Goal: Information Seeking & Learning: Learn about a topic

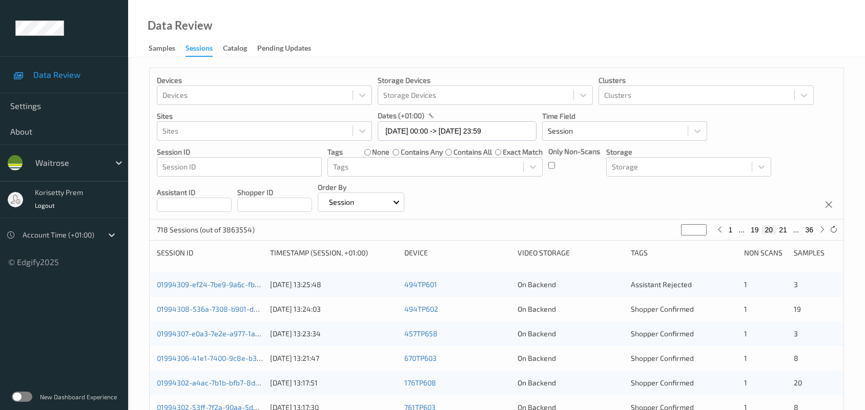
scroll to position [396, 0]
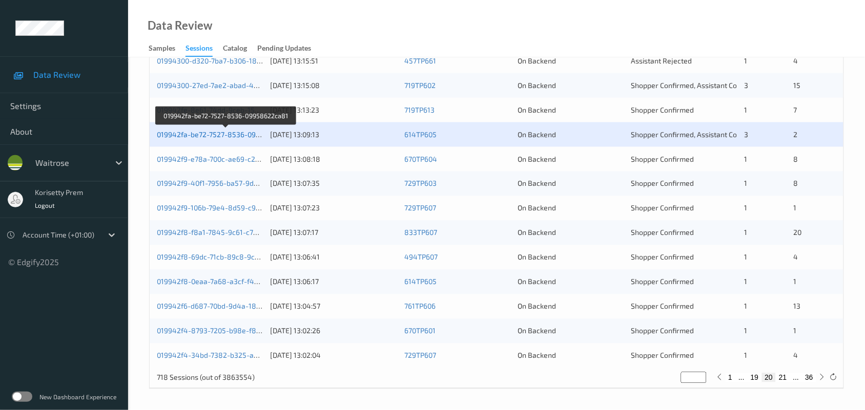
click at [239, 134] on link "019942fa-be72-7527-8536-09958622ca81" at bounding box center [226, 134] width 139 height 9
click at [242, 157] on link "019942f9-e78a-700c-ae69-c268f8871b09" at bounding box center [226, 159] width 138 height 9
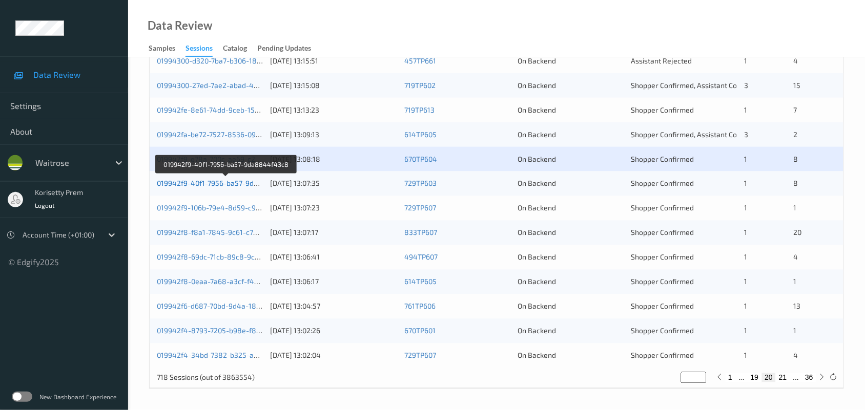
click at [234, 183] on link "019942f9-40f1-7956-ba57-9da8844f43c8" at bounding box center [226, 183] width 139 height 9
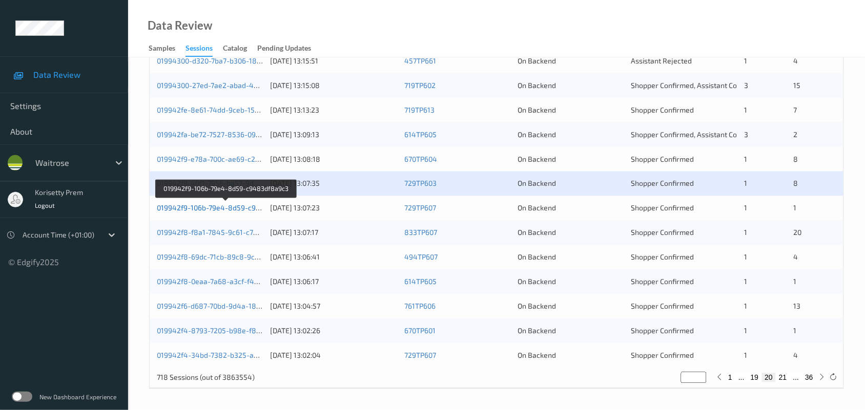
click at [236, 208] on link "019942f9-106b-79e4-8d59-c9483df8a9c3" at bounding box center [226, 208] width 139 height 9
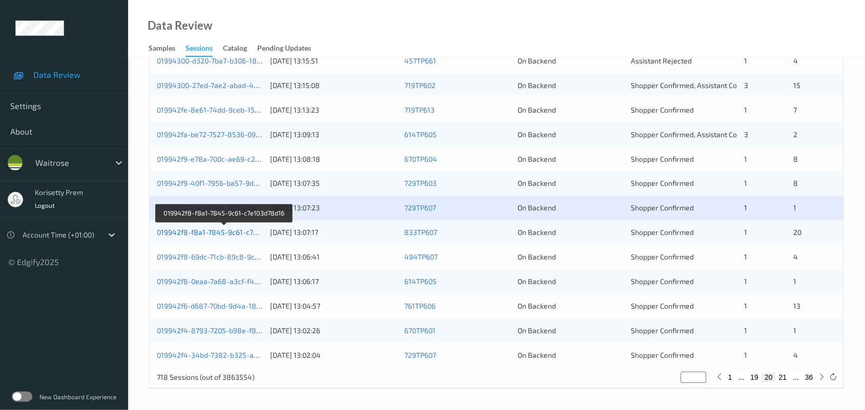
click at [229, 235] on link "019942f8-f8a1-7845-9c61-c7e103d78d16" at bounding box center [224, 232] width 135 height 9
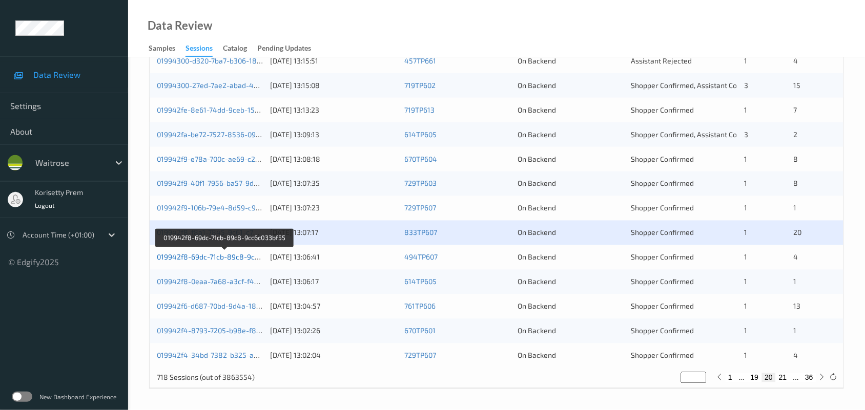
click at [236, 259] on link "019942f8-69dc-71cb-89c8-9cc6c033bf55" at bounding box center [225, 257] width 136 height 9
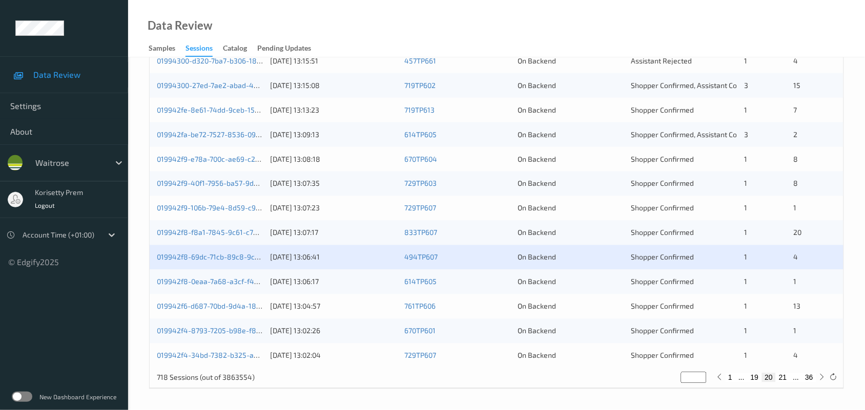
click at [231, 286] on div "019942f8-0eaa-7a68-a3cf-f437bcba6af0" at bounding box center [210, 282] width 106 height 10
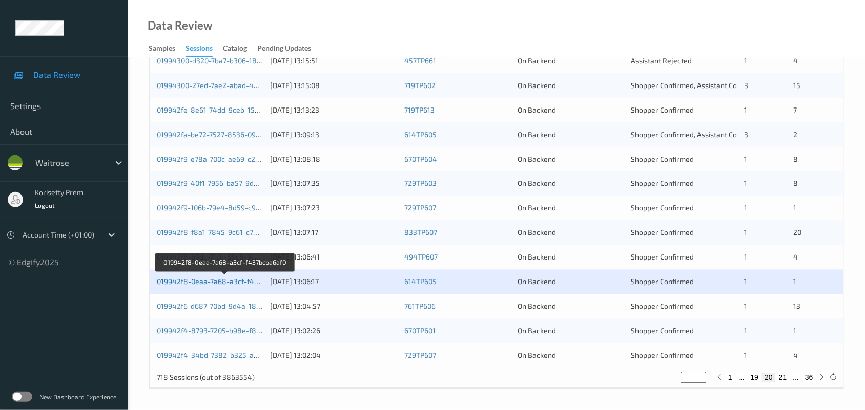
click at [237, 278] on link "019942f8-0eaa-7a68-a3cf-f437bcba6af0" at bounding box center [225, 282] width 136 height 9
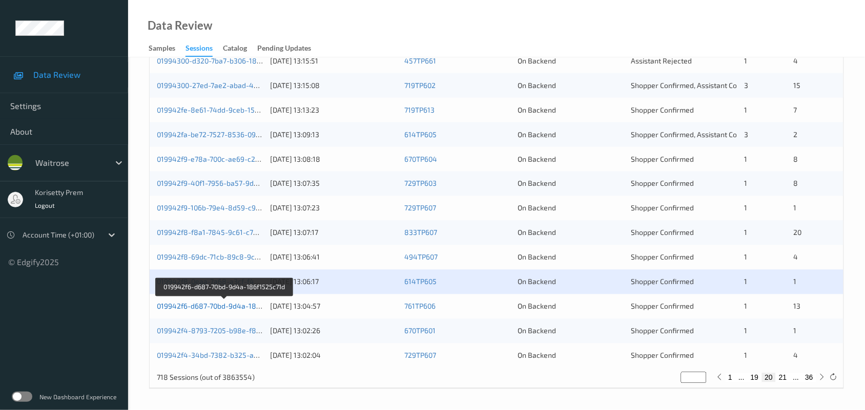
click at [232, 309] on link "019942f6-d687-70bd-9d4a-186f1525c71d" at bounding box center [225, 306] width 136 height 9
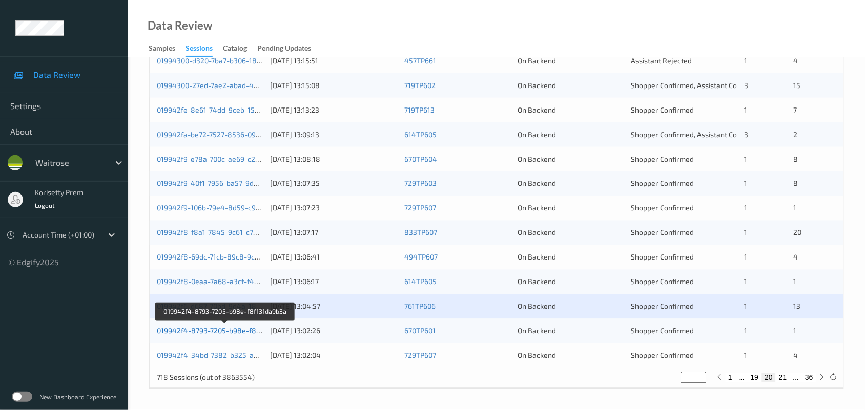
click at [237, 331] on link "019942f4-8793-7205-b98e-f8f131da9b3a" at bounding box center [225, 331] width 137 height 9
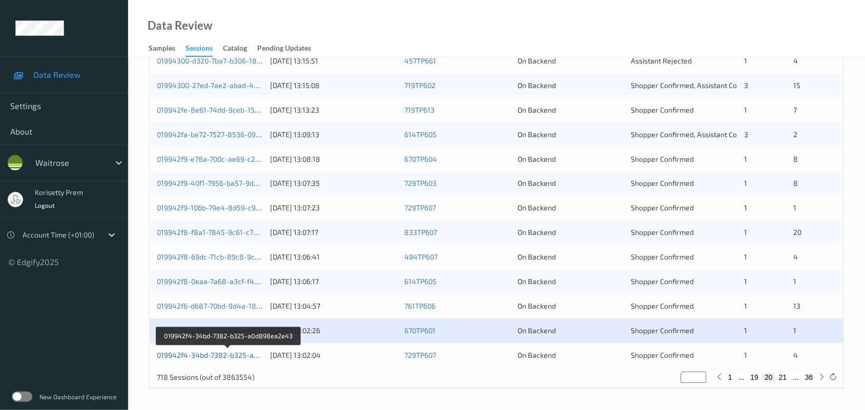
click at [234, 356] on link "019942f4-34bd-7382-b325-a0d898ea2e43" at bounding box center [228, 355] width 143 height 9
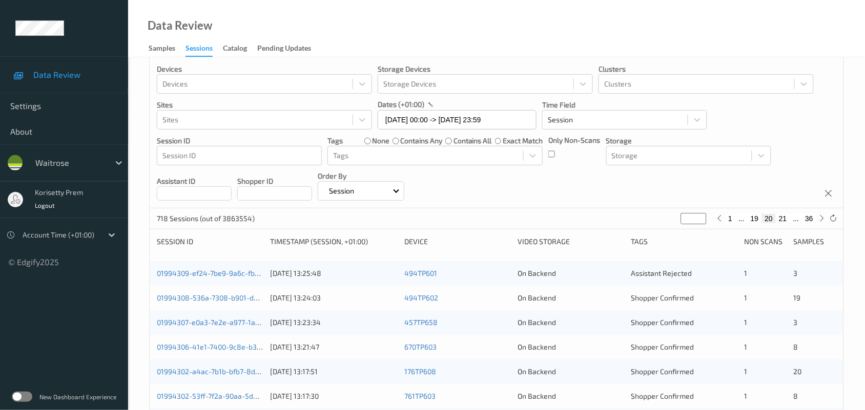
scroll to position [0, 0]
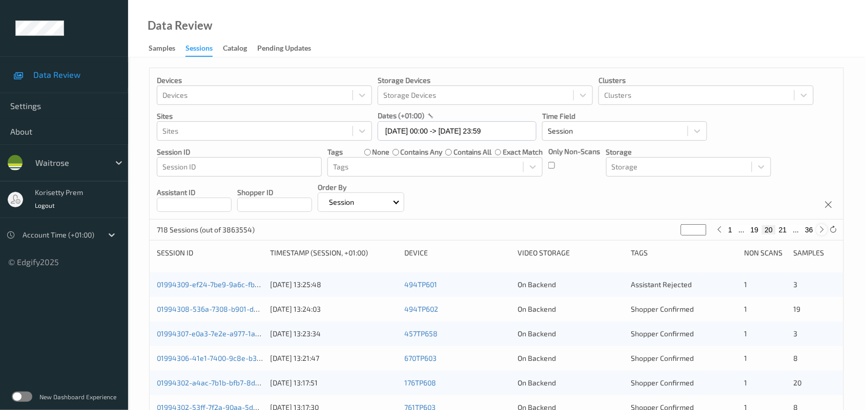
click at [818, 230] on icon at bounding box center [822, 230] width 8 height 8
type input "**"
click at [818, 230] on icon at bounding box center [822, 230] width 8 height 8
type input "**"
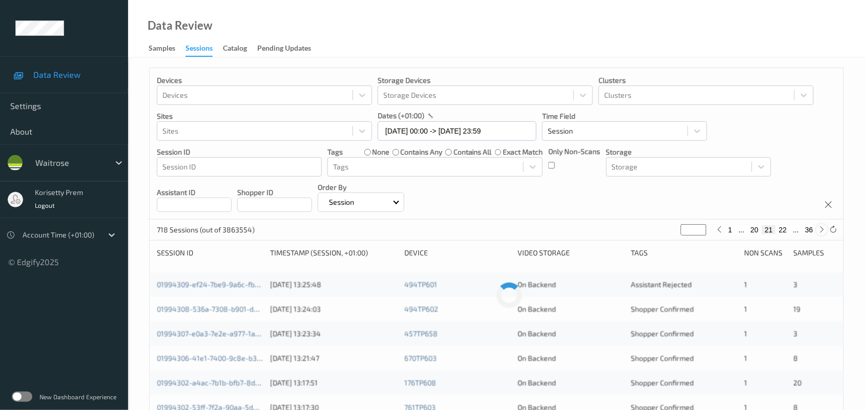
type input "**"
click at [822, 231] on icon at bounding box center [822, 230] width 8 height 8
type input "**"
click at [822, 231] on icon at bounding box center [822, 230] width 8 height 8
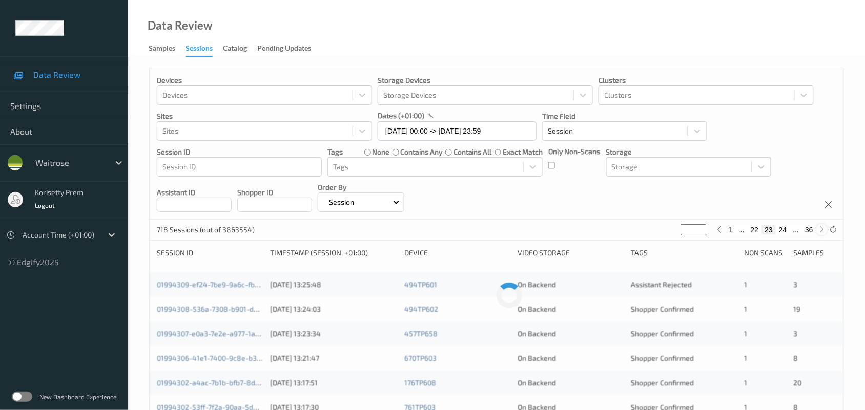
type input "**"
click at [822, 231] on icon at bounding box center [822, 230] width 8 height 8
type input "**"
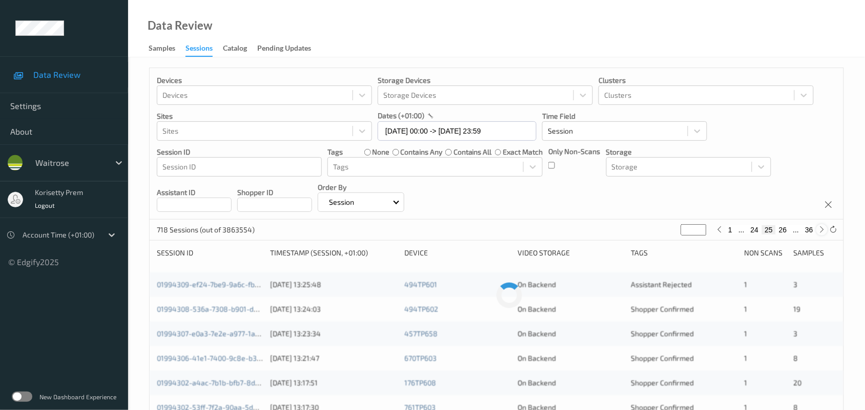
click at [822, 231] on icon at bounding box center [822, 230] width 8 height 8
type input "**"
click at [822, 231] on icon at bounding box center [822, 230] width 8 height 8
type input "**"
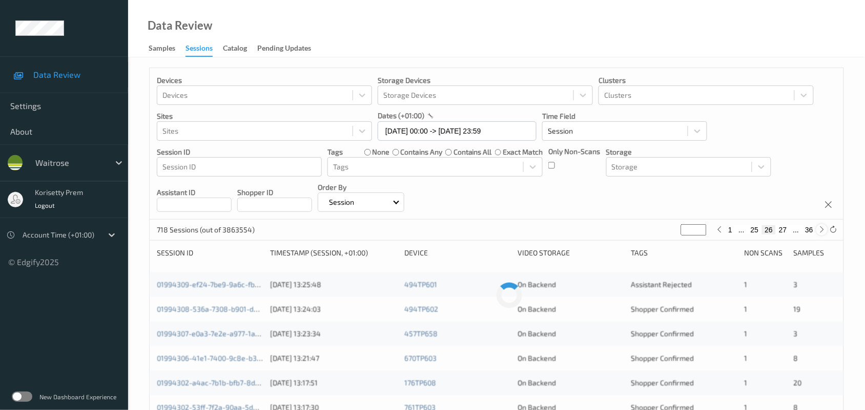
type input "**"
click at [689, 195] on div "Devices Devices Storage Devices Storage Devices Clusters Clusters Sites Sites d…" at bounding box center [496, 144] width 693 height 152
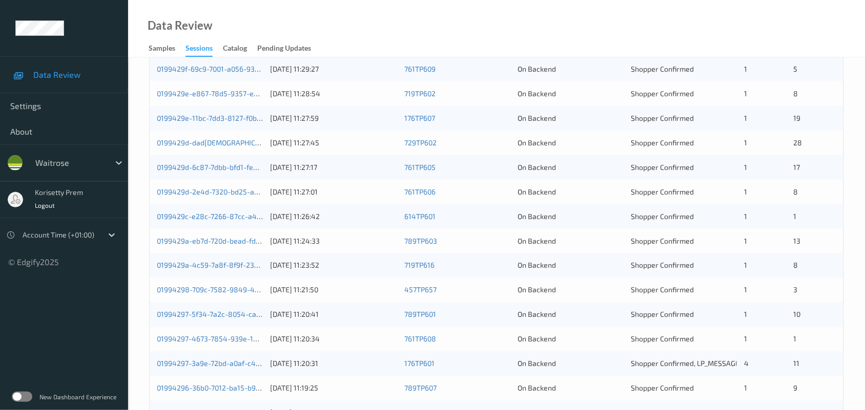
scroll to position [140, 0]
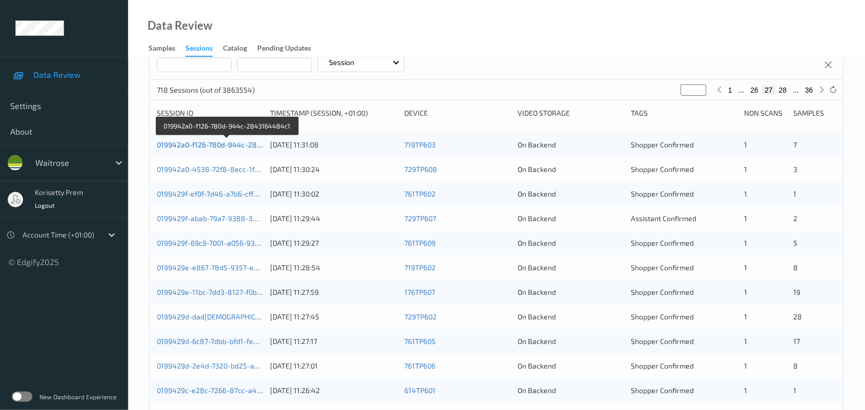
click at [244, 146] on link "019942a0-f126-780d-944c-2843164484c1" at bounding box center [227, 144] width 141 height 9
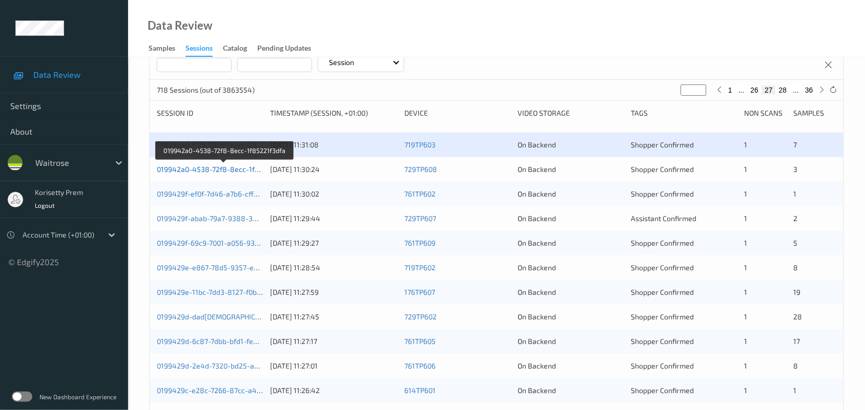
click at [242, 168] on link "019942a0-4538-72f8-8ecc-1f85221f3dfa" at bounding box center [224, 169] width 135 height 9
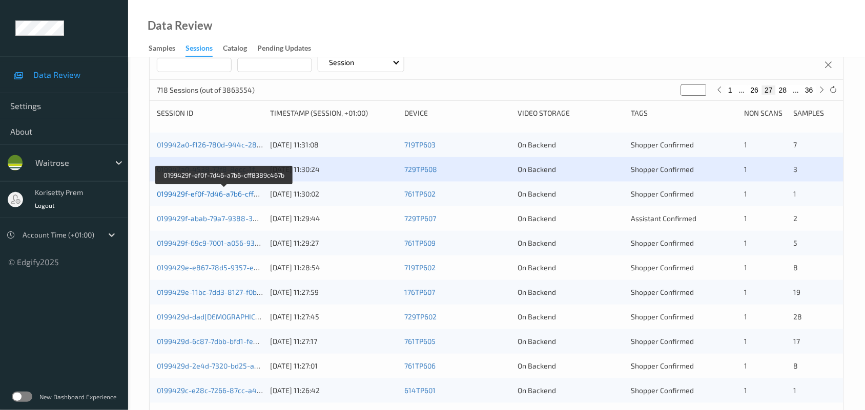
click at [239, 193] on link "0199429f-ef0f-7d46-a7b6-cff8389c467b" at bounding box center [224, 193] width 134 height 9
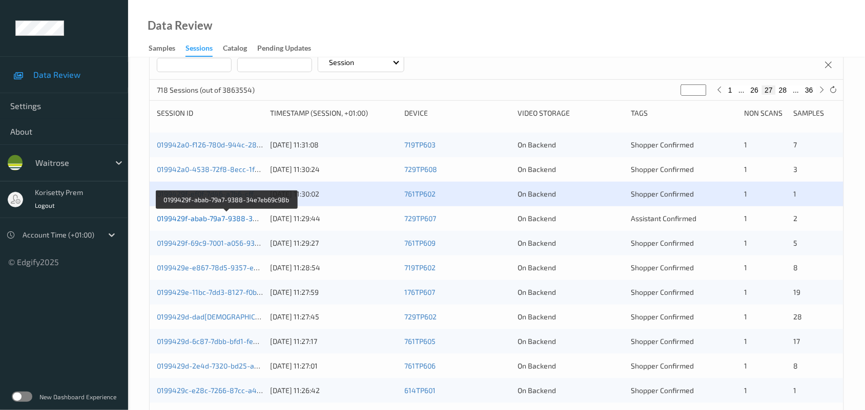
click at [237, 219] on link "0199429f-abab-79a7-9388-34e7eb69c98b" at bounding box center [227, 218] width 141 height 9
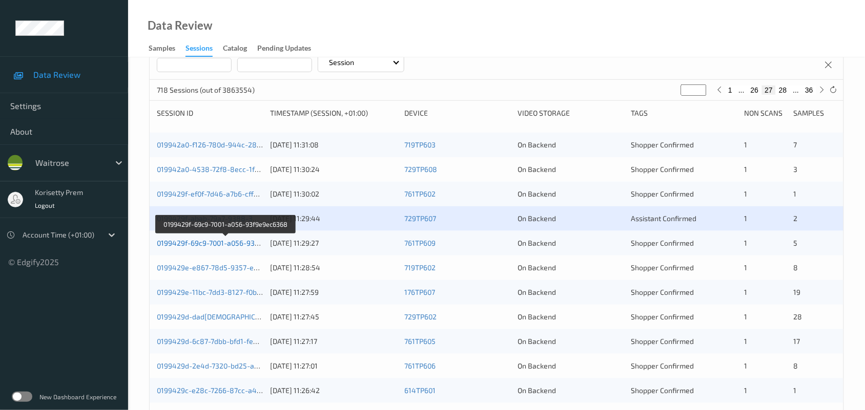
click at [241, 243] on link "0199429f-69c9-7001-a056-93f9e9ec6368" at bounding box center [225, 243] width 137 height 9
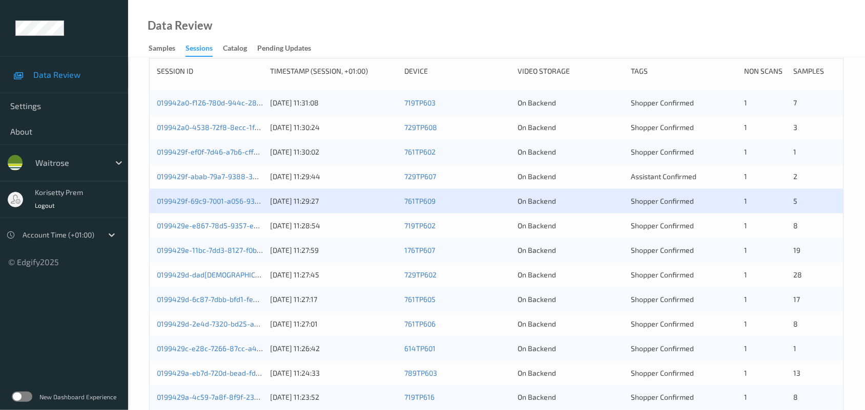
scroll to position [204, 0]
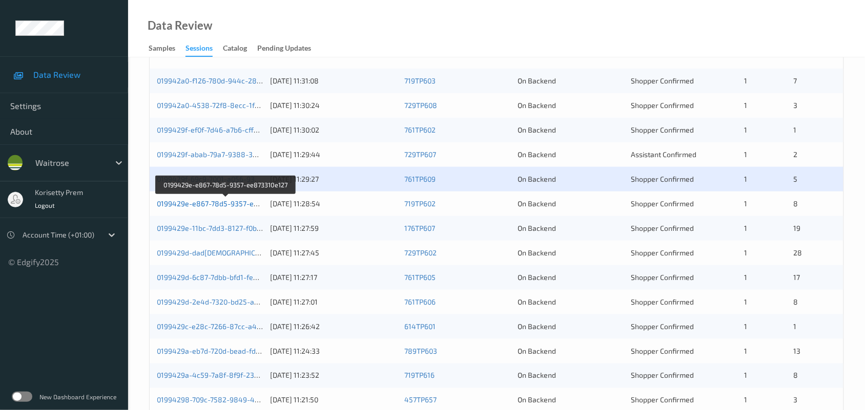
click at [243, 202] on link "0199429e-e867-78d5-9357-ee873310e127" at bounding box center [226, 203] width 139 height 9
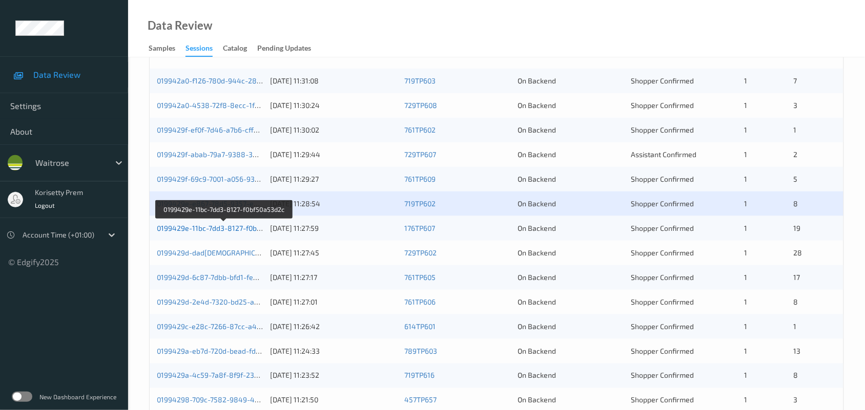
click at [239, 228] on link "0199429e-11bc-7dd3-8127-f0bf50a53d2c" at bounding box center [224, 228] width 135 height 9
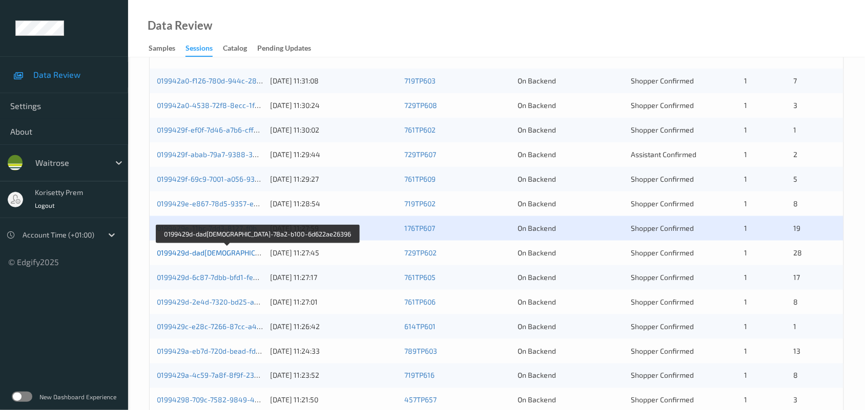
click at [237, 252] on link "0199429d-dad5-78a2-b100-6d622ae26396" at bounding box center [262, 252] width 210 height 9
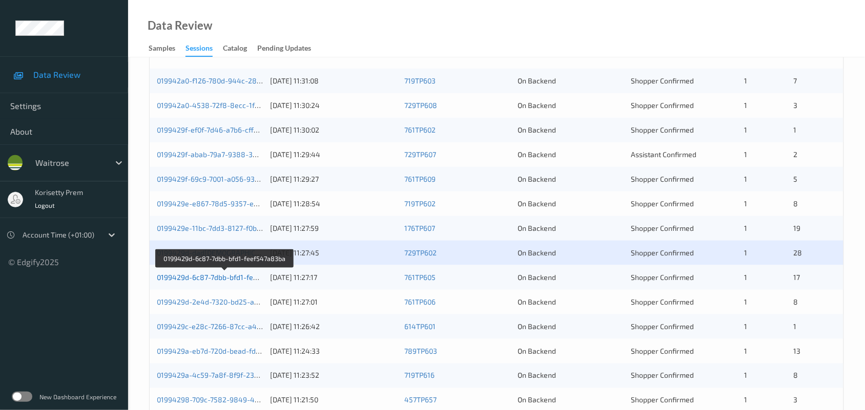
click at [235, 278] on link "0199429d-6c87-7dbb-bfd1-feef547a83ba" at bounding box center [225, 277] width 136 height 9
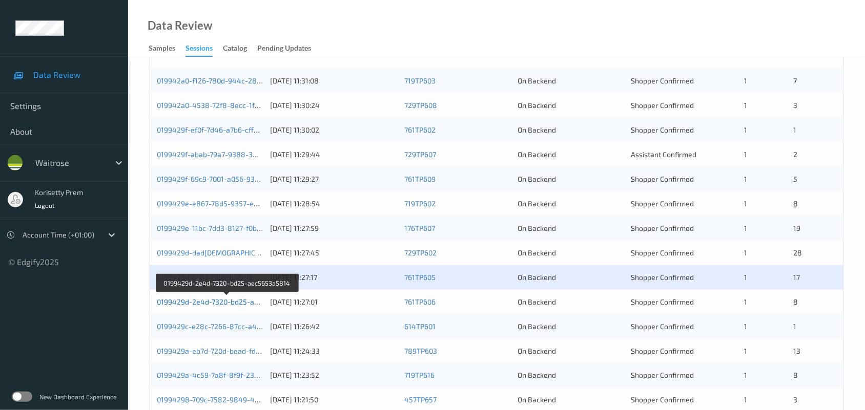
click at [239, 302] on link "0199429d-2e4d-7320-bd25-aec5653a5814" at bounding box center [228, 302] width 142 height 9
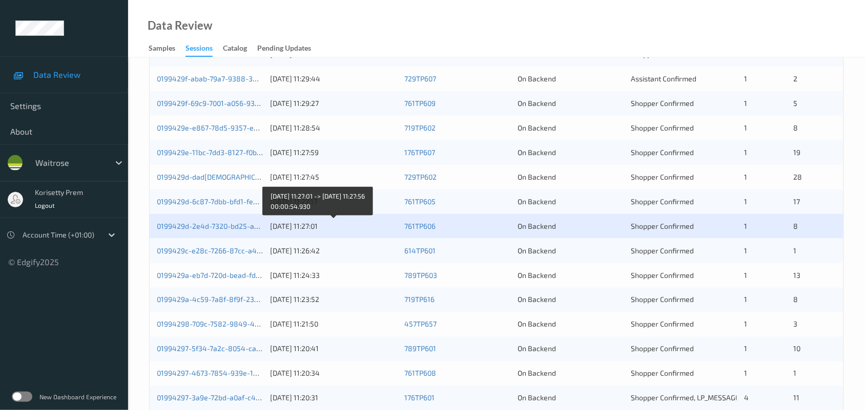
scroll to position [396, 0]
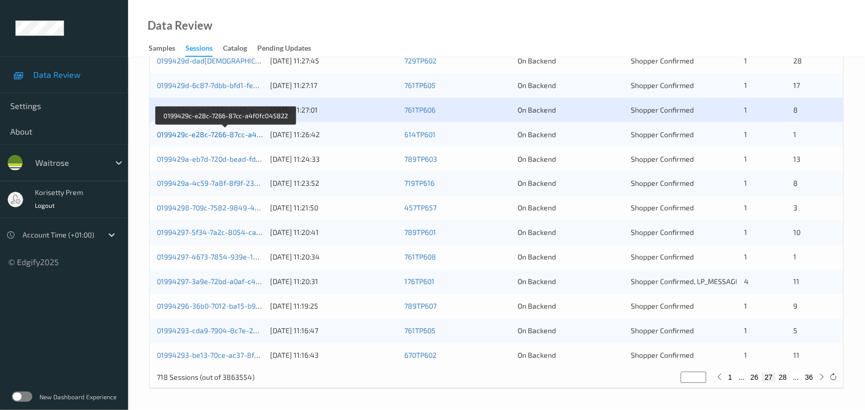
click at [216, 133] on link "0199429c-e28c-7266-87cc-a4f0fc045822" at bounding box center [226, 134] width 138 height 9
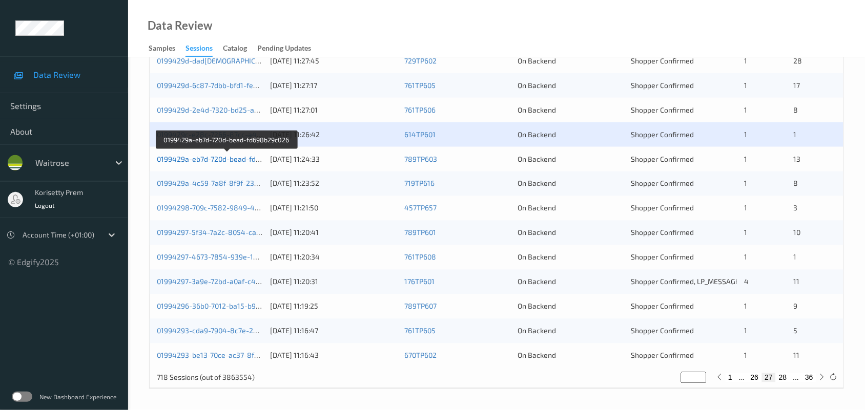
click at [228, 162] on link "0199429a-eb7d-720d-bead-fd698b29c026" at bounding box center [227, 159] width 140 height 9
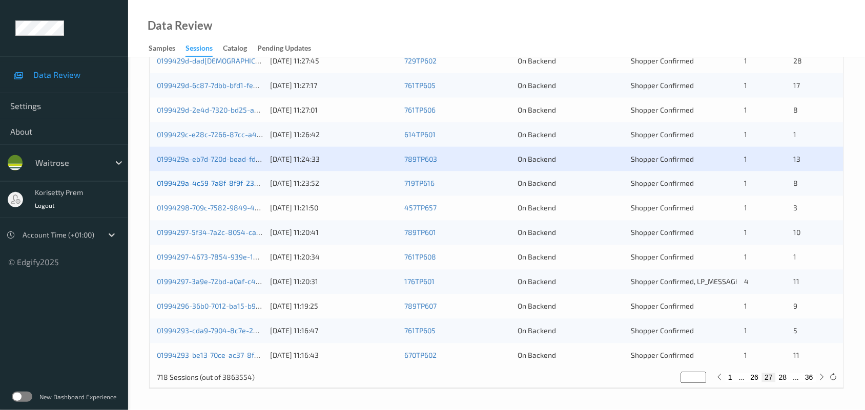
click at [249, 184] on link "0199429a-4c59-7a8f-8f9f-23ac6ec2c215" at bounding box center [225, 183] width 136 height 9
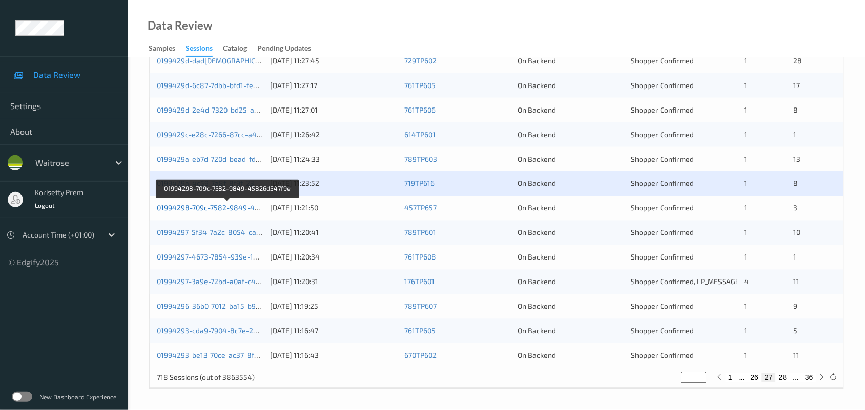
click at [243, 208] on link "01994298-709c-7582-9849-45826d547f9e" at bounding box center [228, 208] width 142 height 9
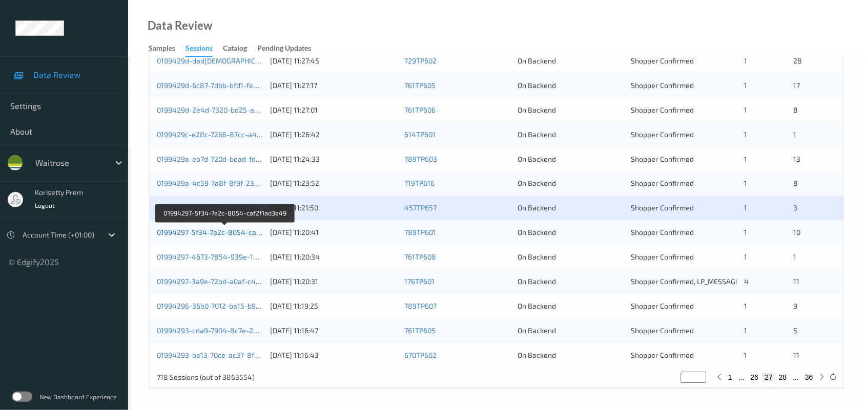
click at [249, 236] on link "01994297-5f34-7a2c-8054-caf2f1ad3e49" at bounding box center [225, 232] width 137 height 9
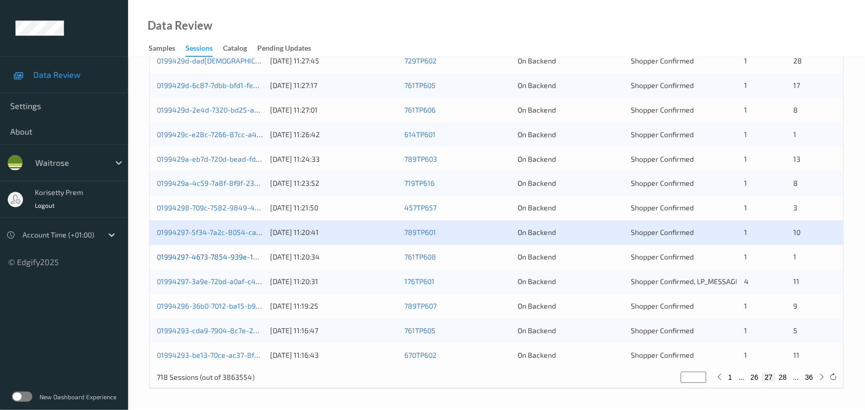
click at [231, 259] on link "01994297-4673-7854-939e-10a6ab6a0a24" at bounding box center [228, 257] width 142 height 9
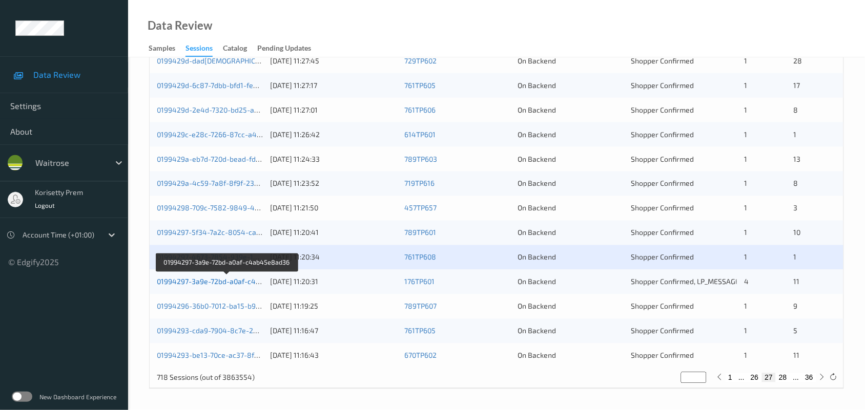
click at [247, 278] on link "01994297-3a9e-72bd-a0af-c4ab45e8ad36" at bounding box center [227, 282] width 141 height 9
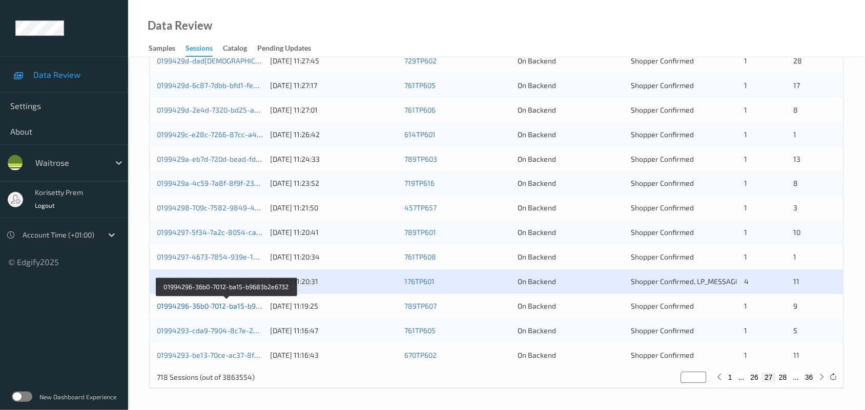
click at [250, 305] on link "01994296-36b0-7012-ba15-b9683b2e6732" at bounding box center [227, 306] width 140 height 9
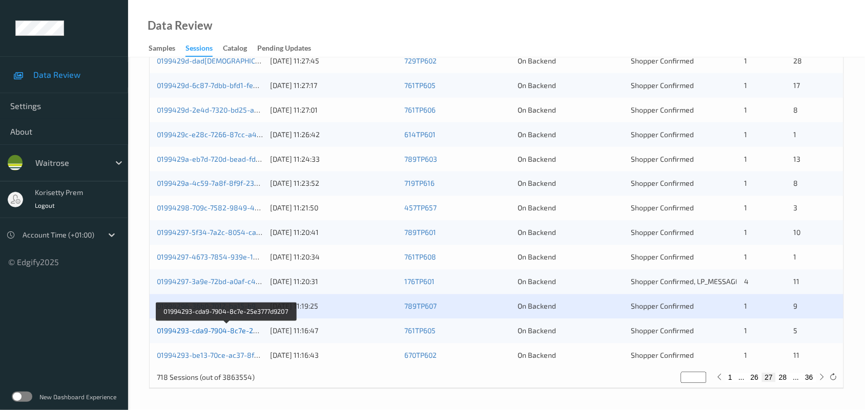
click at [247, 330] on link "01994293-cda9-7904-8c7e-25e3777d9207" at bounding box center [226, 331] width 139 height 9
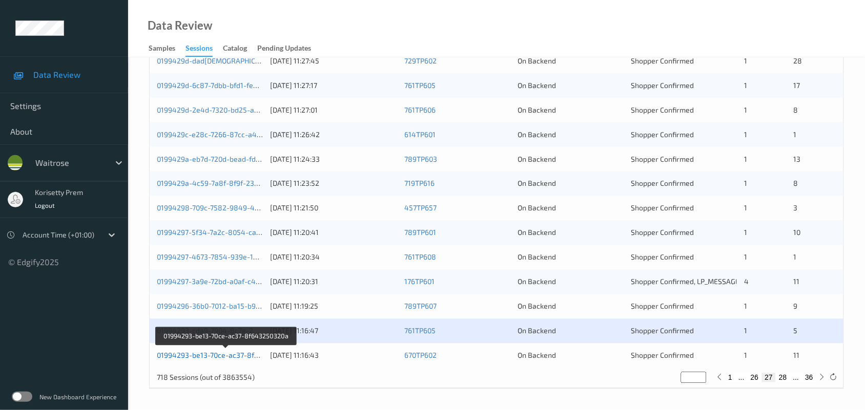
click at [247, 357] on link "01994293-be13-70ce-ac37-8f643250320a" at bounding box center [226, 355] width 139 height 9
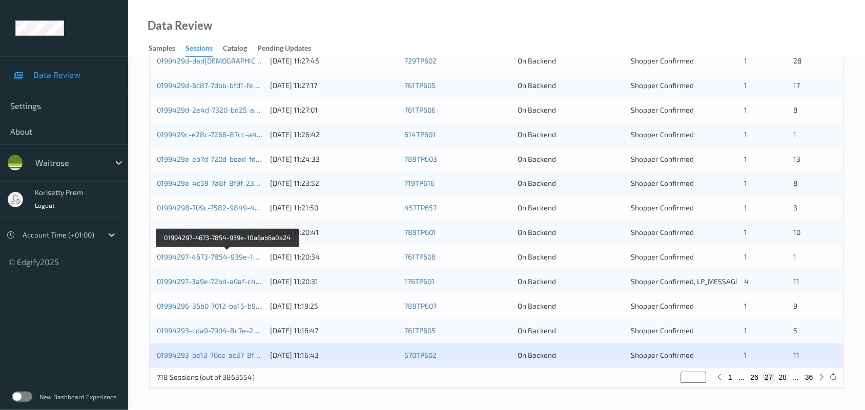
click at [283, 258] on div "13/09/2025 11:20:34" at bounding box center [333, 257] width 127 height 10
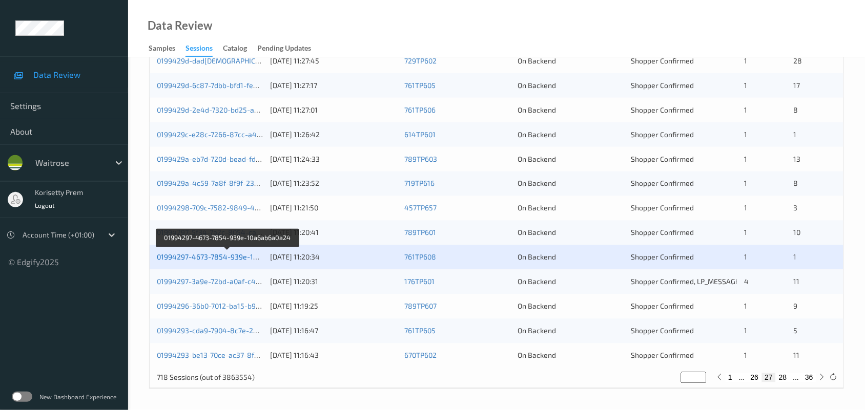
click at [214, 255] on link "01994297-4673-7854-939e-10a6ab6a0a24" at bounding box center [228, 257] width 142 height 9
click at [20, 398] on label at bounding box center [22, 397] width 20 height 10
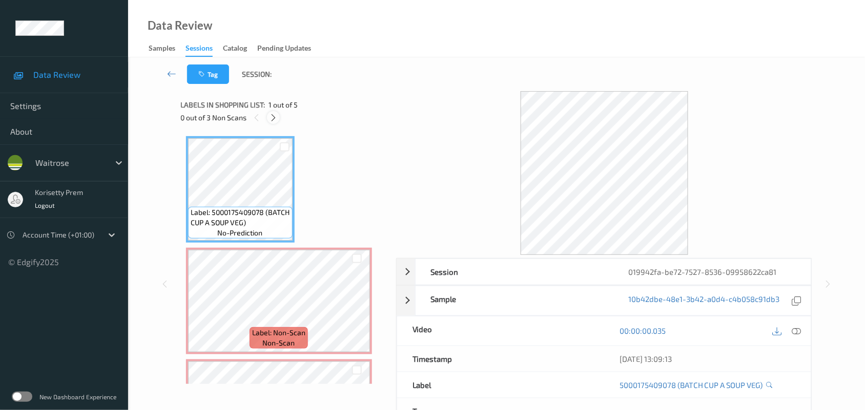
click at [277, 114] on icon at bounding box center [273, 117] width 9 height 9
click at [798, 333] on icon at bounding box center [796, 330] width 9 height 9
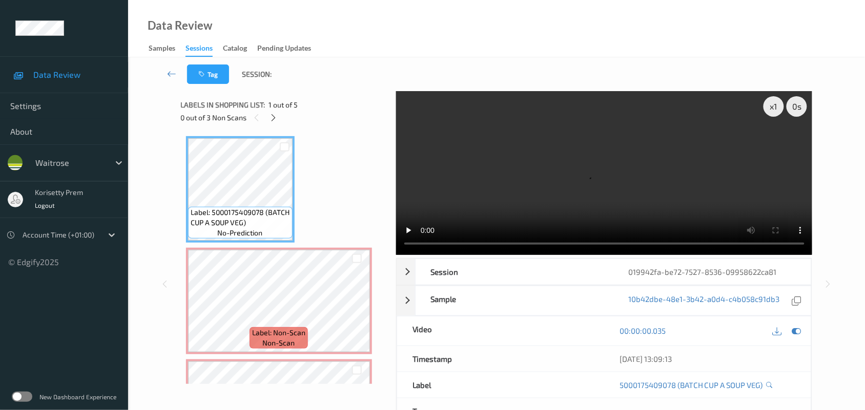
click at [629, 170] on video at bounding box center [604, 173] width 416 height 164
click at [359, 312] on icon at bounding box center [356, 309] width 9 height 9
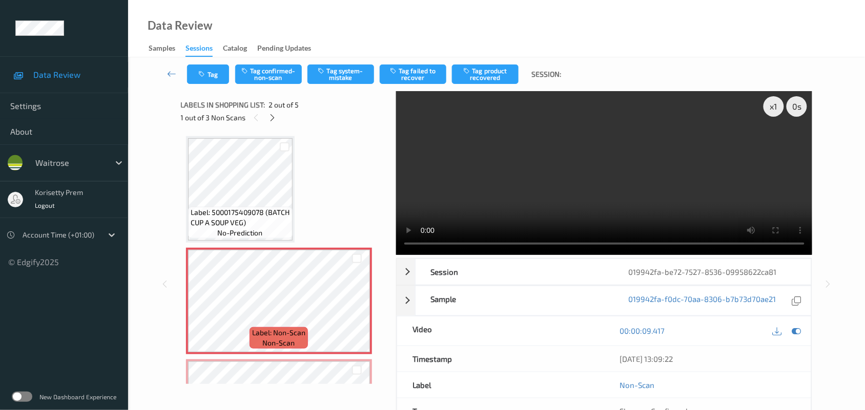
click at [469, 198] on video at bounding box center [604, 173] width 416 height 164
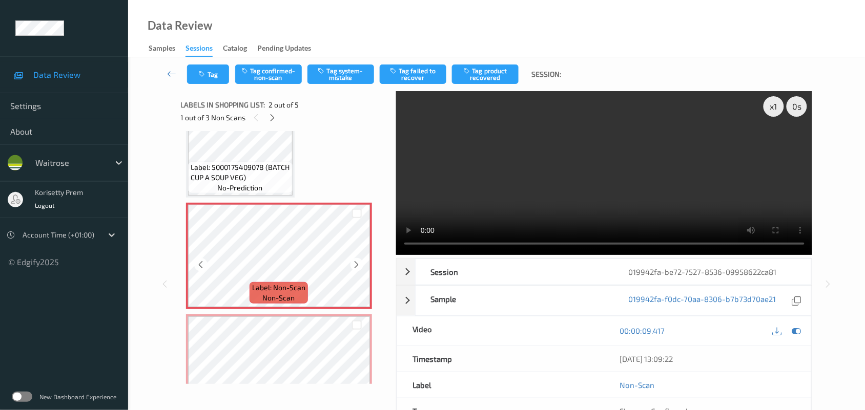
scroll to position [64, 0]
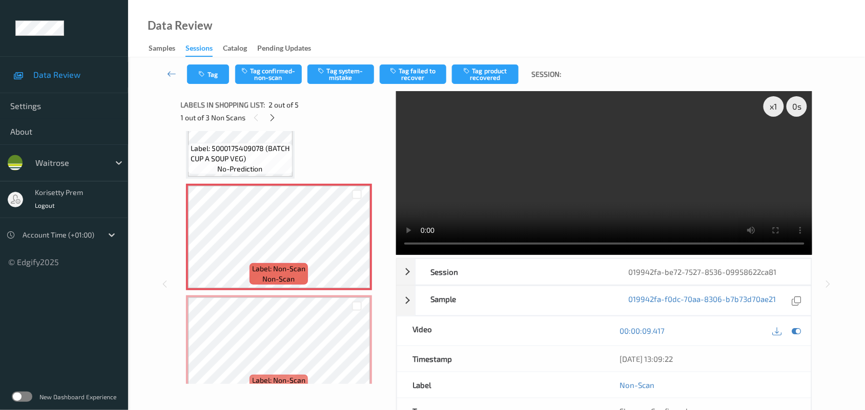
click at [502, 195] on video at bounding box center [604, 173] width 416 height 164
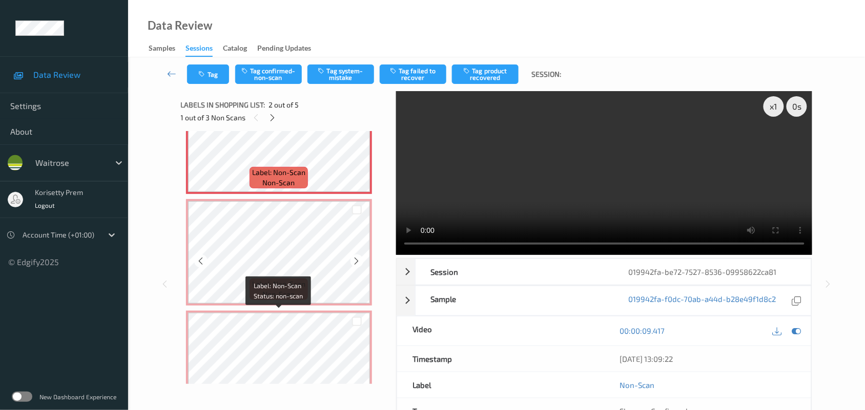
scroll to position [192, 0]
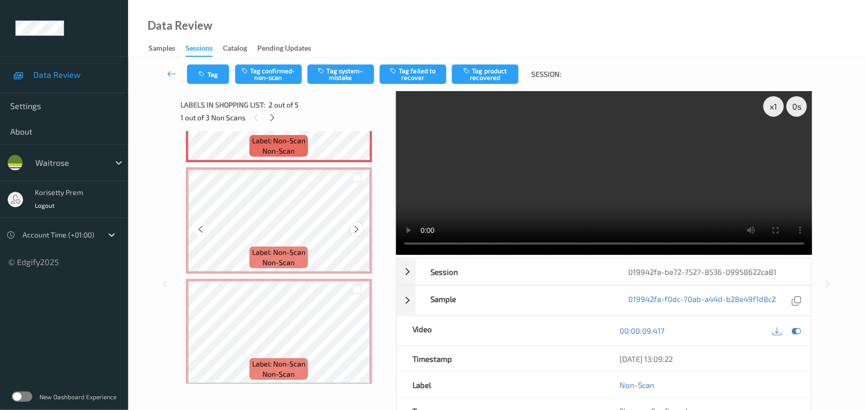
click at [354, 227] on icon at bounding box center [356, 229] width 9 height 9
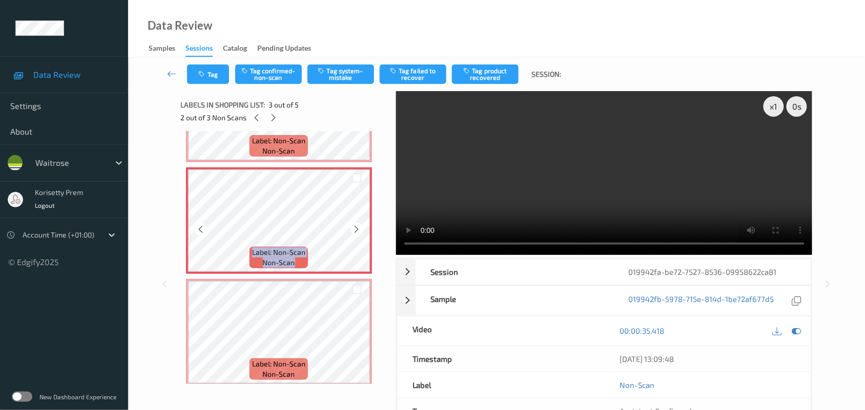
click at [354, 227] on icon at bounding box center [356, 229] width 9 height 9
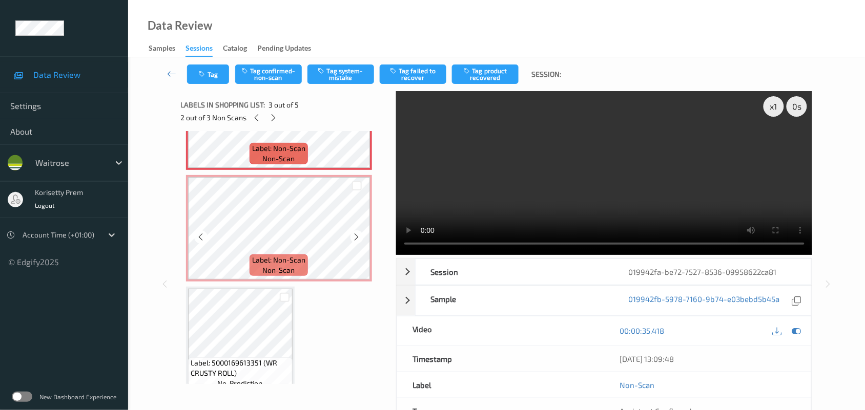
scroll to position [309, 0]
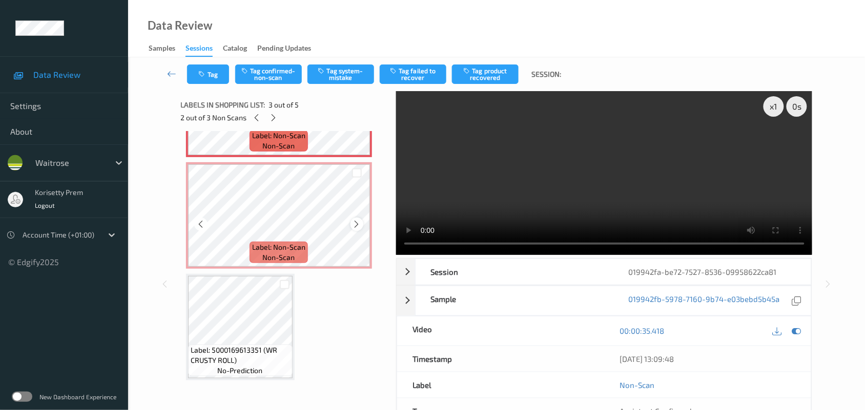
click at [359, 221] on icon at bounding box center [356, 224] width 9 height 9
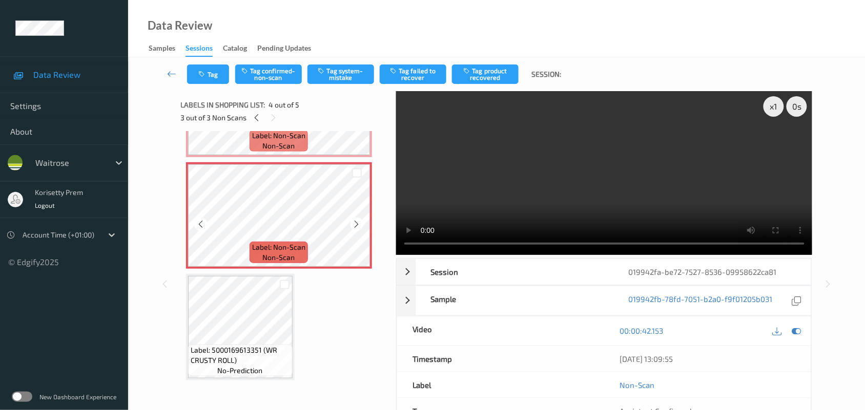
click at [359, 221] on icon at bounding box center [356, 224] width 9 height 9
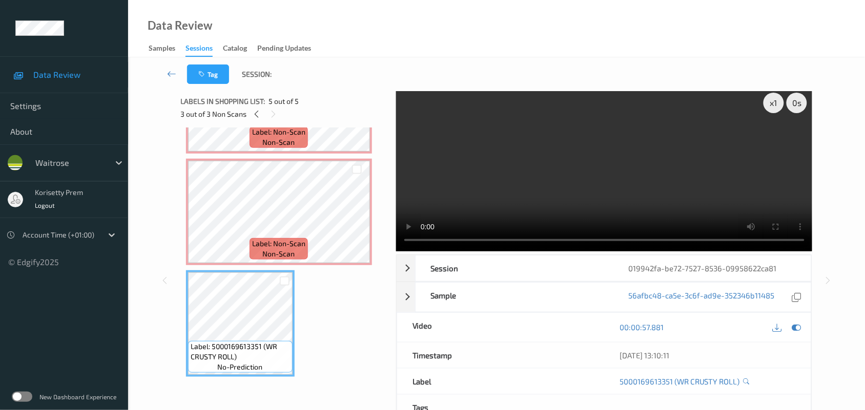
scroll to position [0, 0]
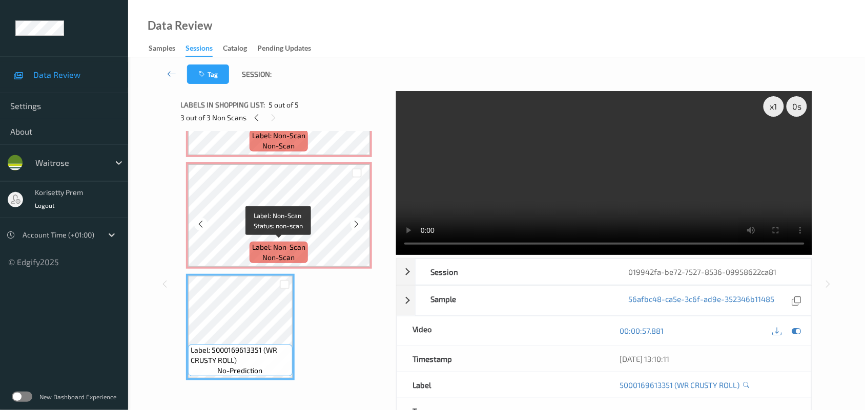
click at [296, 242] on span "Label: Non-Scan" at bounding box center [278, 247] width 53 height 10
click at [485, 208] on video at bounding box center [604, 173] width 416 height 164
click at [526, 195] on video at bounding box center [604, 173] width 416 height 164
click at [413, 178] on video at bounding box center [604, 173] width 416 height 164
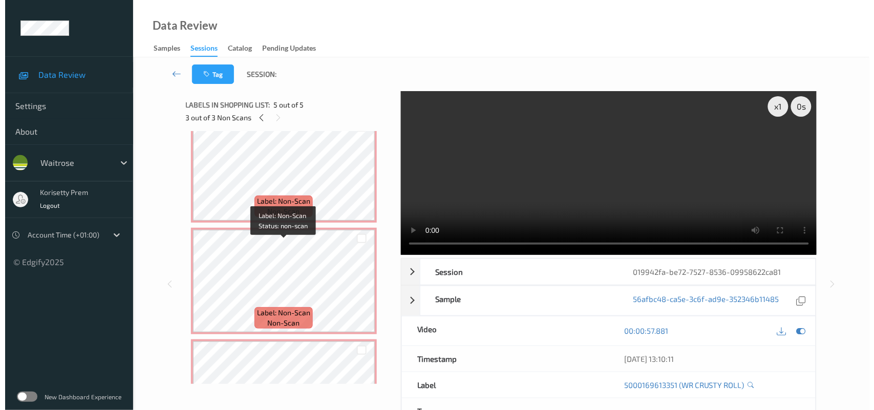
scroll to position [117, 0]
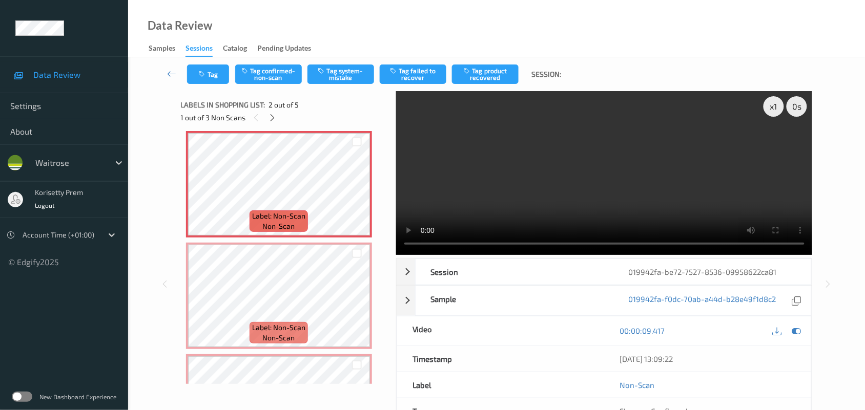
click at [362, 62] on div "Tag Tag confirmed-non-scan Tag system-mistake Tag failed to recover Tag product…" at bounding box center [496, 74] width 694 height 34
click at [357, 68] on button "Tag system-mistake" at bounding box center [340, 74] width 67 height 19
click at [214, 76] on button "Tag" at bounding box center [208, 74] width 42 height 19
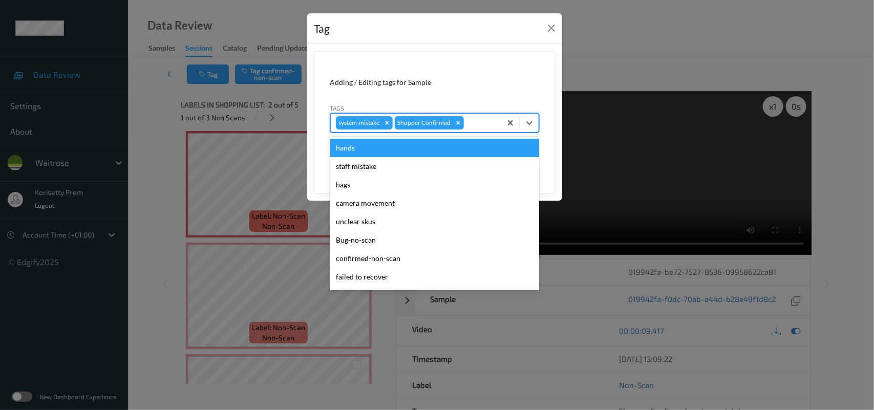
click at [482, 121] on div at bounding box center [481, 123] width 30 height 12
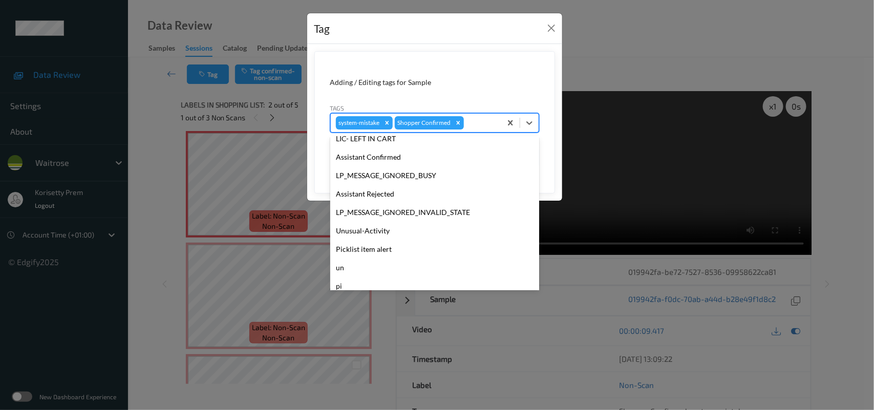
scroll to position [255, 0]
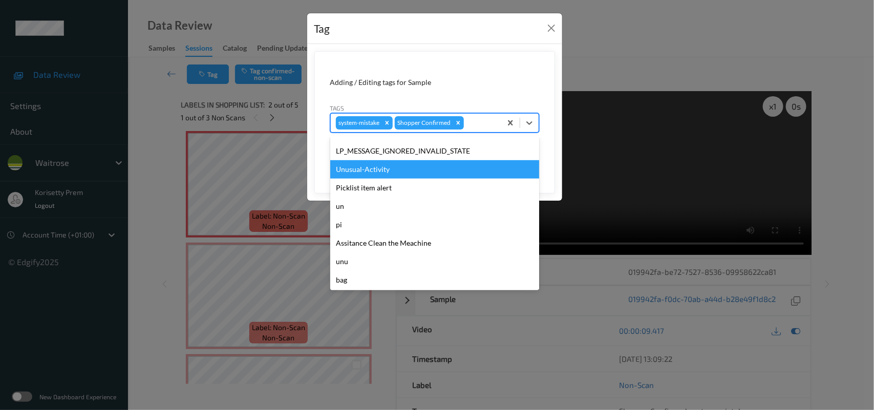
click at [375, 170] on div "Unusual-Activity" at bounding box center [434, 169] width 209 height 18
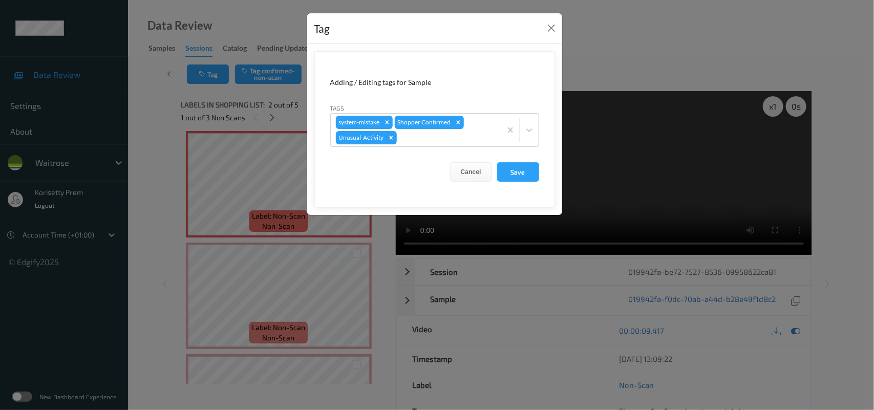
click at [528, 161] on form "Adding / Editing tags for Sample Tags system-mistake Shopper Confirmed Unusual-…" at bounding box center [434, 129] width 241 height 157
click at [524, 164] on button "Save" at bounding box center [518, 171] width 42 height 19
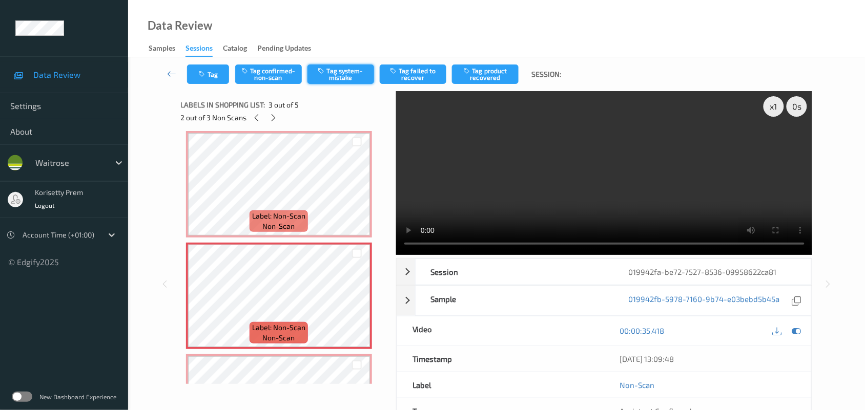
click at [344, 75] on button "Tag system-mistake" at bounding box center [340, 74] width 67 height 19
click at [211, 75] on button "Tag" at bounding box center [208, 74] width 42 height 19
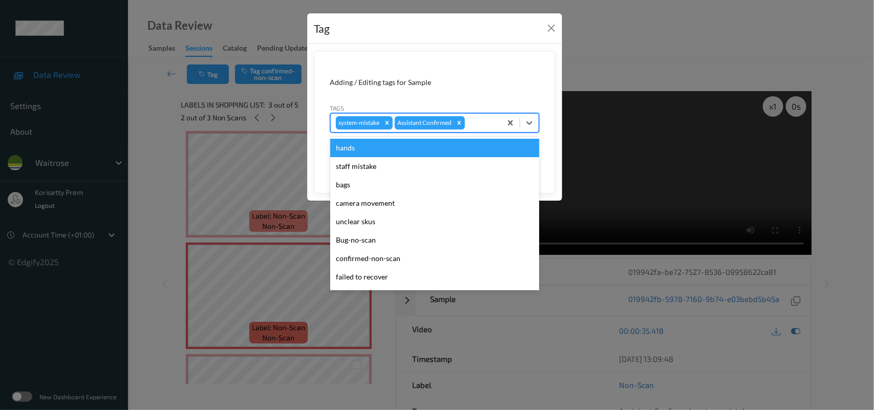
click at [479, 120] on div at bounding box center [481, 123] width 29 height 12
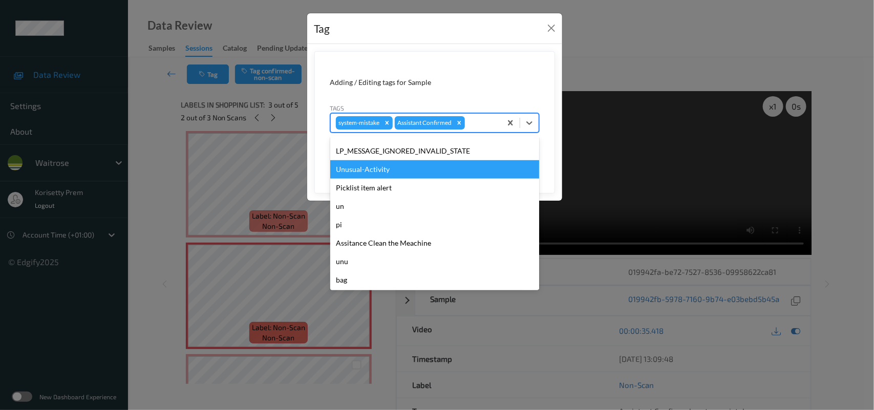
click at [371, 164] on div "Unusual-Activity" at bounding box center [434, 169] width 209 height 18
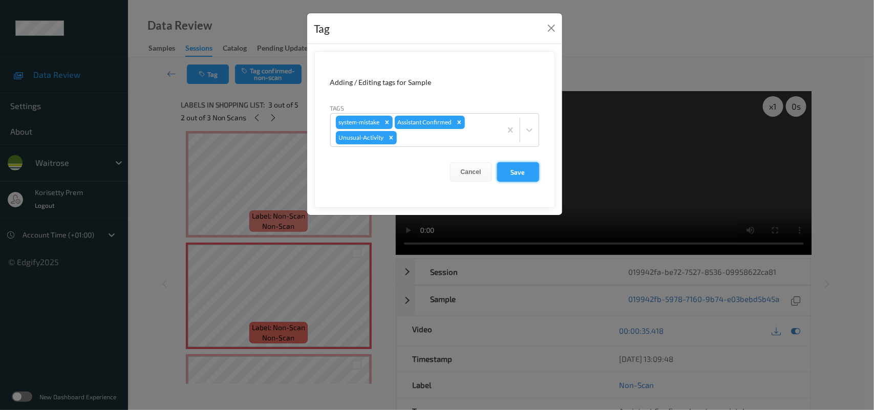
click at [523, 169] on button "Save" at bounding box center [518, 171] width 42 height 19
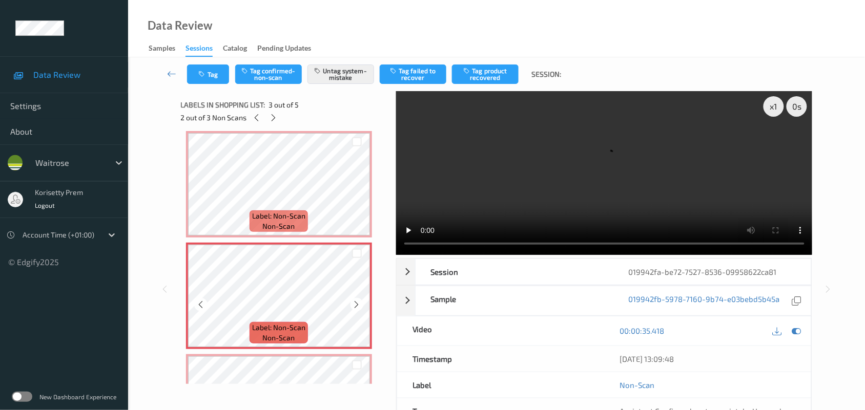
scroll to position [181, 0]
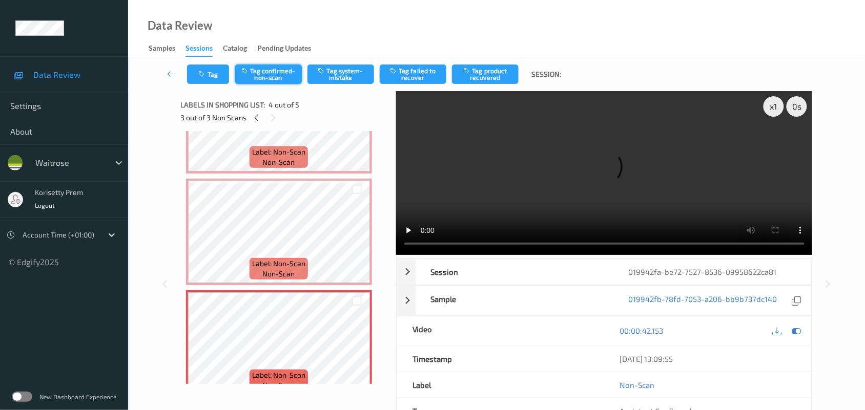
click at [266, 75] on button "Tag confirmed-non-scan" at bounding box center [268, 74] width 67 height 19
click at [488, 73] on button "Tag product recovered" at bounding box center [485, 74] width 67 height 19
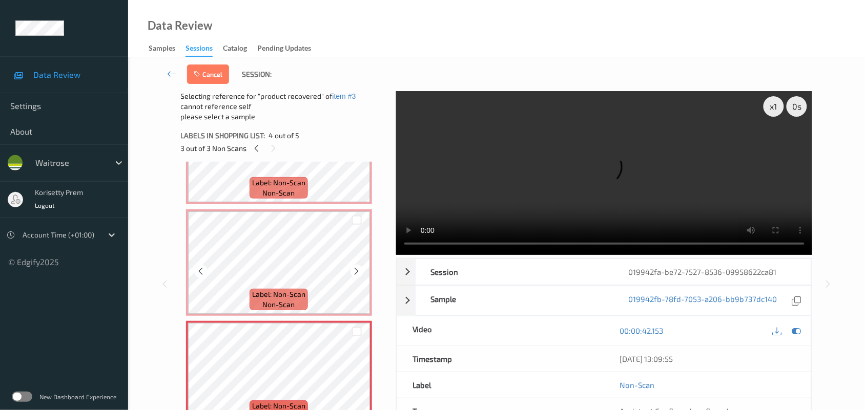
scroll to position [309, 0]
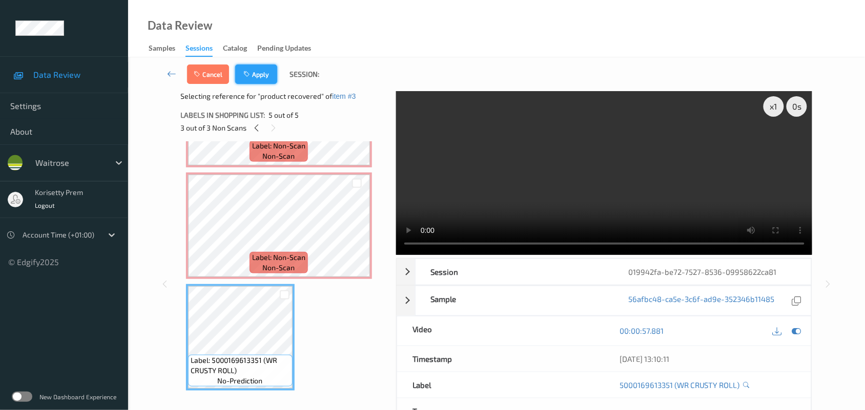
click at [264, 77] on button "Apply" at bounding box center [256, 74] width 42 height 19
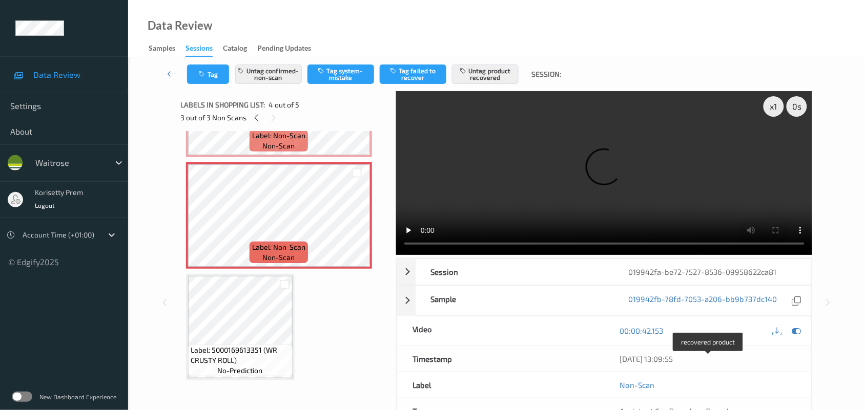
click at [249, 122] on div "3 out of 3 Non Scans" at bounding box center [285, 117] width 208 height 13
click at [254, 117] on icon at bounding box center [256, 117] width 9 height 9
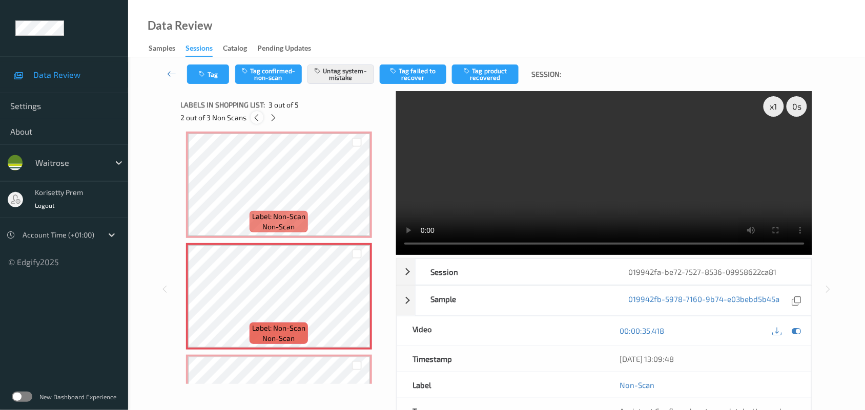
click at [254, 117] on icon at bounding box center [256, 117] width 9 height 9
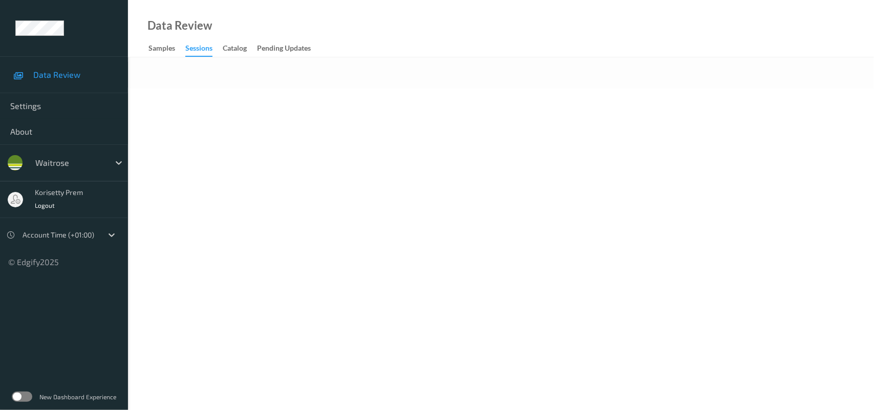
click at [359, 98] on body "Data Review Settings About waitrose korisetty prem Logout Account Time (+01:00)…" at bounding box center [437, 205] width 874 height 410
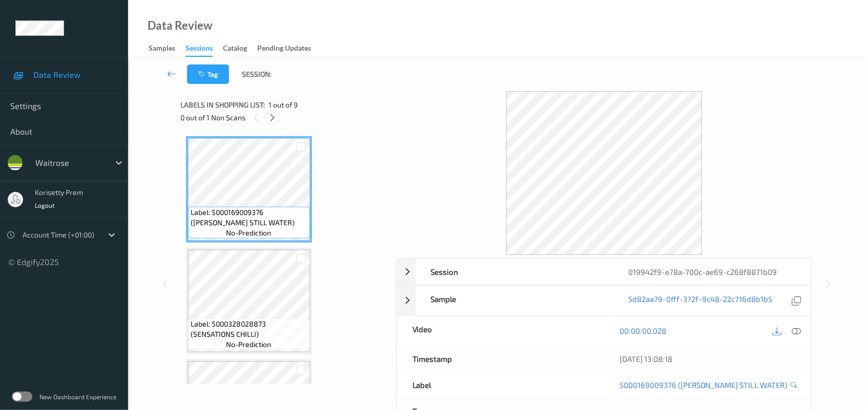
click at [272, 116] on icon at bounding box center [272, 117] width 9 height 9
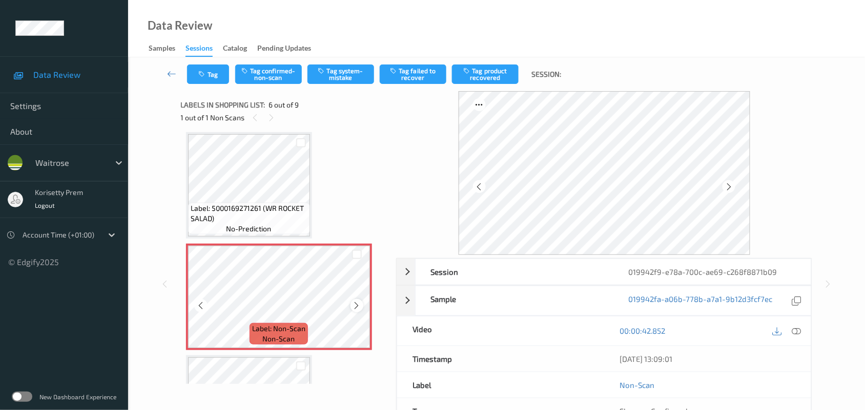
click at [354, 302] on icon at bounding box center [356, 305] width 9 height 9
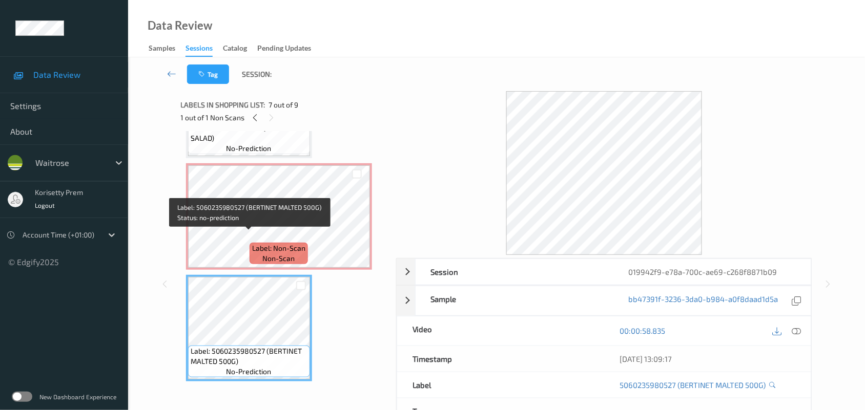
scroll to position [515, 0]
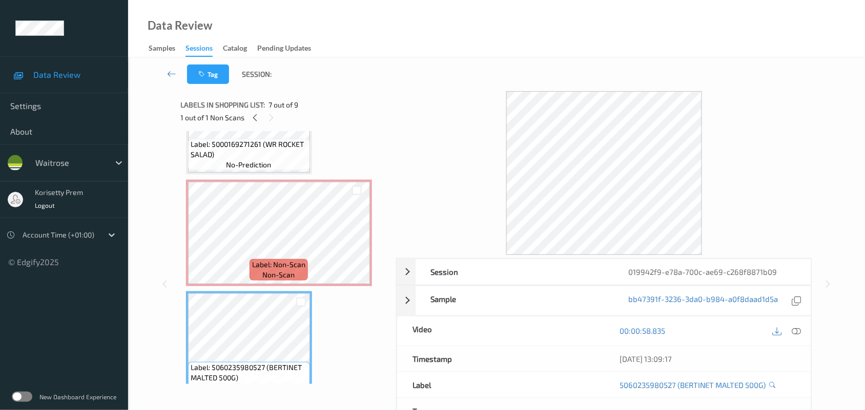
click at [272, 175] on div "Label: 5000169009376 (WR ESS STILL WATER) no-prediction Label: 5000328028873 (S…" at bounding box center [285, 122] width 198 height 1000
click at [270, 160] on span "no-prediction" at bounding box center [248, 165] width 45 height 10
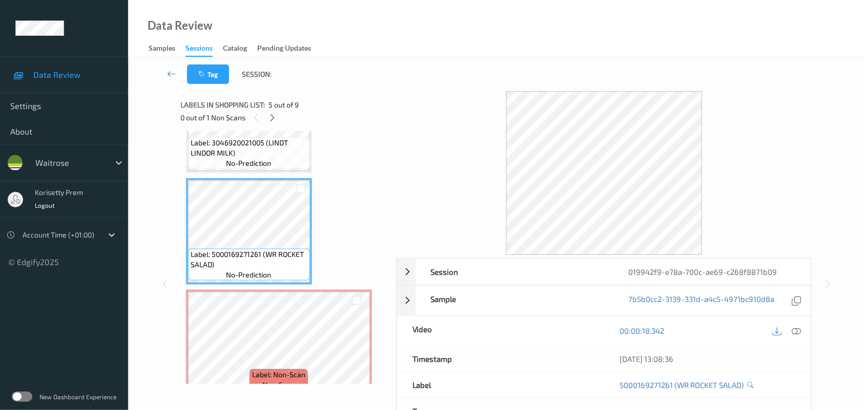
scroll to position [323, 0]
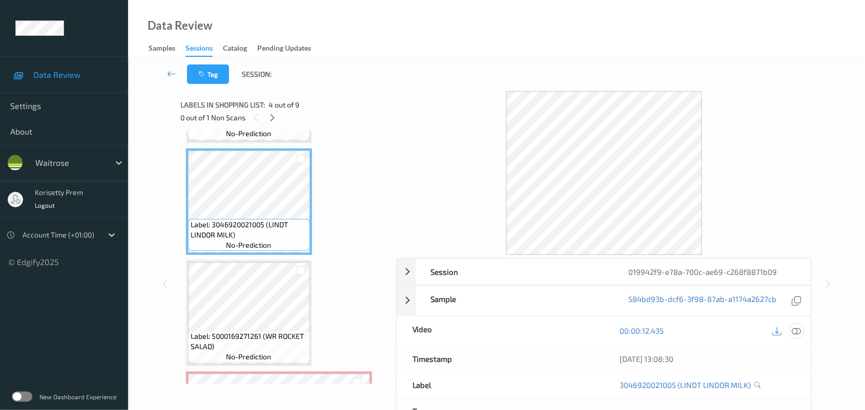
click at [795, 331] on icon at bounding box center [796, 330] width 9 height 9
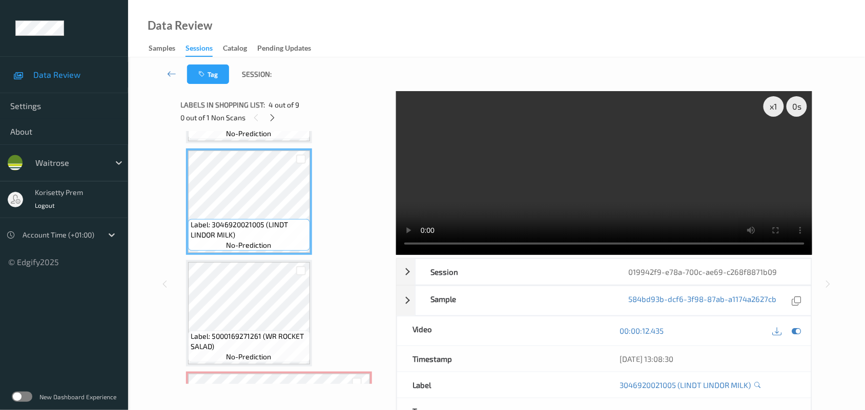
click at [580, 160] on video at bounding box center [604, 173] width 416 height 164
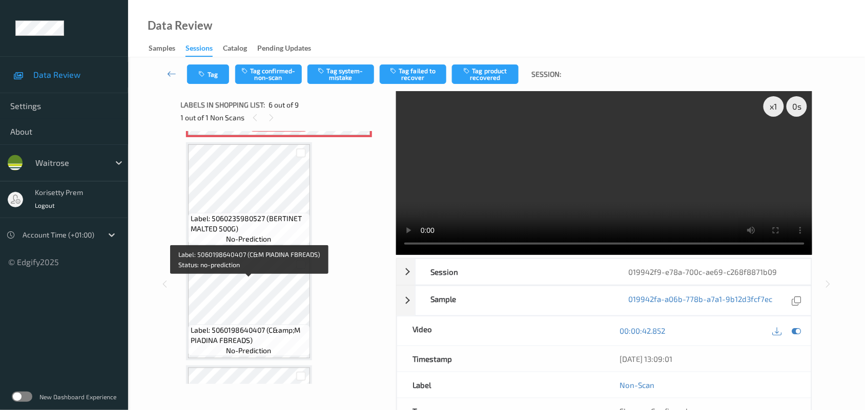
scroll to position [643, 0]
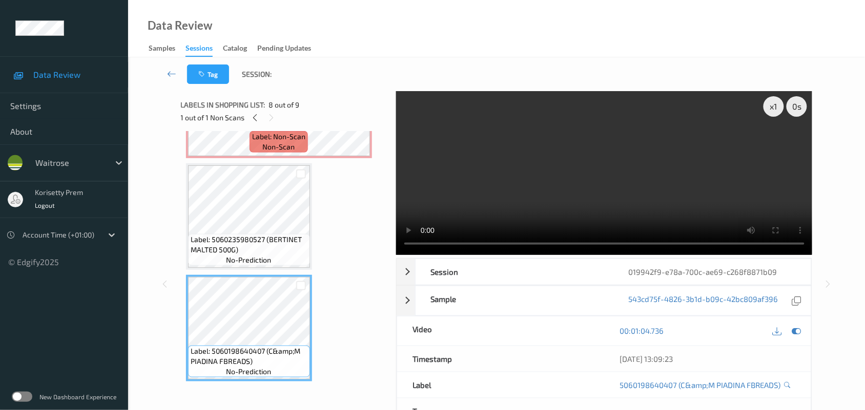
click at [607, 180] on video at bounding box center [604, 173] width 416 height 164
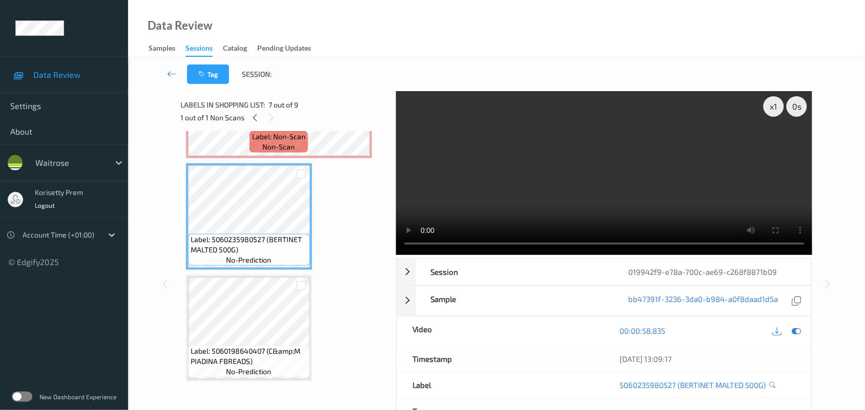
scroll to position [451, 0]
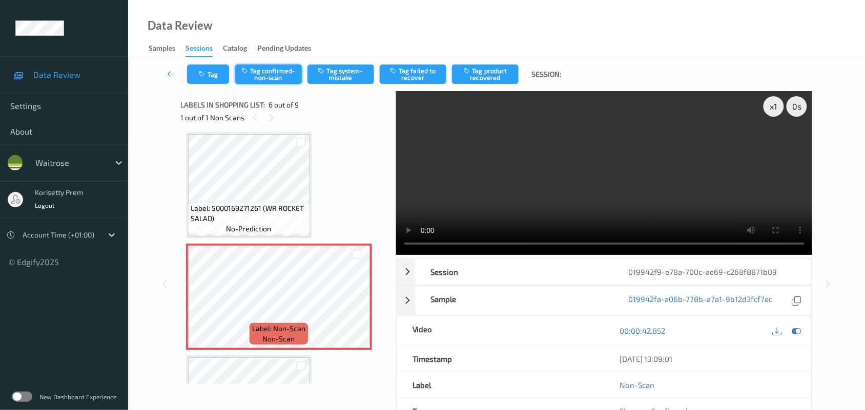
click at [259, 73] on button "Tag confirmed-non-scan" at bounding box center [268, 74] width 67 height 19
click at [492, 73] on button "Tag product recovered" at bounding box center [485, 74] width 67 height 19
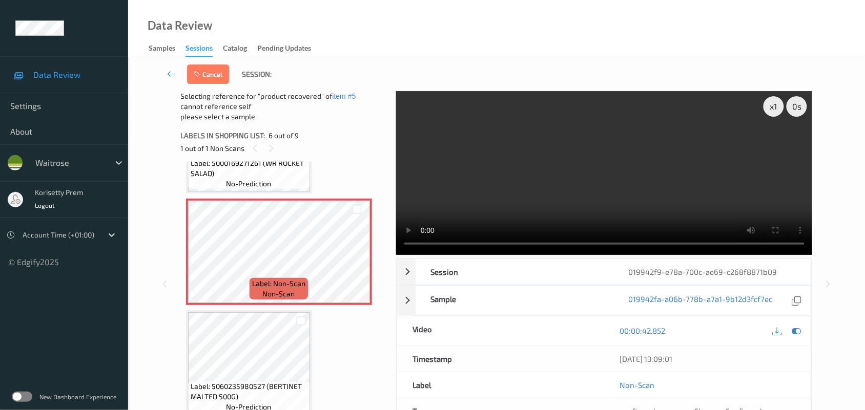
scroll to position [643, 0]
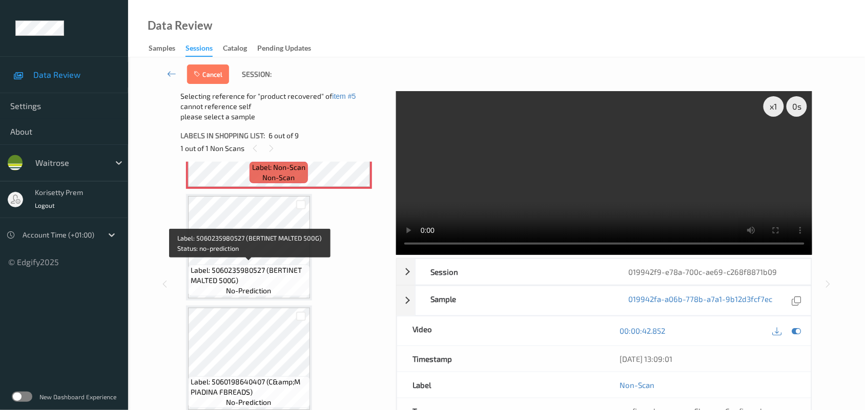
click at [236, 266] on span "Label: 5060235980527 (BERTINET MALTED 500G)" at bounding box center [249, 275] width 117 height 20
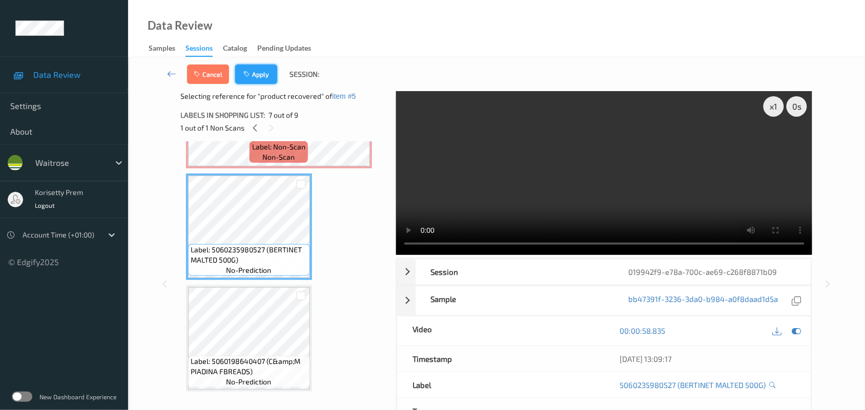
click at [247, 83] on button "Apply" at bounding box center [256, 74] width 42 height 19
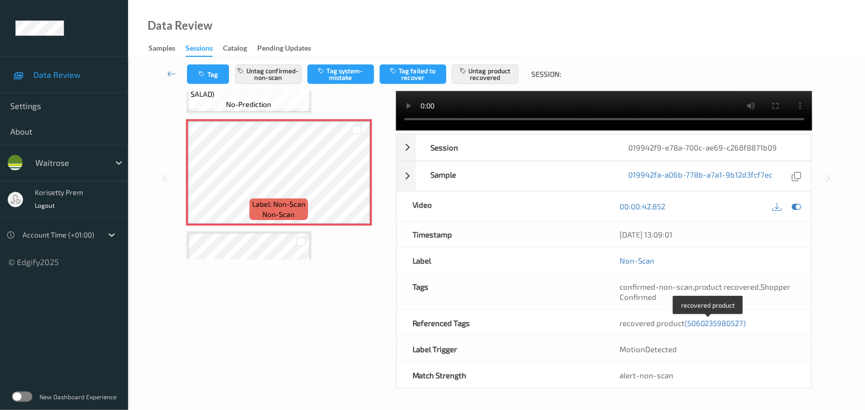
click at [705, 324] on span "(5060235980527)" at bounding box center [714, 323] width 61 height 9
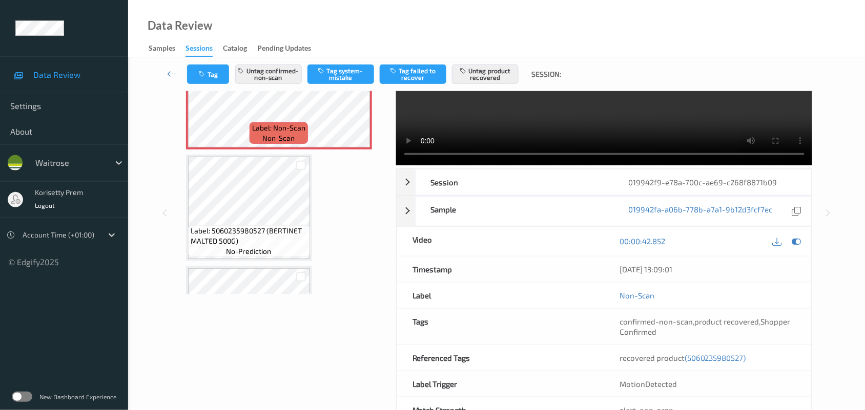
scroll to position [126, 0]
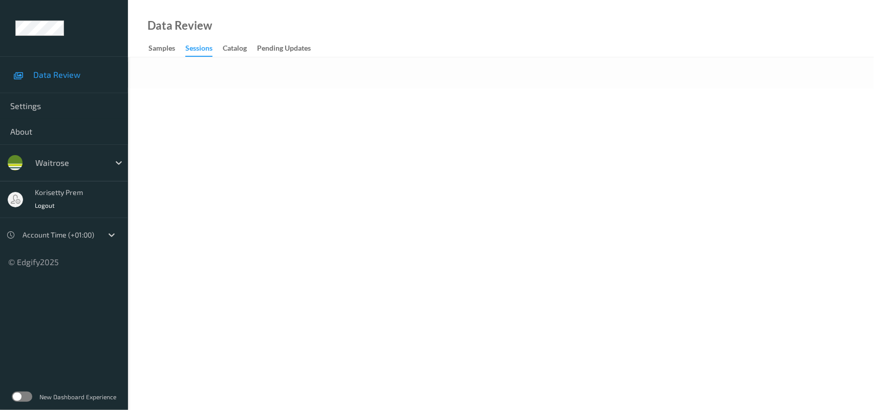
click at [372, 81] on div at bounding box center [501, 72] width 746 height 31
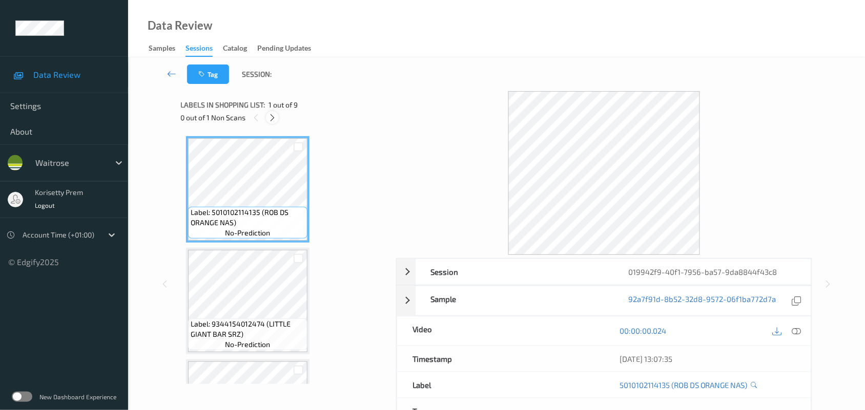
click at [270, 123] on div at bounding box center [272, 117] width 13 height 13
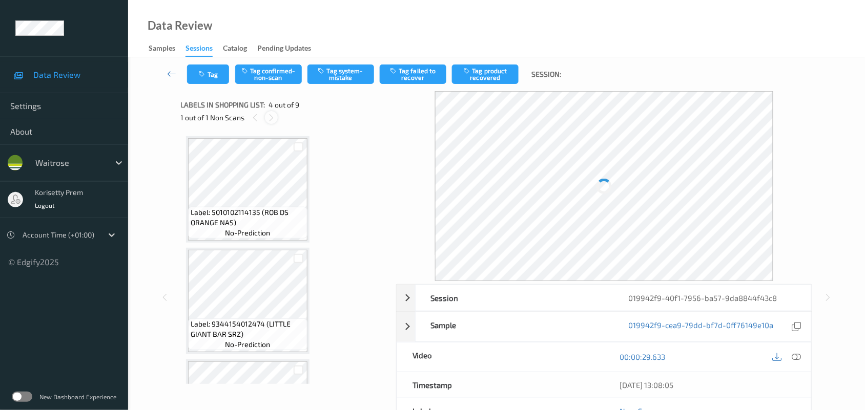
scroll to position [228, 0]
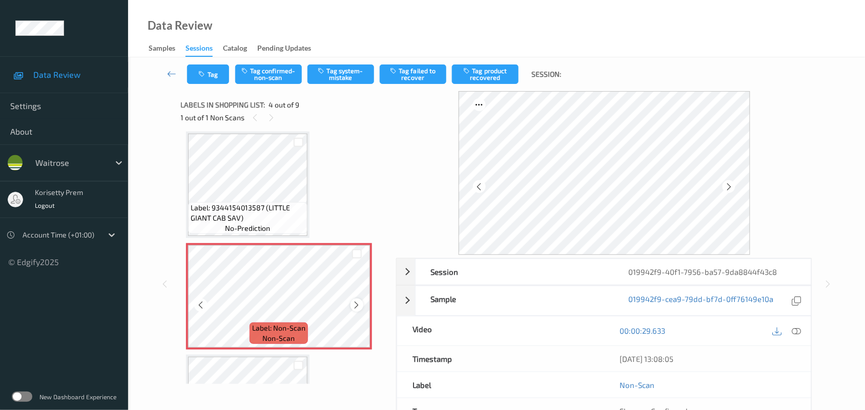
click at [356, 303] on icon at bounding box center [356, 305] width 9 height 9
click at [357, 303] on icon at bounding box center [356, 305] width 9 height 9
click at [359, 303] on icon at bounding box center [356, 305] width 9 height 9
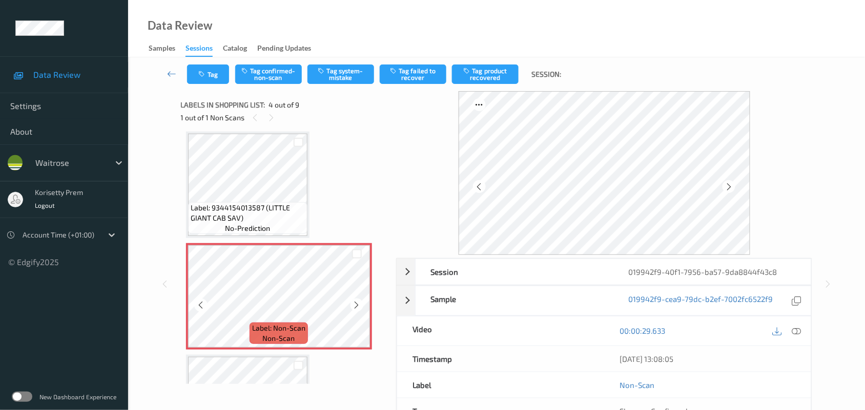
click at [359, 303] on icon at bounding box center [356, 305] width 9 height 9
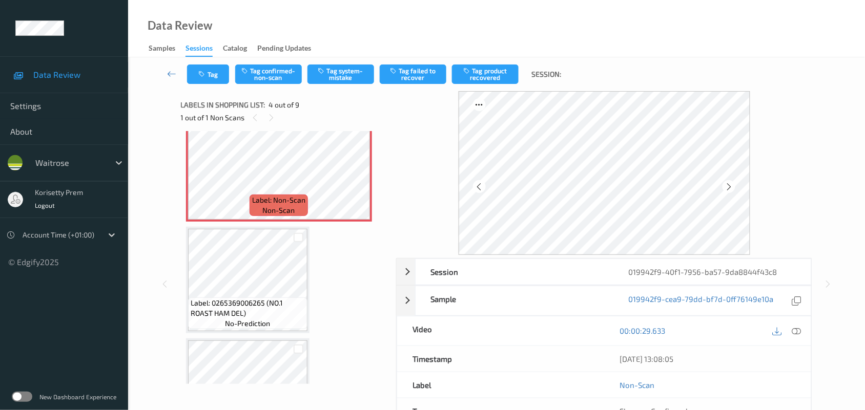
scroll to position [292, 0]
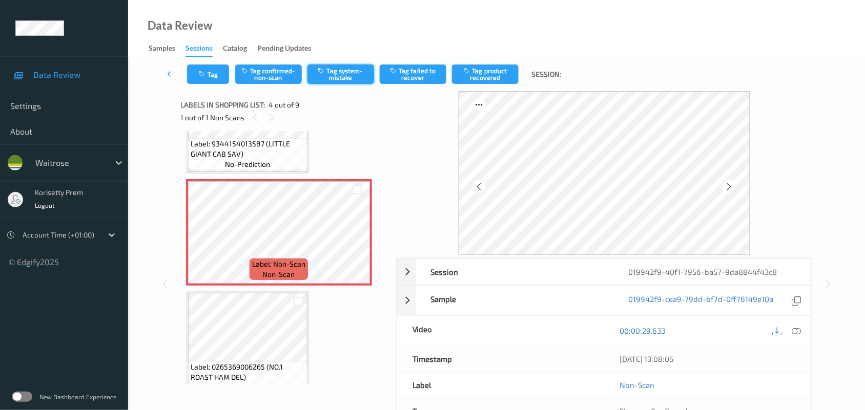
click at [344, 71] on button "Tag system-mistake" at bounding box center [340, 74] width 67 height 19
click at [200, 71] on icon "button" at bounding box center [203, 74] width 9 height 7
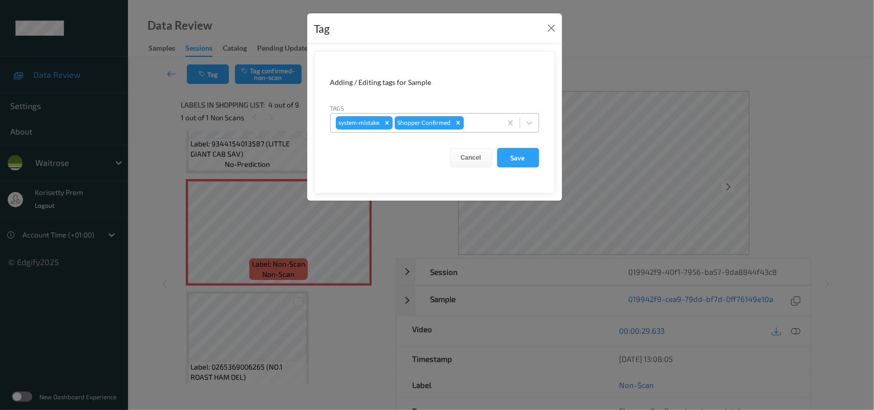
click at [480, 125] on div at bounding box center [481, 123] width 30 height 12
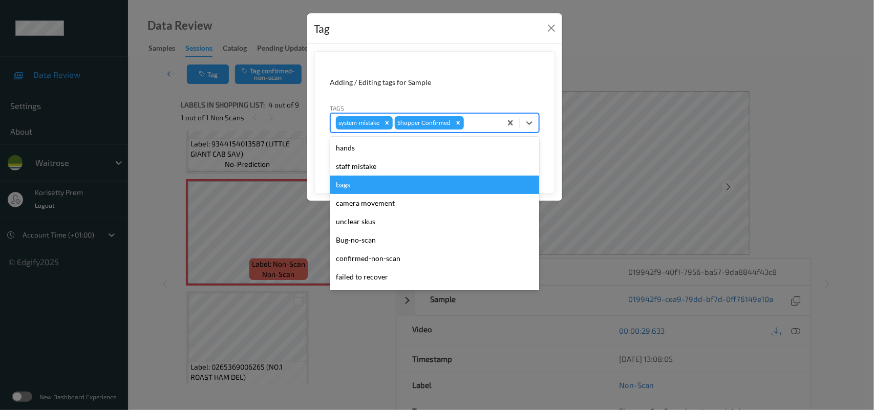
click at [405, 187] on div "bags" at bounding box center [434, 185] width 209 height 18
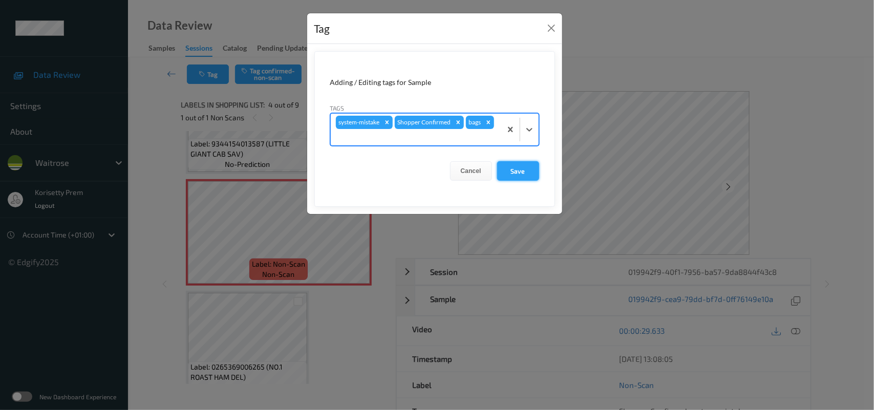
click at [511, 170] on button "Save" at bounding box center [518, 170] width 42 height 19
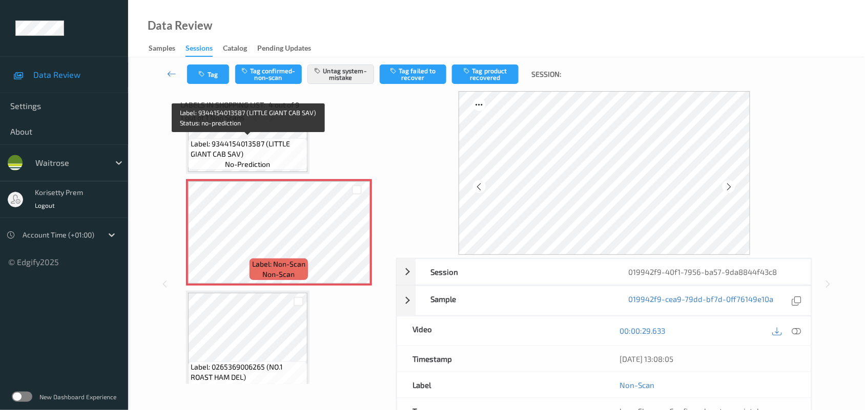
click at [262, 154] on span "Label: 9344154013587 (LITTLE GIANT CAB SAV)" at bounding box center [248, 149] width 114 height 20
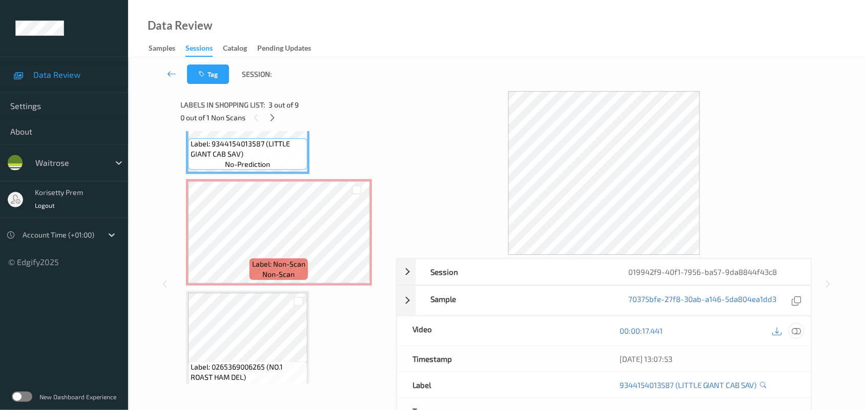
click at [797, 329] on icon at bounding box center [796, 330] width 9 height 9
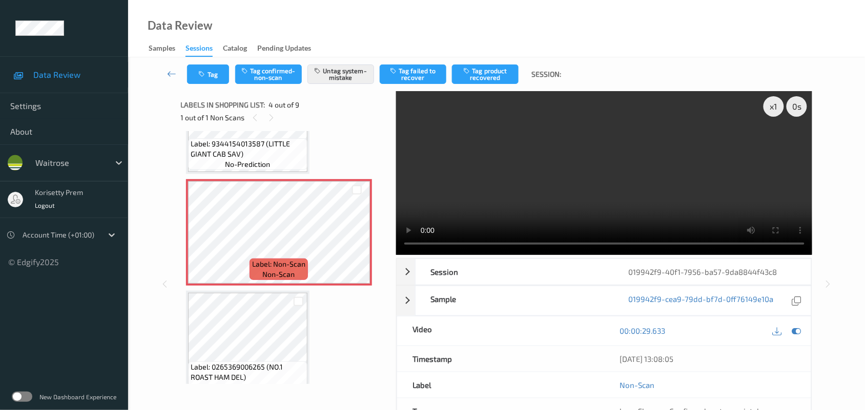
click at [562, 177] on video at bounding box center [604, 173] width 416 height 164
click at [578, 179] on video at bounding box center [604, 173] width 416 height 164
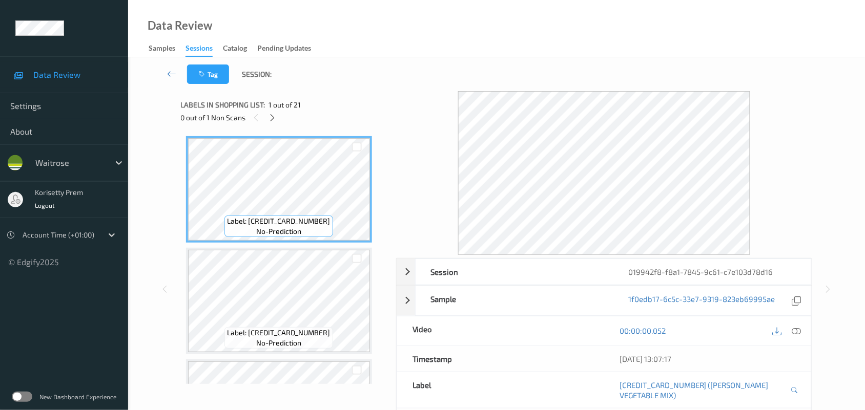
click at [424, 63] on div "Tag Session:" at bounding box center [496, 74] width 694 height 34
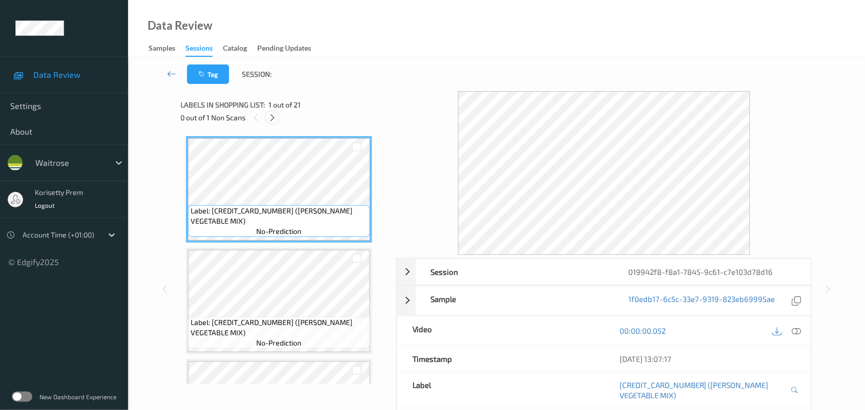
click at [274, 119] on icon at bounding box center [272, 117] width 9 height 9
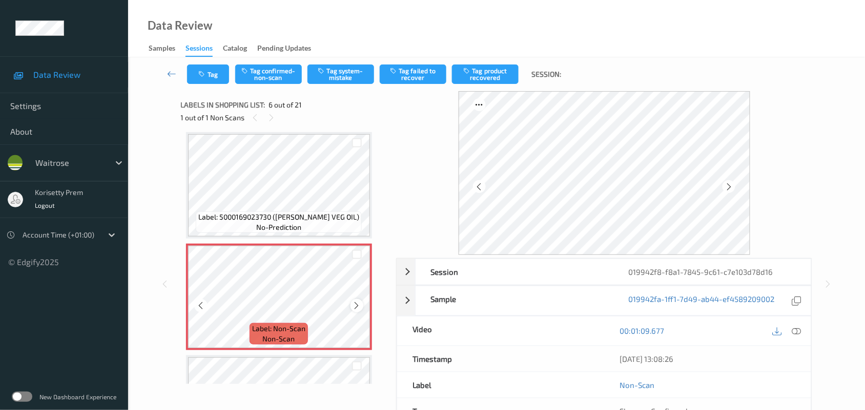
click at [356, 301] on icon at bounding box center [356, 305] width 9 height 9
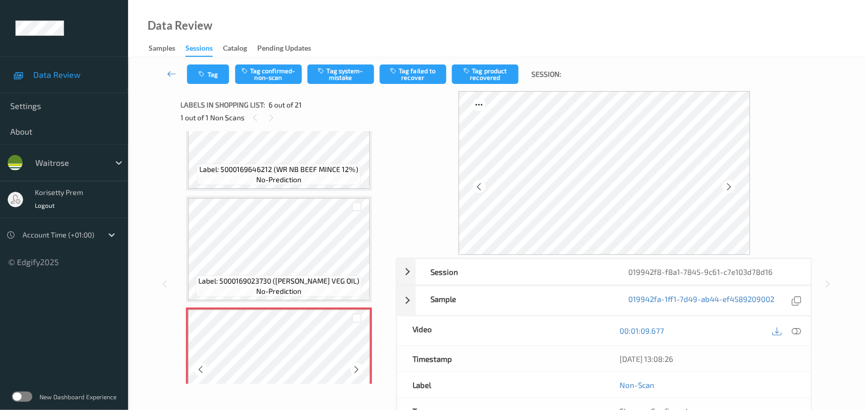
scroll to position [323, 0]
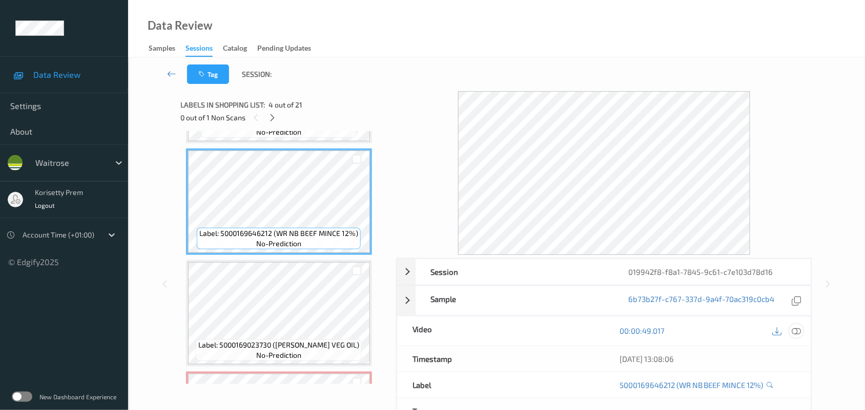
click at [794, 332] on icon at bounding box center [796, 330] width 9 height 9
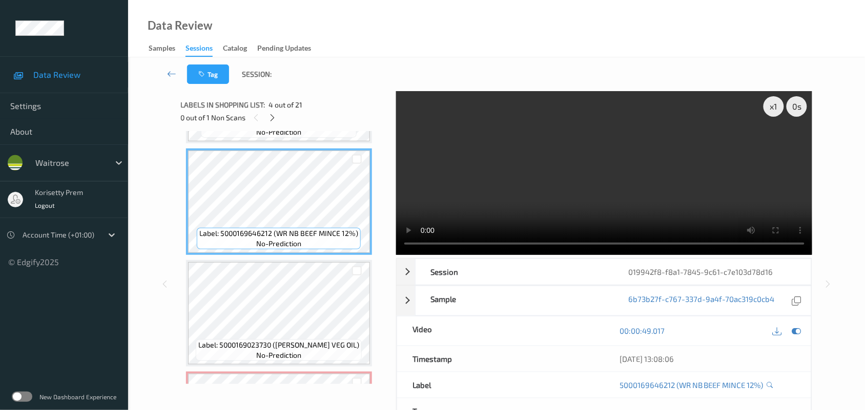
click at [550, 154] on video at bounding box center [604, 173] width 416 height 164
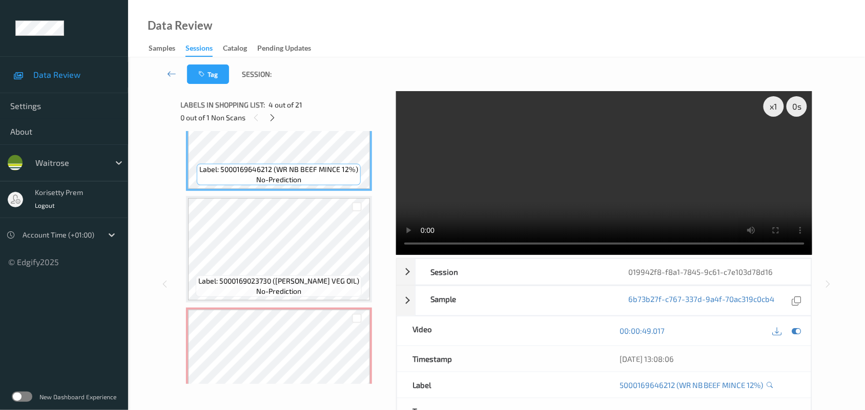
scroll to position [451, 0]
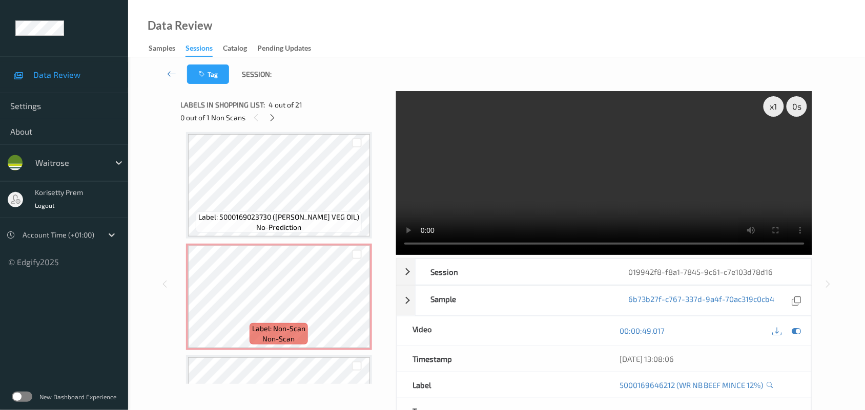
click at [511, 140] on video at bounding box center [604, 173] width 416 height 164
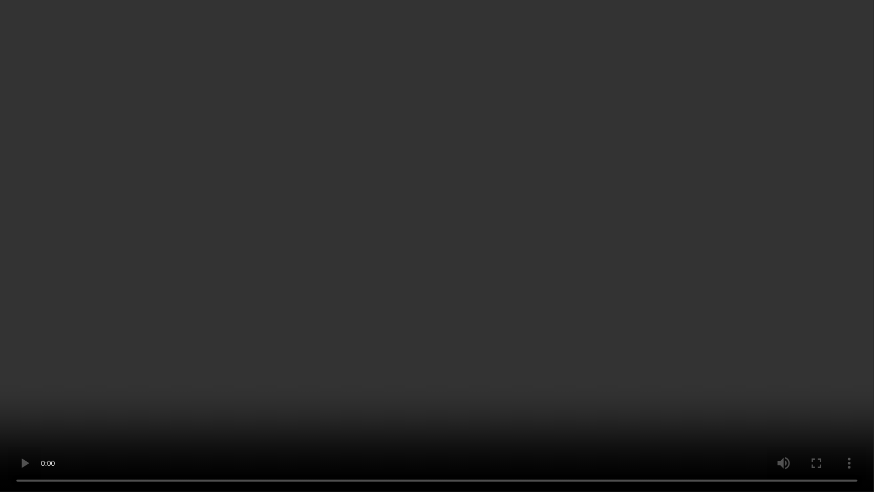
click at [531, 177] on video at bounding box center [437, 246] width 874 height 492
click at [604, 285] on video at bounding box center [437, 246] width 874 height 492
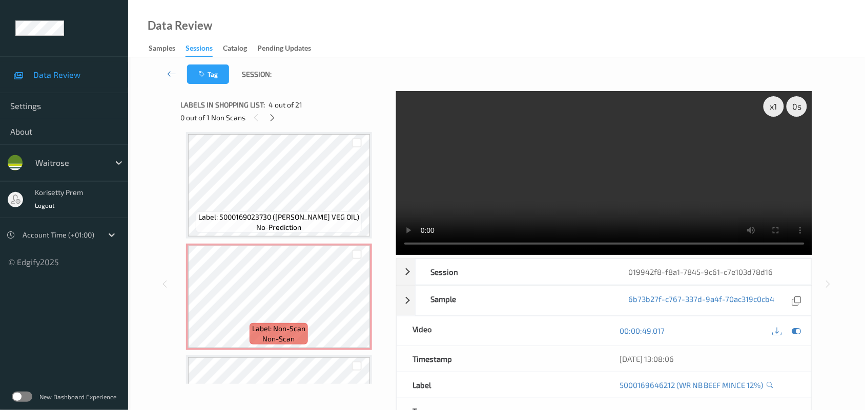
click at [543, 195] on video at bounding box center [604, 173] width 416 height 164
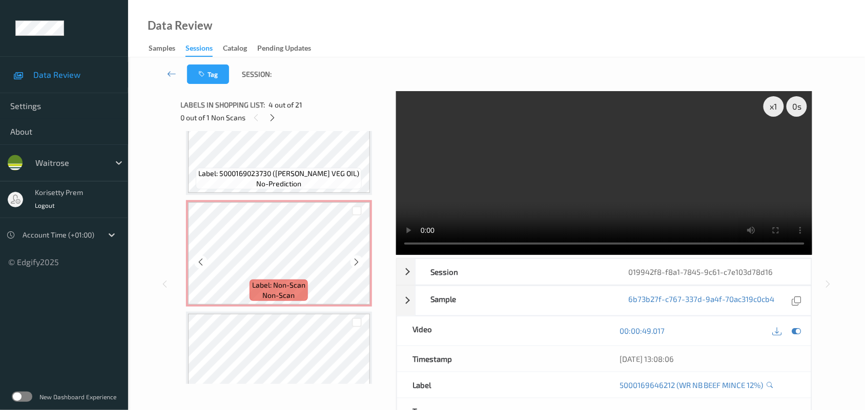
scroll to position [515, 0]
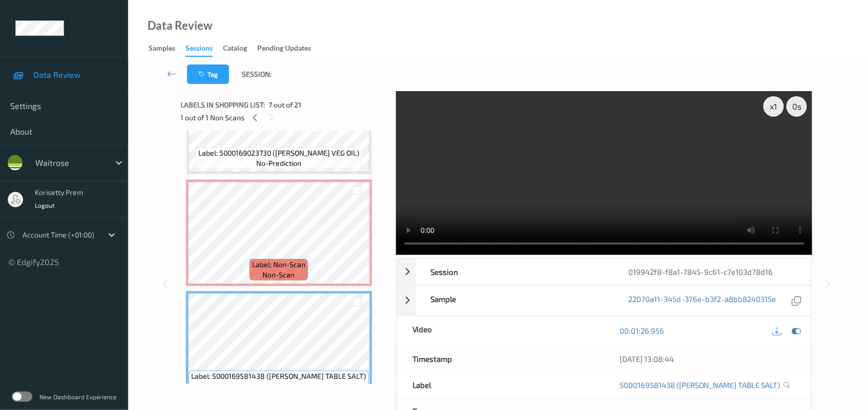
click at [534, 181] on video at bounding box center [604, 173] width 416 height 164
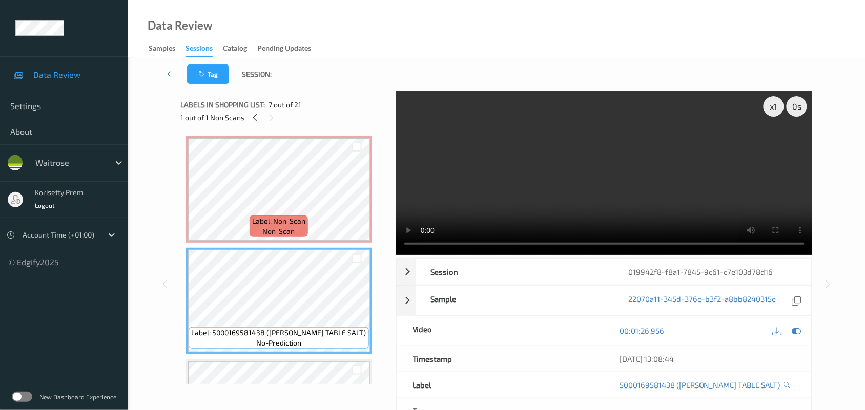
scroll to position [579, 0]
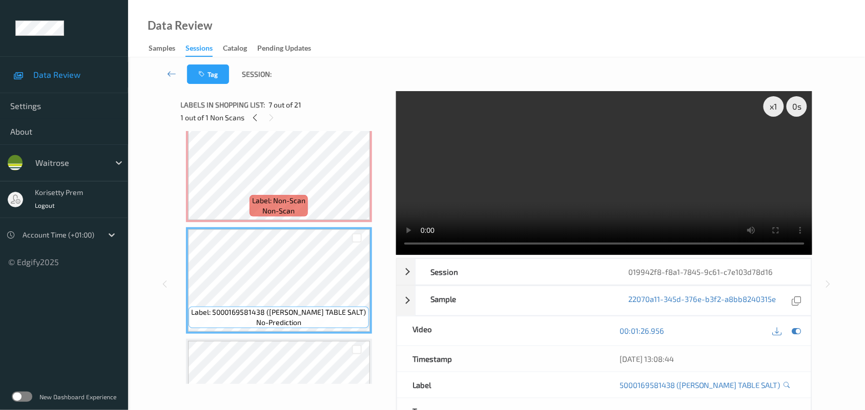
click at [545, 182] on video at bounding box center [604, 173] width 416 height 164
click at [531, 177] on video at bounding box center [604, 173] width 416 height 164
click at [498, 173] on video at bounding box center [604, 173] width 416 height 164
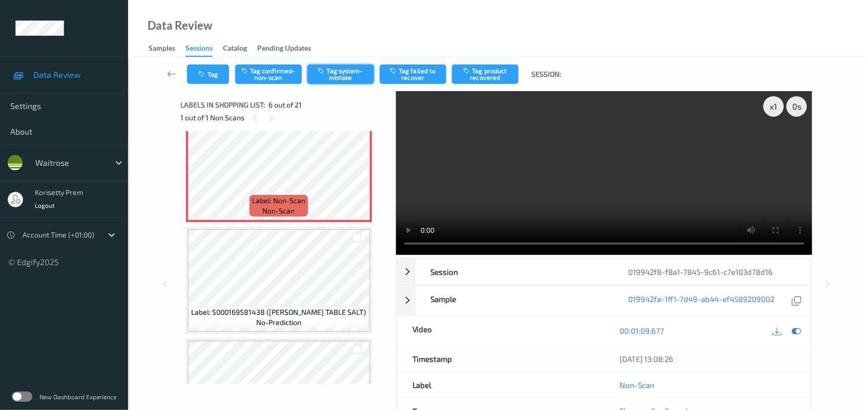
click at [339, 68] on button "Tag system-mistake" at bounding box center [340, 74] width 67 height 19
click at [341, 77] on button "Untag system-mistake" at bounding box center [340, 74] width 67 height 19
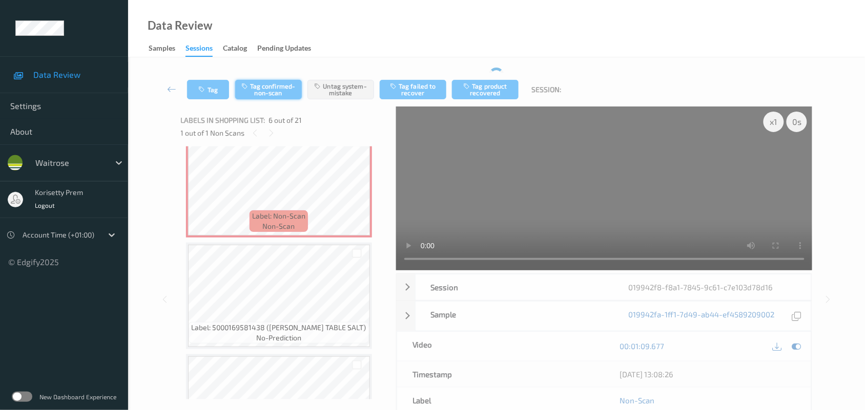
click at [264, 73] on div "Tag Tag confirmed-non-scan Untag system-mistake Tag failed to recover Tag produ…" at bounding box center [496, 90] width 694 height 34
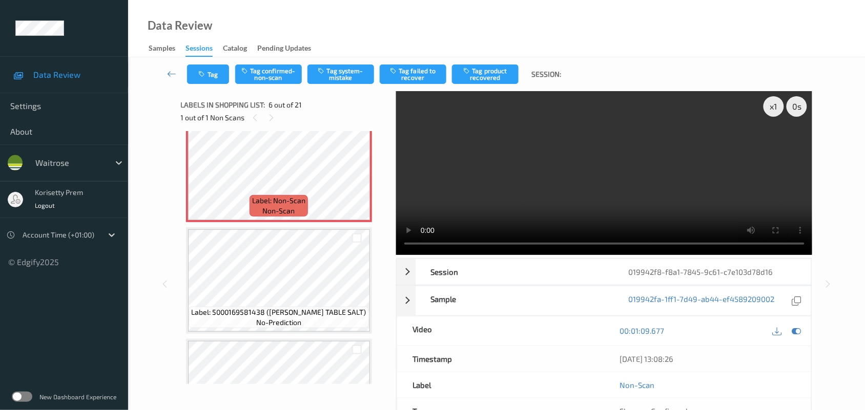
click at [275, 88] on div "Tag Tag confirmed-non-scan Tag system-mistake Tag failed to recover Tag product…" at bounding box center [496, 74] width 694 height 34
click at [275, 75] on button "Tag confirmed-non-scan" at bounding box center [268, 74] width 67 height 19
click at [492, 75] on button "Tag product recovered" at bounding box center [485, 74] width 67 height 19
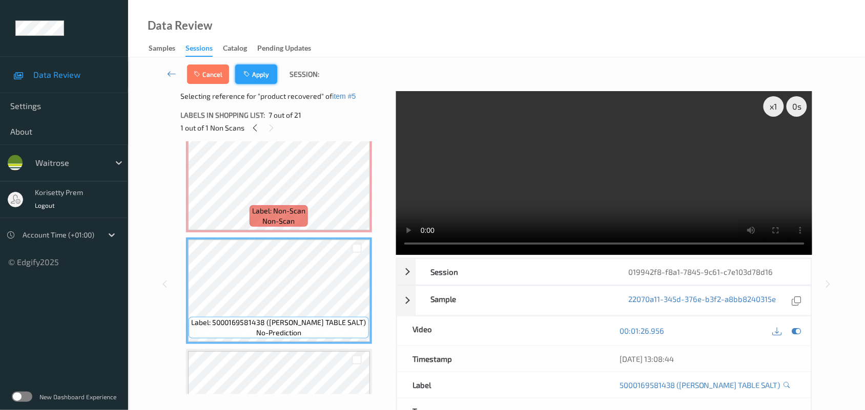
click at [265, 67] on button "Apply" at bounding box center [256, 74] width 42 height 19
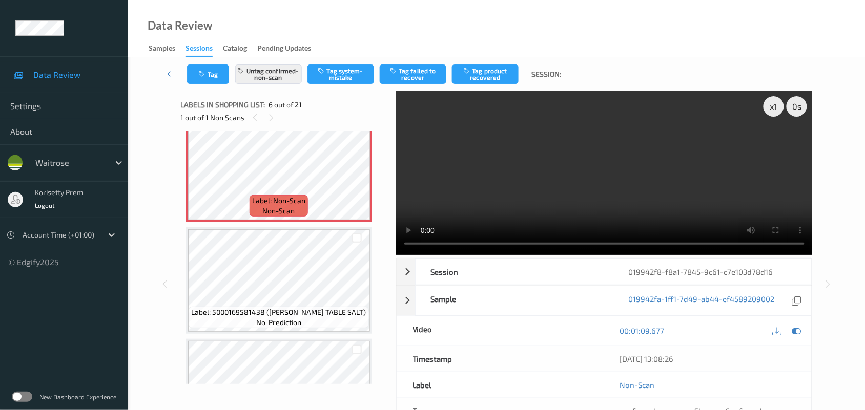
scroll to position [451, 0]
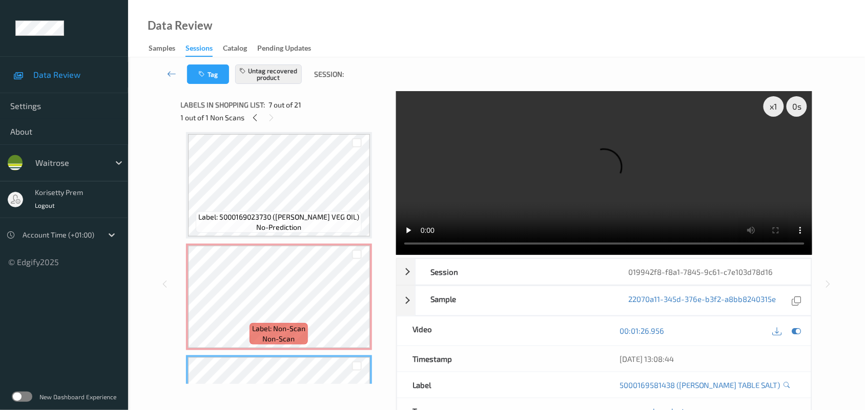
scroll to position [562, 0]
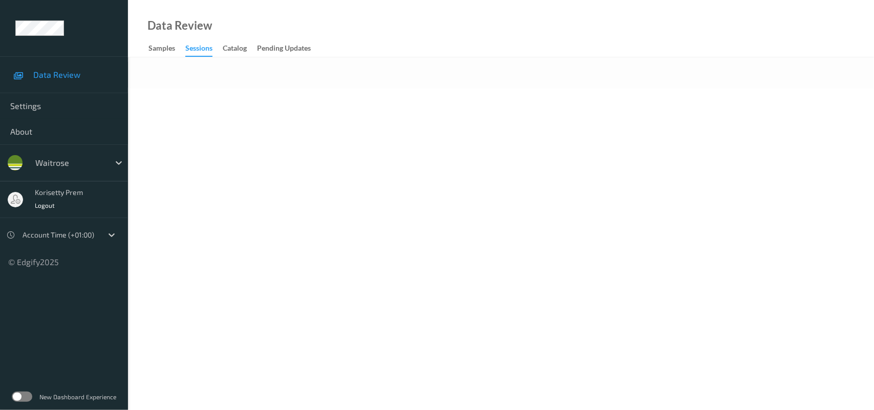
click at [424, 144] on body "Data Review Settings About waitrose korisetty prem Logout Account Time (+01:00)…" at bounding box center [437, 205] width 874 height 410
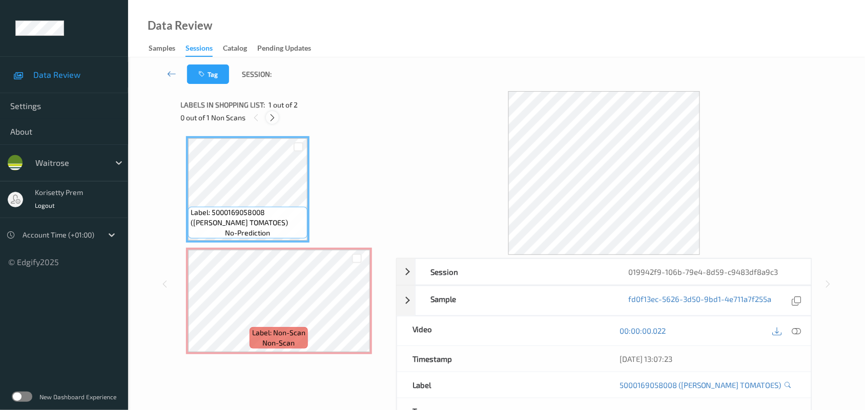
click at [277, 116] on icon at bounding box center [272, 117] width 9 height 9
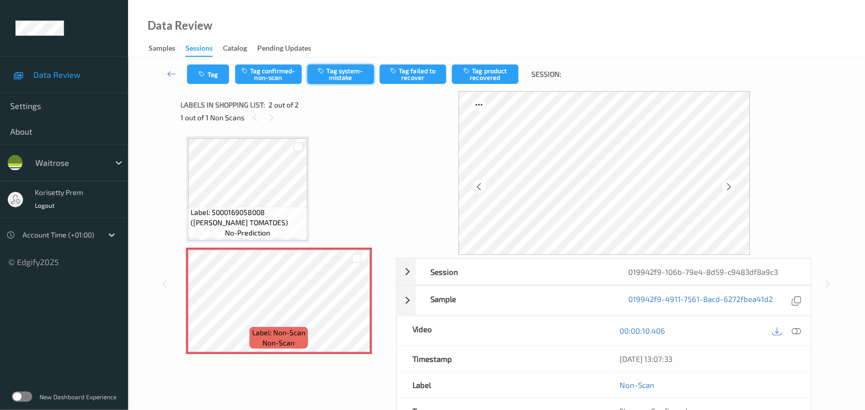
click at [345, 83] on button "Tag system-mistake" at bounding box center [340, 74] width 67 height 19
click at [206, 72] on icon "button" at bounding box center [203, 74] width 9 height 7
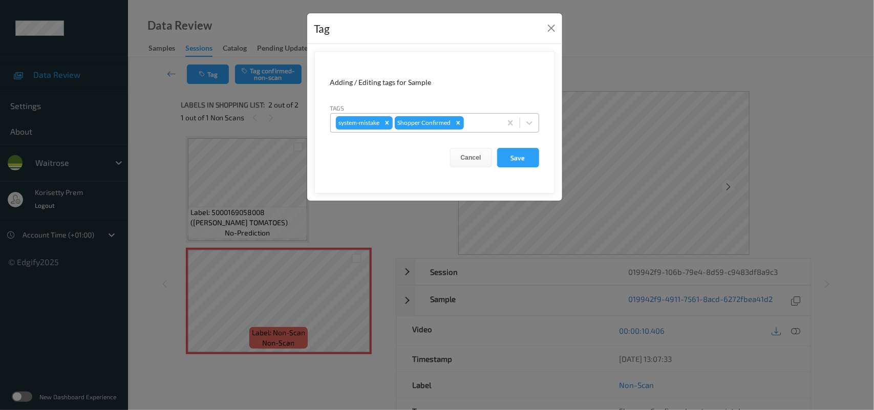
click at [472, 125] on div at bounding box center [481, 123] width 30 height 12
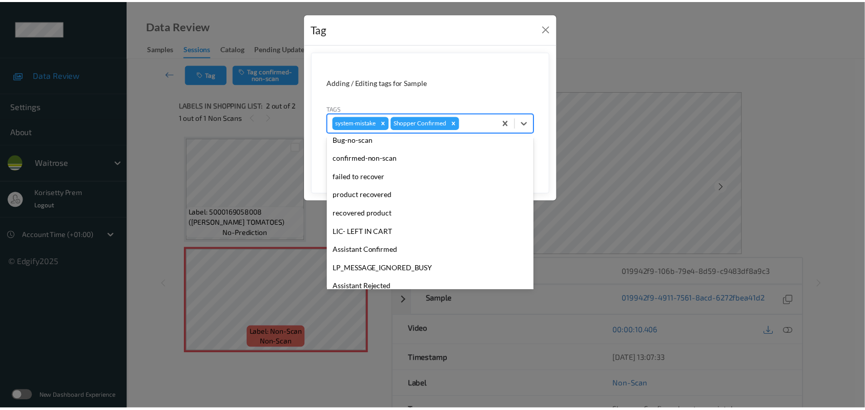
scroll to position [255, 0]
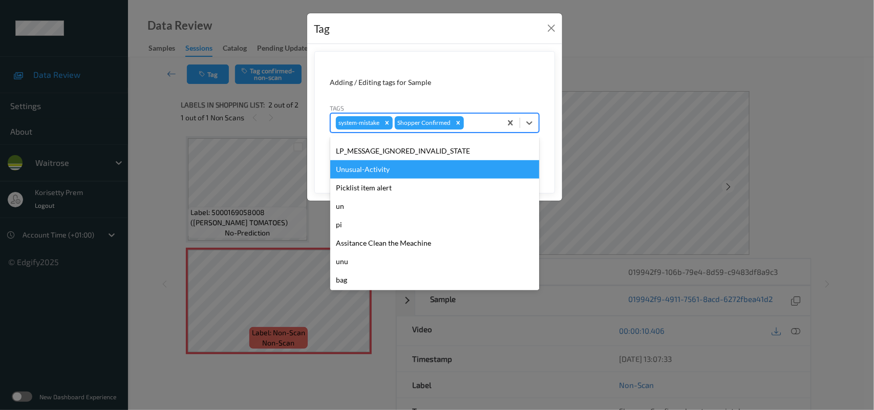
click at [391, 173] on div "Unusual-Activity" at bounding box center [434, 169] width 209 height 18
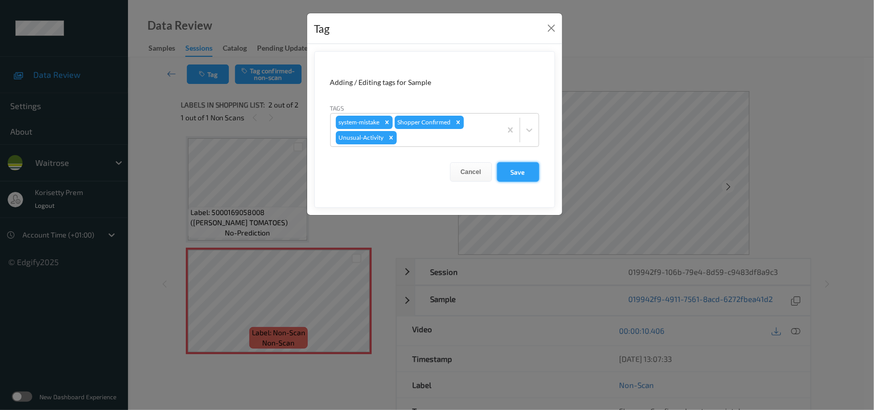
click at [523, 175] on button "Save" at bounding box center [518, 171] width 42 height 19
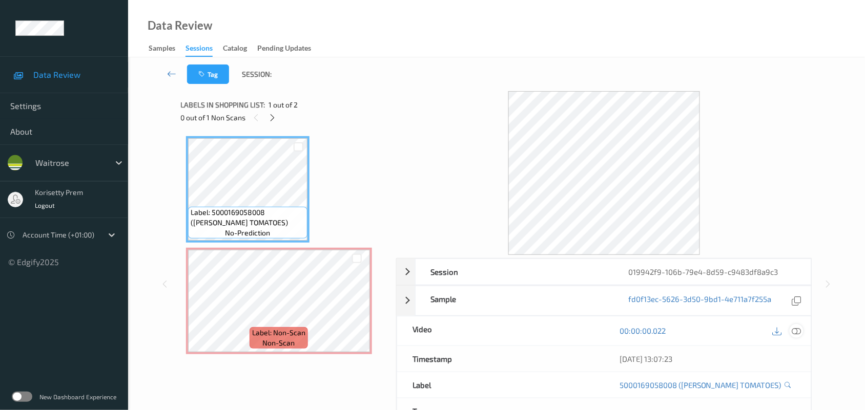
click at [793, 335] on icon at bounding box center [796, 330] width 9 height 9
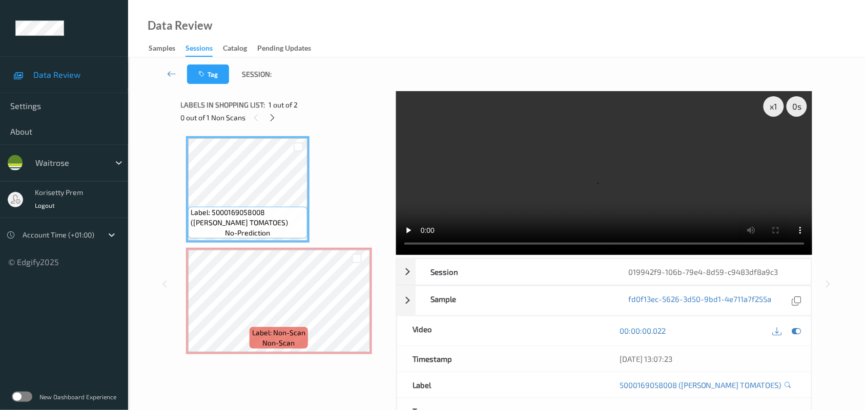
click at [503, 188] on video at bounding box center [604, 173] width 416 height 164
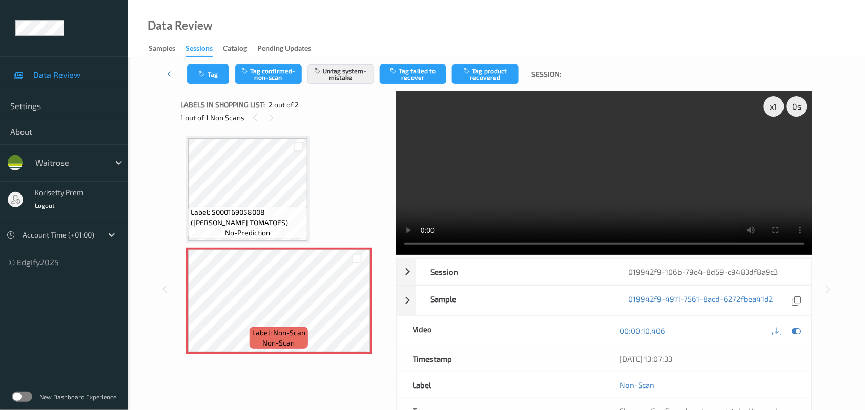
click at [430, 209] on video at bounding box center [604, 173] width 416 height 164
click at [518, 191] on video at bounding box center [604, 173] width 416 height 164
click at [199, 72] on icon "button" at bounding box center [203, 74] width 9 height 7
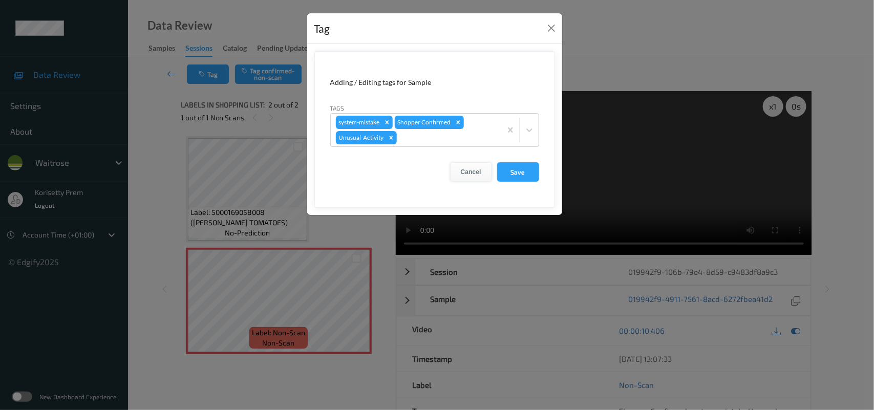
click at [475, 177] on button "Cancel" at bounding box center [471, 171] width 42 height 19
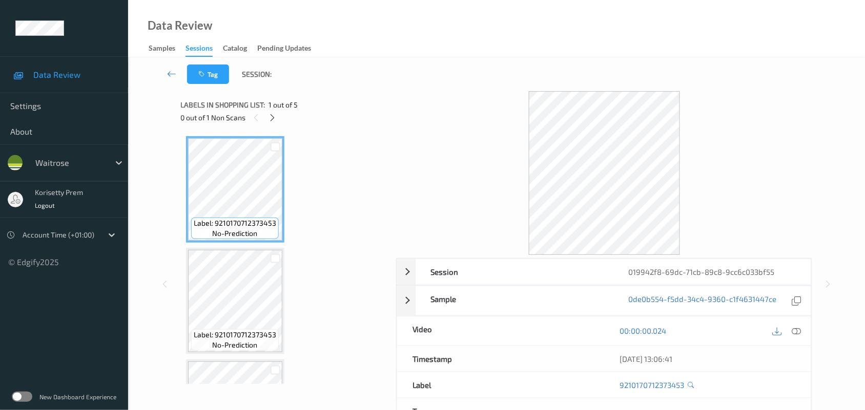
click at [426, 133] on div at bounding box center [604, 173] width 416 height 164
click at [272, 116] on icon at bounding box center [272, 117] width 9 height 9
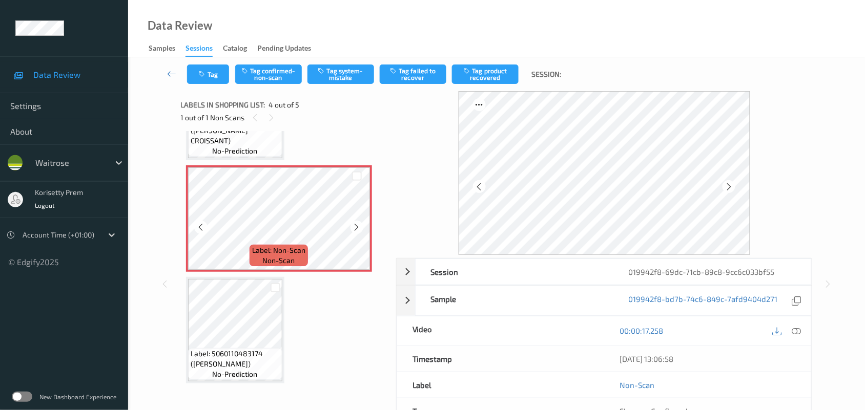
scroll to position [309, 0]
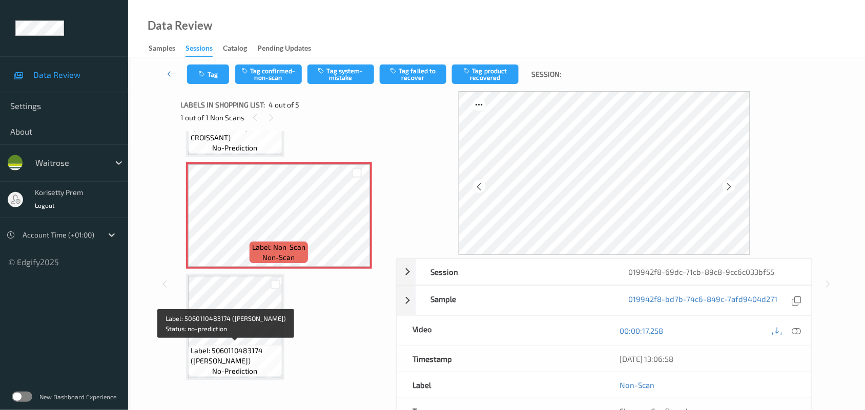
click at [239, 345] on div "Label: 5060110483174 ([PERSON_NAME]) no-prediction" at bounding box center [235, 361] width 94 height 32
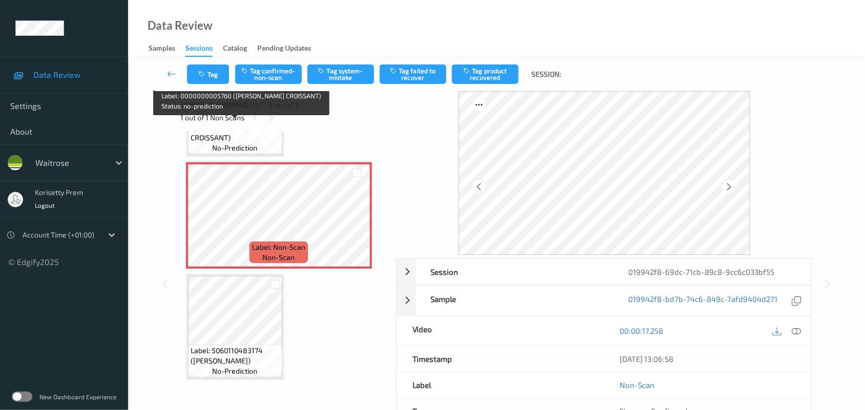
click at [237, 139] on span "Label: 0000000005760 ([PERSON_NAME] CROISSANT)" at bounding box center [235, 127] width 89 height 31
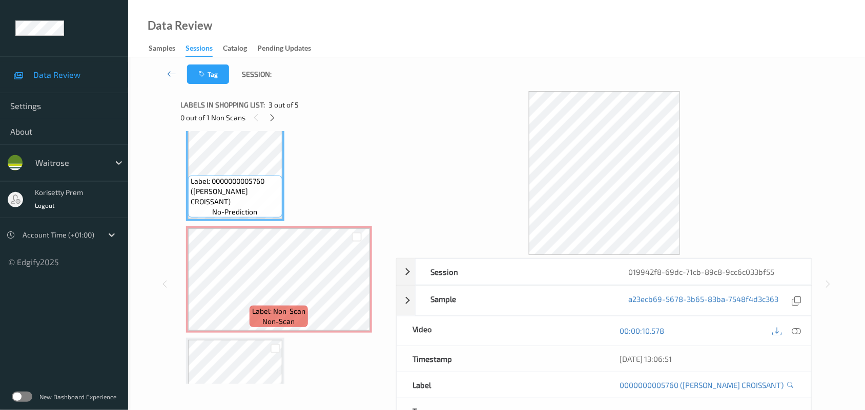
scroll to position [117, 0]
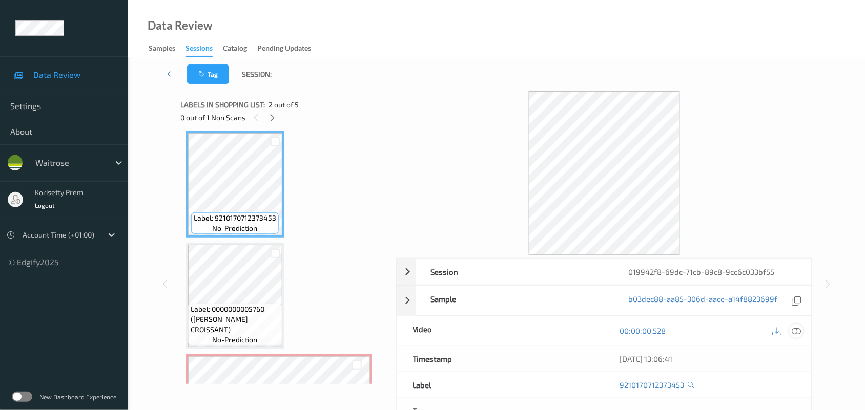
click at [796, 329] on icon at bounding box center [796, 330] width 9 height 9
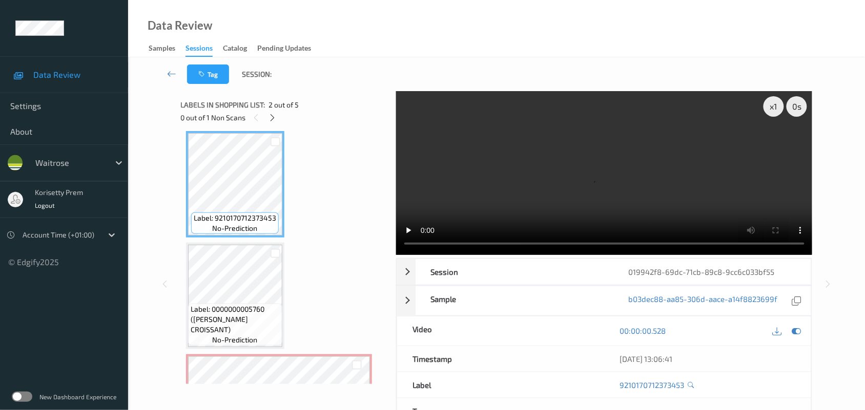
click at [525, 178] on video at bounding box center [604, 173] width 416 height 164
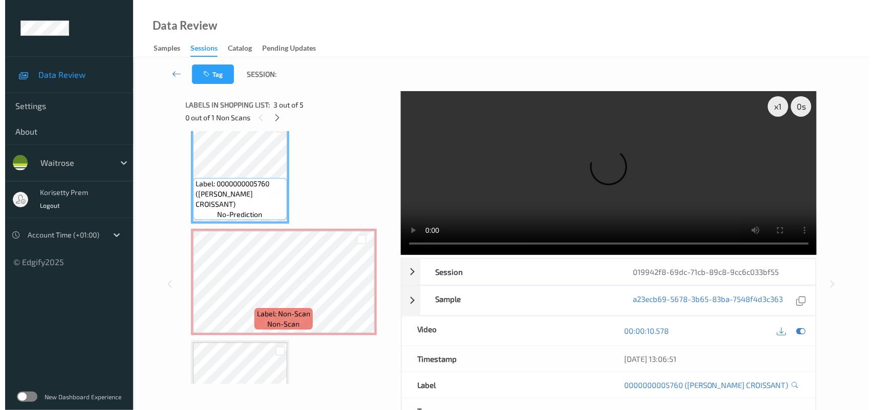
scroll to position [245, 0]
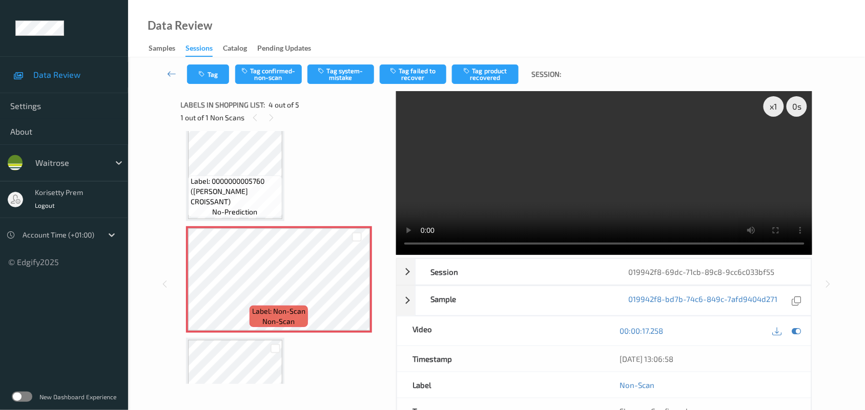
click at [534, 150] on video at bounding box center [604, 173] width 416 height 164
click at [329, 72] on button "Tag system-mistake" at bounding box center [340, 74] width 67 height 19
click at [209, 77] on button "Tag" at bounding box center [208, 74] width 42 height 19
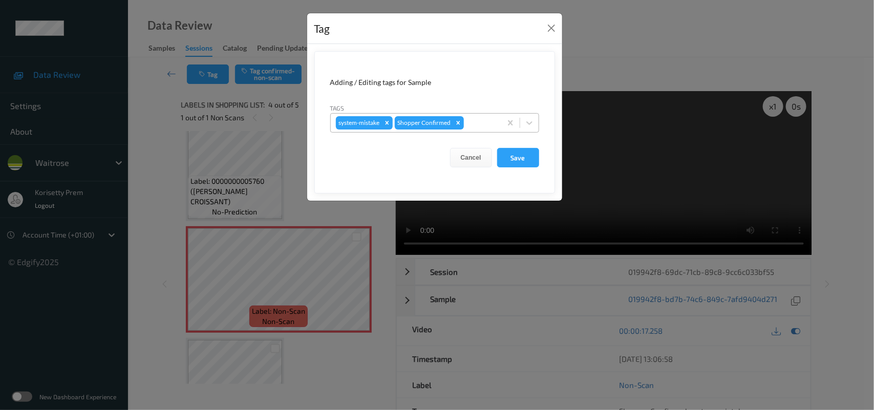
click at [493, 127] on div at bounding box center [481, 123] width 30 height 12
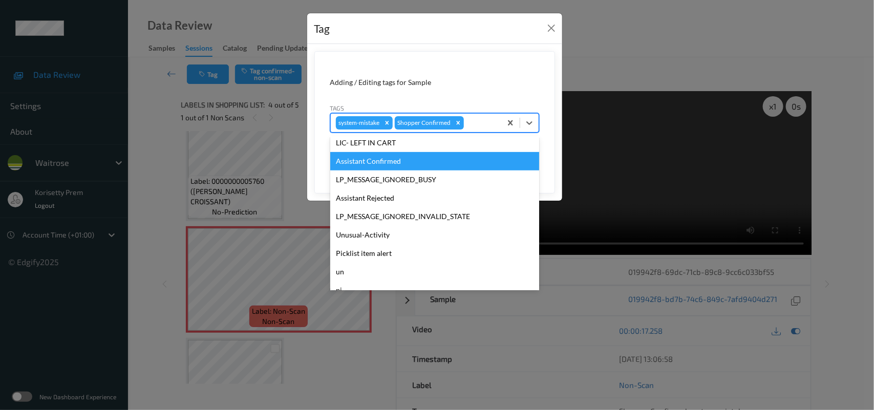
scroll to position [255, 0]
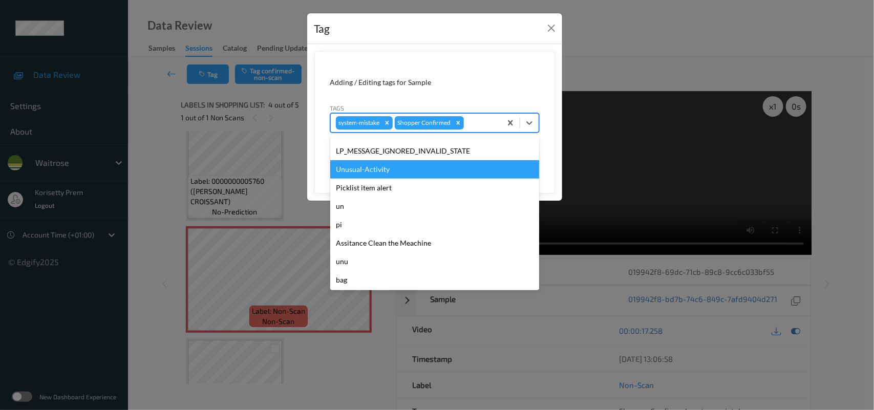
click at [388, 171] on div "Unusual-Activity" at bounding box center [434, 169] width 209 height 18
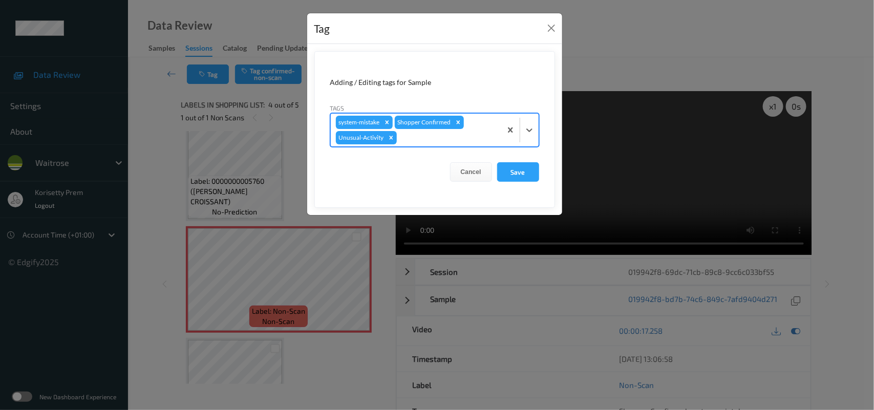
click at [441, 134] on div at bounding box center [447, 138] width 97 height 12
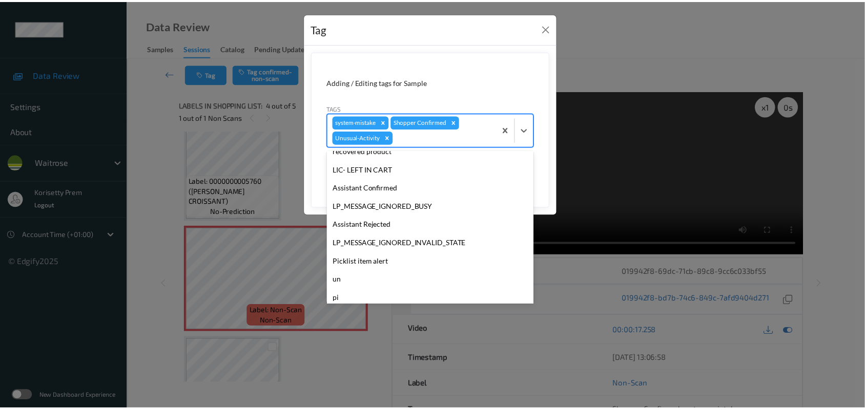
scroll to position [237, 0]
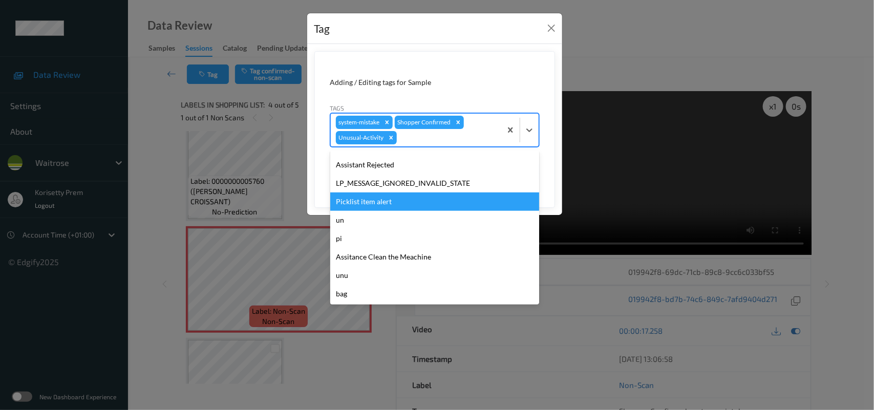
click at [367, 199] on div "Picklist item alert" at bounding box center [434, 202] width 209 height 18
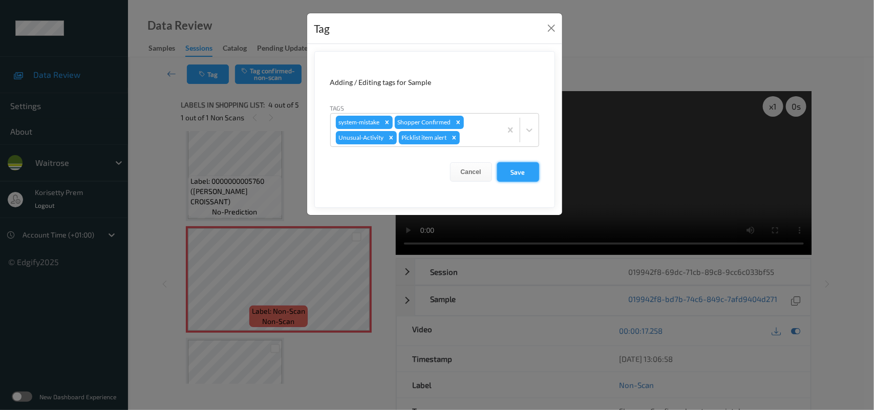
click at [516, 170] on button "Save" at bounding box center [518, 171] width 42 height 19
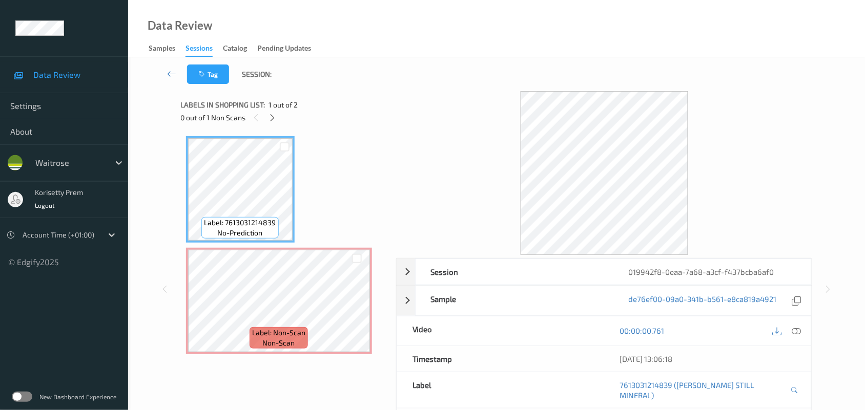
click at [465, 89] on div "Tag Session:" at bounding box center [496, 74] width 694 height 34
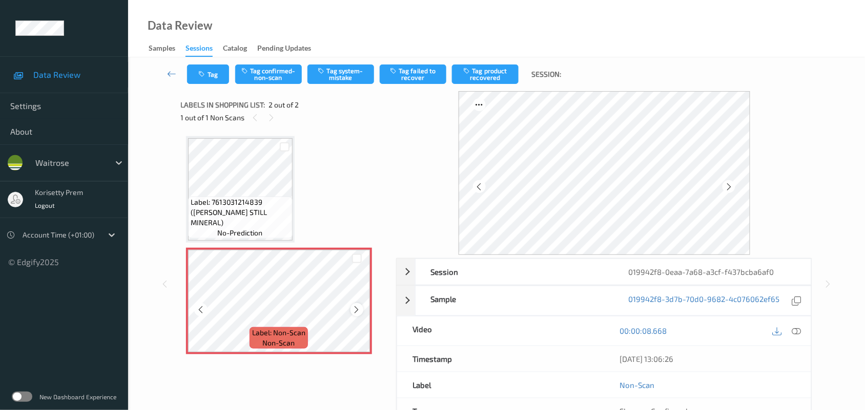
click at [350, 310] on div at bounding box center [356, 309] width 13 height 13
click at [351, 86] on div "Tag Tag confirmed-non-scan Tag system-mistake Tag failed to recover Tag product…" at bounding box center [496, 74] width 694 height 34
click at [342, 80] on button "Tag system-mistake" at bounding box center [340, 74] width 67 height 19
click at [207, 82] on button "Tag" at bounding box center [208, 74] width 42 height 19
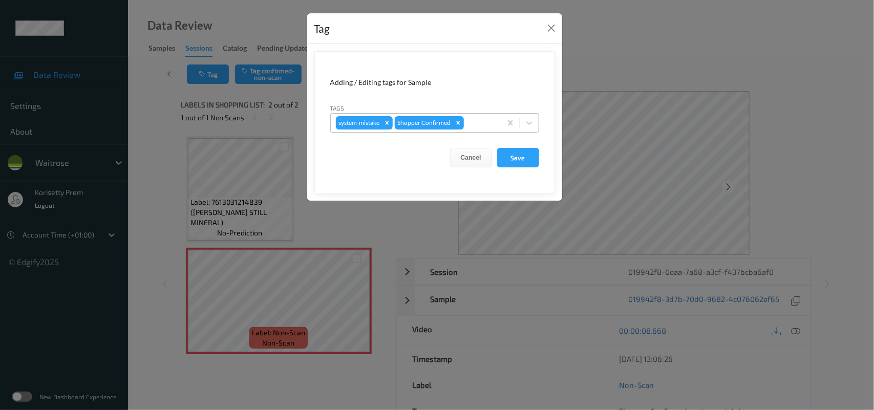
click at [485, 119] on div at bounding box center [481, 123] width 30 height 12
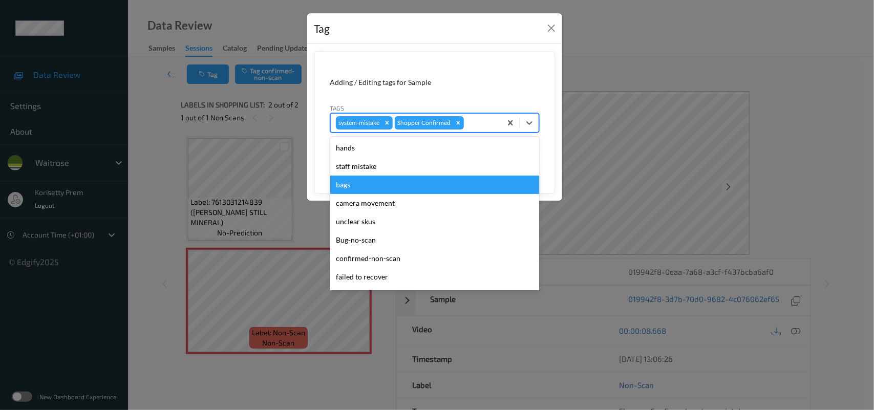
click at [375, 180] on div "bags" at bounding box center [434, 185] width 209 height 18
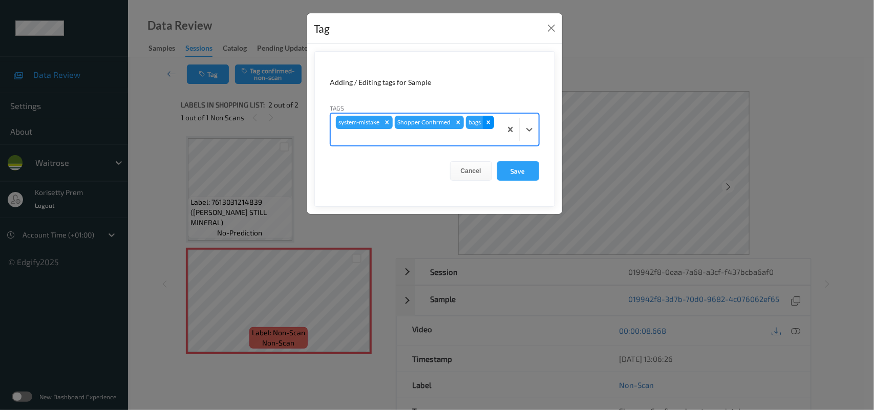
click at [487, 127] on div "Remove bags" at bounding box center [488, 122] width 11 height 13
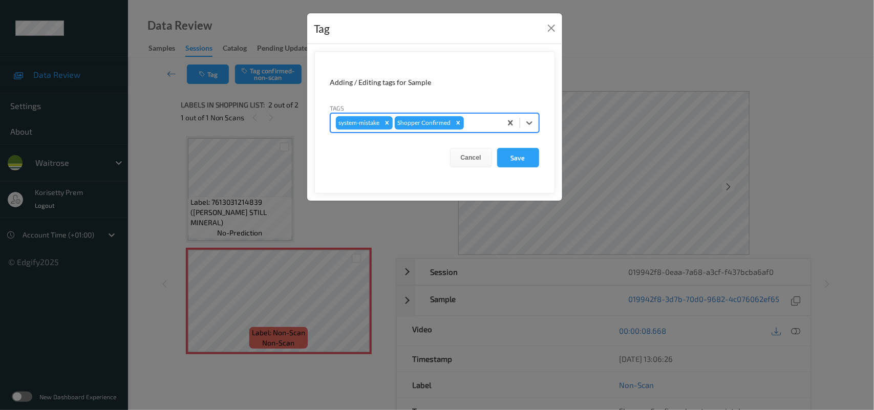
click at [483, 129] on div at bounding box center [481, 123] width 30 height 12
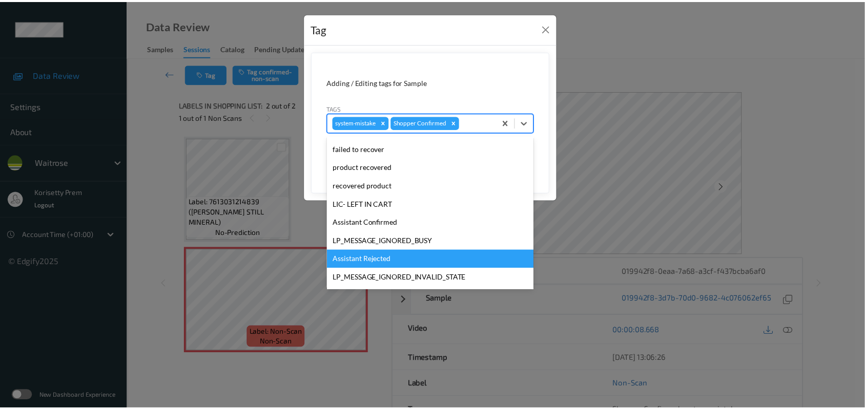
scroll to position [255, 0]
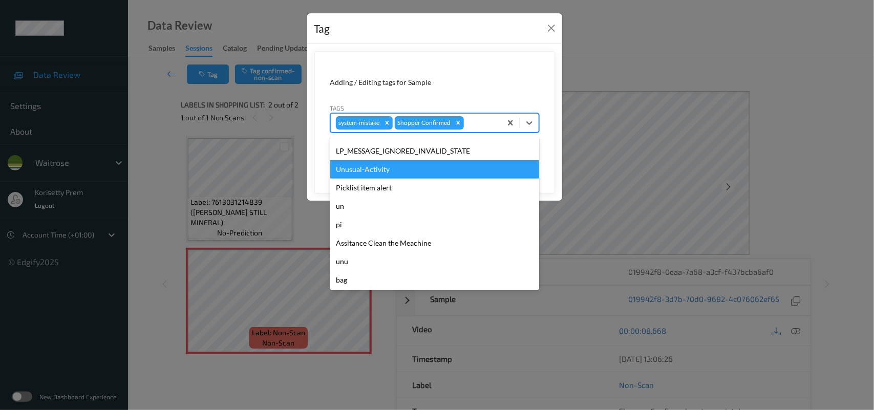
click at [375, 170] on div "Unusual-Activity" at bounding box center [434, 169] width 209 height 18
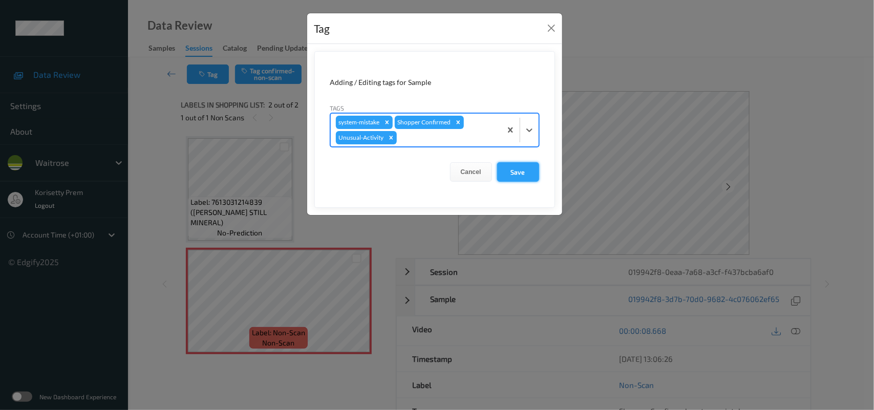
click at [525, 173] on button "Save" at bounding box center [518, 171] width 42 height 19
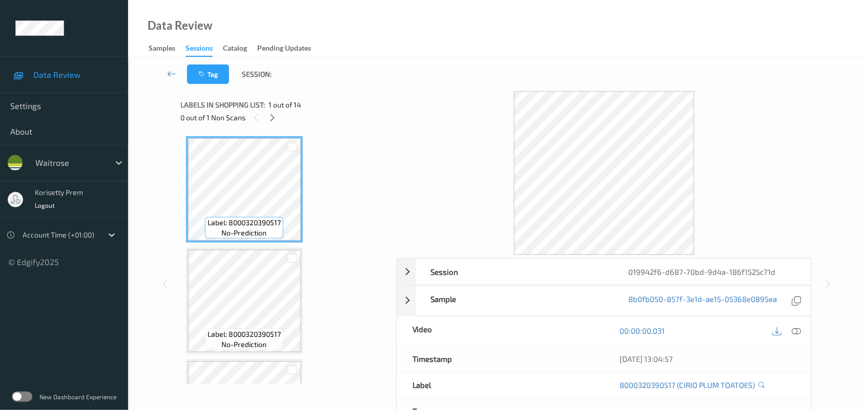
click at [441, 93] on div at bounding box center [604, 173] width 416 height 164
click at [273, 114] on icon at bounding box center [272, 117] width 9 height 9
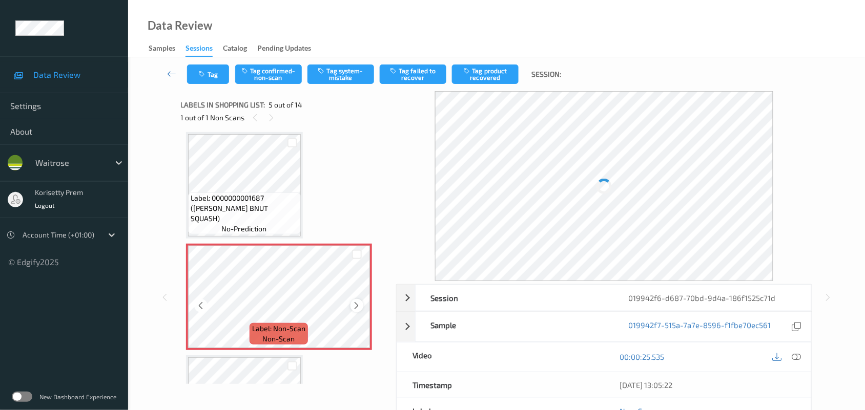
click at [353, 301] on icon at bounding box center [356, 305] width 9 height 9
click at [354, 301] on icon at bounding box center [356, 305] width 9 height 9
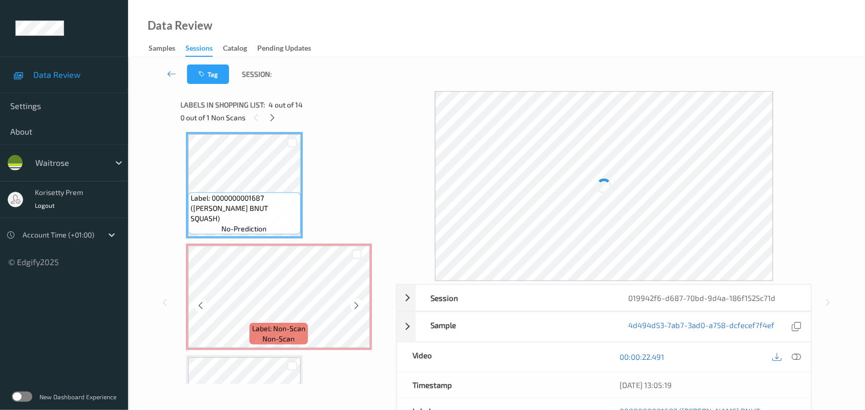
scroll to position [275, 0]
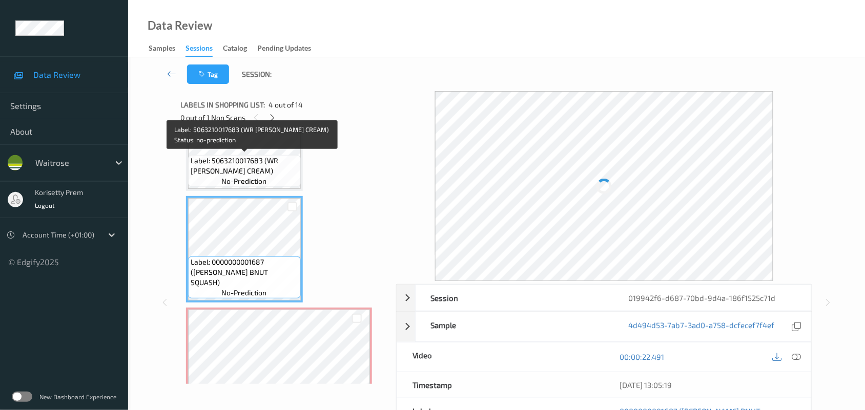
click at [235, 176] on span "no-prediction" at bounding box center [244, 181] width 45 height 10
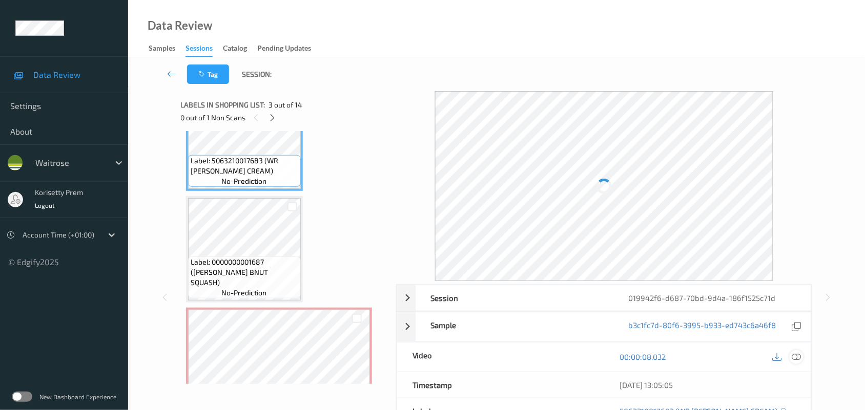
click at [792, 353] on icon at bounding box center [796, 356] width 9 height 9
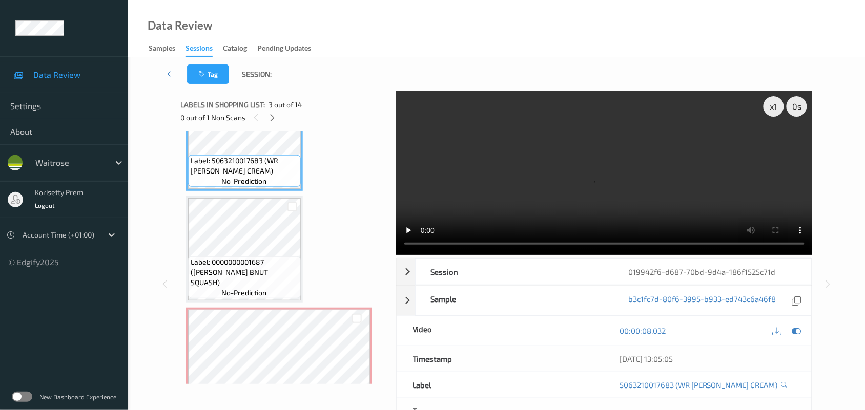
click at [451, 169] on video at bounding box center [604, 173] width 416 height 164
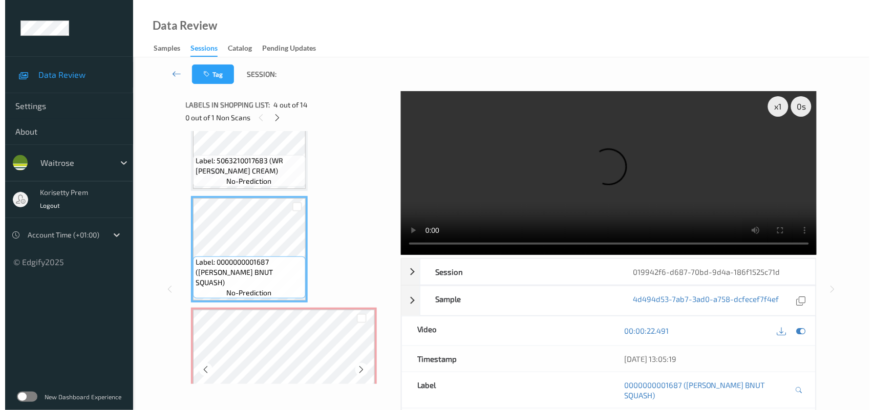
scroll to position [339, 0]
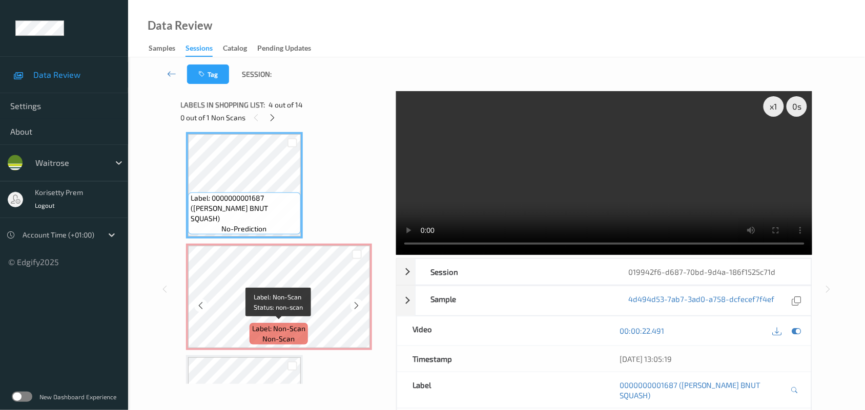
click at [258, 324] on span "Label: Non-Scan" at bounding box center [278, 329] width 53 height 10
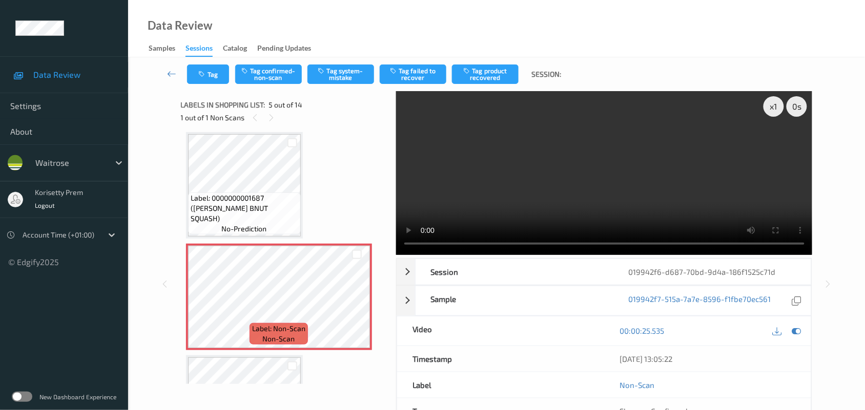
click at [548, 119] on video at bounding box center [604, 173] width 416 height 164
click at [336, 71] on button "Tag system-mistake" at bounding box center [340, 74] width 67 height 19
click at [329, 70] on button "Tag system-mistake" at bounding box center [340, 74] width 67 height 19
click at [354, 68] on button "Tag system-mistake" at bounding box center [340, 74] width 67 height 19
click at [344, 77] on button "Tag system-mistake" at bounding box center [340, 74] width 67 height 19
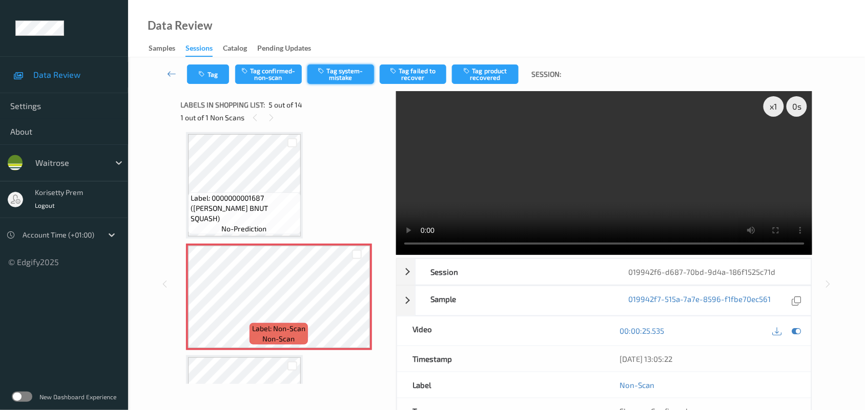
click at [350, 77] on button "Tag system-mistake" at bounding box center [340, 74] width 67 height 19
click at [450, 191] on video at bounding box center [604, 173] width 416 height 164
click at [552, 185] on video at bounding box center [604, 173] width 416 height 164
click at [342, 75] on button "Tag system-mistake" at bounding box center [340, 74] width 67 height 19
click at [216, 68] on button "Tag" at bounding box center [208, 74] width 42 height 19
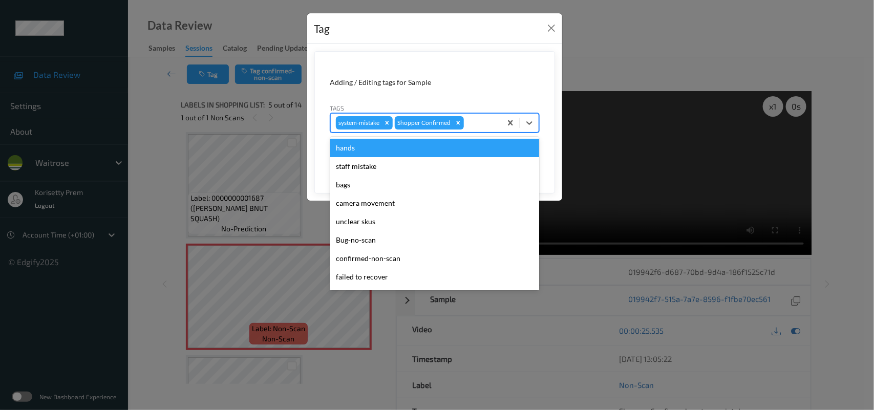
click at [486, 123] on div at bounding box center [481, 123] width 30 height 12
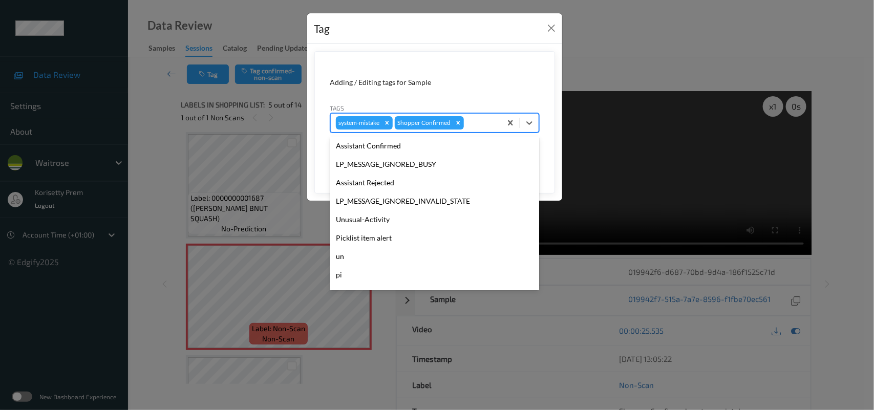
scroll to position [255, 0]
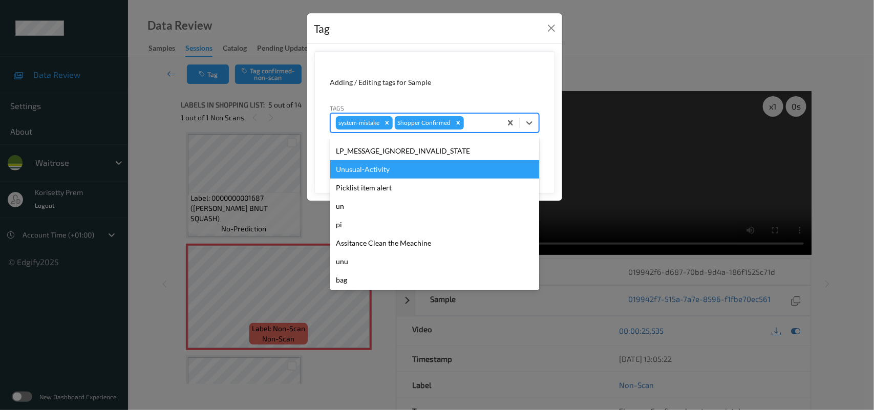
click at [390, 177] on div "Unusual-Activity" at bounding box center [434, 169] width 209 height 18
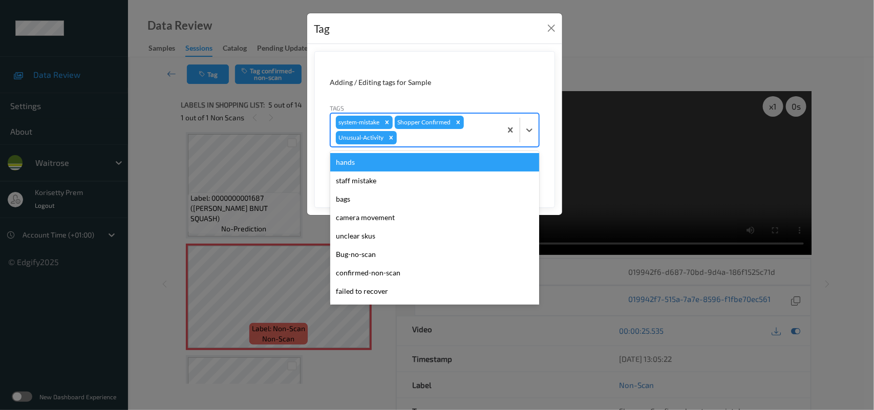
click at [428, 135] on div at bounding box center [447, 138] width 97 height 12
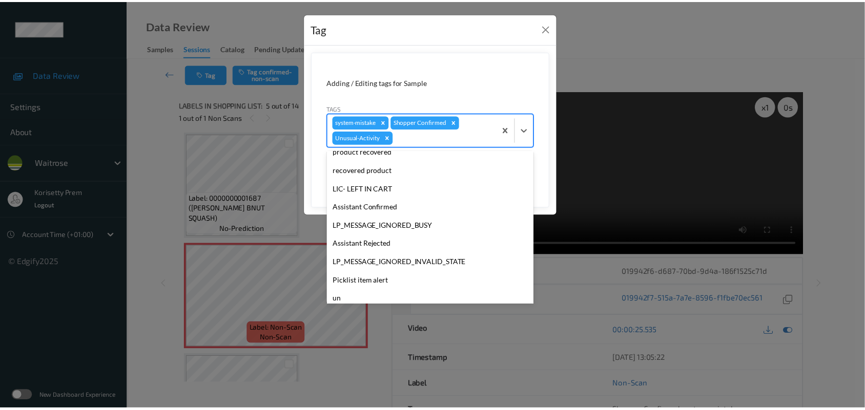
scroll to position [237, 0]
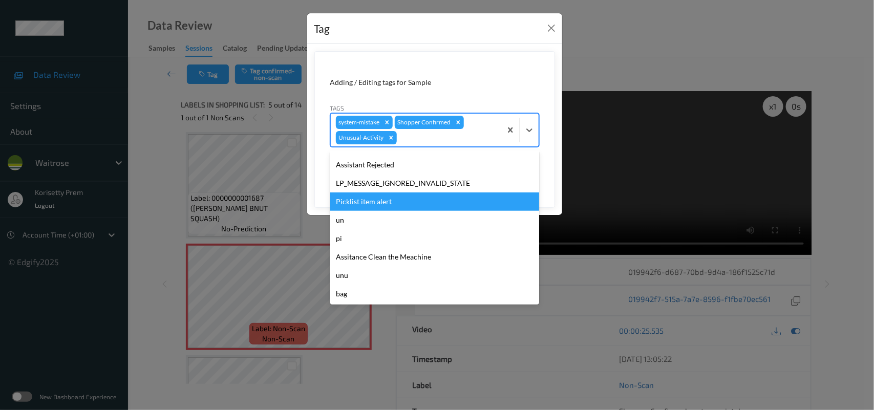
click at [377, 204] on div "Picklist item alert" at bounding box center [434, 202] width 209 height 18
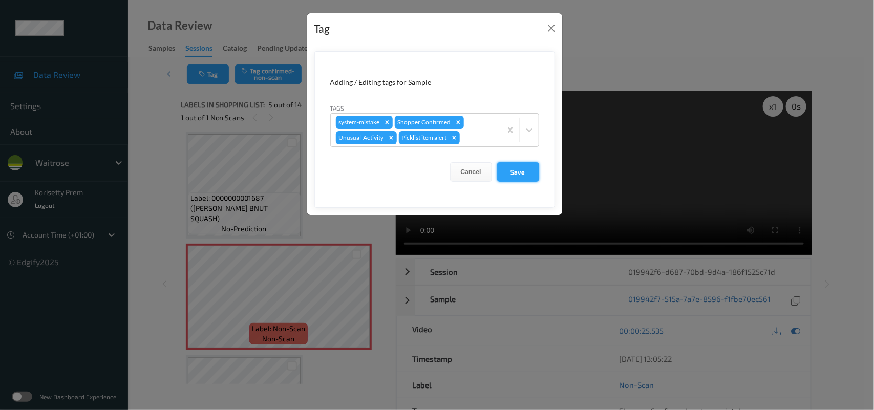
click at [526, 174] on button "Save" at bounding box center [518, 171] width 42 height 19
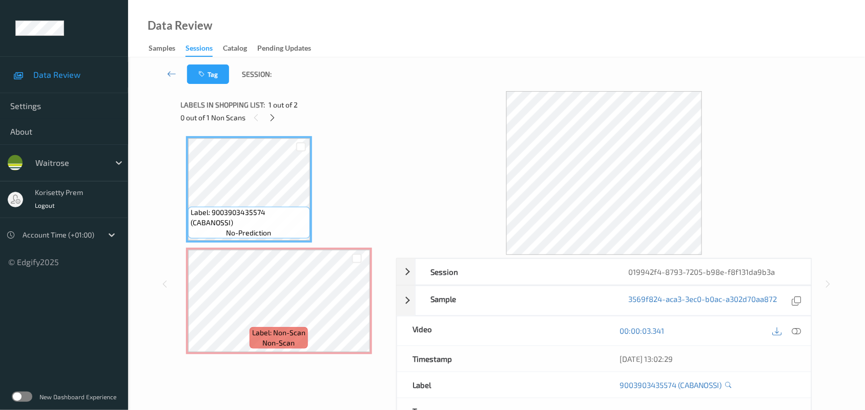
click at [416, 62] on div "Tag Session:" at bounding box center [496, 74] width 694 height 34
click at [792, 329] on icon at bounding box center [796, 330] width 9 height 9
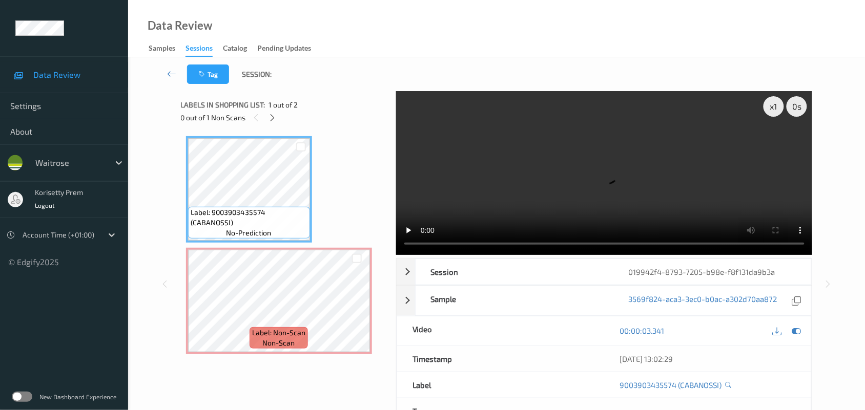
click at [461, 182] on video at bounding box center [604, 173] width 416 height 164
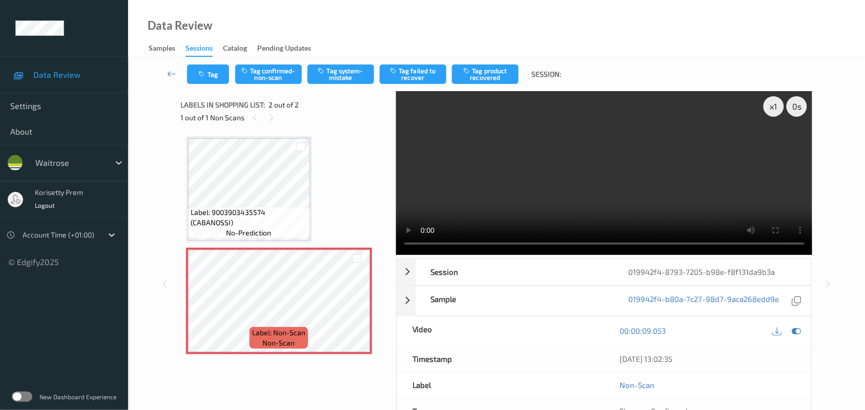
click at [452, 193] on video at bounding box center [604, 173] width 416 height 164
click at [588, 172] on video at bounding box center [604, 173] width 416 height 164
click at [343, 70] on button "Tag system-mistake" at bounding box center [340, 74] width 67 height 19
click at [354, 75] on button "Tag system-mistake" at bounding box center [340, 74] width 67 height 19
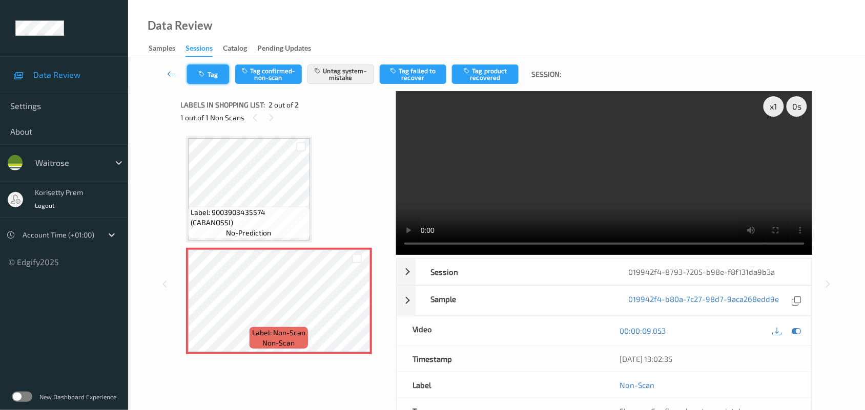
click at [203, 68] on button "Tag" at bounding box center [208, 74] width 42 height 19
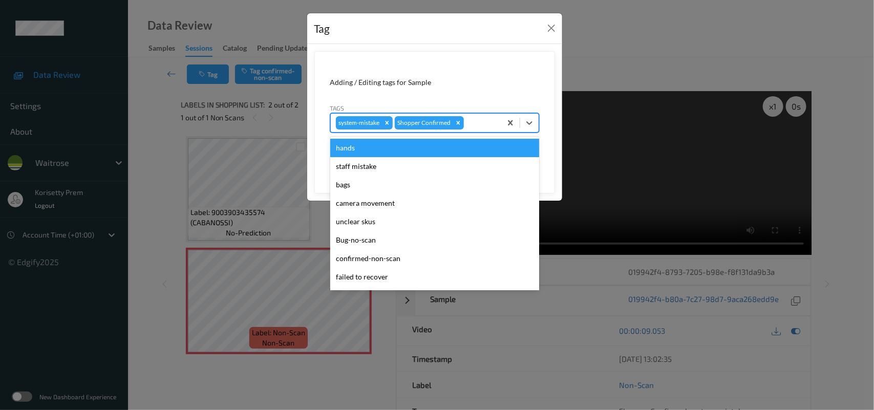
click at [477, 123] on div at bounding box center [481, 123] width 30 height 12
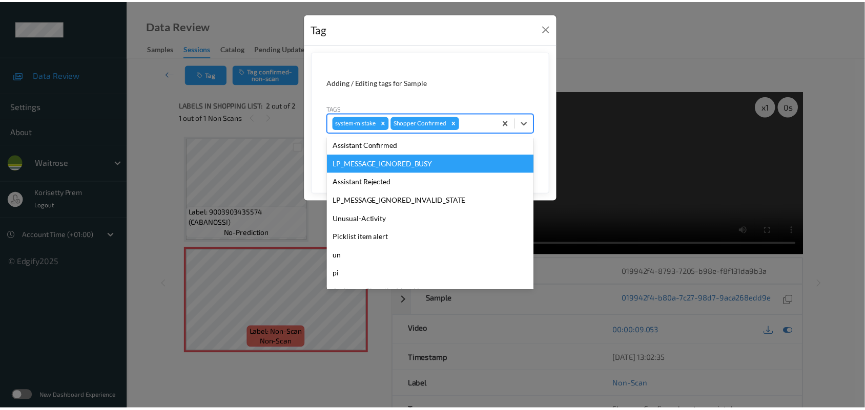
scroll to position [255, 0]
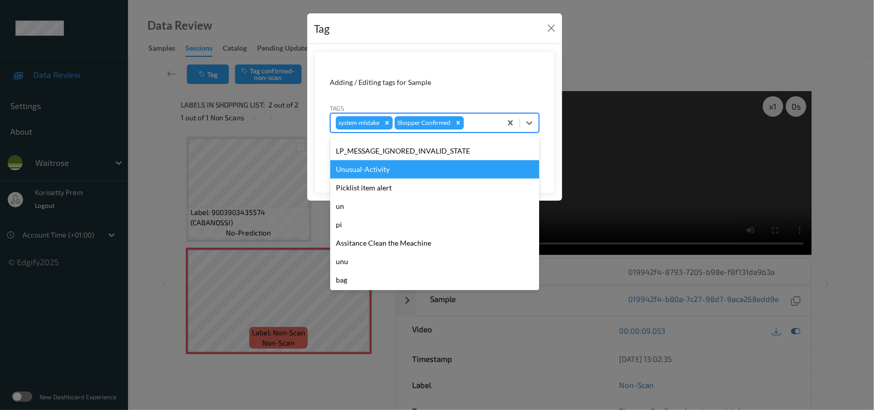
click at [378, 169] on div "Unusual-Activity" at bounding box center [434, 169] width 209 height 18
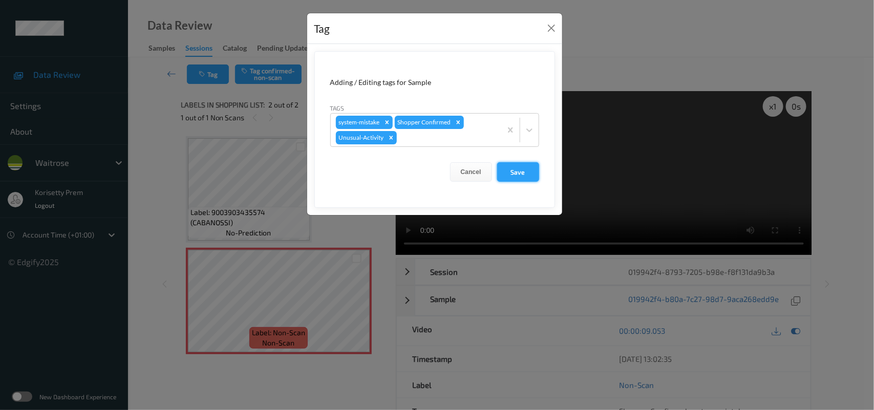
click at [528, 180] on button "Save" at bounding box center [518, 171] width 42 height 19
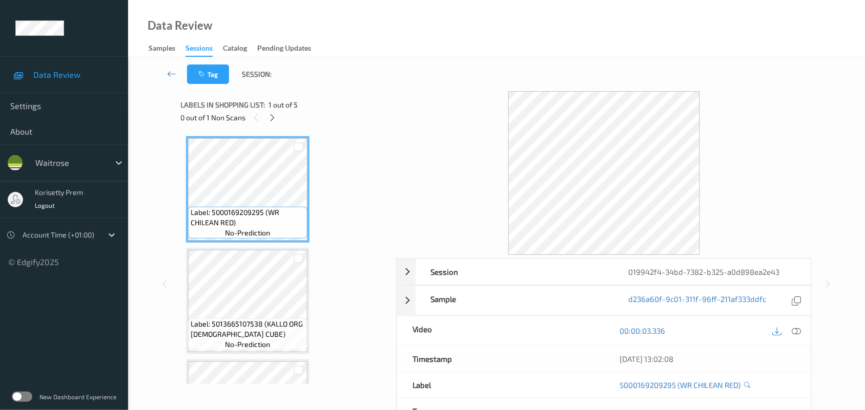
click at [408, 83] on div "Tag Session:" at bounding box center [496, 74] width 694 height 34
click at [387, 66] on div "Tag Session:" at bounding box center [496, 74] width 694 height 34
click at [276, 114] on icon at bounding box center [272, 117] width 9 height 9
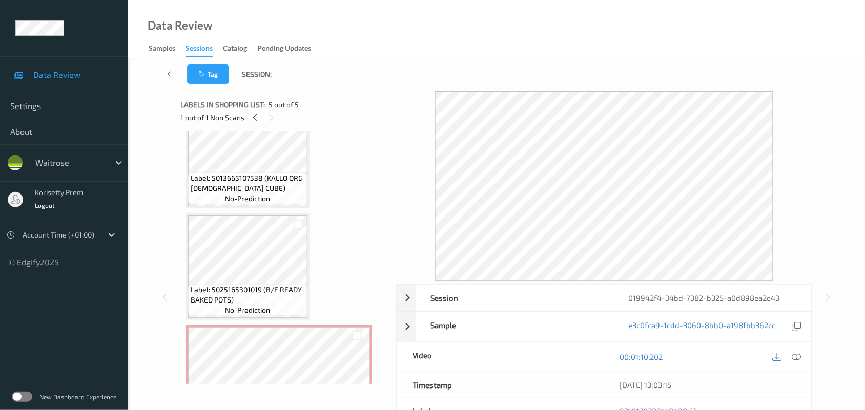
scroll to position [117, 0]
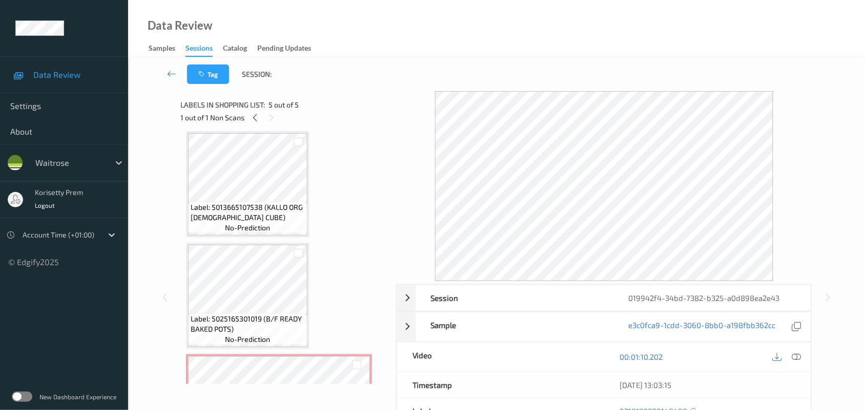
click at [257, 210] on span "Label: 5013665107538 (KALLO ORG CHICK CUBE)" at bounding box center [248, 212] width 114 height 20
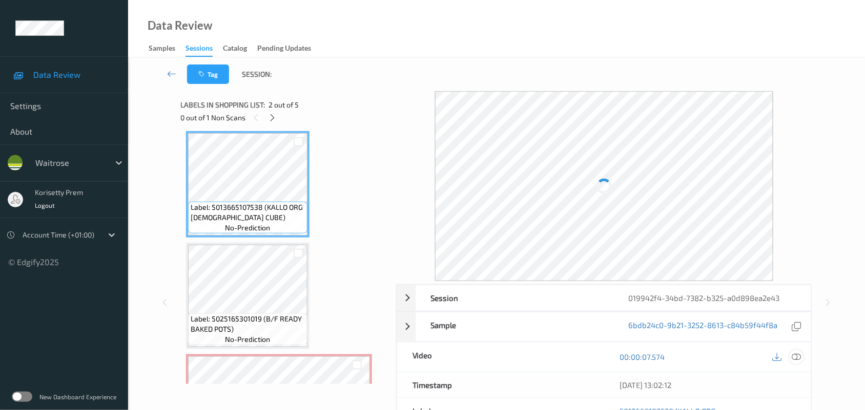
click at [798, 357] on icon at bounding box center [796, 356] width 9 height 9
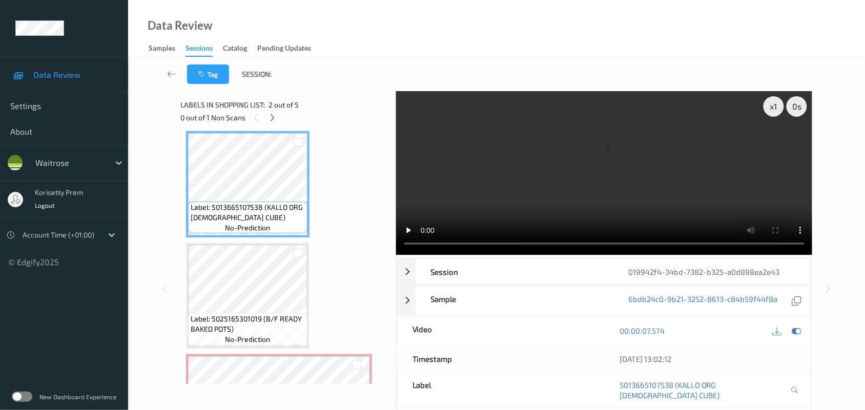
scroll to position [53, 0]
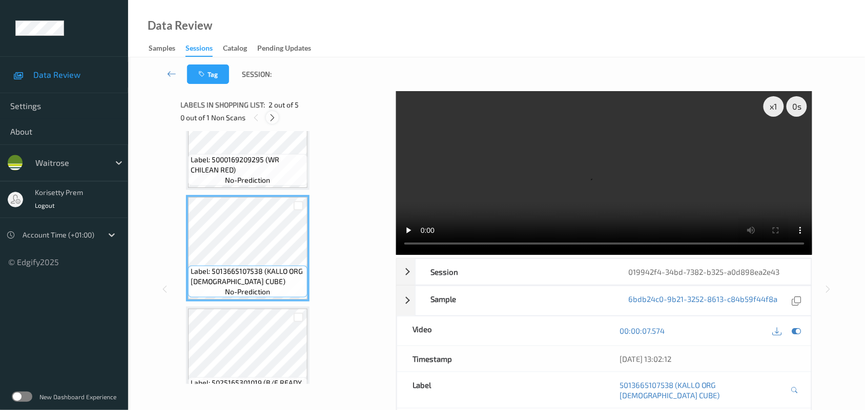
click at [271, 117] on icon at bounding box center [272, 117] width 9 height 9
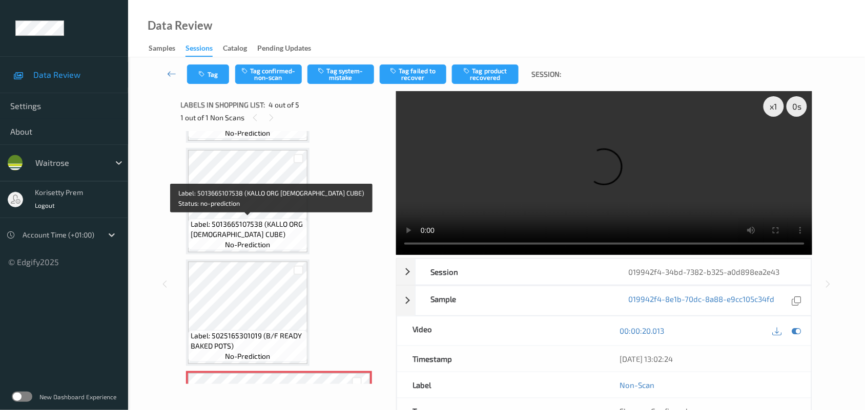
scroll to position [36, 0]
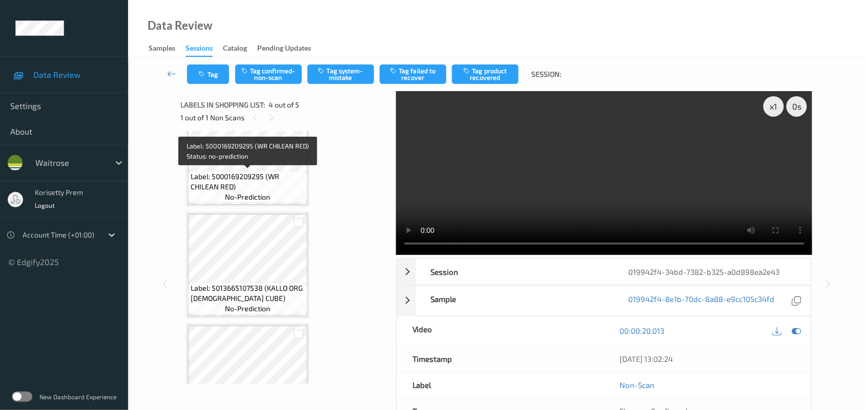
click at [247, 187] on span "Label: 5000169209295 (WR CHILEAN RED)" at bounding box center [248, 182] width 114 height 20
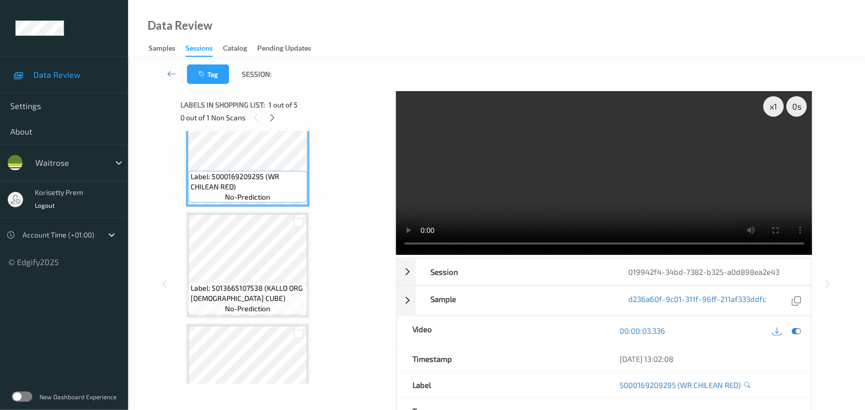
click at [544, 182] on video at bounding box center [604, 173] width 416 height 164
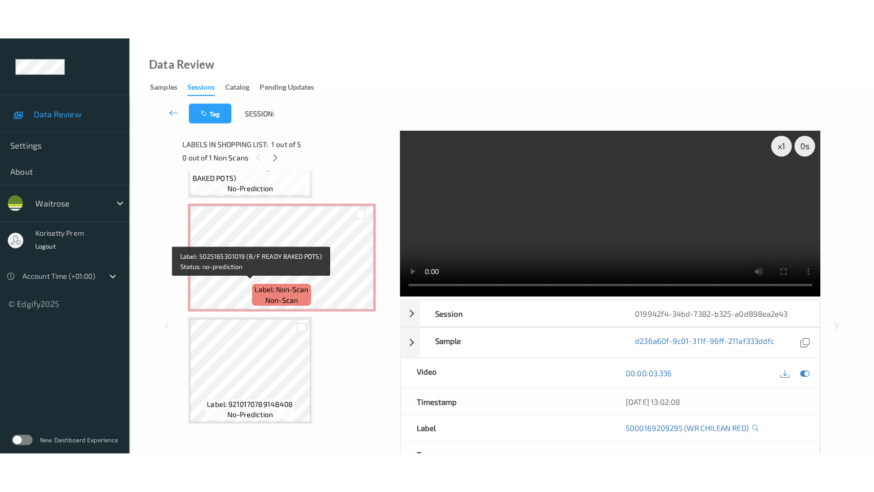
scroll to position [309, 0]
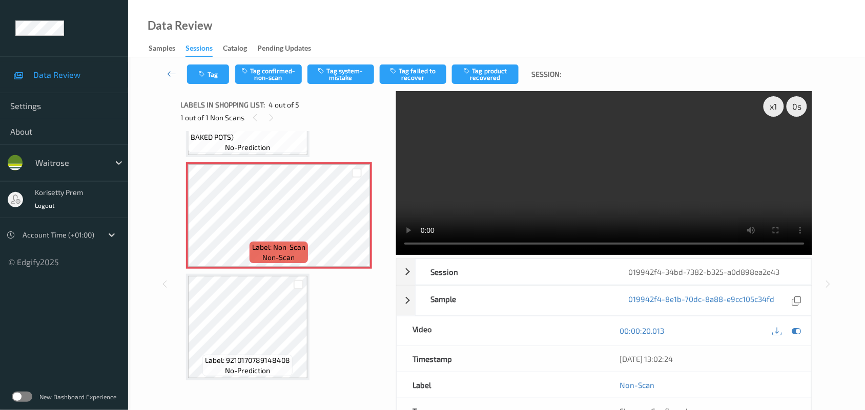
click at [522, 201] on video at bounding box center [604, 173] width 416 height 164
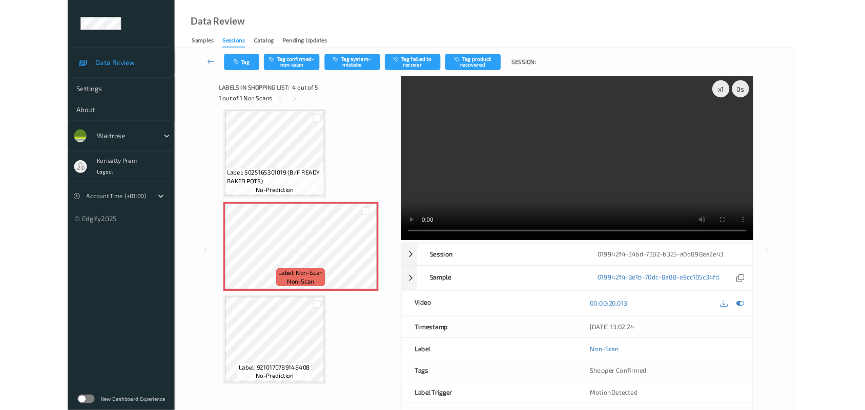
scroll to position [228, 0]
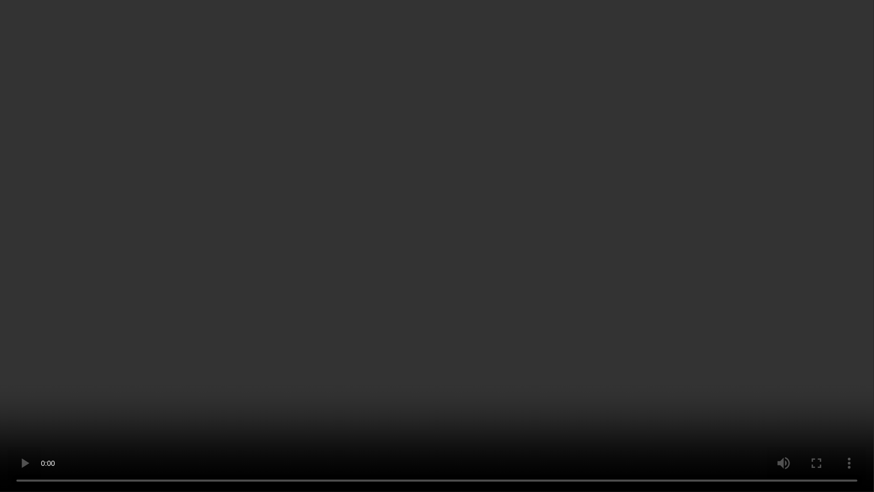
click at [513, 292] on video at bounding box center [437, 246] width 874 height 492
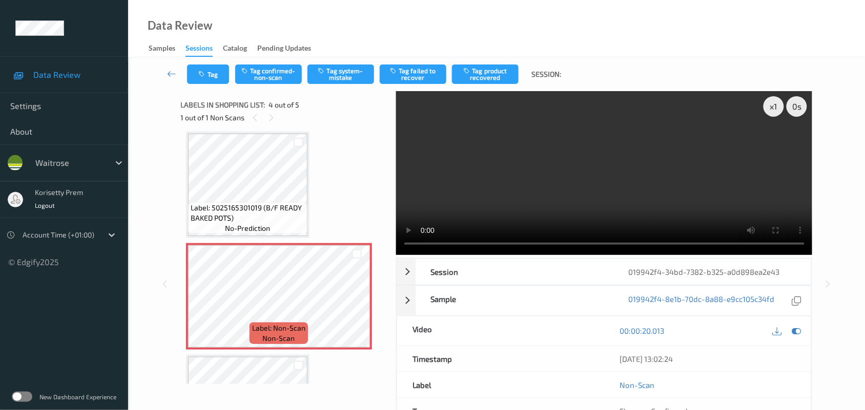
click at [590, 159] on video at bounding box center [604, 173] width 416 height 164
click at [326, 72] on icon "button" at bounding box center [322, 70] width 9 height 7
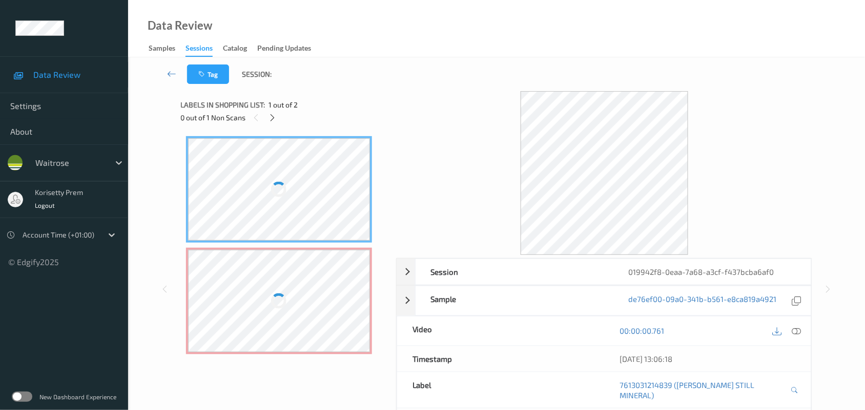
click at [443, 44] on div "Data Review Samples Sessions Catalog Pending Updates" at bounding box center [496, 28] width 736 height 57
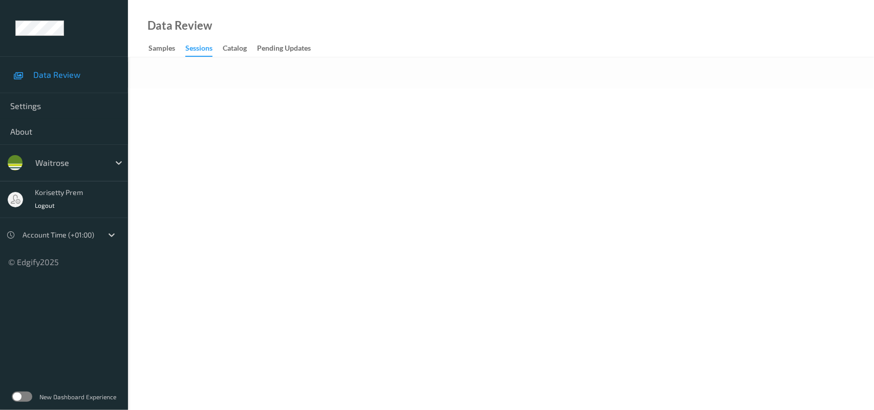
click at [428, 71] on div at bounding box center [501, 72] width 746 height 31
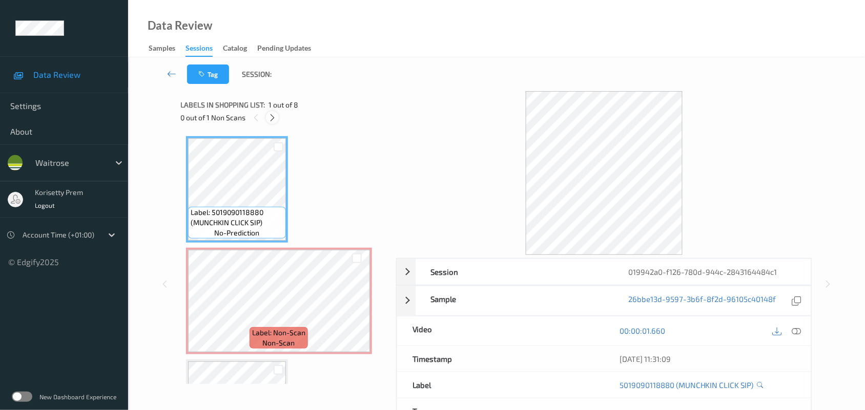
click at [275, 119] on icon at bounding box center [272, 117] width 9 height 9
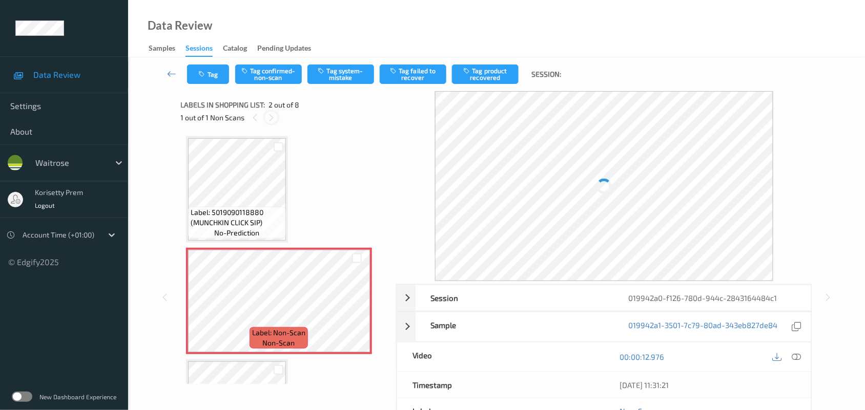
scroll to position [5, 0]
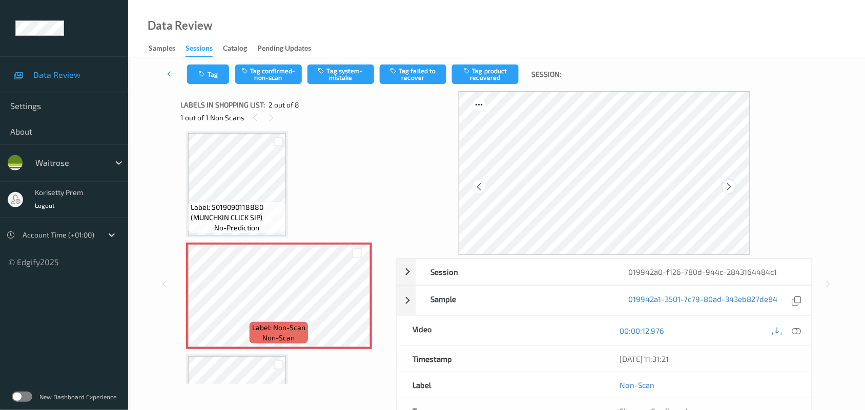
click at [731, 182] on icon at bounding box center [728, 186] width 9 height 9
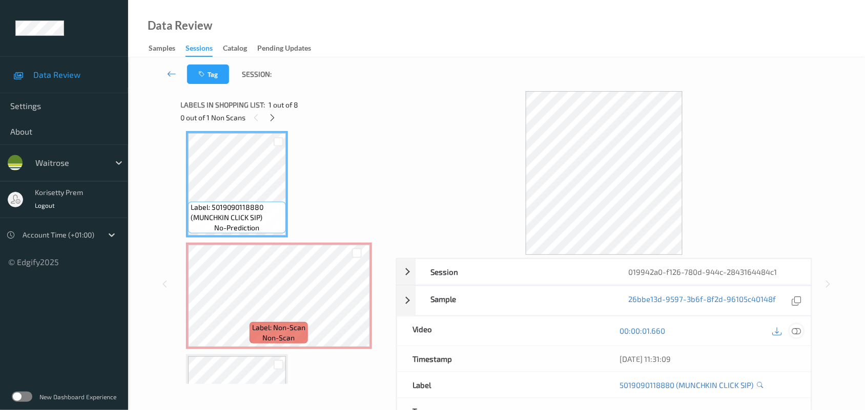
click at [799, 331] on icon at bounding box center [796, 330] width 9 height 9
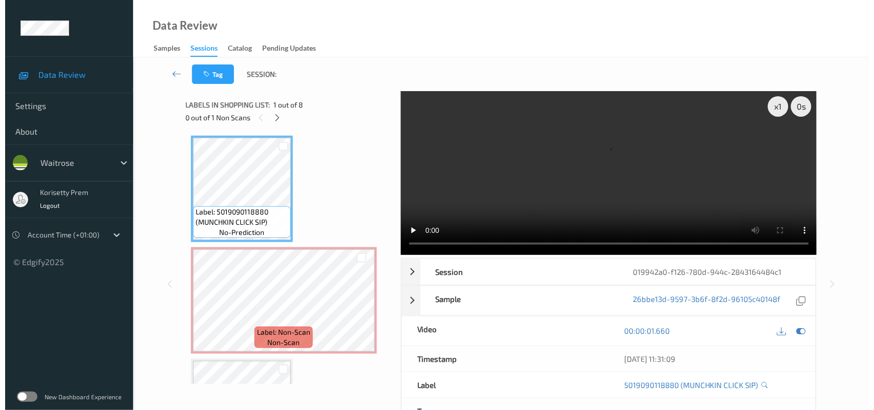
scroll to position [0, 0]
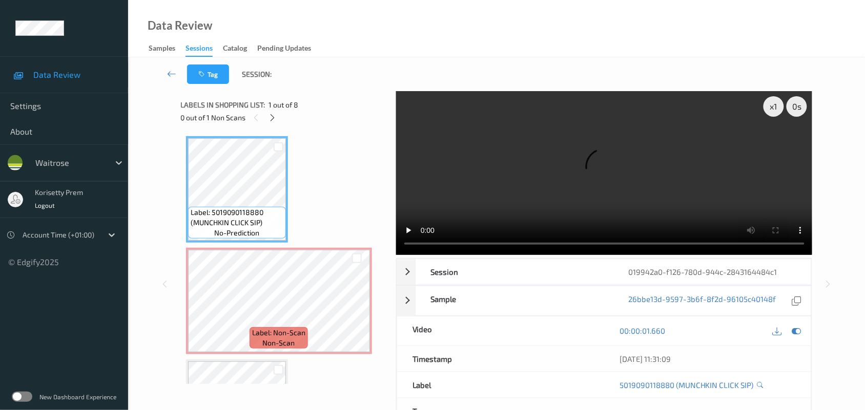
click at [536, 199] on video at bounding box center [604, 173] width 416 height 164
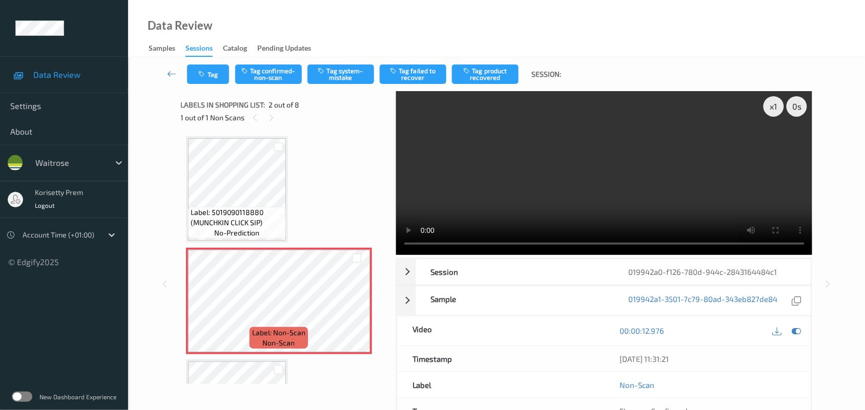
click at [618, 165] on video at bounding box center [604, 173] width 416 height 164
click at [340, 82] on button "Tag system-mistake" at bounding box center [340, 74] width 67 height 19
click at [216, 78] on button "Tag" at bounding box center [208, 74] width 42 height 19
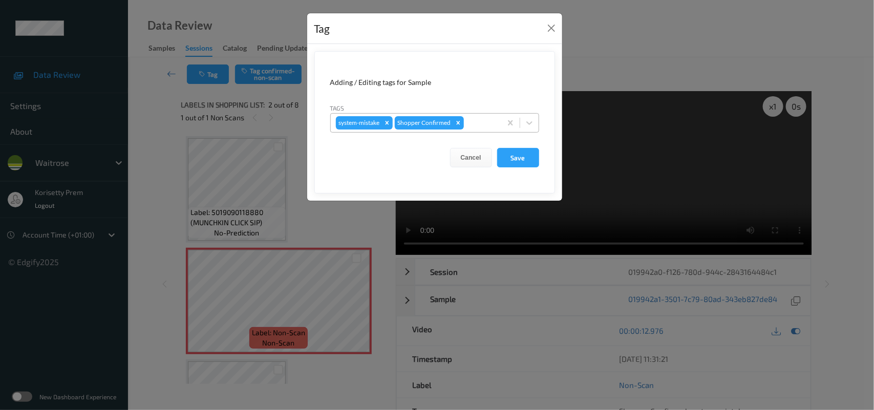
click at [477, 121] on div at bounding box center [481, 123] width 30 height 12
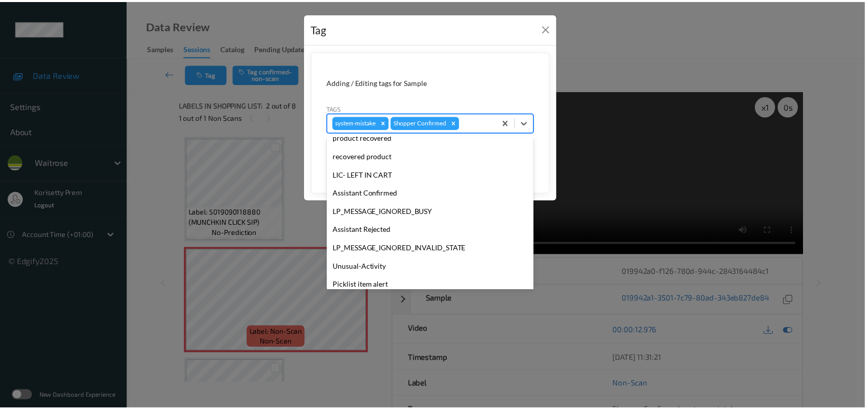
scroll to position [255, 0]
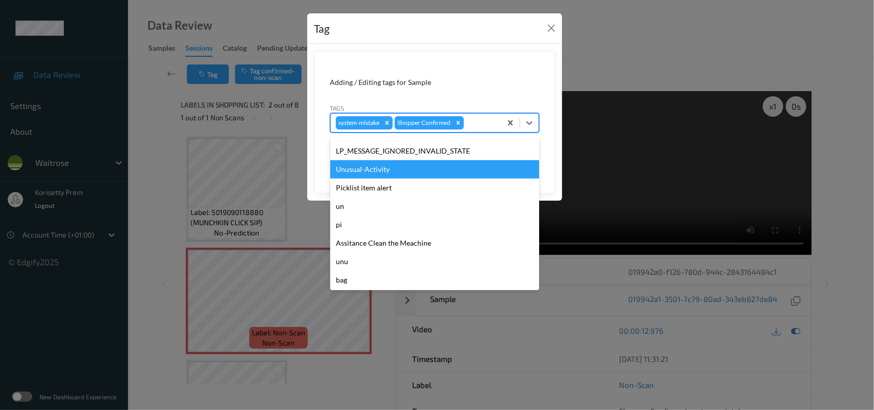
click at [387, 165] on div "Unusual-Activity" at bounding box center [434, 169] width 209 height 18
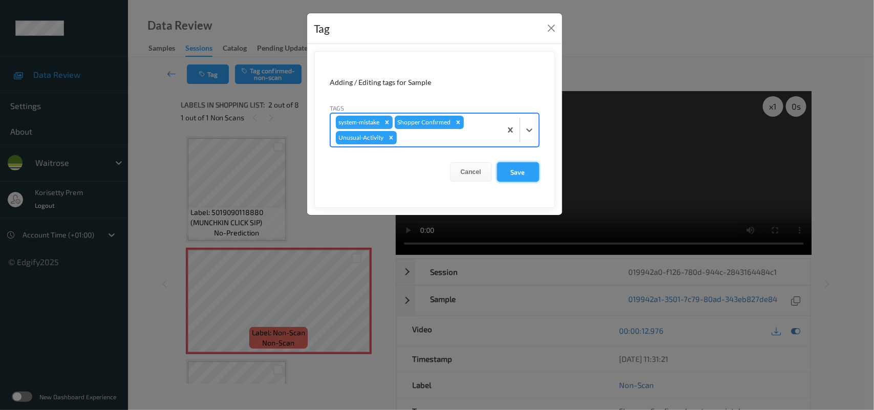
click at [513, 180] on button "Save" at bounding box center [518, 171] width 42 height 19
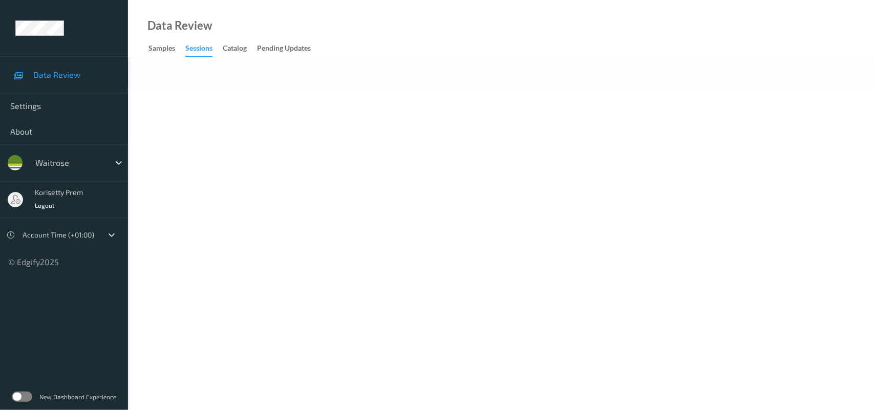
click at [370, 108] on body "Data Review Settings About waitrose korisetty prem Logout Account Time (+01:00)…" at bounding box center [437, 205] width 874 height 410
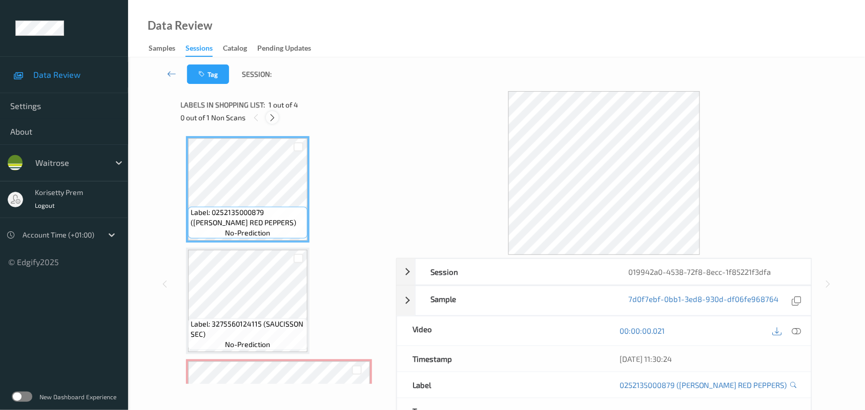
click at [273, 114] on icon at bounding box center [272, 117] width 9 height 9
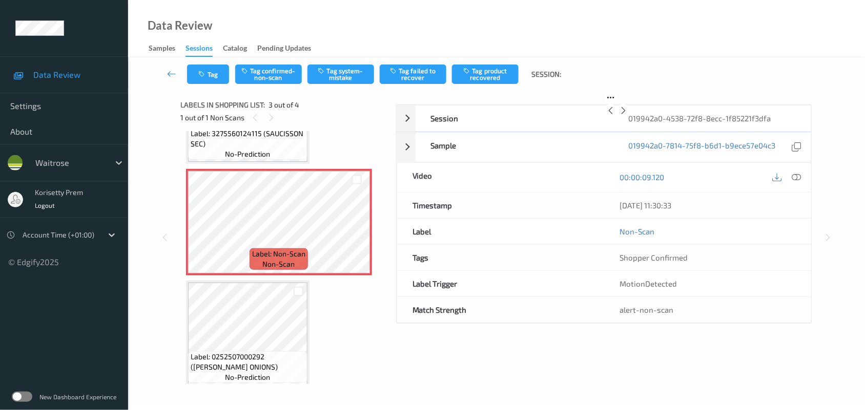
scroll to position [198, 0]
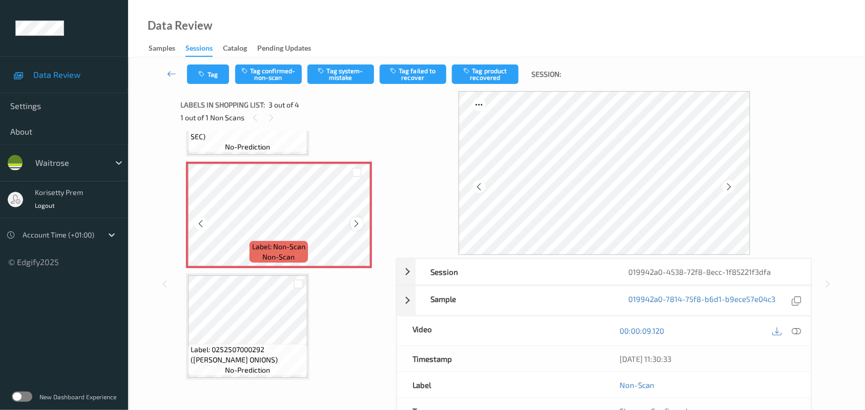
click at [353, 227] on icon at bounding box center [356, 223] width 9 height 9
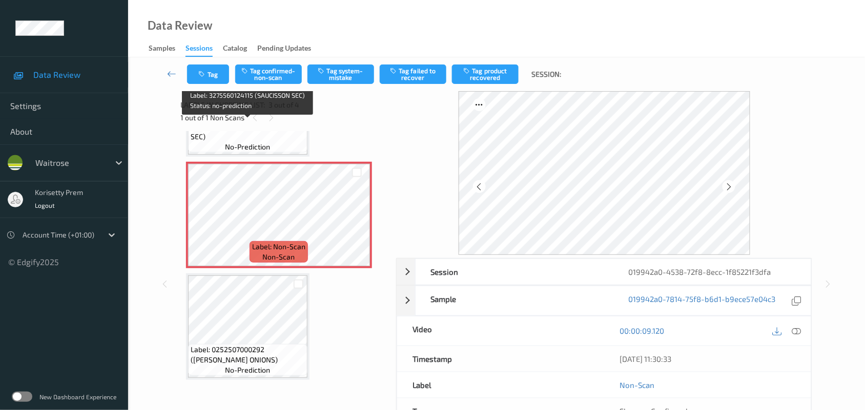
click at [242, 136] on span "Label: 3275560124115 (SAUCISSON SEC)" at bounding box center [248, 131] width 114 height 20
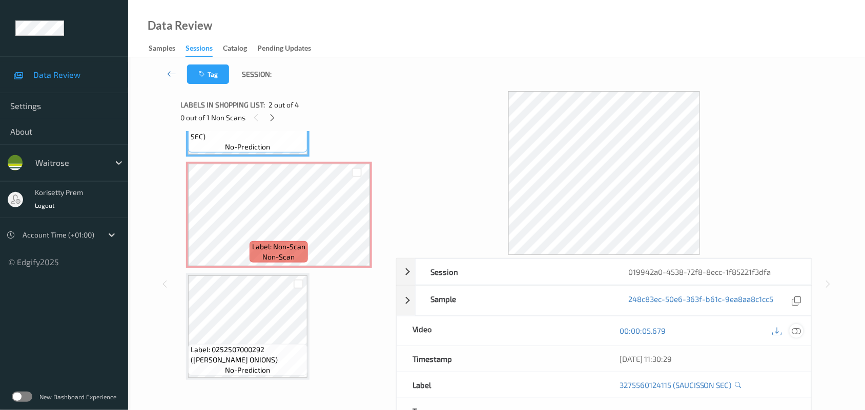
click at [793, 334] on icon at bounding box center [796, 330] width 9 height 9
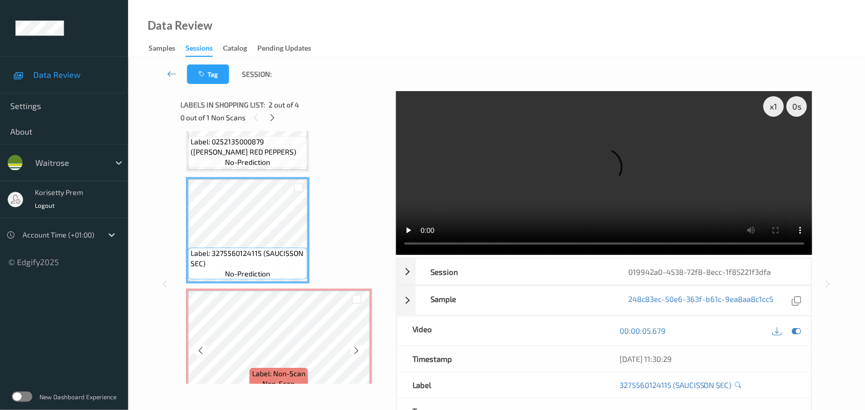
scroll to position [70, 0]
click at [579, 176] on video at bounding box center [604, 173] width 416 height 164
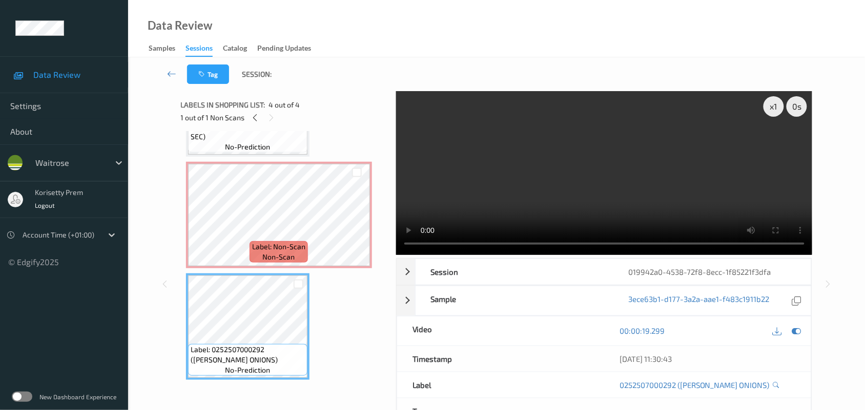
click at [485, 210] on video at bounding box center [604, 173] width 416 height 164
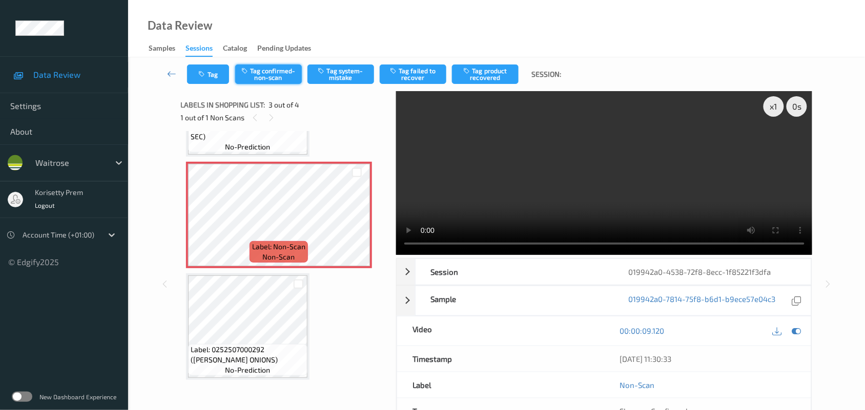
click at [270, 75] on button "Tag confirmed-non-scan" at bounding box center [268, 74] width 67 height 19
click at [480, 74] on button "Tag product recovered" at bounding box center [485, 74] width 67 height 19
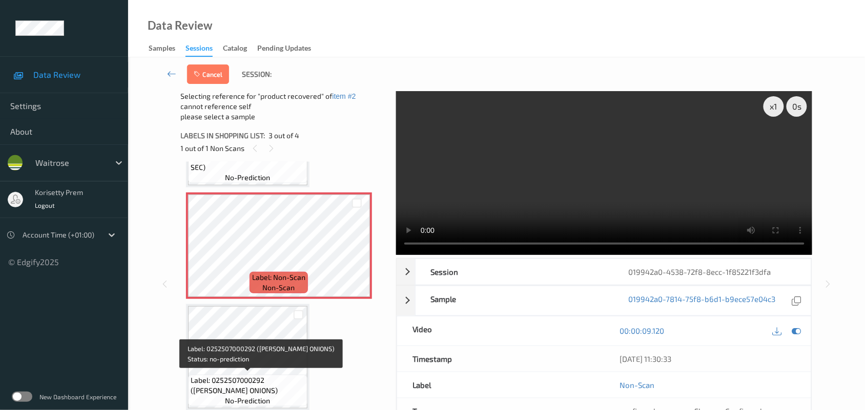
click at [263, 375] on span "Label: 0252507000292 (WR ESS ONIONS)" at bounding box center [248, 385] width 114 height 20
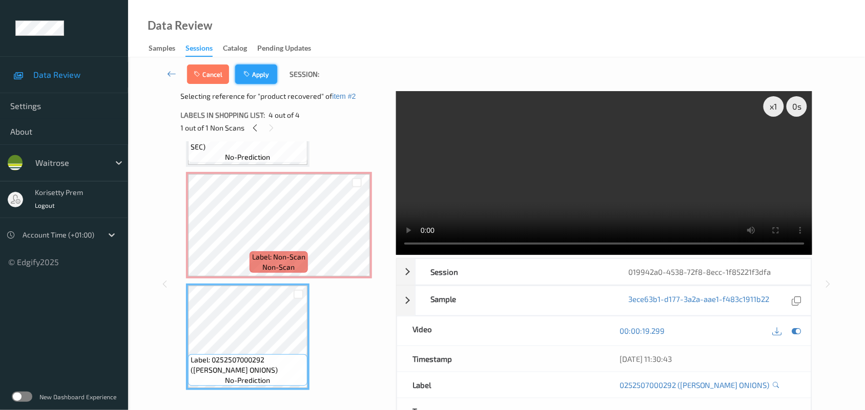
click at [259, 70] on button "Apply" at bounding box center [256, 74] width 42 height 19
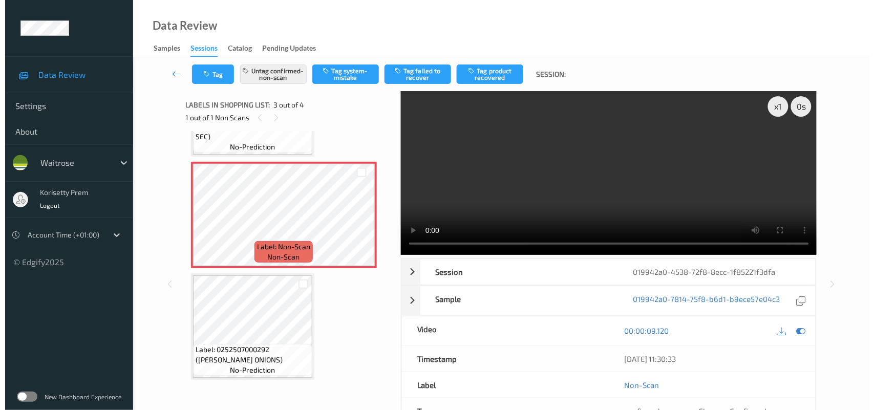
scroll to position [116, 0]
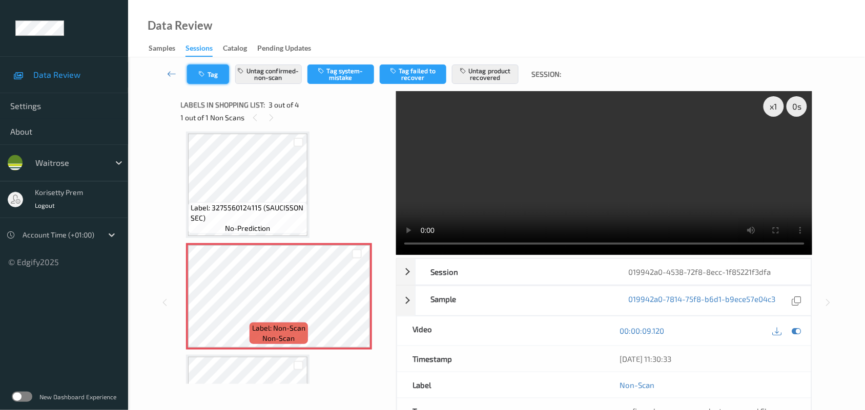
click at [208, 73] on button "Tag" at bounding box center [208, 74] width 42 height 19
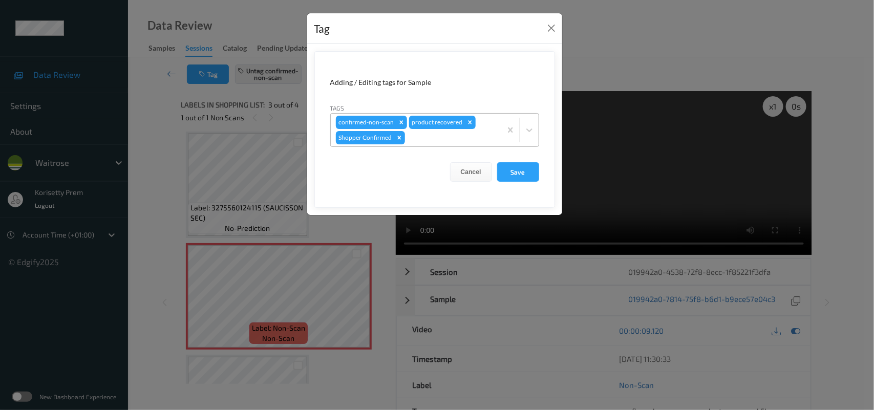
click at [480, 134] on div at bounding box center [451, 138] width 89 height 12
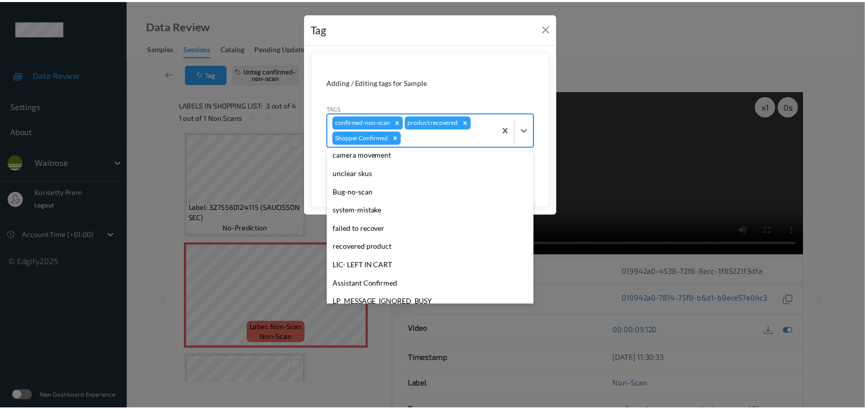
scroll to position [237, 0]
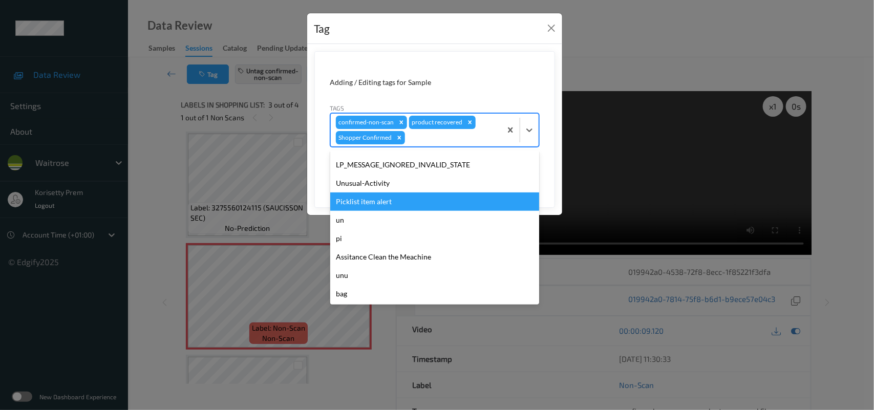
click at [377, 207] on div "Picklist item alert" at bounding box center [434, 202] width 209 height 18
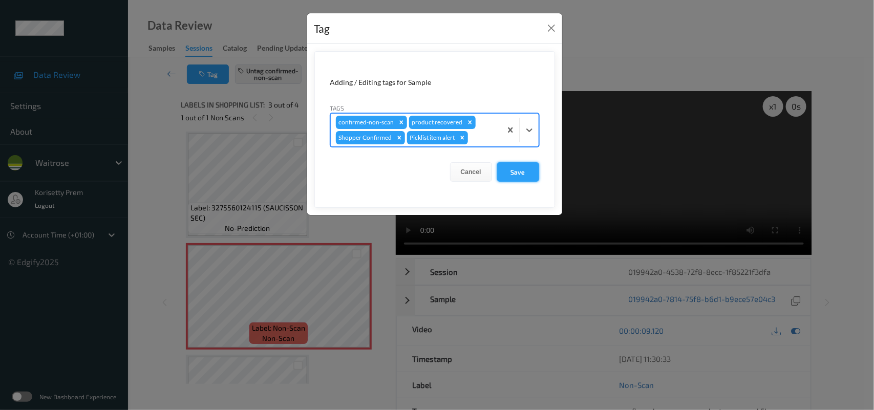
click at [529, 174] on button "Save" at bounding box center [518, 171] width 42 height 19
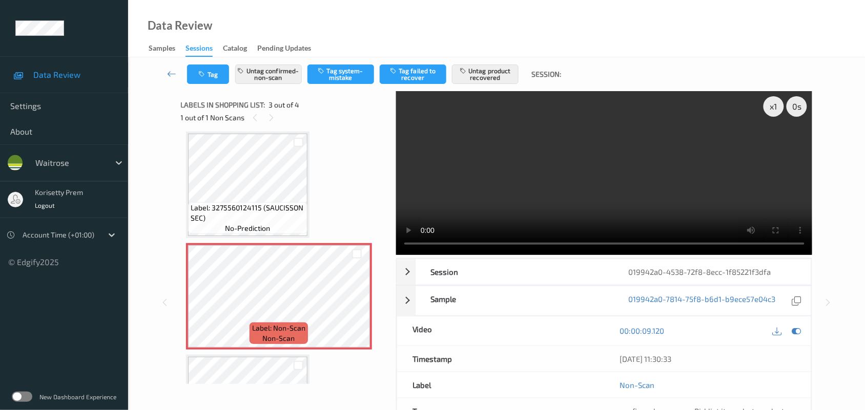
click at [509, 105] on video at bounding box center [604, 173] width 416 height 164
click at [503, 162] on video at bounding box center [604, 173] width 416 height 164
click at [671, 176] on video at bounding box center [604, 173] width 416 height 164
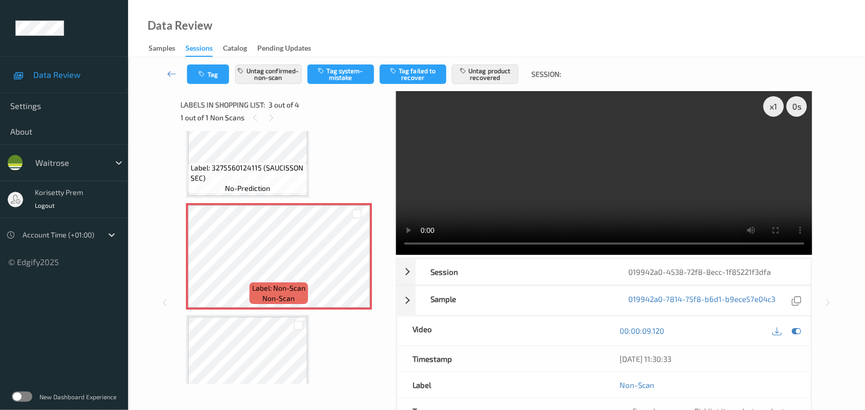
scroll to position [198, 0]
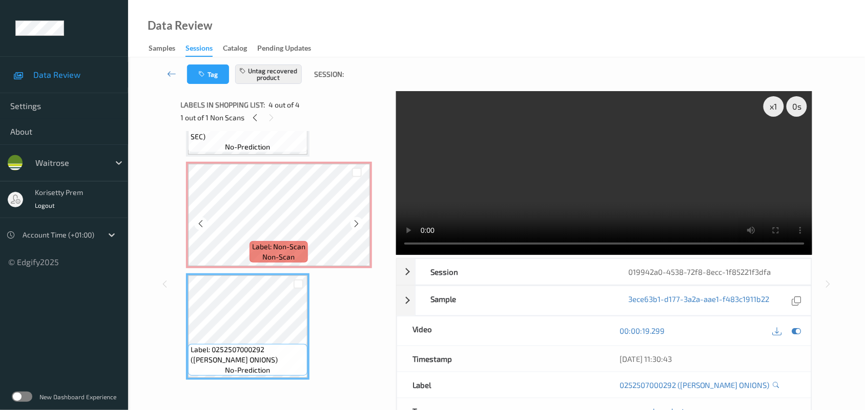
click at [272, 248] on span "Label: Non-Scan" at bounding box center [278, 247] width 53 height 10
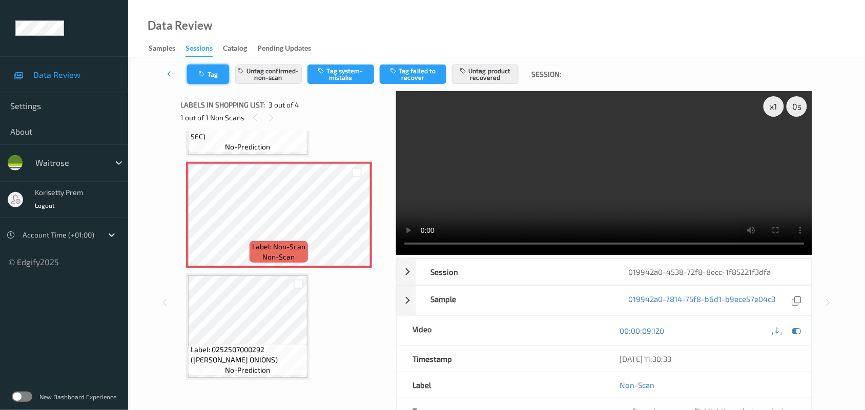
click at [210, 75] on button "Tag" at bounding box center [208, 74] width 42 height 19
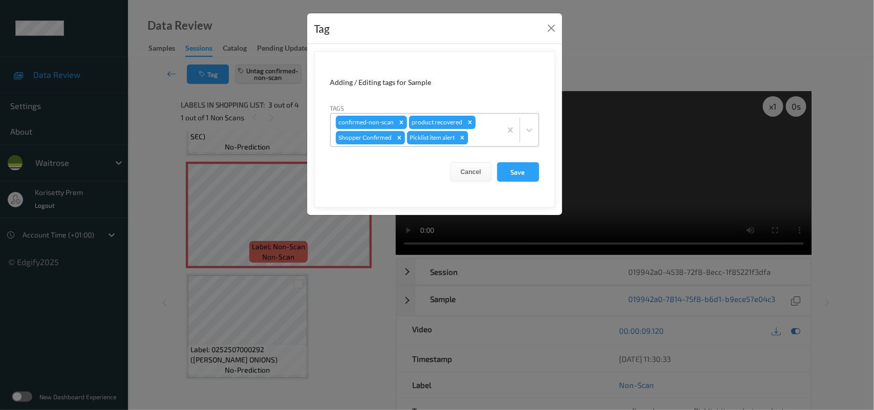
click at [462, 137] on icon "Remove Picklist item alert" at bounding box center [462, 138] width 4 height 4
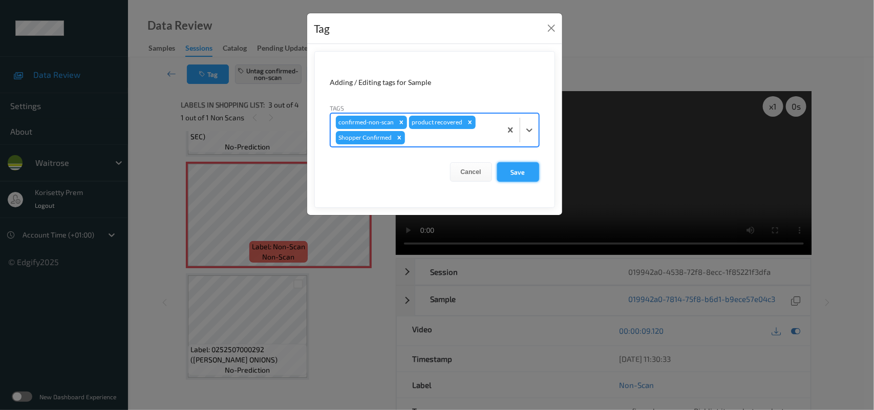
click at [524, 170] on button "Save" at bounding box center [518, 171] width 42 height 19
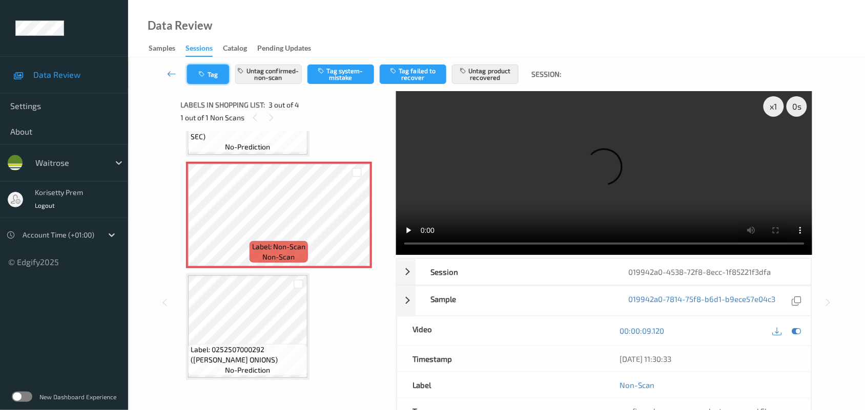
click at [188, 68] on button "Tag" at bounding box center [208, 74] width 42 height 19
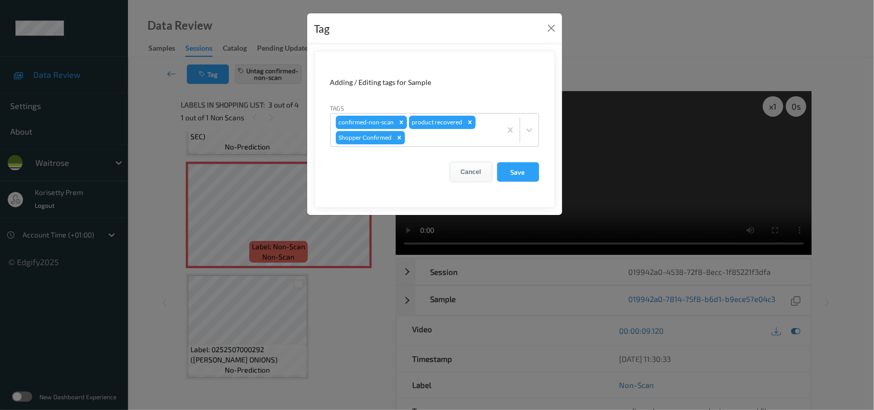
click at [467, 169] on button "Cancel" at bounding box center [471, 171] width 42 height 19
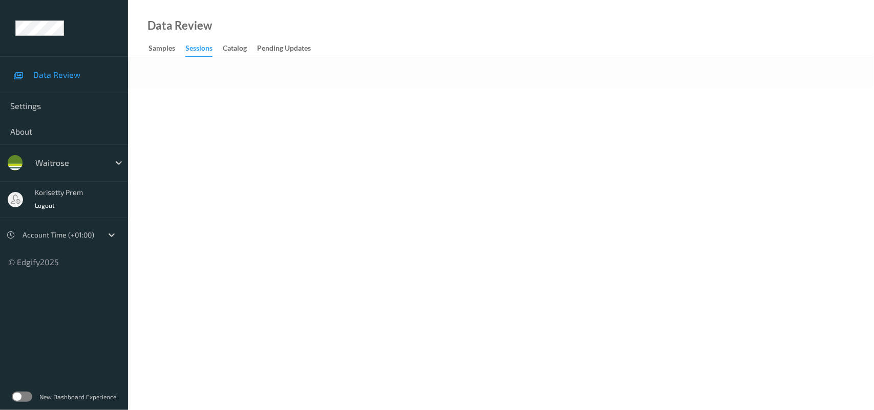
click at [454, 163] on body "Data Review Settings About waitrose korisetty prem Logout Account Time (+01:00)…" at bounding box center [437, 205] width 874 height 410
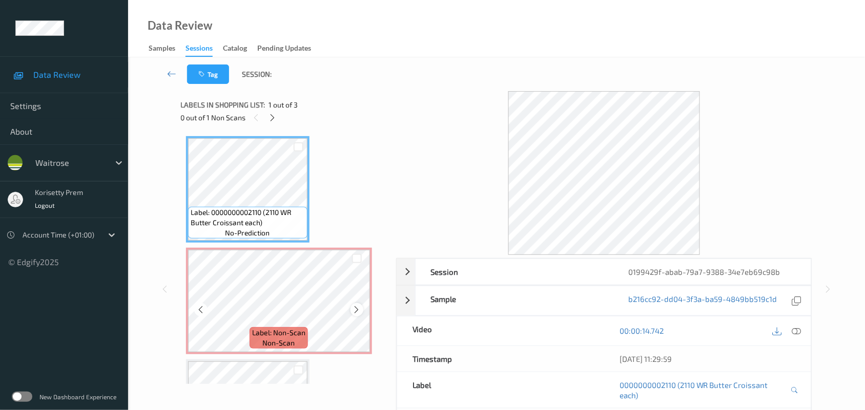
click at [355, 308] on icon at bounding box center [356, 309] width 9 height 9
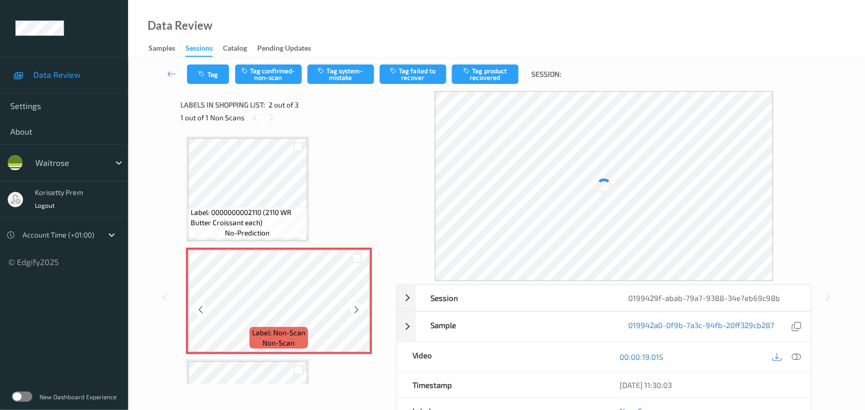
click at [355, 308] on icon at bounding box center [356, 309] width 9 height 9
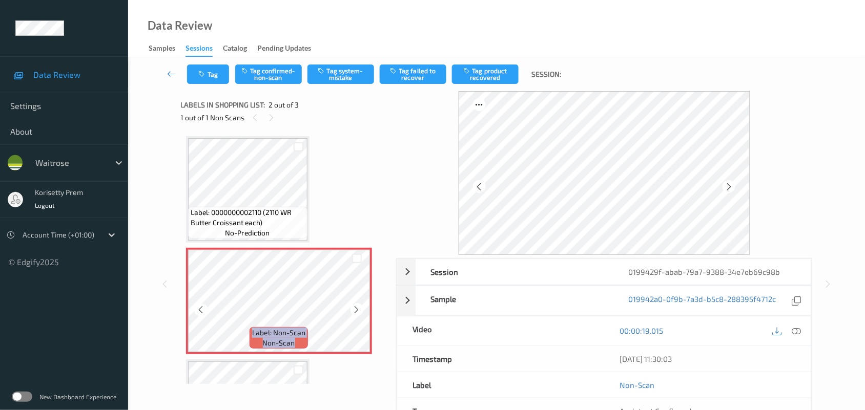
click at [355, 308] on icon at bounding box center [356, 309] width 9 height 9
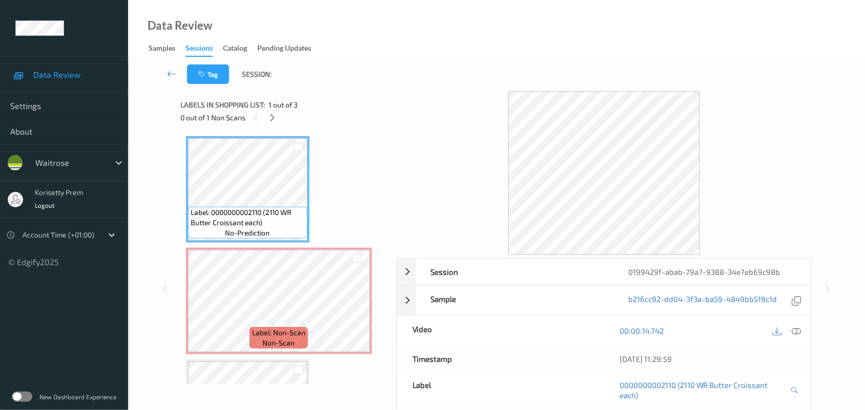
click at [796, 331] on icon at bounding box center [796, 330] width 9 height 9
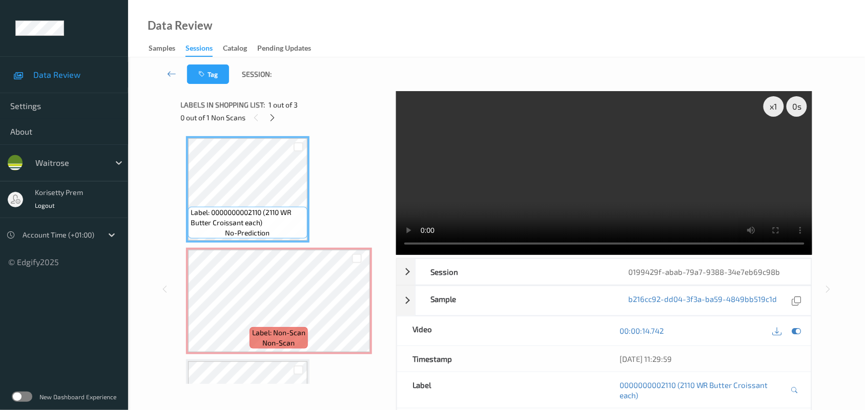
click at [469, 173] on video at bounding box center [604, 173] width 416 height 164
click at [487, 188] on video at bounding box center [604, 173] width 416 height 164
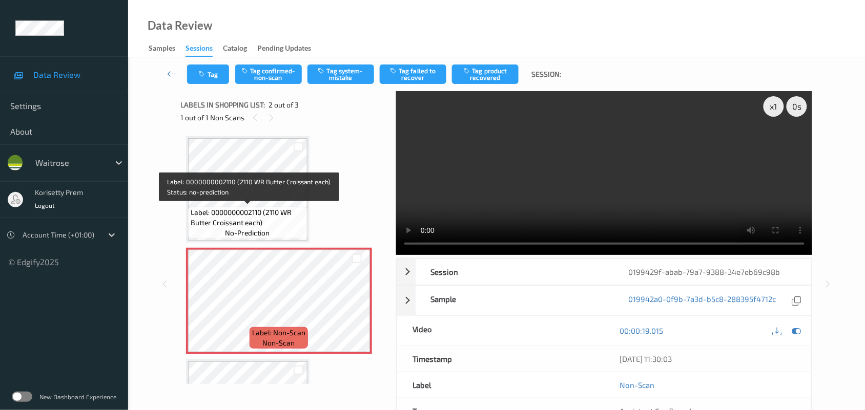
click at [278, 219] on span "Label: 0000000002110 (2110 WR Butter Croissant each)" at bounding box center [248, 217] width 114 height 20
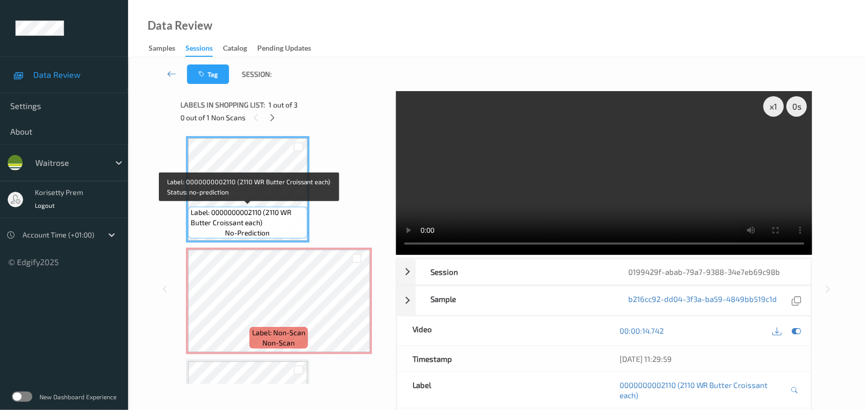
click at [564, 187] on video at bounding box center [604, 173] width 416 height 164
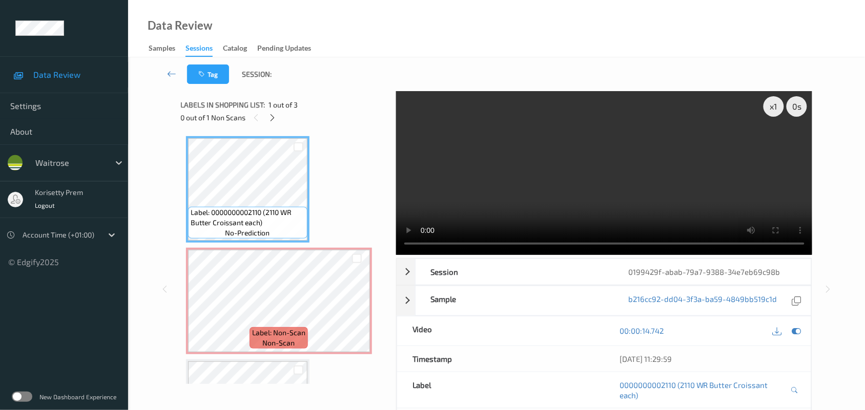
click at [580, 172] on video at bounding box center [604, 173] width 416 height 164
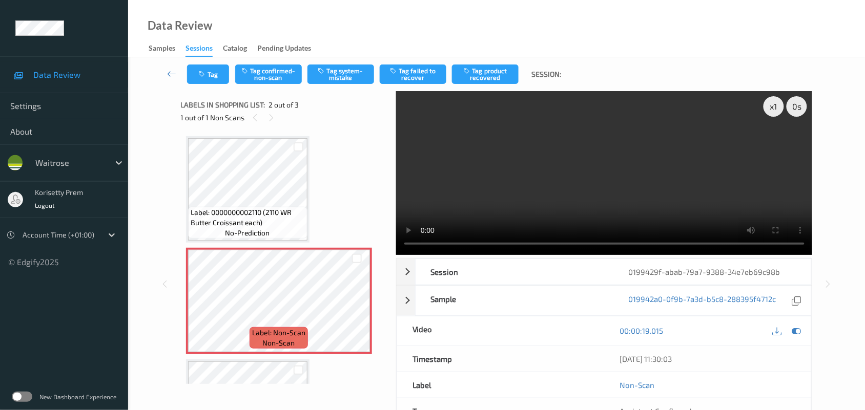
click at [515, 172] on video at bounding box center [604, 173] width 416 height 164
click at [505, 203] on video at bounding box center [604, 173] width 416 height 164
click at [500, 202] on video at bounding box center [604, 173] width 416 height 164
click at [461, 188] on video at bounding box center [604, 173] width 416 height 164
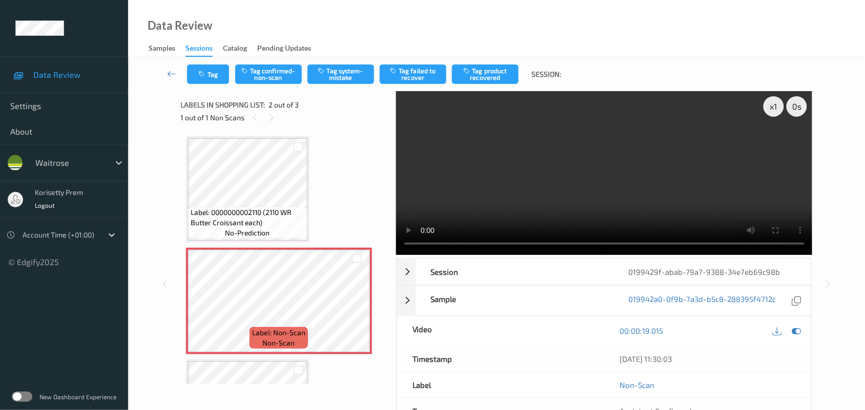
click at [323, 57] on div "Tag Tag confirmed-non-scan Tag system-mistake Tag failed to recover Tag product…" at bounding box center [496, 74] width 694 height 34
click at [328, 65] on button "Tag system-mistake" at bounding box center [340, 74] width 67 height 19
click at [210, 83] on button "Tag" at bounding box center [208, 74] width 42 height 19
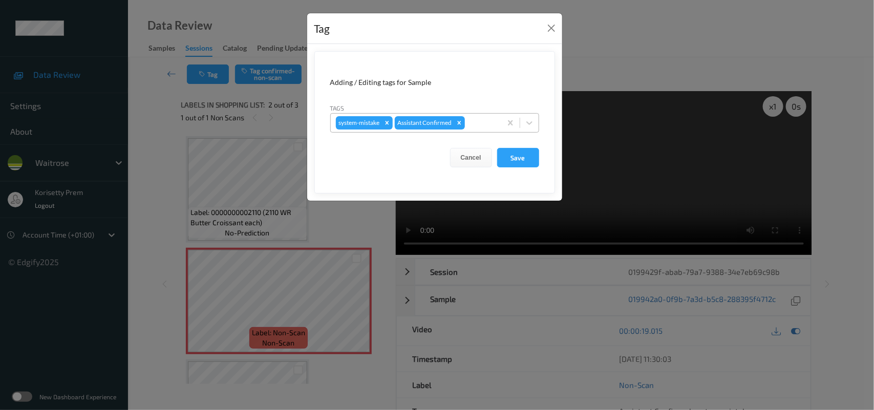
click at [479, 131] on div "system-mistake Assistant Confirmed" at bounding box center [416, 122] width 171 height 17
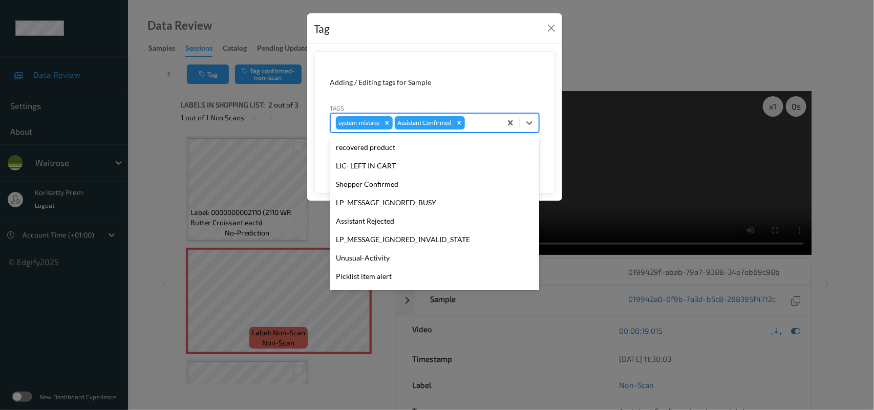
scroll to position [255, 0]
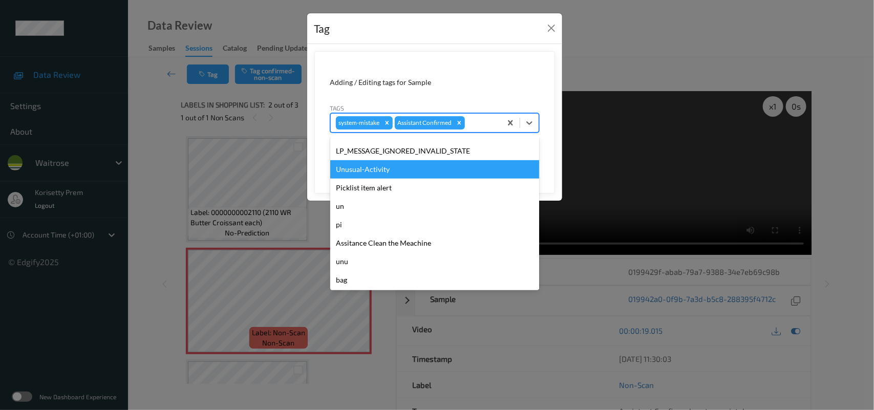
click at [380, 169] on div "Unusual-Activity" at bounding box center [434, 169] width 209 height 18
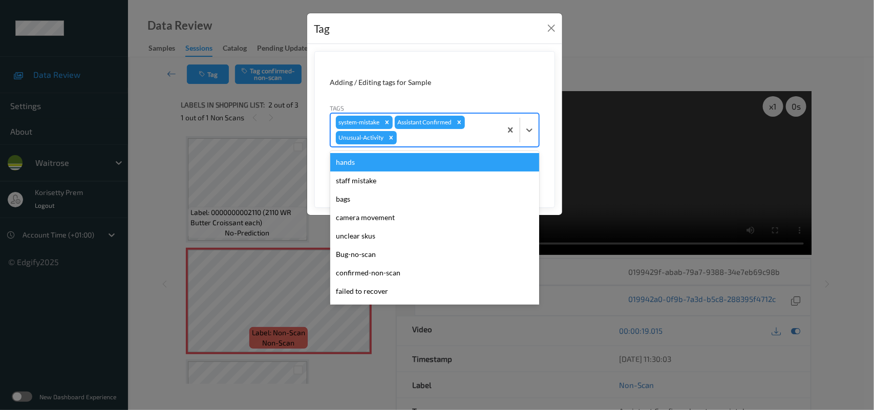
click at [480, 136] on div at bounding box center [447, 138] width 97 height 12
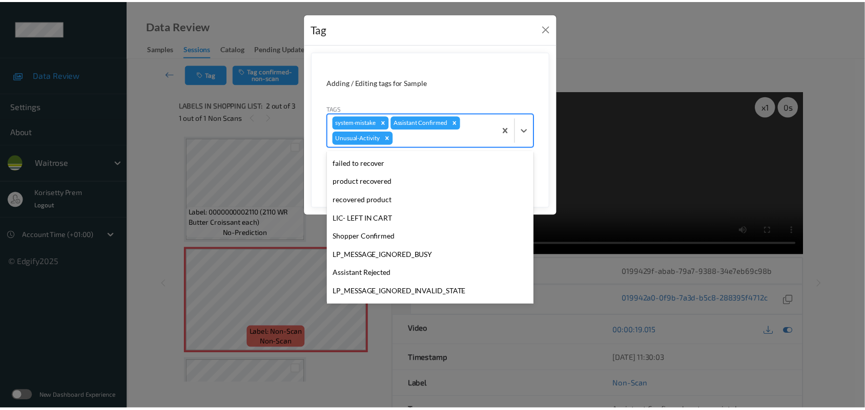
scroll to position [237, 0]
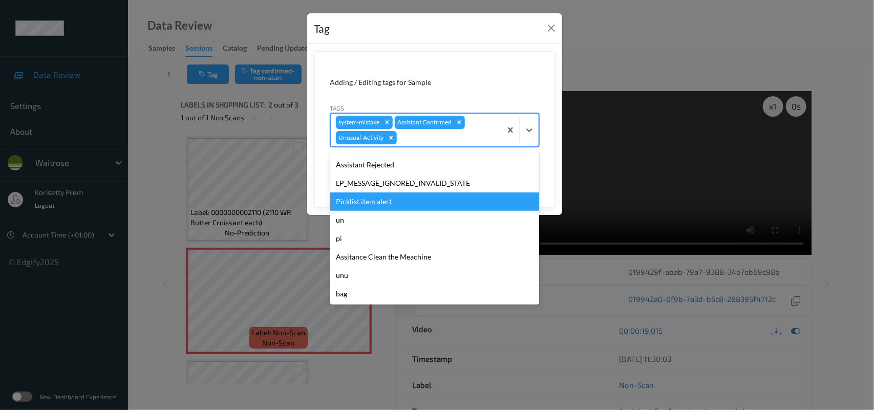
click at [380, 203] on div "Picklist item alert" at bounding box center [434, 202] width 209 height 18
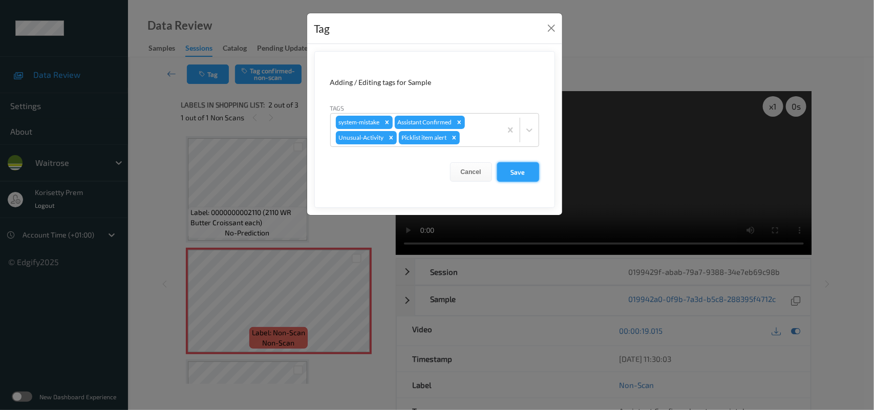
click at [520, 168] on button "Save" at bounding box center [518, 171] width 42 height 19
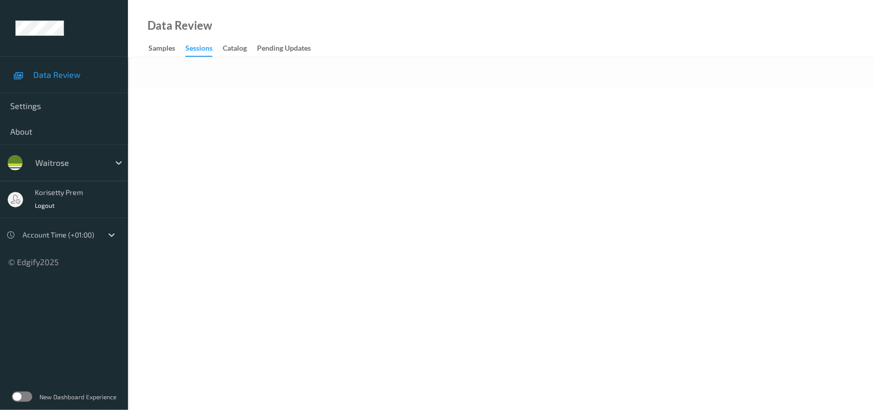
click at [439, 91] on body "Data Review Settings About waitrose korisetty prem Logout Account Time (+01:00)…" at bounding box center [437, 205] width 874 height 410
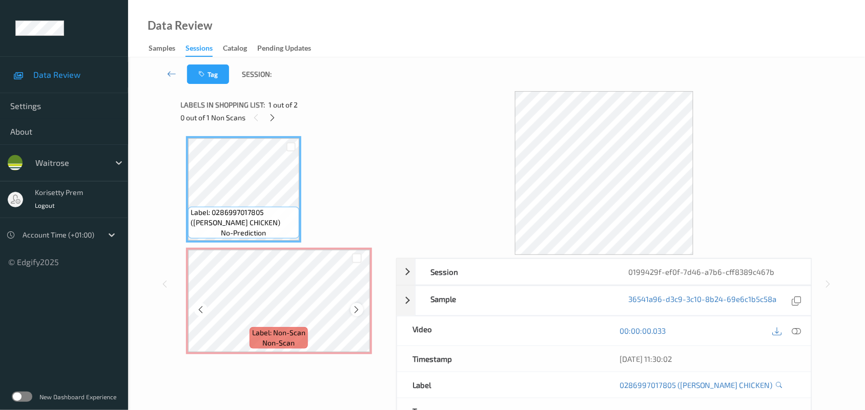
click at [359, 306] on icon at bounding box center [356, 309] width 9 height 9
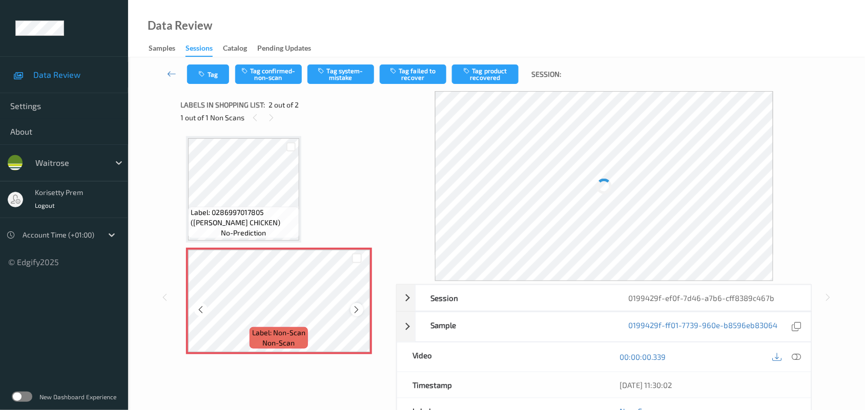
click at [359, 306] on icon at bounding box center [356, 309] width 9 height 9
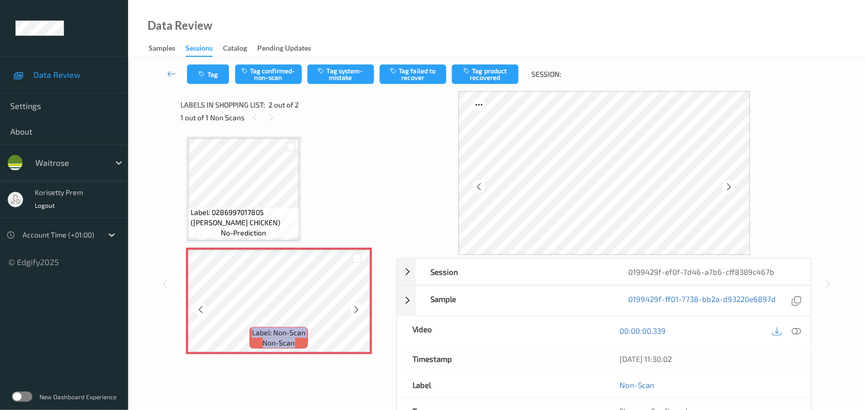
click at [359, 306] on icon at bounding box center [356, 309] width 9 height 9
click at [357, 306] on icon at bounding box center [356, 309] width 9 height 9
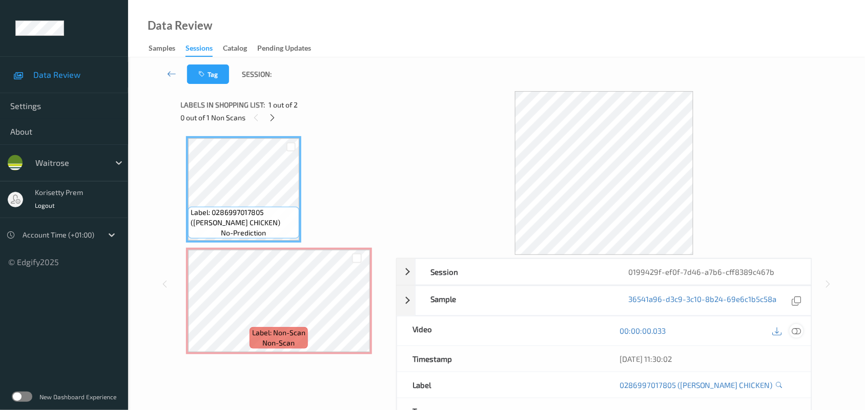
click at [797, 335] on icon at bounding box center [796, 330] width 9 height 9
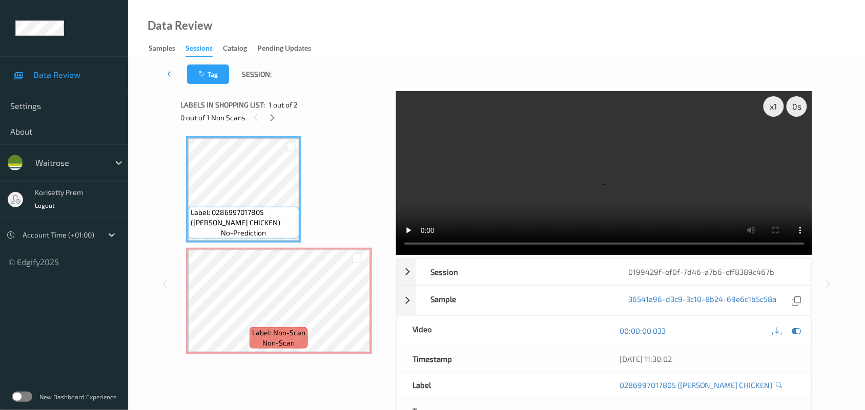
click at [558, 180] on video at bounding box center [604, 173] width 416 height 164
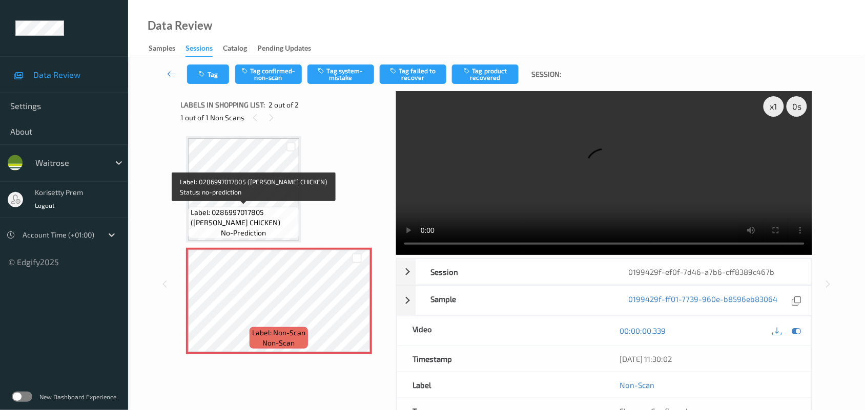
click at [247, 226] on span "Label: 0286997017805 ([PERSON_NAME] CHICKEN)" at bounding box center [244, 217] width 106 height 20
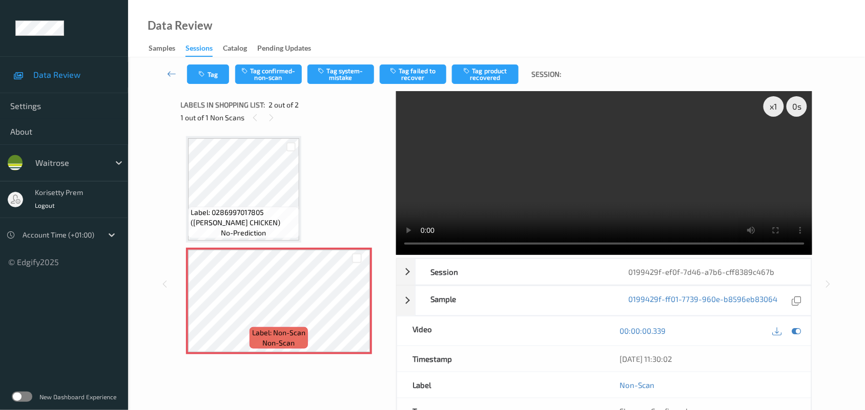
click at [563, 183] on video at bounding box center [604, 173] width 416 height 164
click at [344, 73] on button "Tag system-mistake" at bounding box center [340, 74] width 67 height 19
click at [492, 174] on video at bounding box center [604, 173] width 416 height 164
click at [223, 78] on button "Tag" at bounding box center [208, 74] width 42 height 19
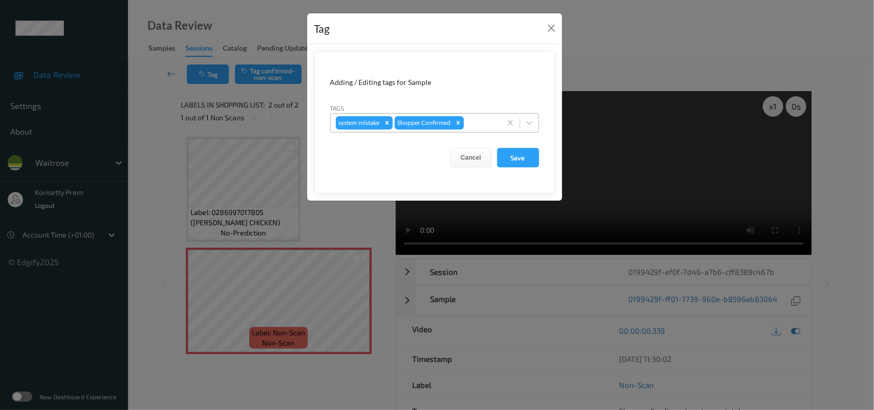
click at [475, 120] on div at bounding box center [481, 123] width 30 height 12
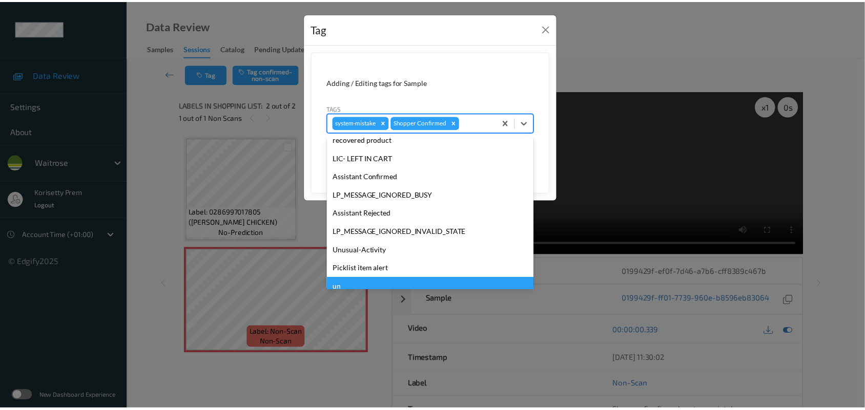
scroll to position [255, 0]
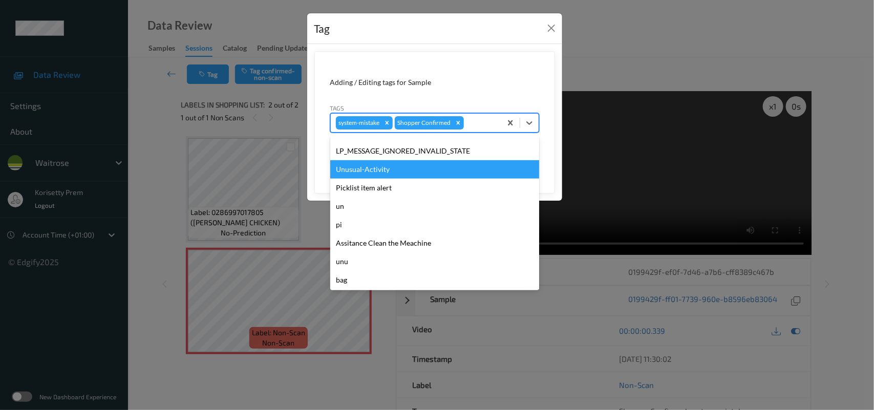
click at [388, 171] on div "Unusual-Activity" at bounding box center [434, 169] width 209 height 18
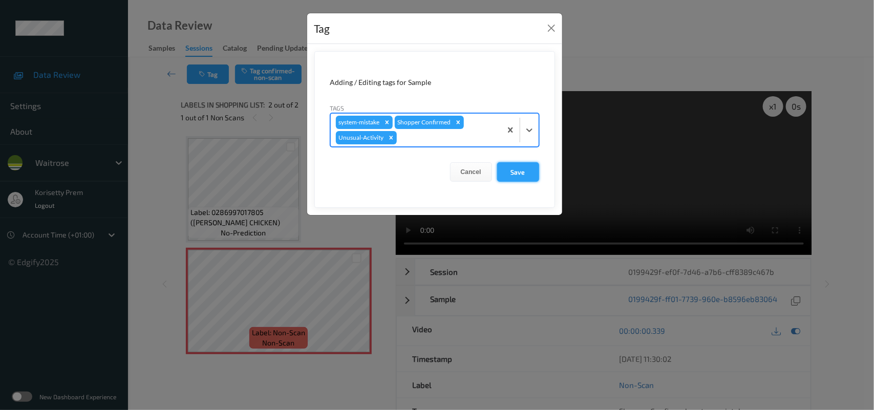
click at [504, 169] on button "Save" at bounding box center [518, 171] width 42 height 19
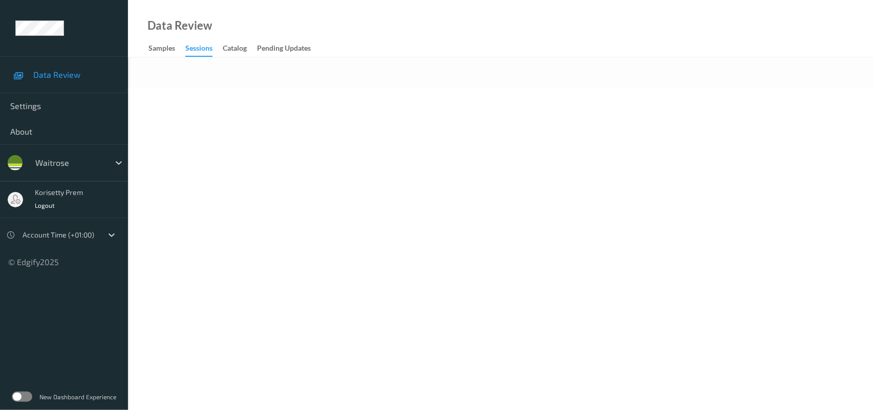
click at [529, 121] on body "Data Review Settings About waitrose korisetty prem Logout Account Time (+01:00)…" at bounding box center [437, 205] width 874 height 410
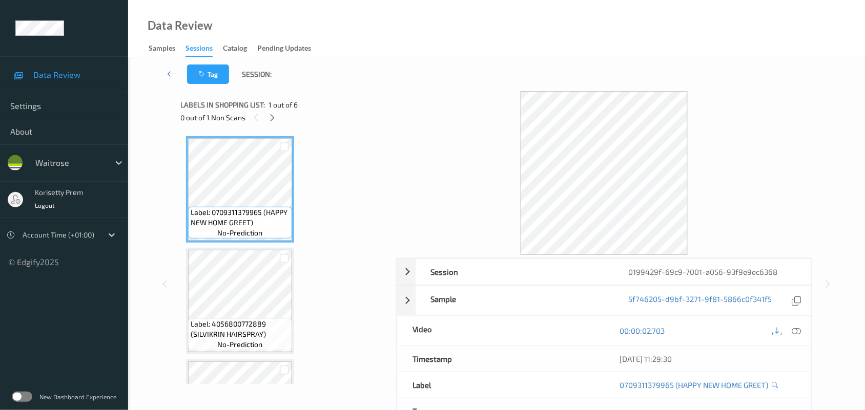
click at [280, 116] on div "0 out of 1 Non Scans" at bounding box center [285, 117] width 208 height 13
click at [271, 116] on icon at bounding box center [272, 117] width 9 height 9
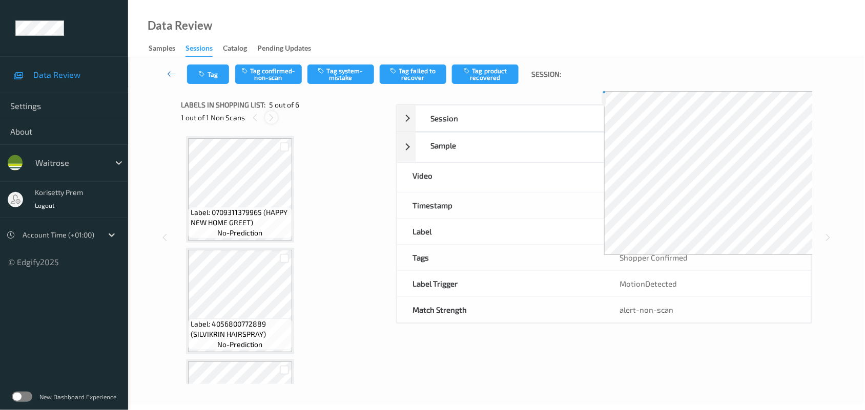
scroll to position [339, 0]
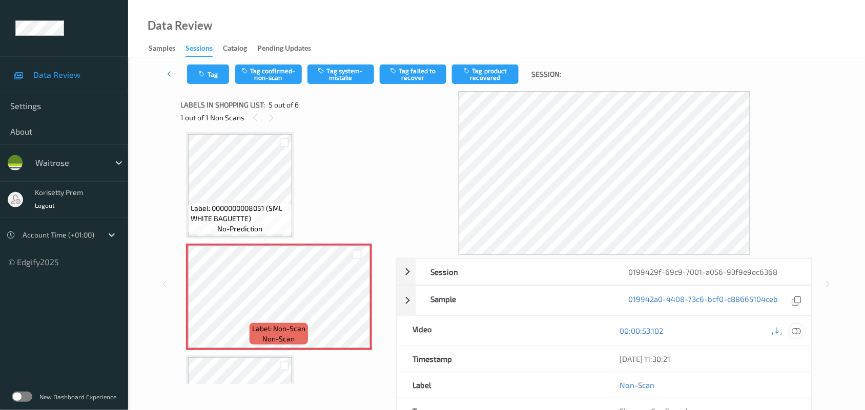
click at [796, 329] on icon at bounding box center [796, 330] width 9 height 9
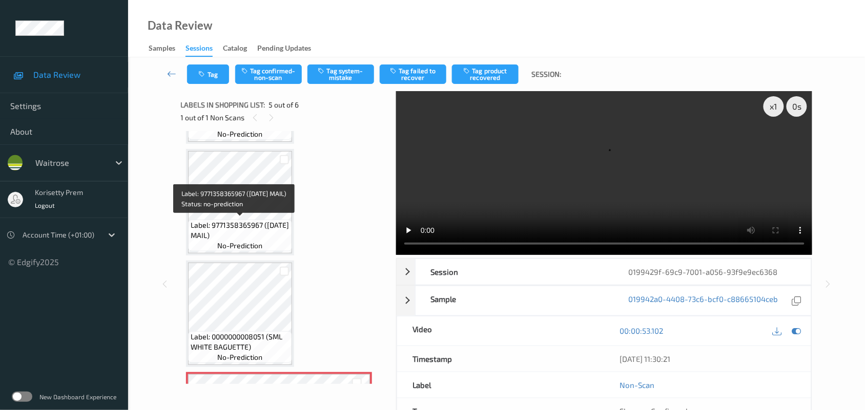
scroll to position [211, 0]
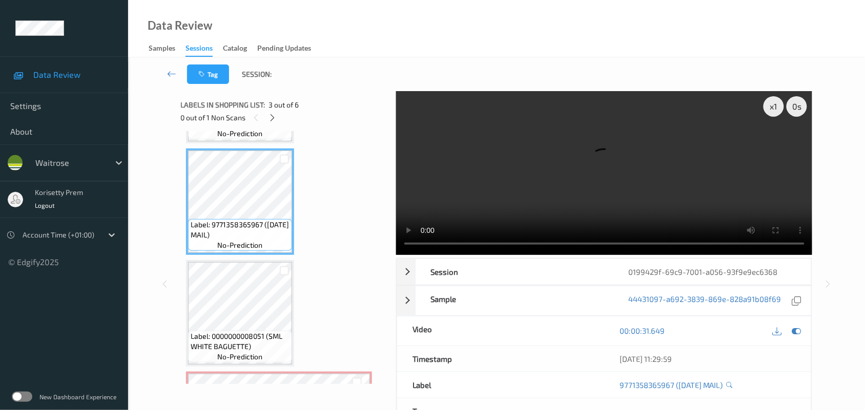
click at [532, 185] on video at bounding box center [604, 173] width 416 height 164
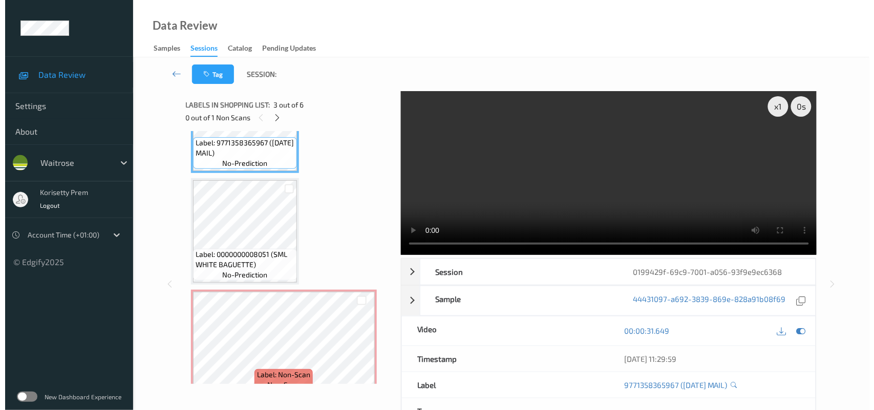
scroll to position [292, 0]
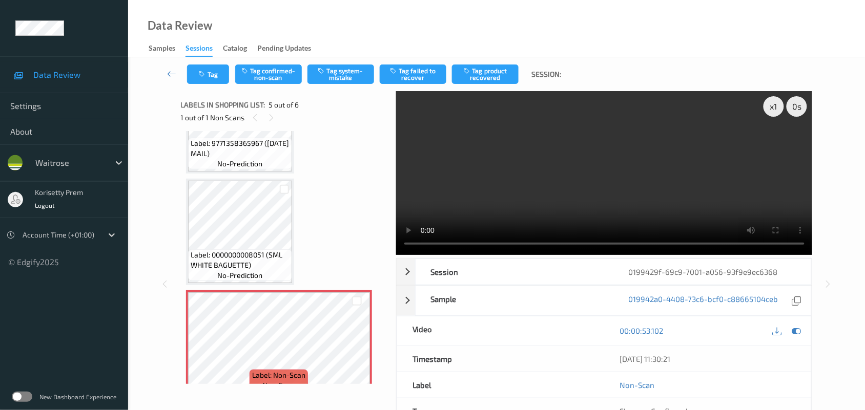
click at [511, 173] on video at bounding box center [604, 173] width 416 height 164
click at [359, 71] on button "Tag system-mistake" at bounding box center [340, 74] width 67 height 19
click at [206, 73] on icon "button" at bounding box center [203, 74] width 9 height 7
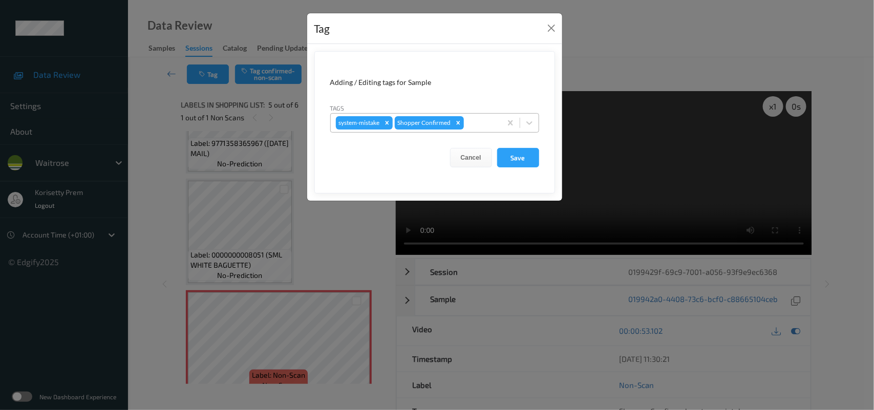
click at [500, 126] on div "system-mistake Shopper Confirmed" at bounding box center [416, 122] width 171 height 17
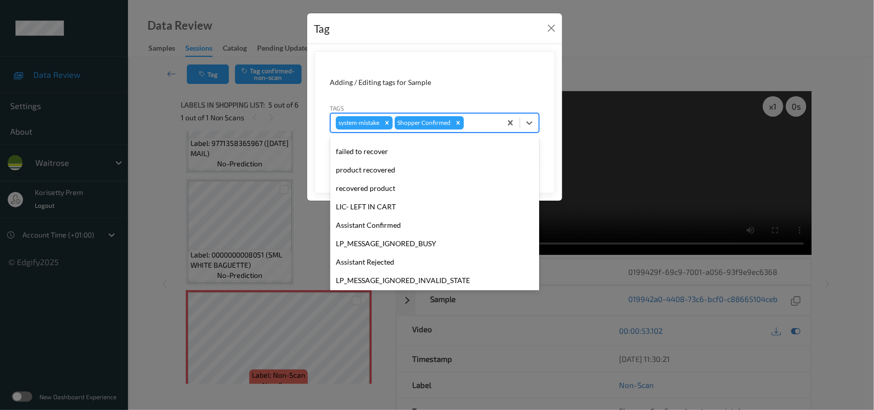
scroll to position [255, 0]
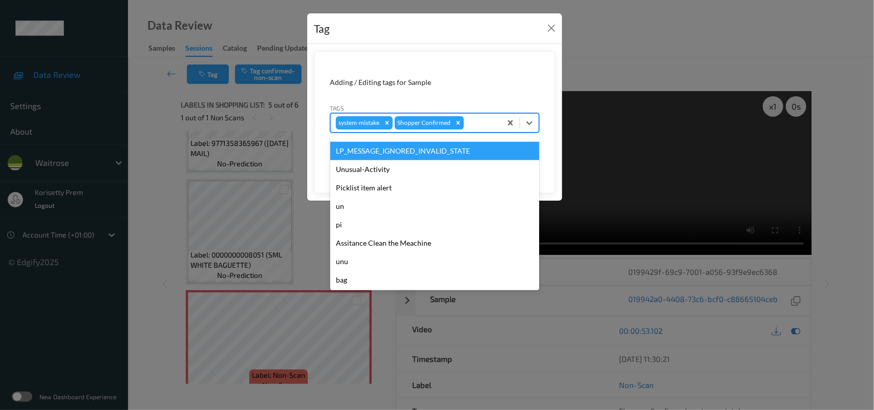
click at [369, 157] on div "LP_MESSAGE_IGNORED_INVALID_STATE" at bounding box center [434, 151] width 209 height 18
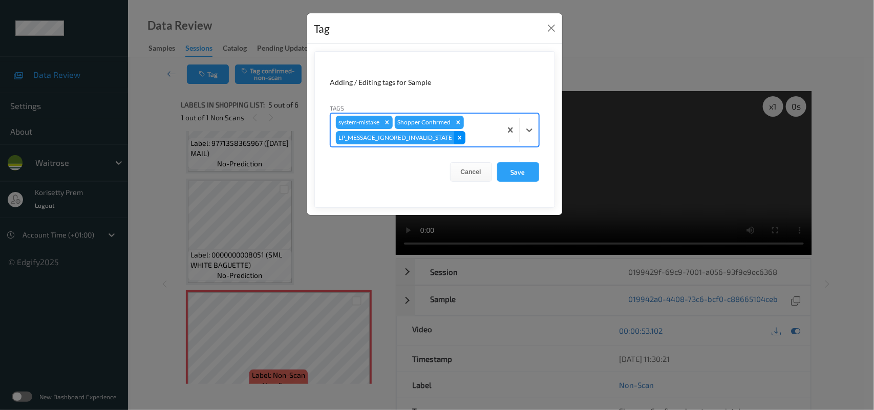
click at [454, 139] on div "Remove LP_MESSAGE_IGNORED_INVALID_STATE" at bounding box center [459, 137] width 11 height 13
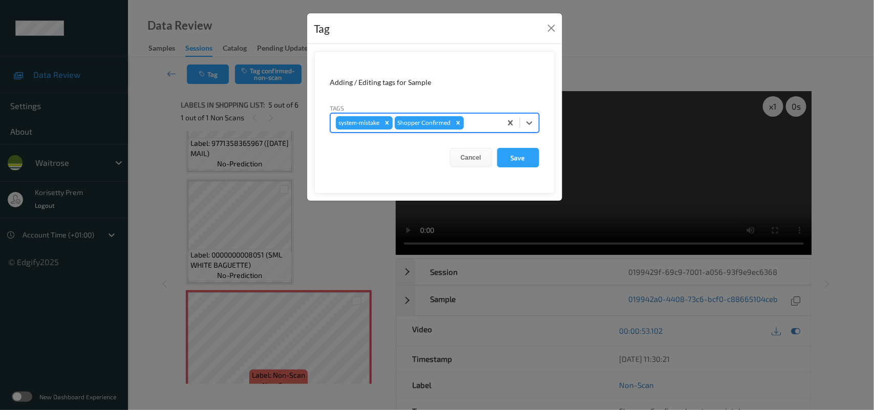
click at [470, 132] on div "system-mistake Shopper Confirmed" at bounding box center [416, 122] width 171 height 17
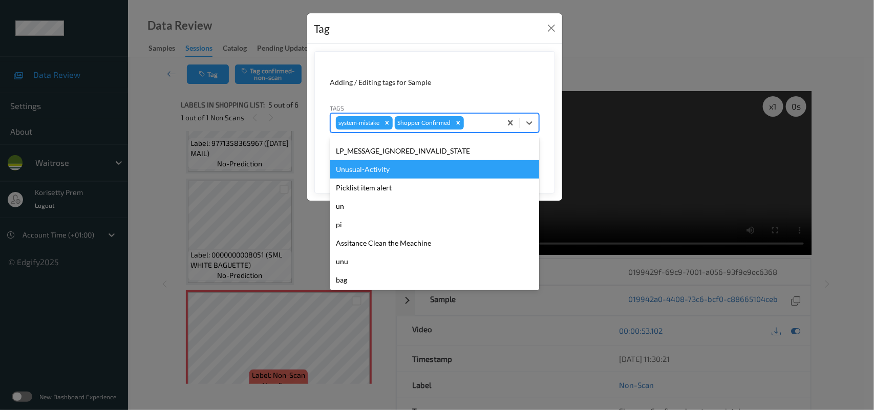
click at [393, 169] on div "Unusual-Activity" at bounding box center [434, 169] width 209 height 18
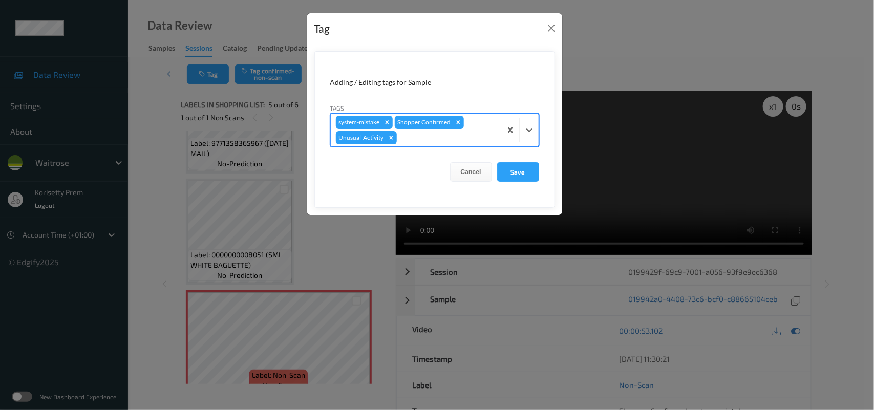
click at [444, 137] on div at bounding box center [447, 138] width 97 height 12
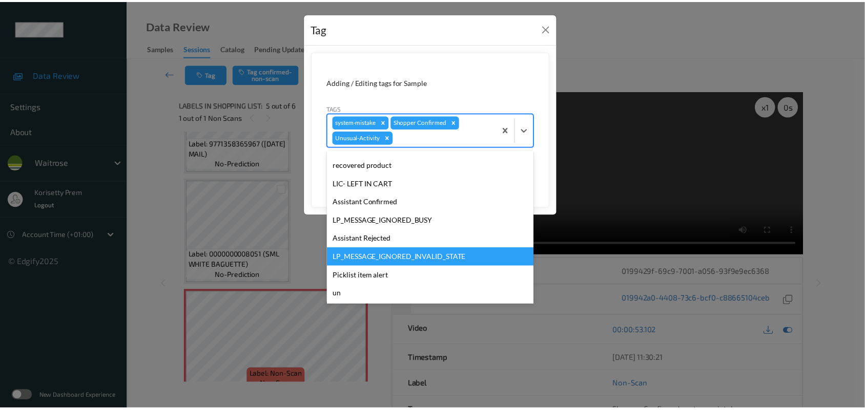
scroll to position [237, 0]
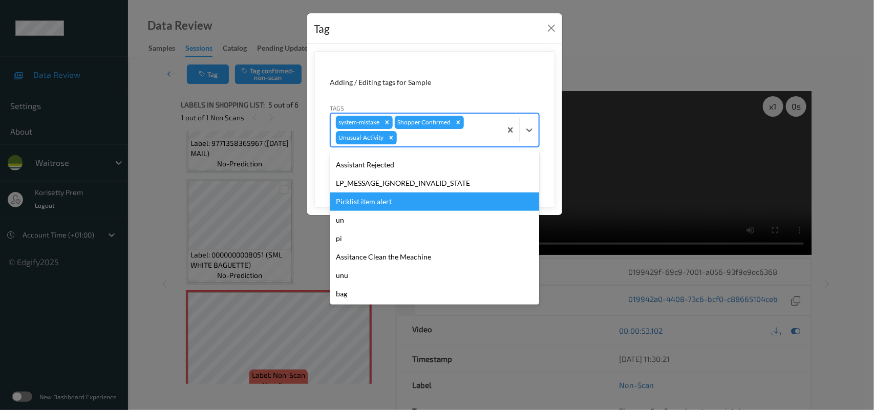
click at [370, 203] on div "Picklist item alert" at bounding box center [434, 202] width 209 height 18
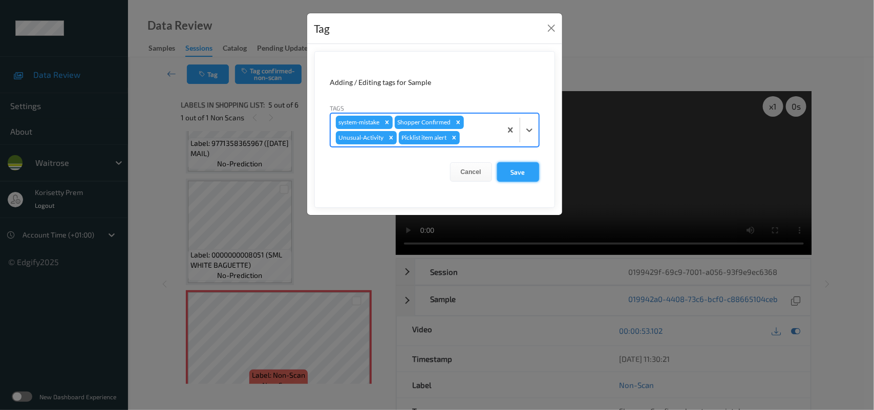
click at [504, 175] on button "Save" at bounding box center [518, 171] width 42 height 19
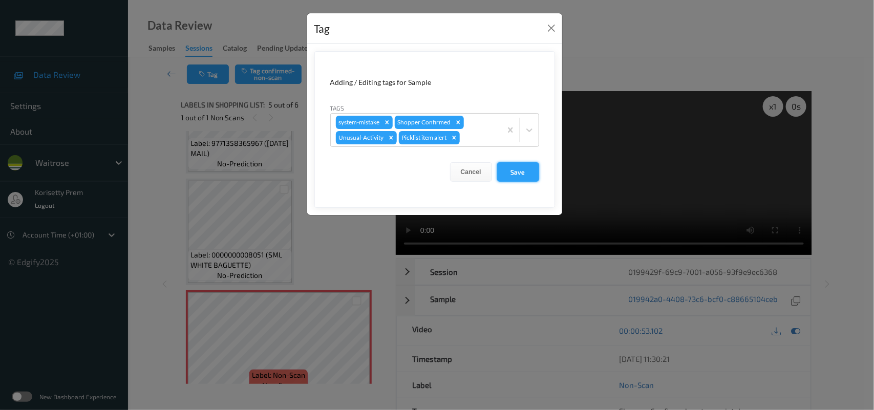
click at [516, 177] on button "Save" at bounding box center [518, 171] width 42 height 19
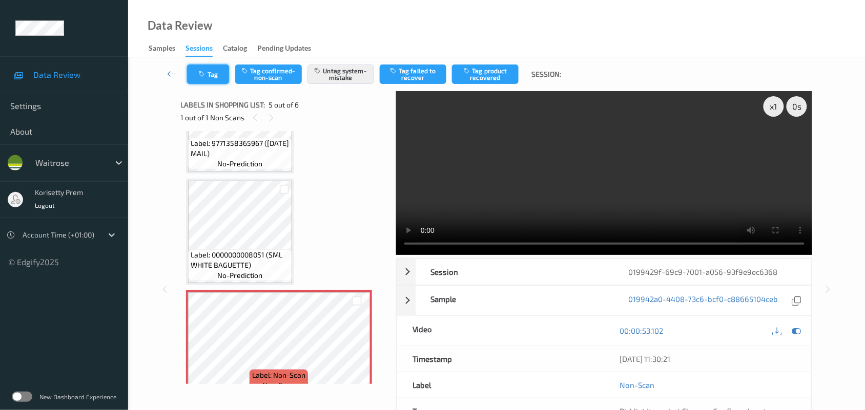
click at [210, 66] on button "Tag" at bounding box center [208, 74] width 42 height 19
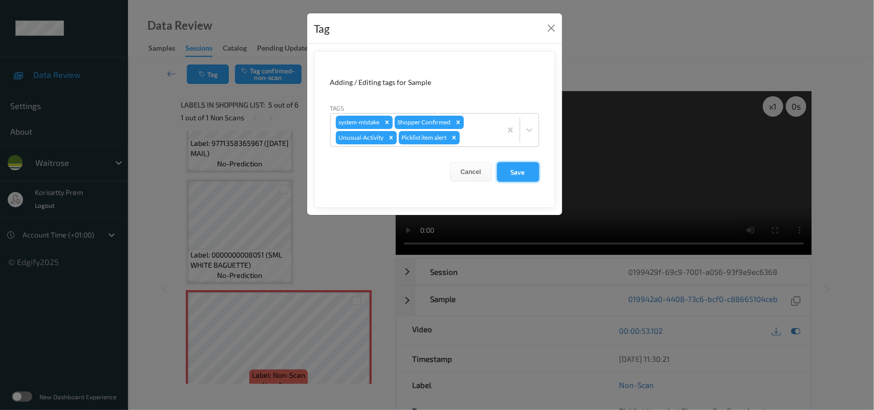
click at [524, 173] on button "Save" at bounding box center [518, 171] width 42 height 19
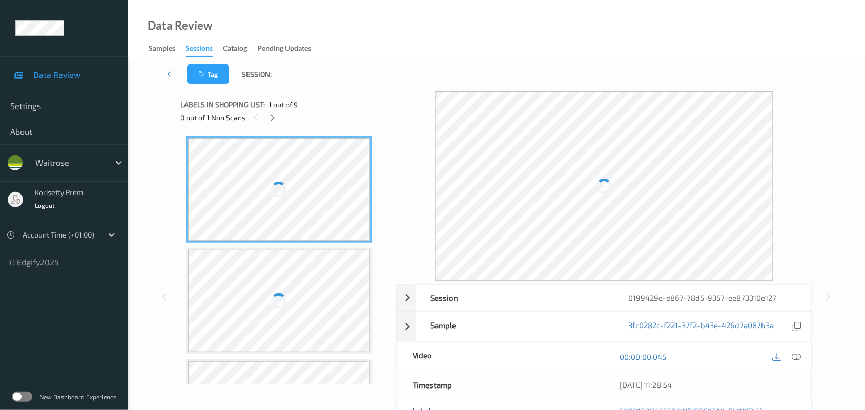
click at [424, 87] on div "Tag Session:" at bounding box center [496, 74] width 694 height 34
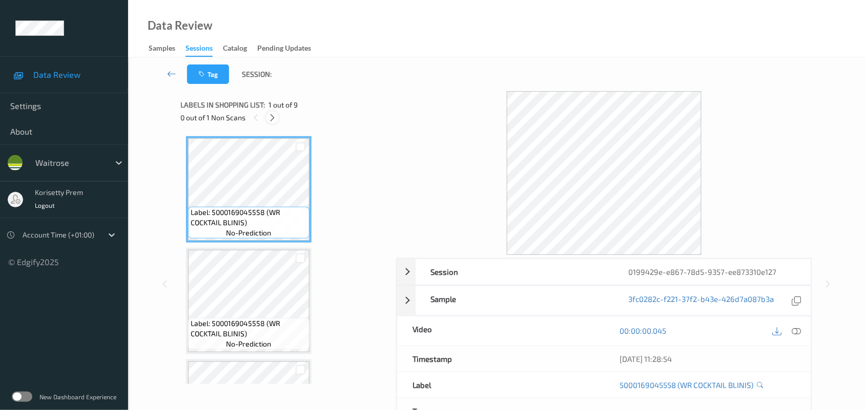
click at [272, 114] on icon at bounding box center [272, 117] width 9 height 9
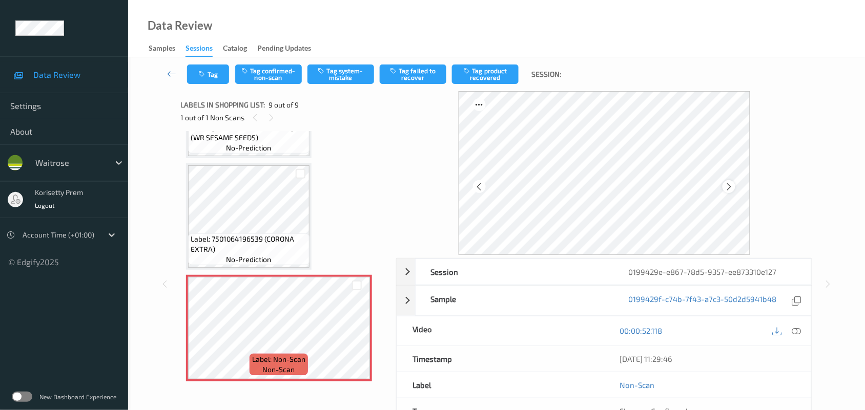
click at [728, 189] on icon at bounding box center [728, 186] width 9 height 9
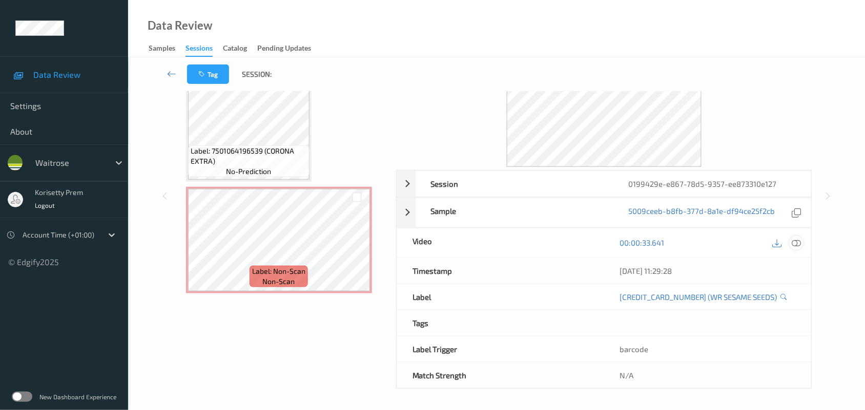
click at [798, 239] on icon at bounding box center [796, 242] width 9 height 9
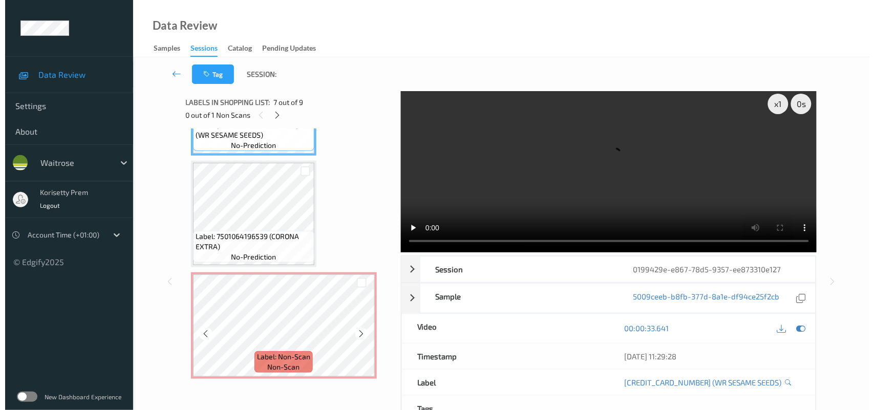
scroll to position [0, 0]
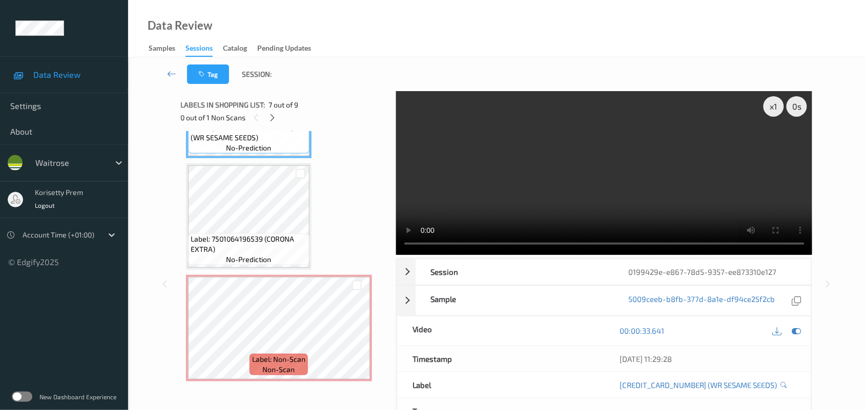
click at [559, 160] on video at bounding box center [604, 173] width 416 height 164
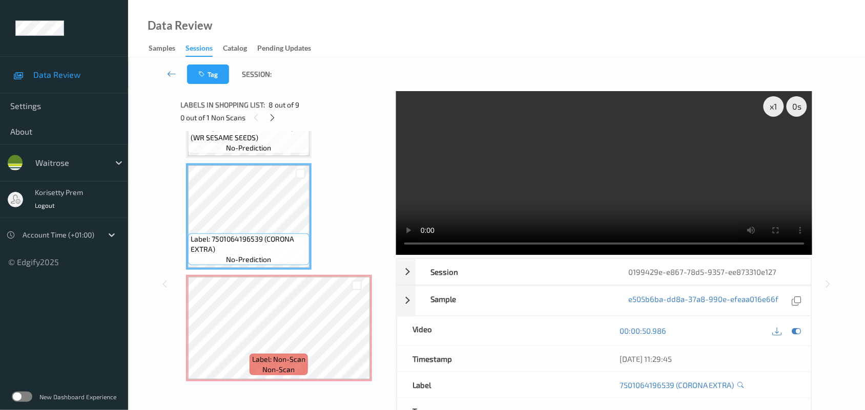
click at [546, 174] on video at bounding box center [604, 173] width 416 height 164
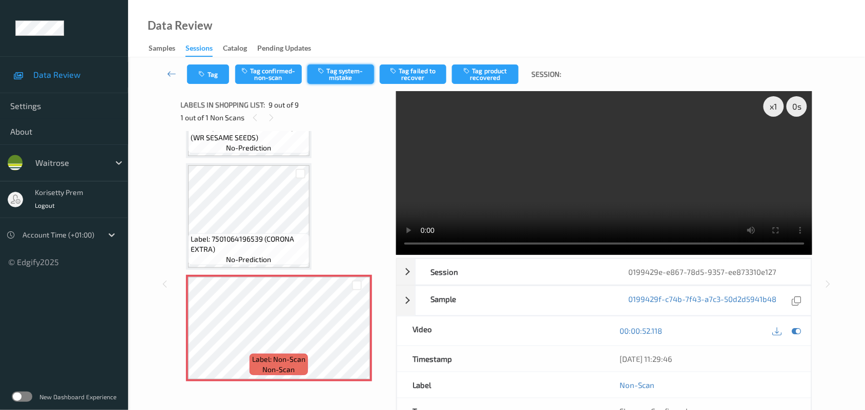
click at [349, 72] on button "Tag system-mistake" at bounding box center [340, 74] width 67 height 19
click at [212, 74] on button "Tag" at bounding box center [208, 74] width 42 height 19
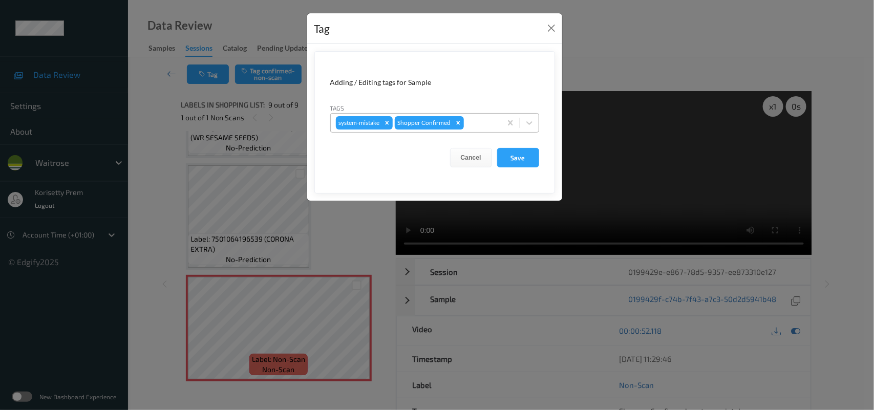
click at [482, 129] on div at bounding box center [481, 123] width 30 height 12
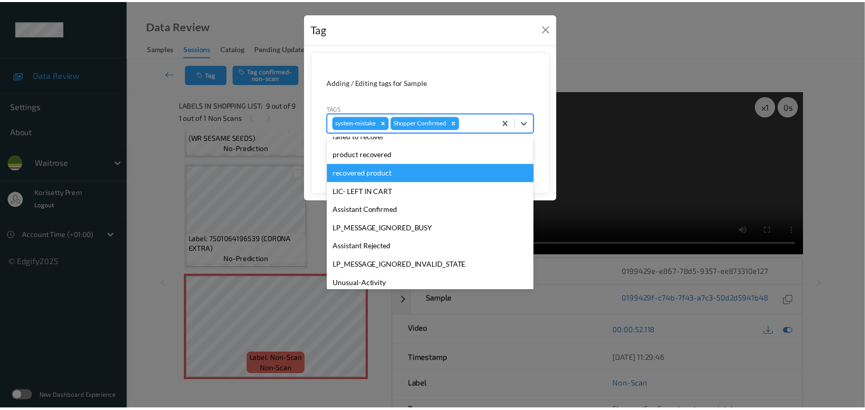
scroll to position [255, 0]
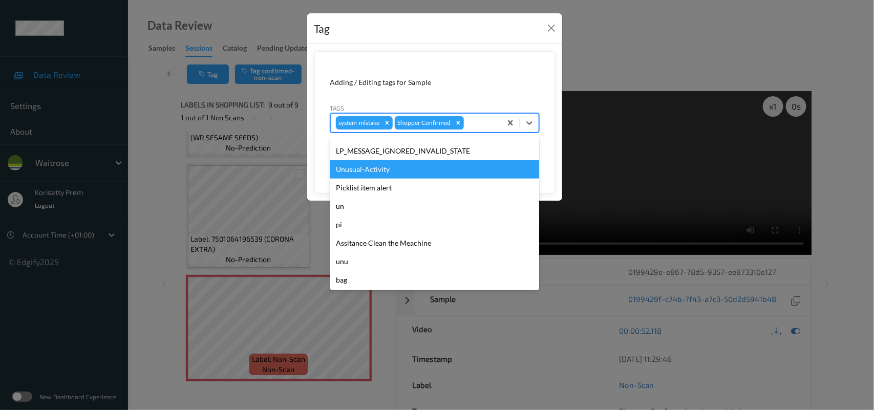
click at [381, 170] on div "Unusual-Activity" at bounding box center [434, 169] width 209 height 18
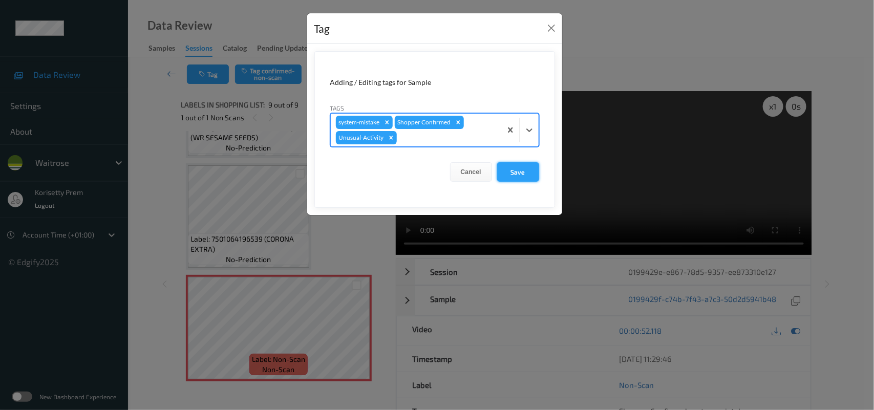
click at [513, 175] on button "Save" at bounding box center [518, 171] width 42 height 19
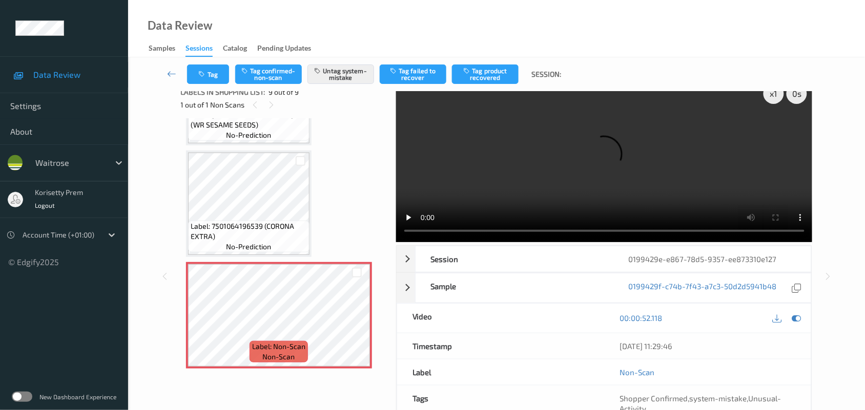
scroll to position [18, 0]
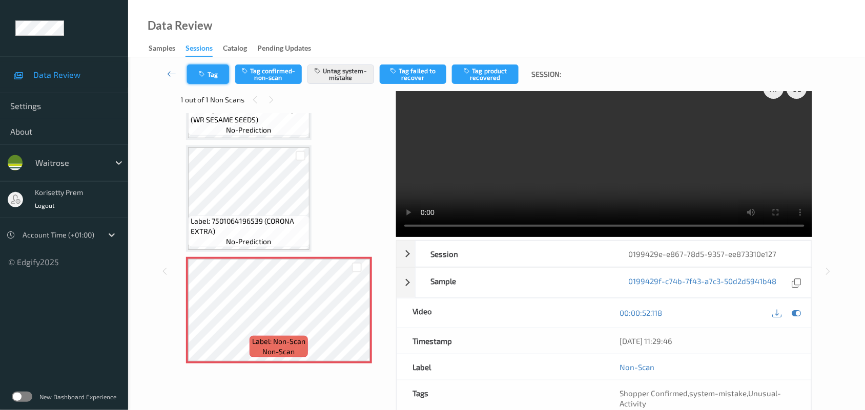
click at [199, 77] on icon "button" at bounding box center [203, 74] width 9 height 7
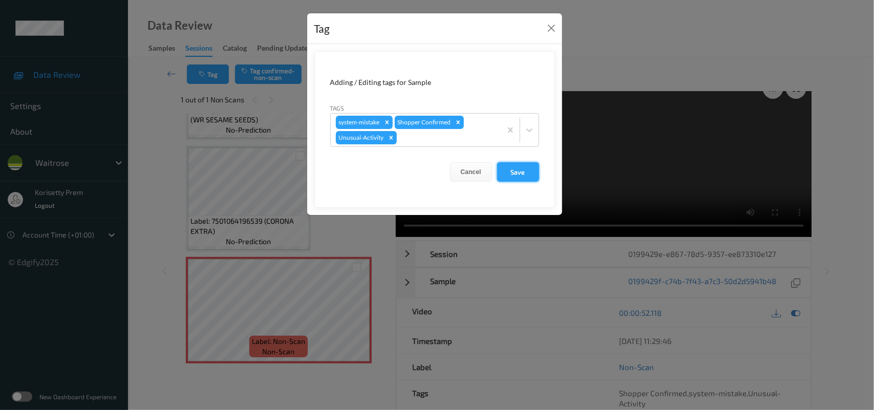
click at [520, 175] on button "Save" at bounding box center [518, 171] width 42 height 19
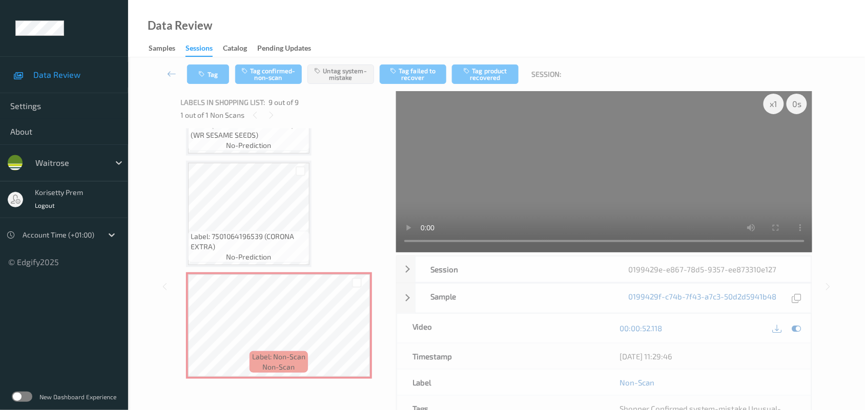
scroll to position [13, 0]
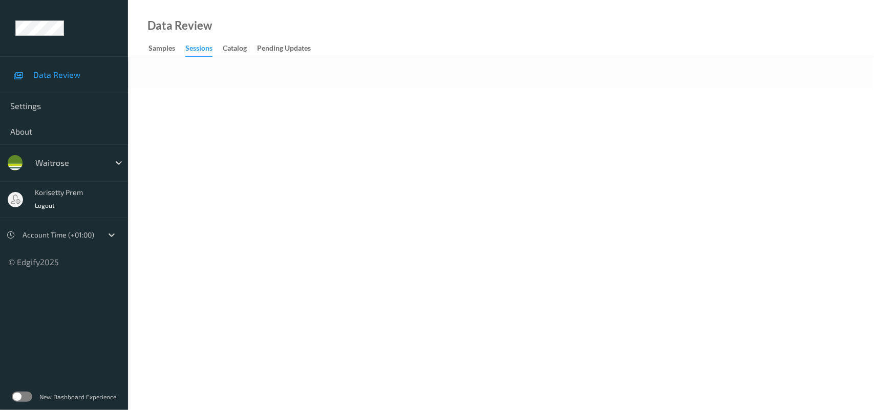
click at [456, 62] on div at bounding box center [501, 72] width 746 height 31
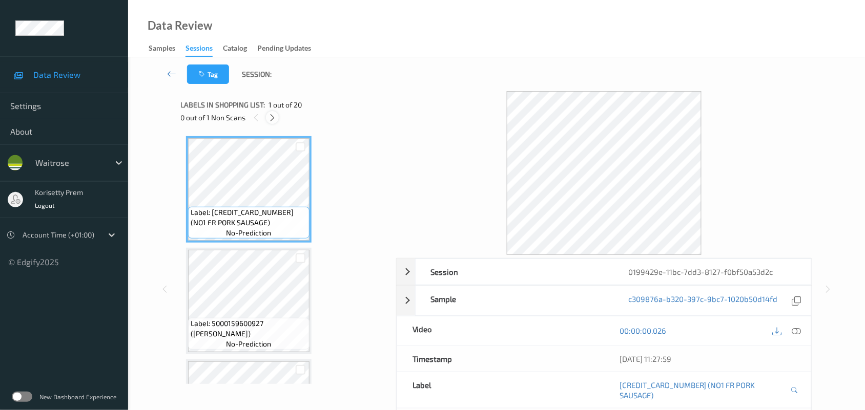
click at [269, 118] on icon at bounding box center [272, 117] width 9 height 9
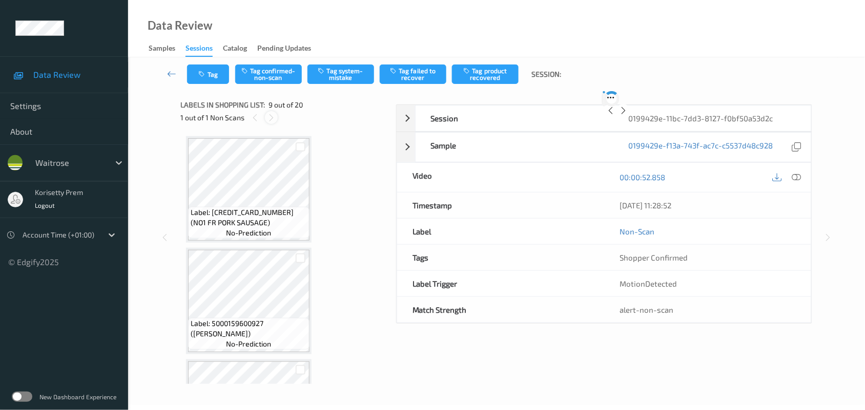
scroll to position [785, 0]
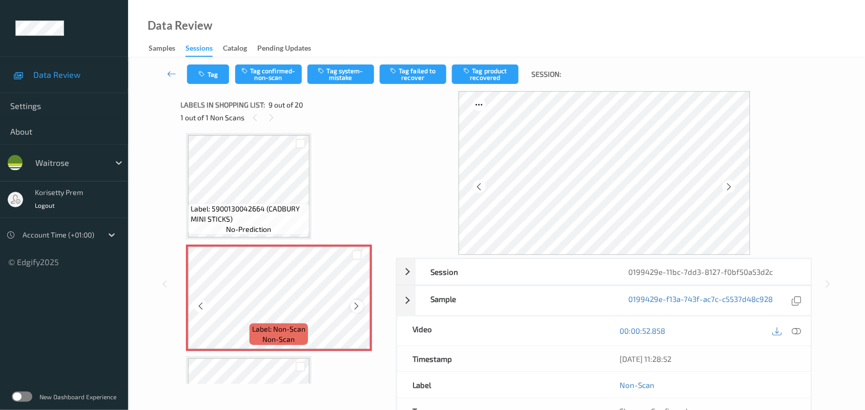
click at [359, 305] on icon at bounding box center [356, 306] width 9 height 9
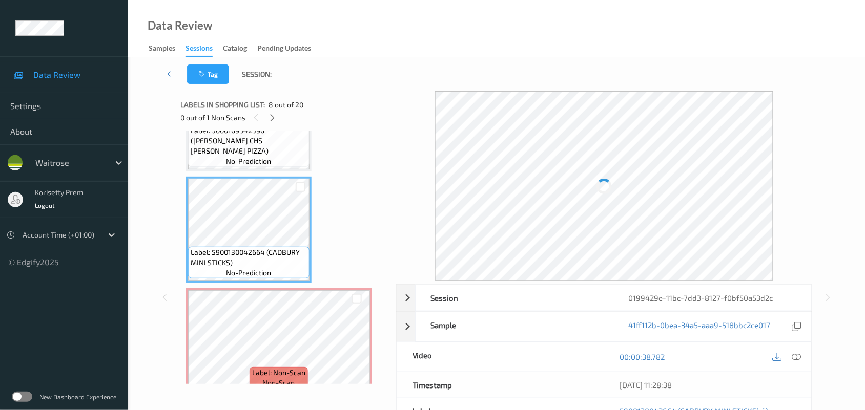
scroll to position [657, 0]
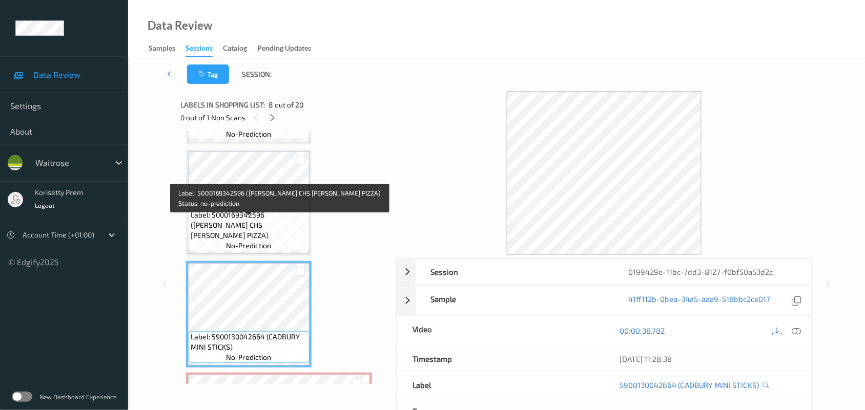
click at [269, 228] on span "Label: 5000169342596 ([PERSON_NAME] CHS [PERSON_NAME] PIZZA)" at bounding box center [249, 225] width 116 height 31
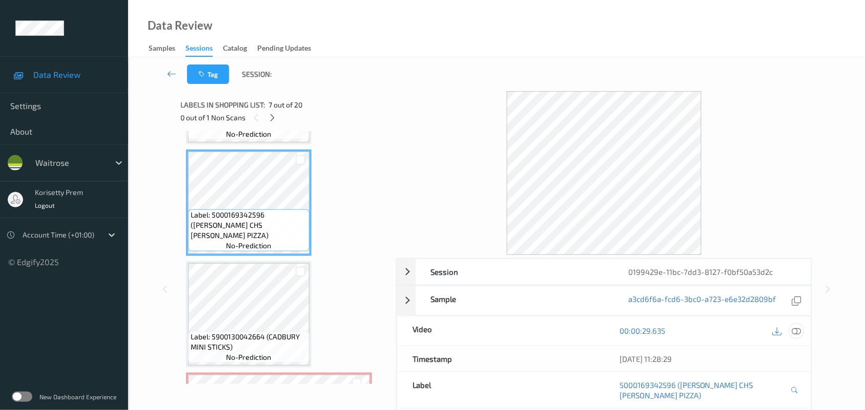
click at [797, 330] on icon at bounding box center [796, 330] width 9 height 9
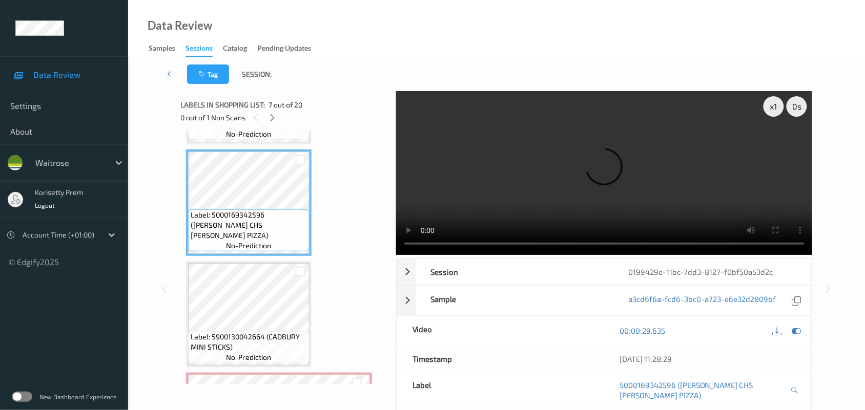
click at [509, 159] on video at bounding box center [604, 173] width 416 height 164
click at [525, 193] on video at bounding box center [604, 173] width 416 height 164
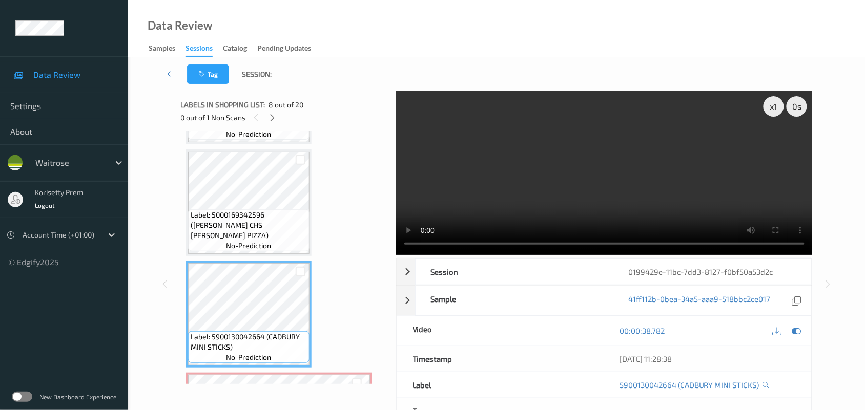
click at [520, 203] on video at bounding box center [604, 173] width 416 height 164
click at [631, 169] on video at bounding box center [604, 173] width 416 height 164
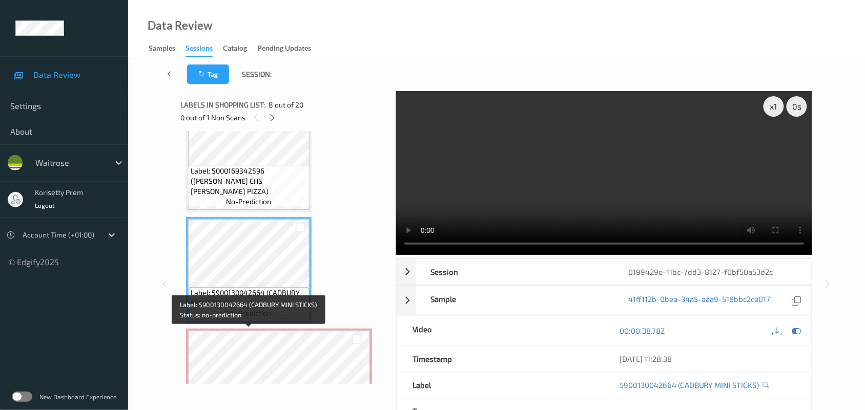
scroll to position [721, 0]
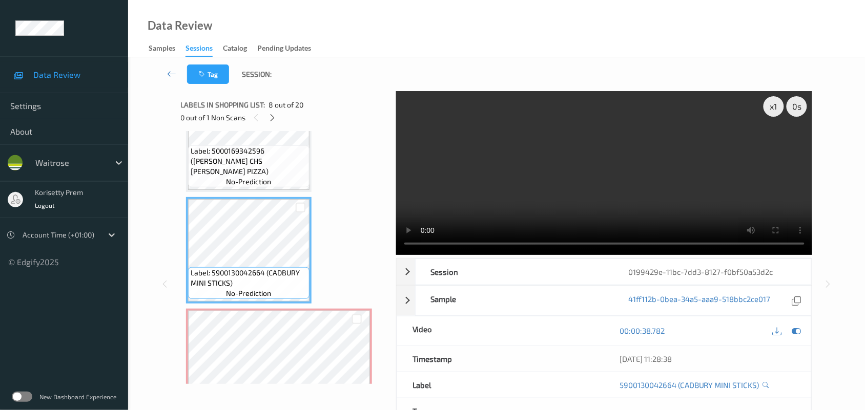
click at [558, 160] on video at bounding box center [604, 173] width 416 height 164
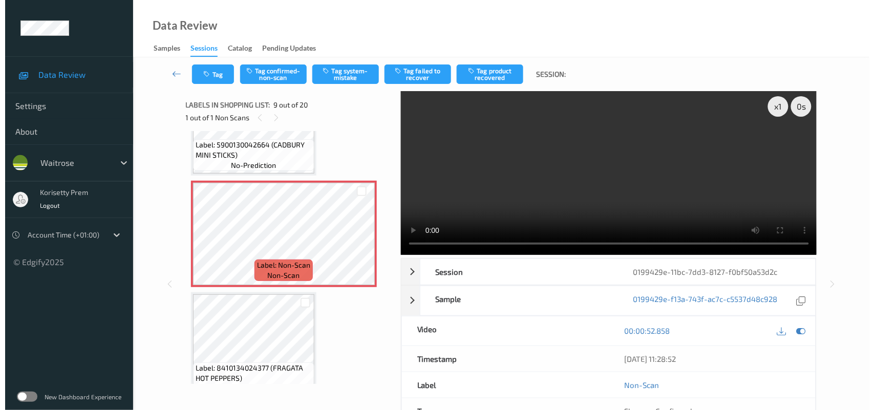
scroll to position [913, 0]
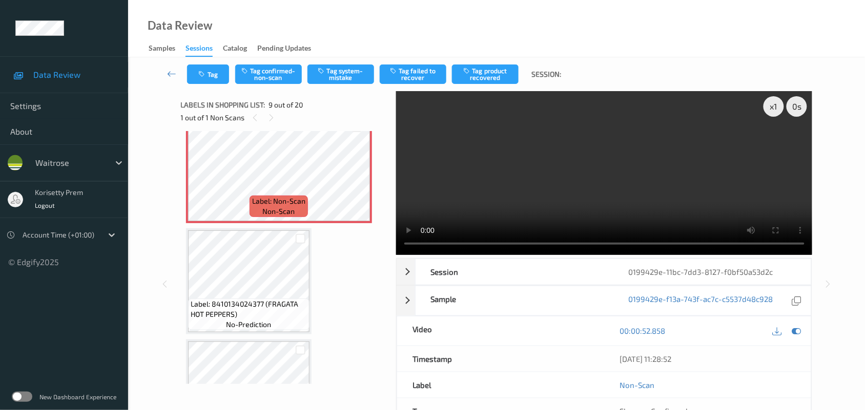
click at [545, 188] on video at bounding box center [604, 173] width 416 height 164
click at [350, 68] on button "Tag system-mistake" at bounding box center [340, 74] width 67 height 19
click at [205, 73] on icon "button" at bounding box center [203, 74] width 9 height 7
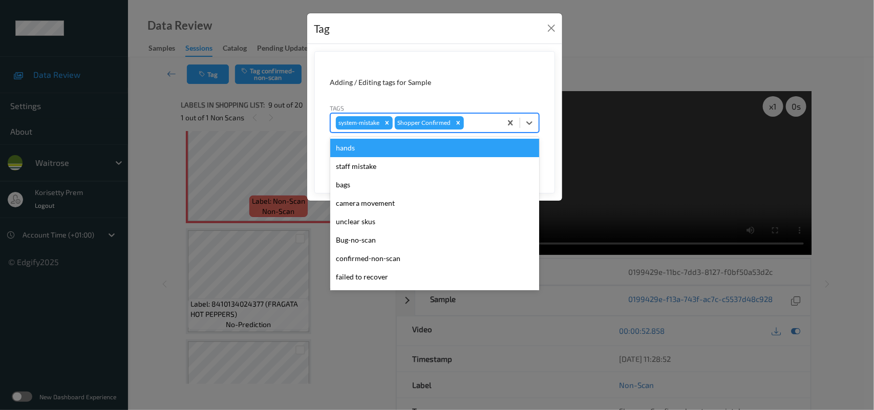
click at [488, 123] on div at bounding box center [481, 123] width 30 height 12
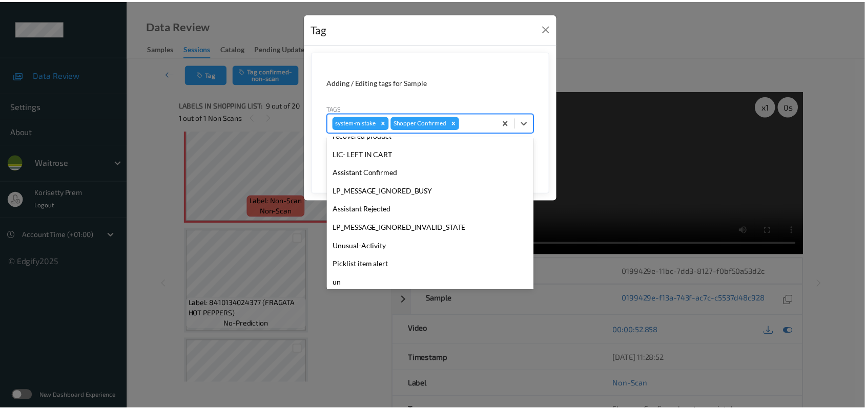
scroll to position [255, 0]
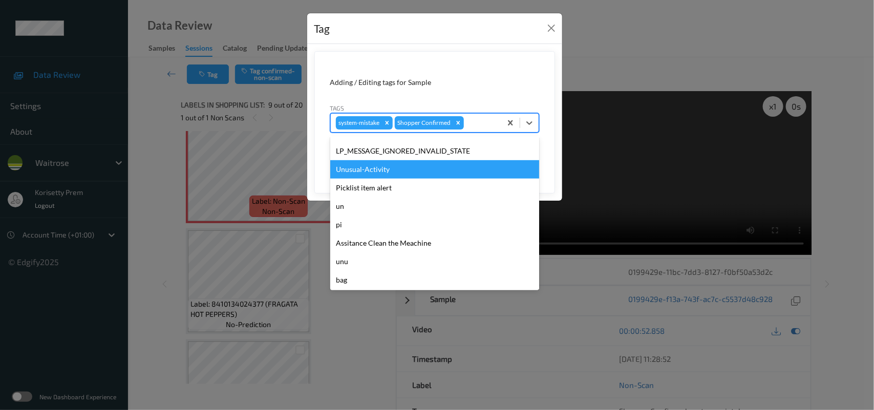
click at [377, 165] on div "Unusual-Activity" at bounding box center [434, 169] width 209 height 18
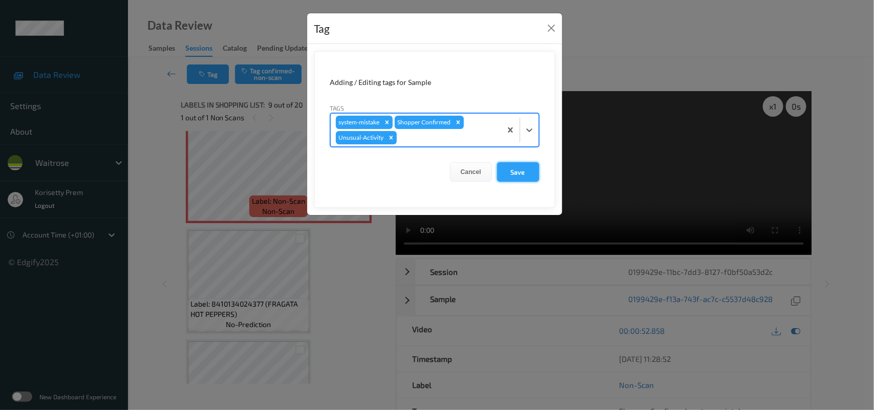
click at [510, 165] on button "Save" at bounding box center [518, 171] width 42 height 19
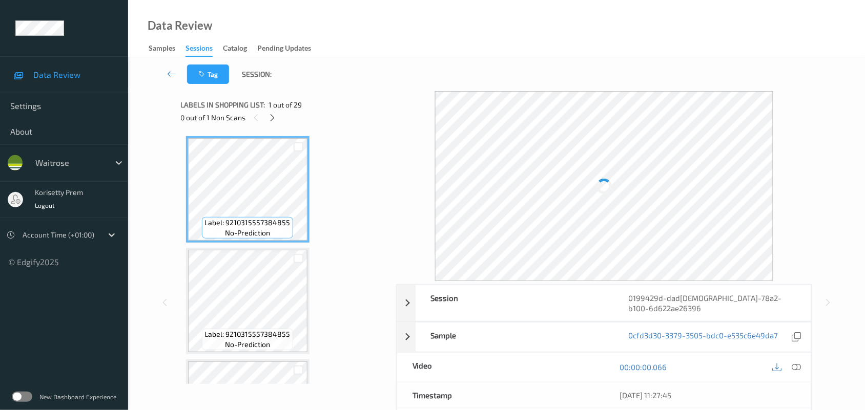
click at [480, 17] on div "Data Review Samples Sessions Catalog Pending Updates" at bounding box center [496, 28] width 736 height 57
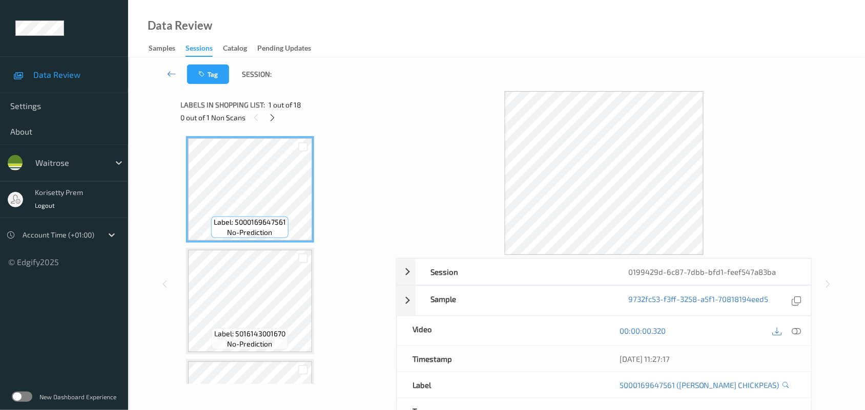
click at [469, 37] on div "Data Review Samples Sessions Catalog Pending Updates" at bounding box center [496, 28] width 736 height 57
click at [275, 119] on icon at bounding box center [272, 117] width 9 height 9
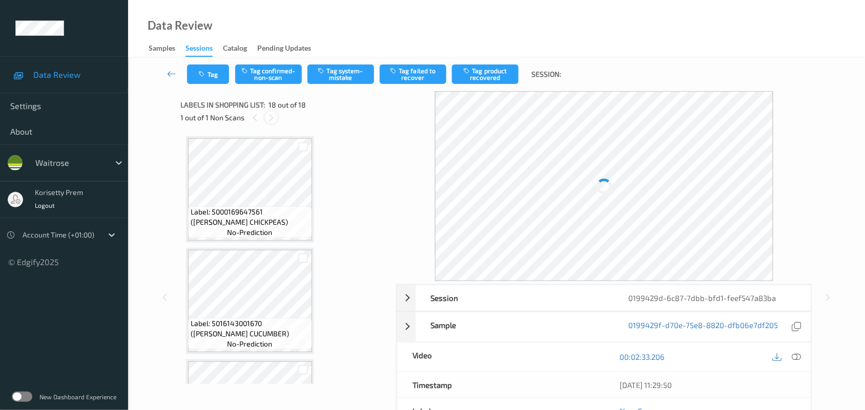
scroll to position [1757, 0]
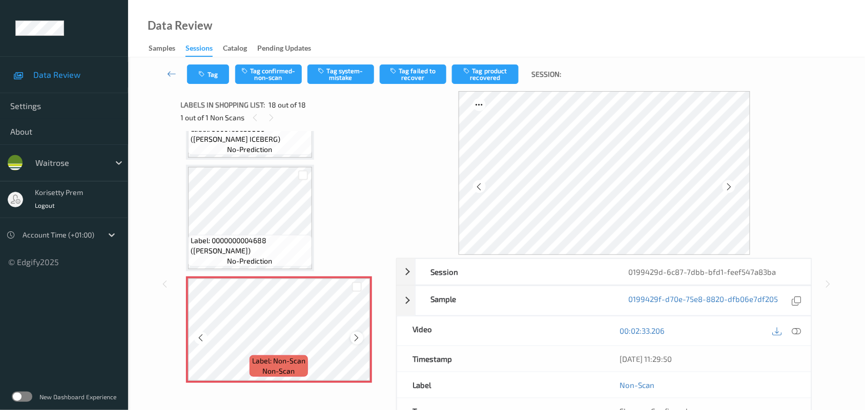
click at [354, 334] on icon at bounding box center [356, 337] width 9 height 9
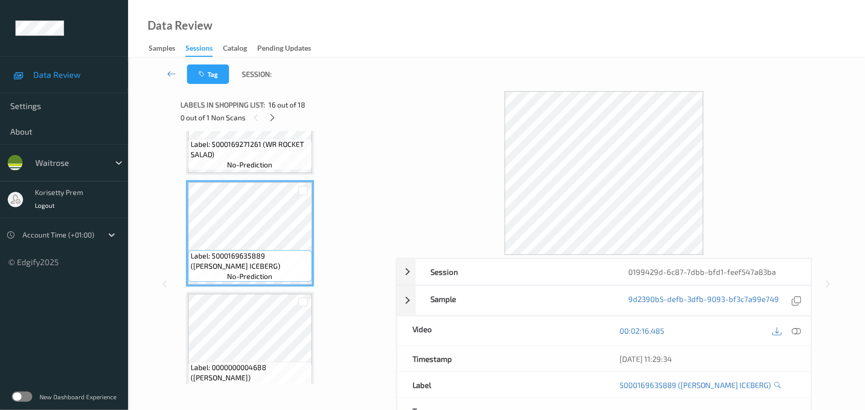
scroll to position [1629, 0]
click at [799, 333] on icon at bounding box center [796, 330] width 9 height 9
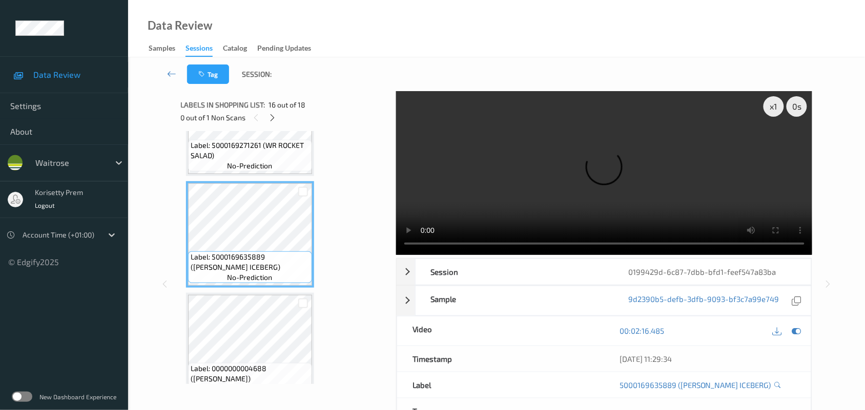
click at [634, 149] on video at bounding box center [604, 173] width 416 height 164
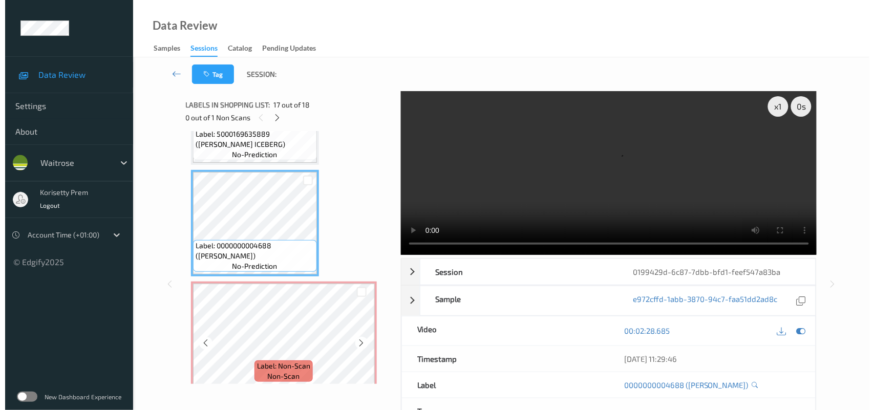
scroll to position [1757, 0]
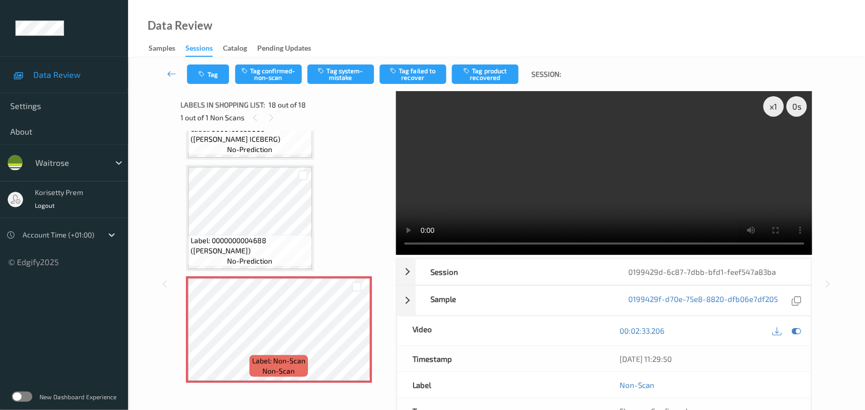
click at [508, 183] on video at bounding box center [604, 173] width 416 height 164
click at [508, 201] on video at bounding box center [604, 173] width 416 height 164
click at [641, 179] on video at bounding box center [604, 173] width 416 height 164
click at [795, 333] on icon at bounding box center [796, 330] width 9 height 9
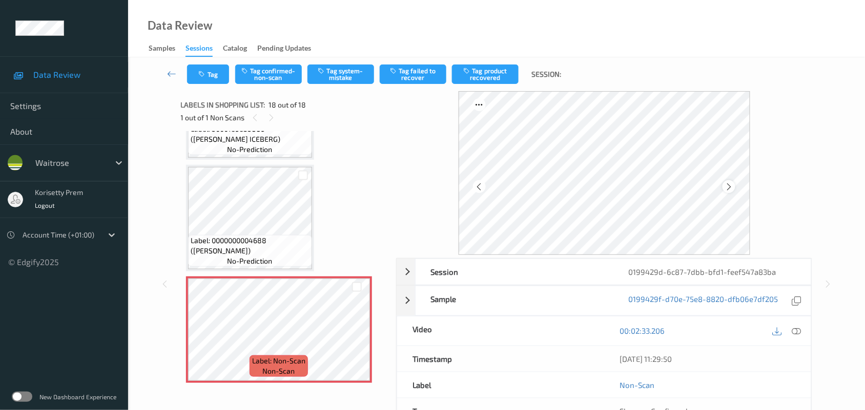
click at [730, 184] on icon at bounding box center [728, 186] width 9 height 9
click at [336, 86] on div "Tag Tag confirmed-non-scan Tag system-mistake Tag failed to recover Tag product…" at bounding box center [496, 74] width 694 height 34
click at [339, 75] on button "Tag system-mistake" at bounding box center [340, 74] width 67 height 19
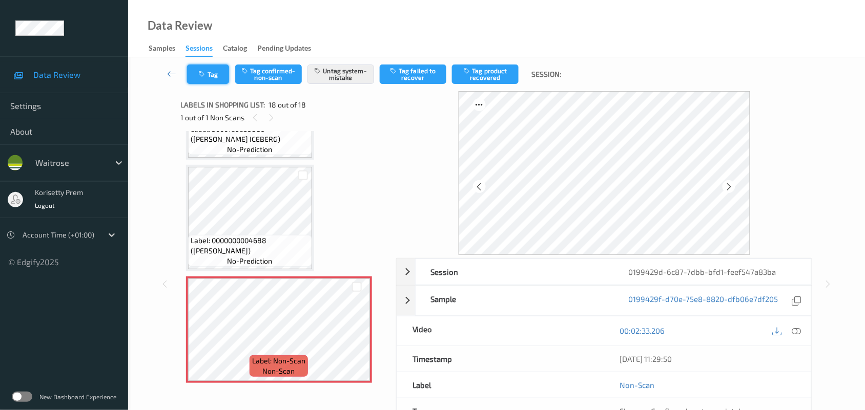
click at [207, 73] on button "Tag" at bounding box center [208, 74] width 42 height 19
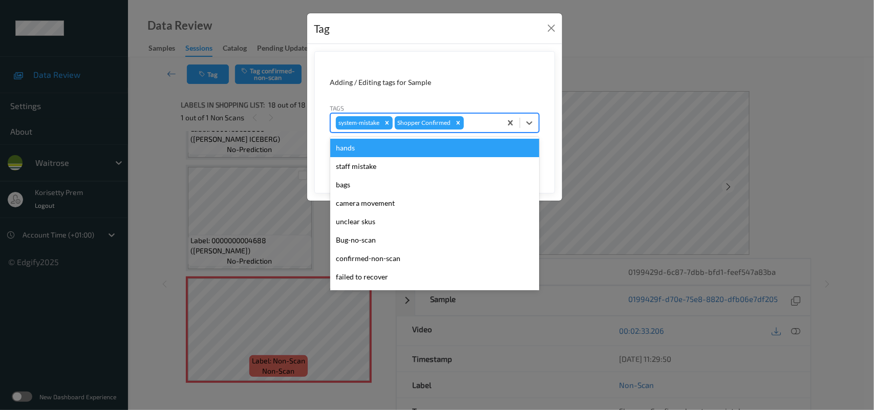
click at [494, 124] on div at bounding box center [481, 123] width 30 height 12
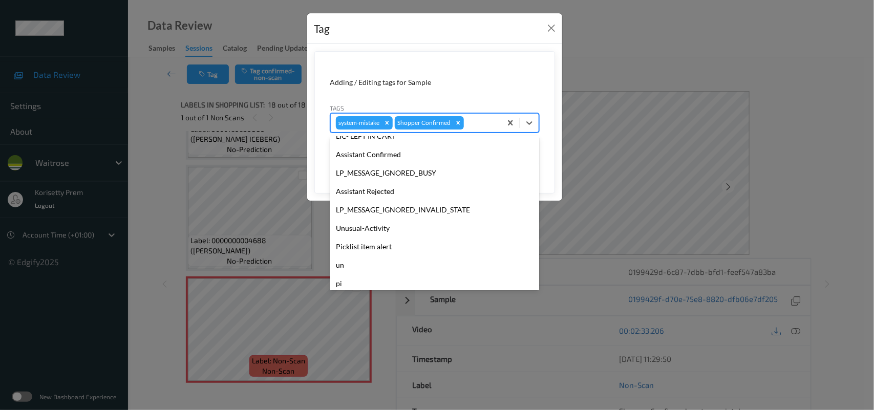
scroll to position [247, 0]
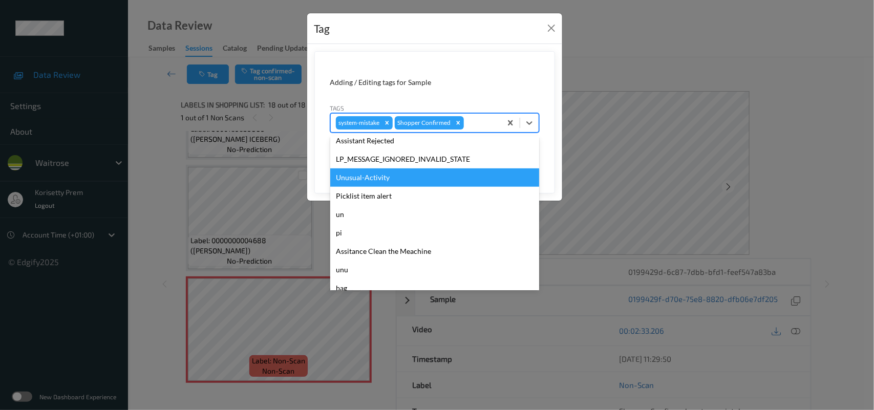
click at [376, 179] on div "Unusual-Activity" at bounding box center [434, 177] width 209 height 18
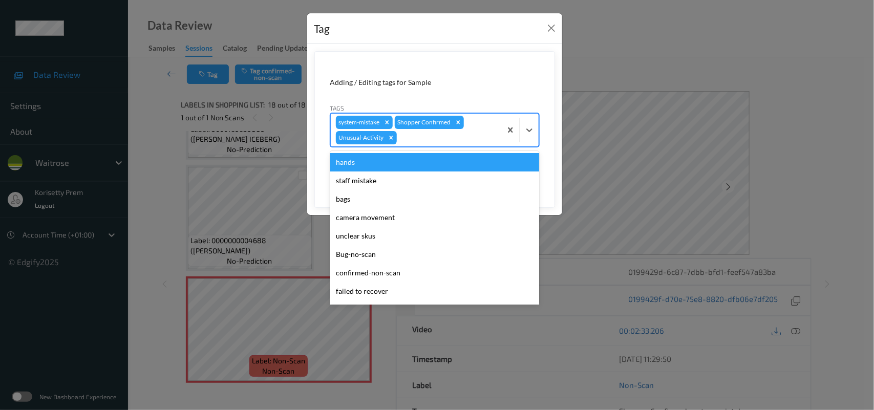
click at [446, 142] on div at bounding box center [447, 138] width 97 height 12
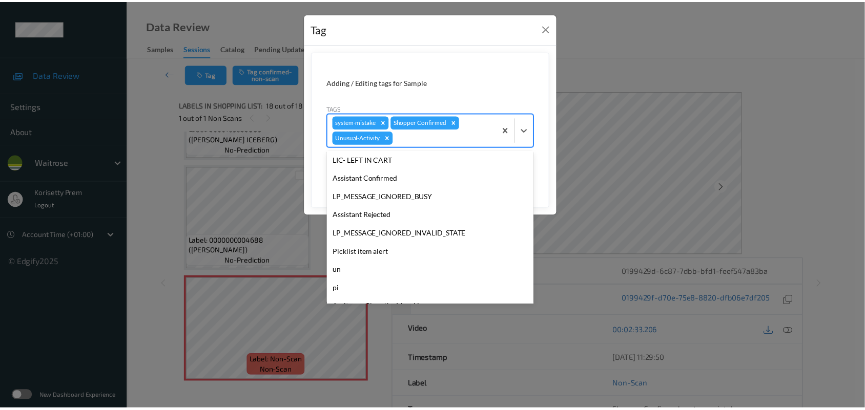
scroll to position [237, 0]
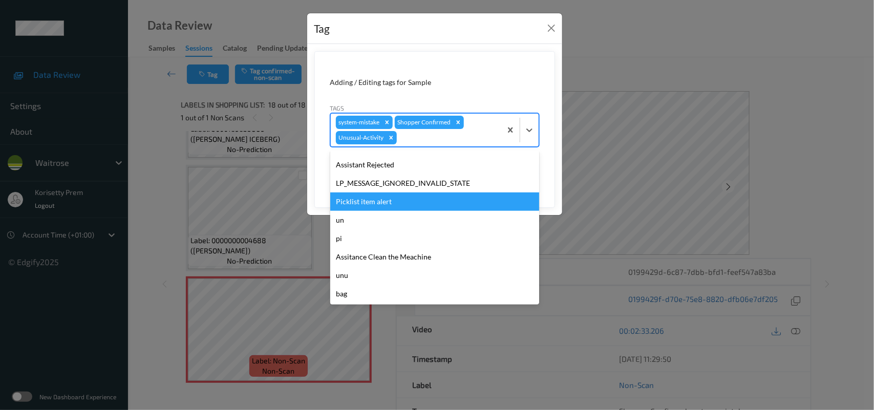
click at [393, 200] on div "Picklist item alert" at bounding box center [434, 202] width 209 height 18
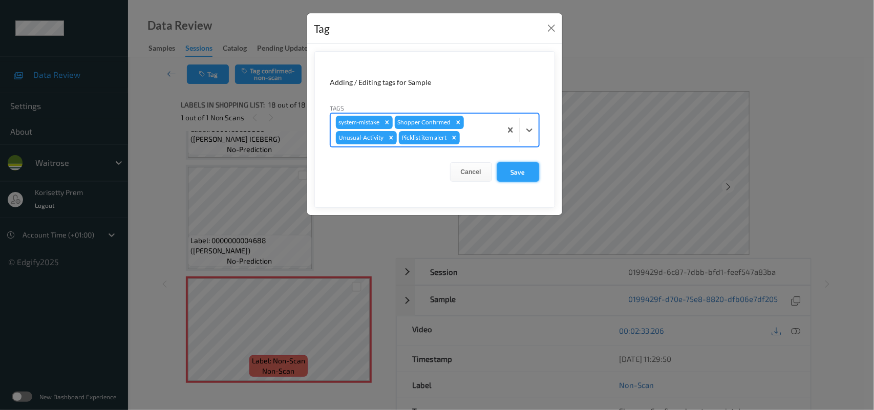
click at [500, 177] on button "Save" at bounding box center [518, 171] width 42 height 19
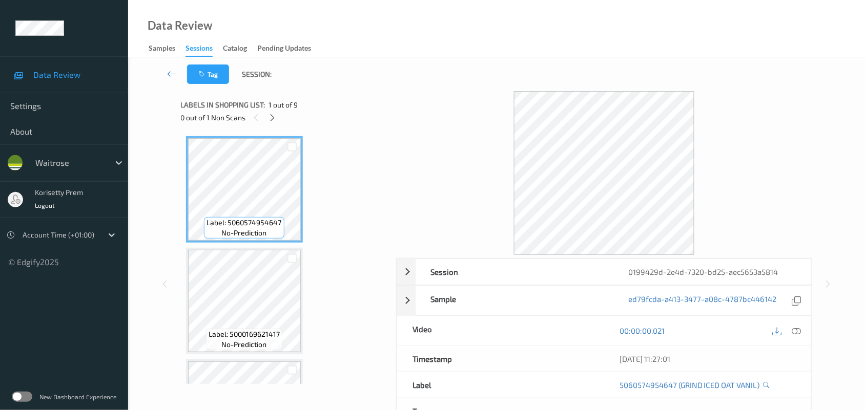
click at [584, 3] on div "Data Review Samples Sessions Catalog Pending Updates" at bounding box center [496, 28] width 736 height 57
click at [449, 77] on div "Tag Session:" at bounding box center [496, 74] width 694 height 34
click at [276, 113] on icon at bounding box center [272, 117] width 9 height 9
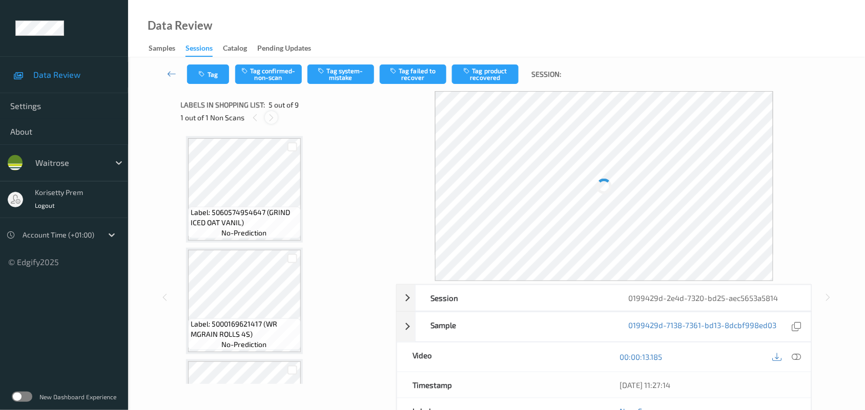
scroll to position [339, 0]
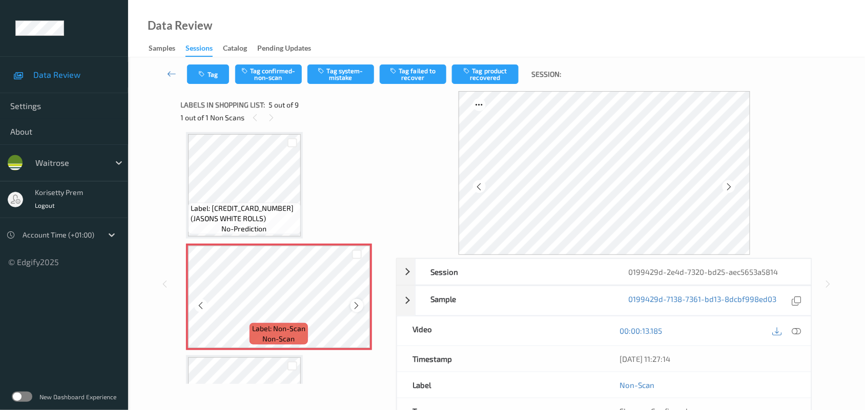
click at [354, 306] on icon at bounding box center [356, 305] width 9 height 9
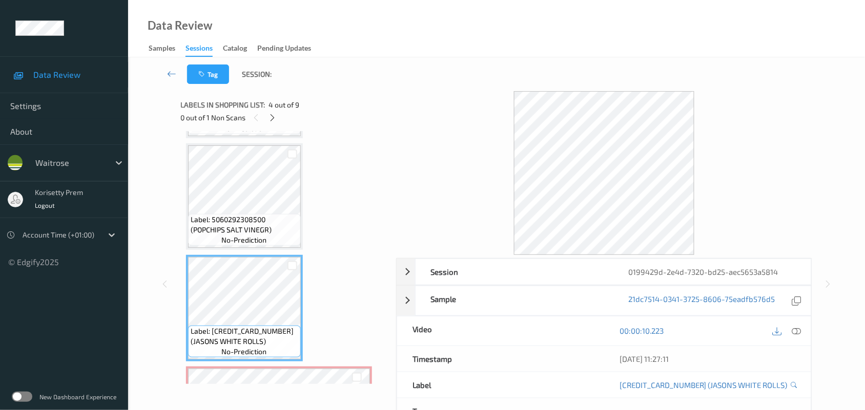
scroll to position [211, 0]
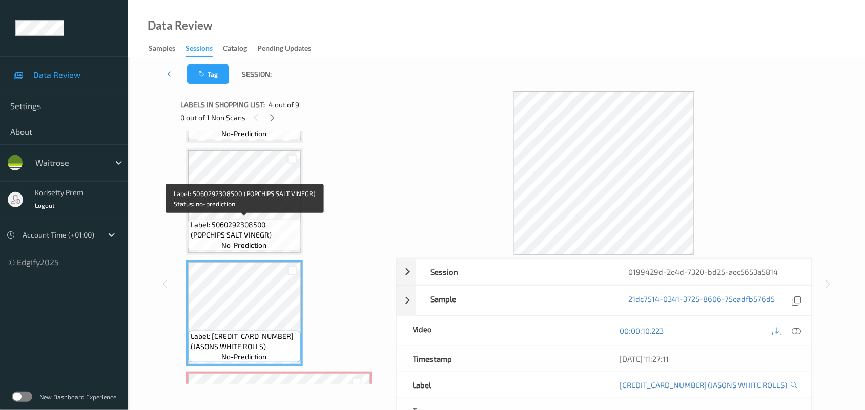
click at [249, 221] on span "Label: 5060292308500 (POPCHIPS SALT VINEGR)" at bounding box center [245, 230] width 108 height 20
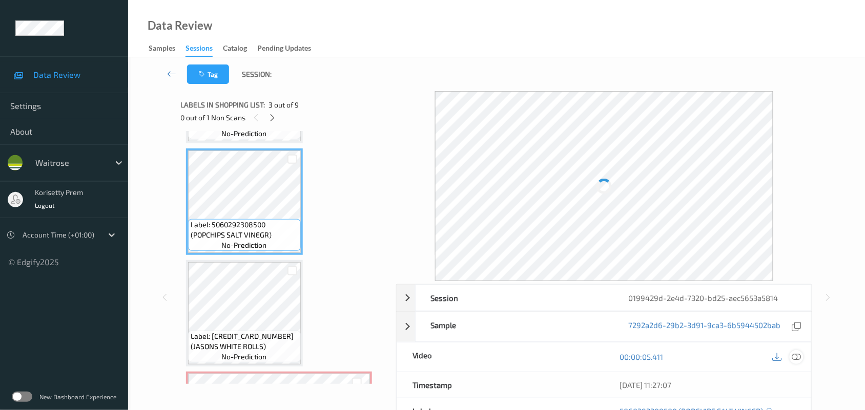
click at [797, 359] on icon at bounding box center [796, 356] width 9 height 9
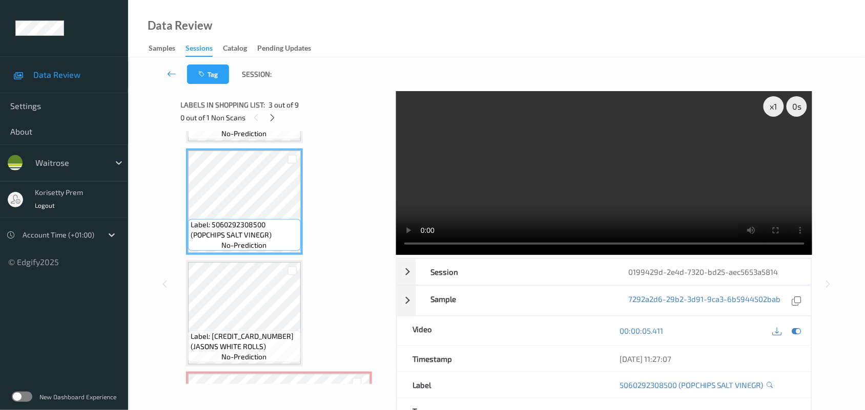
click at [559, 166] on video at bounding box center [604, 173] width 416 height 164
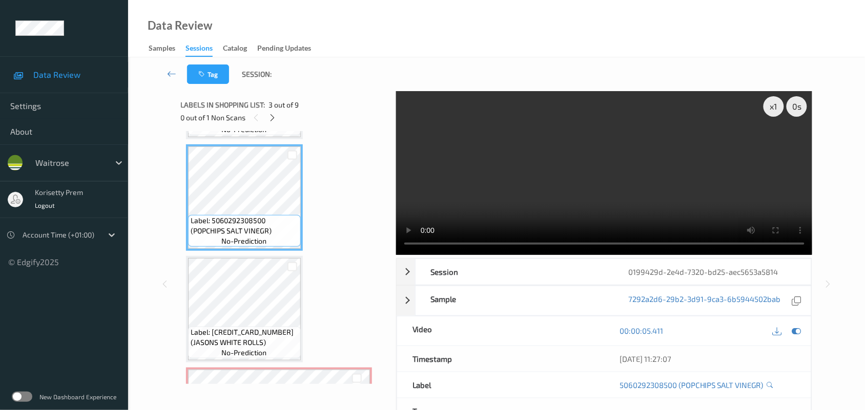
scroll to position [256, 0]
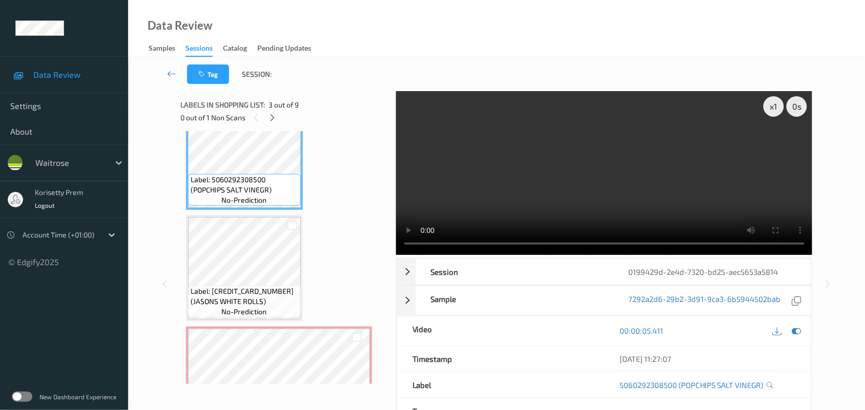
click at [251, 191] on span "Label: 5060292308500 (POPCHIPS SALT VINEGR)" at bounding box center [245, 185] width 108 height 20
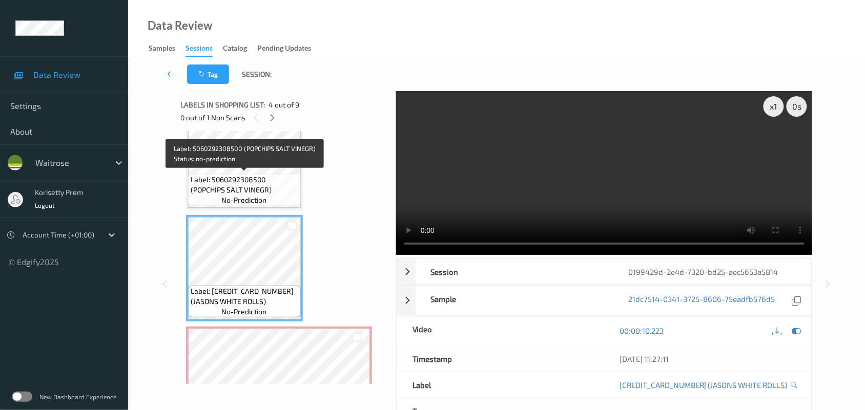
click at [246, 182] on span "Label: 5060292308500 (POPCHIPS SALT VINEGR)" at bounding box center [245, 185] width 108 height 20
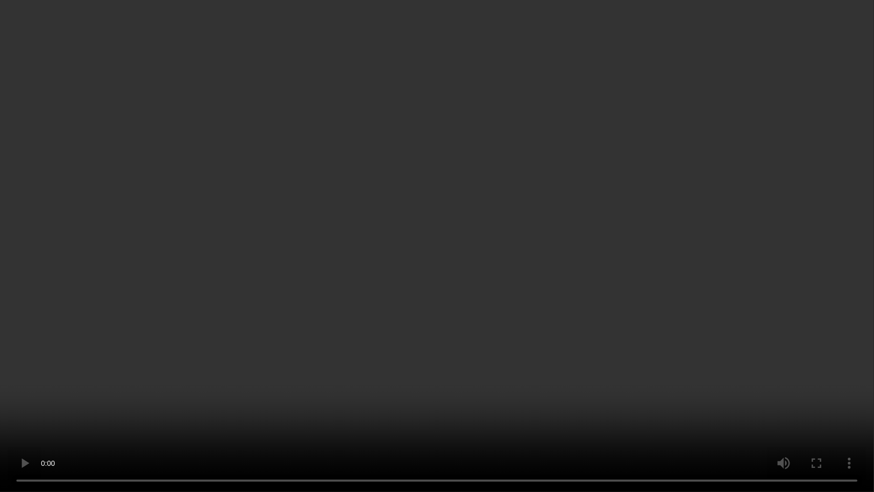
click at [600, 359] on video at bounding box center [437, 246] width 874 height 492
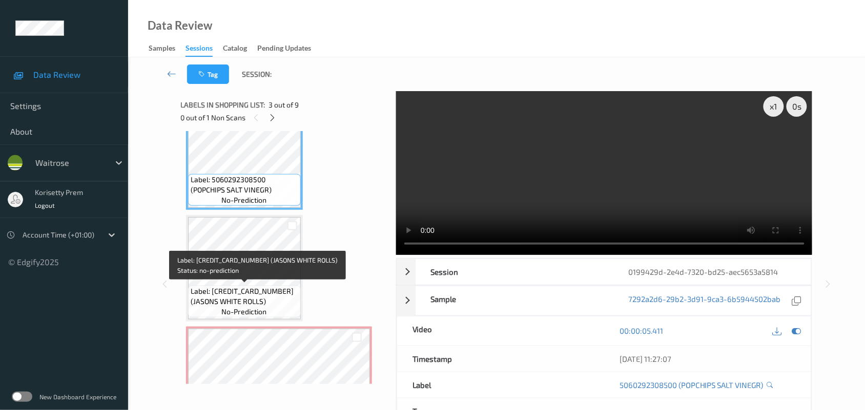
click at [231, 287] on span "Label: 5025125000150 (JASONS WHITE ROLLS)" at bounding box center [245, 296] width 108 height 20
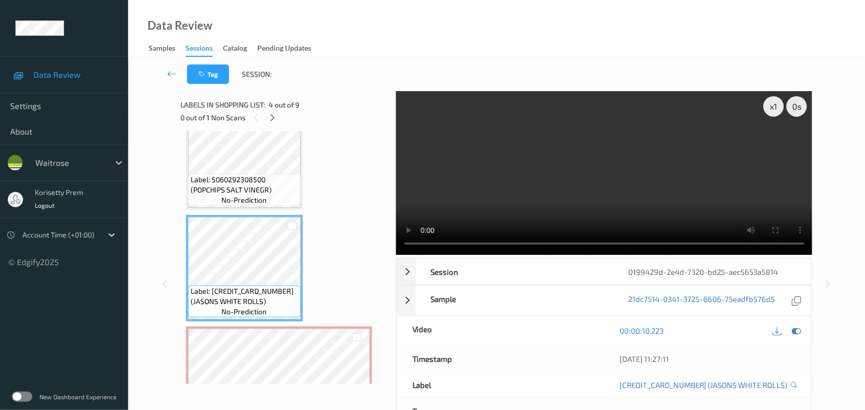
click at [587, 152] on video at bounding box center [604, 173] width 416 height 164
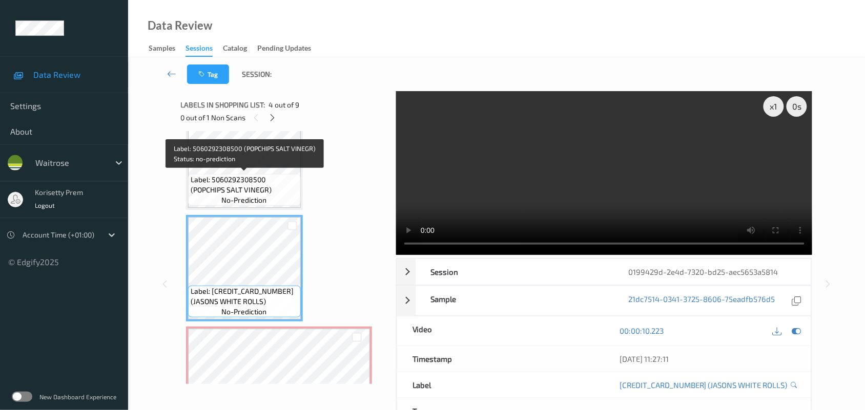
click at [242, 177] on span "Label: 5060292308500 (POPCHIPS SALT VINEGR)" at bounding box center [245, 185] width 108 height 20
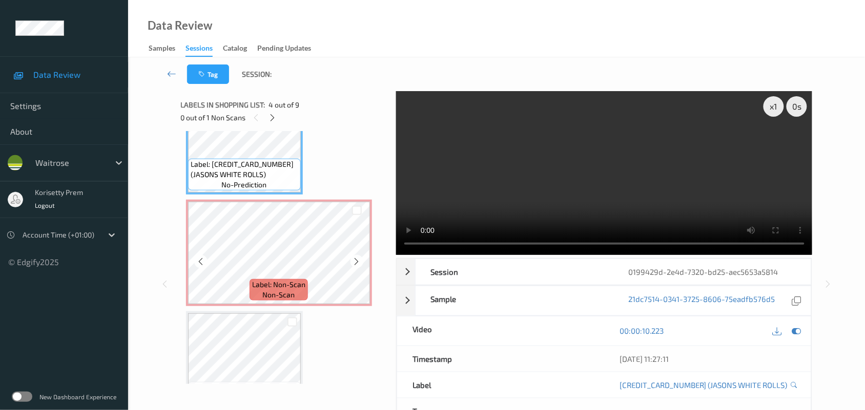
scroll to position [384, 0]
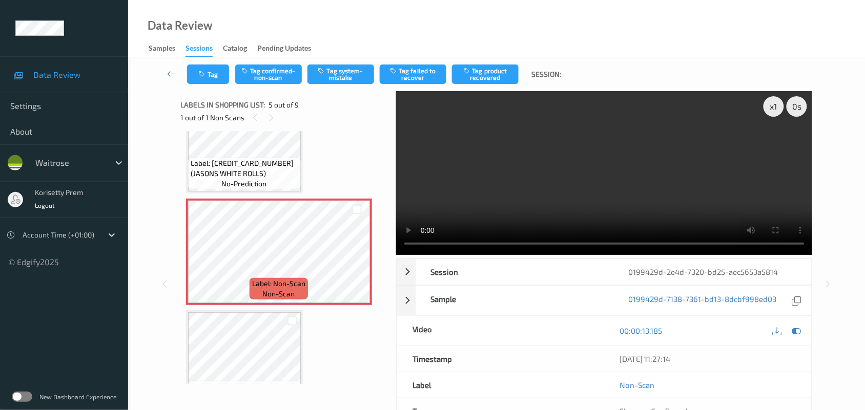
click at [573, 189] on video at bounding box center [604, 173] width 416 height 164
click at [680, 184] on video at bounding box center [604, 173] width 416 height 164
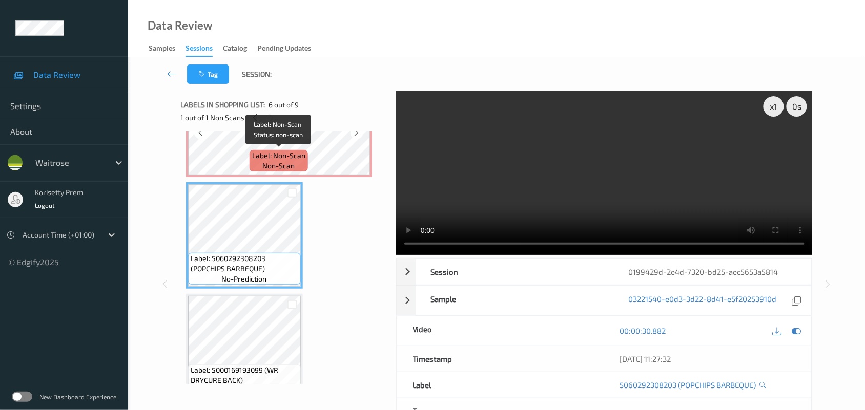
click at [271, 161] on span "non-scan" at bounding box center [279, 166] width 32 height 10
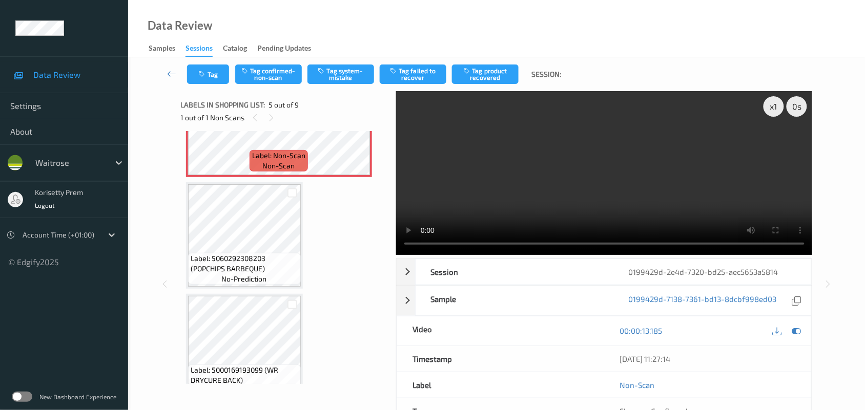
click at [624, 213] on video at bounding box center [604, 173] width 416 height 164
click at [285, 120] on div "1 out of 1 Non Scans" at bounding box center [285, 117] width 208 height 13
click at [285, 152] on span "Label: Non-Scan" at bounding box center [278, 156] width 53 height 10
click at [275, 80] on button "Tag confirmed-non-scan" at bounding box center [268, 74] width 67 height 19
click at [488, 75] on button "Tag product recovered" at bounding box center [485, 74] width 67 height 19
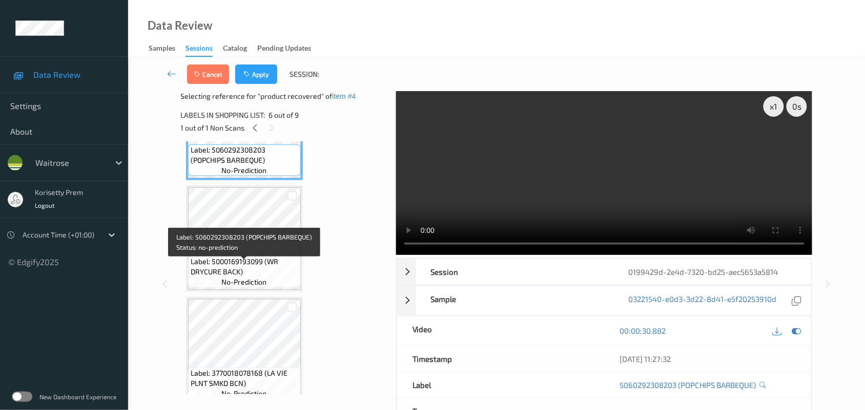
scroll to position [640, 0]
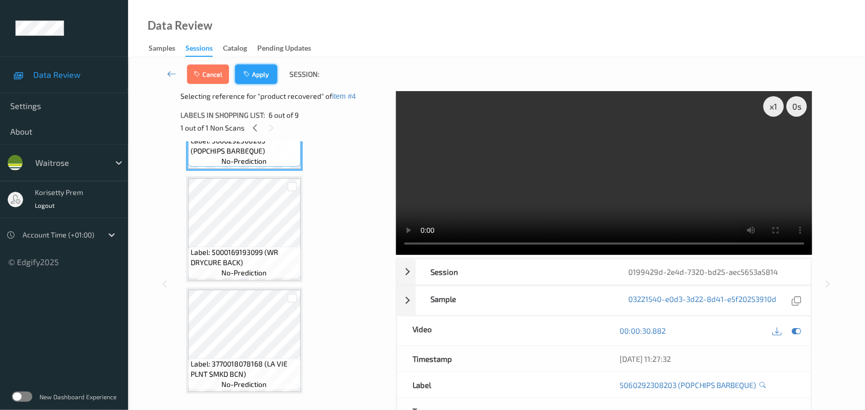
click at [258, 74] on button "Apply" at bounding box center [256, 74] width 42 height 19
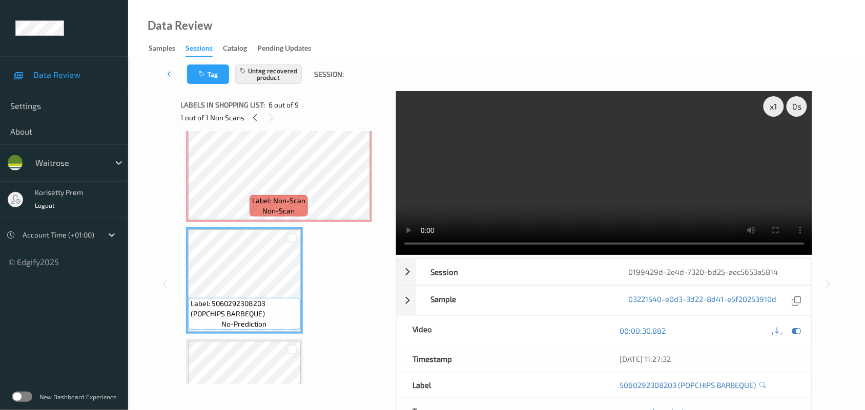
scroll to position [451, 0]
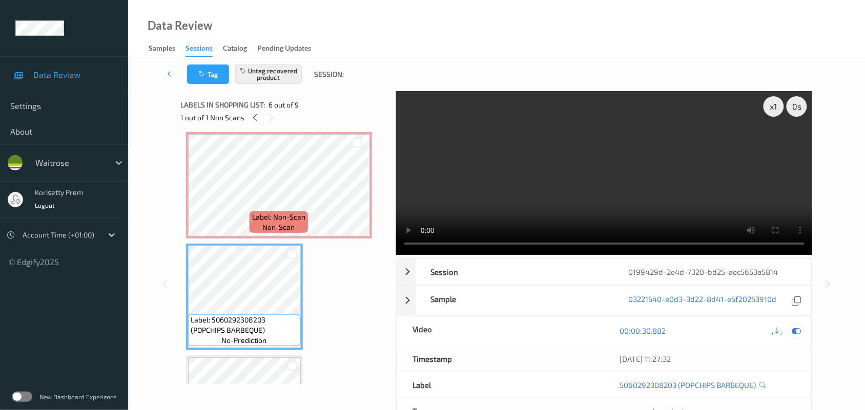
click at [798, 326] on icon at bounding box center [796, 330] width 9 height 9
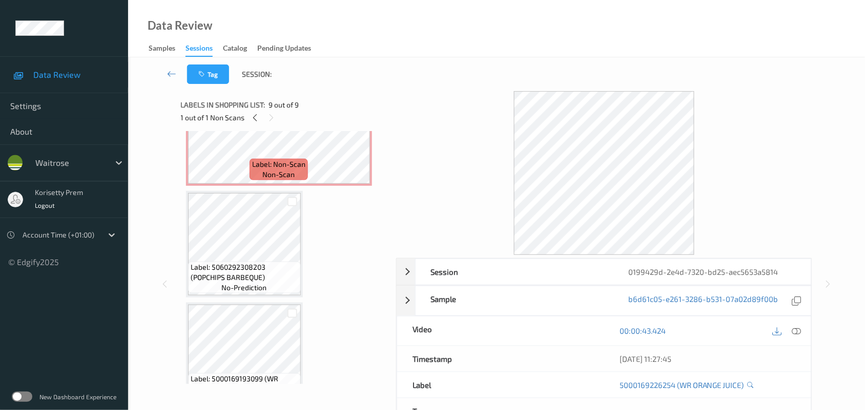
scroll to position [434, 0]
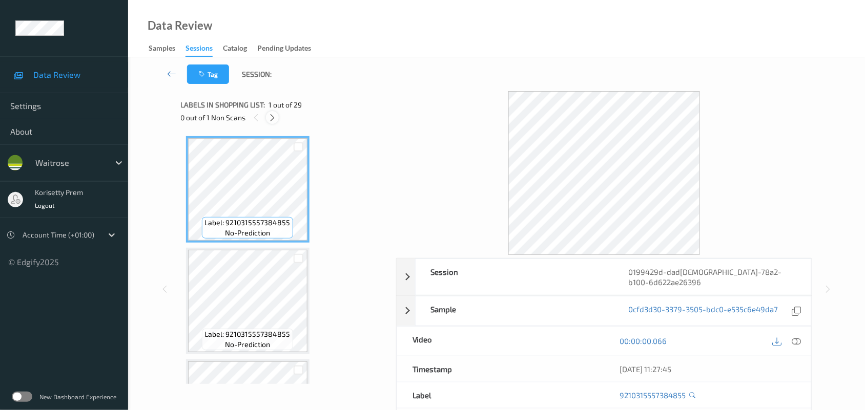
click at [270, 115] on icon at bounding box center [272, 117] width 9 height 9
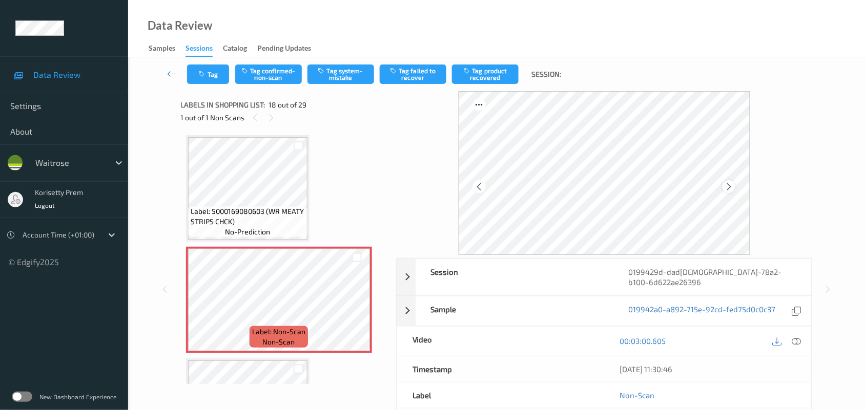
click at [733, 187] on icon at bounding box center [728, 186] width 9 height 9
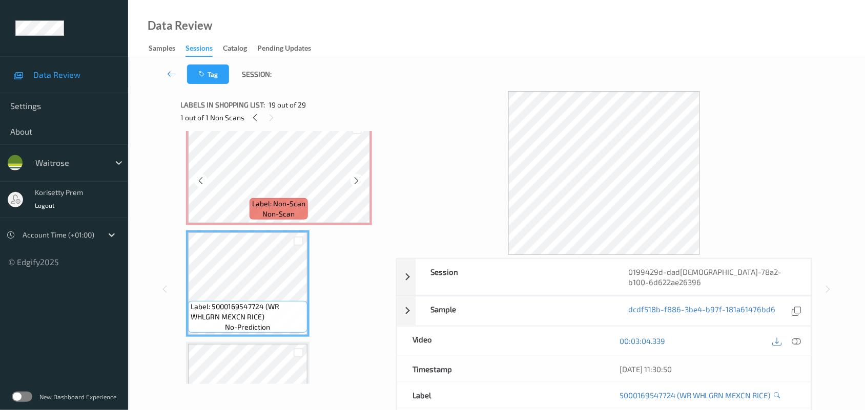
scroll to position [1851, 0]
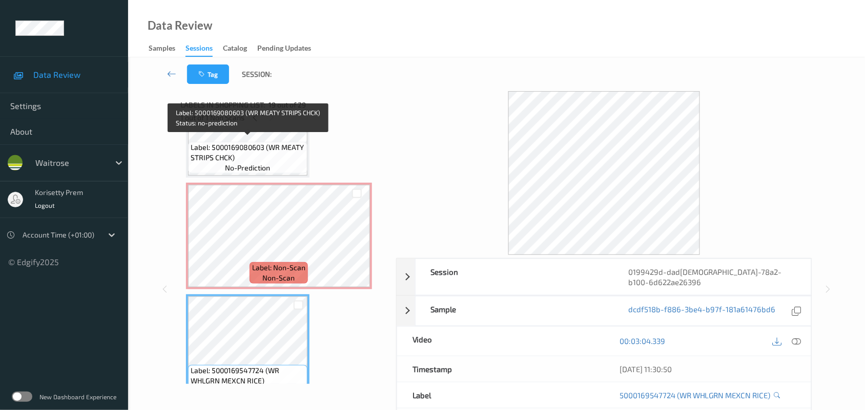
click at [240, 147] on span "Label: 5000169080603 (WR MEATY STRIPS CHCK)" at bounding box center [248, 152] width 114 height 20
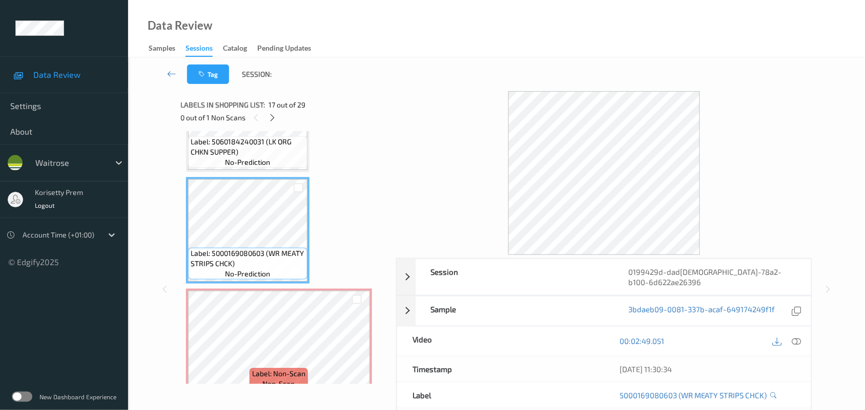
scroll to position [1723, 0]
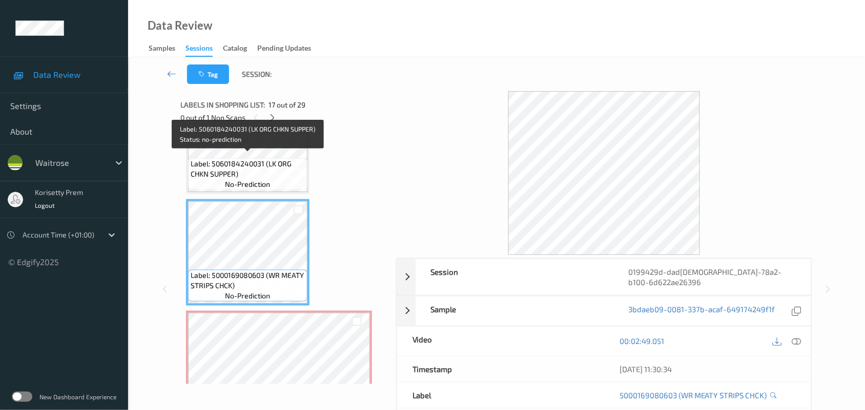
click at [229, 179] on span "no-prediction" at bounding box center [247, 184] width 45 height 10
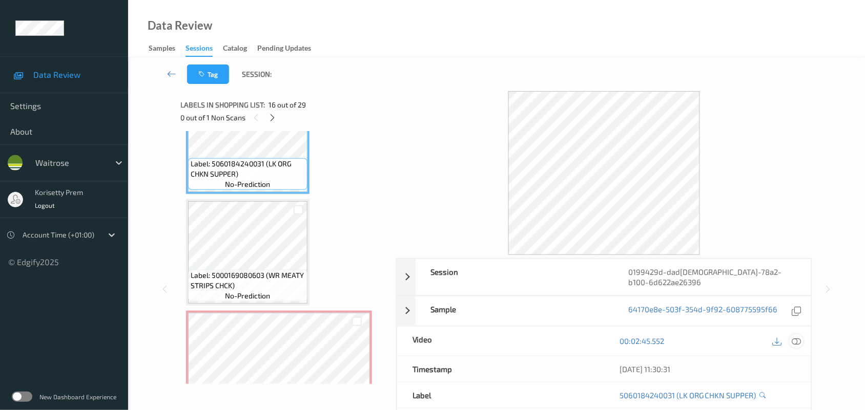
click at [794, 336] on icon at bounding box center [796, 340] width 9 height 9
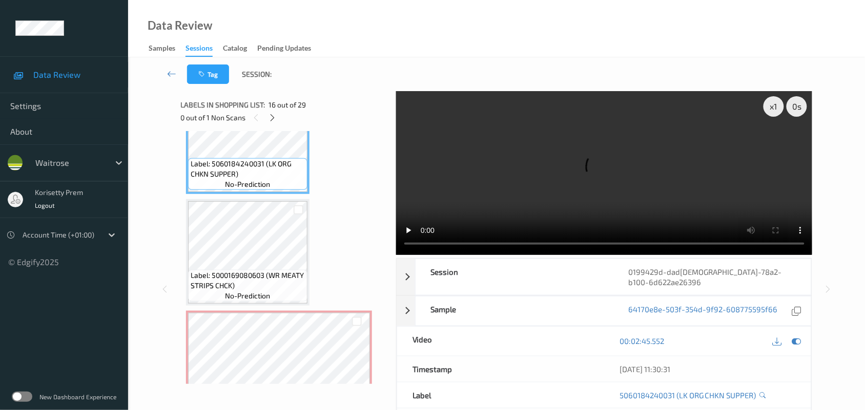
click at [374, 98] on div "Labels in shopping list: 16 out of 29" at bounding box center [285, 104] width 208 height 13
click at [639, 173] on video at bounding box center [604, 173] width 416 height 164
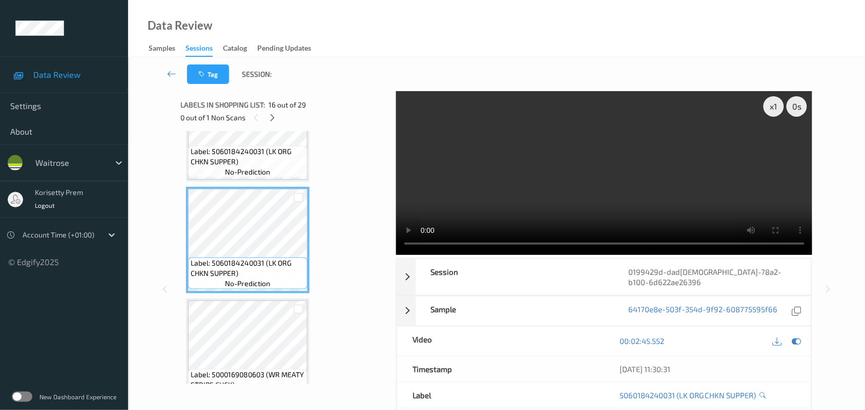
scroll to position [1595, 0]
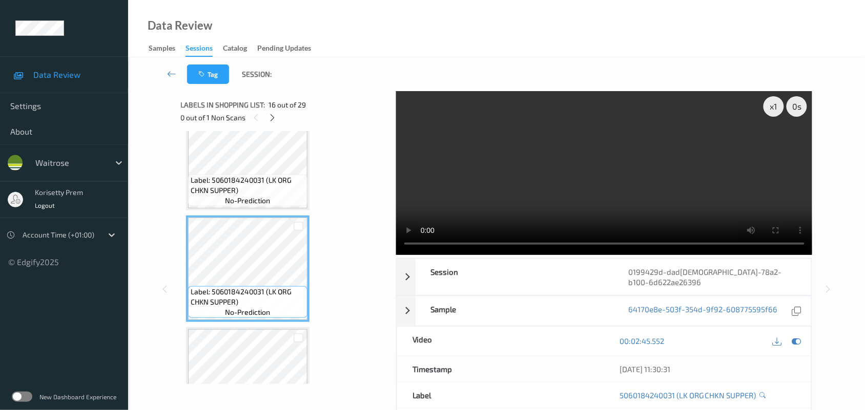
click at [233, 198] on span "no-prediction" at bounding box center [247, 201] width 45 height 10
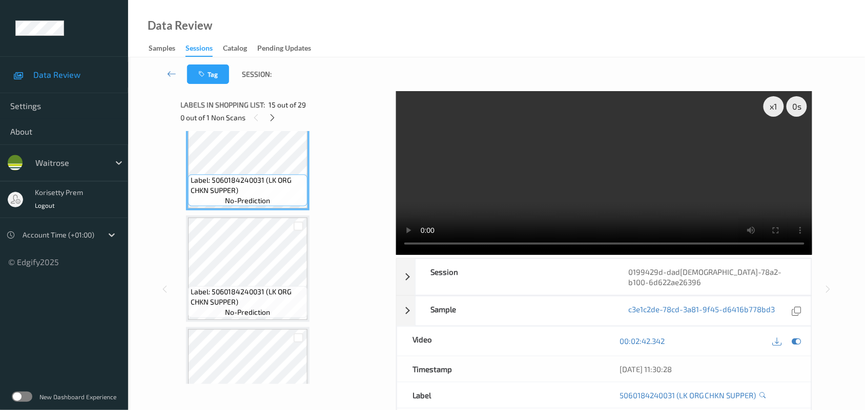
click at [644, 180] on video at bounding box center [604, 173] width 416 height 164
click at [531, 195] on video at bounding box center [604, 173] width 416 height 164
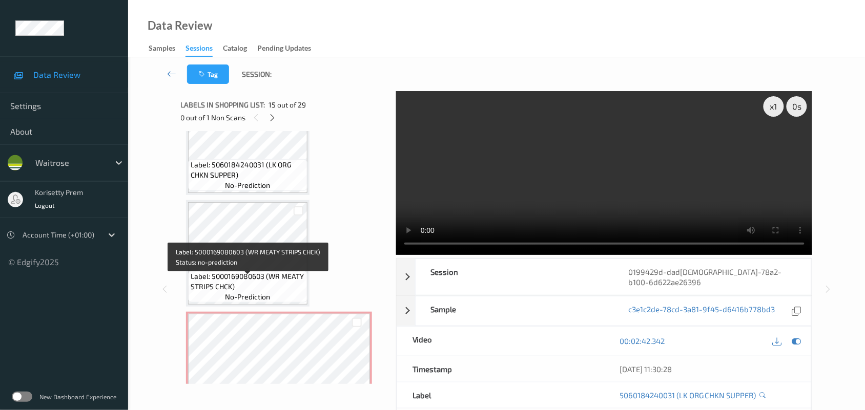
scroll to position [1723, 0]
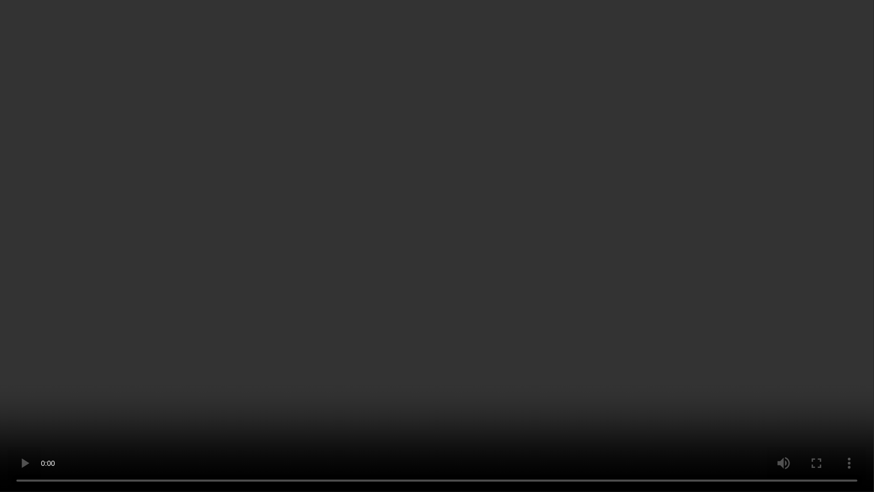
click at [598, 308] on video at bounding box center [437, 246] width 874 height 492
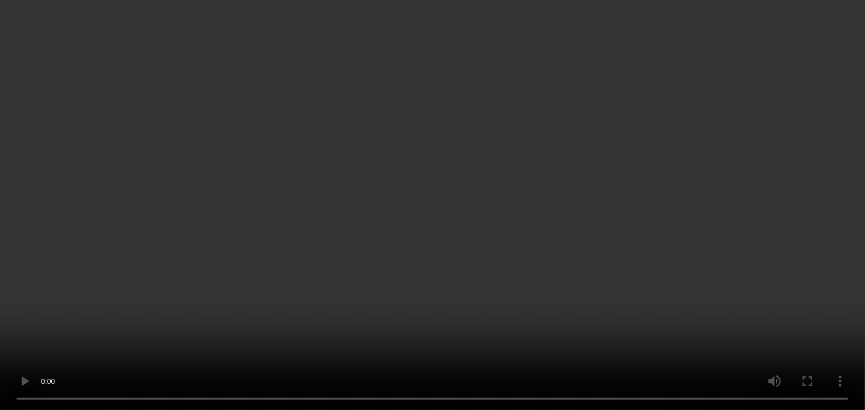
scroll to position [1595, 0]
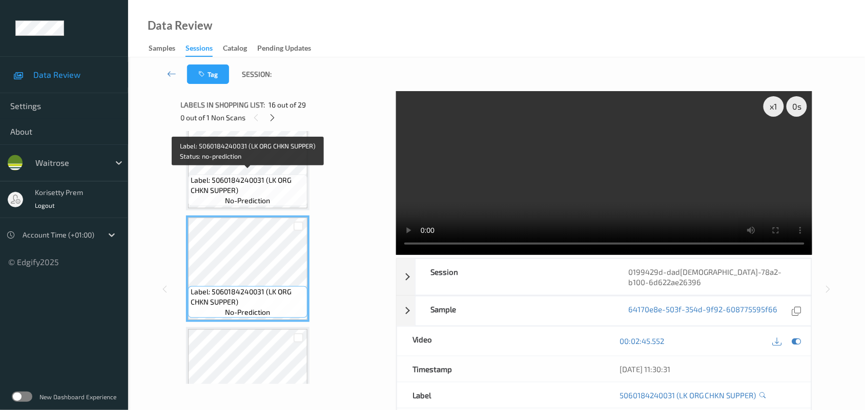
click at [231, 182] on span "Label: 5060184240031 (LK ORG CHKN SUPPER)" at bounding box center [248, 185] width 114 height 20
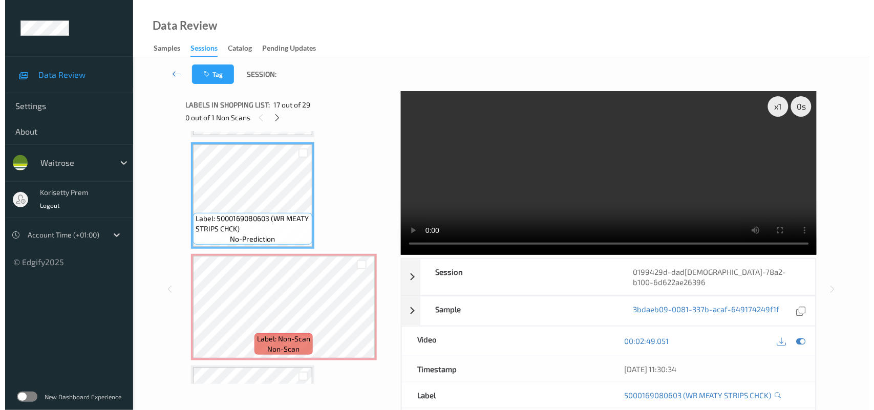
scroll to position [1787, 0]
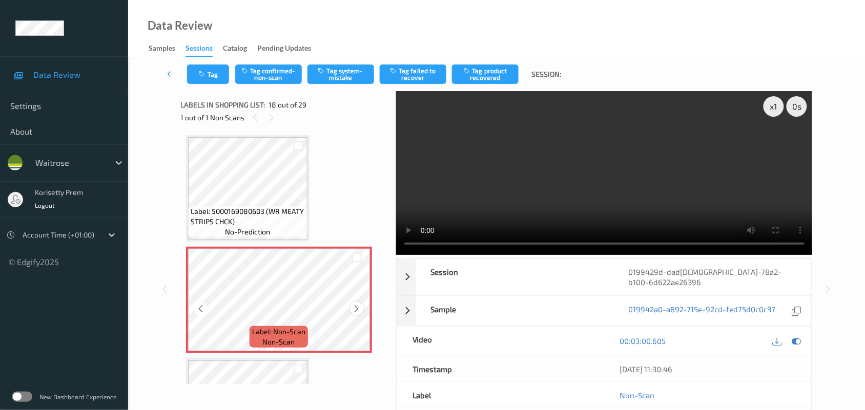
click at [352, 305] on icon at bounding box center [356, 308] width 9 height 9
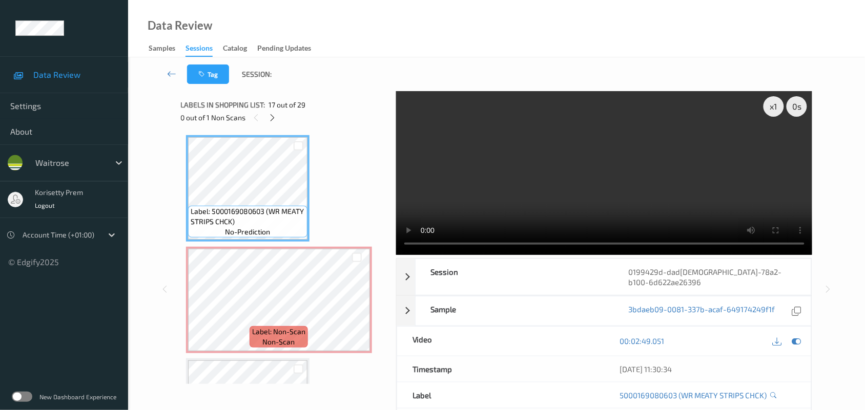
click at [609, 159] on video at bounding box center [604, 173] width 416 height 164
click at [572, 178] on video at bounding box center [604, 173] width 416 height 164
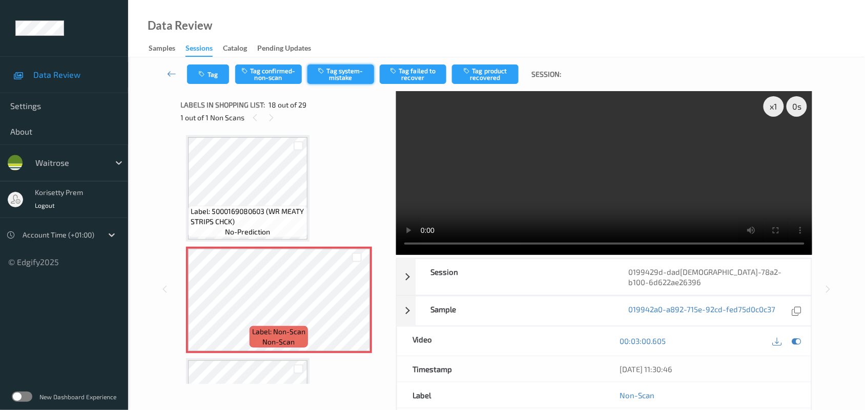
click at [360, 70] on button "Tag system-mistake" at bounding box center [340, 74] width 67 height 19
click at [205, 75] on icon "button" at bounding box center [203, 74] width 9 height 7
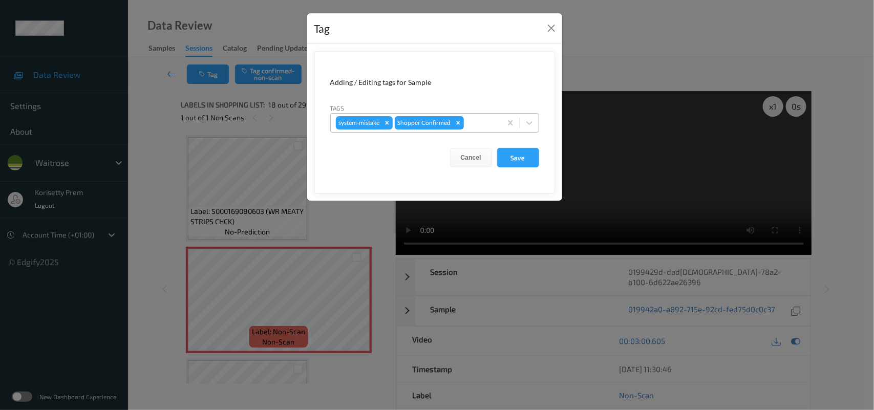
click at [487, 122] on div at bounding box center [481, 123] width 30 height 12
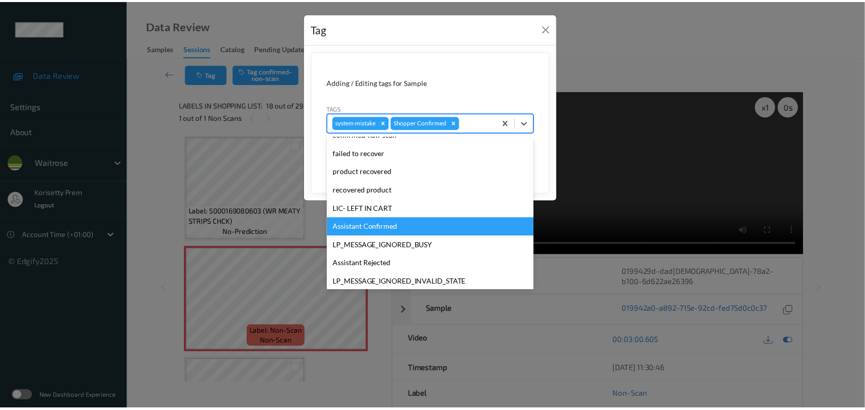
scroll to position [255, 0]
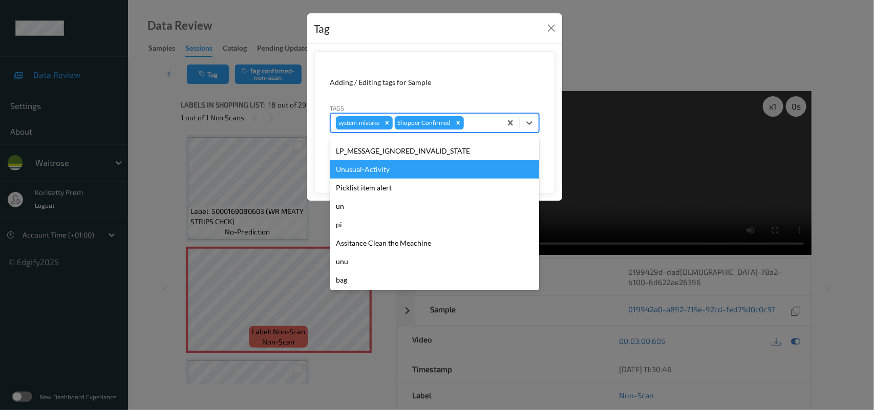
click at [380, 167] on div "Unusual-Activity" at bounding box center [434, 169] width 209 height 18
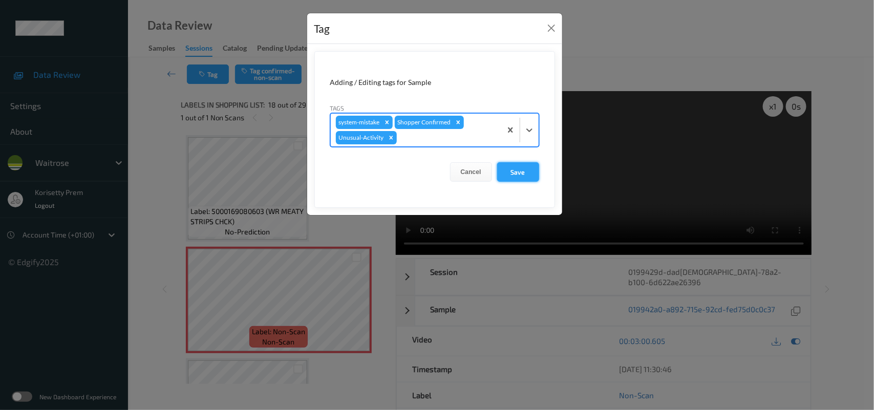
click at [502, 173] on button "Save" at bounding box center [518, 171] width 42 height 19
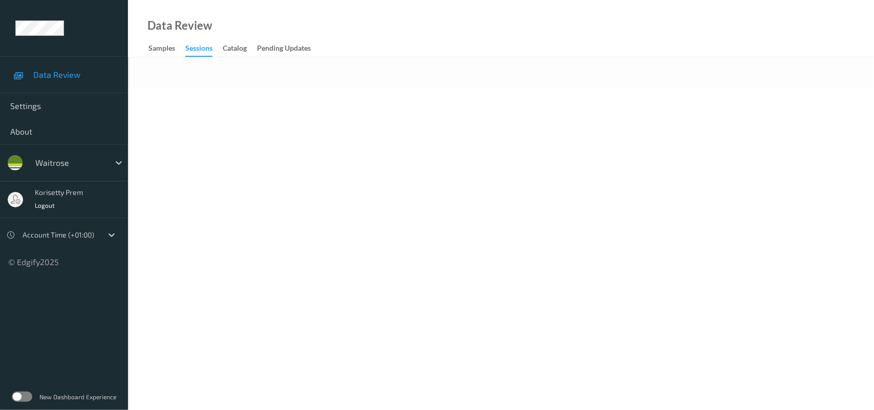
click at [392, 168] on body "Data Review Settings About waitrose korisetty prem Logout Account Time (+01:00)…" at bounding box center [437, 205] width 874 height 410
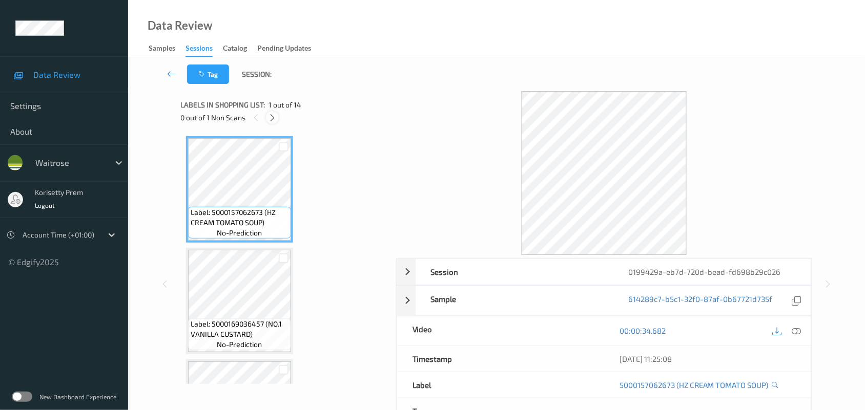
click at [276, 123] on div at bounding box center [272, 117] width 13 height 13
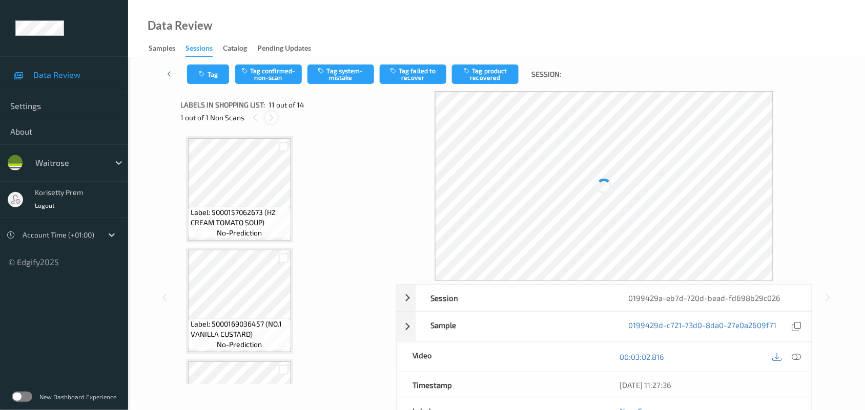
scroll to position [1007, 0]
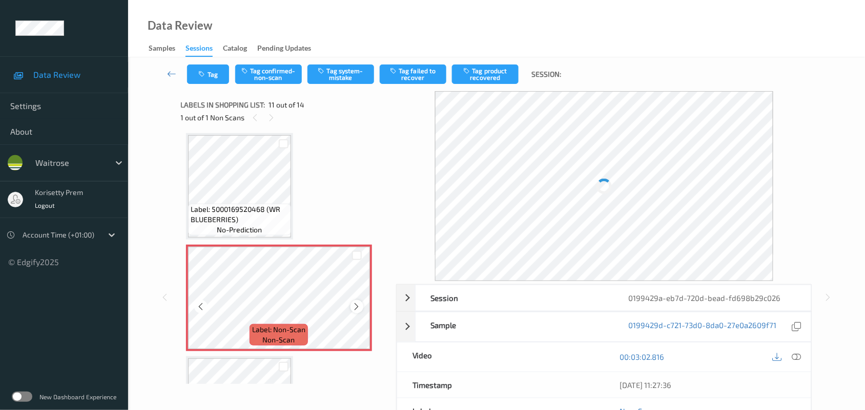
click at [359, 302] on icon at bounding box center [356, 306] width 9 height 9
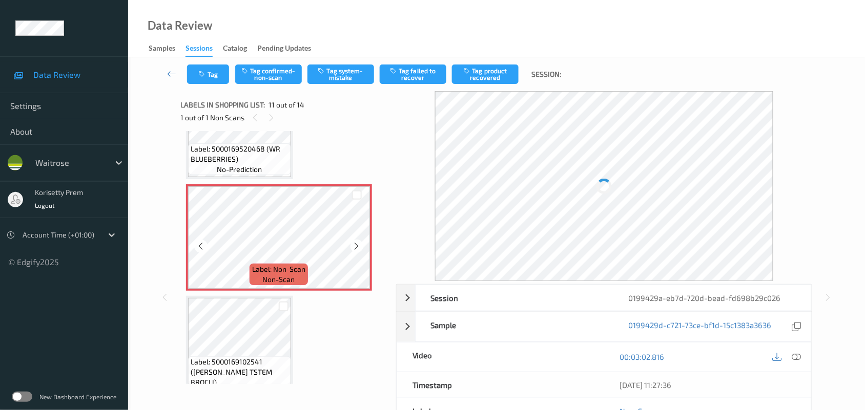
scroll to position [1135, 0]
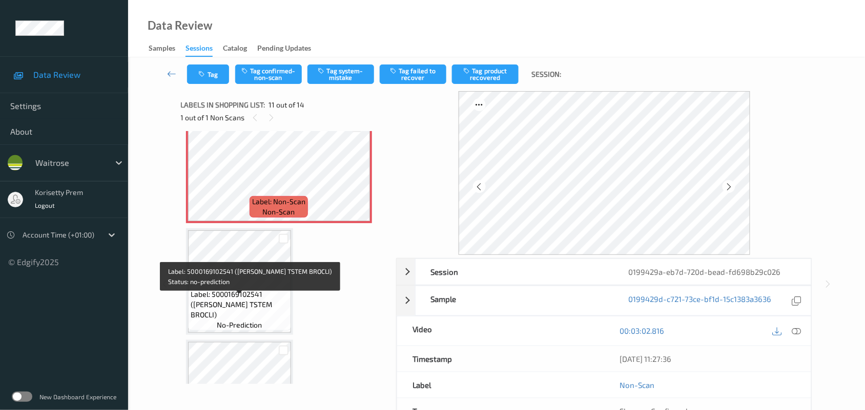
click at [245, 301] on span "Label: 5000169102541 (WR DORG TSTEM BROCLI)" at bounding box center [240, 304] width 98 height 31
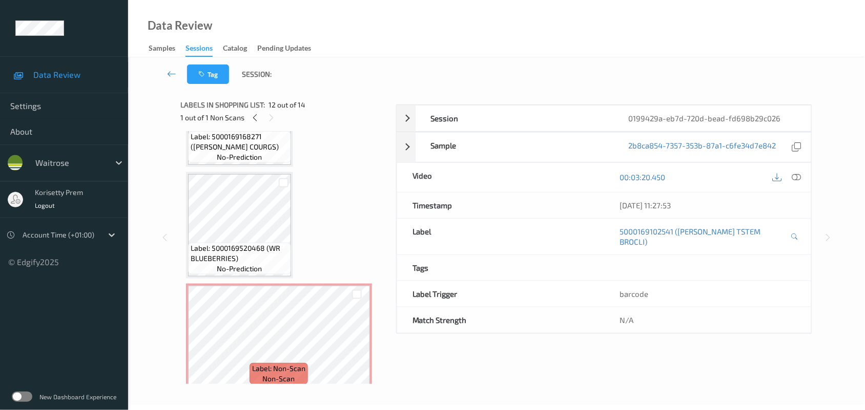
scroll to position [943, 0]
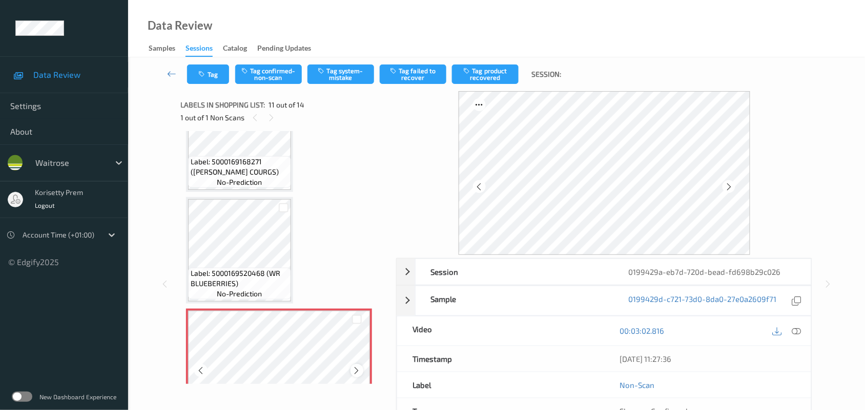
click at [356, 364] on div at bounding box center [356, 370] width 13 height 13
click at [734, 185] on div at bounding box center [728, 186] width 13 height 13
click at [733, 185] on div at bounding box center [728, 186] width 13 height 13
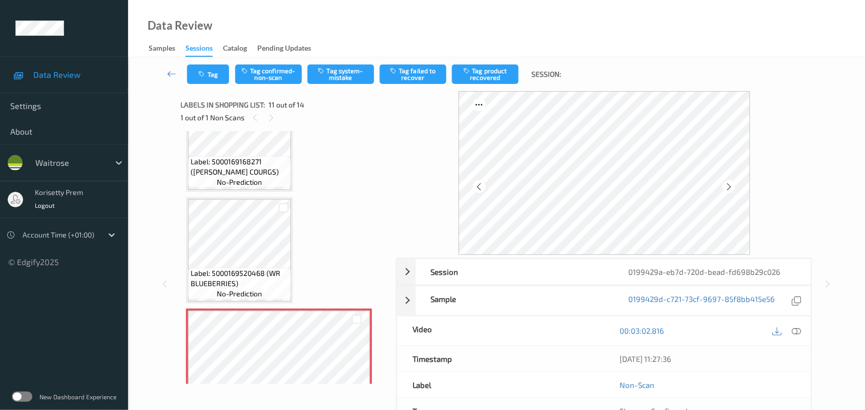
click at [733, 185] on div at bounding box center [728, 186] width 13 height 13
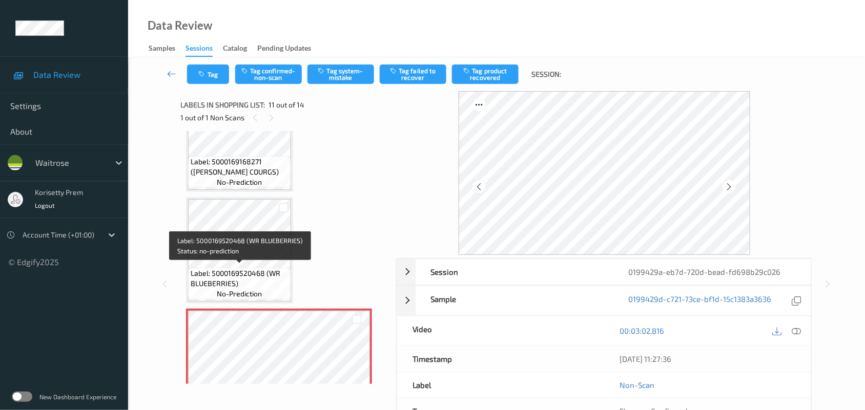
click at [214, 268] on span "Label: 5000169520468 (WR BLUEBERRIES)" at bounding box center [240, 278] width 98 height 20
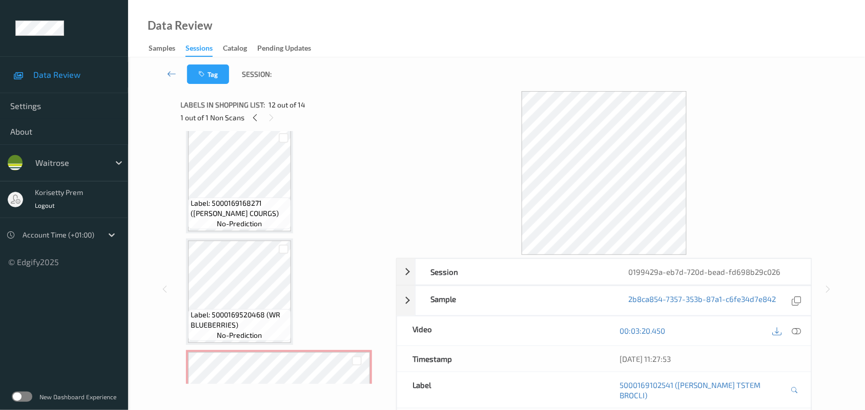
scroll to position [879, 0]
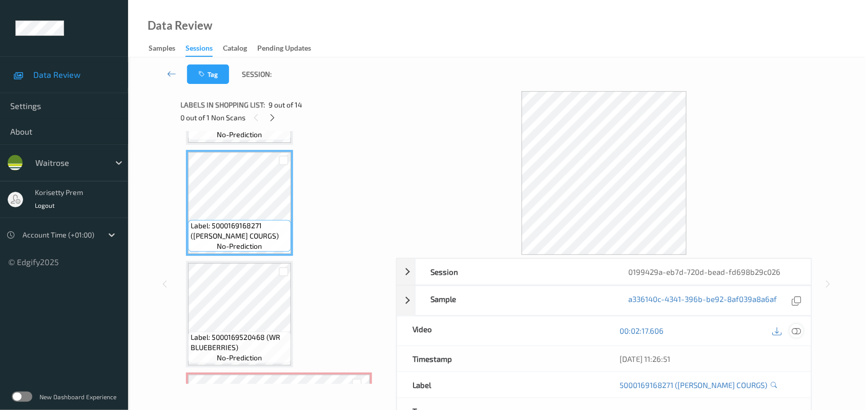
click at [794, 329] on icon at bounding box center [796, 330] width 9 height 9
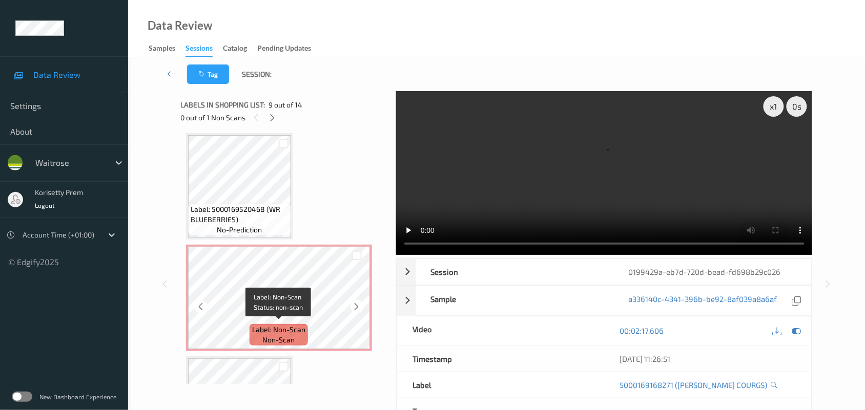
scroll to position [943, 0]
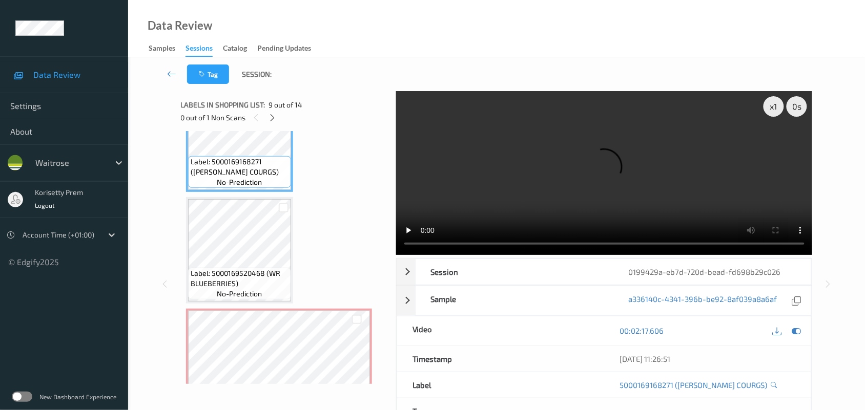
click at [529, 141] on video at bounding box center [604, 173] width 416 height 164
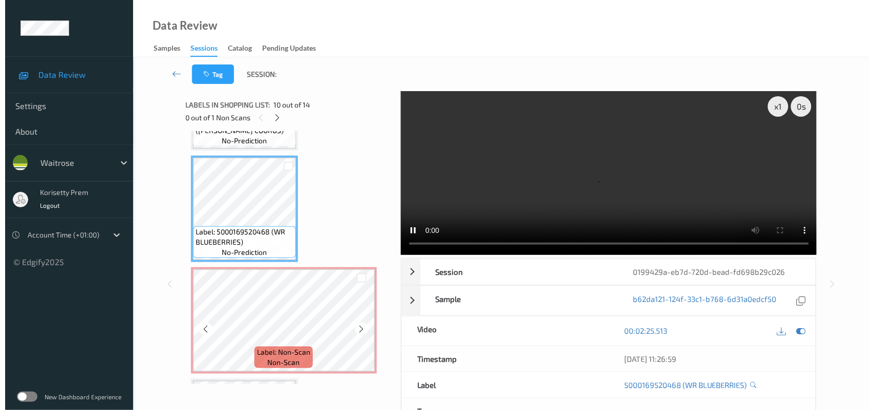
scroll to position [1007, 0]
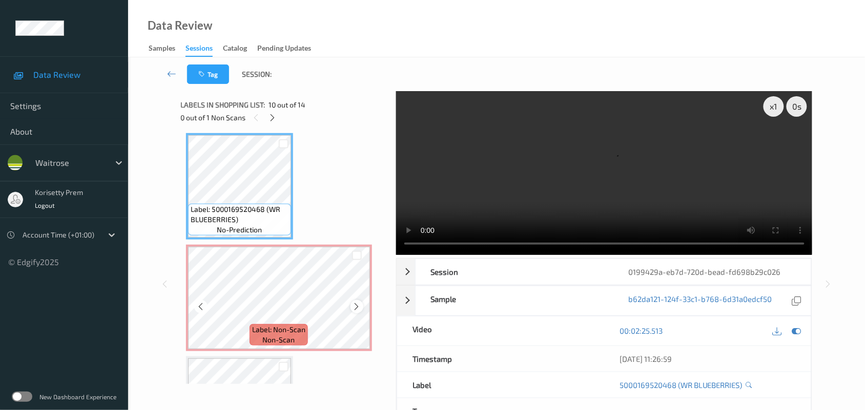
click at [360, 304] on icon at bounding box center [356, 306] width 9 height 9
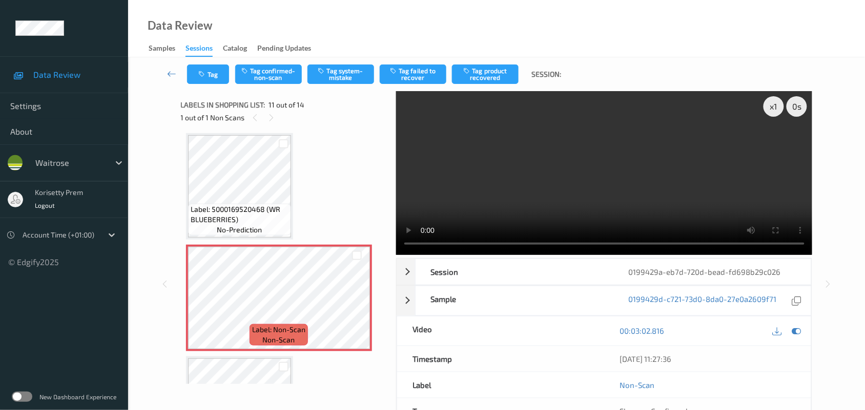
click at [483, 210] on video at bounding box center [604, 173] width 416 height 164
click at [342, 87] on div "Tag Tag confirmed-non-scan Tag system-mistake Tag failed to recover Tag product…" at bounding box center [496, 74] width 694 height 34
click at [349, 74] on button "Tag system-mistake" at bounding box center [340, 74] width 67 height 19
click at [221, 75] on button "Tag" at bounding box center [208, 74] width 42 height 19
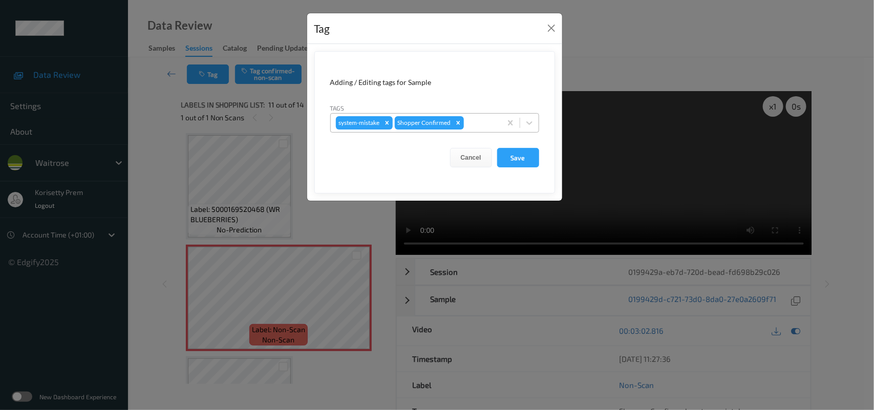
click at [469, 127] on div at bounding box center [481, 123] width 30 height 12
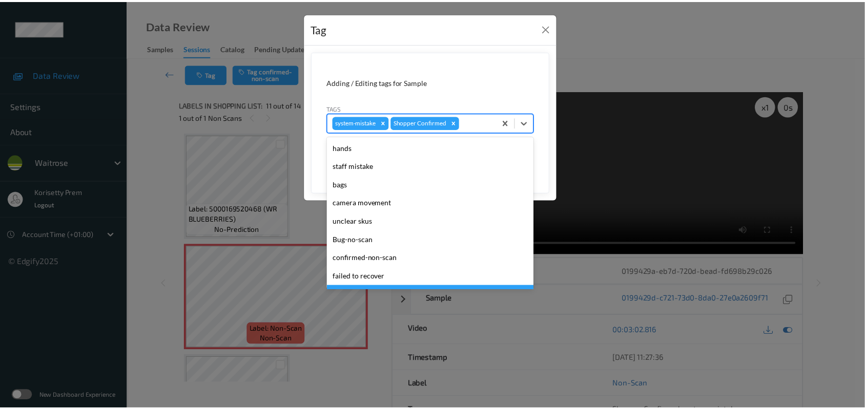
scroll to position [255, 0]
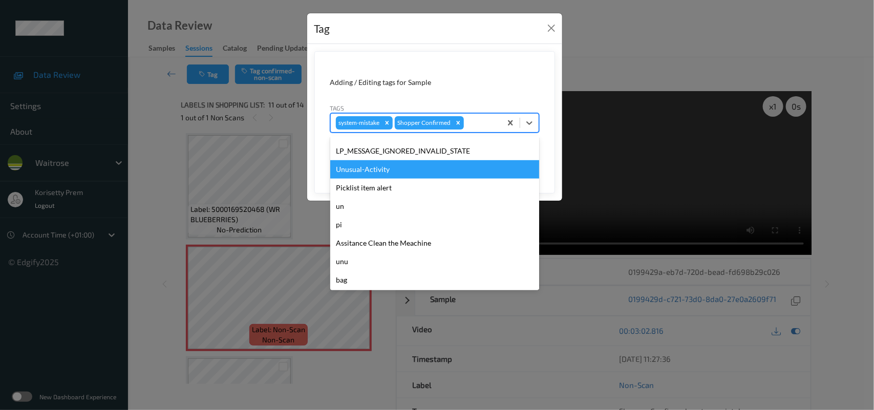
click at [381, 167] on div "Unusual-Activity" at bounding box center [434, 169] width 209 height 18
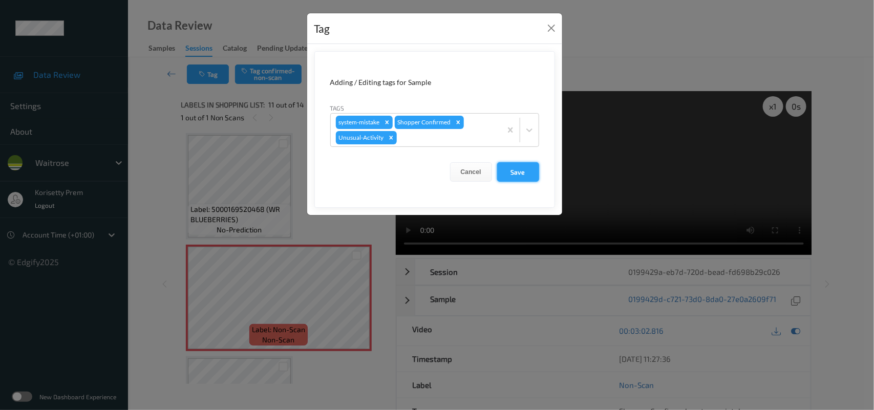
click at [516, 169] on button "Save" at bounding box center [518, 171] width 42 height 19
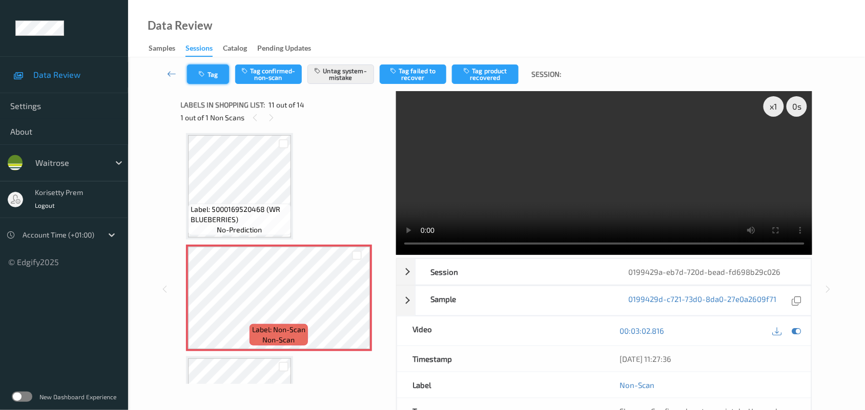
click at [211, 75] on button "Tag" at bounding box center [208, 74] width 42 height 19
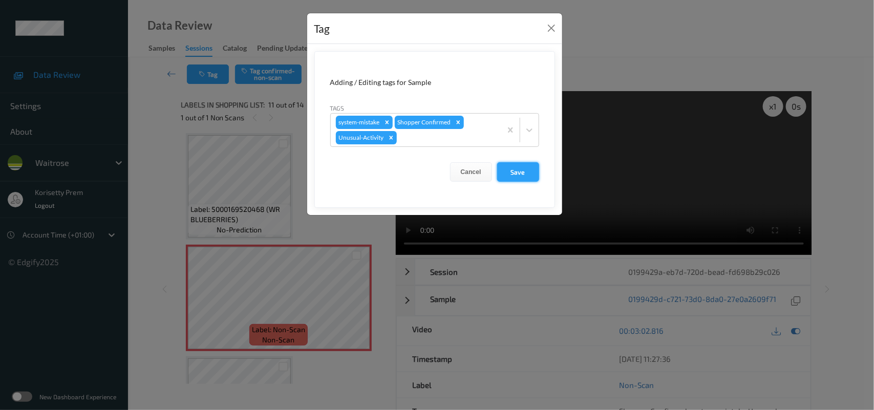
click at [510, 170] on button "Save" at bounding box center [518, 171] width 42 height 19
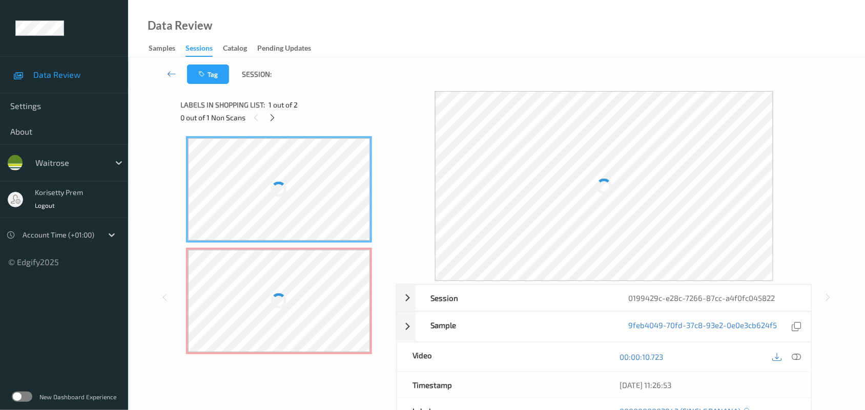
click at [390, 59] on div "Tag Session:" at bounding box center [496, 74] width 694 height 34
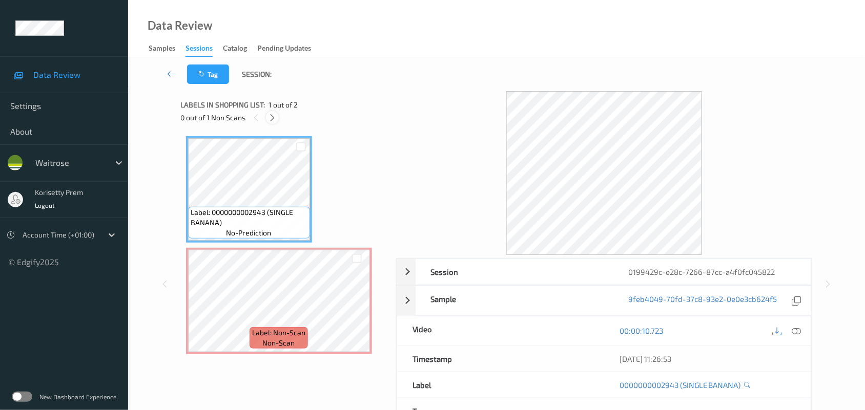
click at [268, 117] on icon at bounding box center [272, 117] width 9 height 9
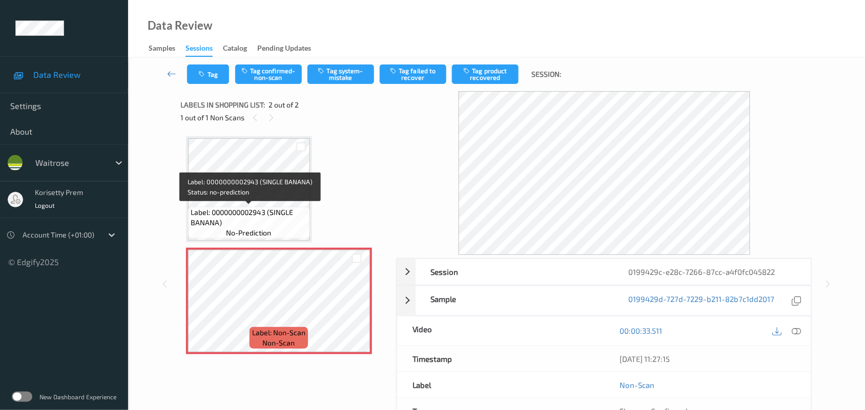
click at [208, 216] on span "Label: 0000000002943 (SINGLE BANANA)" at bounding box center [249, 217] width 117 height 20
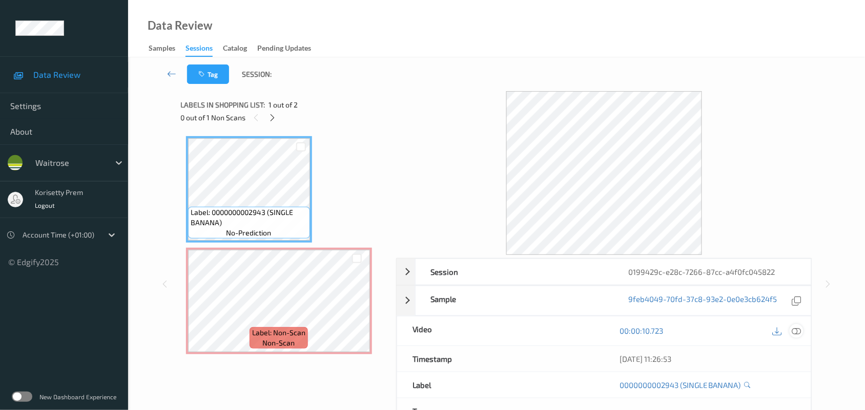
click at [797, 331] on icon at bounding box center [796, 330] width 9 height 9
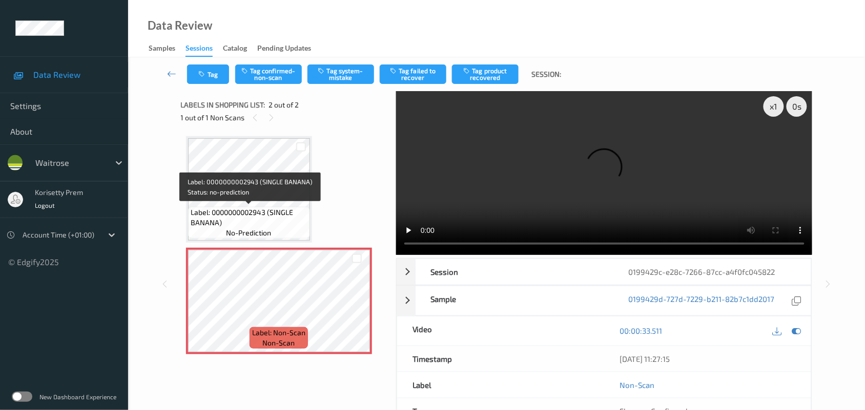
click at [241, 210] on span "Label: 0000000002943 (SINGLE BANANA)" at bounding box center [249, 217] width 117 height 20
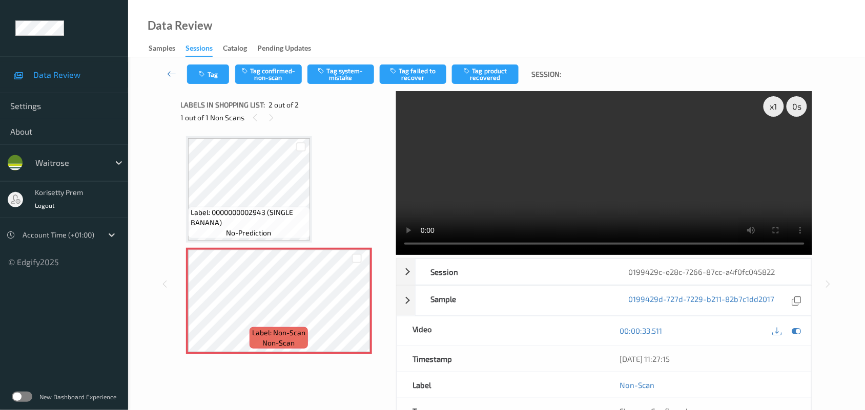
click at [556, 188] on video at bounding box center [604, 173] width 416 height 164
click at [577, 175] on video at bounding box center [604, 173] width 416 height 164
click at [482, 194] on video at bounding box center [604, 173] width 416 height 164
click at [583, 193] on video at bounding box center [604, 173] width 416 height 164
click at [327, 77] on button "Tag system-mistake" at bounding box center [340, 74] width 67 height 19
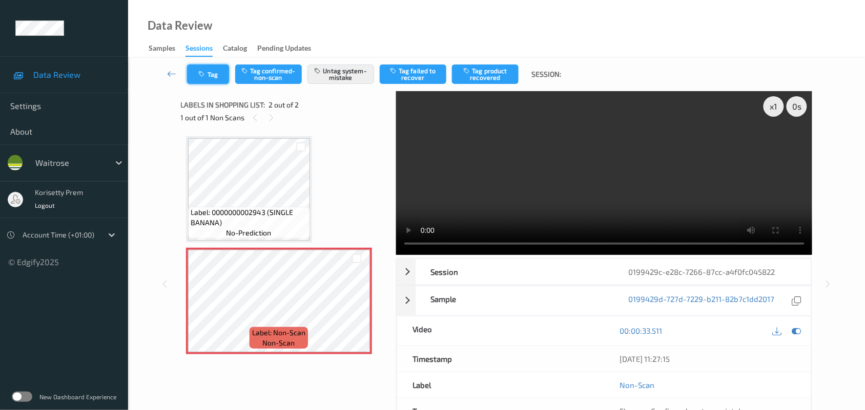
click at [216, 75] on button "Tag" at bounding box center [208, 74] width 42 height 19
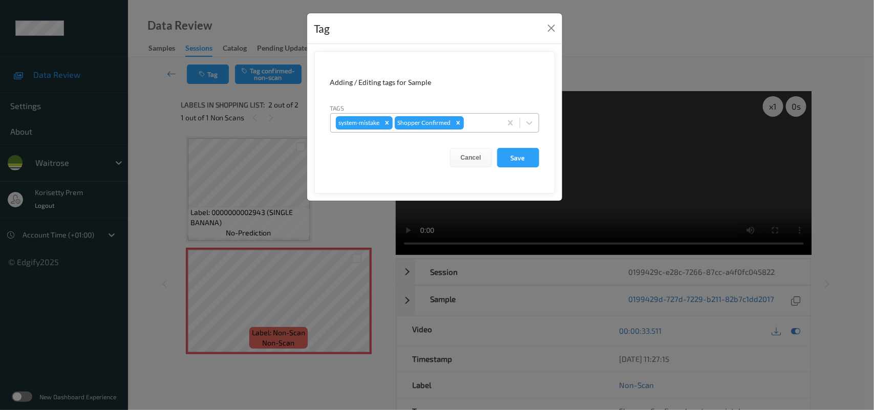
click at [482, 119] on div at bounding box center [481, 123] width 30 height 12
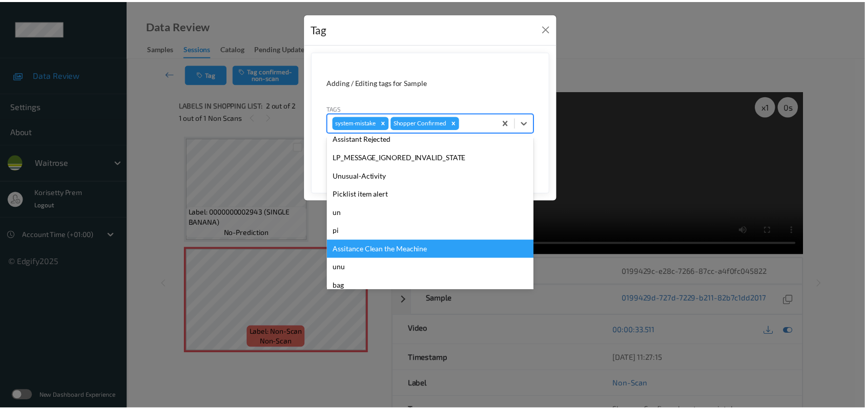
scroll to position [255, 0]
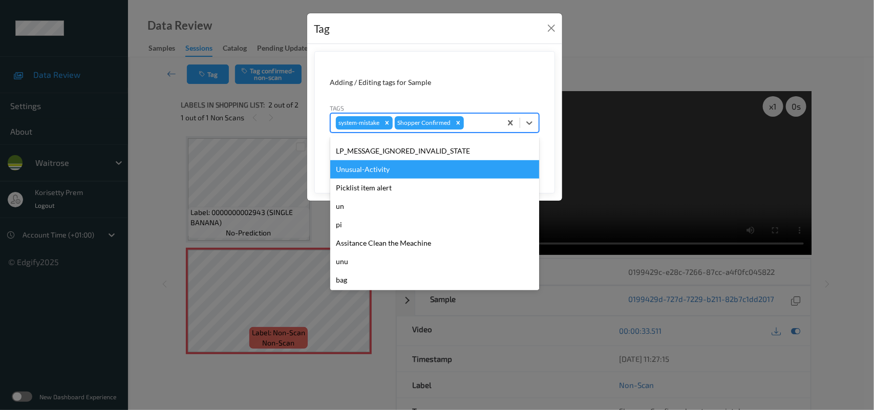
click at [396, 171] on div "Unusual-Activity" at bounding box center [434, 169] width 209 height 18
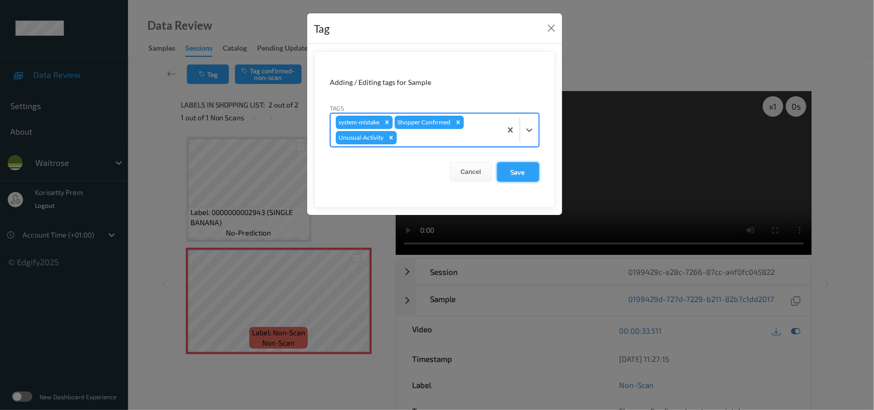
click at [526, 170] on button "Save" at bounding box center [518, 171] width 42 height 19
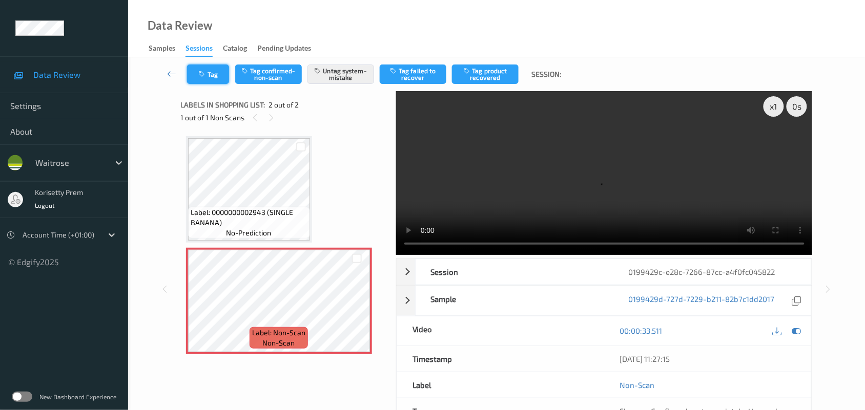
click at [219, 65] on button "Tag" at bounding box center [208, 74] width 42 height 19
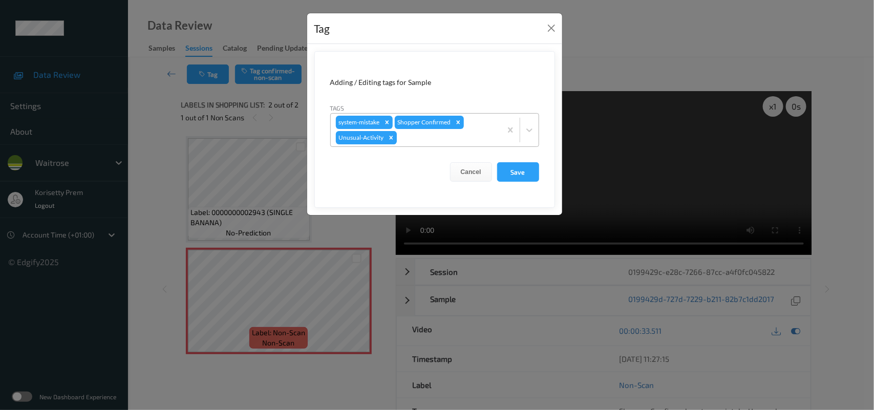
click at [388, 139] on icon "Remove Unusual-Activity" at bounding box center [391, 137] width 7 height 7
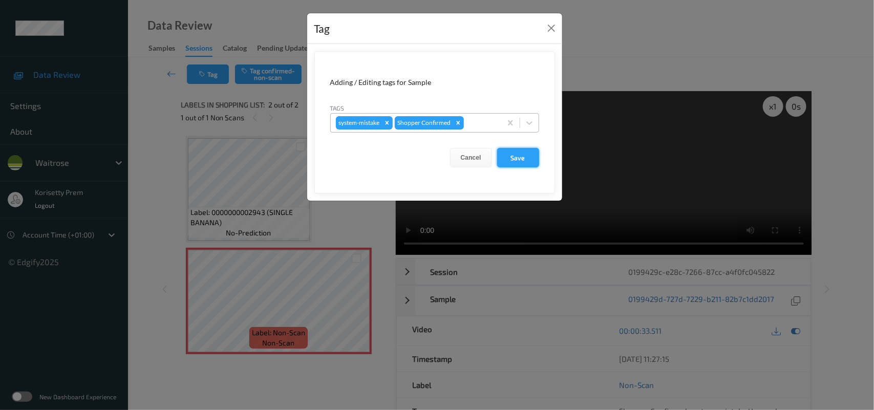
click at [514, 156] on button "Save" at bounding box center [518, 157] width 42 height 19
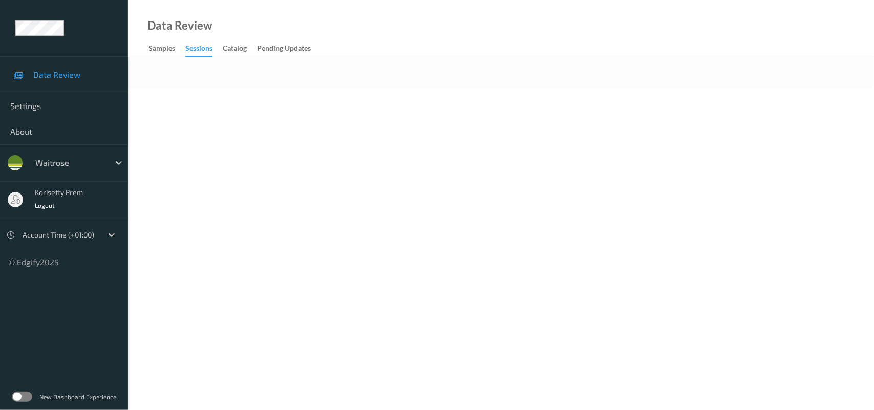
click at [410, 157] on body "Data Review Settings About waitrose korisetty prem Logout Account Time (+01:00)…" at bounding box center [437, 205] width 874 height 410
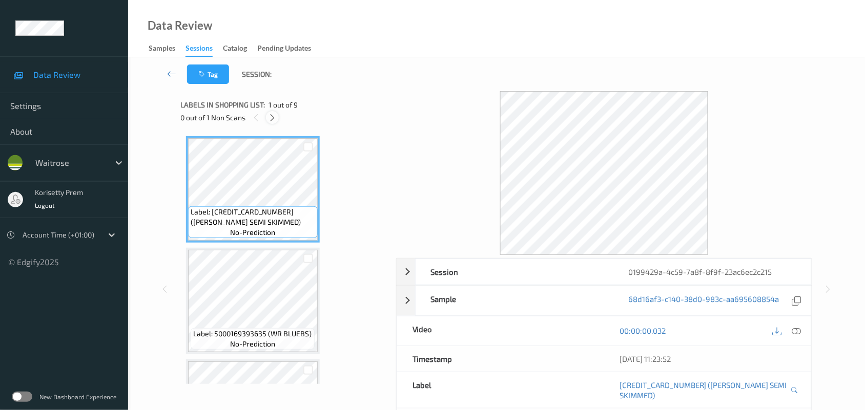
click at [271, 115] on icon at bounding box center [272, 117] width 9 height 9
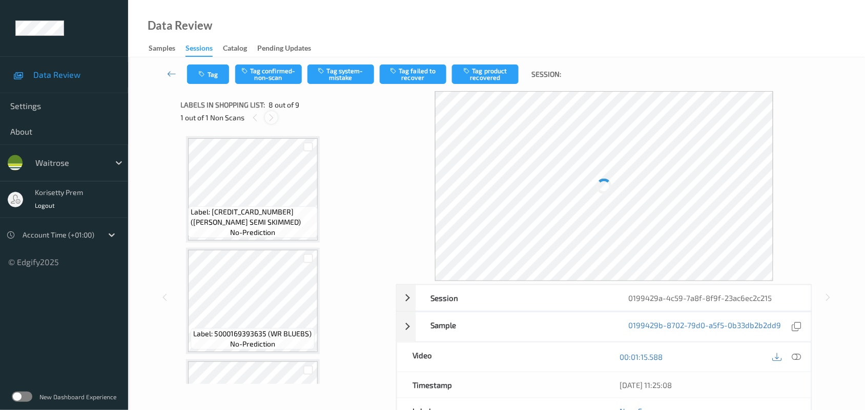
scroll to position [673, 0]
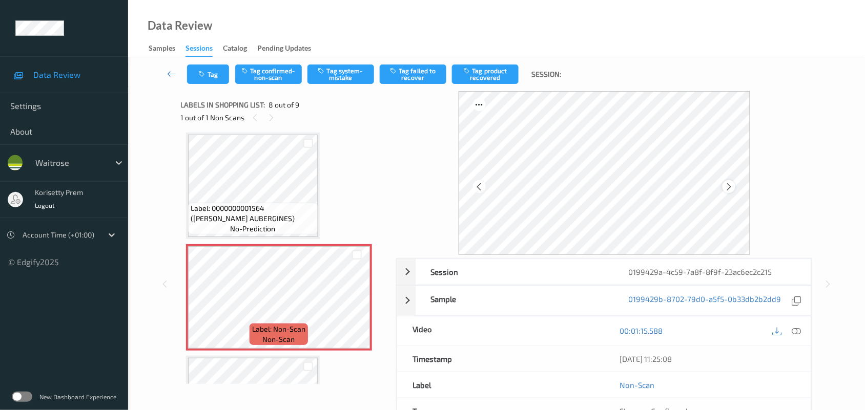
click at [732, 185] on icon at bounding box center [728, 186] width 9 height 9
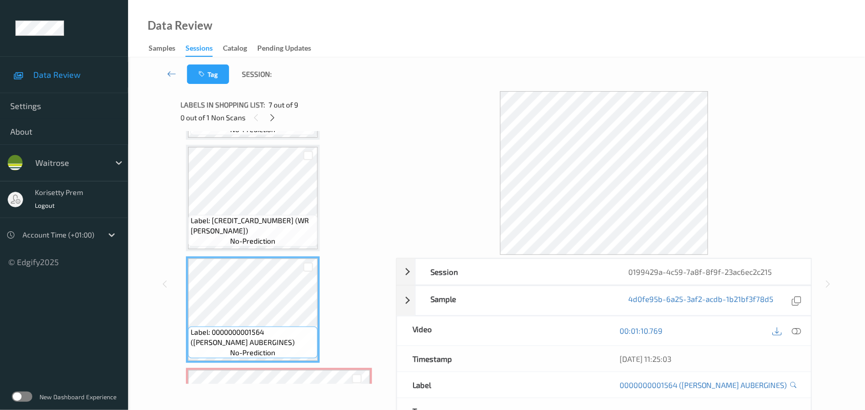
scroll to position [545, 0]
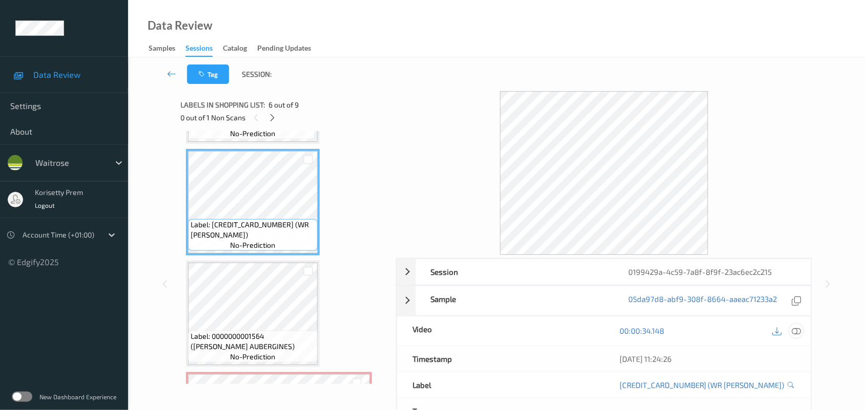
click at [798, 356] on div "13/09/2025 11:24:26" at bounding box center [707, 359] width 207 height 26
click at [796, 329] on icon at bounding box center [796, 330] width 9 height 9
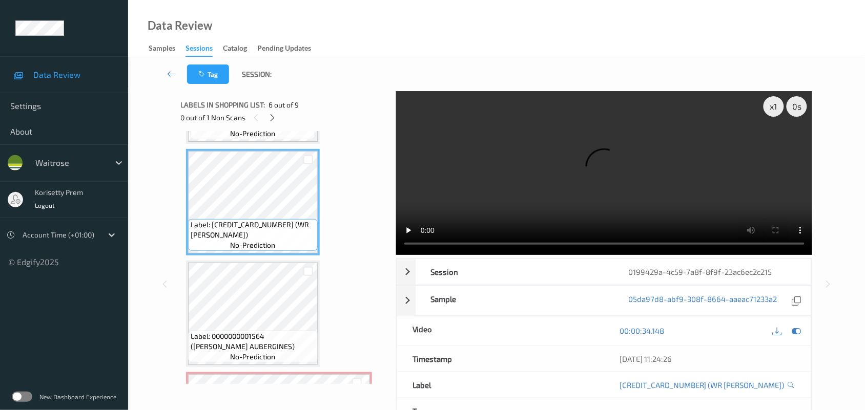
click at [573, 175] on video at bounding box center [604, 173] width 416 height 164
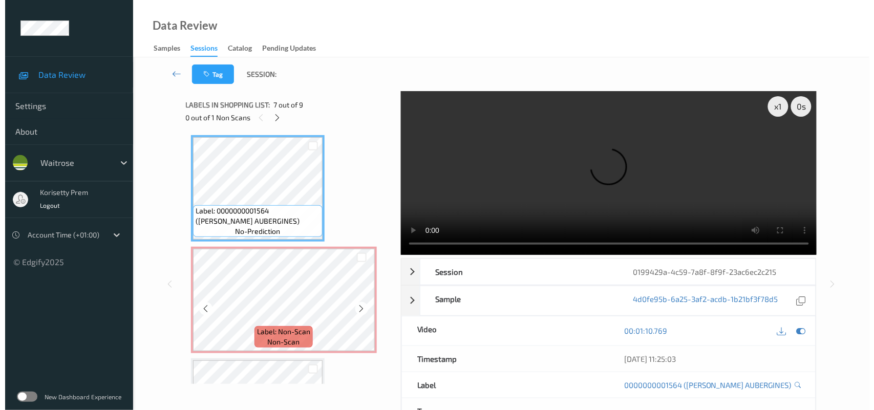
scroll to position [673, 0]
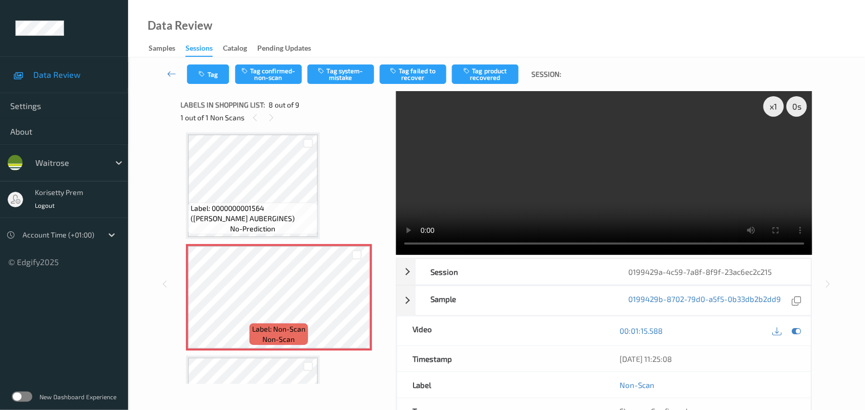
click at [577, 192] on video at bounding box center [604, 173] width 416 height 164
click at [350, 59] on div "Tag Tag confirmed-non-scan Tag system-mistake Tag failed to recover Tag product…" at bounding box center [496, 74] width 694 height 34
click at [346, 72] on button "Tag system-mistake" at bounding box center [340, 74] width 67 height 19
click at [208, 87] on div "Tag Tag confirmed-non-scan Untag system-mistake Tag failed to recover Tag produ…" at bounding box center [496, 74] width 694 height 34
click at [213, 78] on button "Tag" at bounding box center [208, 74] width 42 height 19
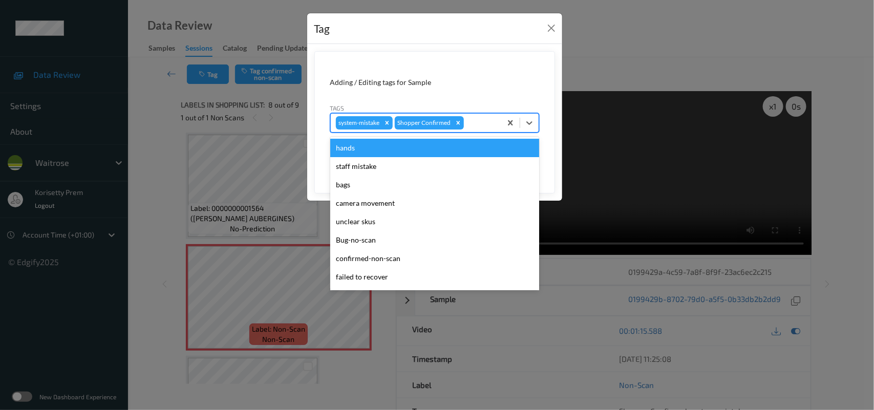
click at [484, 121] on div at bounding box center [481, 123] width 30 height 12
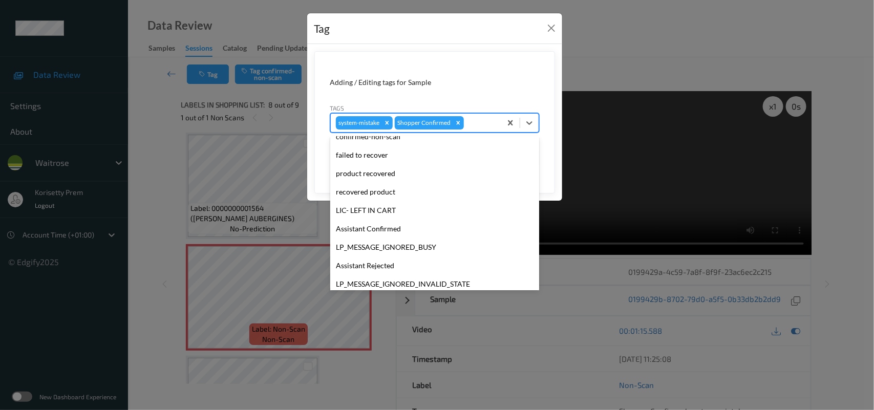
scroll to position [255, 0]
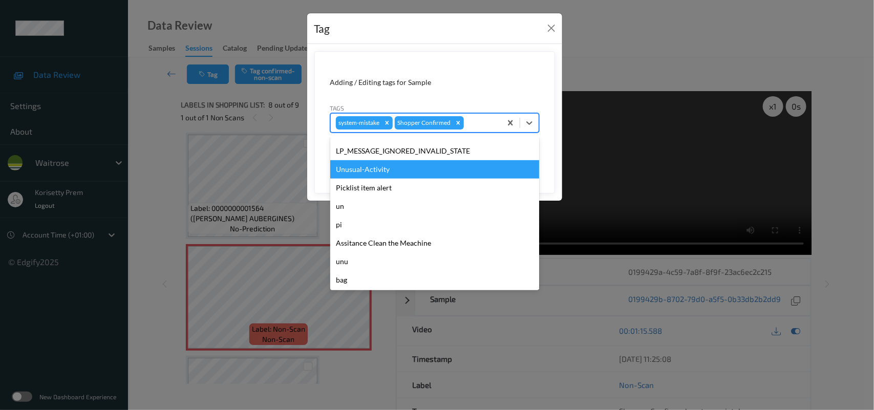
click at [375, 170] on div "Unusual-Activity" at bounding box center [434, 169] width 209 height 18
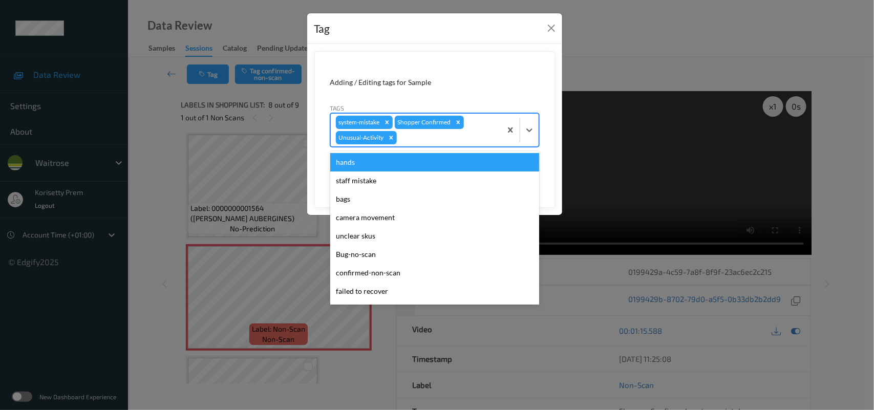
click at [434, 141] on div at bounding box center [447, 138] width 97 height 12
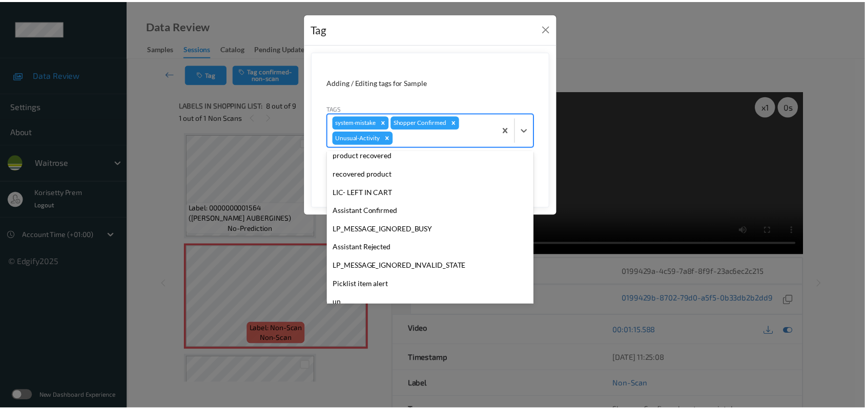
scroll to position [237, 0]
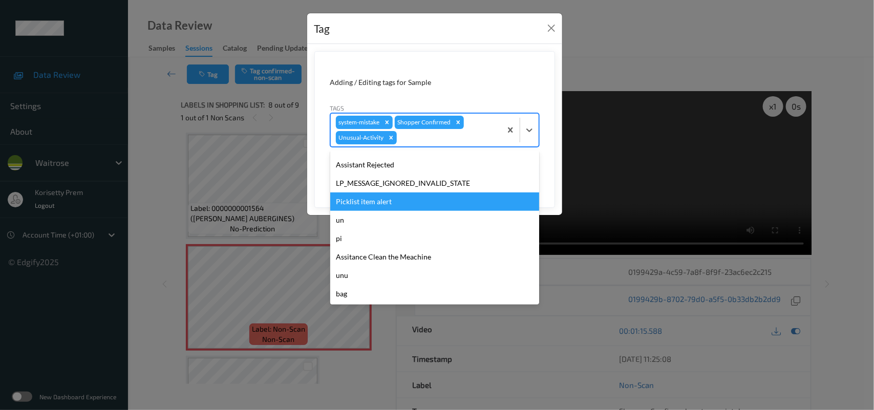
click at [392, 206] on div "Picklist item alert" at bounding box center [434, 202] width 209 height 18
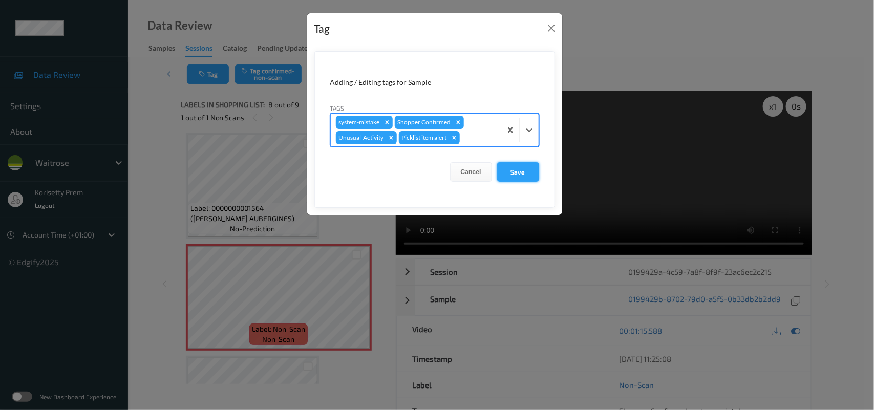
click at [525, 176] on button "Save" at bounding box center [518, 171] width 42 height 19
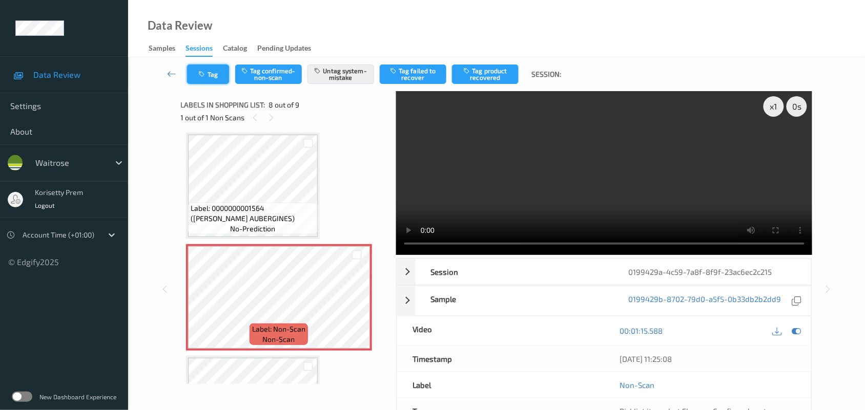
click at [197, 75] on button "Tag" at bounding box center [208, 74] width 42 height 19
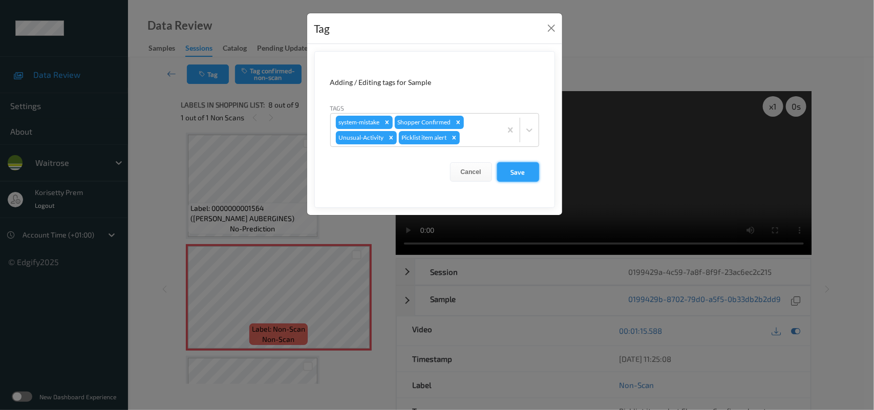
click at [514, 172] on button "Save" at bounding box center [518, 171] width 42 height 19
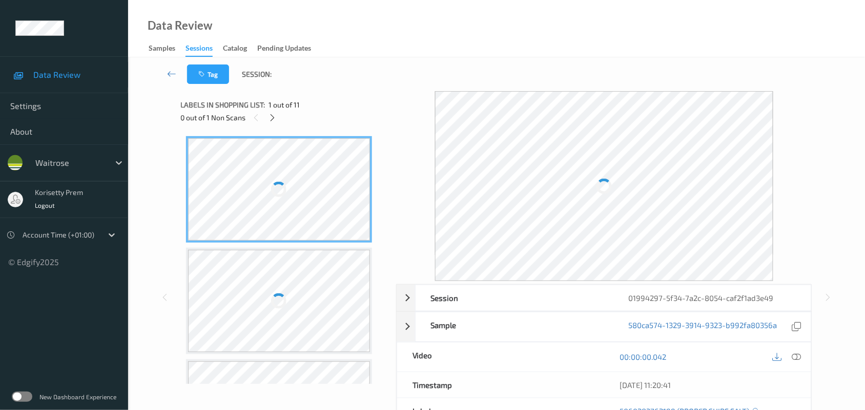
click at [436, 41] on div "Data Review Samples Sessions Catalog Pending Updates" at bounding box center [496, 28] width 736 height 57
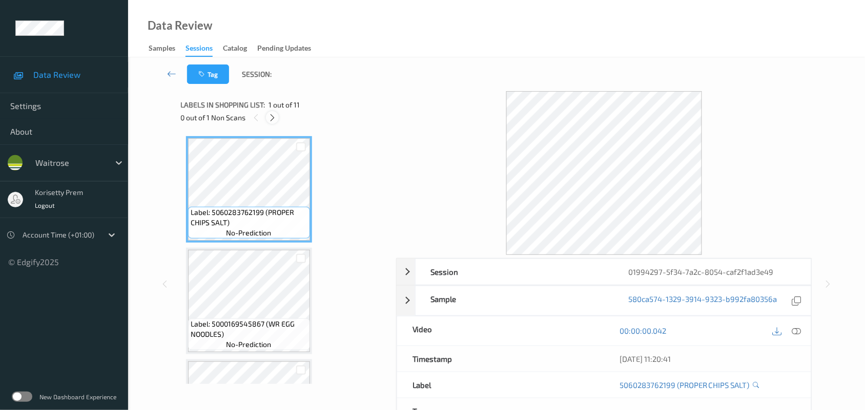
click at [272, 117] on icon at bounding box center [272, 117] width 9 height 9
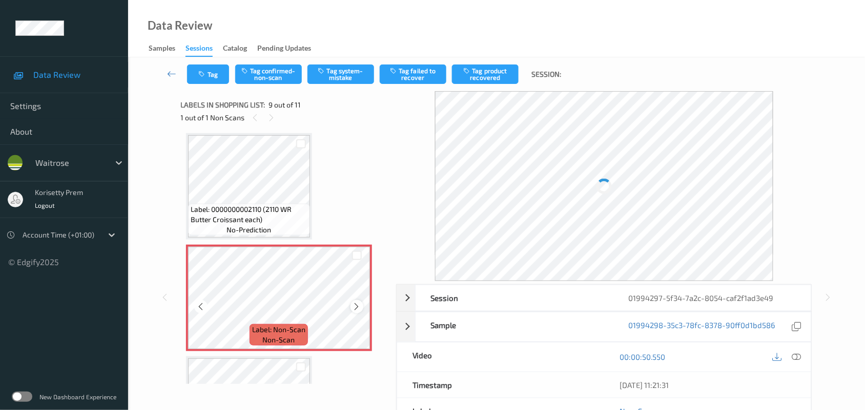
click at [356, 303] on icon at bounding box center [356, 306] width 9 height 9
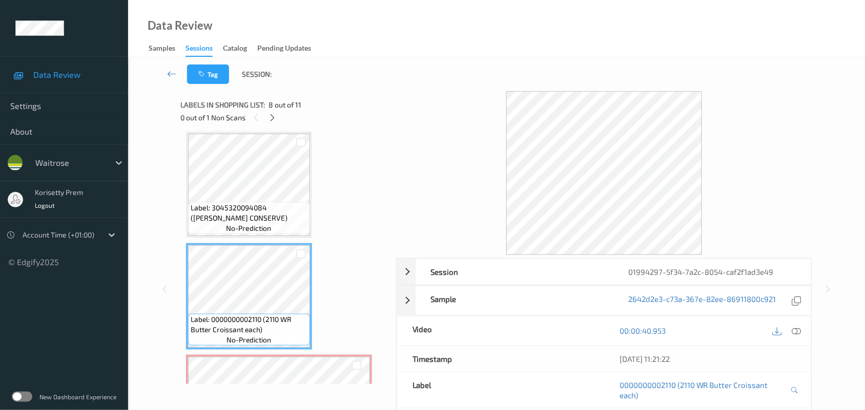
scroll to position [657, 0]
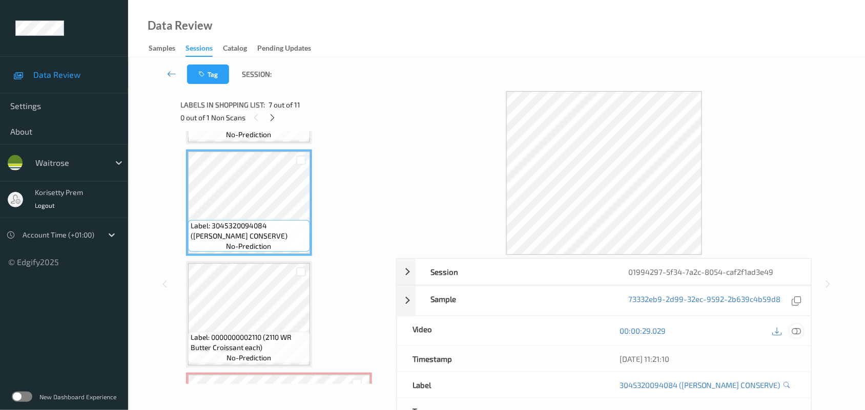
click at [794, 332] on icon at bounding box center [796, 330] width 9 height 9
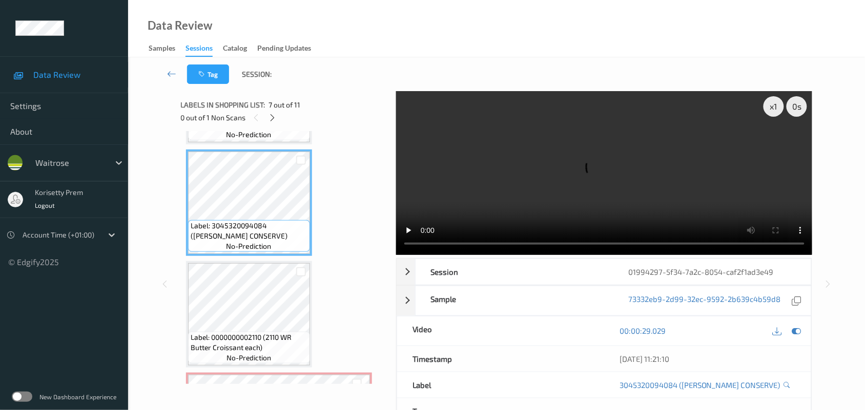
click at [500, 167] on video at bounding box center [604, 173] width 416 height 164
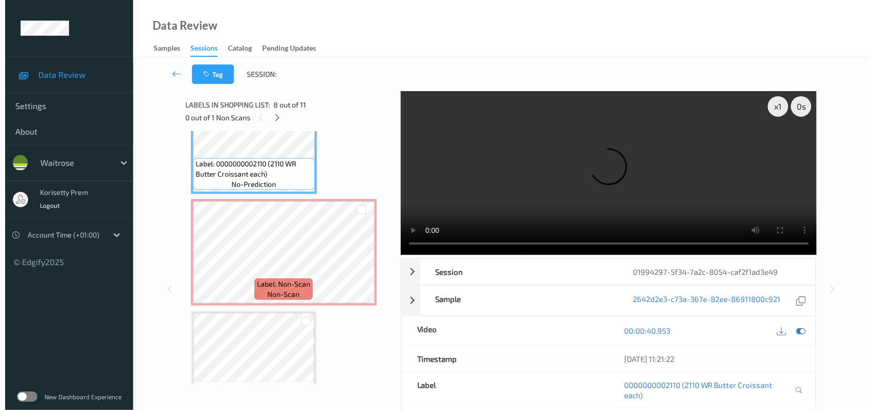
scroll to position [849, 0]
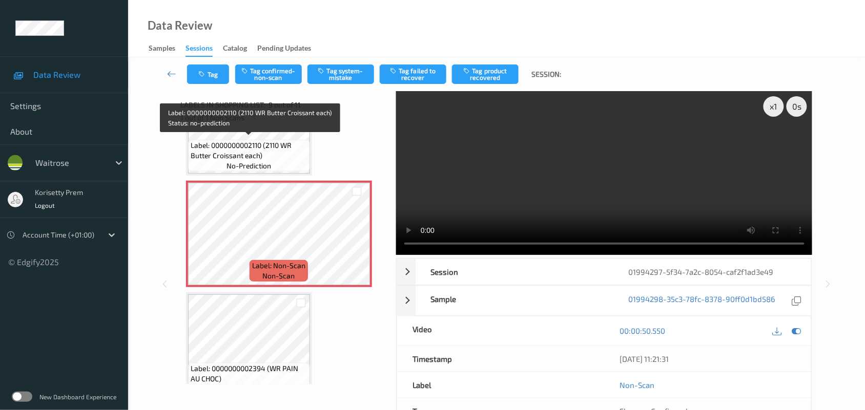
click at [226, 141] on span "Label: 0000000002110 (2110 WR Butter Croissant each)" at bounding box center [249, 150] width 117 height 20
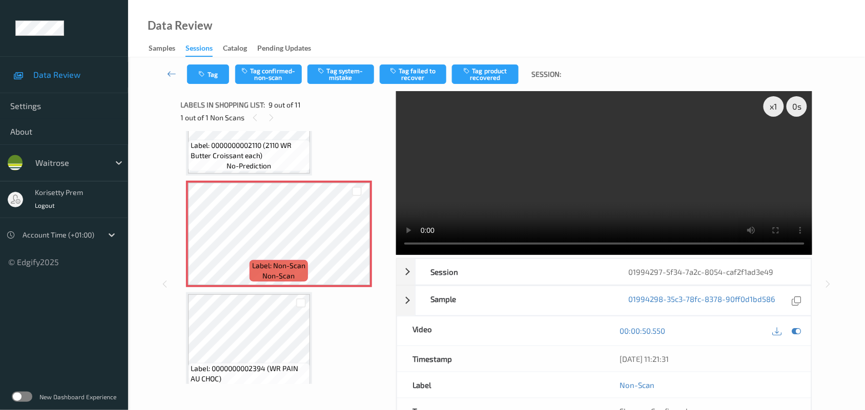
click at [530, 195] on video at bounding box center [604, 173] width 416 height 164
click at [562, 174] on video at bounding box center [604, 173] width 416 height 164
click at [802, 332] on div at bounding box center [796, 331] width 14 height 14
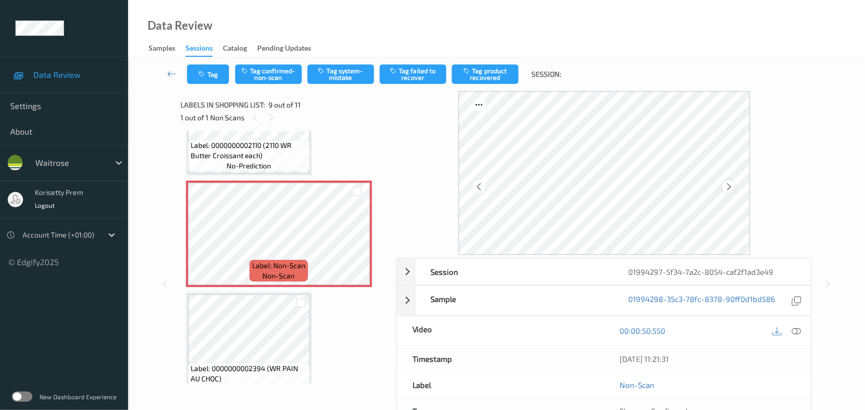
click at [730, 183] on icon at bounding box center [728, 186] width 9 height 9
click at [352, 60] on div "Tag Tag confirmed-non-scan Tag system-mistake Tag failed to recover Tag product…" at bounding box center [496, 74] width 694 height 34
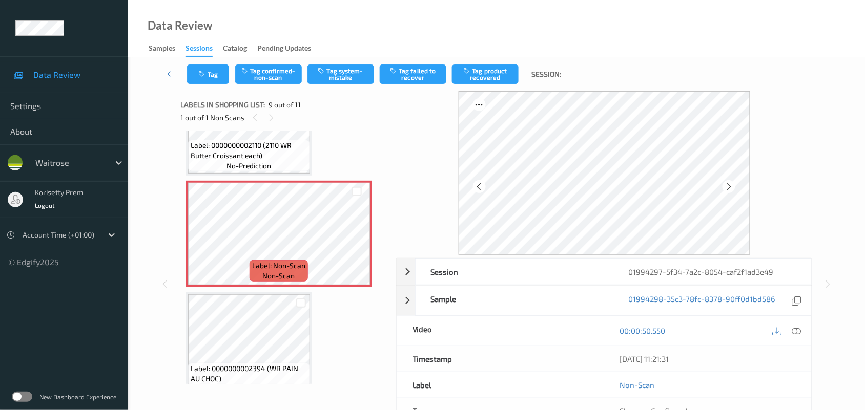
click at [352, 63] on div "Tag Tag confirmed-non-scan Tag system-mistake Tag failed to recover Tag product…" at bounding box center [496, 74] width 694 height 34
click at [349, 78] on button "Tag system-mistake" at bounding box center [340, 74] width 67 height 19
click at [206, 72] on icon "button" at bounding box center [203, 74] width 9 height 7
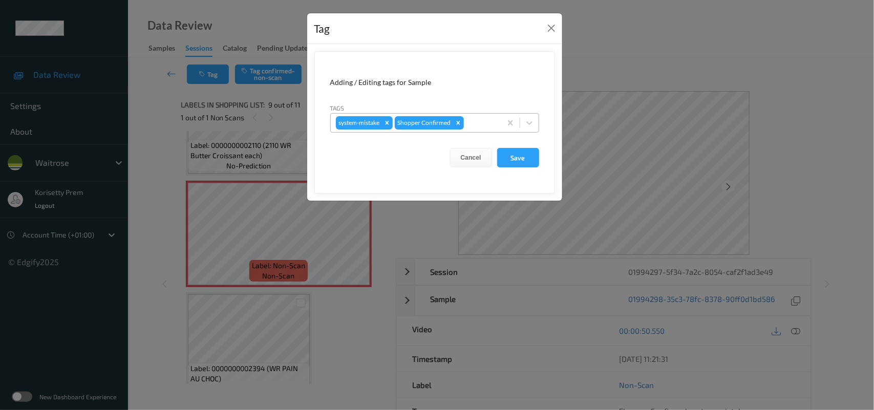
click at [490, 124] on div at bounding box center [481, 123] width 30 height 12
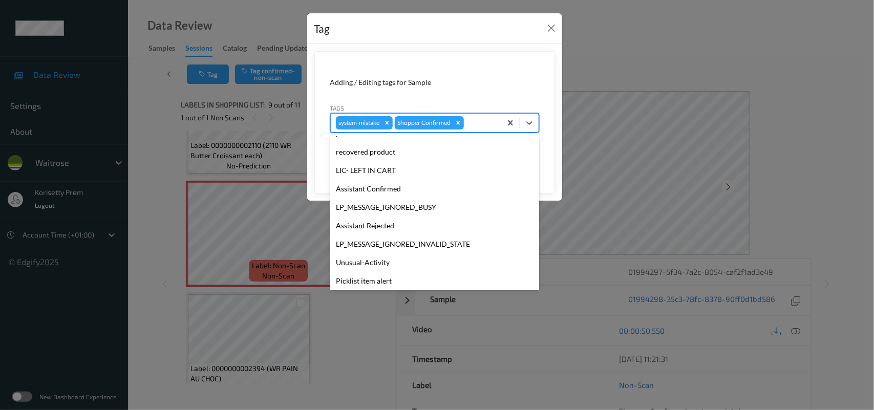
scroll to position [255, 0]
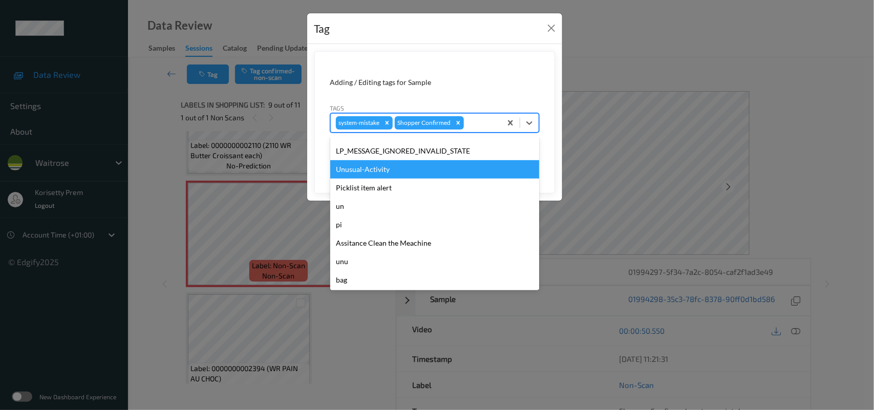
click at [388, 173] on div "Unusual-Activity" at bounding box center [434, 169] width 209 height 18
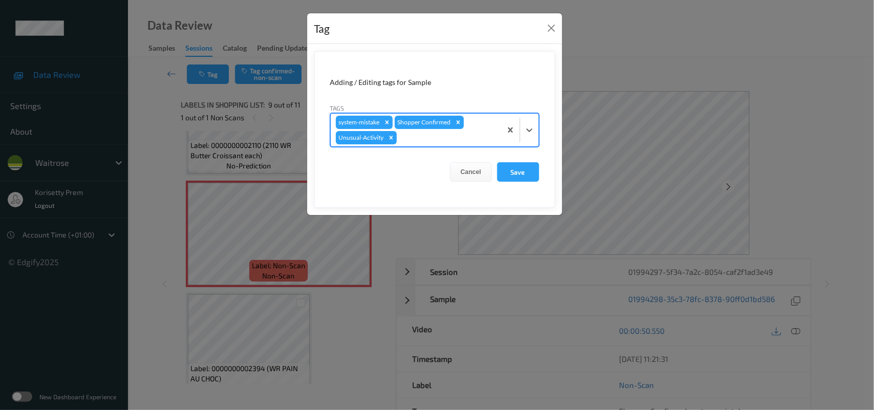
click at [441, 131] on div "system-mistake Shopper Confirmed Unusual-Activity" at bounding box center [416, 130] width 171 height 33
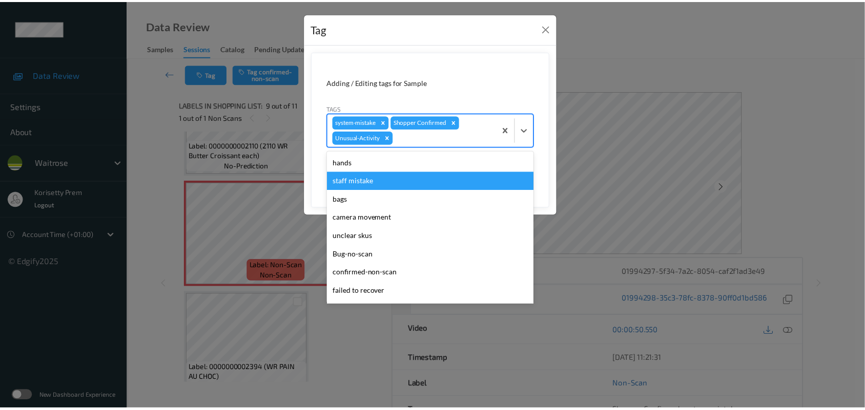
scroll to position [237, 0]
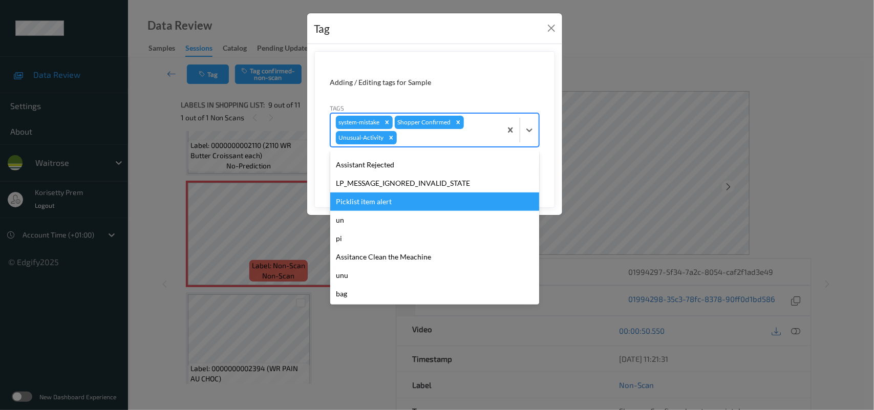
click at [377, 206] on div "Picklist item alert" at bounding box center [434, 202] width 209 height 18
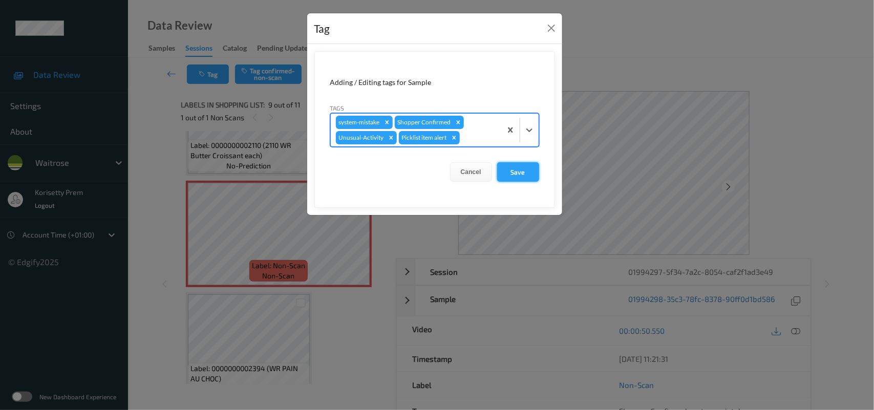
click at [530, 170] on button "Save" at bounding box center [518, 171] width 42 height 19
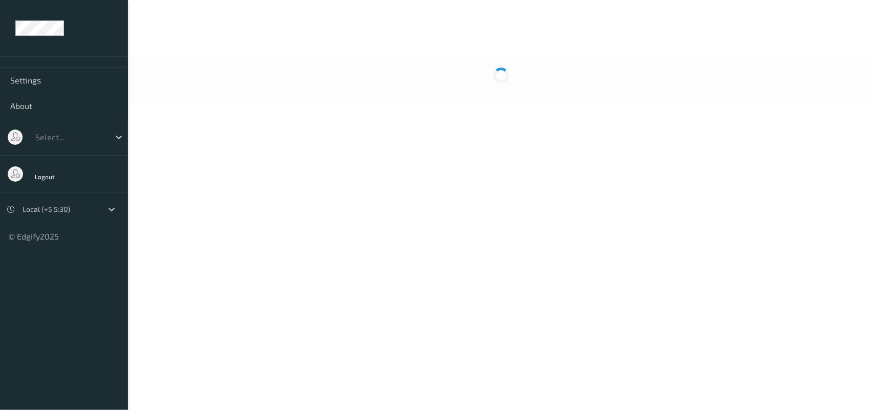
click at [448, 185] on body "Settings About Select... Logout Local (+5.5:30) © Edgify 2025 New Dashboard Exp…" at bounding box center [437, 205] width 874 height 410
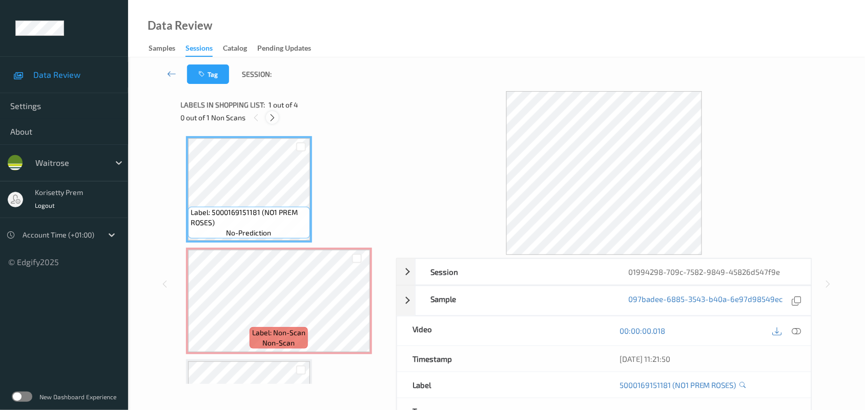
click at [272, 116] on icon at bounding box center [272, 117] width 9 height 9
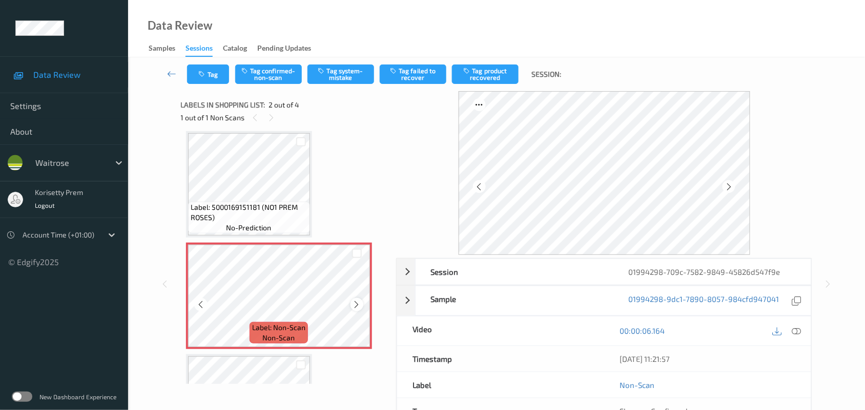
click at [354, 306] on icon at bounding box center [356, 304] width 9 height 9
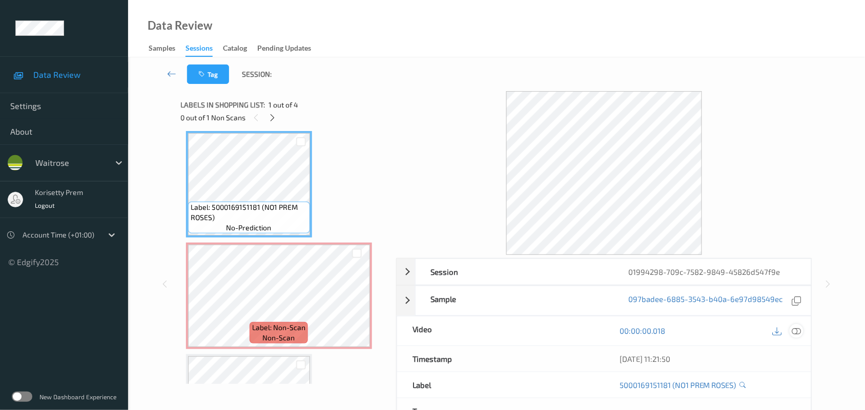
click at [792, 334] on icon at bounding box center [796, 330] width 9 height 9
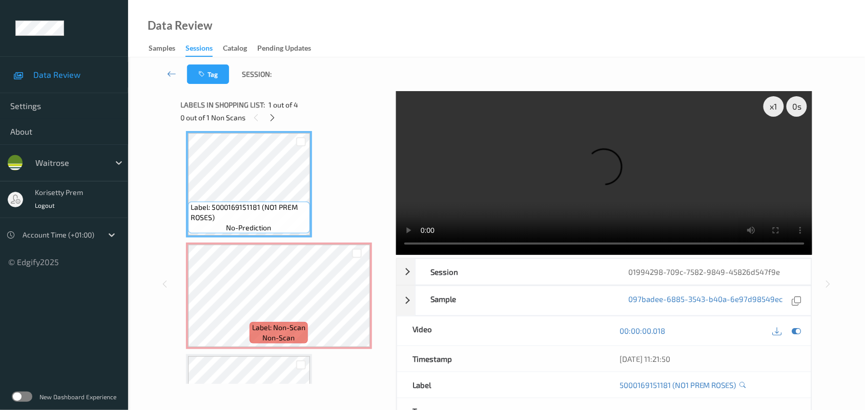
click at [540, 160] on video at bounding box center [604, 173] width 416 height 164
click at [520, 187] on video at bounding box center [604, 173] width 416 height 164
click at [518, 178] on video at bounding box center [604, 173] width 416 height 164
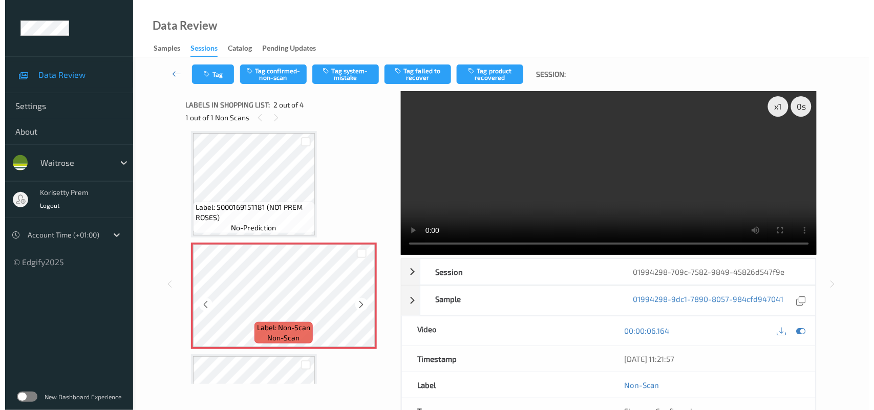
scroll to position [133, 0]
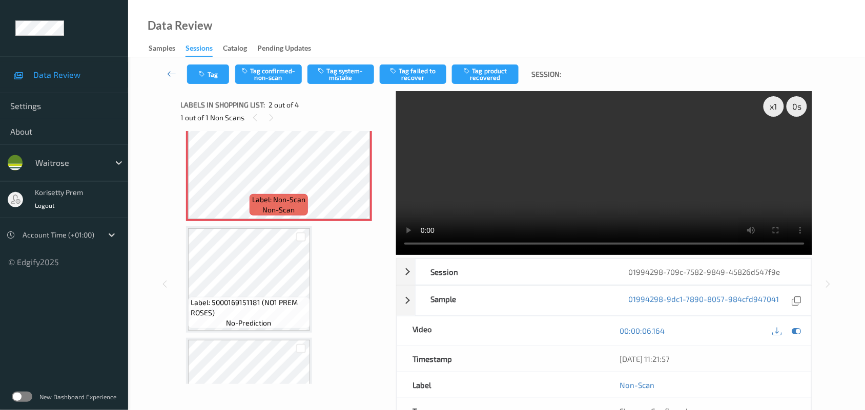
click at [484, 187] on video at bounding box center [604, 173] width 416 height 164
click at [338, 65] on button "Tag system-mistake" at bounding box center [340, 74] width 67 height 19
click at [211, 67] on button "Tag" at bounding box center [208, 74] width 42 height 19
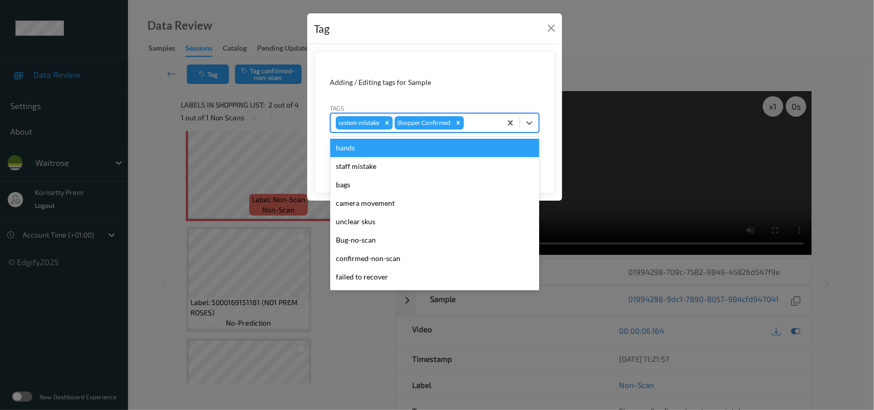
click at [493, 120] on div at bounding box center [481, 123] width 30 height 12
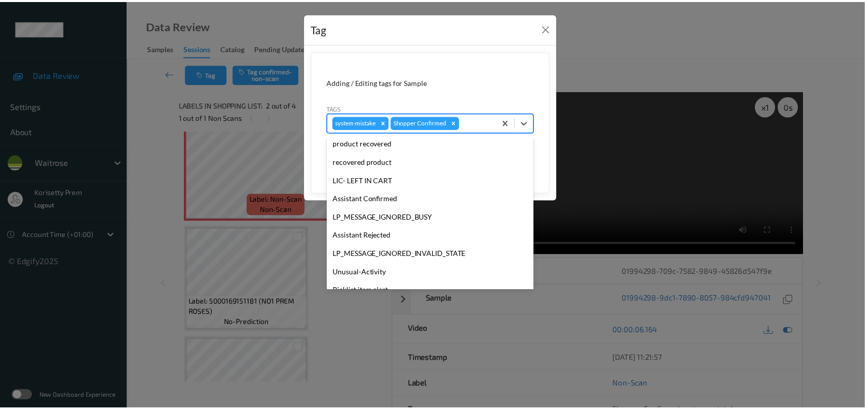
scroll to position [211, 0]
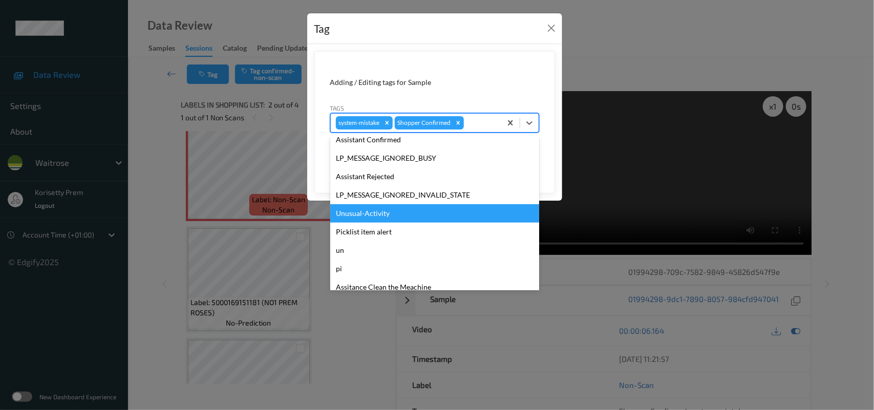
click at [379, 210] on div "Unusual-Activity" at bounding box center [434, 213] width 209 height 18
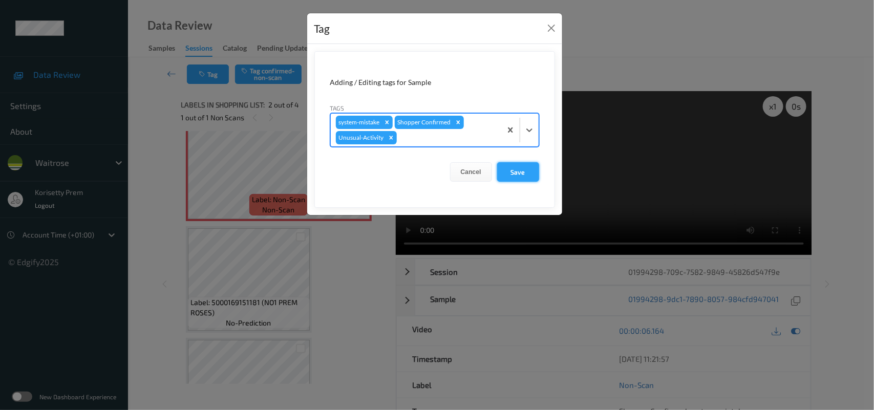
click at [521, 177] on button "Save" at bounding box center [518, 171] width 42 height 19
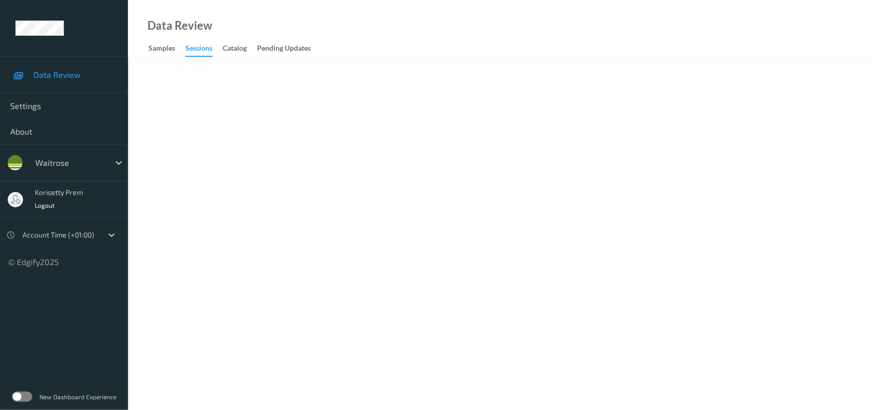
click at [364, 171] on body "Data Review Settings About waitrose korisetty prem Logout Account Time (+01:00)…" at bounding box center [437, 205] width 874 height 410
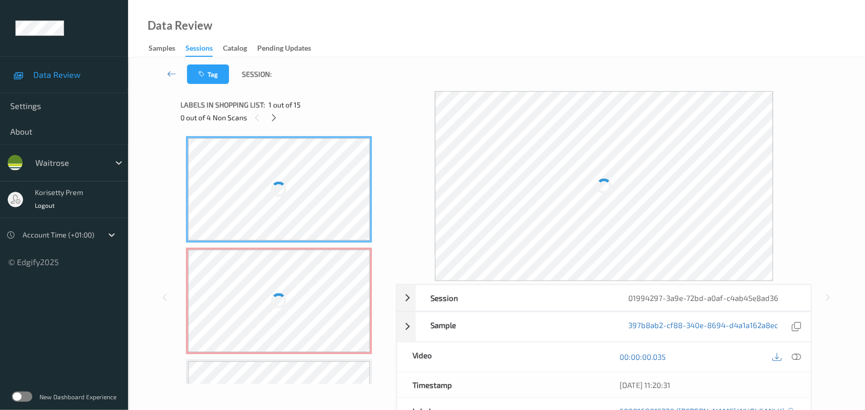
click at [228, 140] on div at bounding box center [279, 189] width 182 height 102
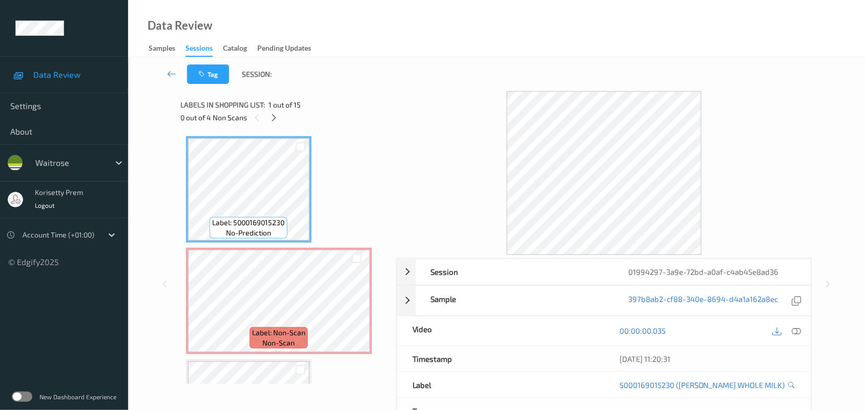
click at [411, 67] on div "Tag Session:" at bounding box center [496, 74] width 694 height 34
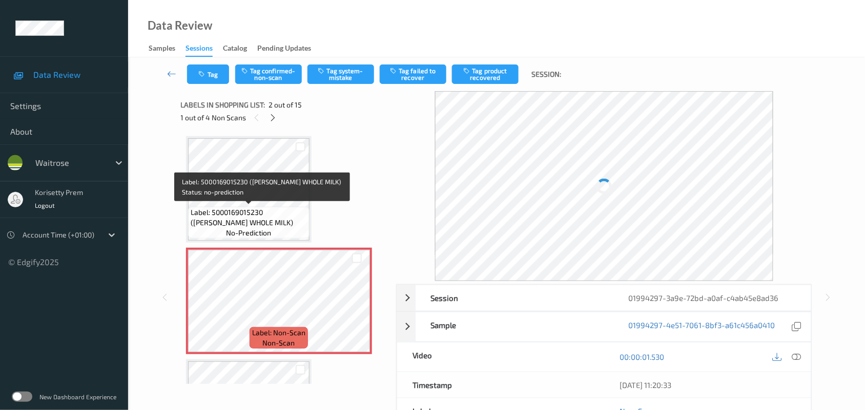
click at [265, 207] on span "Label: 5000169015230 (WR ESS WHOLE MILK)" at bounding box center [249, 217] width 116 height 20
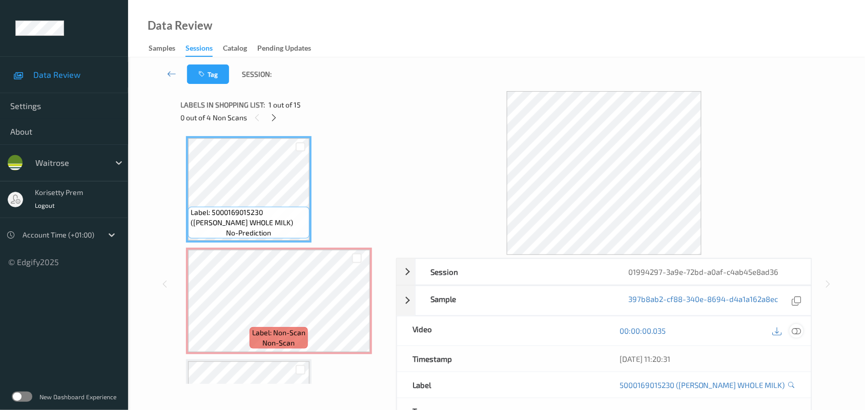
click at [796, 324] on div at bounding box center [796, 331] width 14 height 14
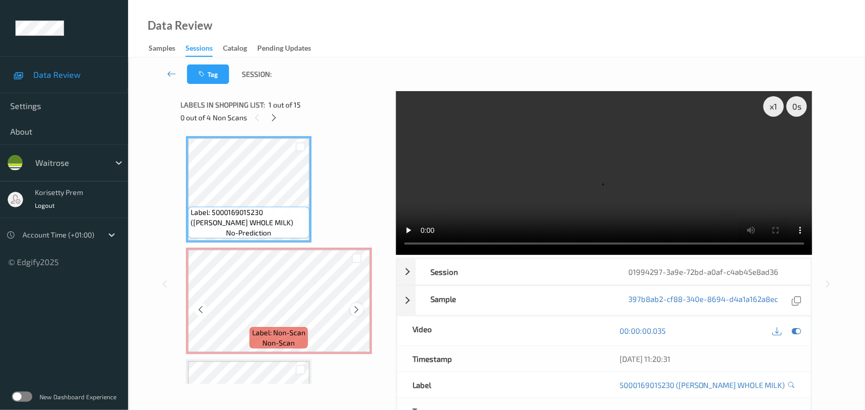
click at [356, 310] on icon at bounding box center [356, 309] width 9 height 9
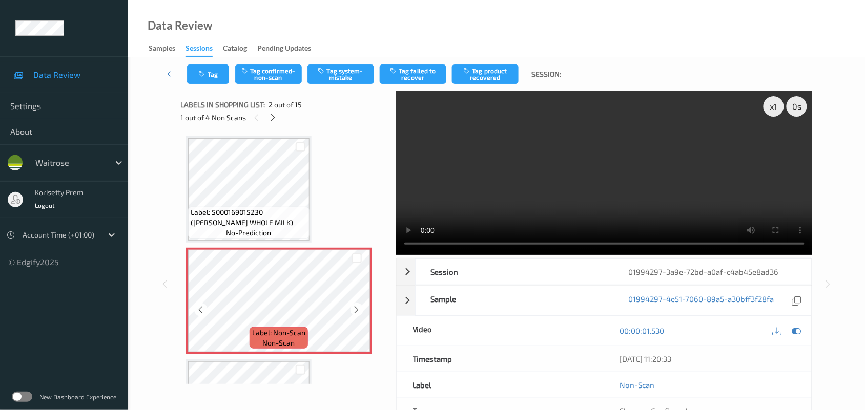
click at [356, 310] on icon at bounding box center [356, 309] width 9 height 9
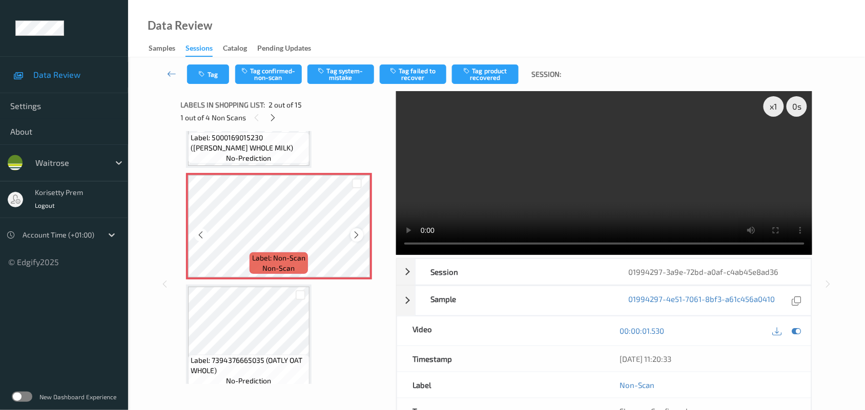
scroll to position [192, 0]
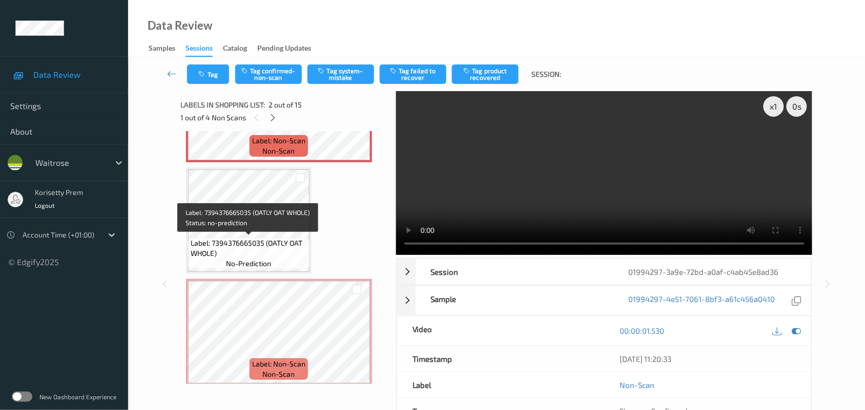
click at [238, 238] on span "Label: 7394376665035 (OATLY OAT WHOLE)" at bounding box center [249, 248] width 116 height 20
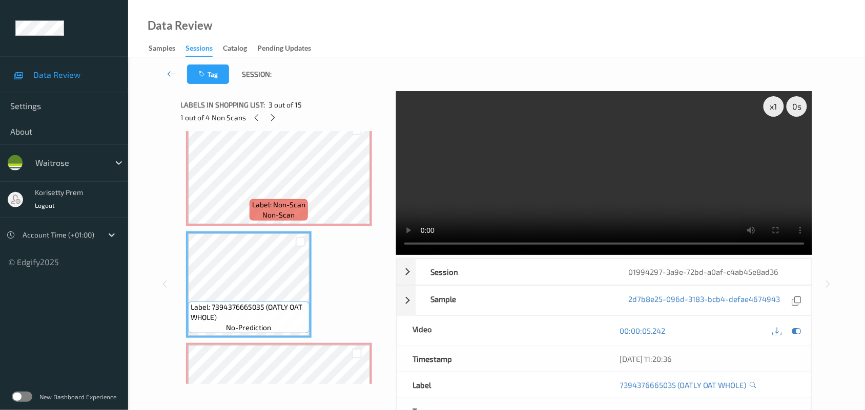
scroll to position [0, 0]
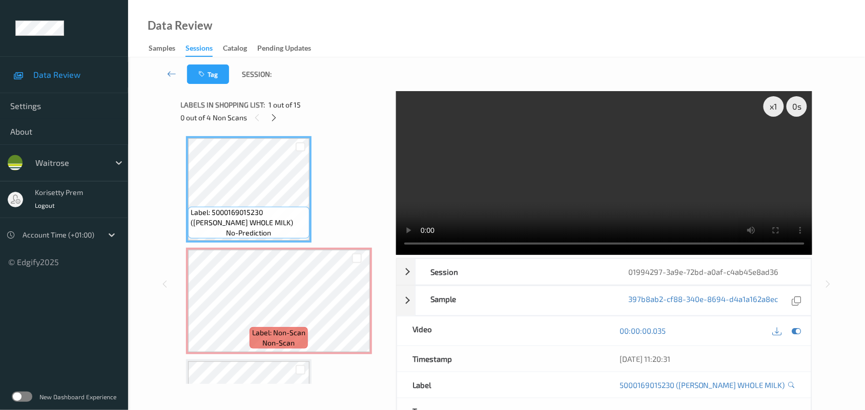
click at [587, 161] on video at bounding box center [604, 173] width 416 height 164
click at [530, 206] on video at bounding box center [604, 173] width 416 height 164
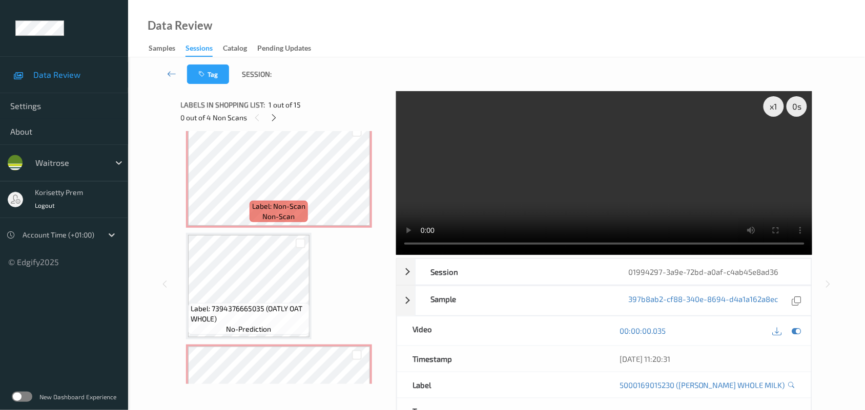
scroll to position [128, 0]
click at [360, 181] on icon at bounding box center [356, 181] width 9 height 9
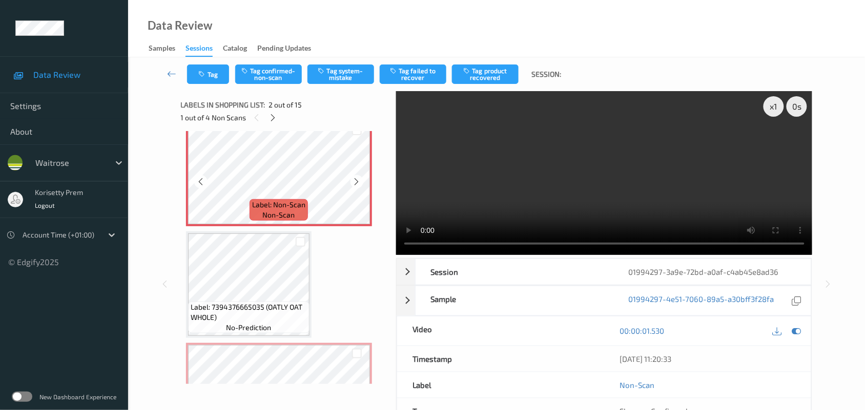
click at [360, 181] on icon at bounding box center [356, 181] width 9 height 9
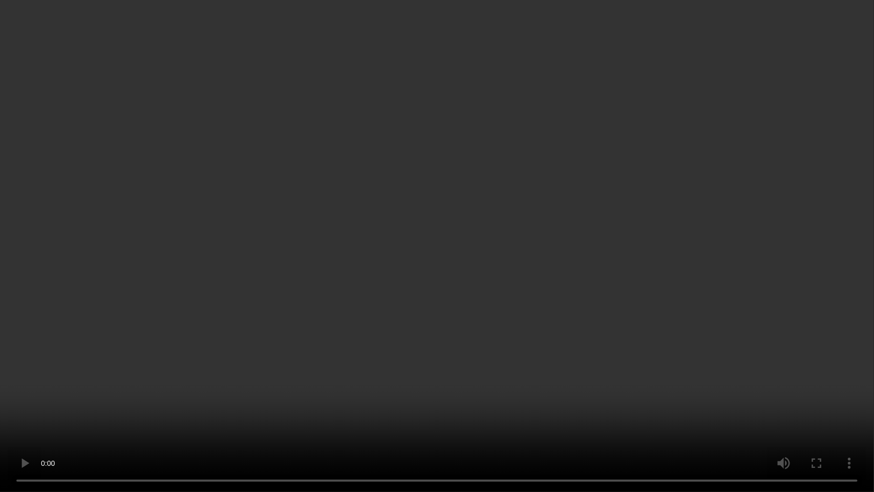
click at [690, 241] on video at bounding box center [437, 246] width 874 height 492
click at [725, 177] on video at bounding box center [437, 246] width 874 height 492
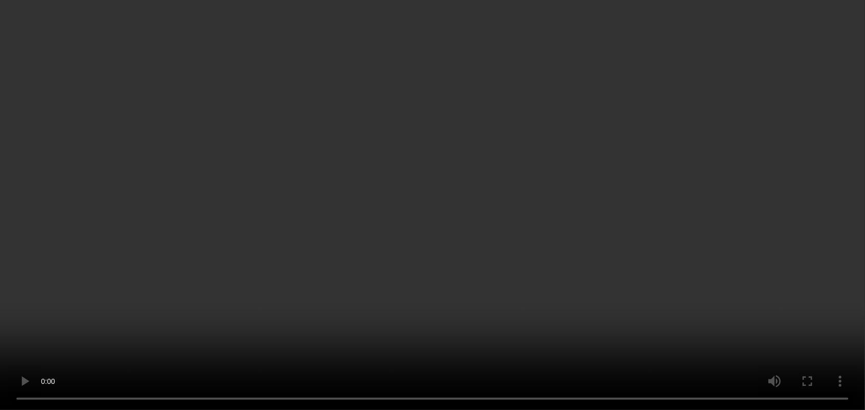
scroll to position [256, 0]
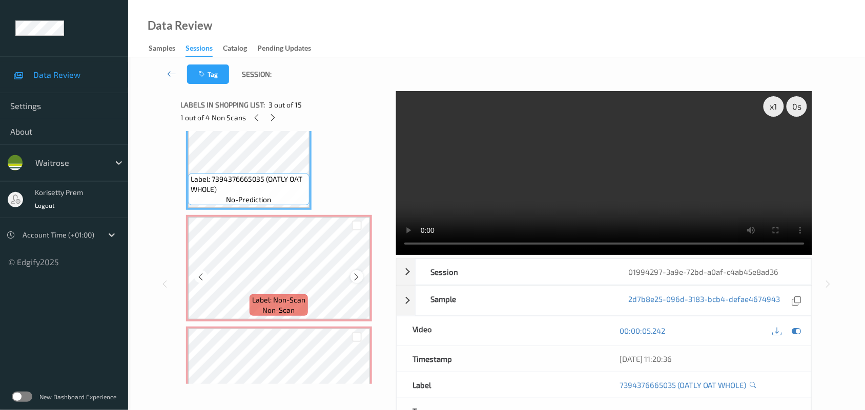
click at [356, 278] on icon at bounding box center [356, 276] width 9 height 9
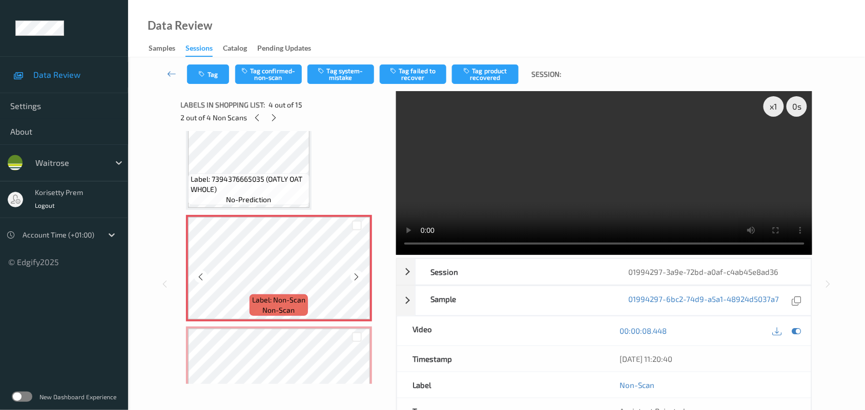
click at [356, 278] on icon at bounding box center [356, 276] width 9 height 9
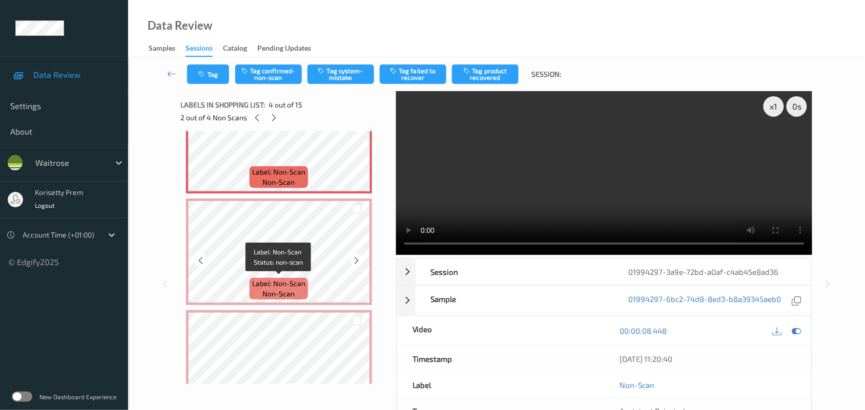
click at [303, 279] on span "Label: Non-Scan" at bounding box center [278, 284] width 53 height 10
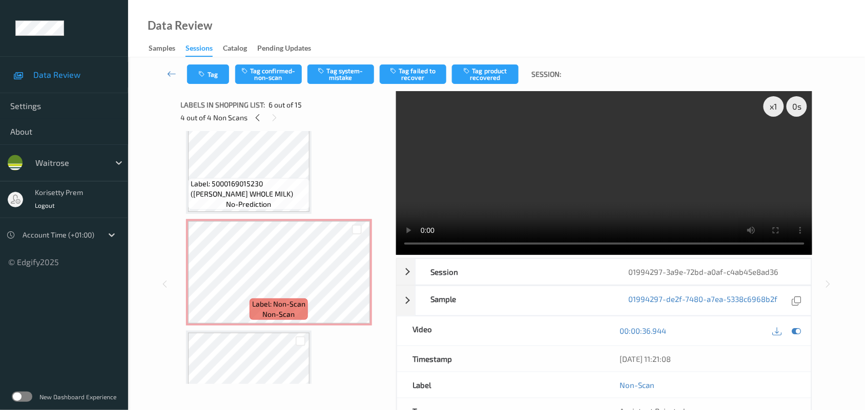
scroll to position [0, 0]
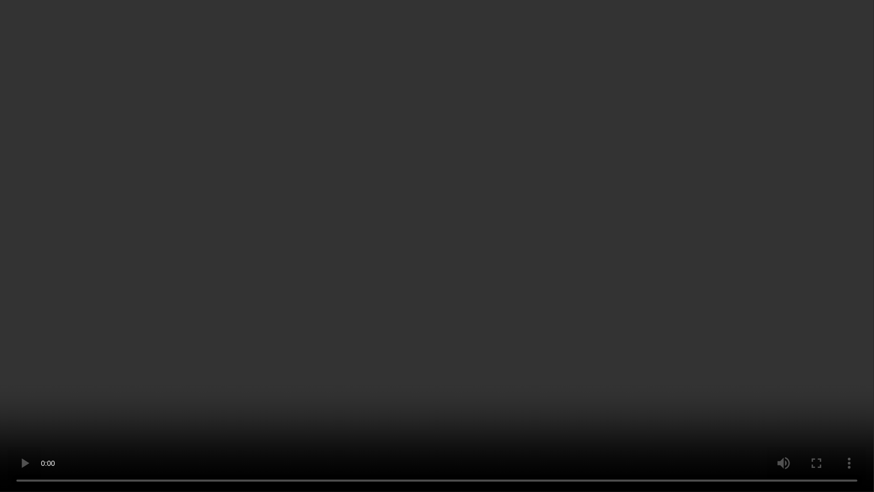
click at [449, 231] on video at bounding box center [437, 246] width 874 height 492
click at [603, 232] on video at bounding box center [437, 246] width 874 height 492
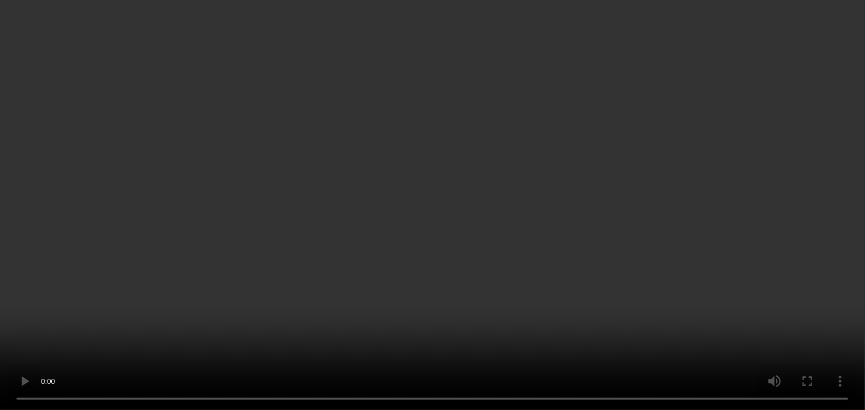
scroll to position [320, 0]
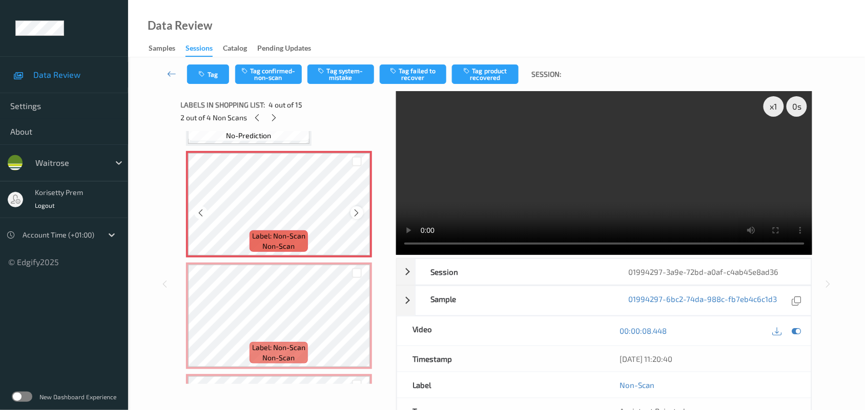
click at [351, 210] on div at bounding box center [356, 212] width 13 height 13
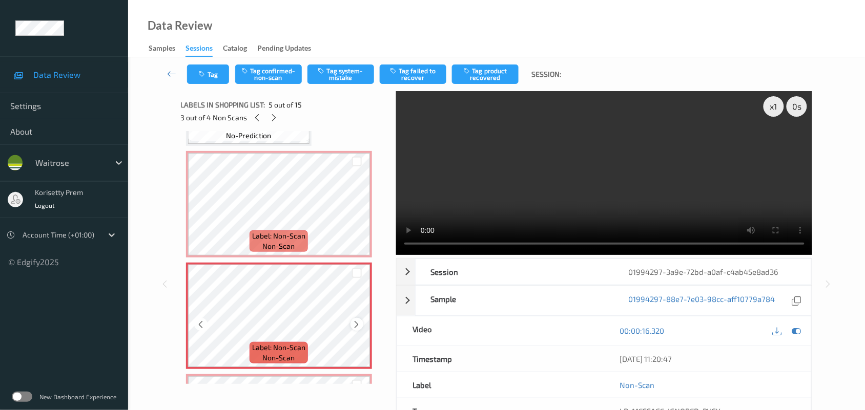
click at [360, 321] on icon at bounding box center [356, 324] width 9 height 9
click at [359, 321] on icon at bounding box center [356, 324] width 9 height 9
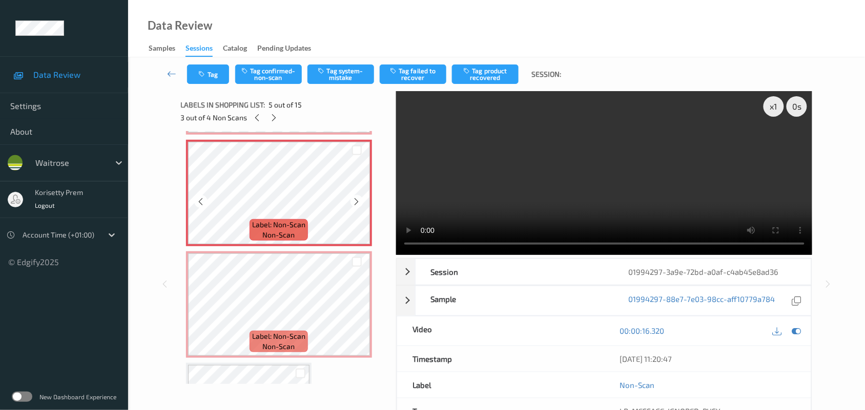
scroll to position [448, 0]
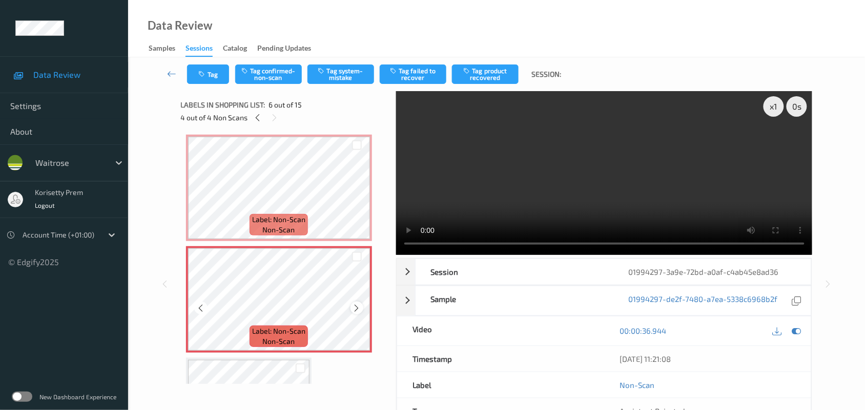
click at [359, 306] on icon at bounding box center [356, 308] width 9 height 9
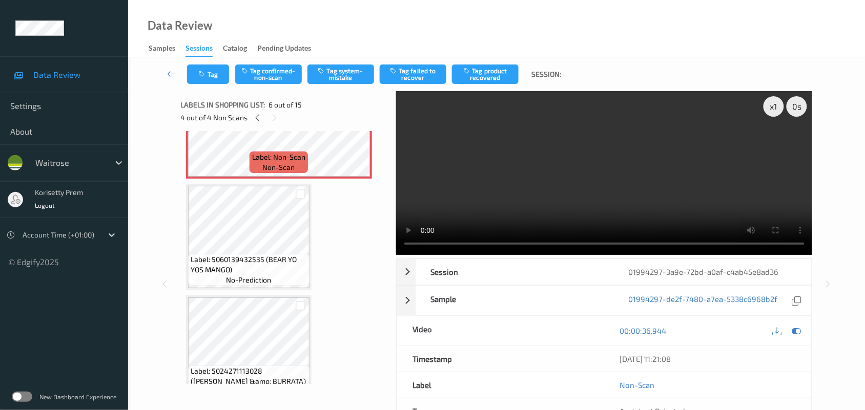
scroll to position [591, 0]
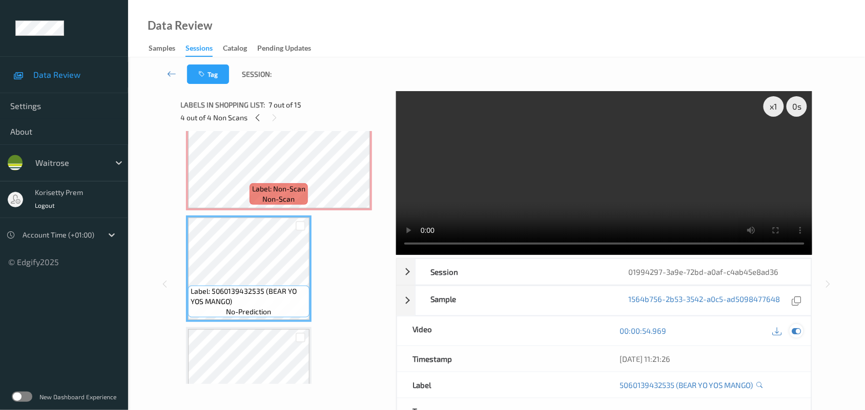
click at [797, 334] on icon at bounding box center [796, 330] width 9 height 9
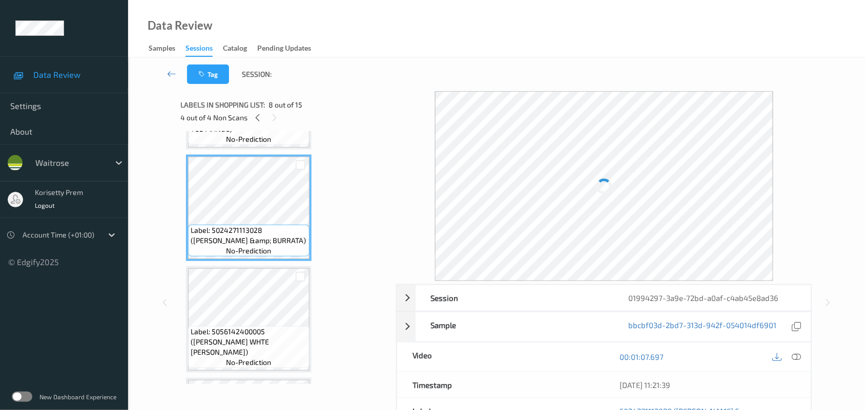
scroll to position [783, 0]
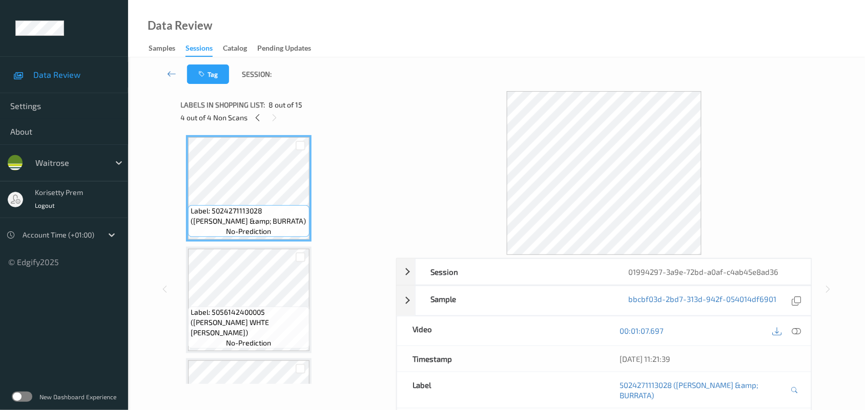
click at [249, 314] on div "Label: 5056142400005 (JACKSON WHTE BLOOMER) no-prediction" at bounding box center [248, 328] width 121 height 42
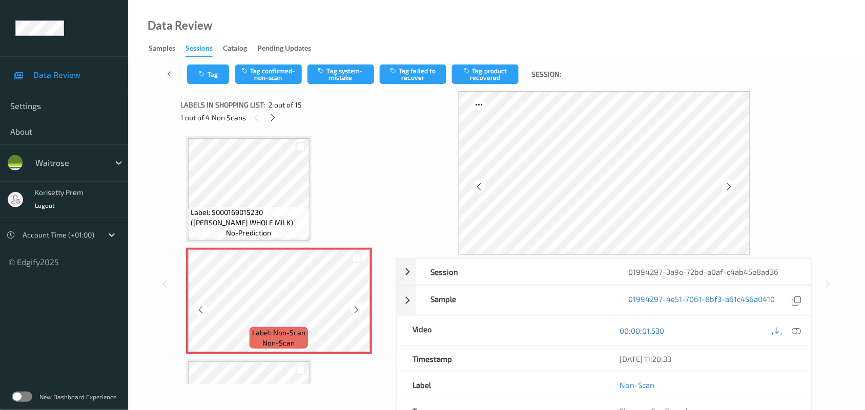
scroll to position [64, 0]
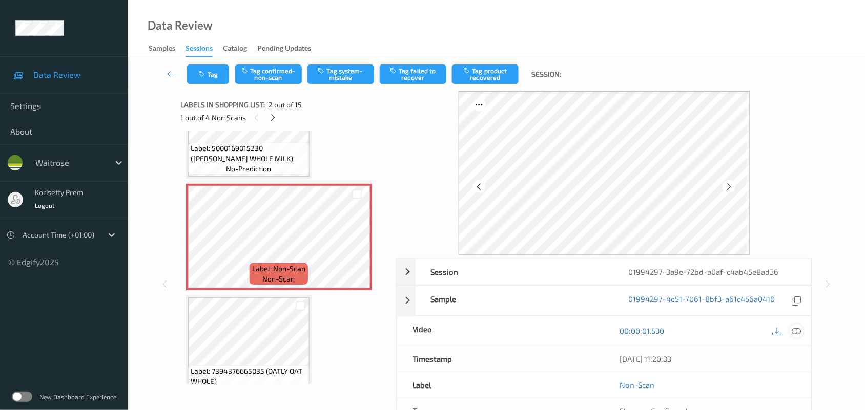
click at [795, 333] on icon at bounding box center [796, 330] width 9 height 9
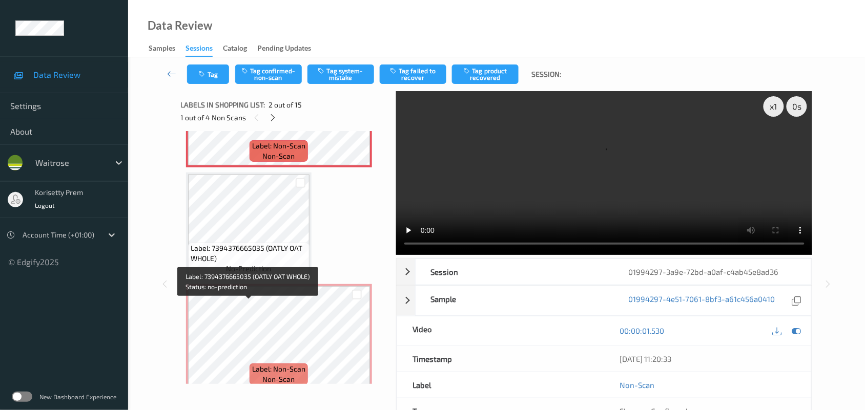
scroll to position [256, 0]
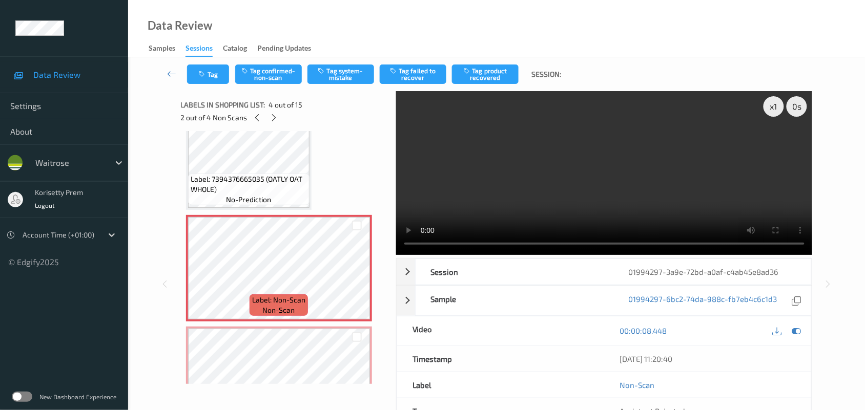
click at [539, 170] on video at bounding box center [604, 173] width 416 height 164
click at [549, 179] on video at bounding box center [604, 173] width 416 height 164
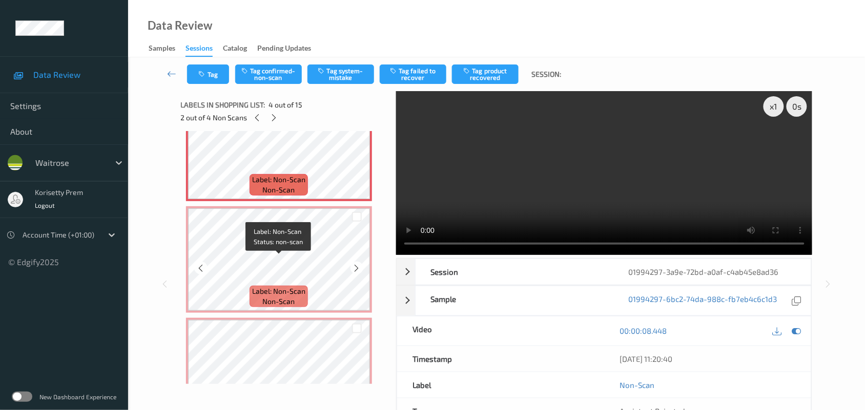
scroll to position [384, 0]
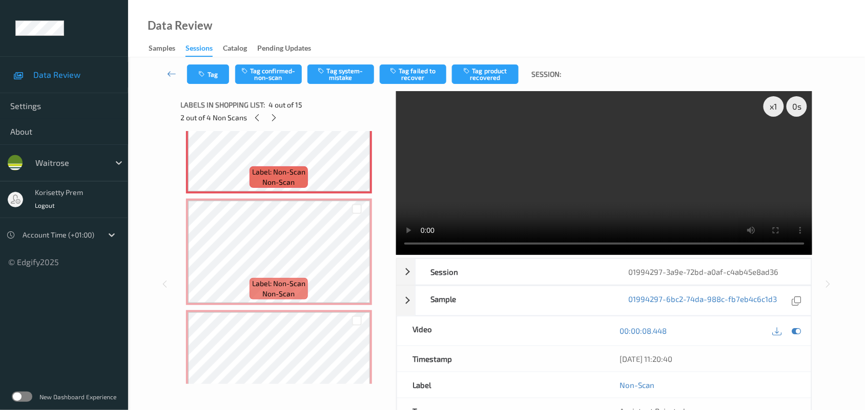
click at [593, 169] on video at bounding box center [604, 173] width 416 height 164
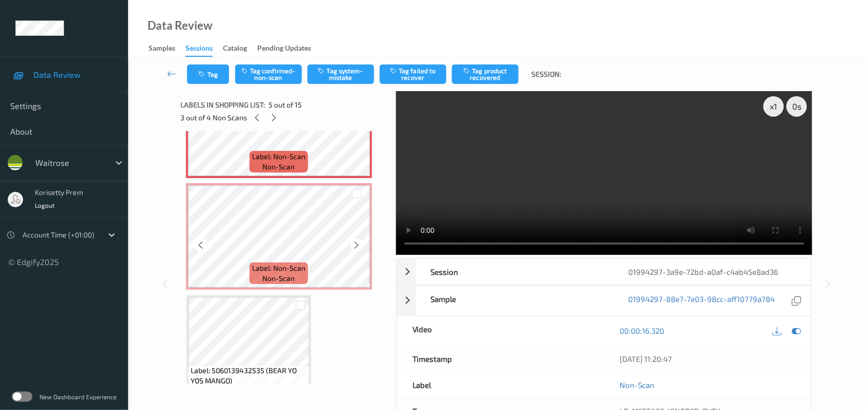
scroll to position [512, 0]
click at [513, 162] on video at bounding box center [604, 173] width 416 height 164
click at [354, 244] on icon at bounding box center [356, 244] width 9 height 9
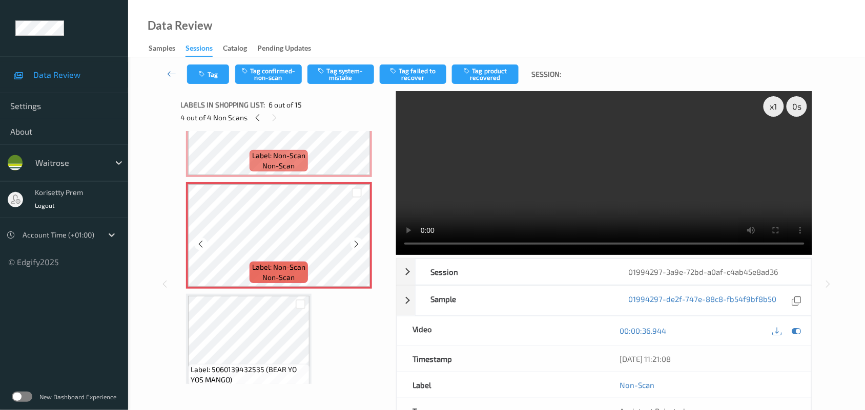
click at [354, 244] on icon at bounding box center [356, 244] width 9 height 9
click at [502, 178] on video at bounding box center [604, 173] width 416 height 164
click at [351, 246] on div at bounding box center [356, 244] width 13 height 13
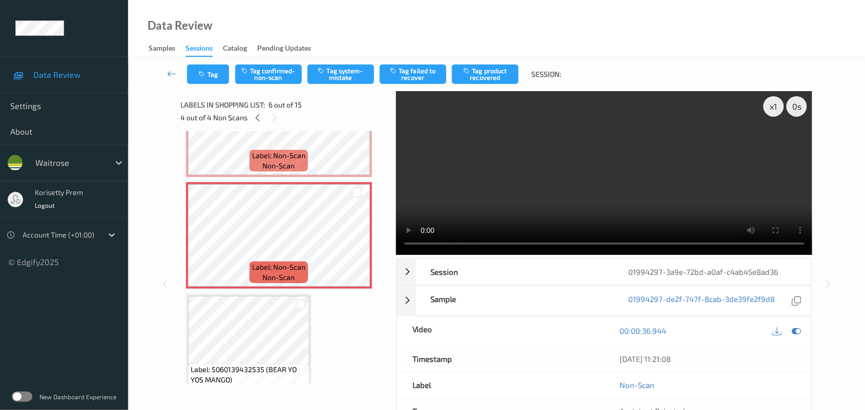
click at [529, 213] on video at bounding box center [604, 173] width 416 height 164
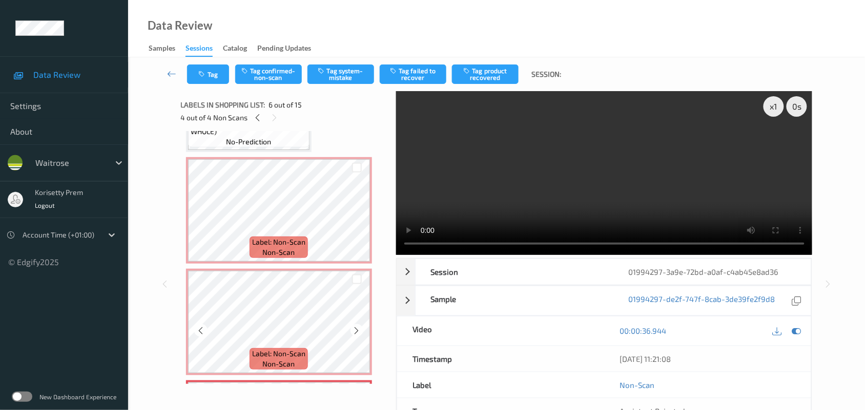
scroll to position [384, 0]
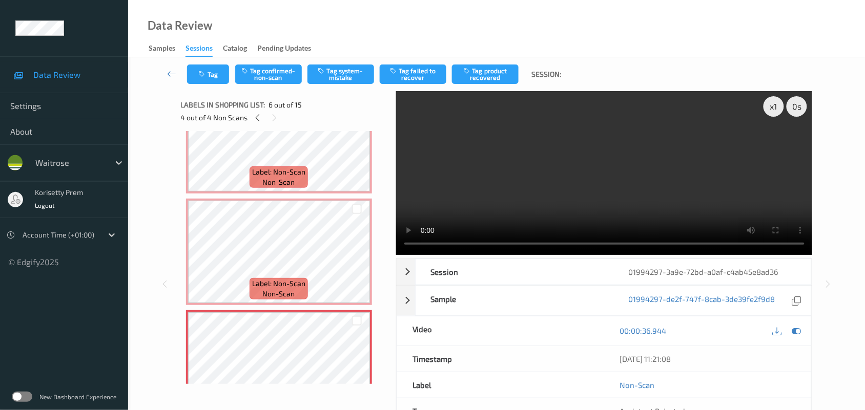
click at [596, 177] on video at bounding box center [604, 173] width 416 height 164
click at [664, 190] on video at bounding box center [604, 173] width 416 height 164
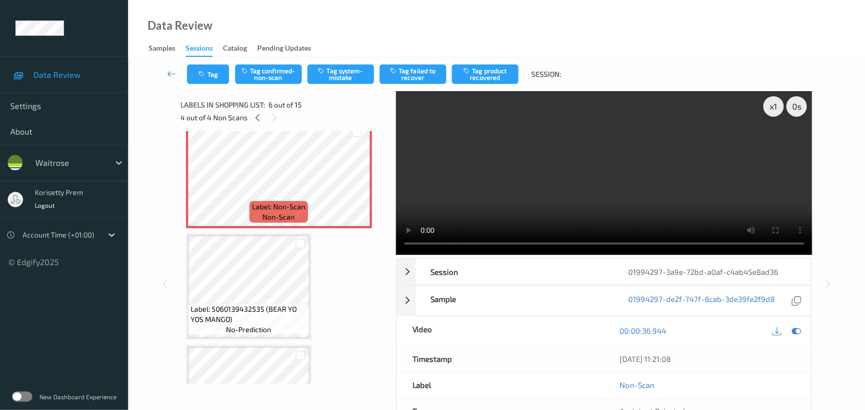
scroll to position [576, 0]
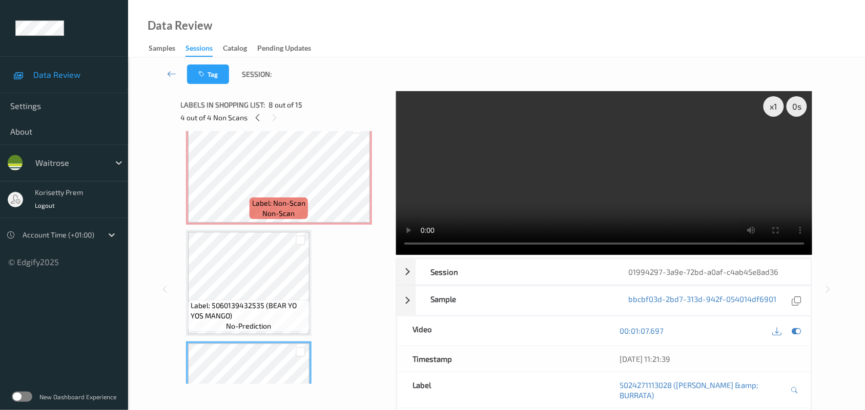
click at [649, 182] on video at bounding box center [604, 173] width 416 height 164
click at [574, 196] on video at bounding box center [604, 173] width 416 height 164
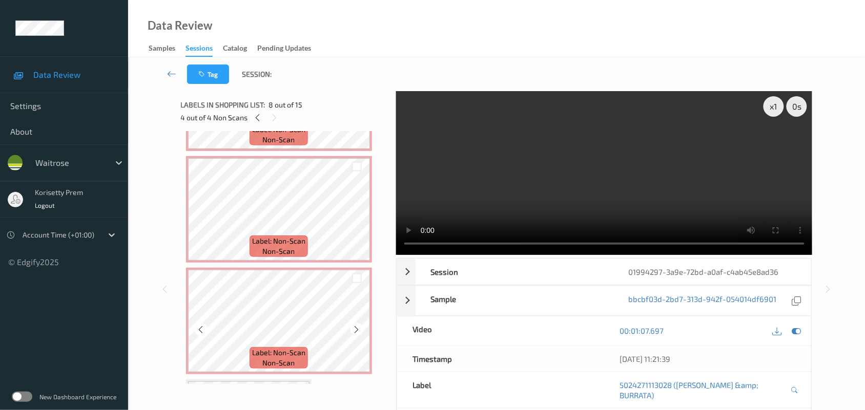
scroll to position [320, 0]
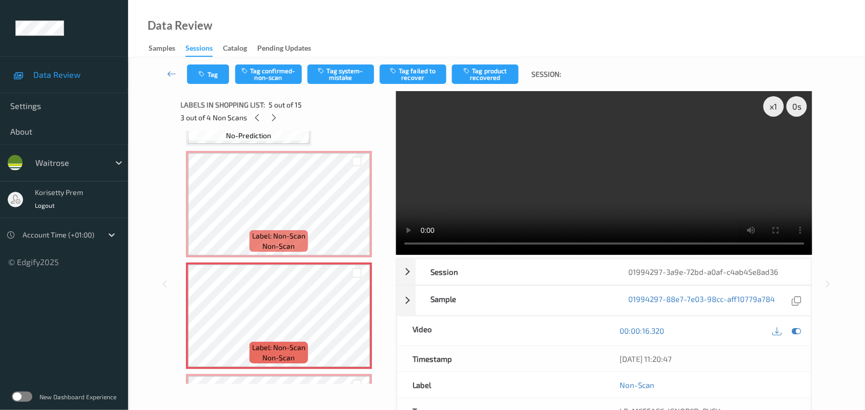
click at [458, 205] on video at bounding box center [604, 173] width 416 height 164
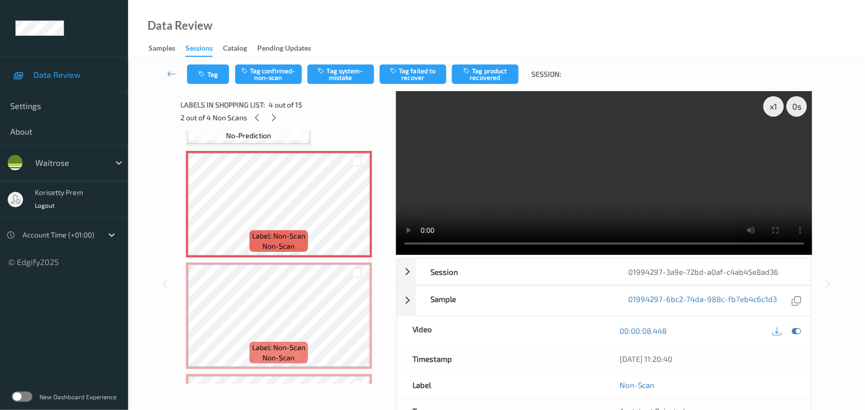
click at [542, 186] on video at bounding box center [604, 173] width 416 height 164
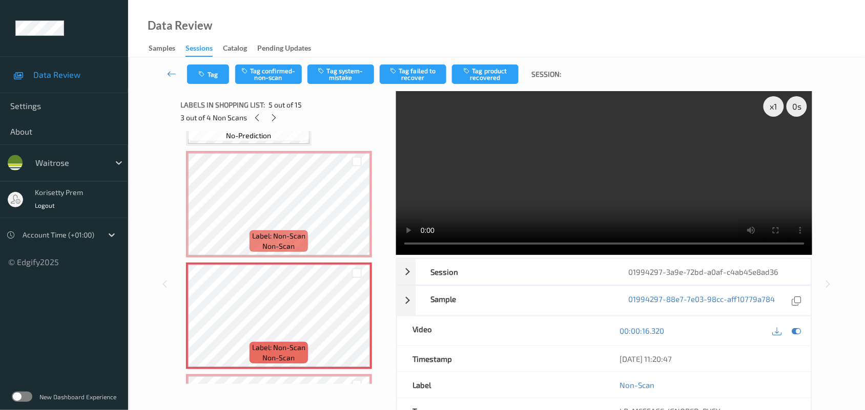
click at [472, 206] on video at bounding box center [604, 173] width 416 height 164
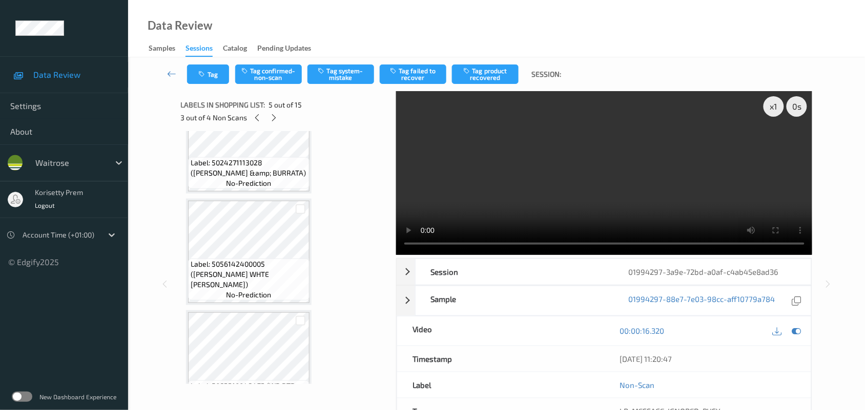
scroll to position [832, 0]
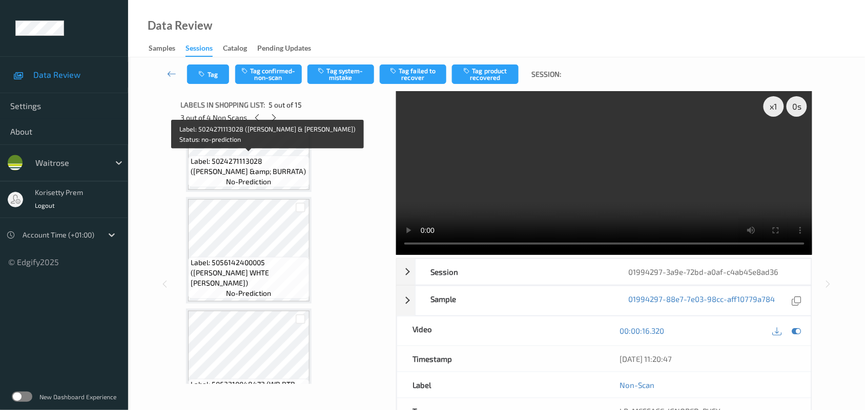
click at [231, 172] on span "Label: 5024271113028 (DELLU TOM &amp; BURRATA)" at bounding box center [249, 166] width 116 height 20
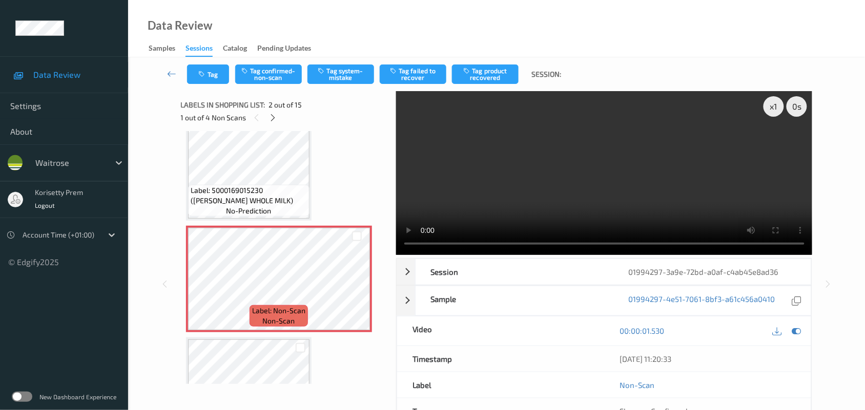
scroll to position [0, 0]
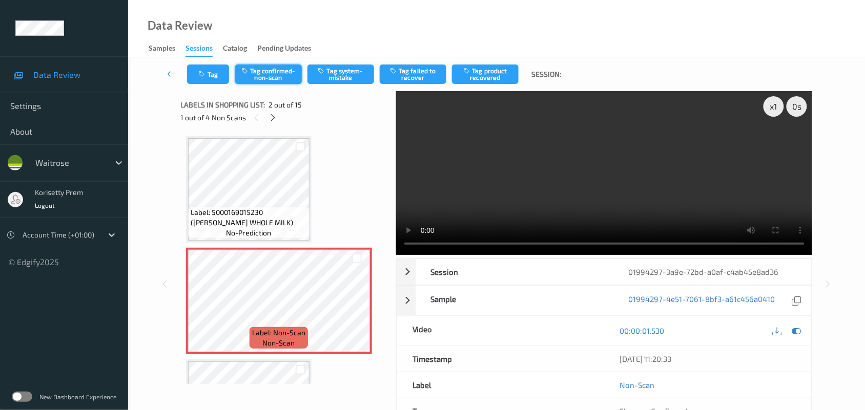
click at [279, 68] on button "Tag confirmed-non-scan" at bounding box center [268, 74] width 67 height 19
click at [490, 78] on button "Tag product recovered" at bounding box center [485, 74] width 67 height 19
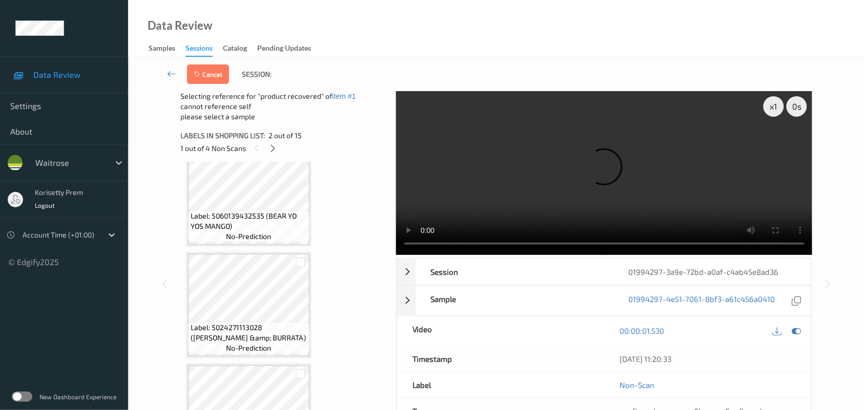
scroll to position [704, 0]
click at [799, 326] on icon at bounding box center [796, 330] width 9 height 9
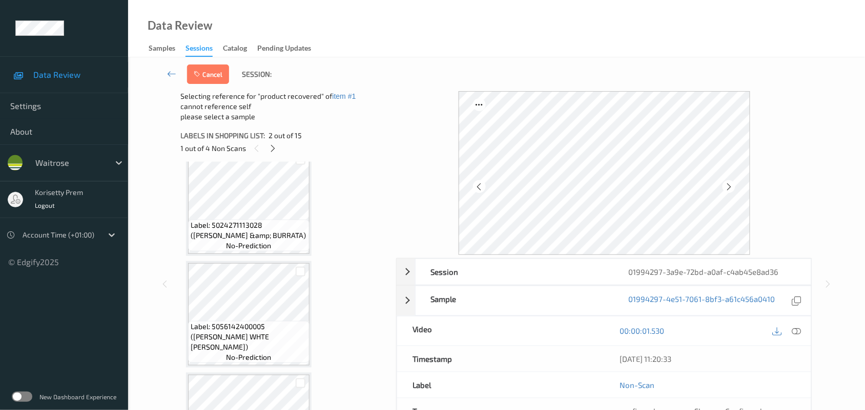
scroll to position [768, 0]
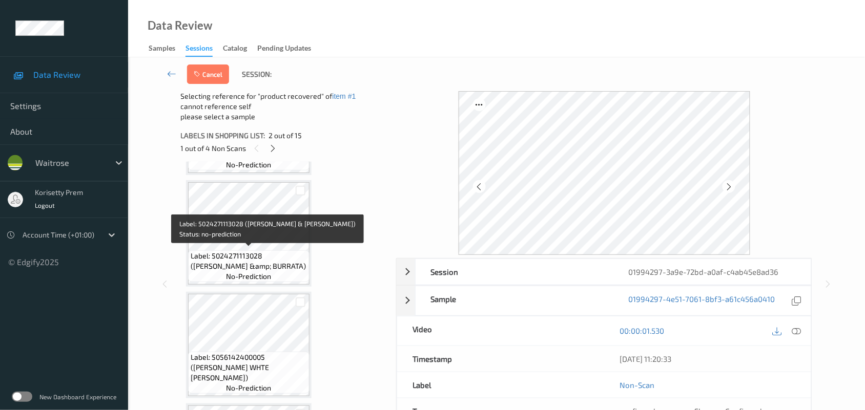
click at [226, 251] on span "Label: 5024271113028 (DELLU TOM &amp; BURRATA)" at bounding box center [249, 261] width 116 height 20
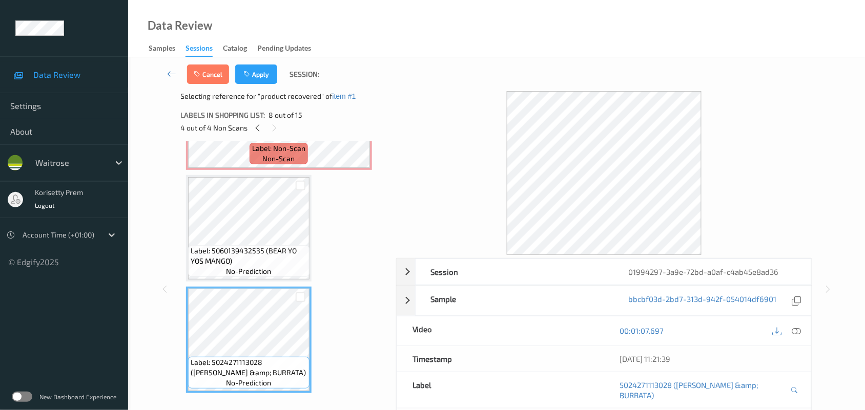
scroll to position [640, 0]
click at [262, 79] on button "Apply" at bounding box center [256, 74] width 42 height 19
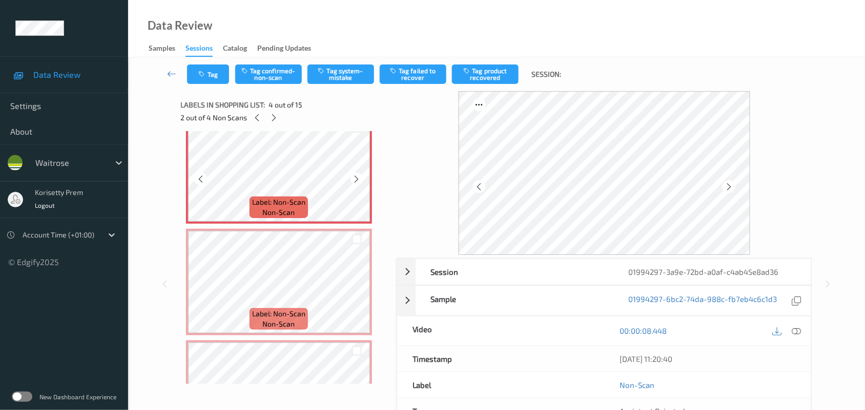
scroll to position [389, 0]
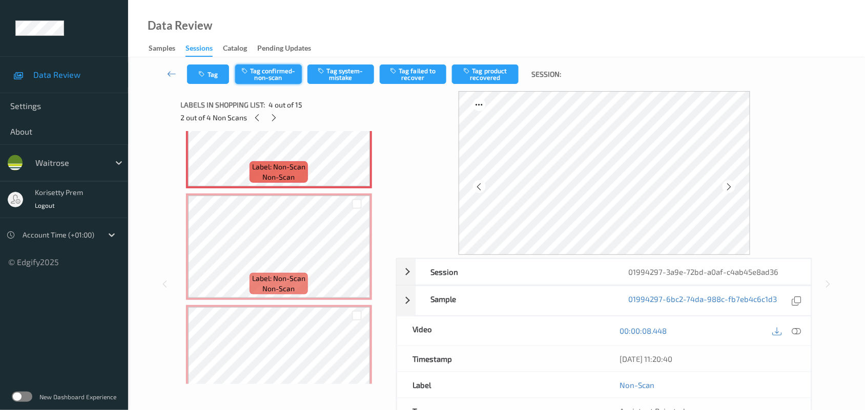
click at [271, 77] on button "Tag confirmed-non-scan" at bounding box center [268, 74] width 67 height 19
click at [486, 71] on button "Tag product recovered" at bounding box center [485, 74] width 67 height 19
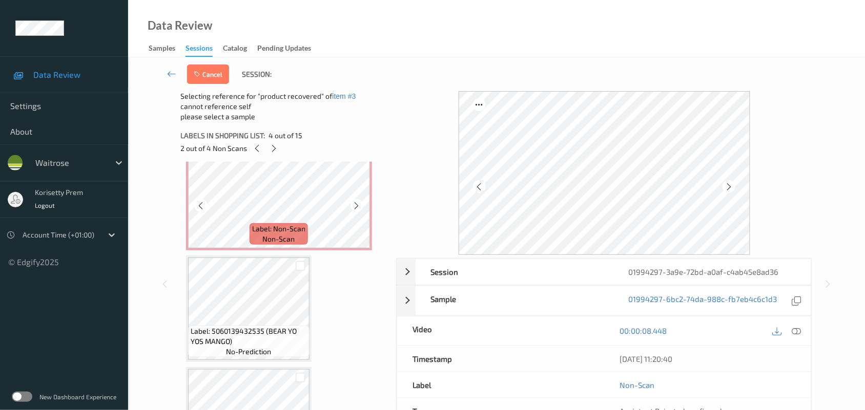
scroll to position [709, 0]
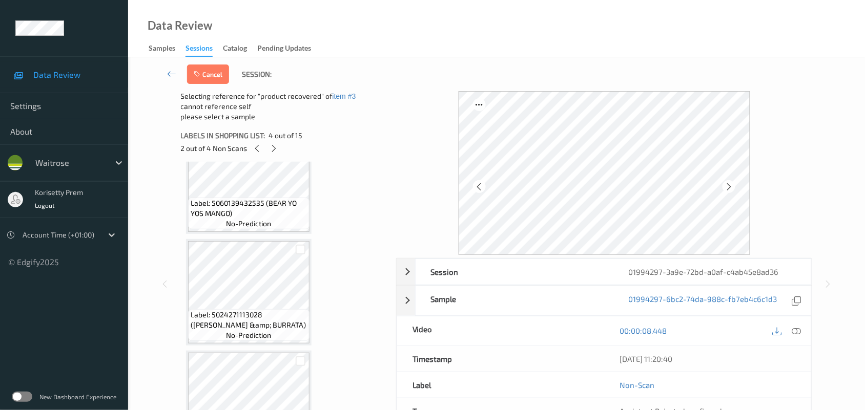
click at [251, 204] on span "Label: 5060139432535 (BEAR YO YOS MANGO)" at bounding box center [249, 208] width 116 height 20
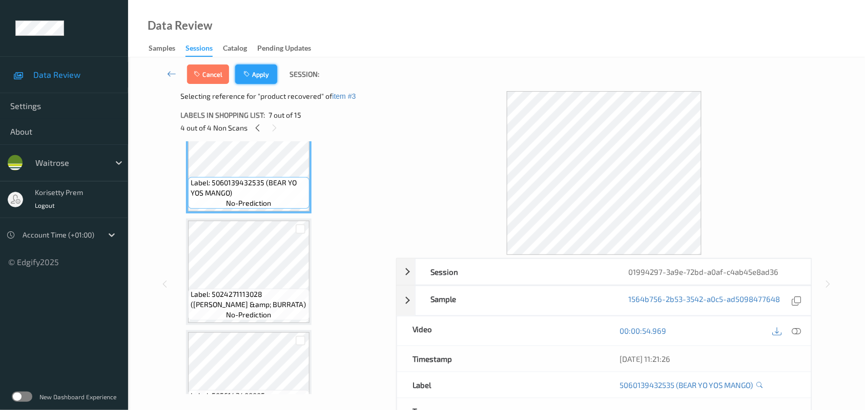
click at [267, 75] on button "Apply" at bounding box center [256, 74] width 42 height 19
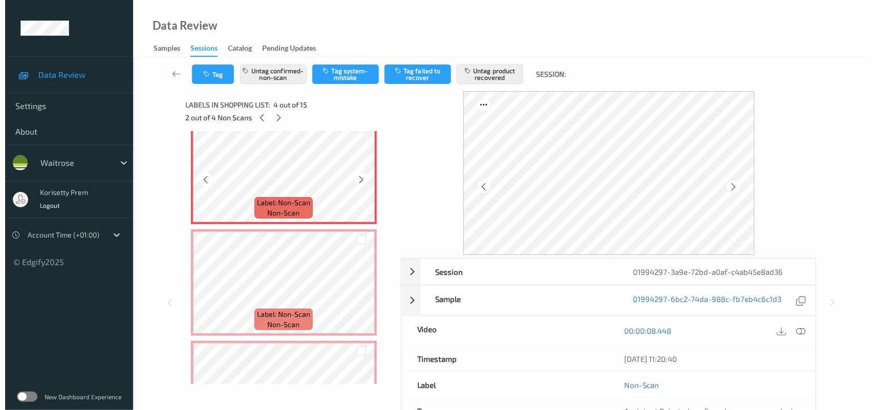
scroll to position [356, 0]
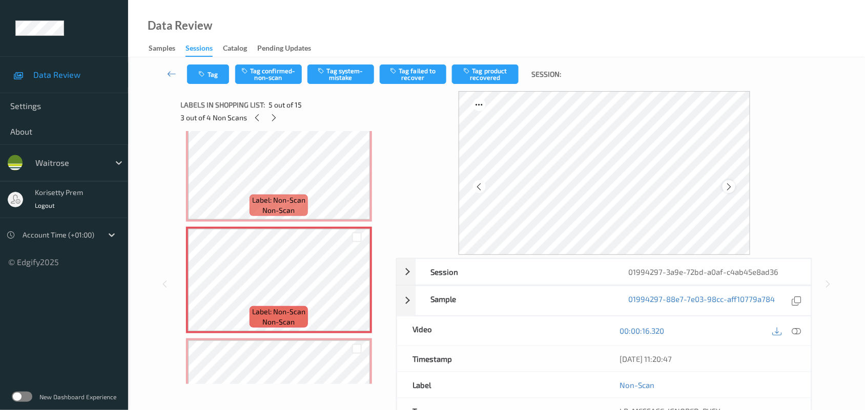
click at [733, 187] on div at bounding box center [728, 186] width 13 height 13
click at [345, 71] on button "Tag system-mistake" at bounding box center [340, 74] width 67 height 19
click at [330, 75] on button "Tag system-mistake" at bounding box center [340, 74] width 67 height 19
click at [209, 62] on div "Tag Tag confirmed-non-scan Untag system-mistake Tag failed to recover Tag produ…" at bounding box center [496, 74] width 694 height 34
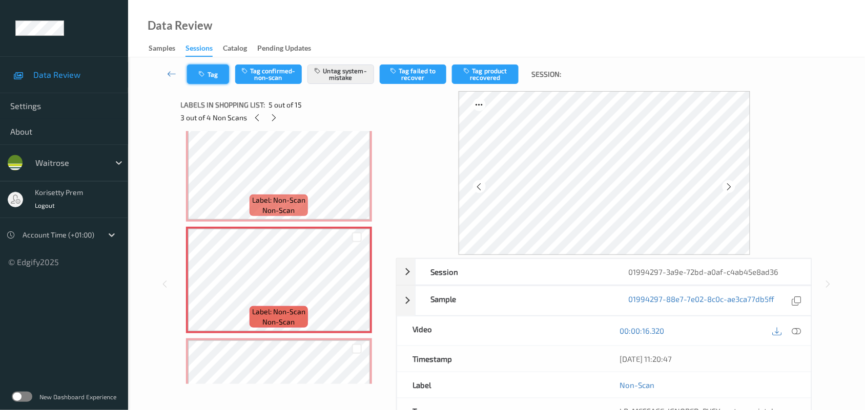
click at [209, 68] on button "Tag" at bounding box center [208, 74] width 42 height 19
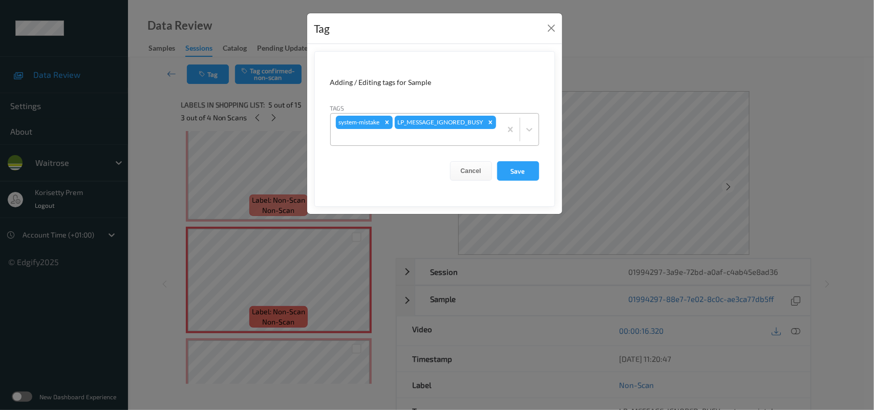
click at [456, 132] on div at bounding box center [416, 137] width 160 height 12
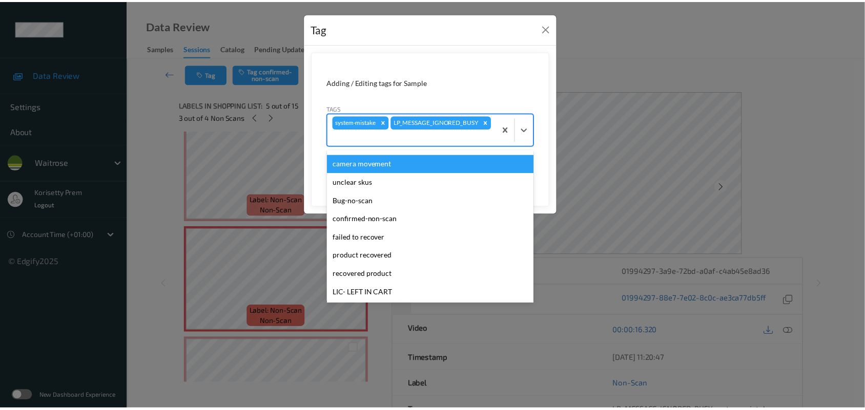
scroll to position [255, 0]
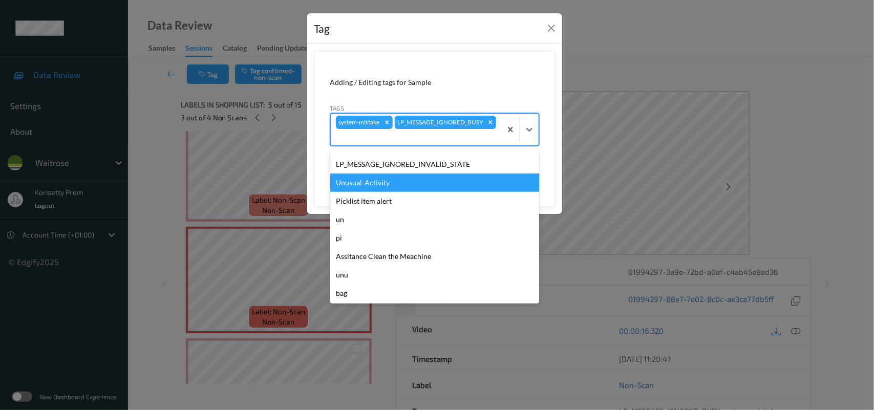
click at [413, 187] on div "Unusual-Activity" at bounding box center [434, 183] width 209 height 18
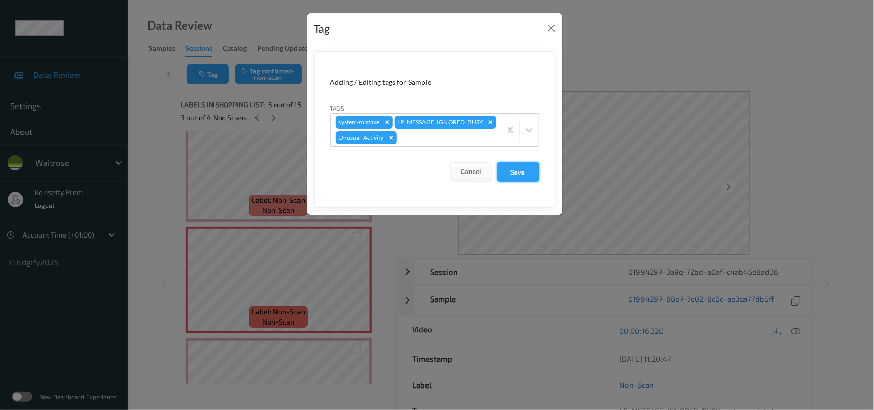
click at [508, 182] on button "Save" at bounding box center [518, 171] width 42 height 19
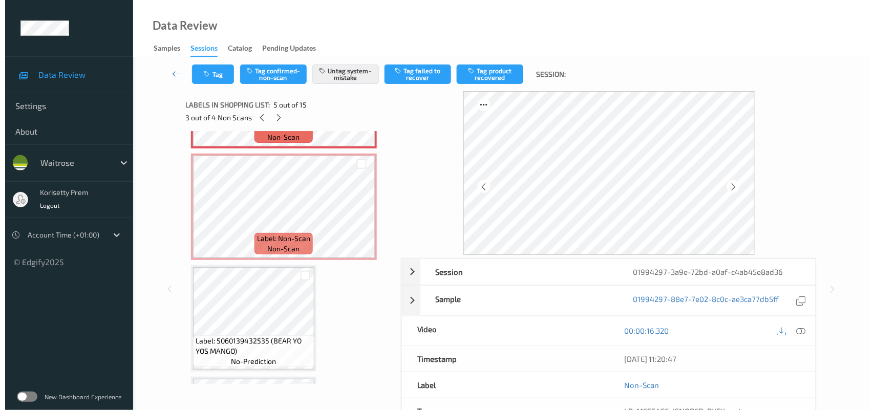
scroll to position [548, 0]
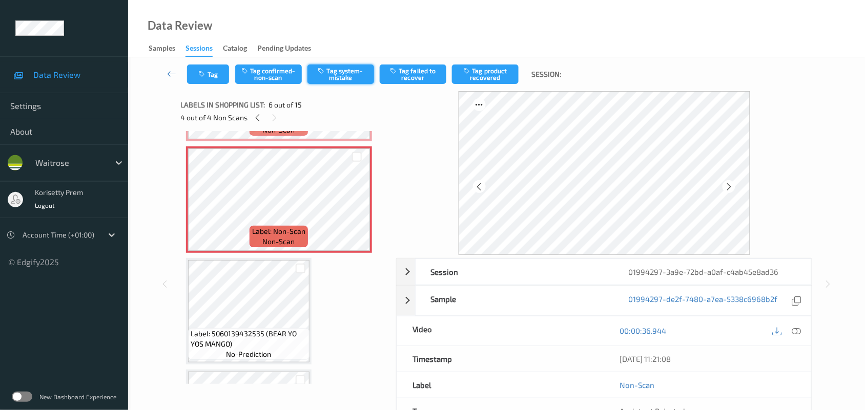
click at [356, 74] on button "Tag system-mistake" at bounding box center [340, 74] width 67 height 19
click at [199, 73] on icon "button" at bounding box center [203, 74] width 9 height 7
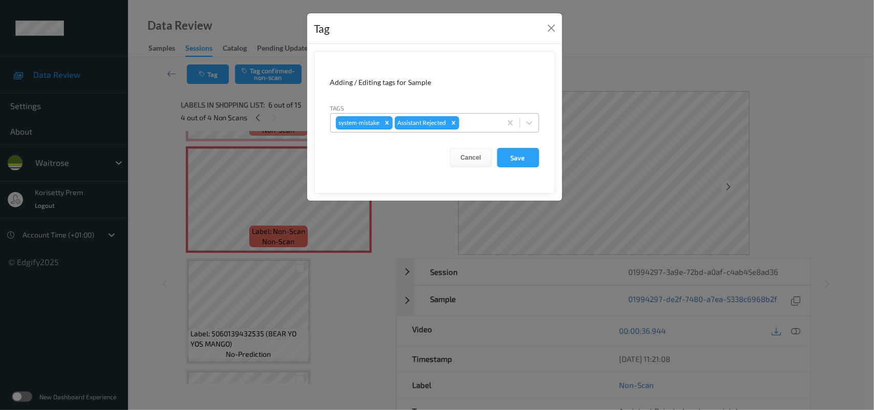
click at [480, 125] on div at bounding box center [478, 123] width 35 height 12
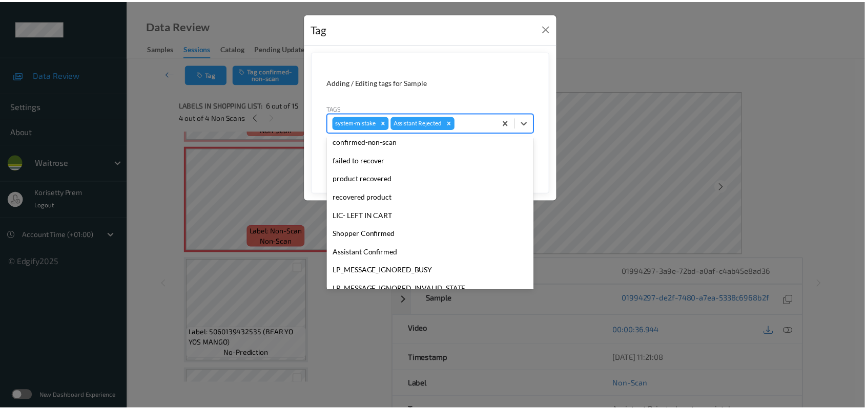
scroll to position [255, 0]
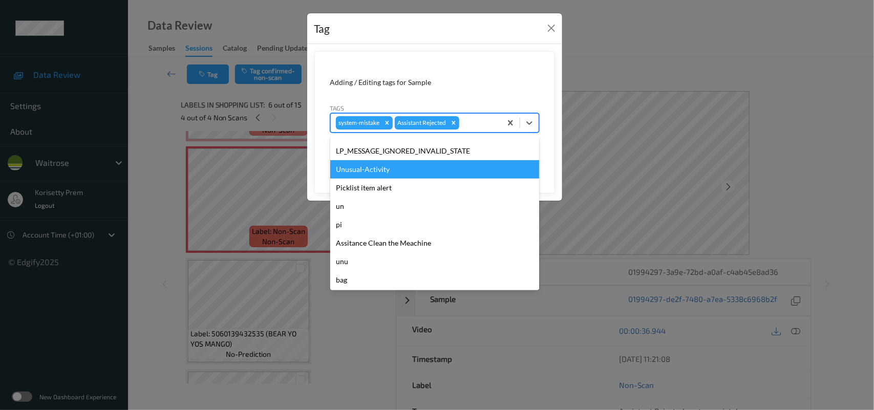
click at [397, 172] on div "Unusual-Activity" at bounding box center [434, 169] width 209 height 18
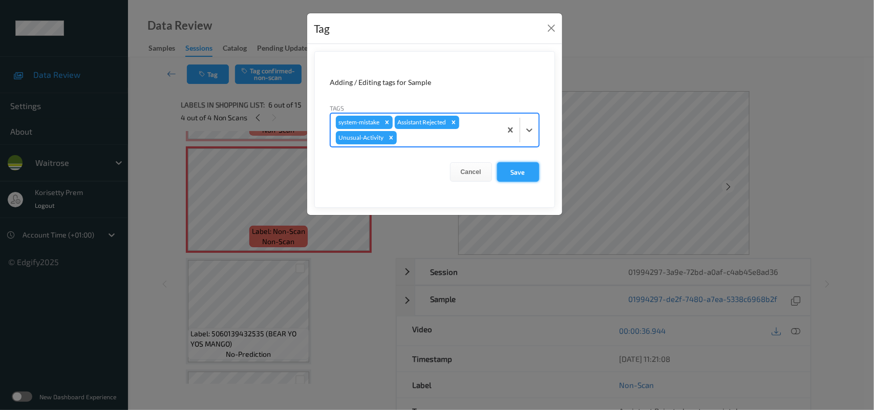
click at [511, 173] on button "Save" at bounding box center [518, 171] width 42 height 19
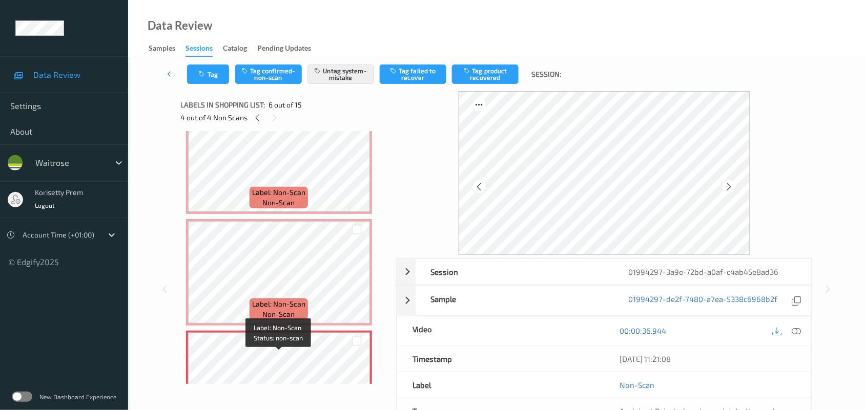
scroll to position [292, 0]
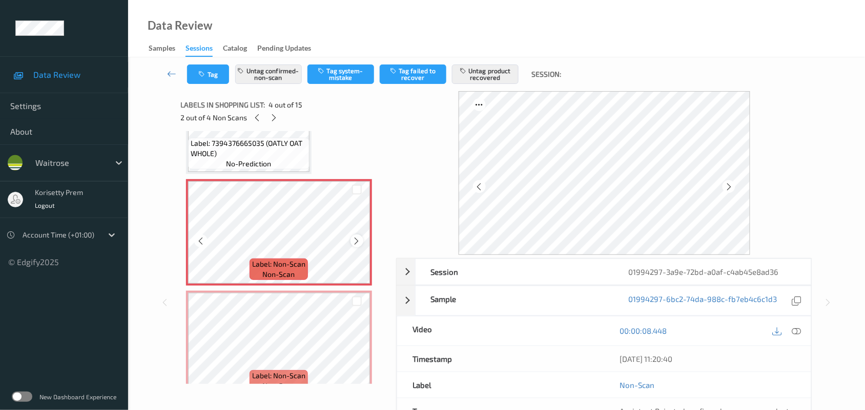
click at [355, 241] on icon at bounding box center [356, 241] width 9 height 9
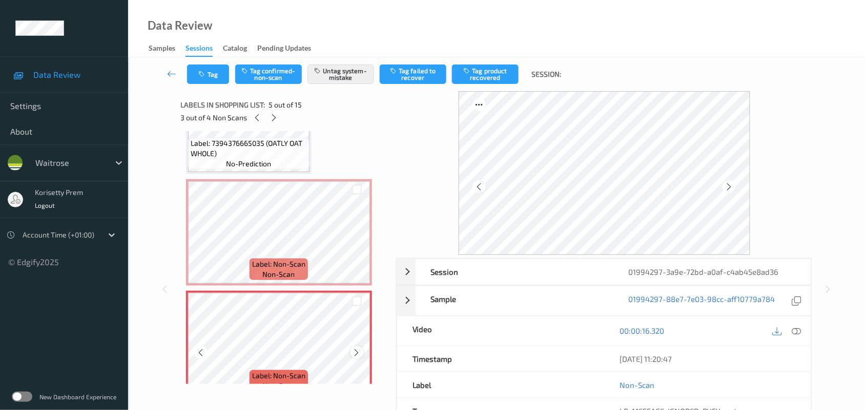
click at [352, 349] on icon at bounding box center [356, 352] width 9 height 9
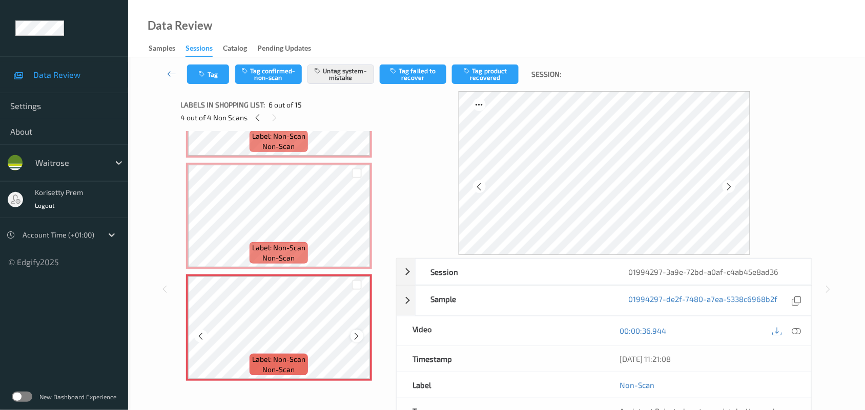
click at [359, 336] on icon at bounding box center [356, 336] width 9 height 9
click at [359, 335] on icon at bounding box center [356, 336] width 9 height 9
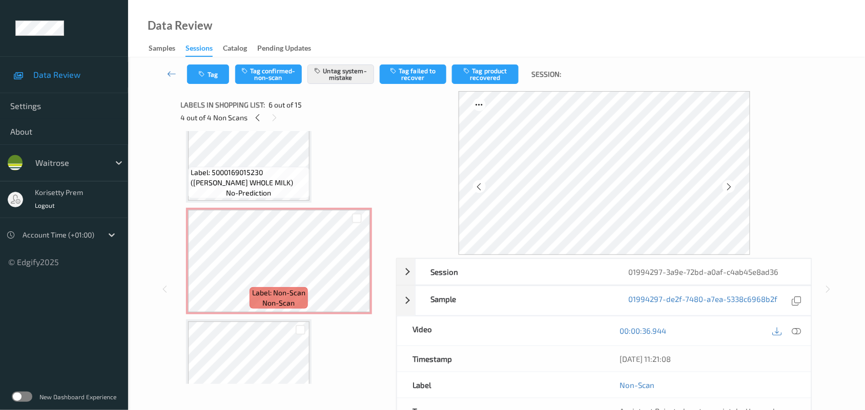
scroll to position [36, 0]
click at [257, 118] on icon at bounding box center [258, 117] width 9 height 9
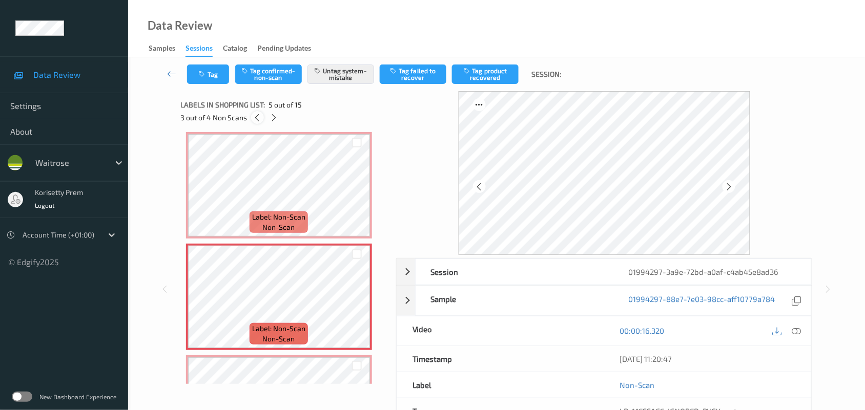
click at [257, 118] on icon at bounding box center [257, 117] width 9 height 9
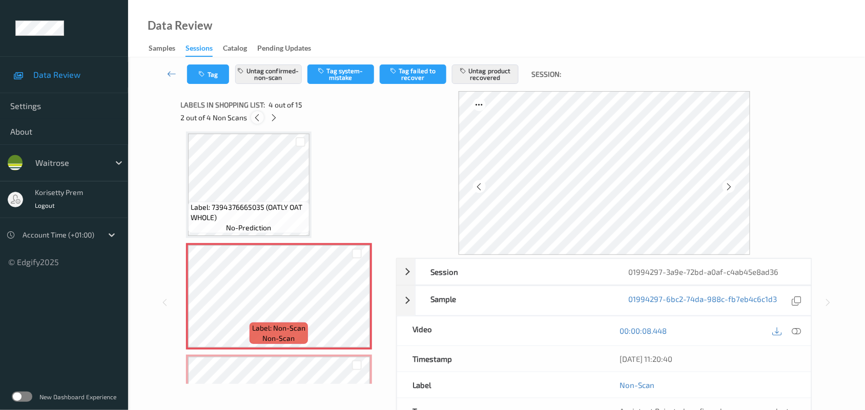
click at [257, 118] on icon at bounding box center [257, 117] width 9 height 9
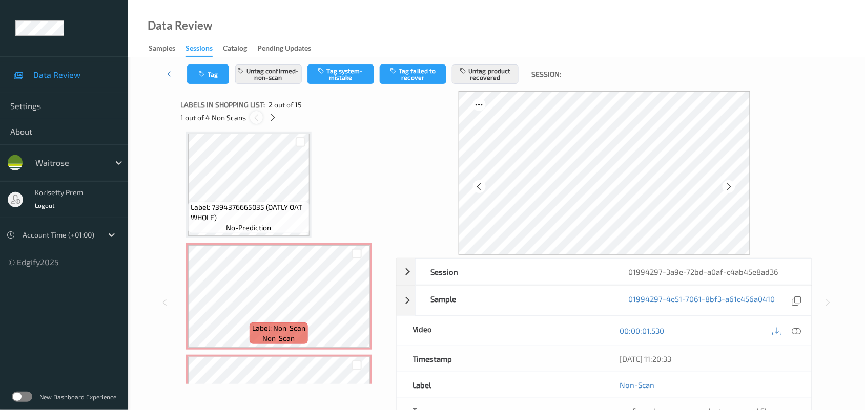
scroll to position [5, 0]
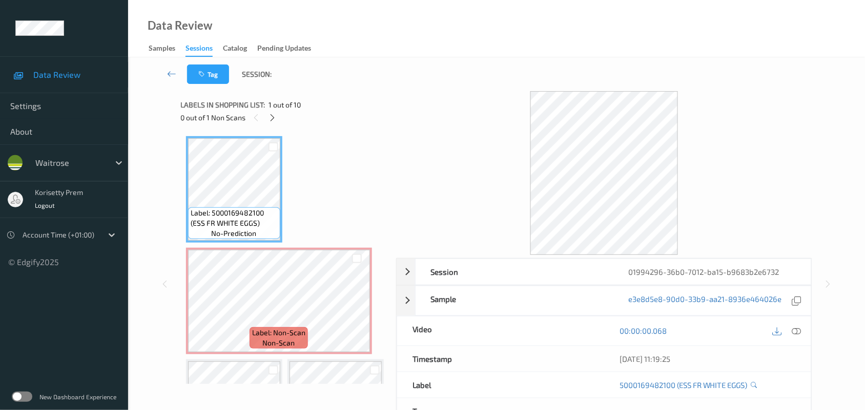
click at [409, 135] on div at bounding box center [604, 173] width 416 height 164
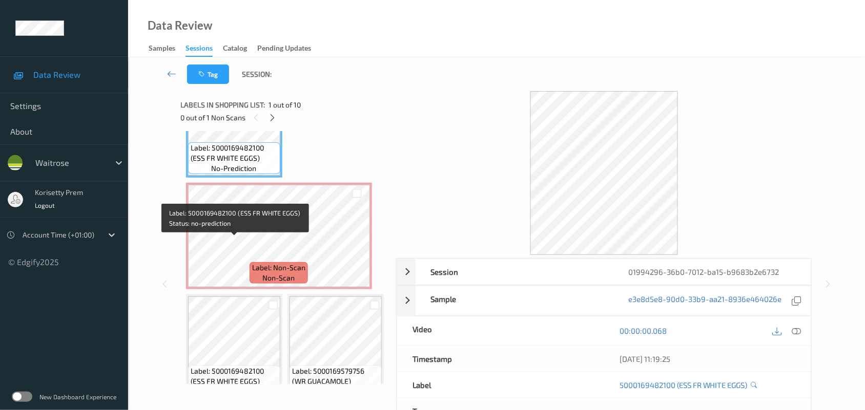
scroll to position [64, 0]
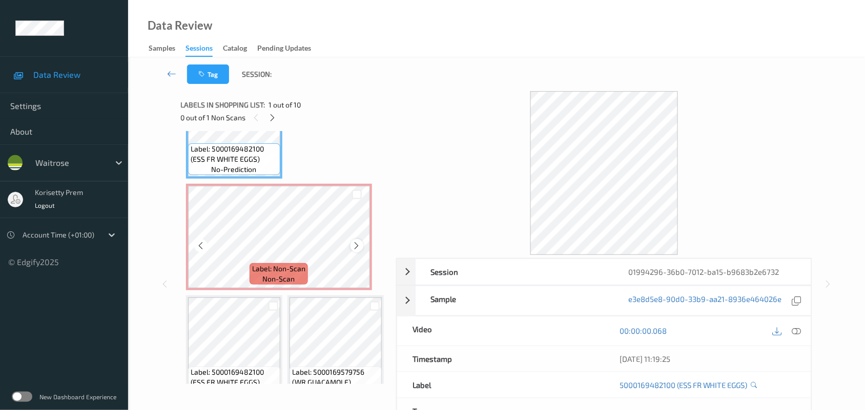
click at [357, 244] on icon at bounding box center [356, 245] width 9 height 9
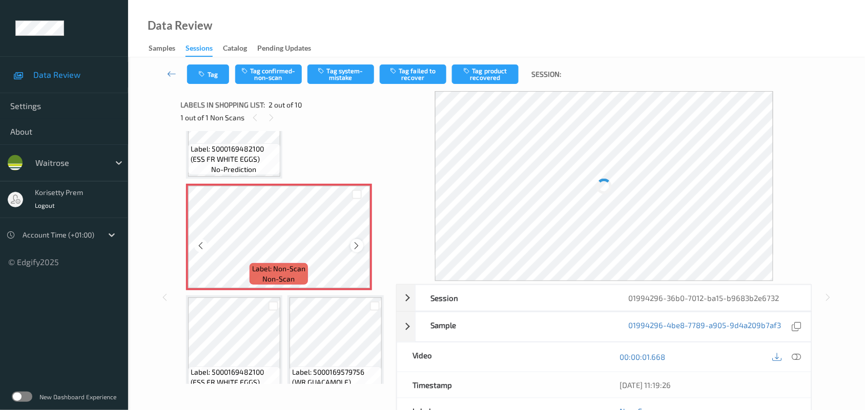
click at [360, 245] on icon at bounding box center [356, 245] width 9 height 9
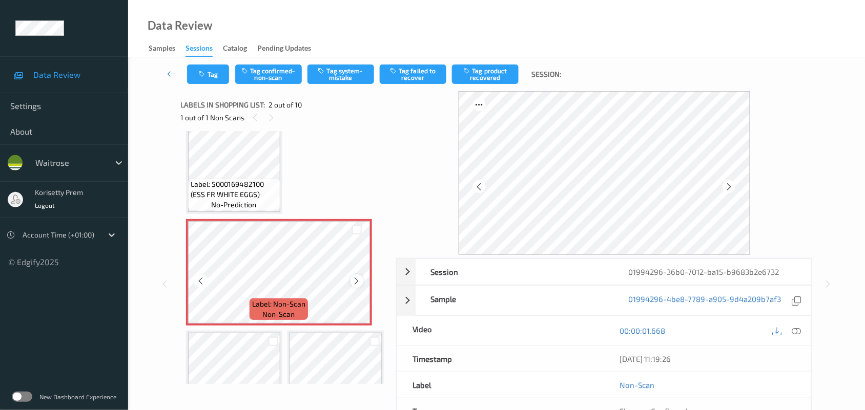
scroll to position [0, 0]
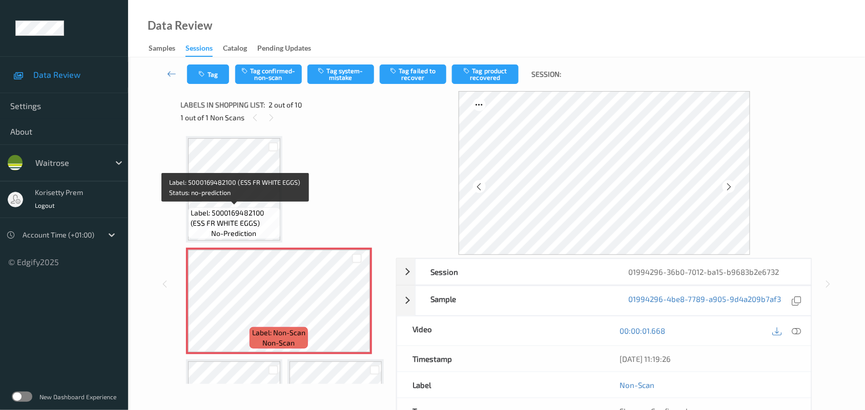
click at [241, 218] on span "Label: 5000169482100 (ESS FR WHITE EGGS)" at bounding box center [234, 218] width 87 height 20
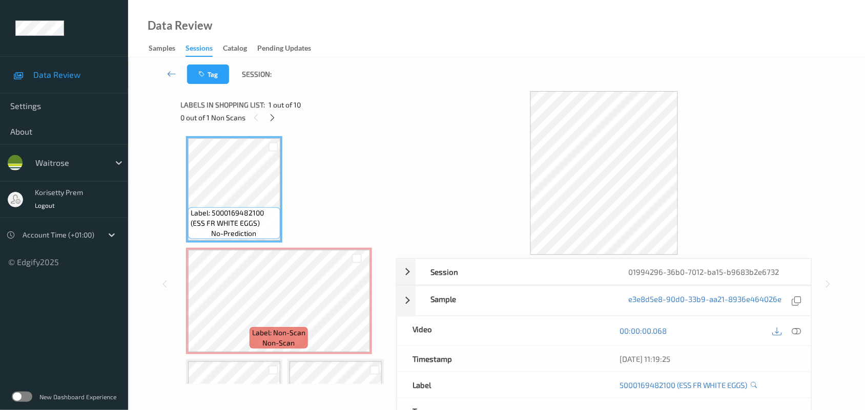
click at [798, 329] on icon at bounding box center [796, 330] width 9 height 9
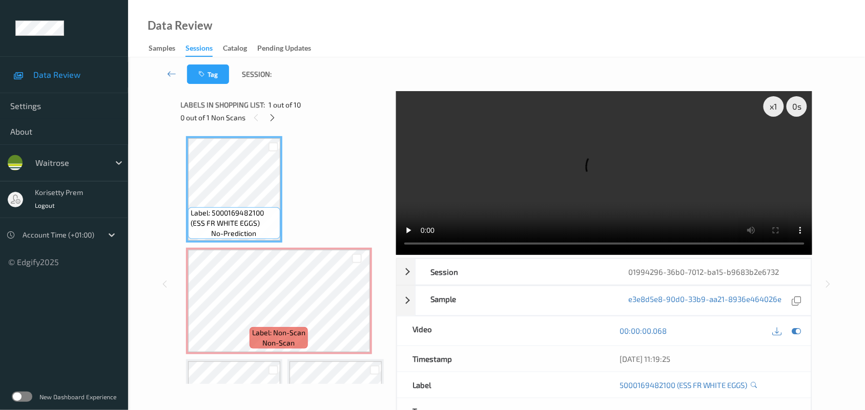
click at [551, 165] on video at bounding box center [604, 173] width 416 height 164
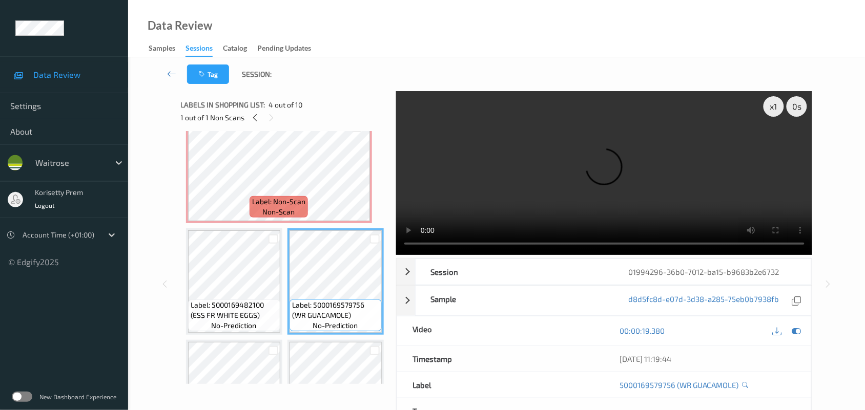
scroll to position [128, 0]
click at [560, 183] on video at bounding box center [604, 173] width 416 height 164
click at [518, 152] on video at bounding box center [604, 173] width 416 height 164
click at [494, 159] on video at bounding box center [604, 173] width 416 height 164
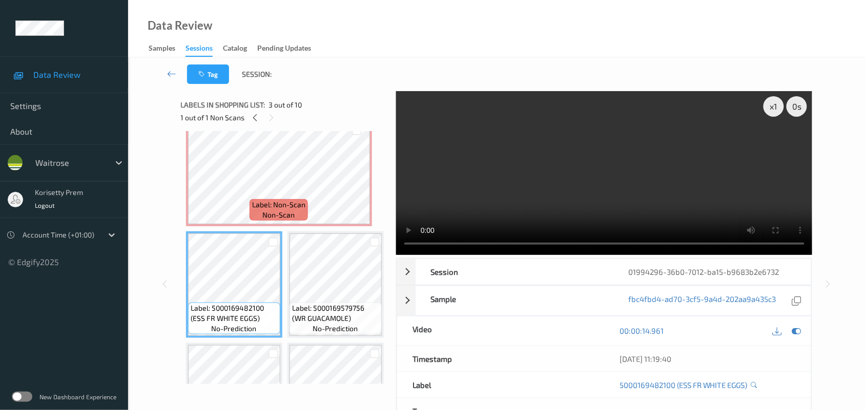
click at [554, 137] on video at bounding box center [604, 173] width 416 height 164
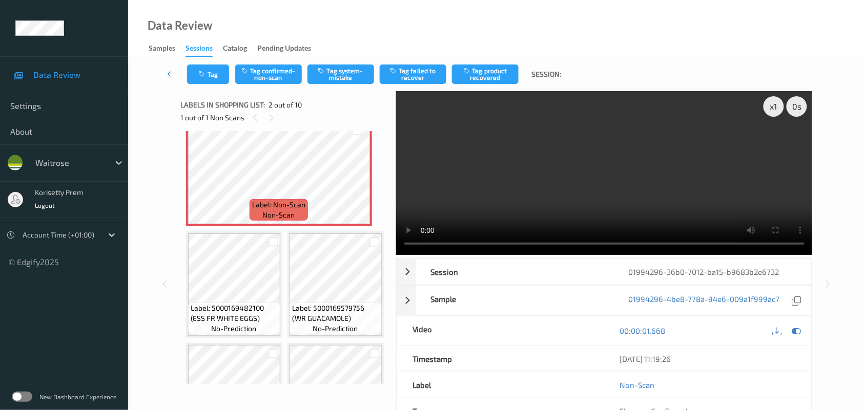
click at [567, 196] on video at bounding box center [604, 173] width 416 height 164
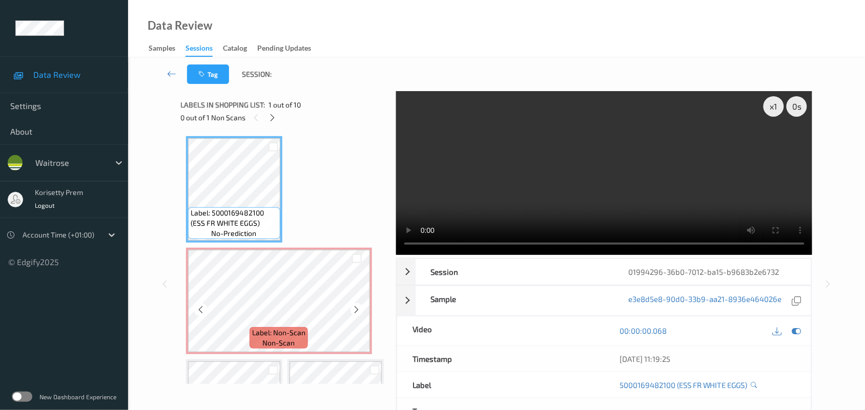
scroll to position [64, 0]
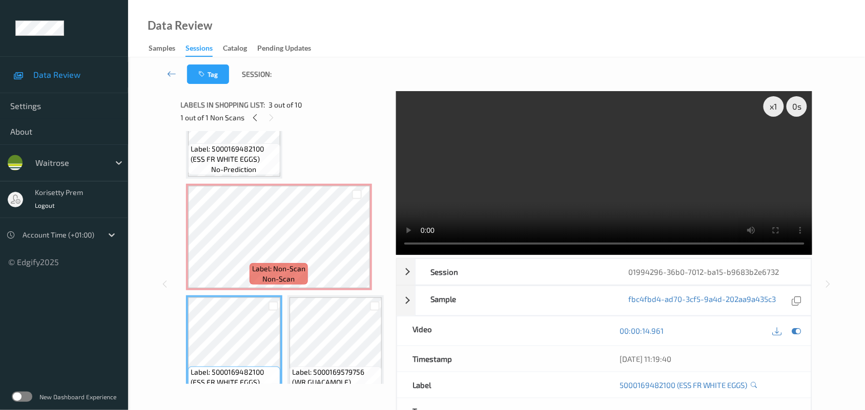
click at [584, 201] on video at bounding box center [604, 173] width 416 height 164
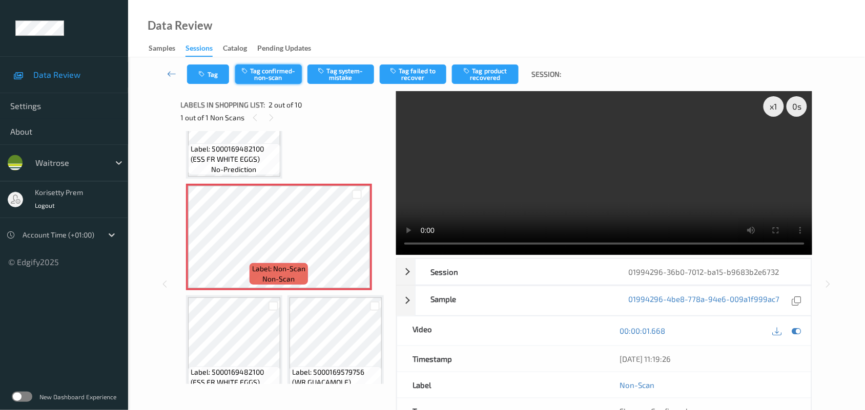
click at [259, 68] on button "Tag confirmed-non-scan" at bounding box center [268, 74] width 67 height 19
click at [487, 73] on button "Tag product recovered" at bounding box center [485, 74] width 67 height 19
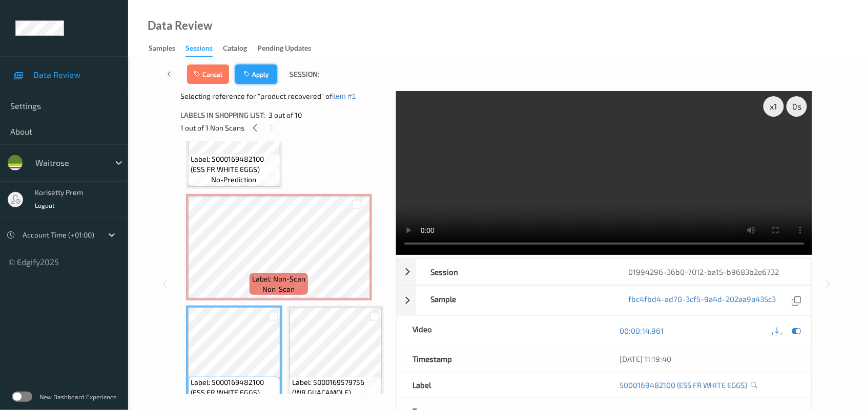
click at [254, 69] on button "Apply" at bounding box center [256, 74] width 42 height 19
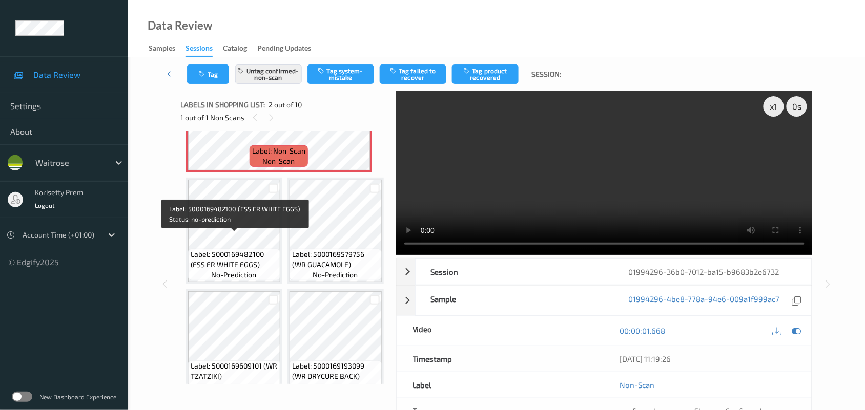
scroll to position [197, 0]
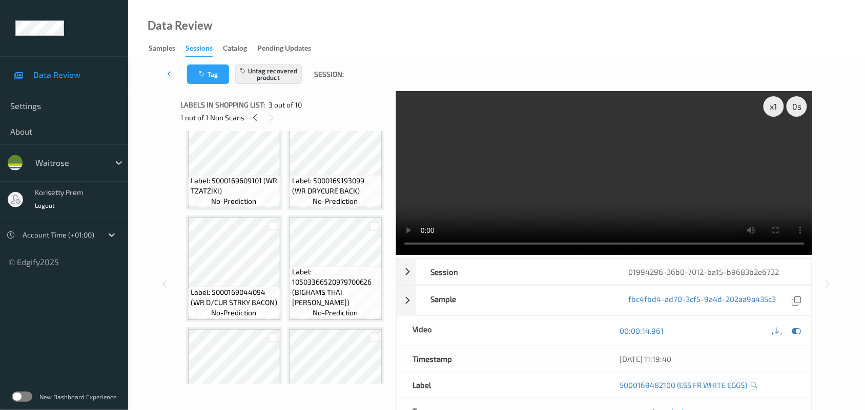
scroll to position [372, 0]
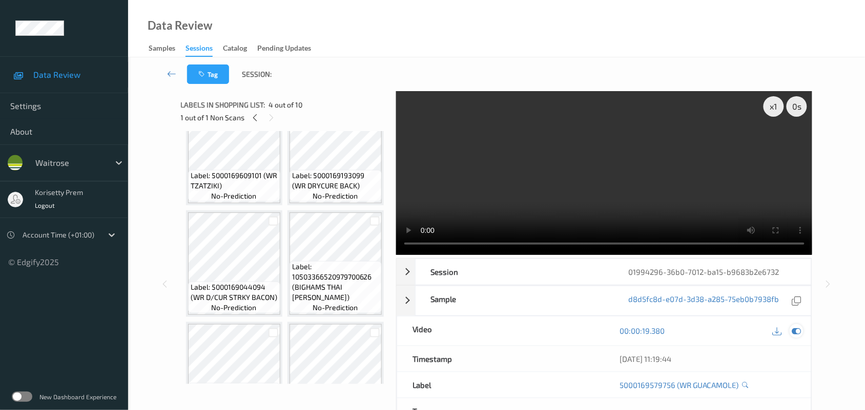
click at [795, 326] on icon at bounding box center [796, 330] width 9 height 9
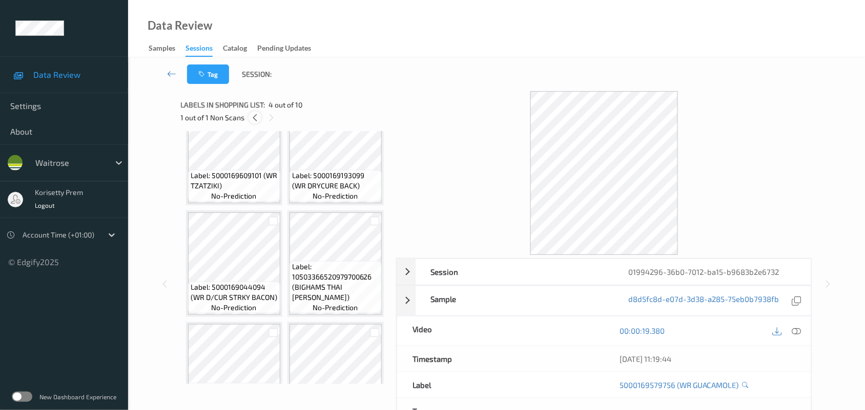
click at [257, 114] on icon at bounding box center [254, 117] width 9 height 9
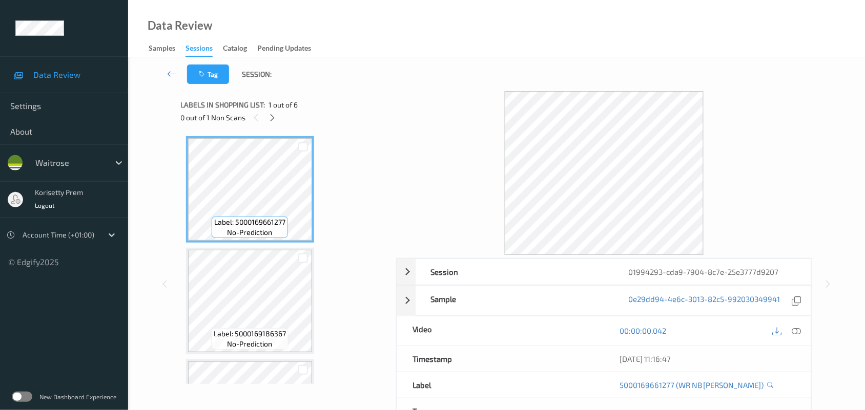
click at [391, 160] on div "Session 01994293-cda9-7904-8c7e-25e3777d9207 Session ID 01994293-cda9-7904-8c7e…" at bounding box center [496, 284] width 631 height 386
click at [416, 95] on div at bounding box center [604, 173] width 416 height 164
click at [271, 116] on icon at bounding box center [272, 117] width 9 height 9
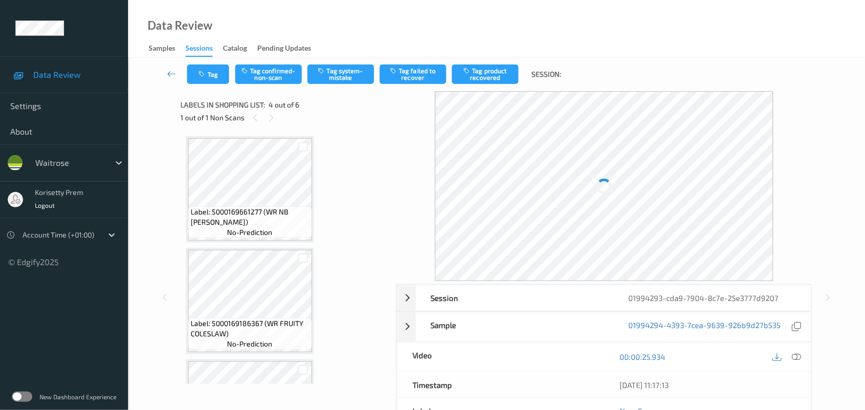
scroll to position [228, 0]
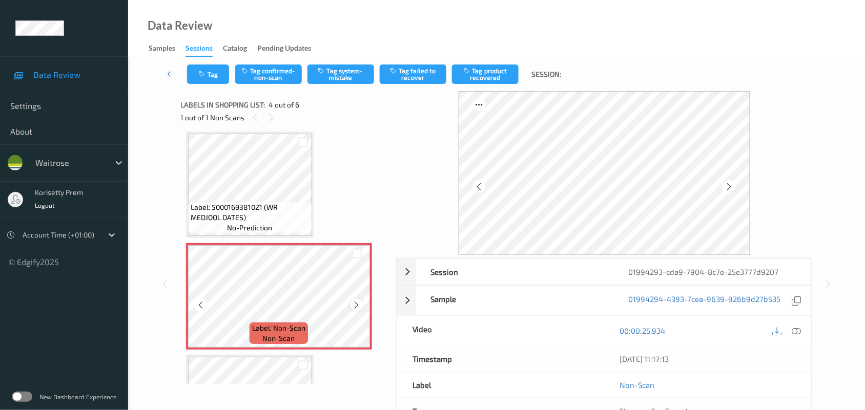
click at [357, 305] on icon at bounding box center [356, 305] width 9 height 9
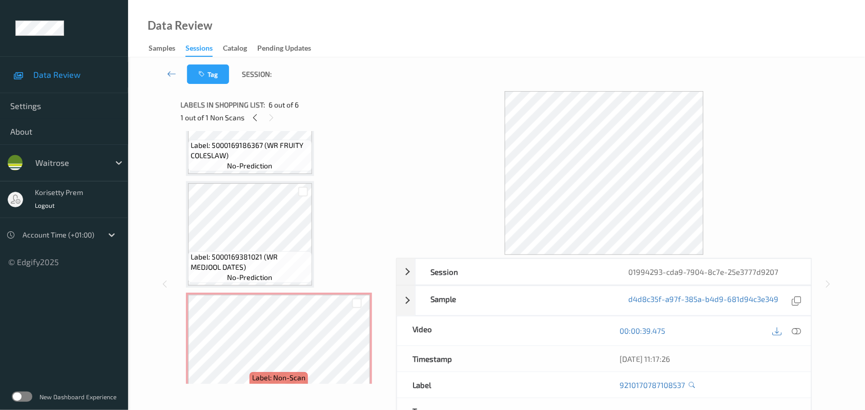
scroll to position [164, 0]
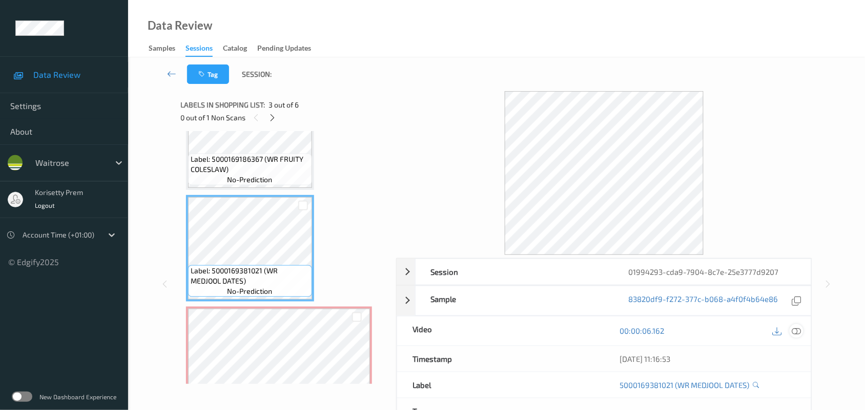
click at [795, 329] on icon at bounding box center [796, 330] width 9 height 9
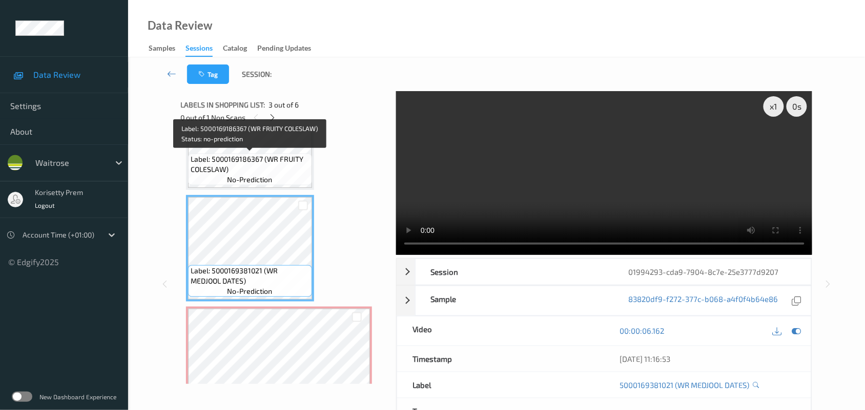
click at [247, 157] on span "Label: 5000169186367 (WR FRUITY COLESLAW)" at bounding box center [250, 164] width 119 height 20
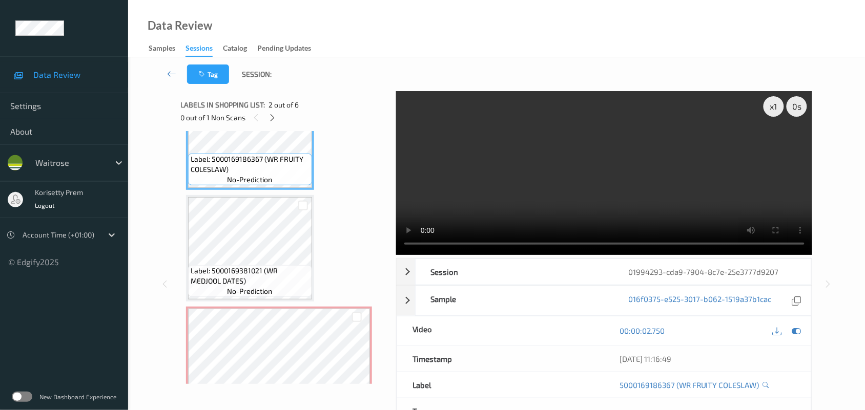
click at [518, 157] on video at bounding box center [604, 173] width 416 height 164
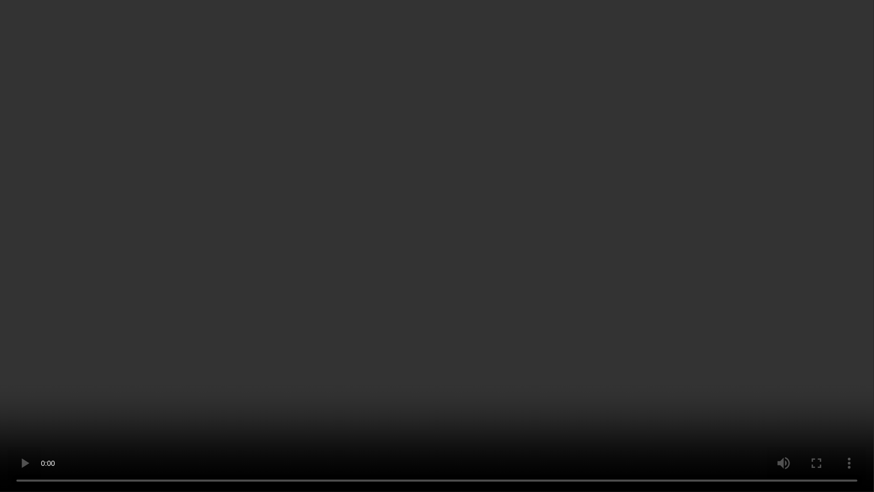
click at [789, 171] on video at bounding box center [437, 246] width 874 height 492
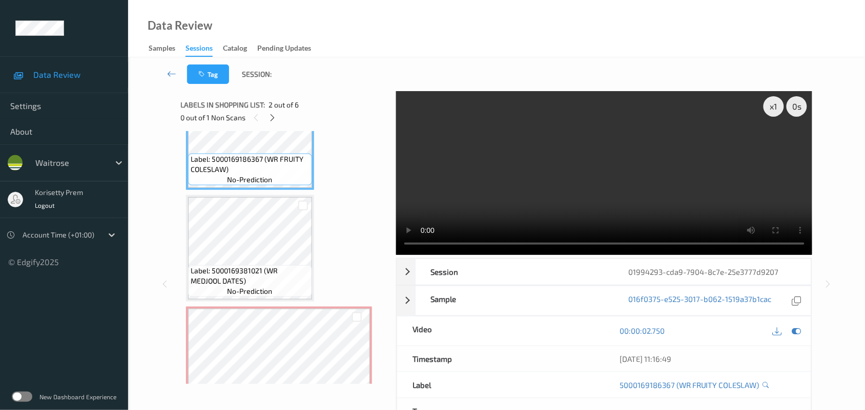
click at [528, 185] on video at bounding box center [604, 173] width 416 height 164
click at [605, 180] on video at bounding box center [604, 173] width 416 height 164
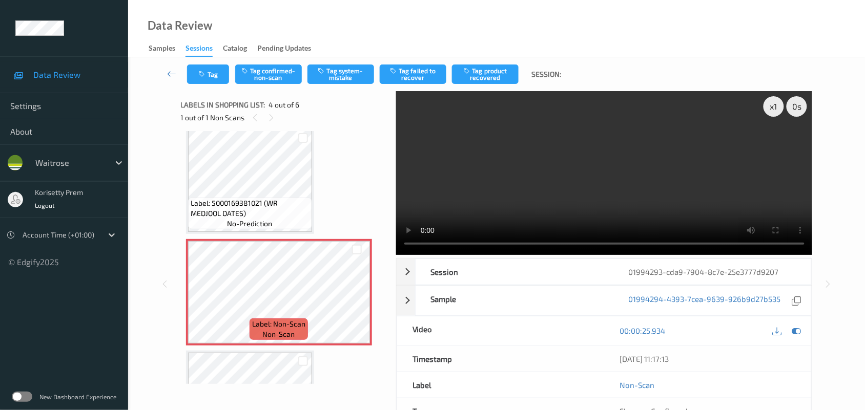
scroll to position [228, 0]
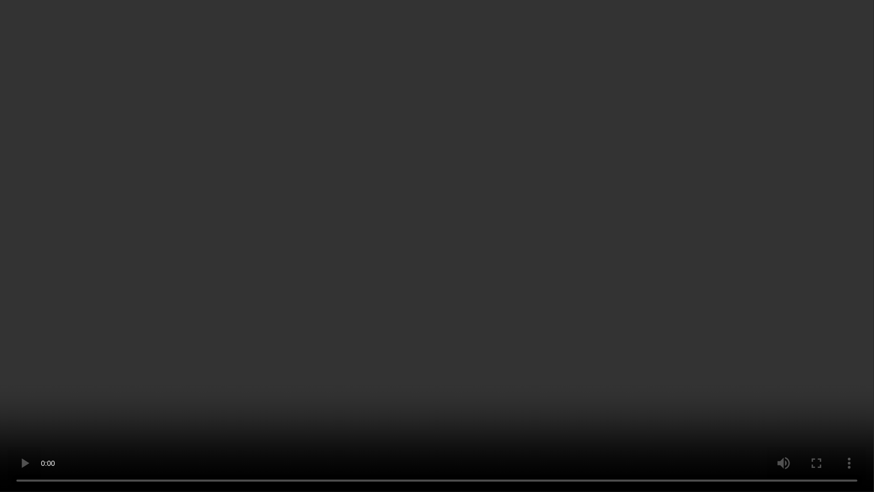
click at [436, 248] on video at bounding box center [437, 246] width 874 height 492
click at [471, 410] on video at bounding box center [437, 246] width 874 height 492
click at [496, 306] on video at bounding box center [437, 246] width 874 height 492
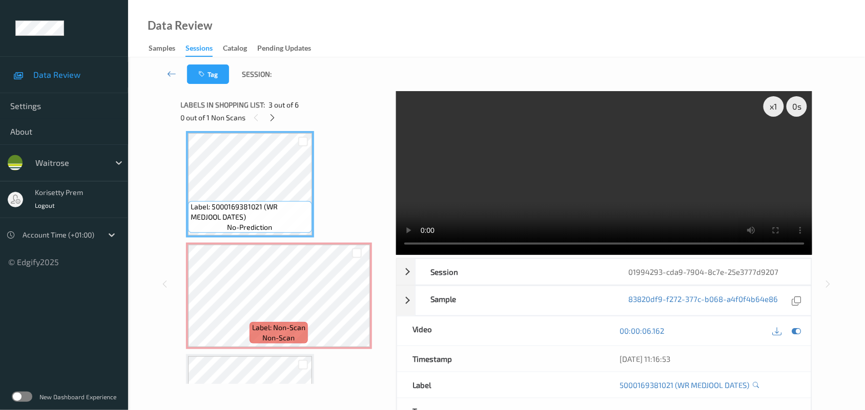
click at [543, 144] on video at bounding box center [604, 173] width 416 height 164
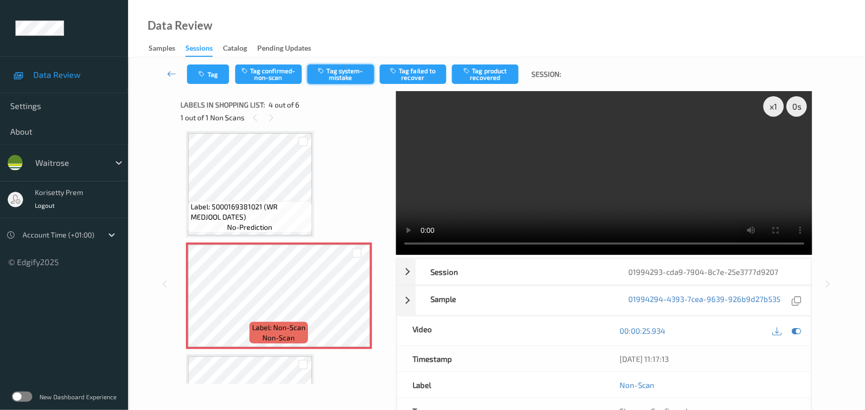
click at [339, 73] on button "Tag system-mistake" at bounding box center [340, 74] width 67 height 19
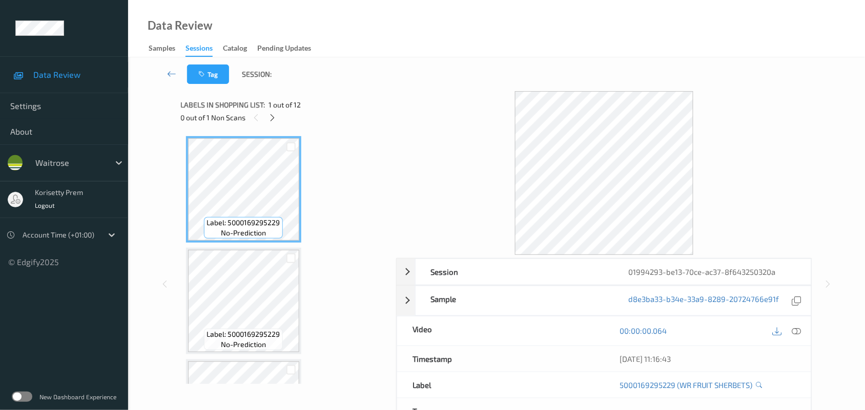
click at [447, 151] on div at bounding box center [604, 173] width 416 height 164
click at [275, 119] on icon at bounding box center [272, 117] width 9 height 9
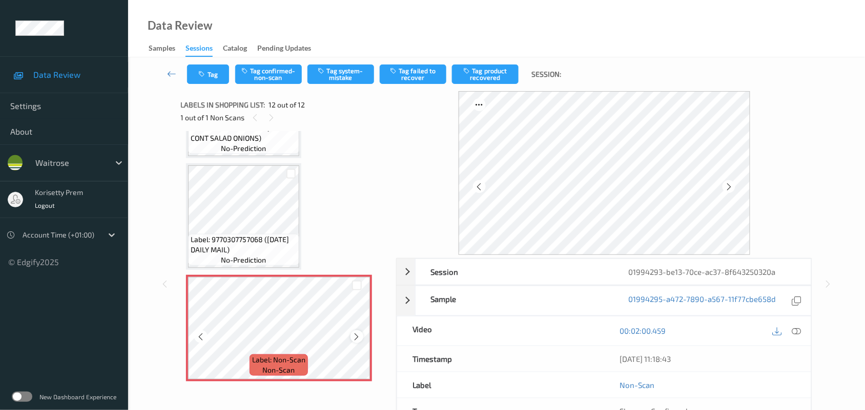
click at [360, 336] on icon at bounding box center [356, 336] width 9 height 9
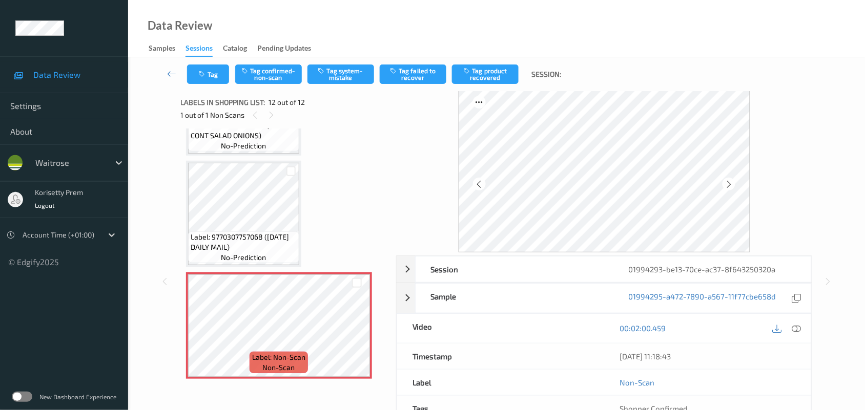
scroll to position [0, 0]
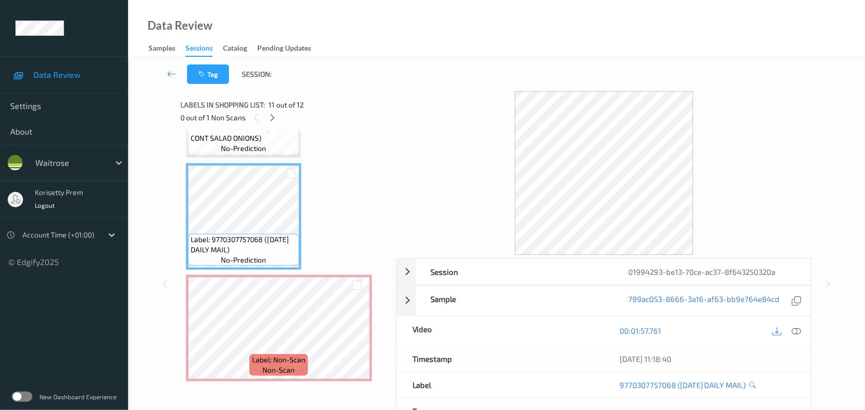
click at [794, 333] on icon at bounding box center [796, 330] width 9 height 9
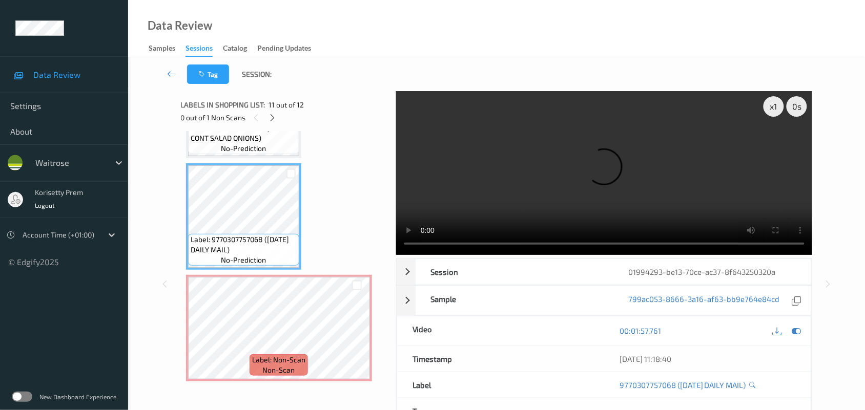
click at [517, 177] on video at bounding box center [604, 173] width 416 height 164
click at [552, 180] on video at bounding box center [604, 173] width 416 height 164
click at [546, 195] on video at bounding box center [604, 173] width 416 height 164
click at [666, 186] on video at bounding box center [604, 173] width 416 height 164
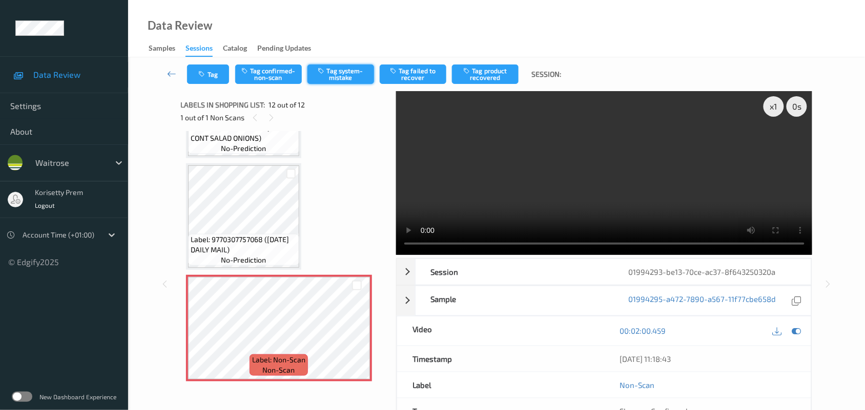
click at [342, 79] on button "Tag system-mistake" at bounding box center [340, 74] width 67 height 19
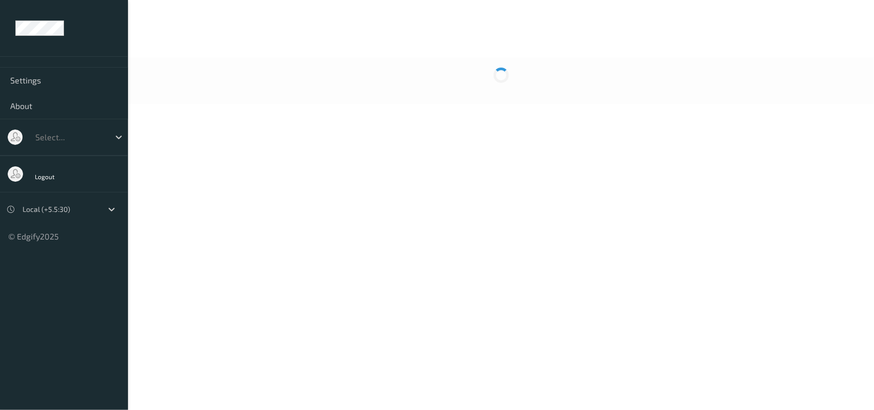
click at [152, 173] on body "Settings About Select... Logout Local (+5.5:30) © Edgify 2025 New Dashboard Exp…" at bounding box center [437, 205] width 874 height 410
click at [272, 121] on body "Settings About Select... Logout Local (+5.5:30) © Edgify 2025 New Dashboard Exp…" at bounding box center [437, 205] width 874 height 410
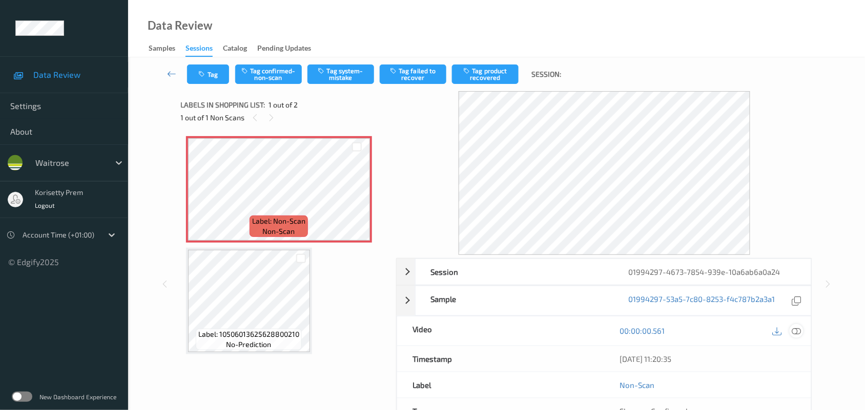
click at [795, 329] on icon at bounding box center [796, 330] width 9 height 9
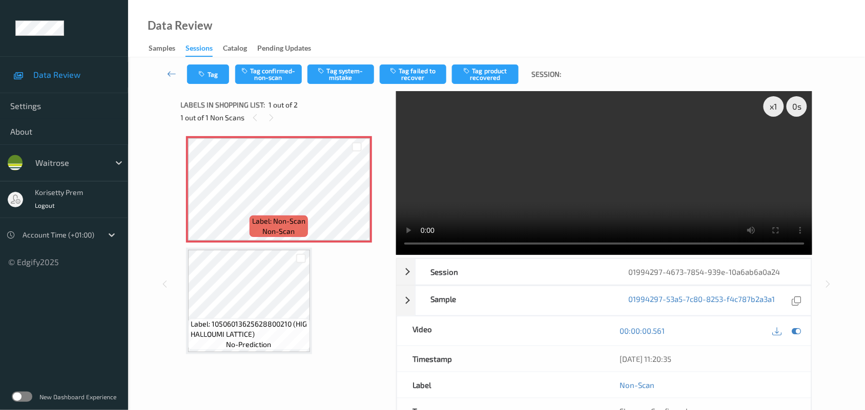
click at [459, 157] on video at bounding box center [604, 173] width 416 height 164
click at [522, 206] on video at bounding box center [604, 173] width 416 height 164
click at [336, 90] on div "Tag Tag confirmed-non-scan Tag system-mistake Tag failed to recover Tag product…" at bounding box center [496, 74] width 694 height 34
click at [346, 70] on button "Tag system-mistake" at bounding box center [340, 74] width 67 height 19
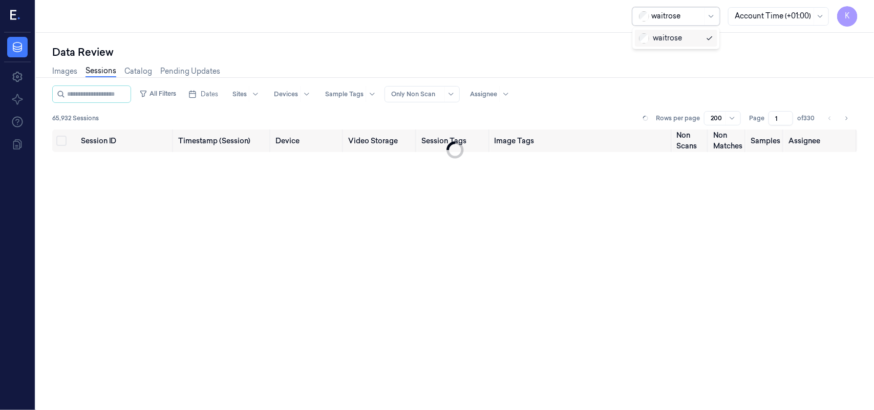
click at [689, 22] on div "waitrose" at bounding box center [676, 16] width 51 height 17
click at [209, 92] on button "Dates" at bounding box center [203, 94] width 38 height 16
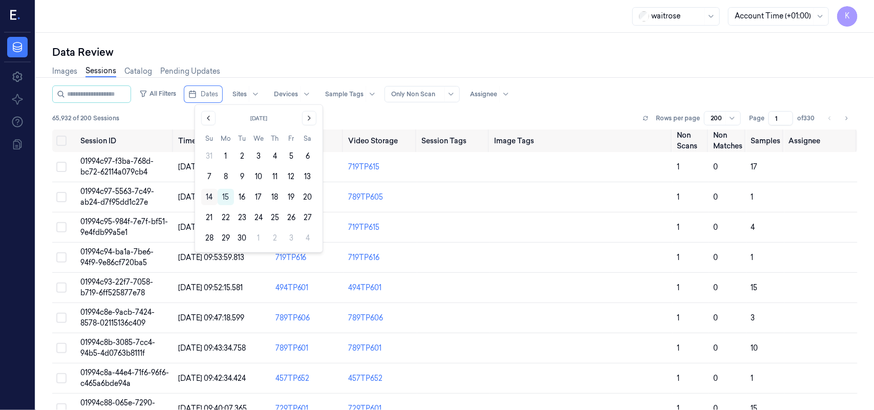
click at [210, 200] on button "14" at bounding box center [209, 197] width 16 height 16
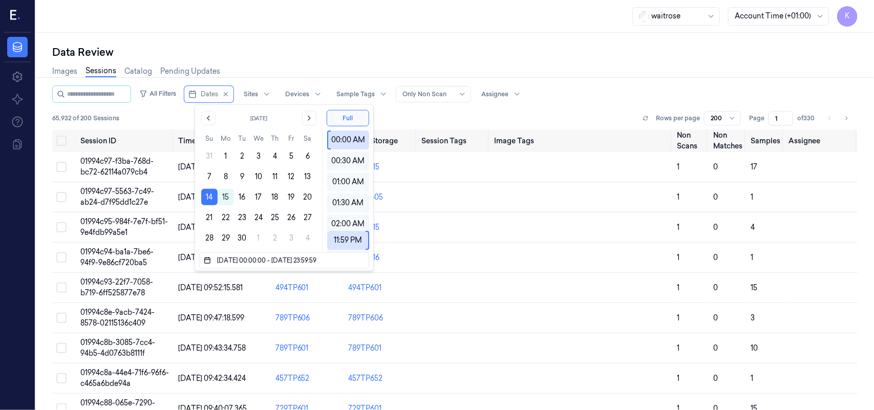
click at [210, 200] on button "14" at bounding box center [209, 197] width 16 height 16
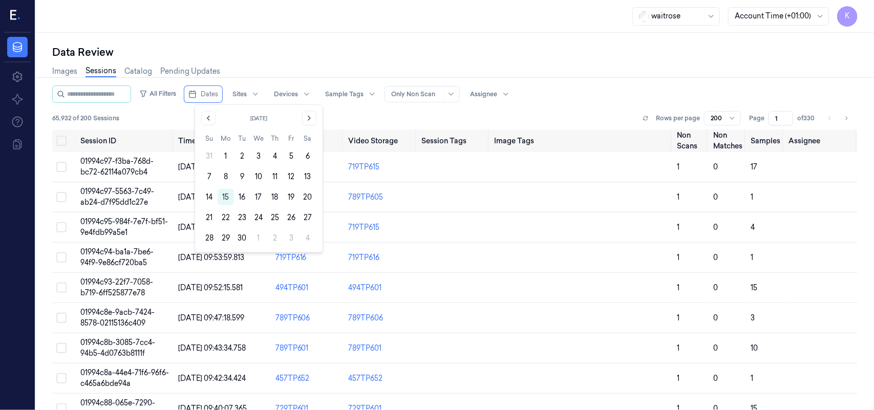
click at [210, 200] on button "14" at bounding box center [209, 197] width 16 height 16
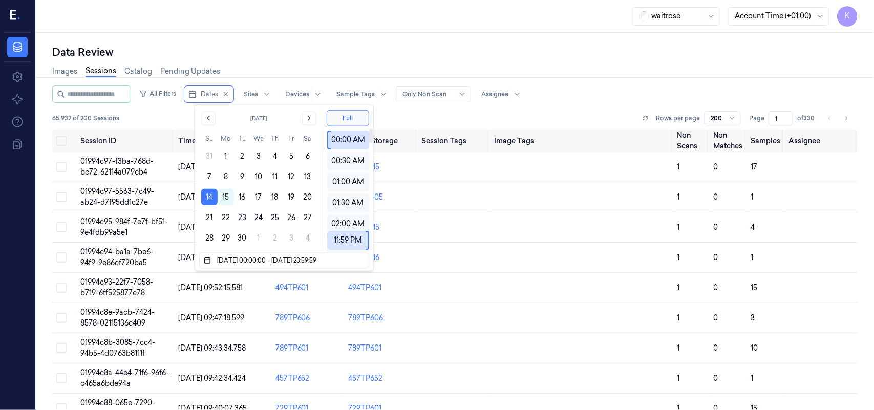
click at [582, 73] on div "Images Sessions Catalog Pending Updates" at bounding box center [455, 72] width 806 height 26
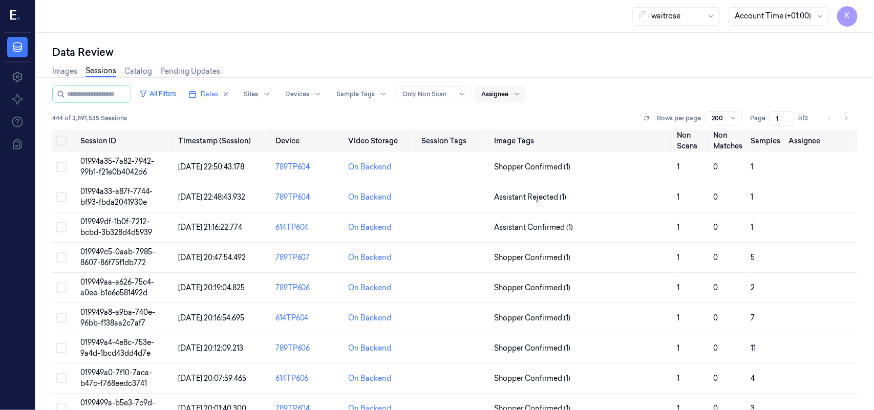
click at [509, 99] on div "Assignee" at bounding box center [494, 94] width 27 height 16
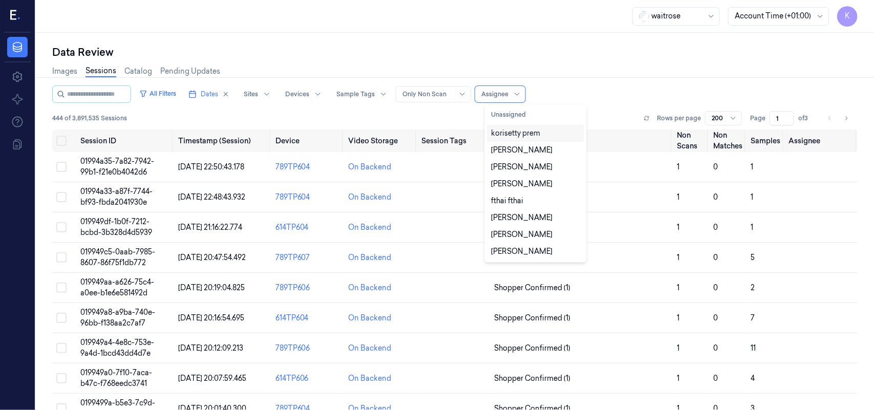
click at [531, 136] on div "korisetty prem" at bounding box center [515, 133] width 49 height 11
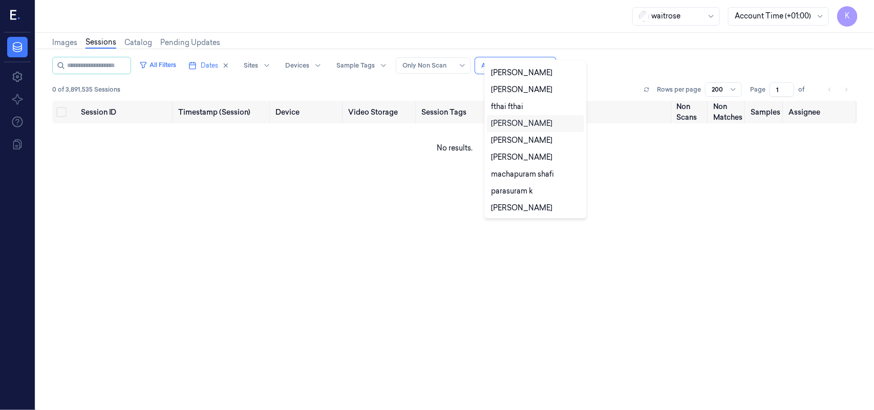
scroll to position [44, 0]
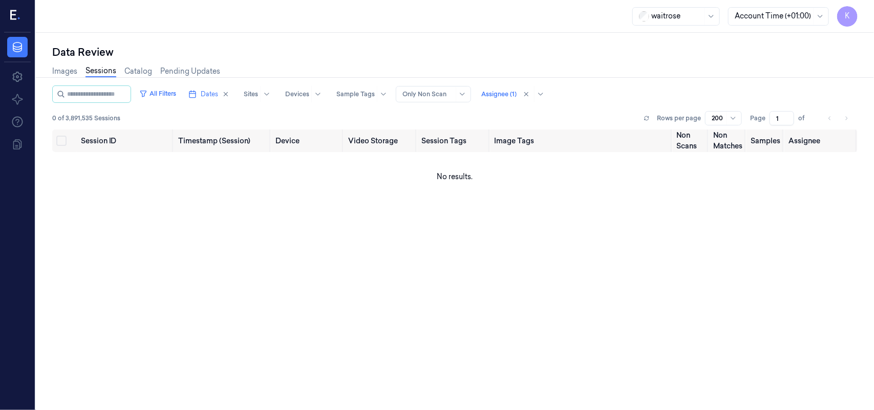
click at [18, 13] on icon at bounding box center [15, 15] width 11 height 15
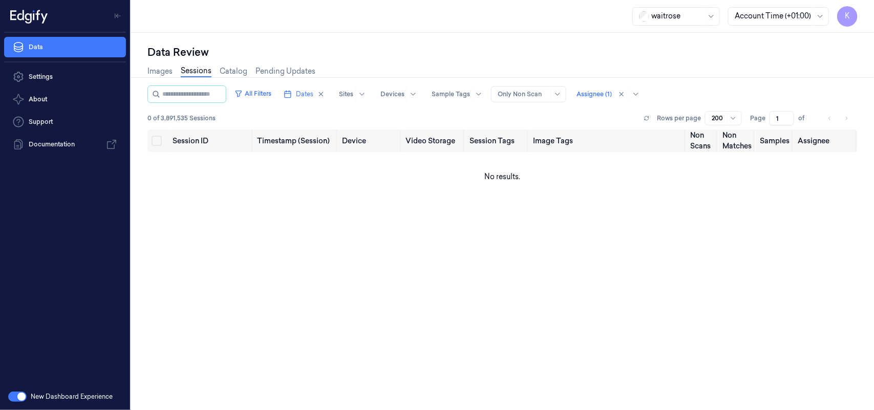
click at [14, 395] on button "button" at bounding box center [17, 397] width 18 height 10
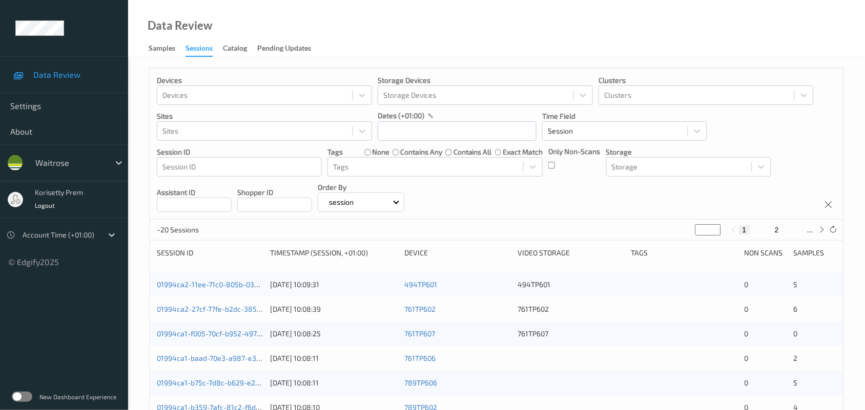
click at [555, 164] on div "Only Non-Scans" at bounding box center [574, 161] width 52 height 30
click at [472, 142] on div "Devices Devices Storage Devices Storage Devices Clusters Clusters Sites Sites d…" at bounding box center [496, 144] width 693 height 152
click at [472, 136] on input "text" at bounding box center [456, 130] width 159 height 19
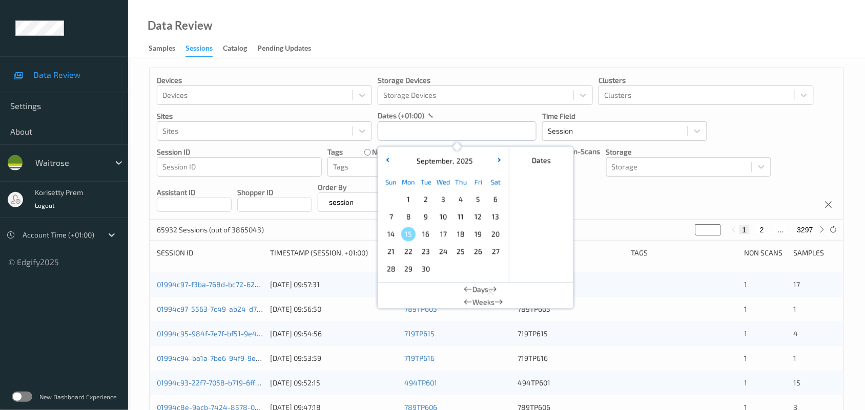
click at [494, 219] on span "13" at bounding box center [495, 217] width 14 height 14
type input "13/09/2025 00:00 -> 13/09/2025 23:59"
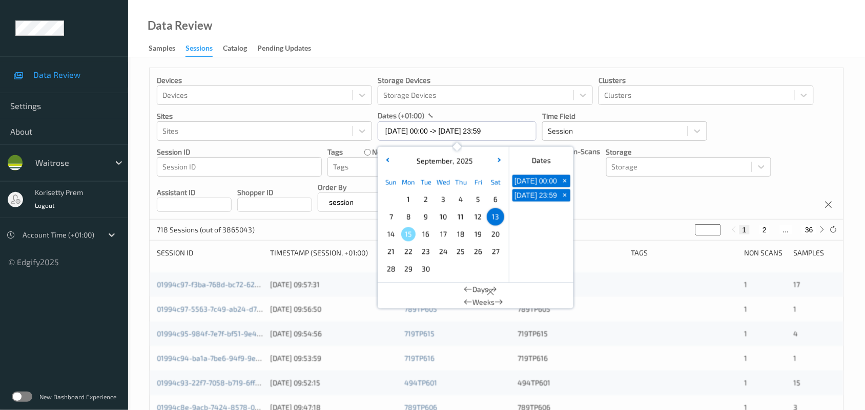
click at [624, 201] on div "Devices Devices Storage Devices Storage Devices Clusters Clusters Sites Sites d…" at bounding box center [496, 144] width 693 height 152
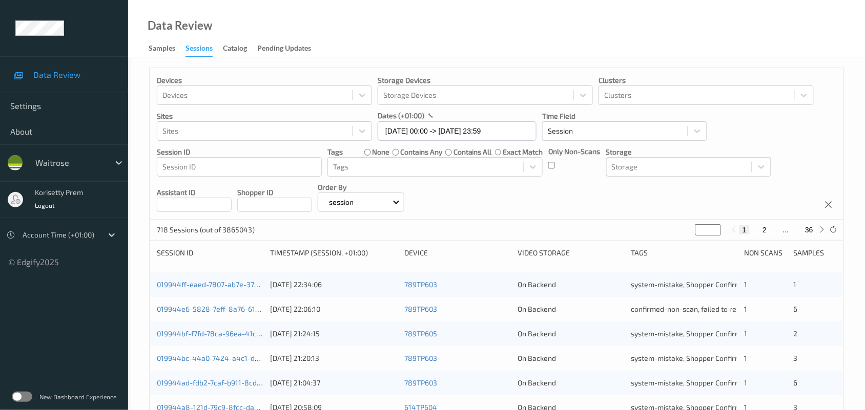
click at [812, 234] on button "36" at bounding box center [809, 229] width 14 height 9
type input "**"
click at [735, 232] on icon at bounding box center [733, 230] width 8 height 8
type input "**"
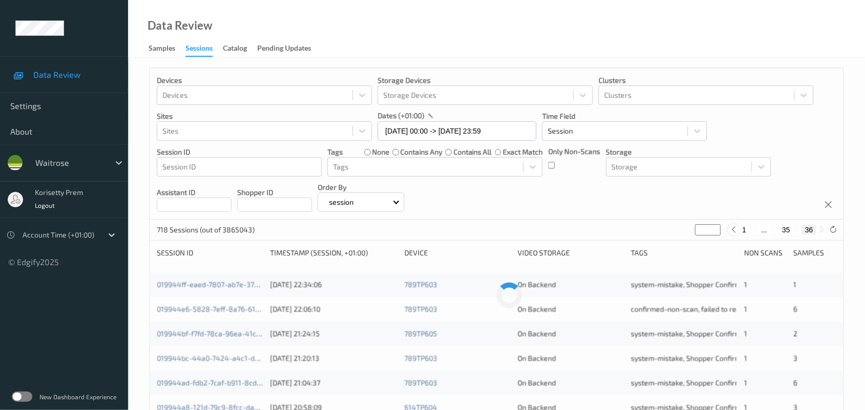
type input "**"
click at [735, 232] on icon at bounding box center [733, 230] width 8 height 8
type input "**"
click at [735, 232] on icon at bounding box center [732, 230] width 8 height 8
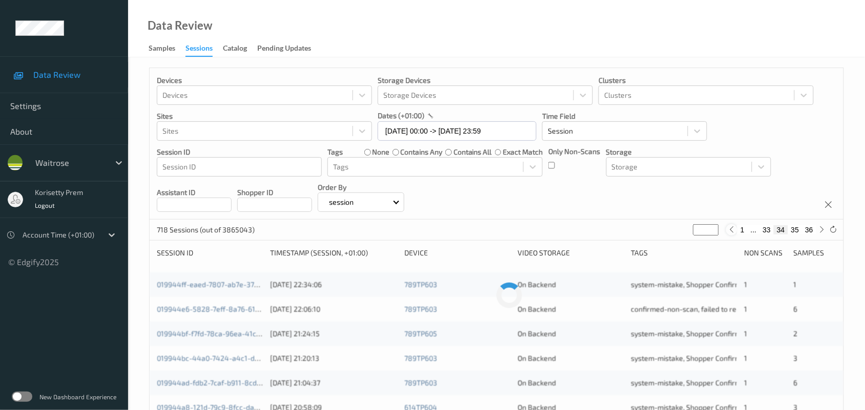
type input "**"
click at [723, 234] on icon at bounding box center [719, 230] width 8 height 8
type input "**"
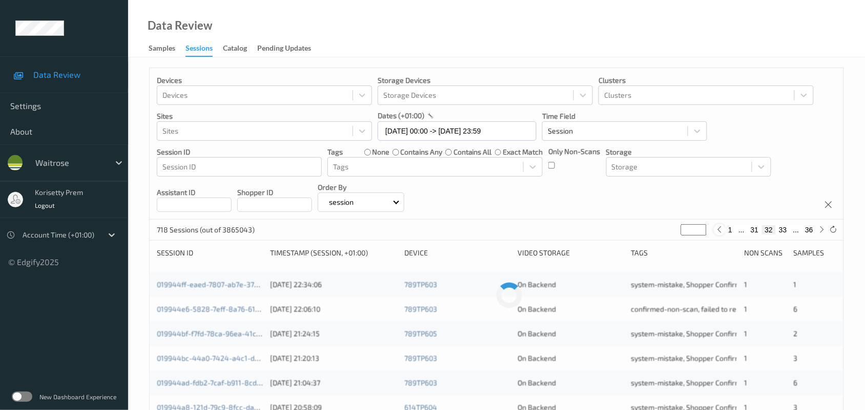
click at [723, 234] on icon at bounding box center [719, 230] width 8 height 8
type input "**"
click at [723, 234] on icon at bounding box center [719, 230] width 8 height 8
type input "**"
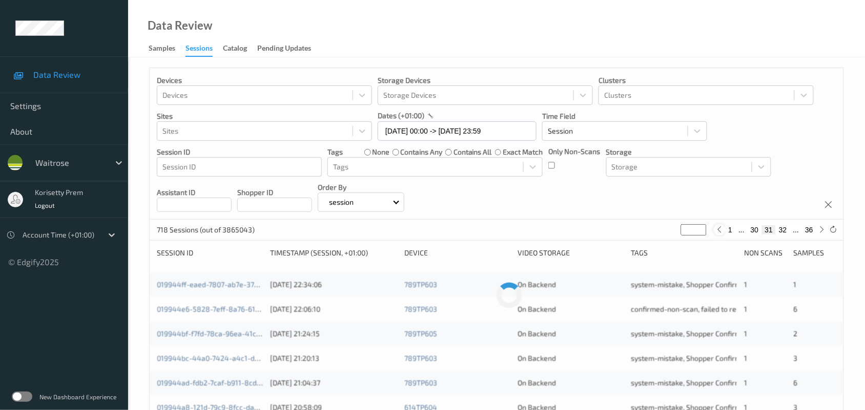
type input "**"
click at [708, 208] on div "Devices Devices Storage Devices Storage Devices Clusters Clusters Sites Sites d…" at bounding box center [496, 144] width 693 height 152
click at [583, 211] on div "Devices Devices Storage Devices Storage Devices Clusters Clusters Sites Sites d…" at bounding box center [496, 144] width 693 height 152
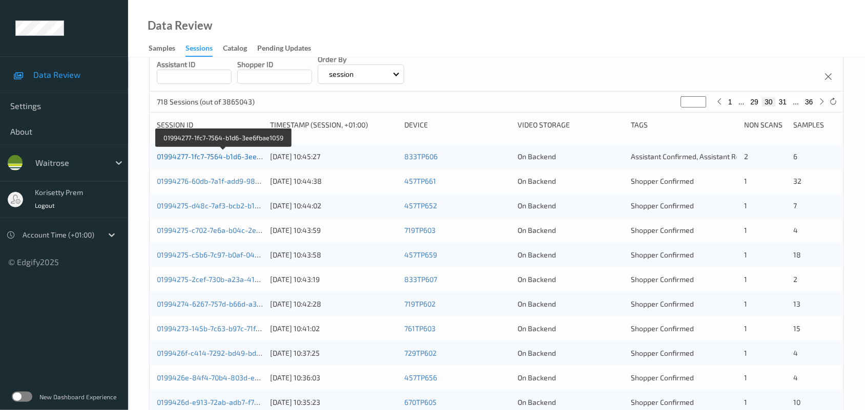
click at [224, 155] on link "01994277-1fc7-7564-b1d6-3ee6fbae1059" at bounding box center [224, 156] width 134 height 9
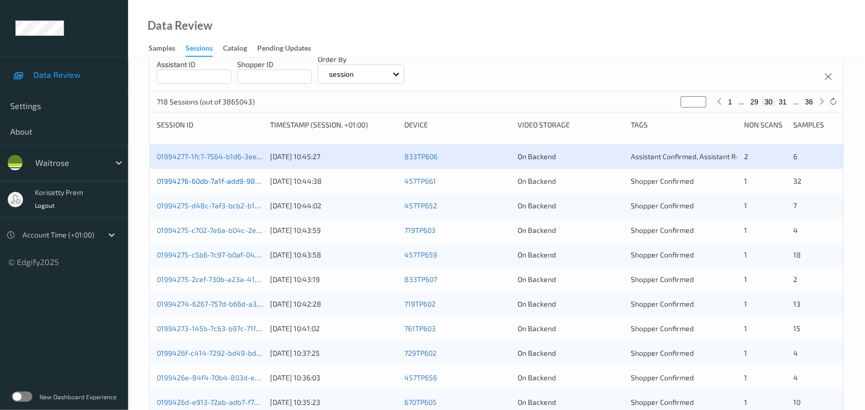
click at [248, 181] on link "01994276-60db-7a1f-add9-98f4ea032202" at bounding box center [226, 181] width 138 height 9
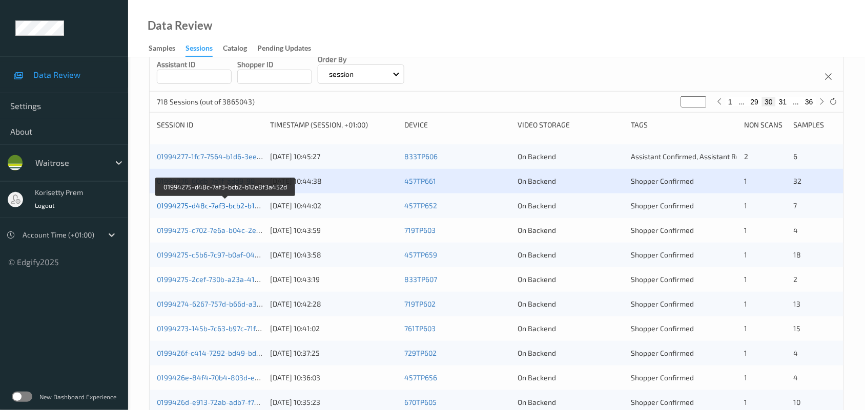
click at [242, 203] on link "01994275-d48c-7af3-bcb2-b12e8f3a452d" at bounding box center [226, 205] width 138 height 9
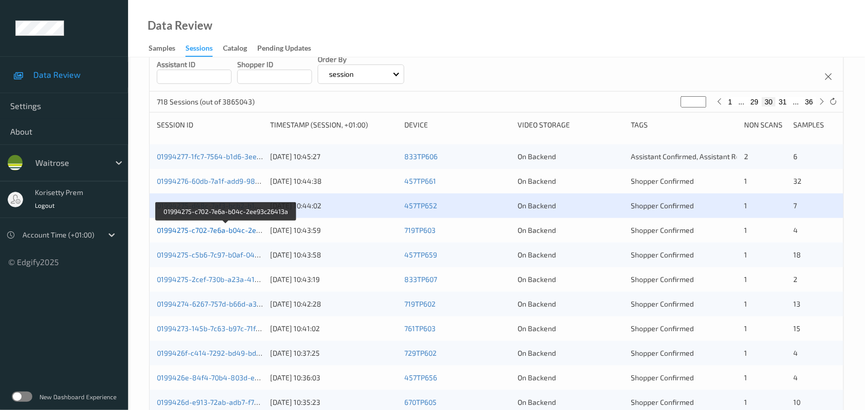
click at [250, 231] on link "01994275-c702-7e6a-b04c-2ee93c26413a" at bounding box center [226, 230] width 139 height 9
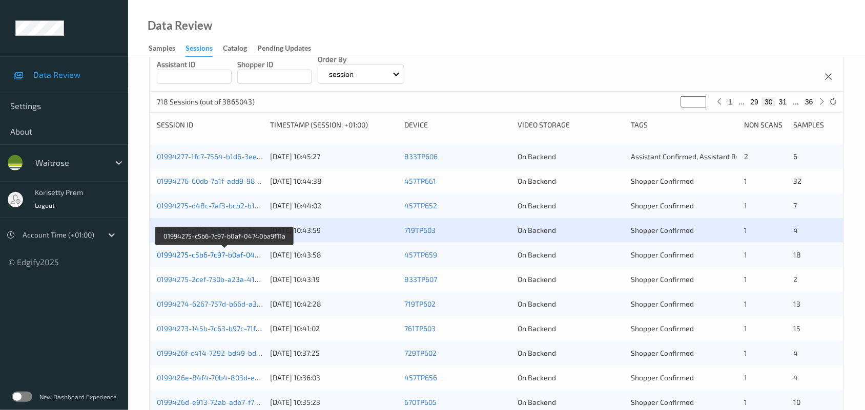
click at [242, 254] on link "01994275-c5b6-7c97-b0af-04740ba9f11a" at bounding box center [224, 254] width 135 height 9
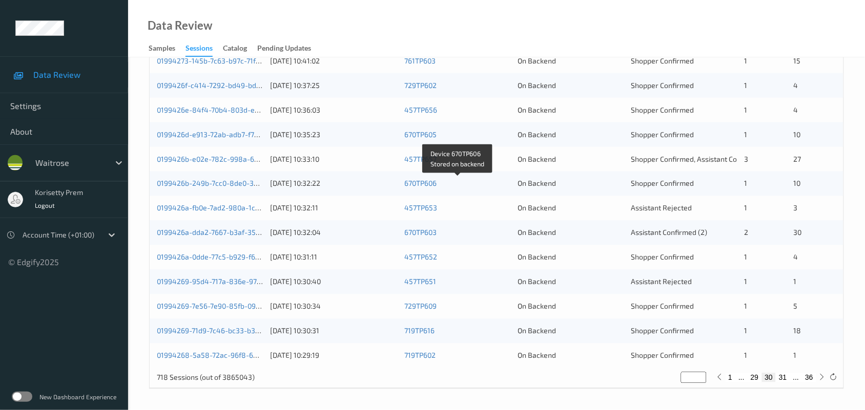
scroll to position [204, 0]
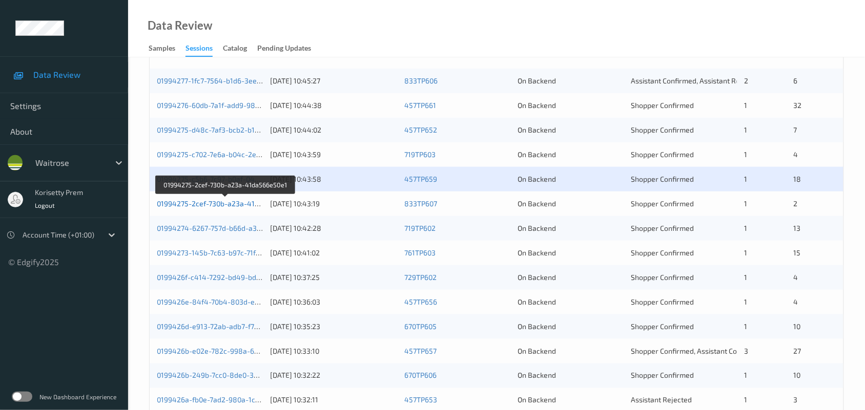
click at [231, 202] on link "01994275-2cef-730b-a23a-41da566e50e1" at bounding box center [226, 203] width 138 height 9
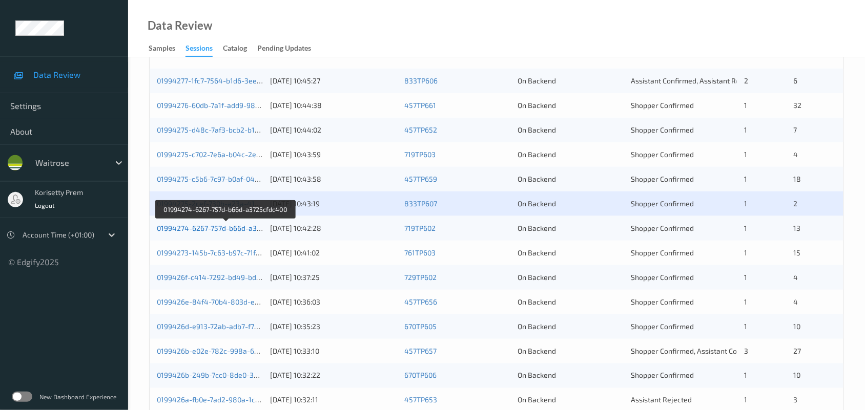
click at [244, 230] on link "01994274-6267-757d-b66d-a3725cfdc400" at bounding box center [226, 228] width 138 height 9
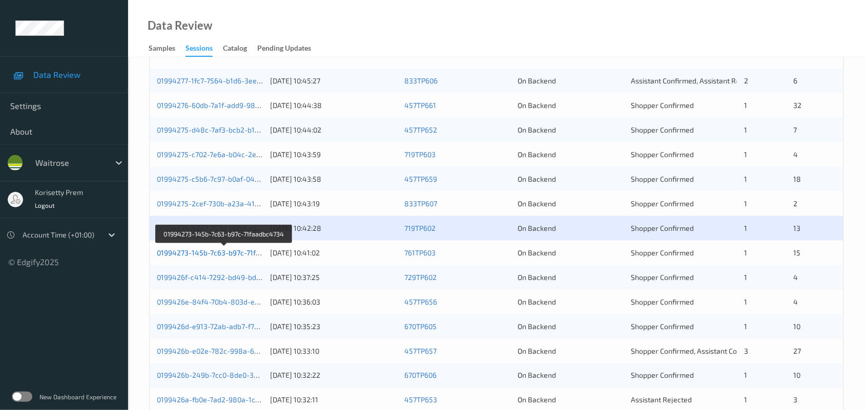
click at [247, 252] on link "01994273-145b-7c63-b97c-71faadbc4734" at bounding box center [225, 252] width 136 height 9
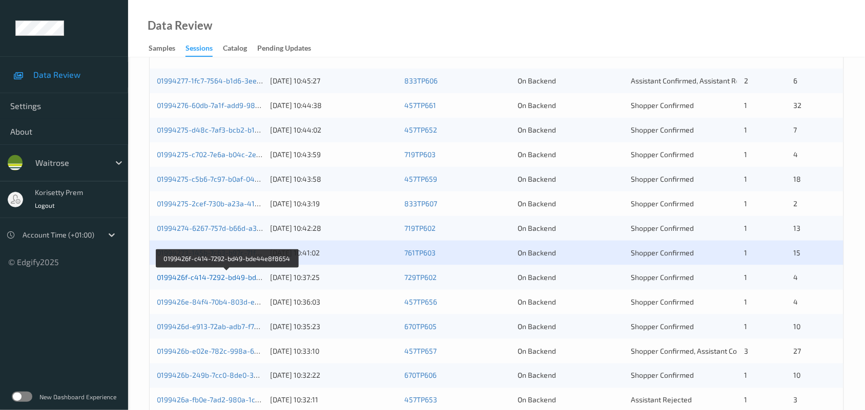
click at [248, 278] on link "0199426f-c414-7292-bd49-bde44e8f8654" at bounding box center [227, 277] width 141 height 9
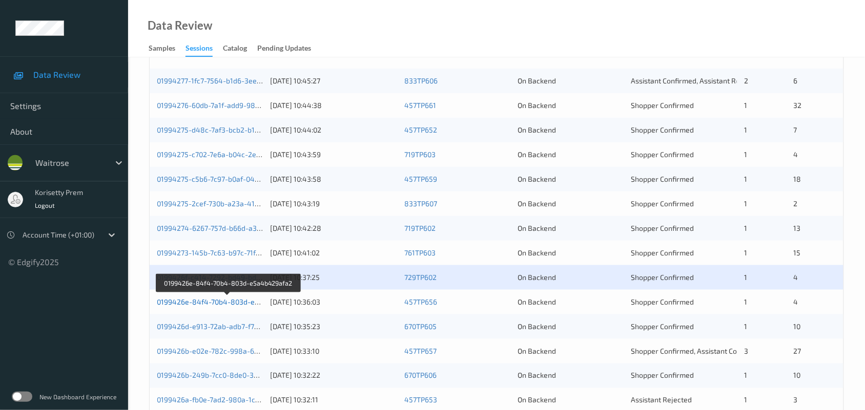
click at [239, 304] on link "0199426e-84f4-70b4-803d-e5a4b429afa2" at bounding box center [228, 302] width 142 height 9
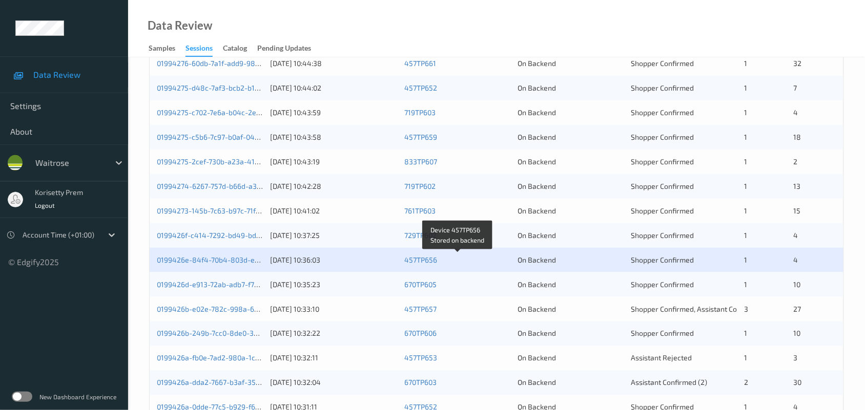
scroll to position [268, 0]
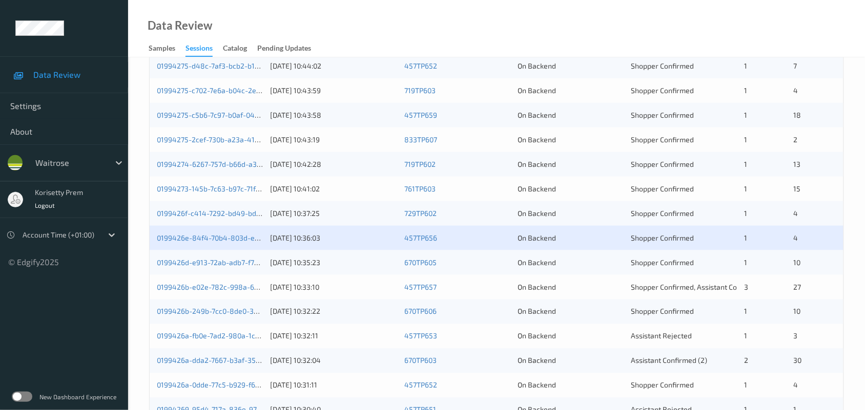
click at [15, 395] on label at bounding box center [22, 397] width 20 height 10
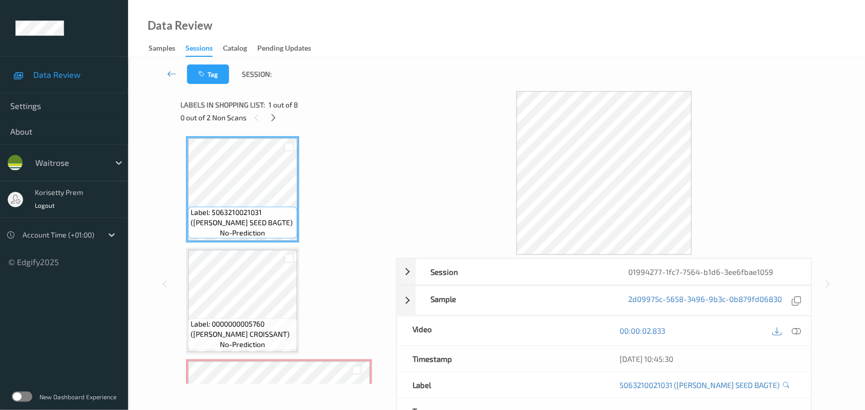
click at [380, 34] on div "Data Review Samples Sessions Catalog Pending Updates" at bounding box center [496, 28] width 736 height 57
click at [274, 116] on icon at bounding box center [273, 117] width 9 height 9
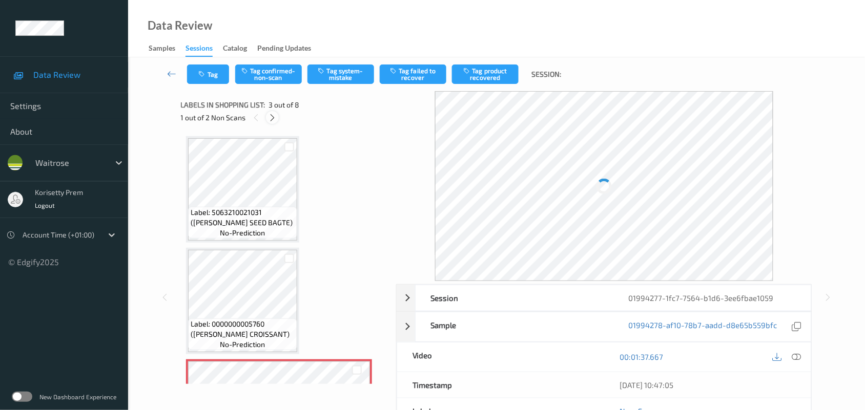
scroll to position [116, 0]
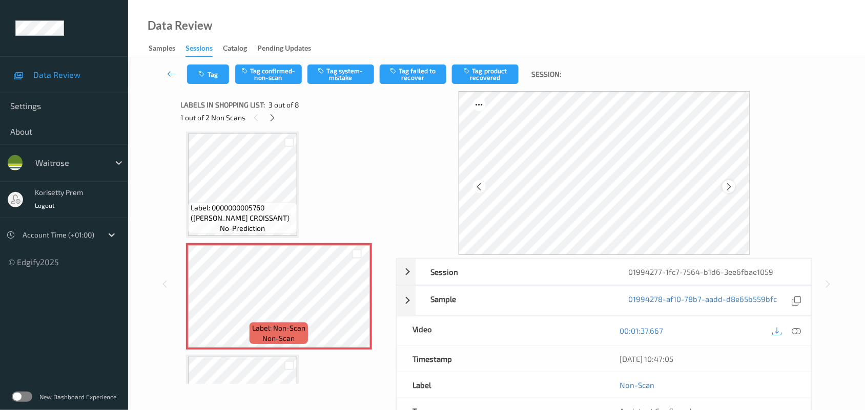
click at [730, 185] on icon at bounding box center [728, 186] width 9 height 9
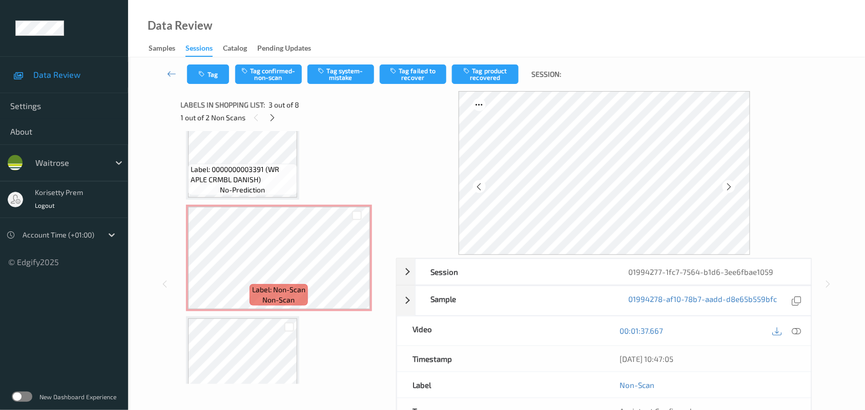
scroll to position [372, 0]
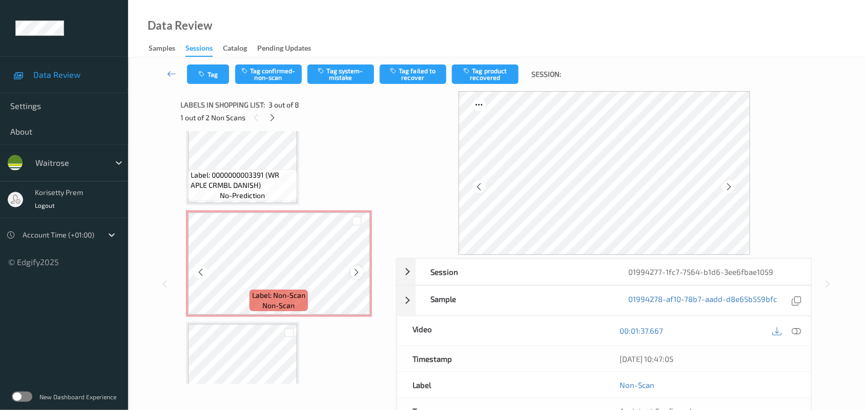
click at [360, 269] on icon at bounding box center [356, 272] width 9 height 9
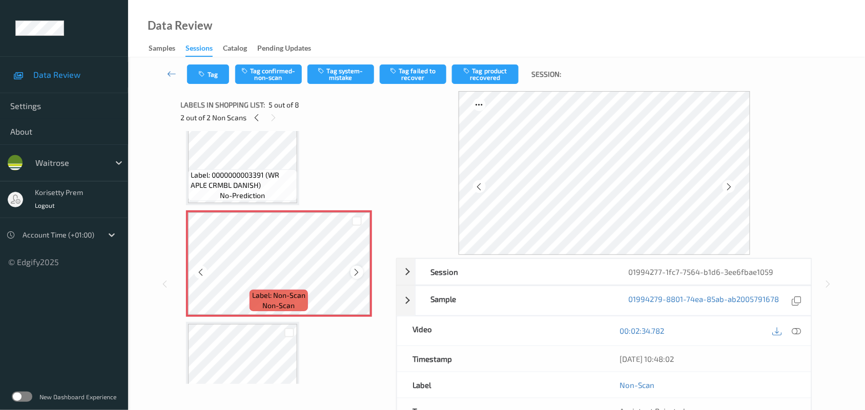
click at [359, 270] on icon at bounding box center [356, 272] width 9 height 9
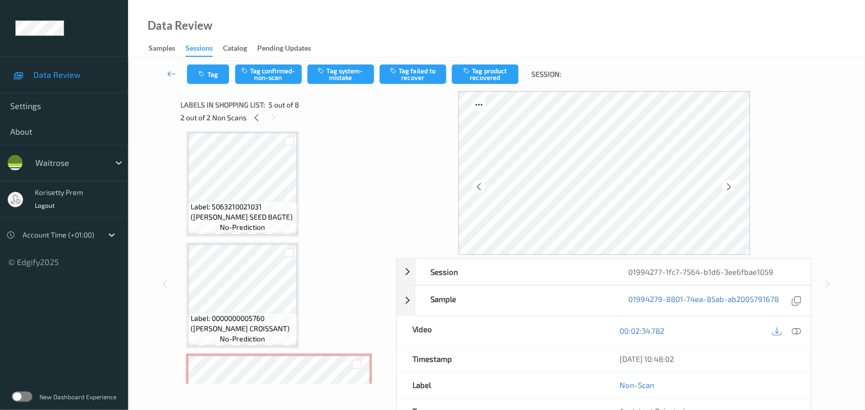
scroll to position [0, 0]
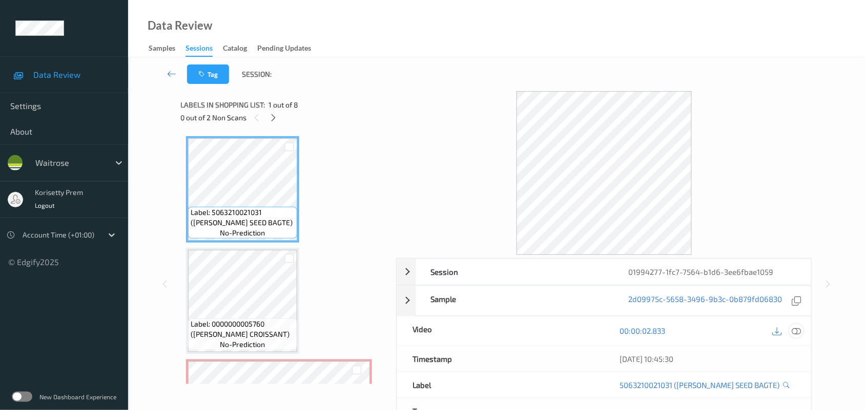
click at [794, 326] on div at bounding box center [796, 331] width 14 height 14
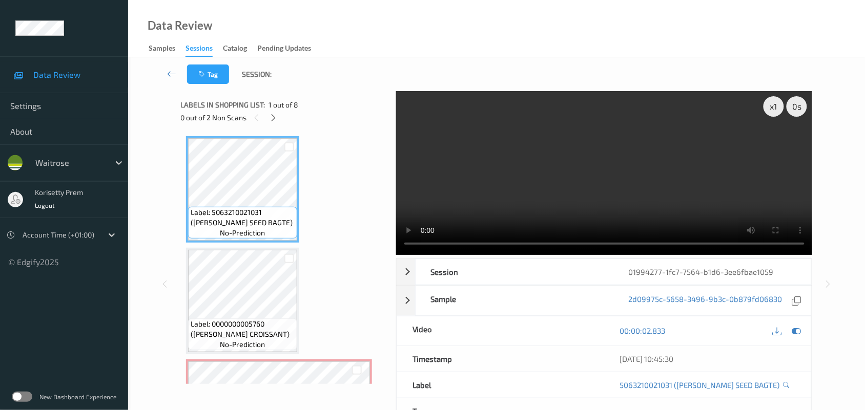
click at [513, 139] on video at bounding box center [604, 173] width 416 height 164
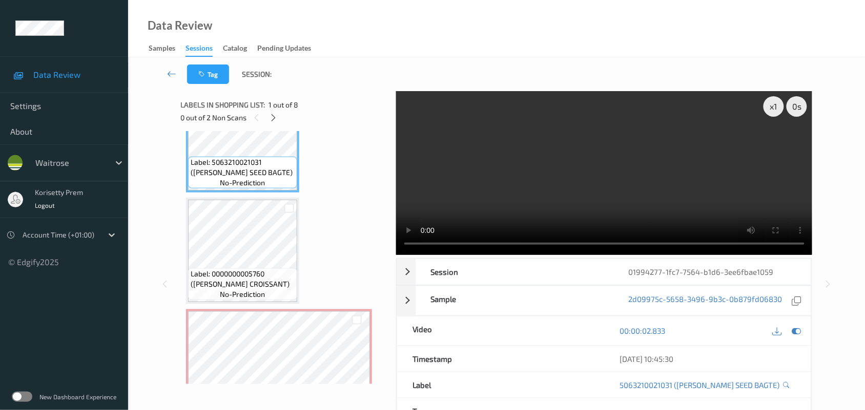
scroll to position [128, 0]
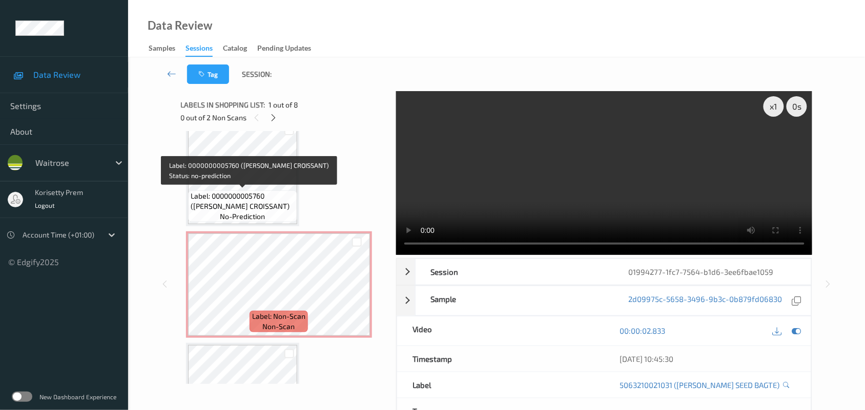
click at [270, 191] on span "Label: 0000000005760 ([PERSON_NAME] CROISSANT)" at bounding box center [243, 201] width 104 height 20
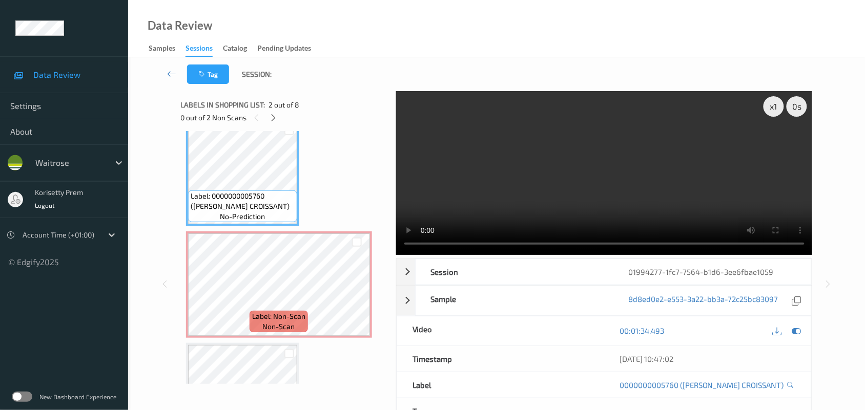
click at [541, 182] on video at bounding box center [604, 173] width 416 height 164
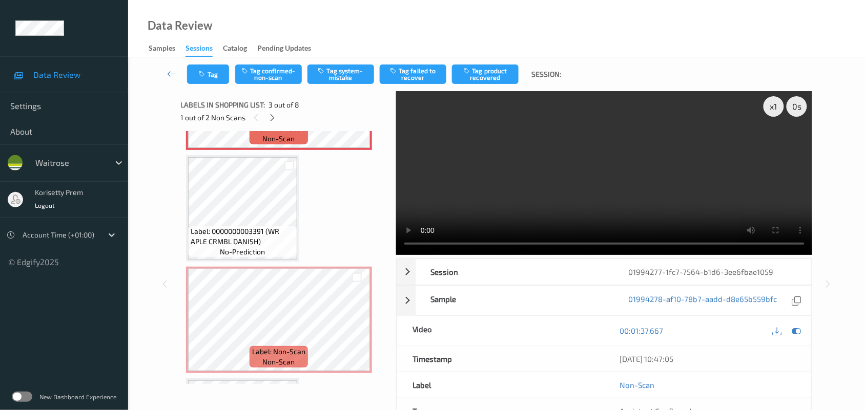
scroll to position [320, 0]
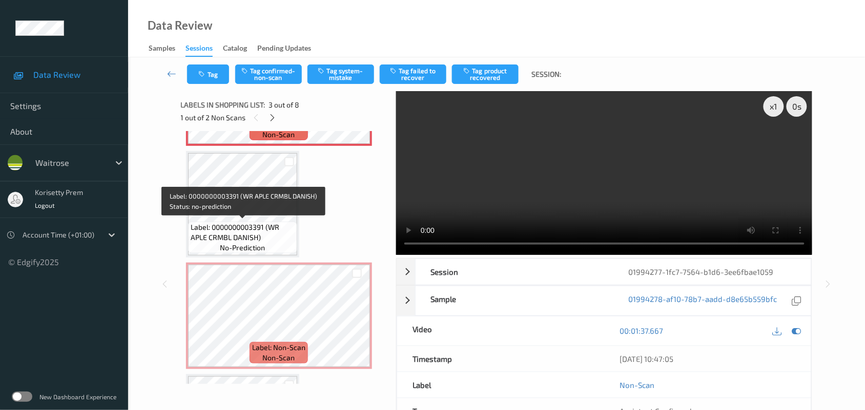
click at [246, 229] on span "Label: 0000000003391 (WR APLE CRMBL DANISH)" at bounding box center [243, 232] width 104 height 20
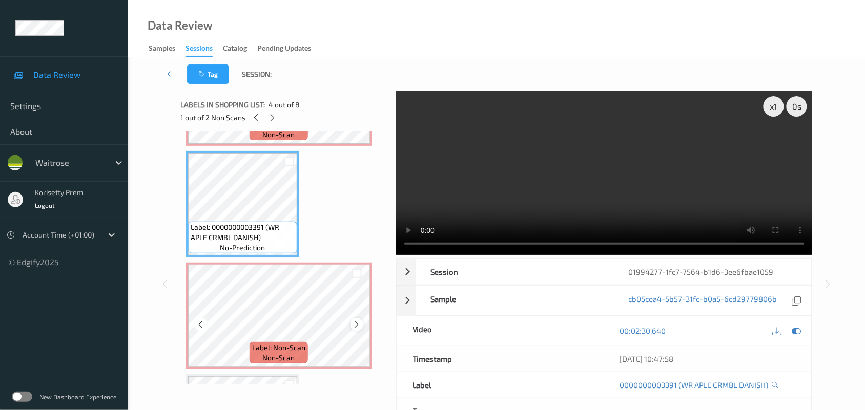
click at [356, 320] on icon at bounding box center [356, 324] width 9 height 9
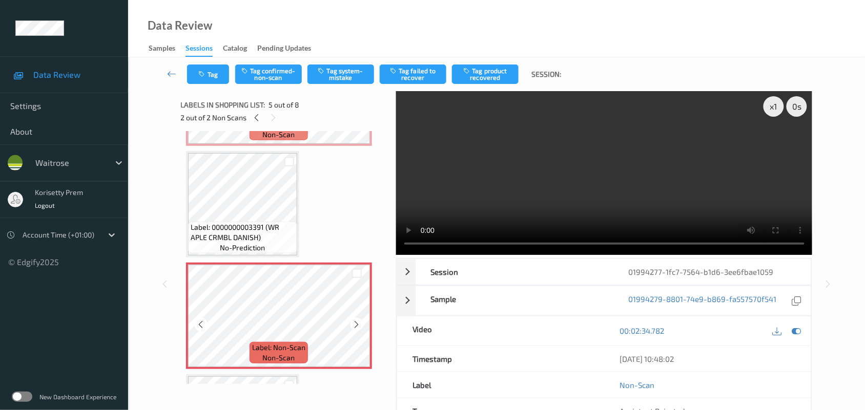
click at [356, 320] on icon at bounding box center [356, 324] width 9 height 9
click at [484, 173] on video at bounding box center [604, 173] width 416 height 164
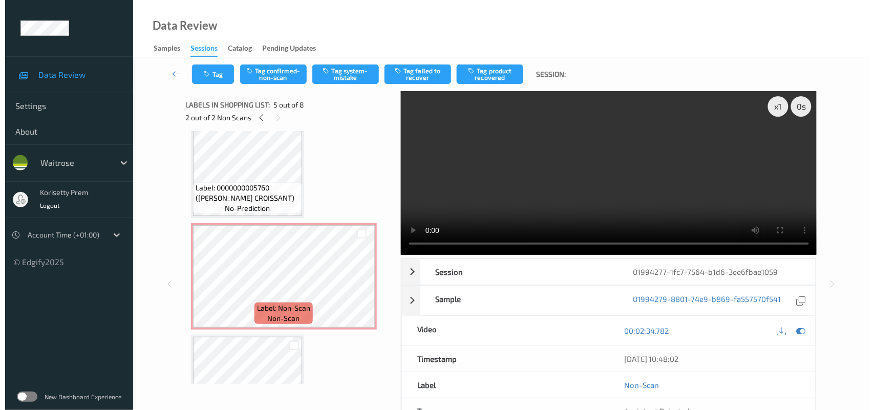
scroll to position [128, 0]
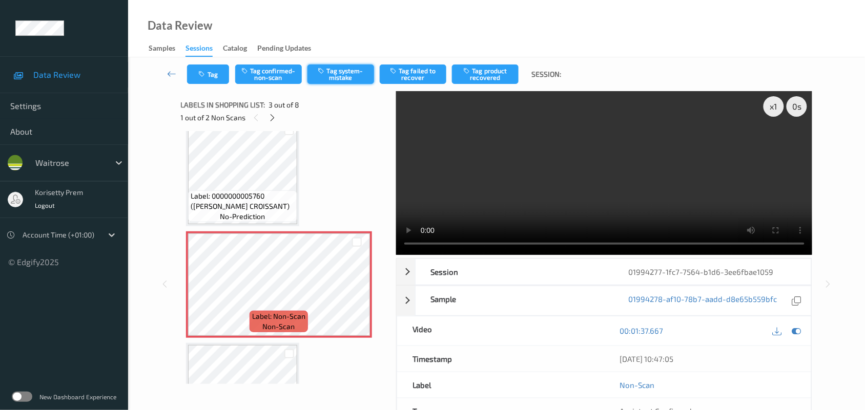
click at [347, 65] on button "Tag system-mistake" at bounding box center [340, 74] width 67 height 19
click at [205, 75] on icon "button" at bounding box center [203, 74] width 9 height 7
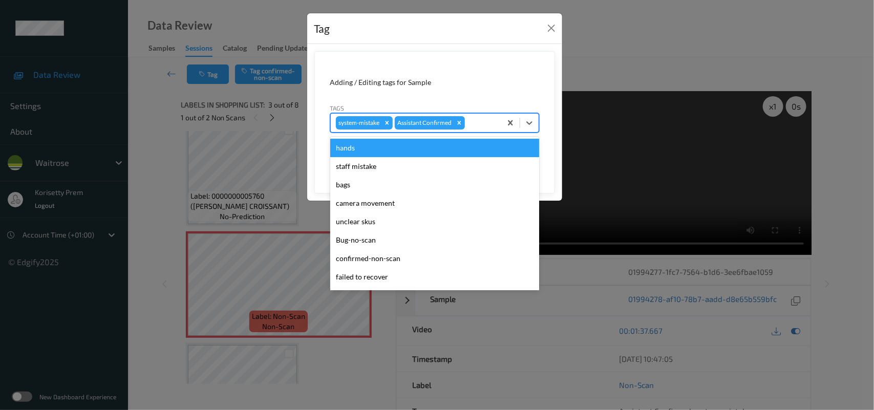
click at [490, 131] on div "system-mistake Assistant Confirmed" at bounding box center [416, 122] width 171 height 17
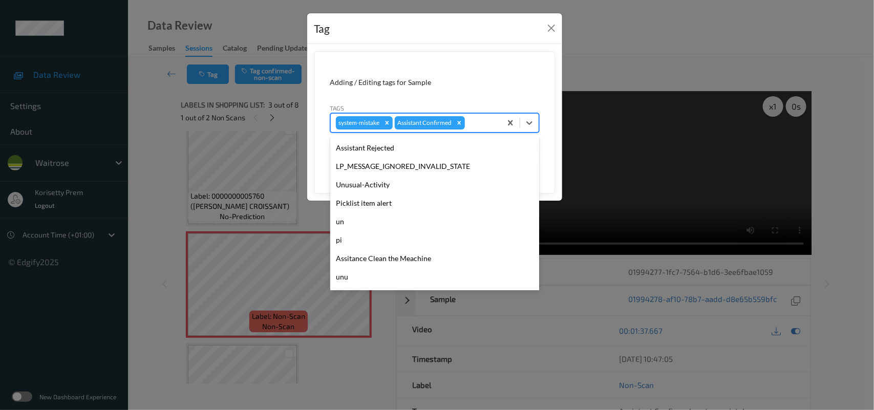
scroll to position [255, 0]
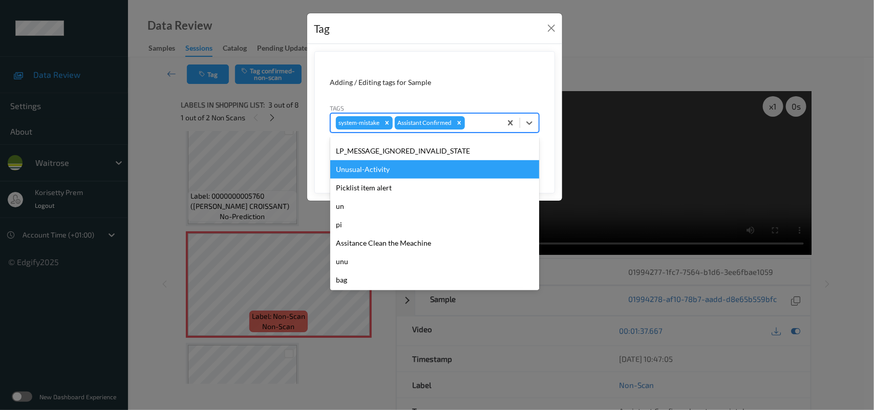
click at [349, 172] on div "Unusual-Activity" at bounding box center [434, 169] width 209 height 18
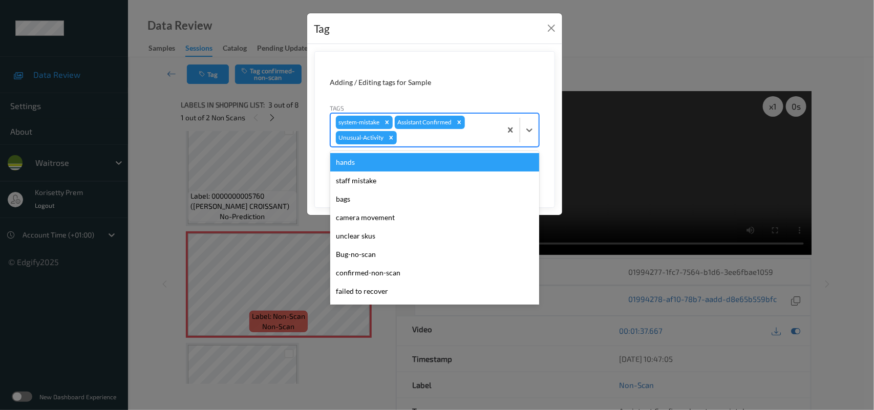
click at [477, 132] on div at bounding box center [447, 138] width 97 height 12
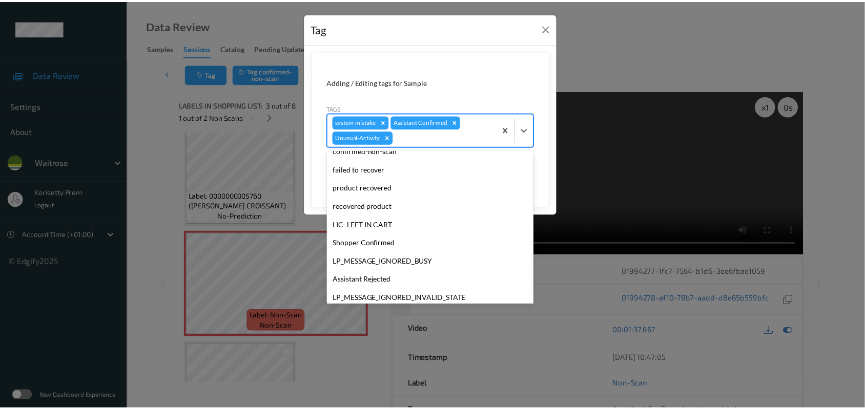
scroll to position [237, 0]
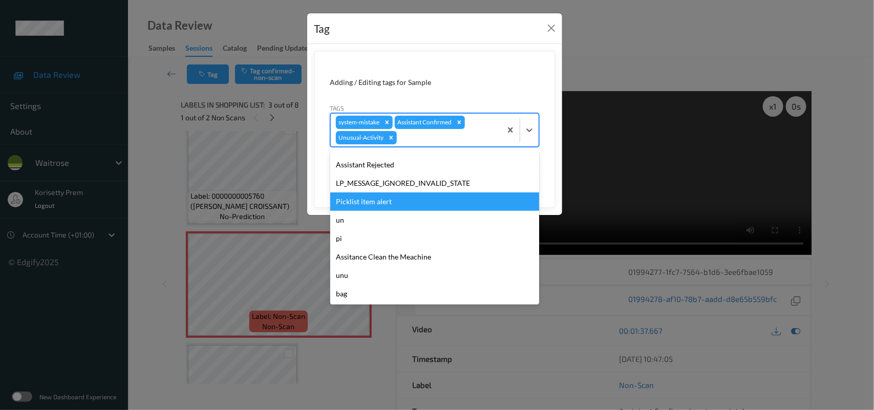
click at [382, 198] on div "Picklist item alert" at bounding box center [434, 202] width 209 height 18
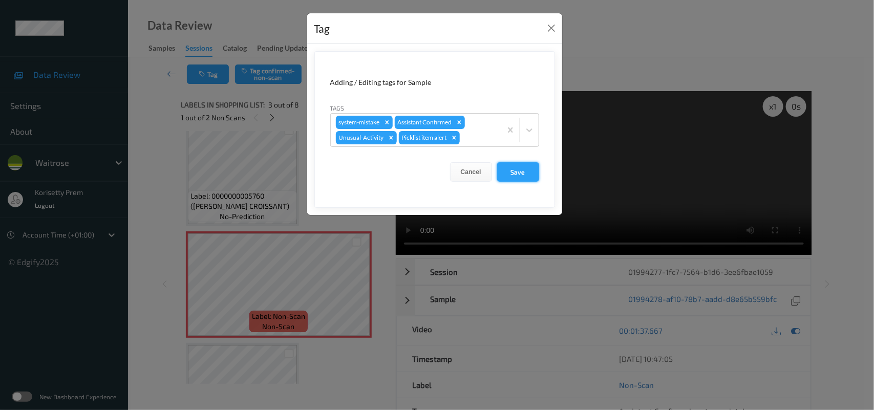
click at [528, 165] on button "Save" at bounding box center [518, 171] width 42 height 19
click at [510, 174] on button "Save" at bounding box center [518, 171] width 42 height 19
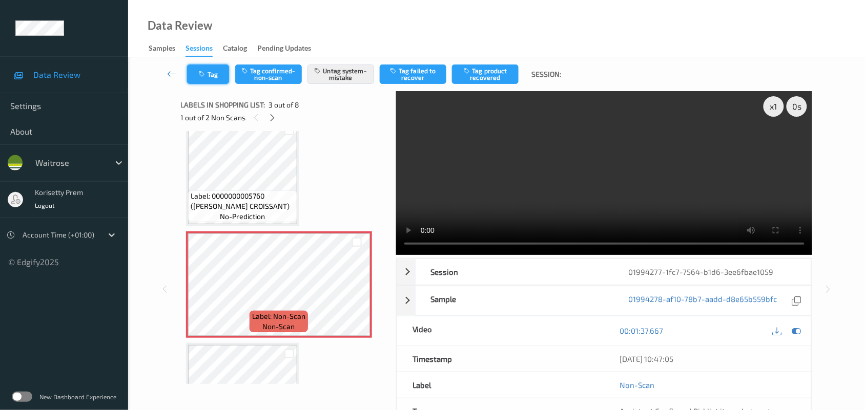
click at [210, 70] on button "Tag" at bounding box center [208, 74] width 42 height 19
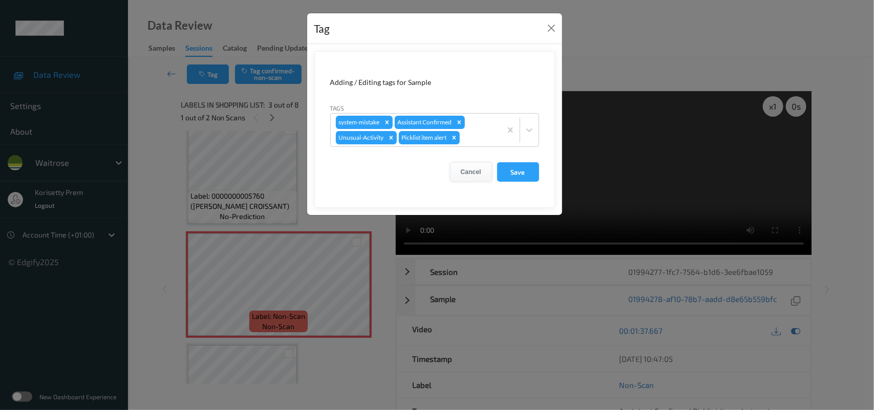
click at [479, 169] on button "Cancel" at bounding box center [471, 171] width 42 height 19
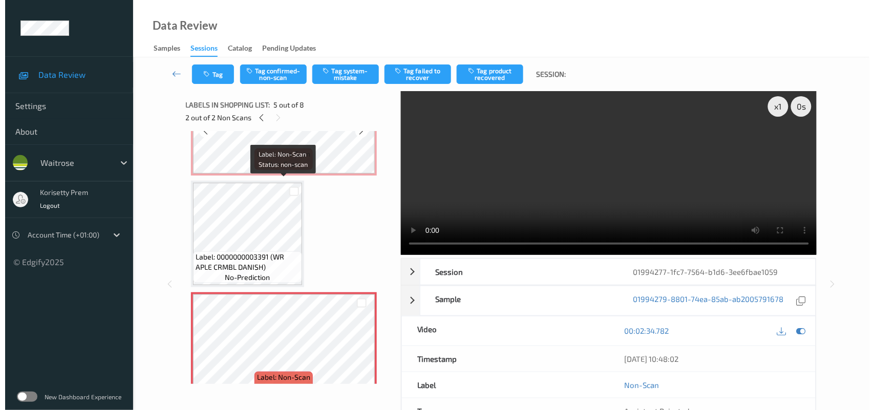
scroll to position [256, 0]
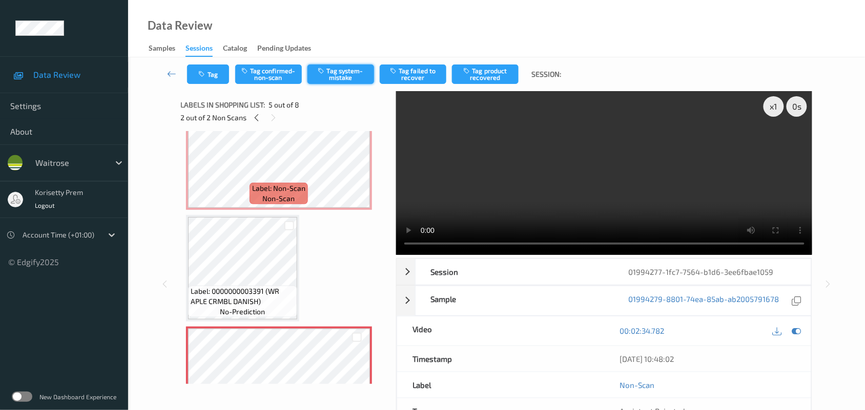
click at [351, 79] on button "Tag system-mistake" at bounding box center [340, 74] width 67 height 19
click at [206, 75] on icon "button" at bounding box center [203, 74] width 9 height 7
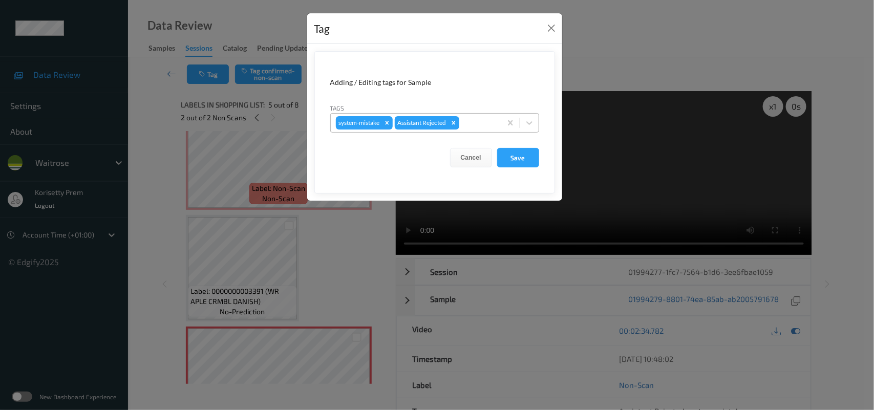
click at [475, 118] on div at bounding box center [478, 123] width 35 height 12
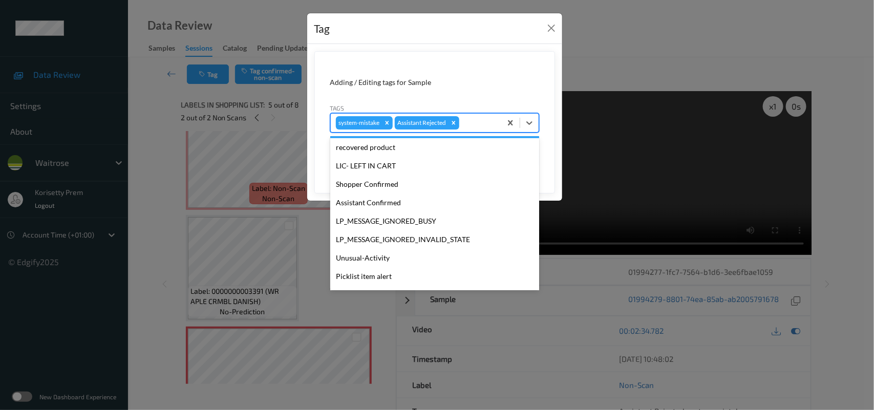
scroll to position [255, 0]
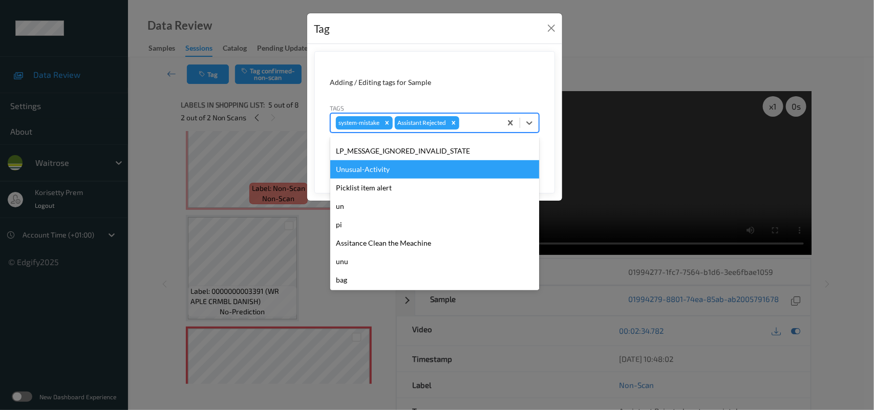
click at [383, 170] on div "Unusual-Activity" at bounding box center [434, 169] width 209 height 18
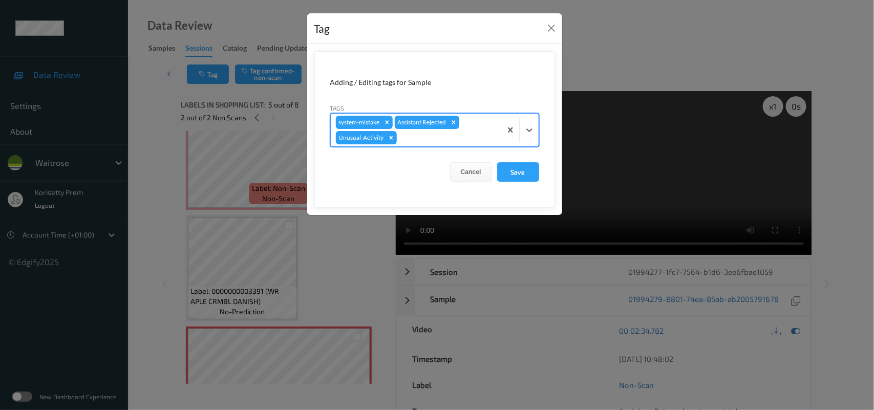
click at [438, 139] on div at bounding box center [447, 138] width 97 height 12
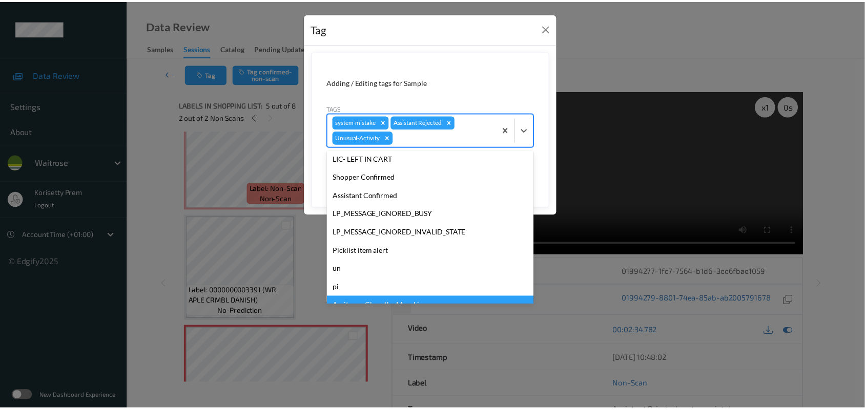
scroll to position [237, 0]
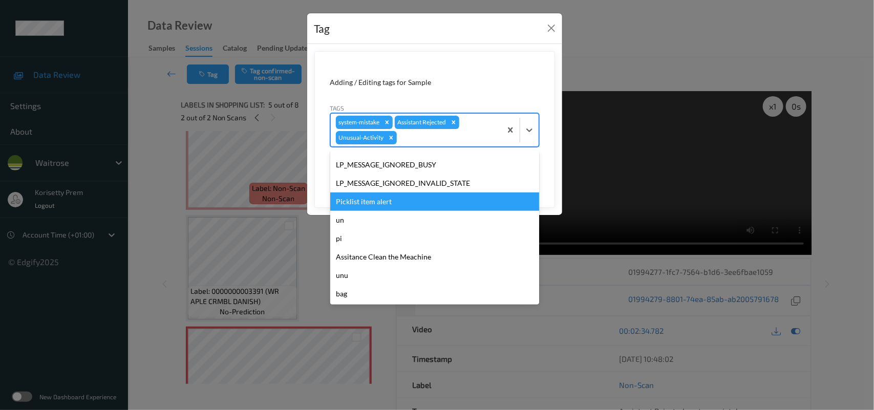
click at [367, 203] on div "Picklist item alert" at bounding box center [434, 202] width 209 height 18
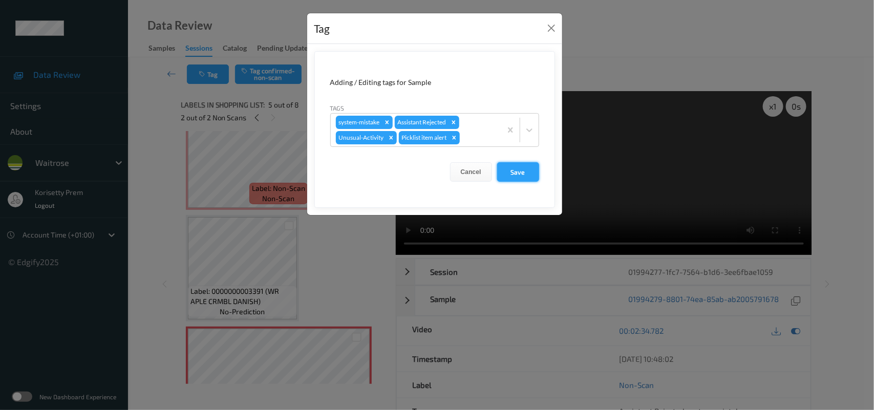
click at [525, 170] on button "Save" at bounding box center [518, 171] width 42 height 19
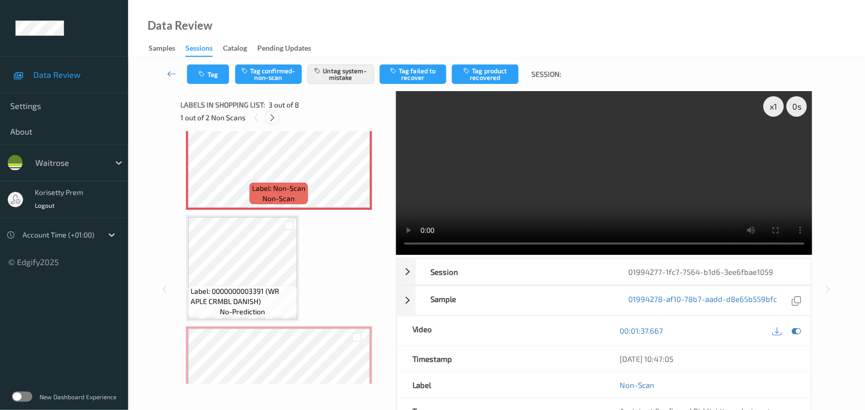
click at [272, 120] on icon at bounding box center [272, 117] width 9 height 9
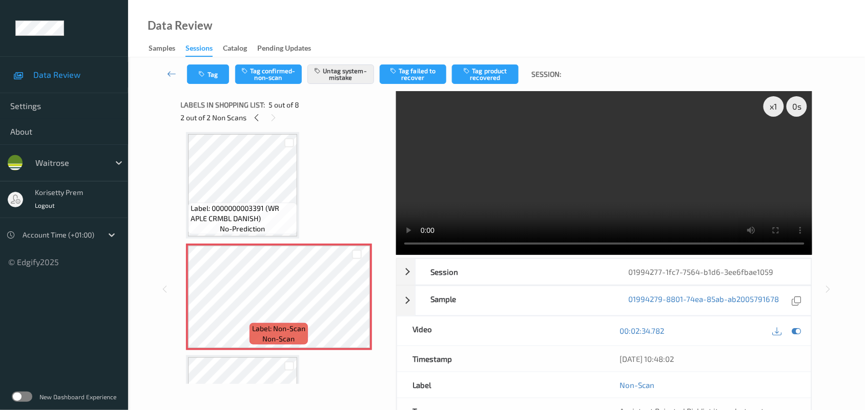
click at [464, 39] on div "Data Review Samples Sessions Catalog Pending Updates" at bounding box center [496, 28] width 736 height 57
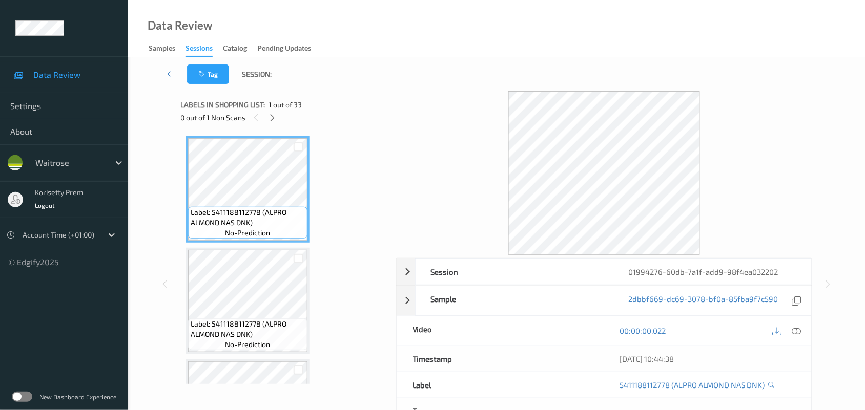
click at [415, 132] on div at bounding box center [604, 173] width 416 height 164
click at [270, 115] on icon at bounding box center [272, 117] width 9 height 9
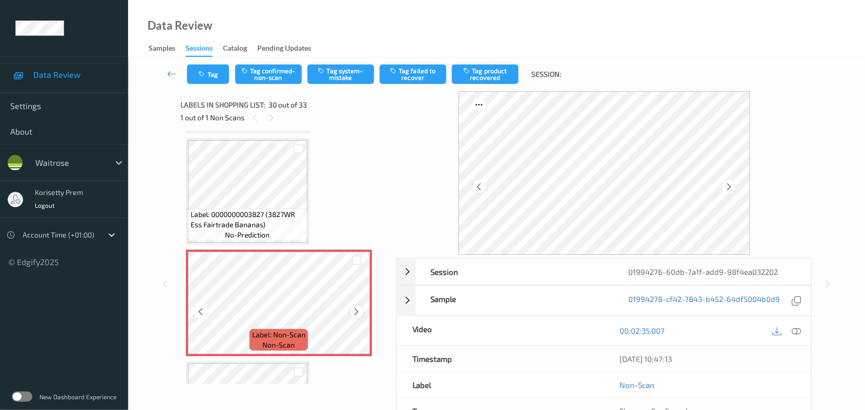
click at [357, 307] on icon at bounding box center [356, 311] width 9 height 9
click at [221, 209] on span "Label: 0000000003827 (3827WR Ess Fairtrade Bananas)" at bounding box center [248, 219] width 114 height 20
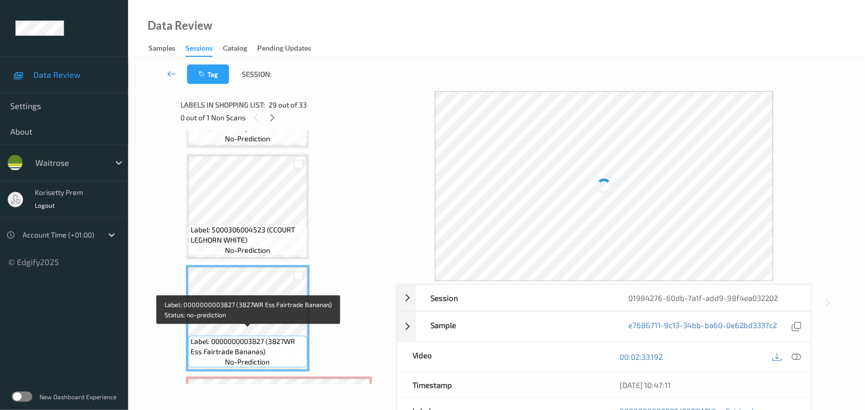
scroll to position [2996, 0]
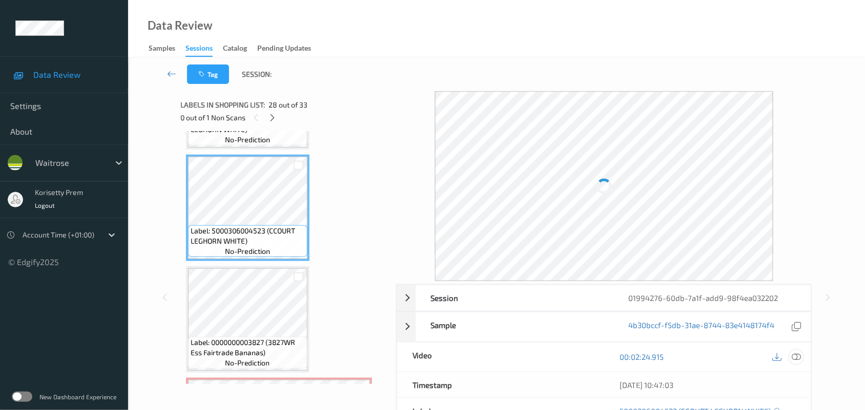
click at [795, 356] on icon at bounding box center [796, 356] width 9 height 9
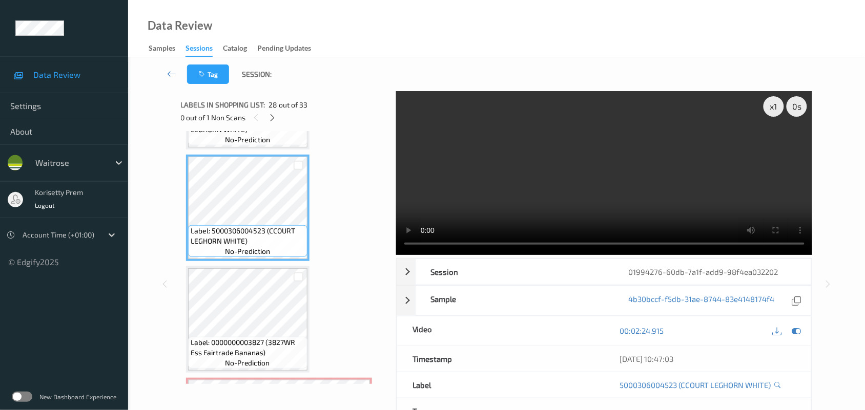
click at [557, 152] on video at bounding box center [604, 173] width 416 height 164
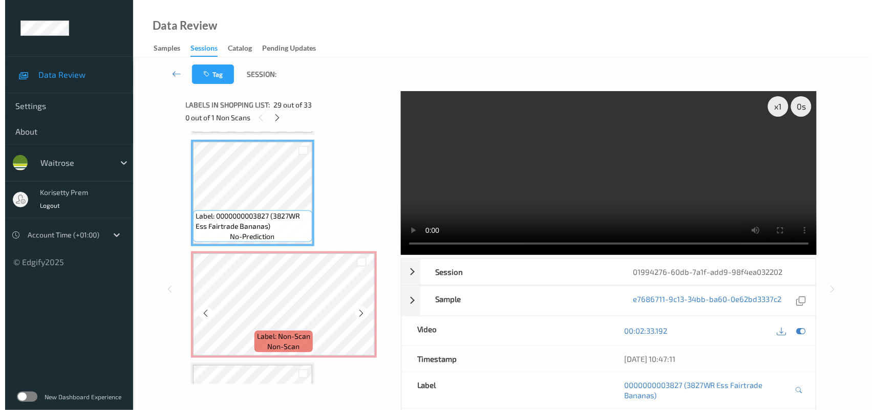
scroll to position [3124, 0]
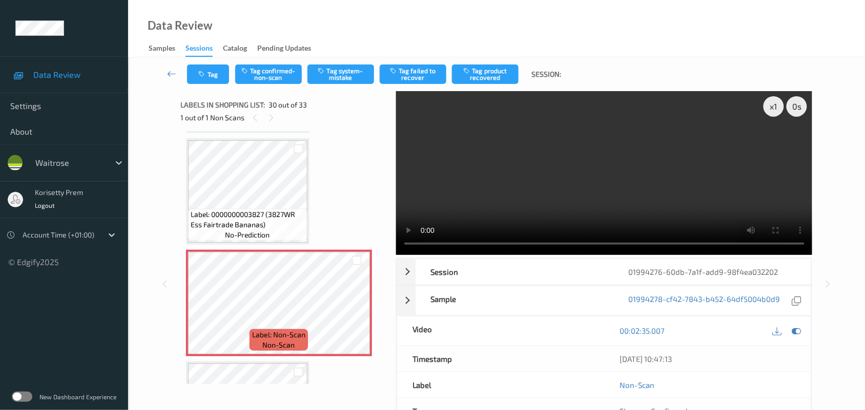
click at [518, 183] on video at bounding box center [604, 173] width 416 height 164
click at [347, 71] on button "Tag system-mistake" at bounding box center [340, 74] width 67 height 19
click at [210, 72] on button "Tag" at bounding box center [208, 74] width 42 height 19
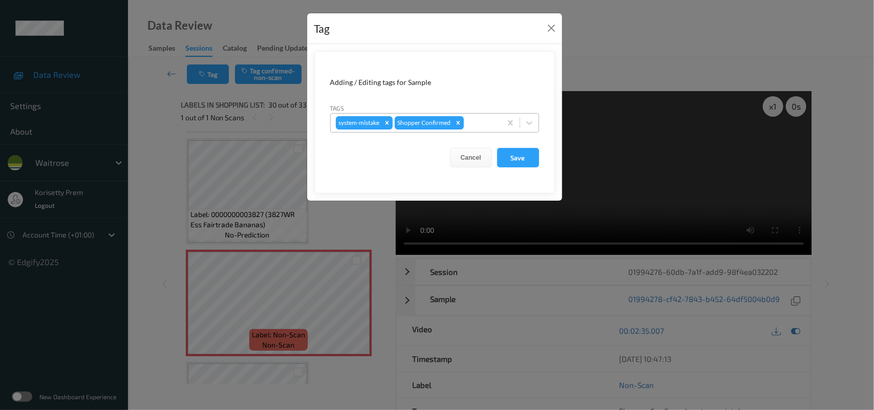
click at [474, 123] on div at bounding box center [481, 123] width 30 height 12
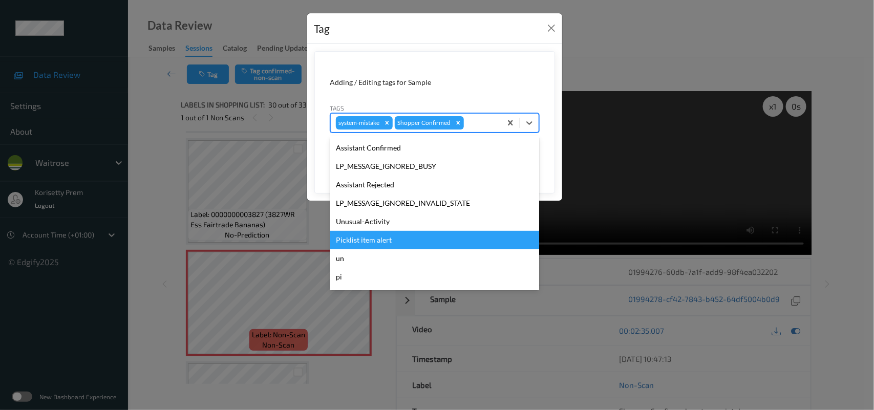
scroll to position [255, 0]
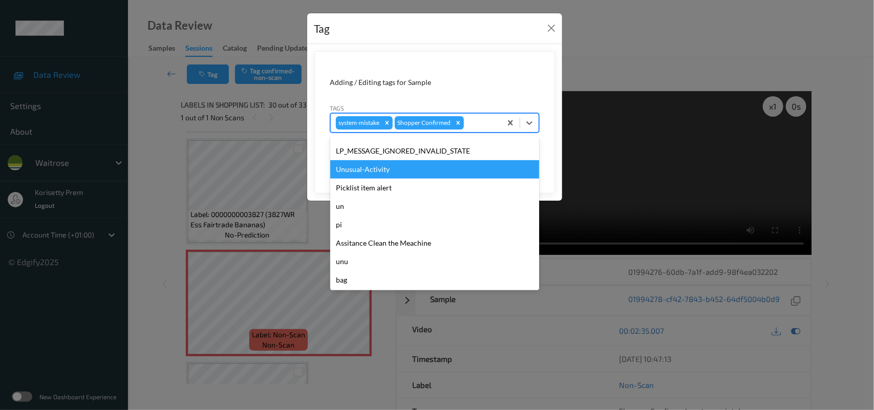
click at [369, 169] on div "Unusual-Activity" at bounding box center [434, 169] width 209 height 18
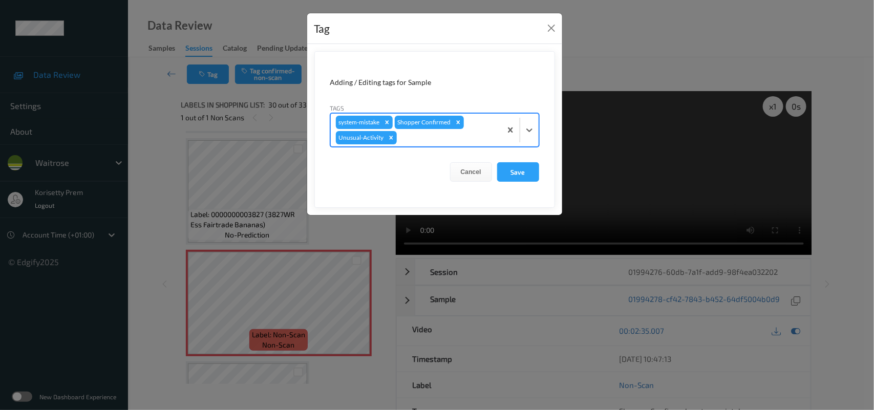
click at [465, 146] on div "system-mistake Shopper Confirmed Unusual-Activity" at bounding box center [416, 130] width 171 height 33
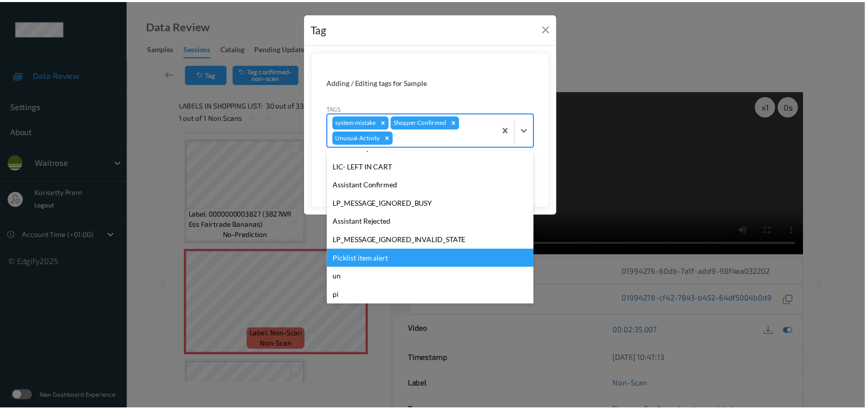
scroll to position [237, 0]
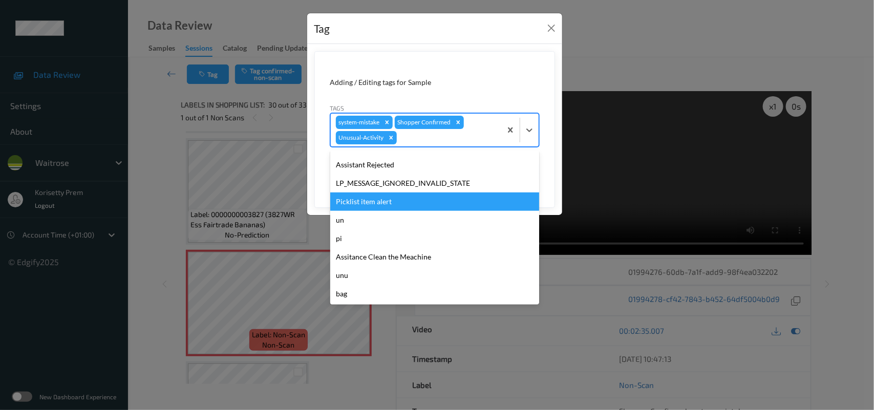
click at [416, 202] on div "Picklist item alert" at bounding box center [434, 202] width 209 height 18
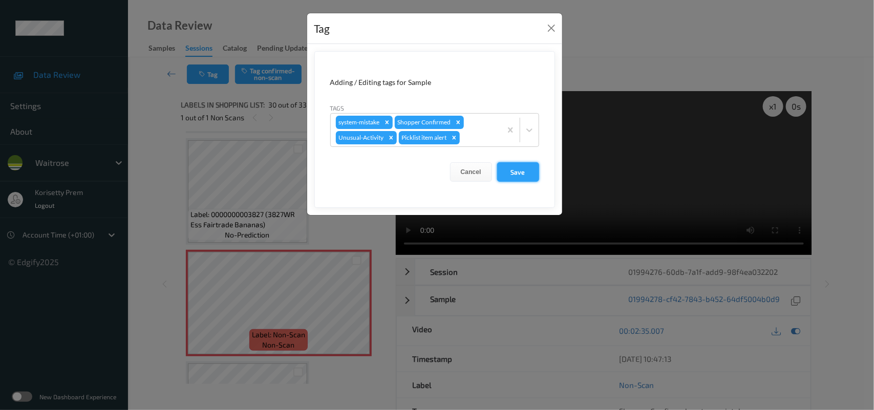
click at [518, 172] on button "Save" at bounding box center [518, 171] width 42 height 19
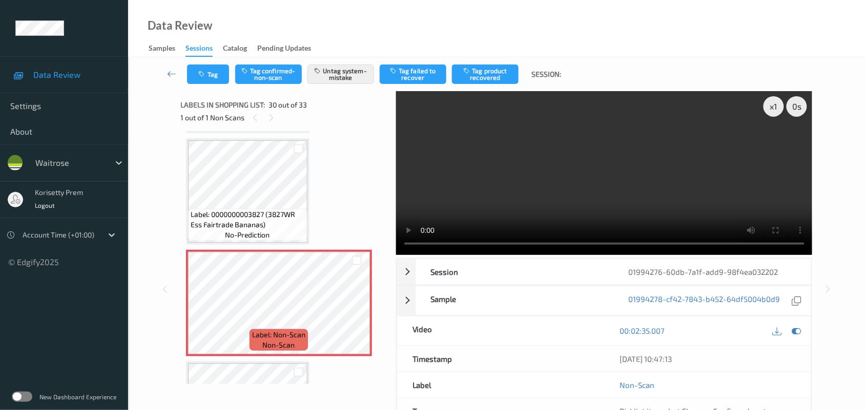
click at [456, 34] on div "Data Review Samples Sessions Catalog Pending Updates" at bounding box center [496, 28] width 736 height 57
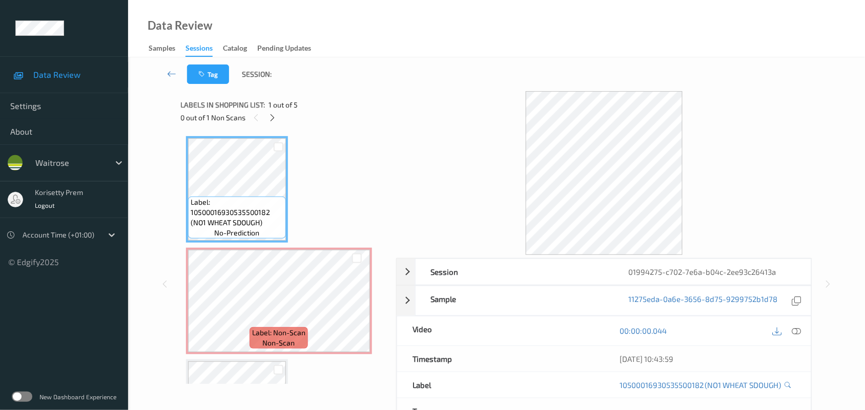
click at [482, 96] on div at bounding box center [604, 173] width 416 height 164
click at [353, 306] on icon at bounding box center [356, 309] width 9 height 9
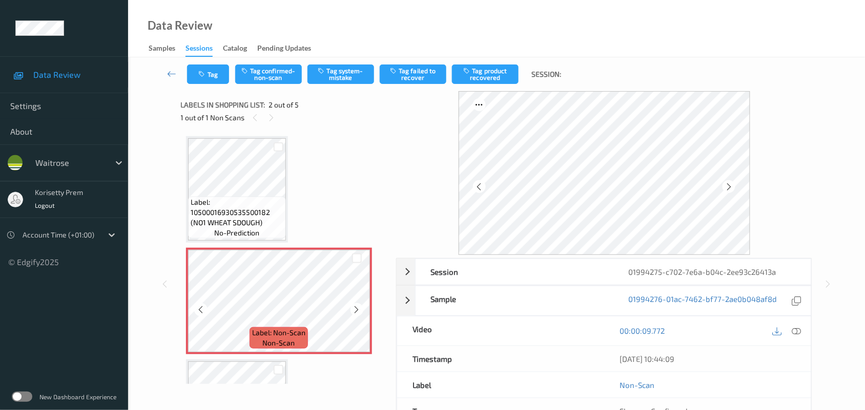
click at [353, 306] on icon at bounding box center [356, 309] width 9 height 9
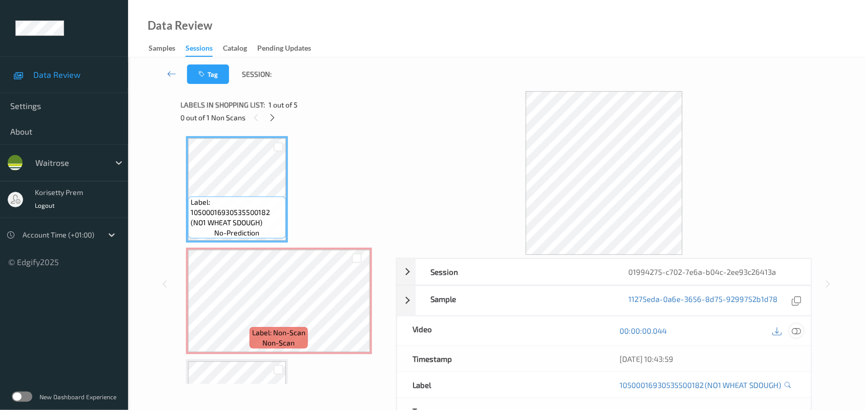
click at [798, 329] on icon at bounding box center [796, 330] width 9 height 9
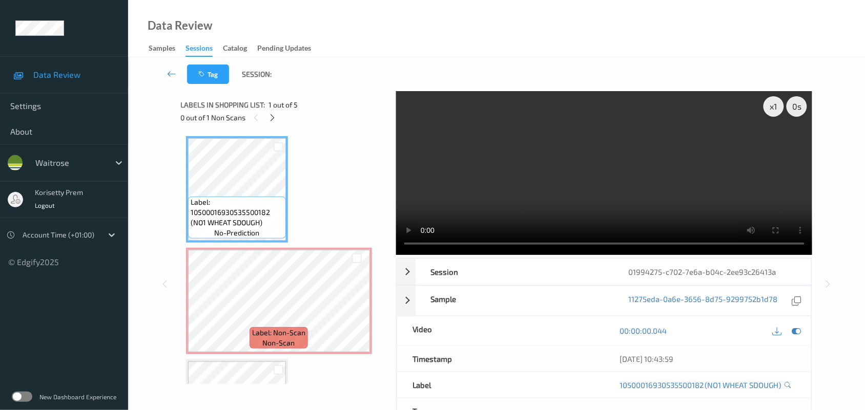
click at [455, 194] on video at bounding box center [604, 173] width 416 height 164
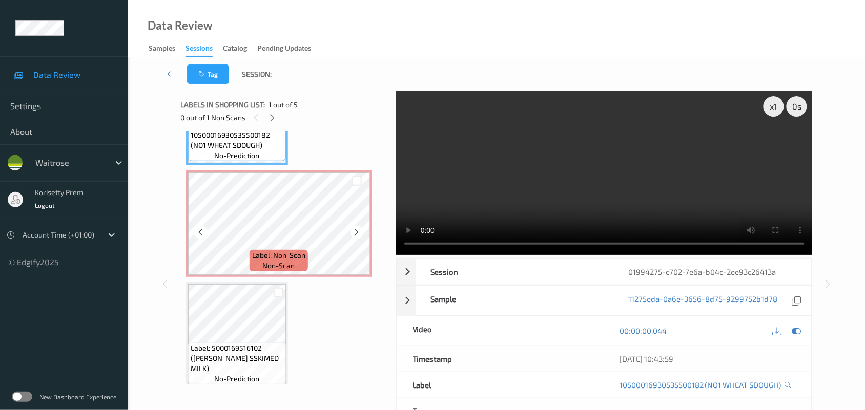
scroll to position [128, 0]
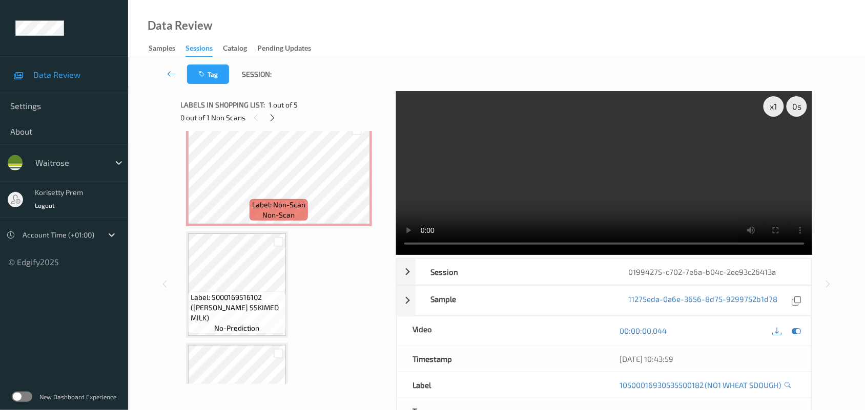
click at [707, 161] on video at bounding box center [604, 173] width 416 height 164
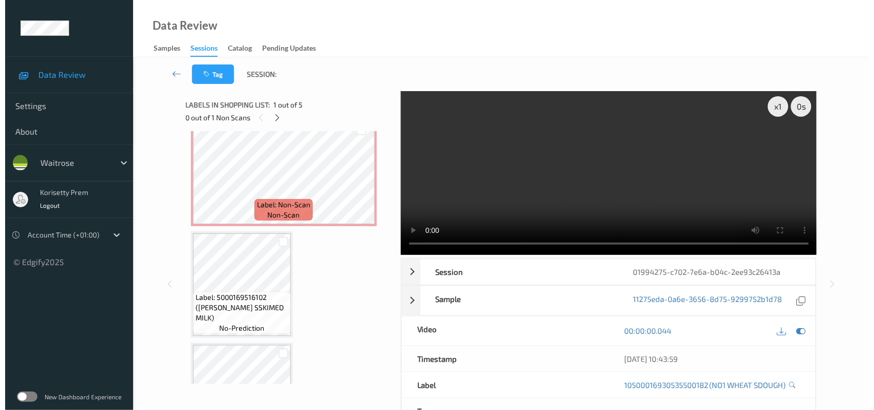
scroll to position [0, 0]
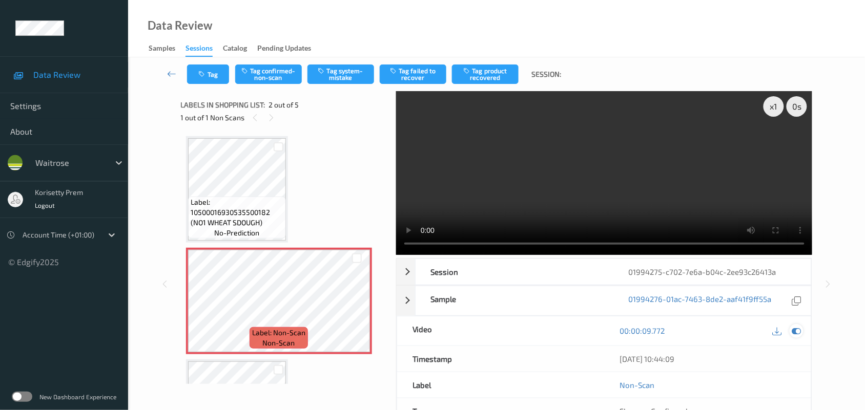
click at [797, 334] on icon at bounding box center [796, 330] width 9 height 9
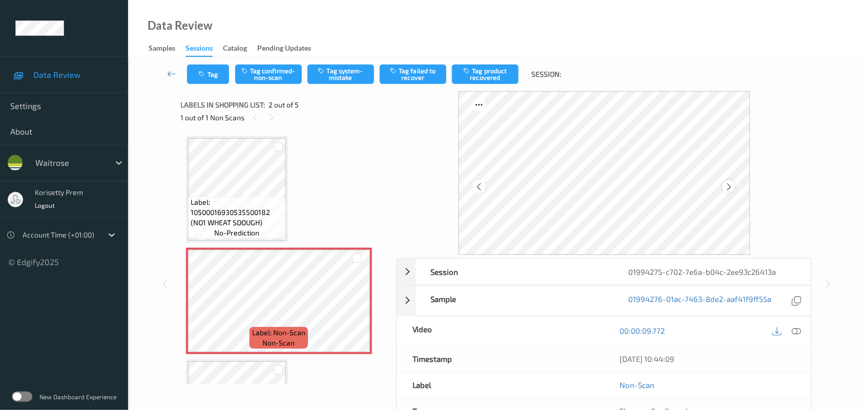
click at [725, 190] on icon at bounding box center [728, 186] width 9 height 9
click at [733, 191] on icon at bounding box center [728, 186] width 9 height 9
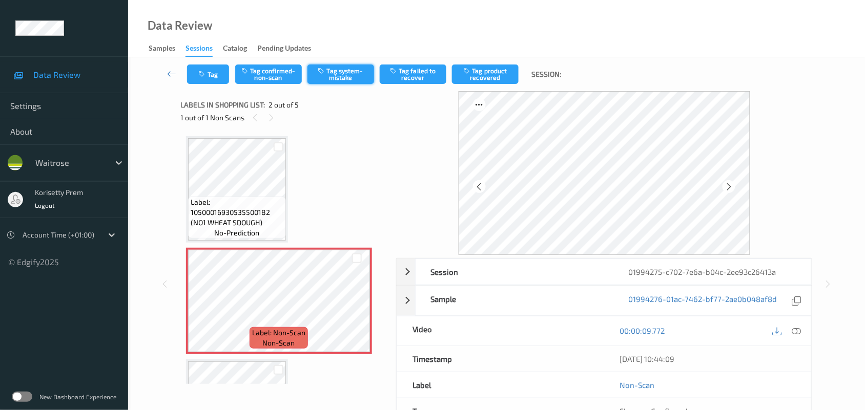
click at [360, 77] on button "Tag system-mistake" at bounding box center [340, 74] width 67 height 19
click at [203, 75] on icon "button" at bounding box center [203, 74] width 9 height 7
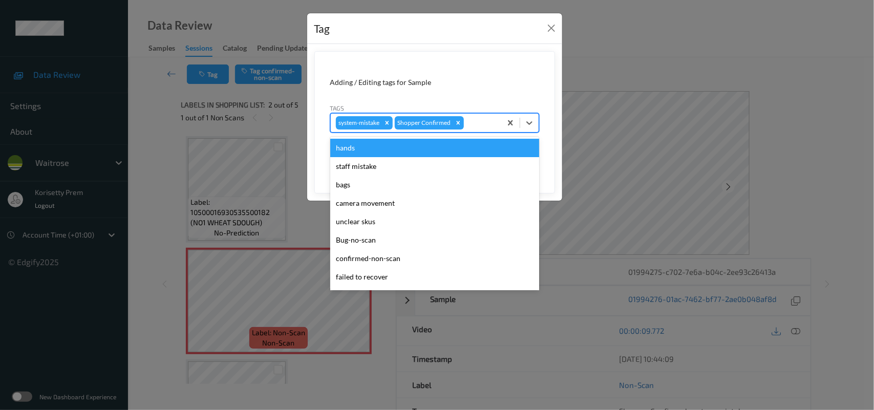
click at [480, 123] on div at bounding box center [481, 123] width 30 height 12
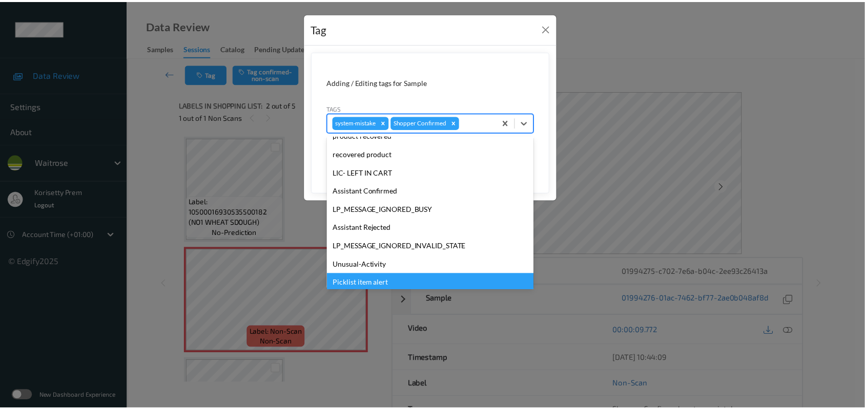
scroll to position [255, 0]
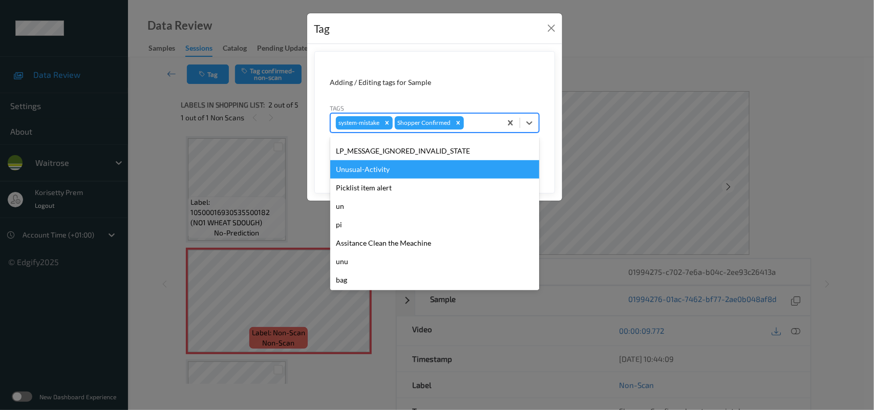
click at [372, 170] on div "Unusual-Activity" at bounding box center [434, 169] width 209 height 18
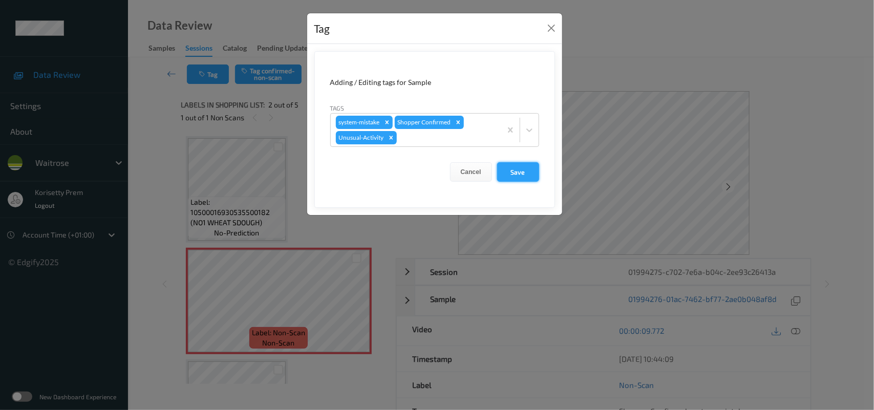
click at [503, 166] on button "Save" at bounding box center [518, 171] width 42 height 19
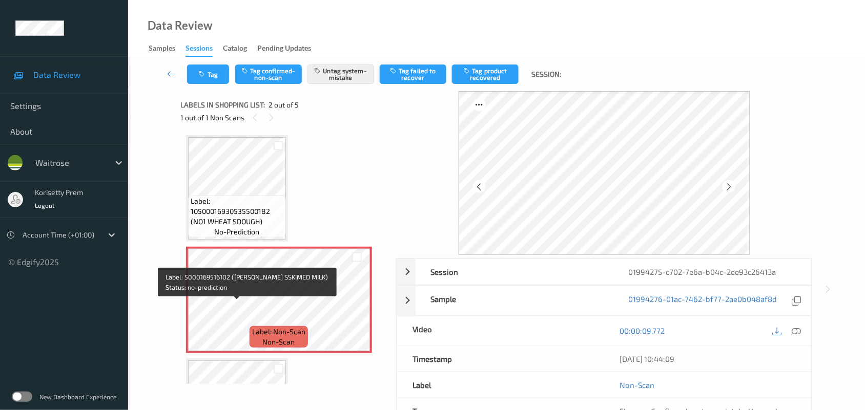
scroll to position [0, 0]
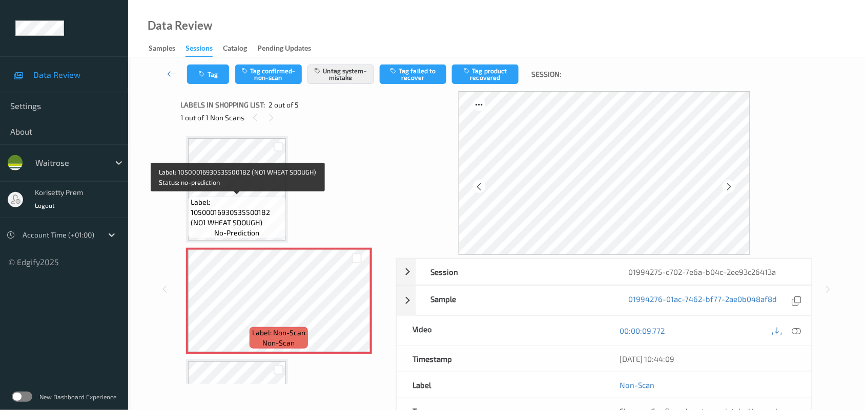
click at [231, 210] on span "Label: 10500016930535500182 (NO1 WHEAT SDOUGH)" at bounding box center [237, 212] width 93 height 31
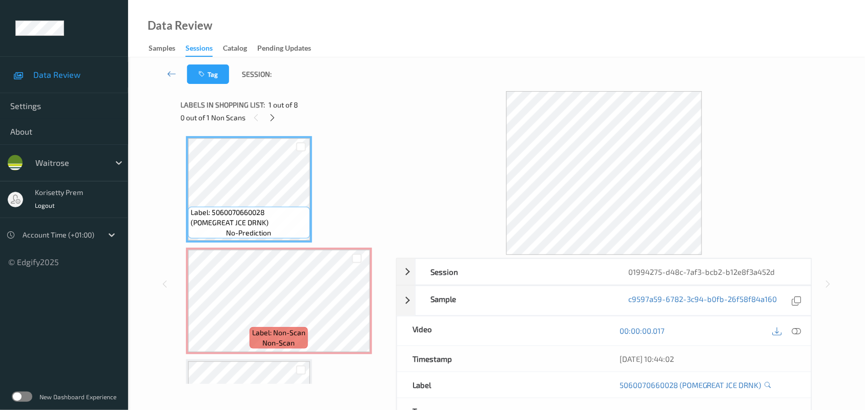
click at [492, 1] on div "Data Review Samples Sessions Catalog Pending Updates" at bounding box center [496, 28] width 736 height 57
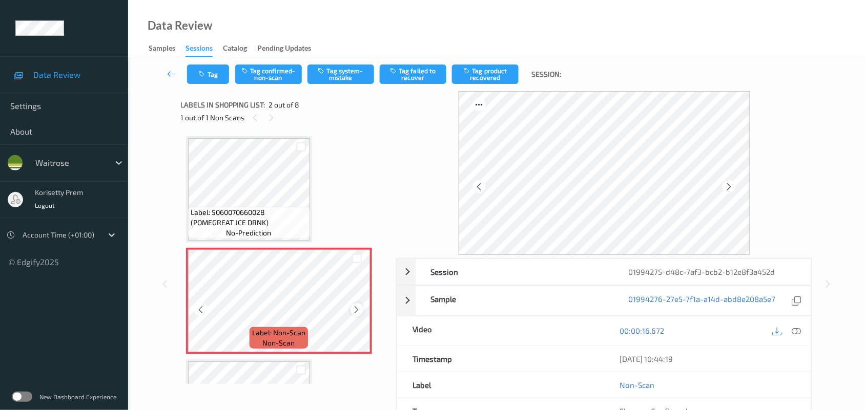
click at [354, 307] on icon at bounding box center [356, 309] width 9 height 9
click at [339, 74] on button "Tag system-mistake" at bounding box center [340, 74] width 67 height 19
click at [208, 74] on button "Tag" at bounding box center [208, 74] width 42 height 19
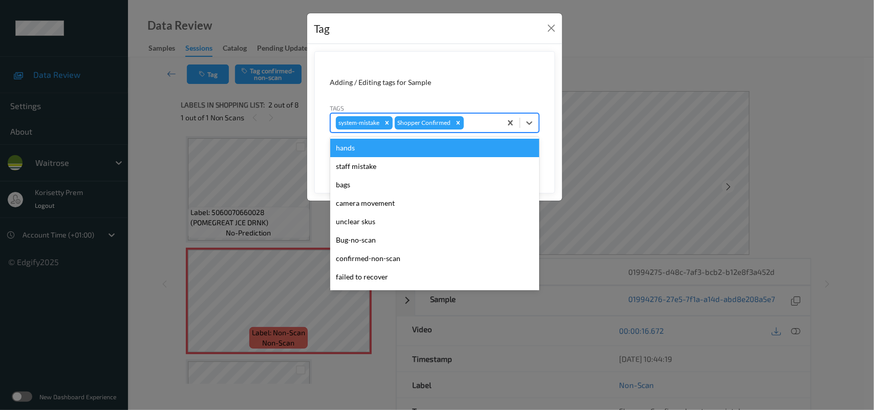
click at [473, 122] on div at bounding box center [481, 123] width 30 height 12
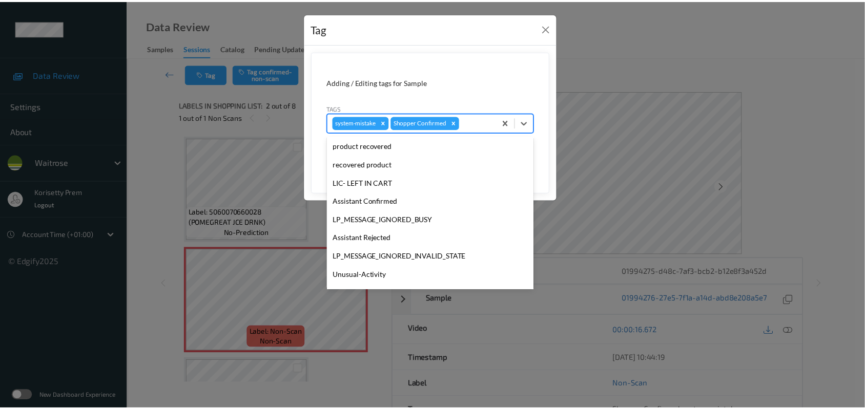
scroll to position [255, 0]
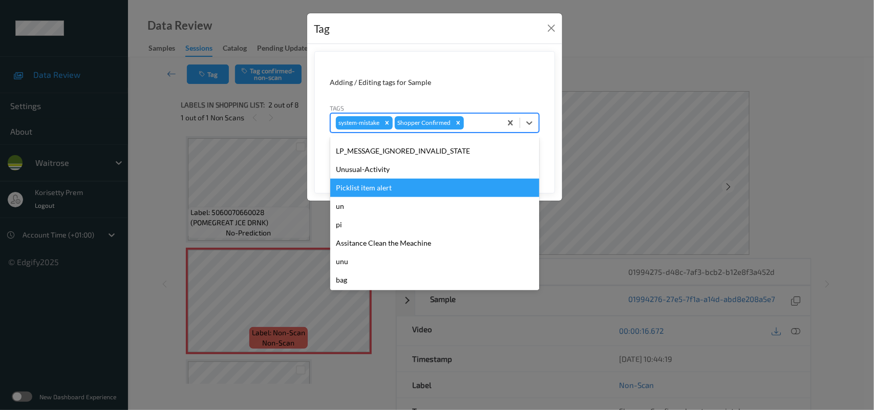
click at [370, 177] on div "Unusual-Activity" at bounding box center [434, 169] width 209 height 18
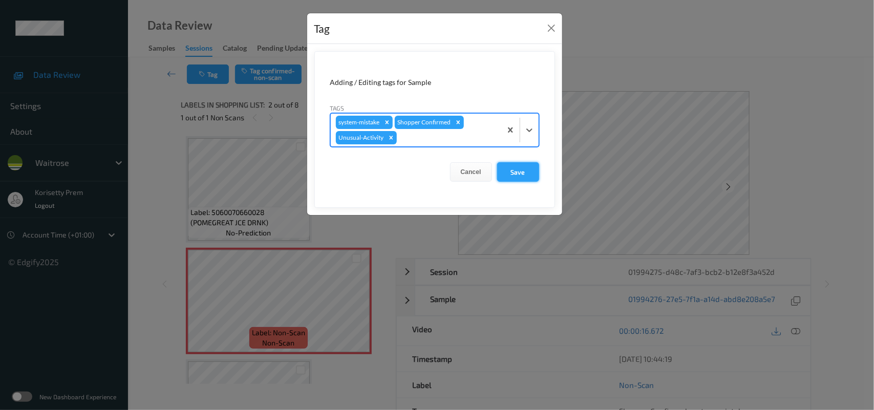
click at [529, 174] on button "Save" at bounding box center [518, 171] width 42 height 19
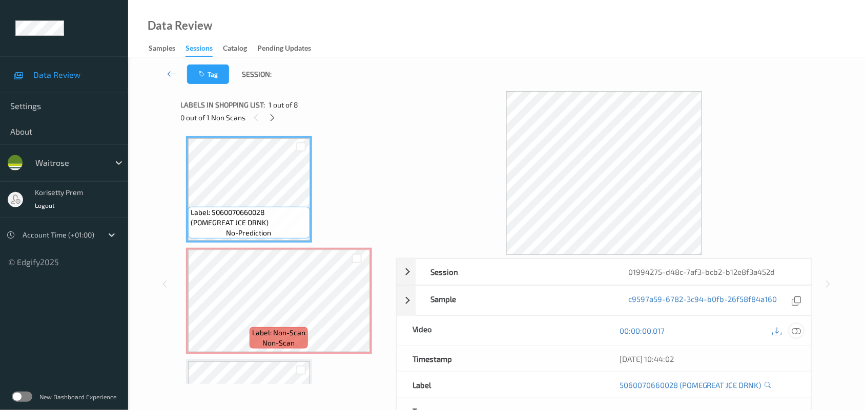
click at [795, 328] on icon at bounding box center [796, 330] width 9 height 9
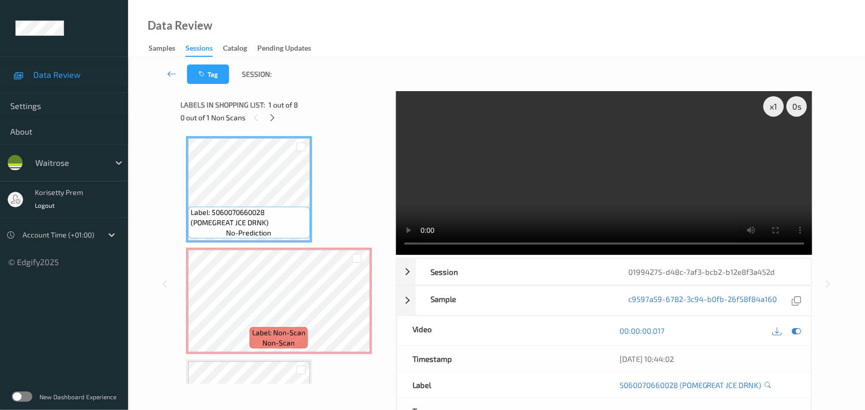
click at [607, 178] on video at bounding box center [604, 173] width 416 height 164
click at [544, 195] on video at bounding box center [604, 173] width 416 height 164
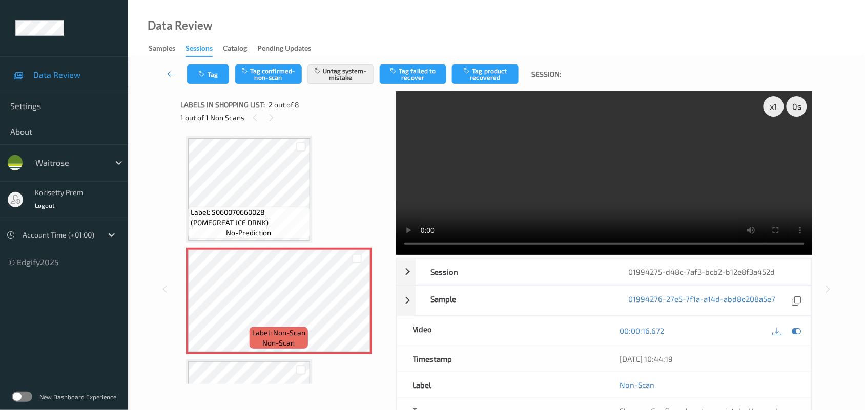
click at [559, 179] on video at bounding box center [604, 173] width 416 height 164
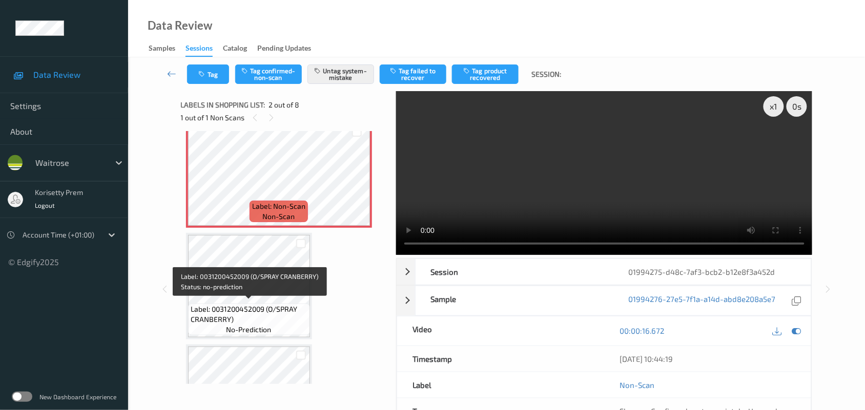
scroll to position [128, 0]
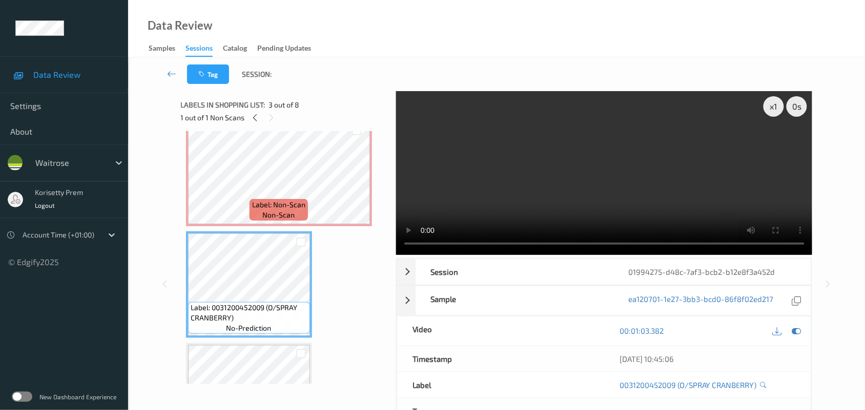
click at [605, 172] on video at bounding box center [604, 173] width 416 height 164
click at [600, 209] on video at bounding box center [604, 173] width 416 height 164
click at [252, 200] on span "Label: Non-Scan" at bounding box center [278, 205] width 53 height 10
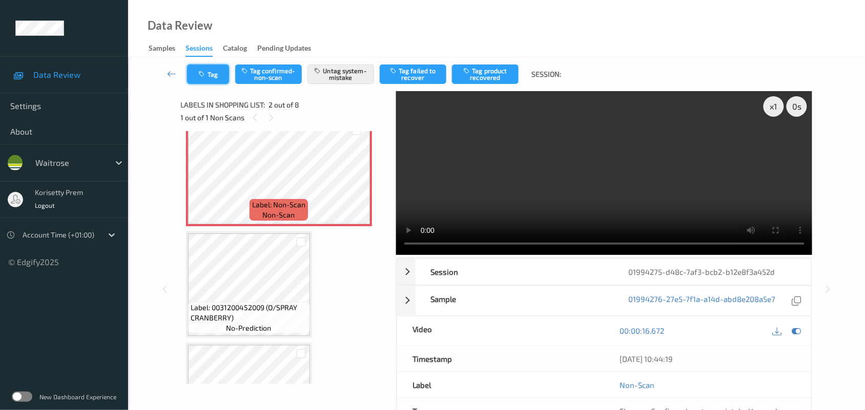
click at [193, 77] on button "Tag" at bounding box center [208, 74] width 42 height 19
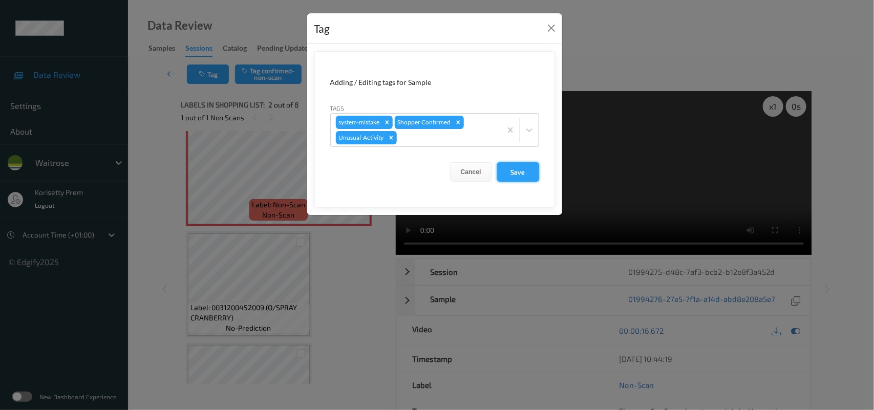
click at [512, 173] on button "Save" at bounding box center [518, 171] width 42 height 19
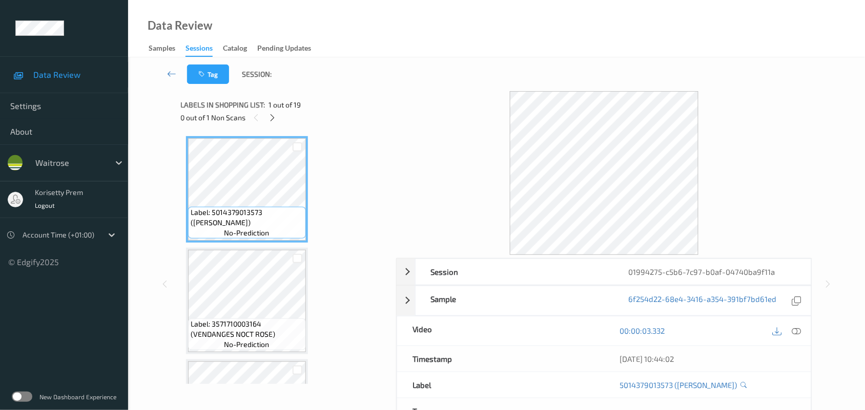
click at [397, 108] on div at bounding box center [604, 173] width 416 height 164
click at [273, 122] on div at bounding box center [272, 117] width 13 height 13
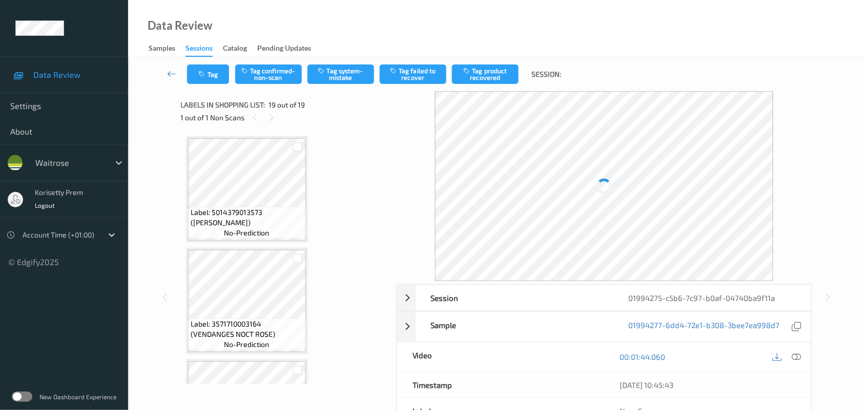
scroll to position [1868, 0]
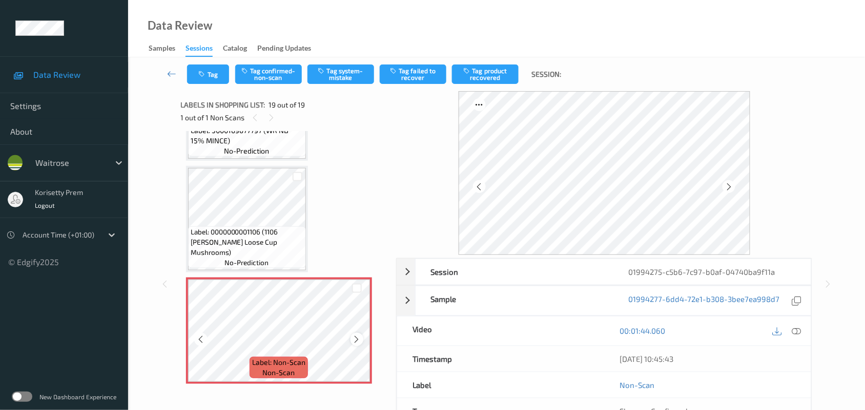
click at [360, 335] on icon at bounding box center [356, 339] width 9 height 9
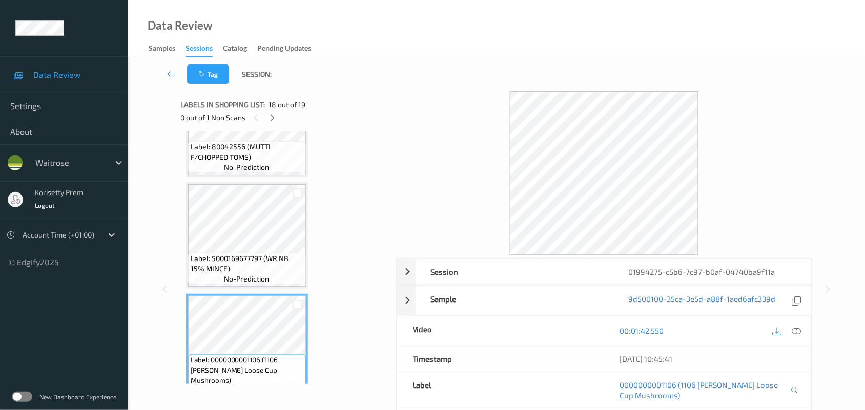
click at [237, 182] on div "Label: 5000169677797 (WR NB 15% MINCE) no-prediction" at bounding box center [247, 235] width 122 height 107
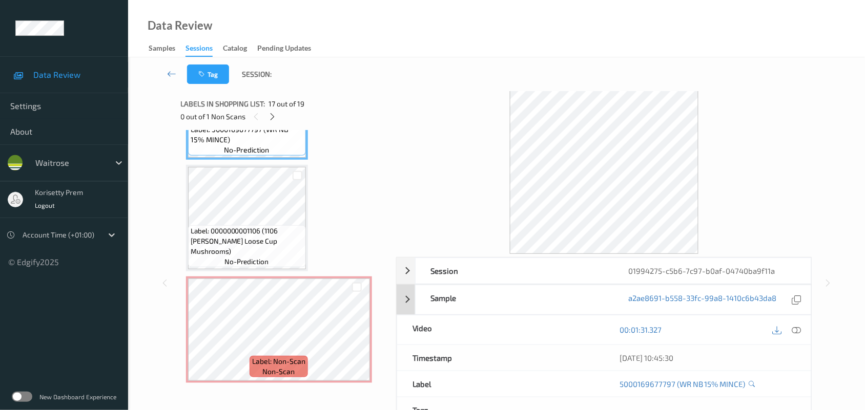
scroll to position [0, 0]
click at [795, 333] on icon at bounding box center [796, 330] width 9 height 9
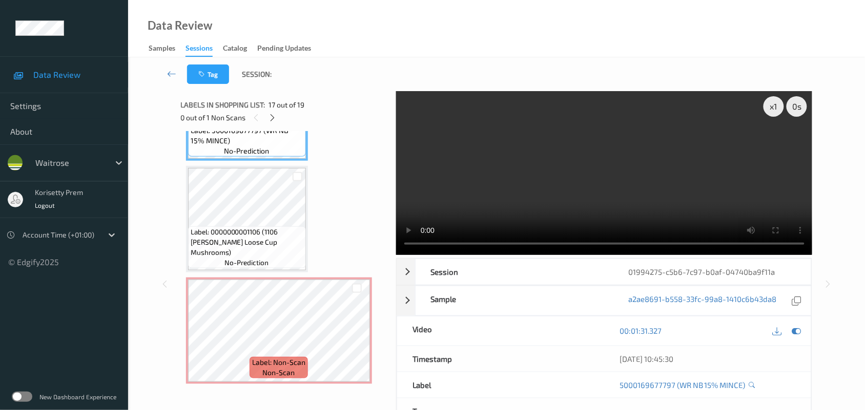
click at [520, 165] on video at bounding box center [604, 173] width 416 height 164
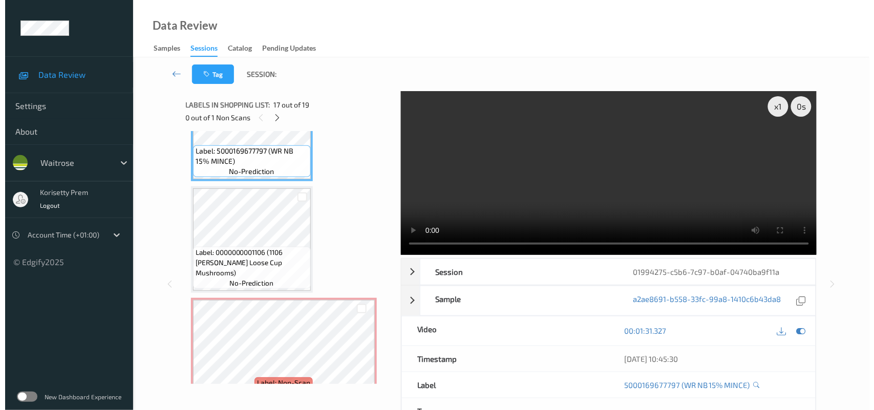
scroll to position [1868, 0]
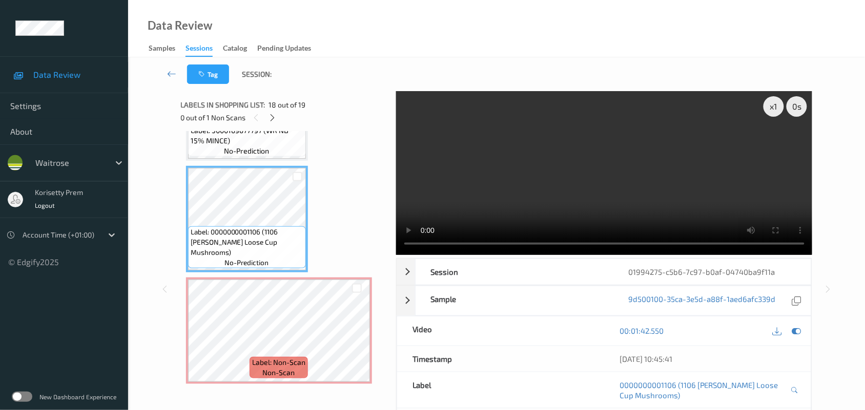
click at [501, 162] on video at bounding box center [604, 173] width 416 height 164
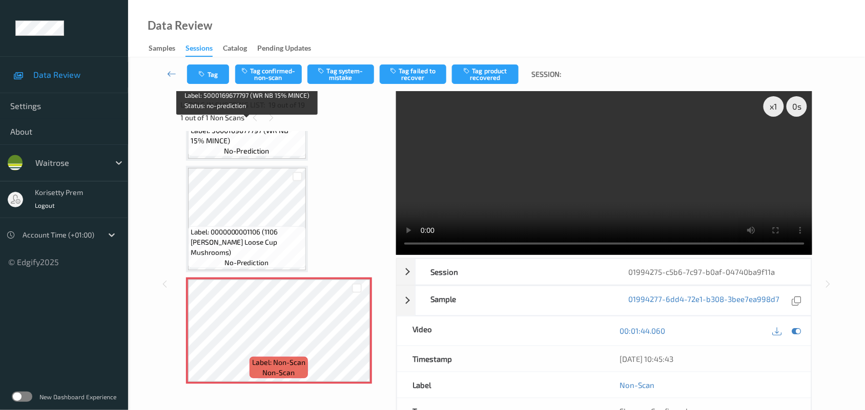
click at [213, 142] on div "Label: 5000169677797 (WR NB 15% MINCE) no-prediction" at bounding box center [247, 141] width 118 height 32
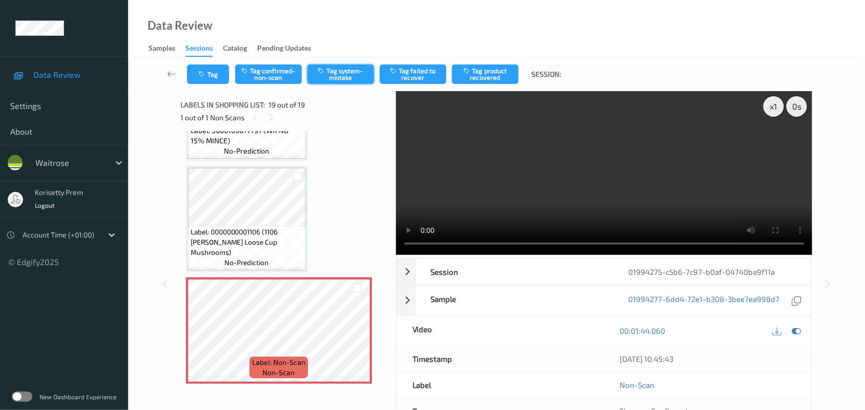
click at [331, 68] on button "Tag system-mistake" at bounding box center [340, 74] width 67 height 19
click at [197, 69] on button "Tag" at bounding box center [208, 74] width 42 height 19
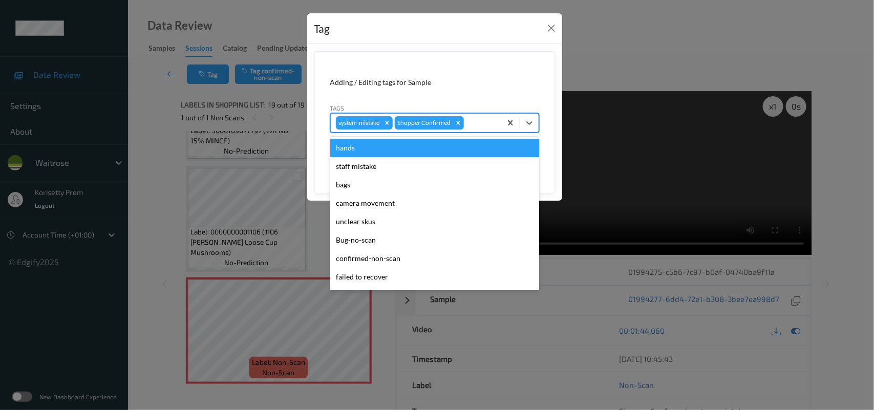
click at [479, 124] on div at bounding box center [481, 123] width 30 height 12
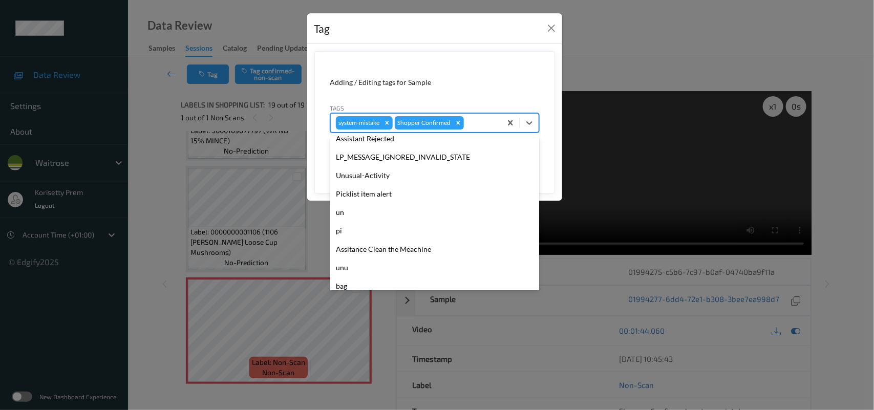
scroll to position [255, 0]
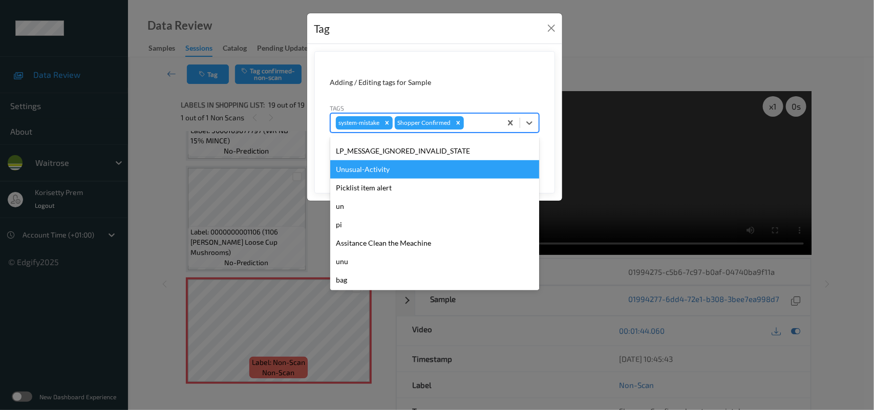
click at [380, 167] on div "Unusual-Activity" at bounding box center [434, 169] width 209 height 18
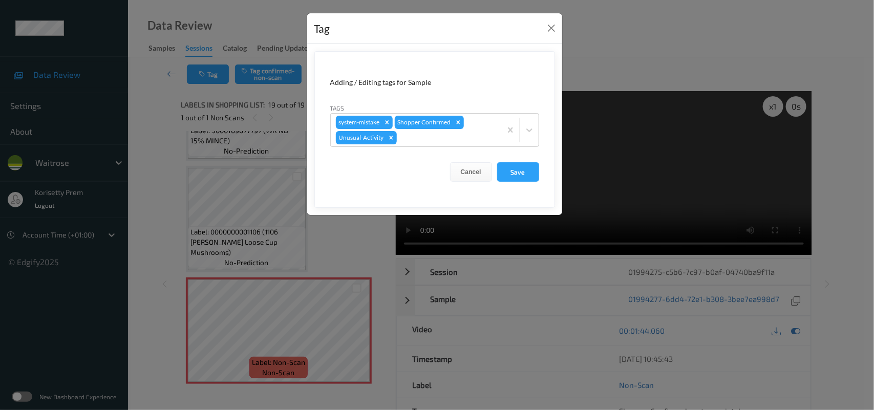
click at [441, 147] on form "Adding / Editing tags for Sample Tags system-mistake Shopper Confirmed Unusual-…" at bounding box center [434, 129] width 241 height 157
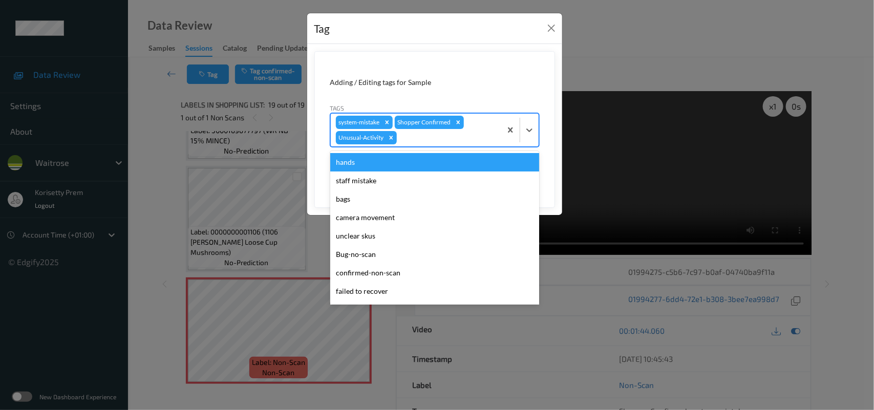
click at [445, 139] on div at bounding box center [447, 138] width 97 height 12
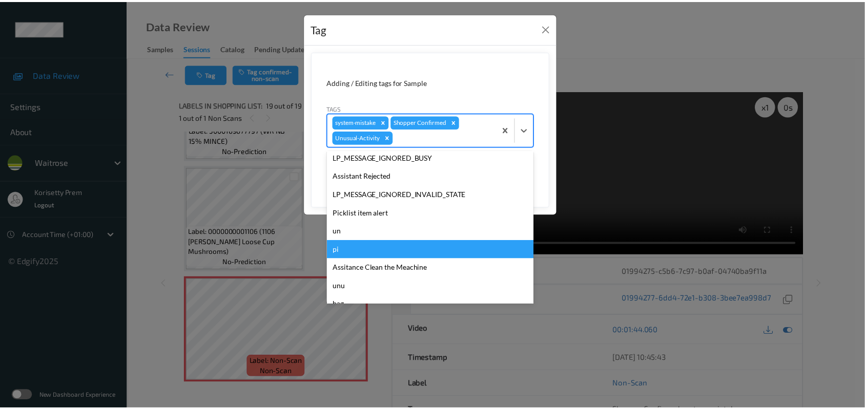
scroll to position [237, 0]
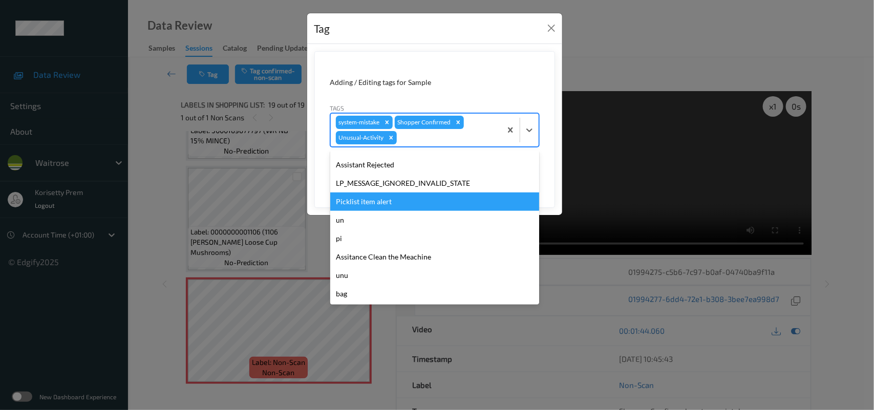
click at [386, 201] on div "Picklist item alert" at bounding box center [434, 202] width 209 height 18
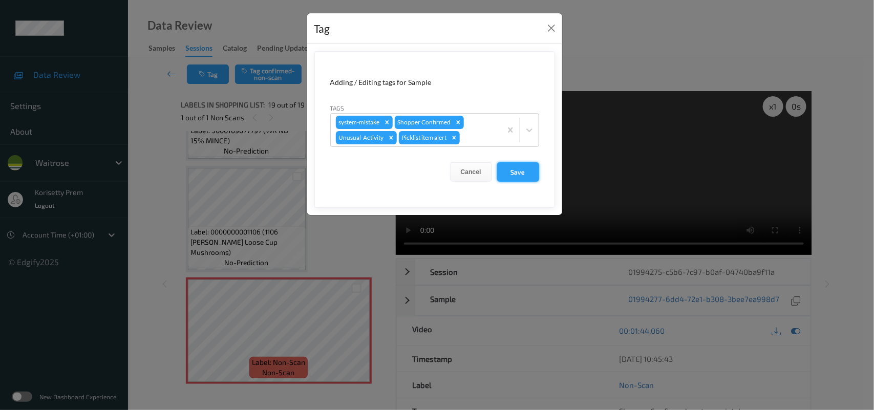
click at [510, 175] on button "Save" at bounding box center [518, 171] width 42 height 19
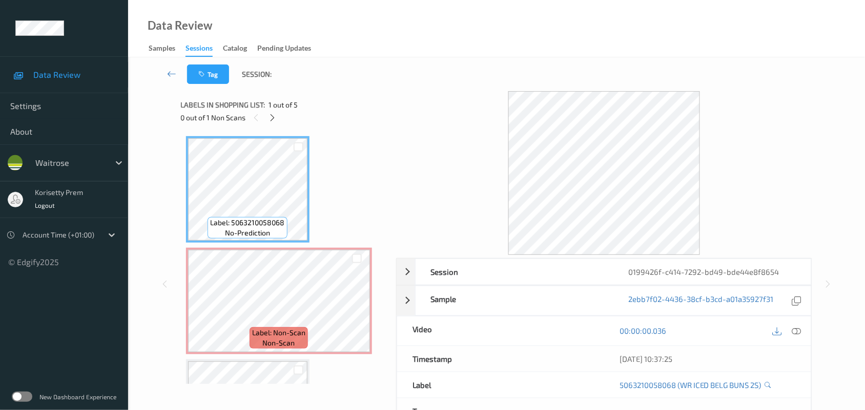
click at [406, 97] on div at bounding box center [604, 173] width 416 height 164
click at [270, 117] on icon at bounding box center [272, 117] width 9 height 9
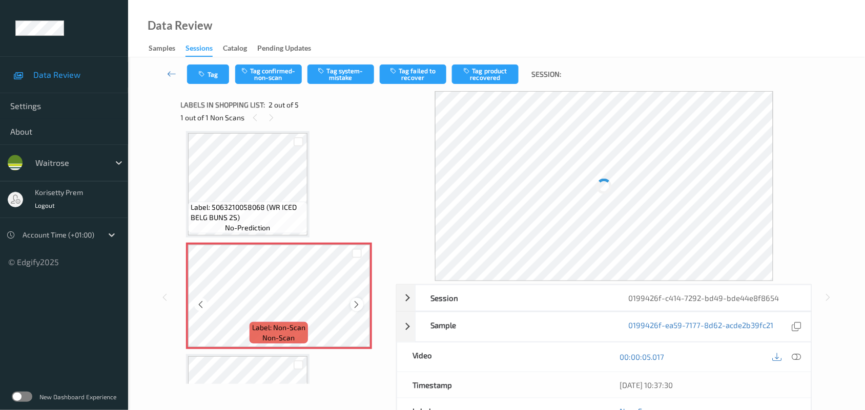
click at [356, 303] on icon at bounding box center [356, 304] width 9 height 9
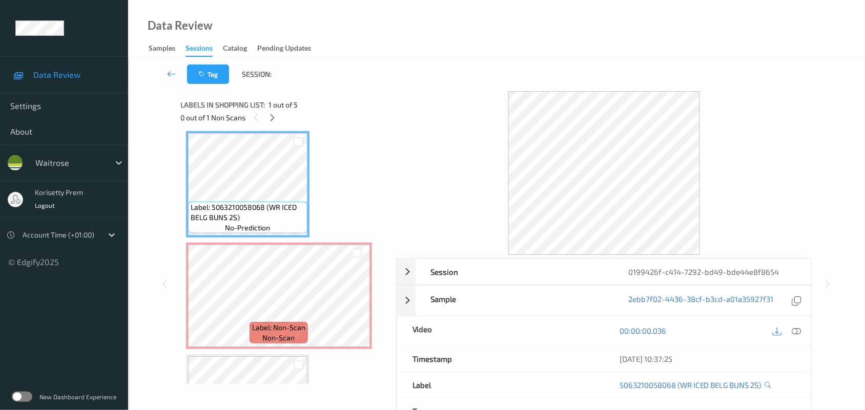
click at [390, 298] on div "Session 0199426f-c414-7292-bd49-bde44e8f8654 Session ID 0199426f-c414-7292-bd49…" at bounding box center [496, 284] width 631 height 386
click at [352, 301] on icon at bounding box center [356, 304] width 9 height 9
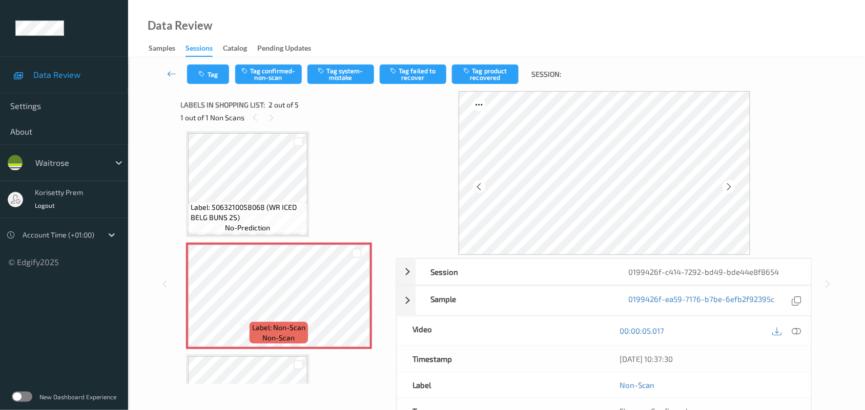
click at [287, 219] on span "Label: 5063210058068 (WR ICED BELG BUNS 2S)" at bounding box center [248, 212] width 114 height 20
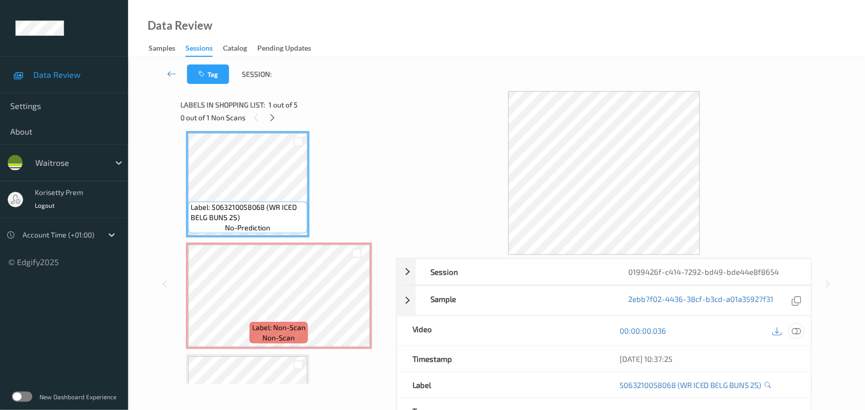
click at [799, 331] on icon at bounding box center [796, 330] width 9 height 9
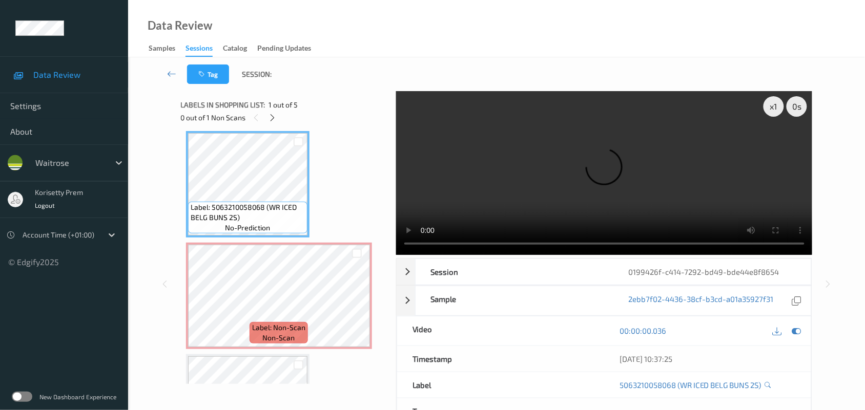
click at [479, 178] on video at bounding box center [604, 173] width 416 height 164
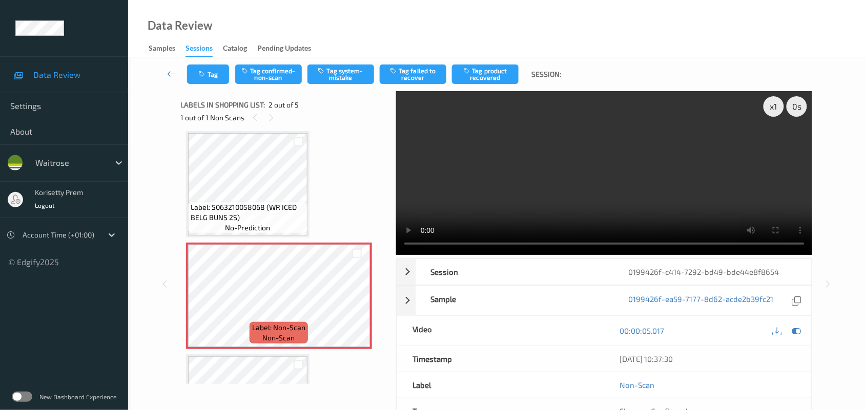
click at [584, 177] on video at bounding box center [604, 173] width 416 height 164
click at [493, 213] on video at bounding box center [604, 173] width 416 height 164
click at [494, 196] on video at bounding box center [604, 173] width 416 height 164
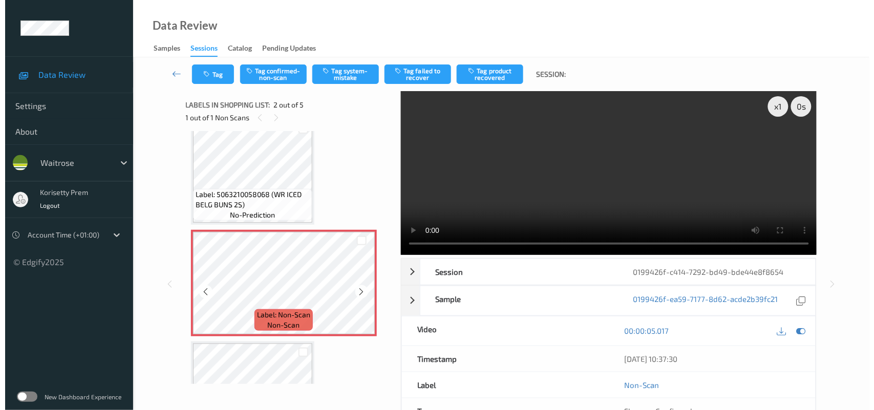
scroll to position [0, 0]
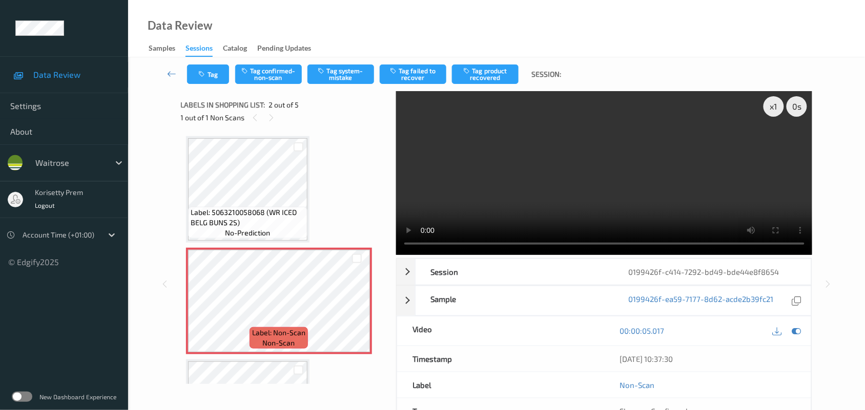
click at [582, 169] on video at bounding box center [604, 173] width 416 height 164
click at [353, 68] on button "Tag system-mistake" at bounding box center [340, 74] width 67 height 19
click at [210, 72] on button "Tag" at bounding box center [208, 74] width 42 height 19
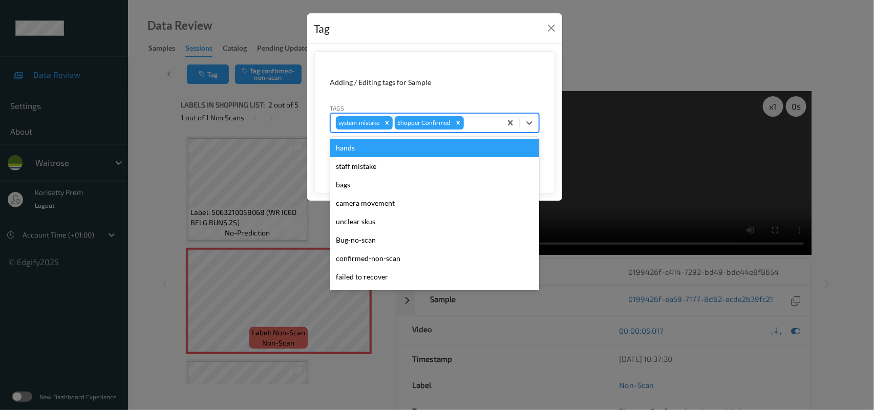
click at [467, 121] on input "text" at bounding box center [467, 123] width 2 height 10
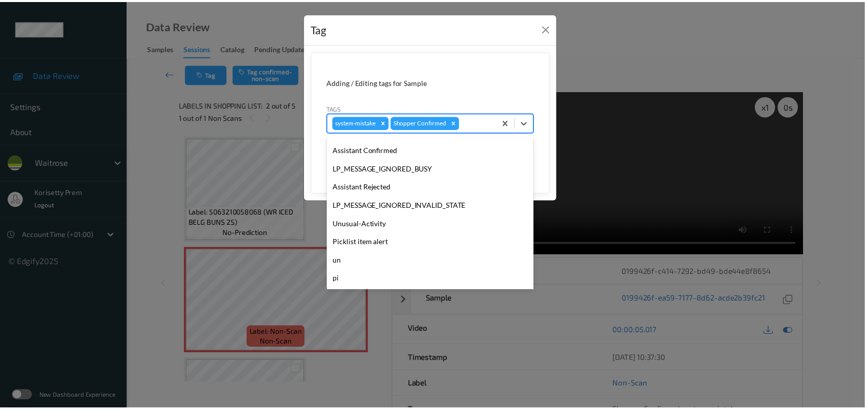
scroll to position [255, 0]
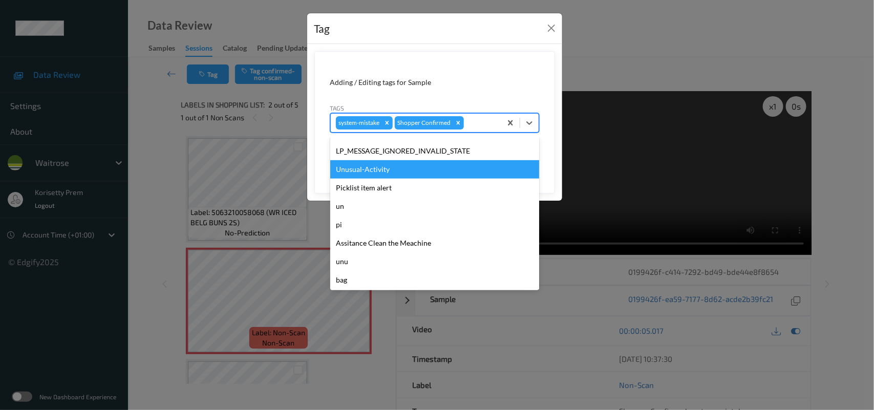
click at [382, 173] on div "Unusual-Activity" at bounding box center [434, 169] width 209 height 18
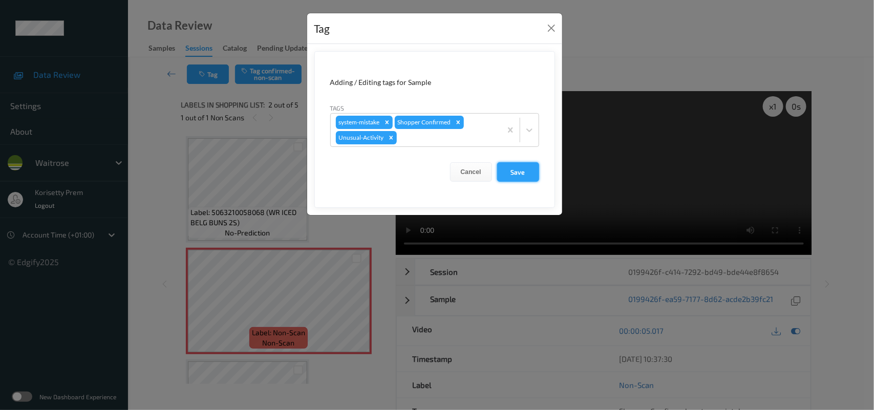
click at [530, 167] on button "Save" at bounding box center [518, 171] width 42 height 19
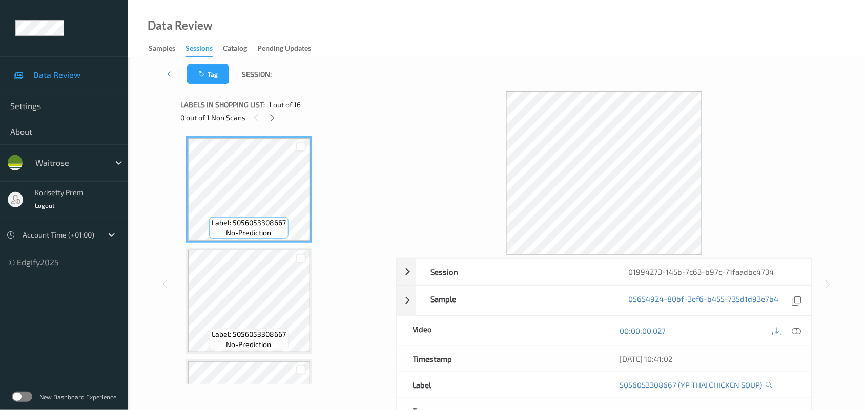
click at [473, 74] on div "Tag Session:" at bounding box center [496, 74] width 694 height 34
click at [270, 118] on icon at bounding box center [272, 117] width 9 height 9
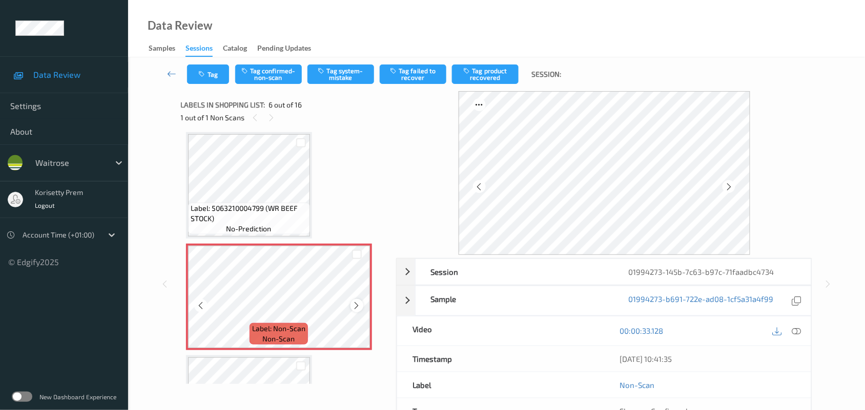
click at [359, 305] on icon at bounding box center [356, 305] width 9 height 9
click at [255, 203] on div "Label: 5063210004799 (WR BEEF STOCK) no-prediction" at bounding box center [249, 219] width 122 height 32
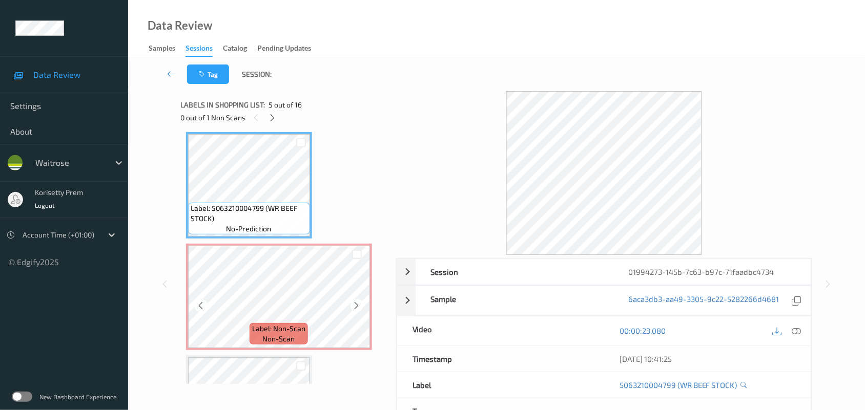
scroll to position [515, 0]
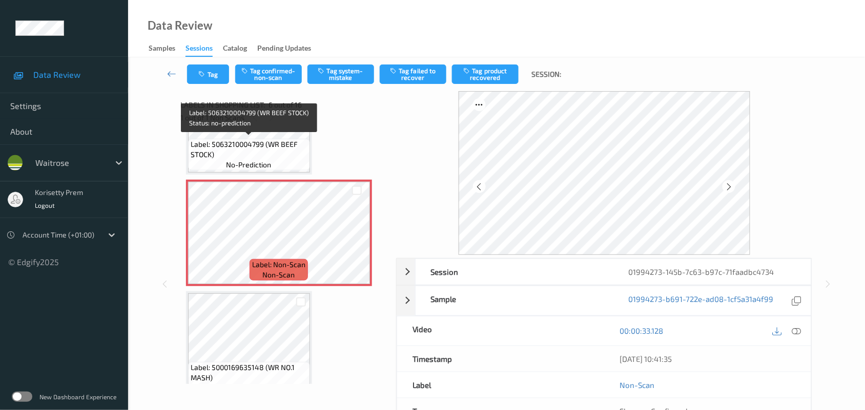
click at [275, 144] on span "Label: 5063210004799 (WR BEEF STOCK)" at bounding box center [249, 149] width 117 height 20
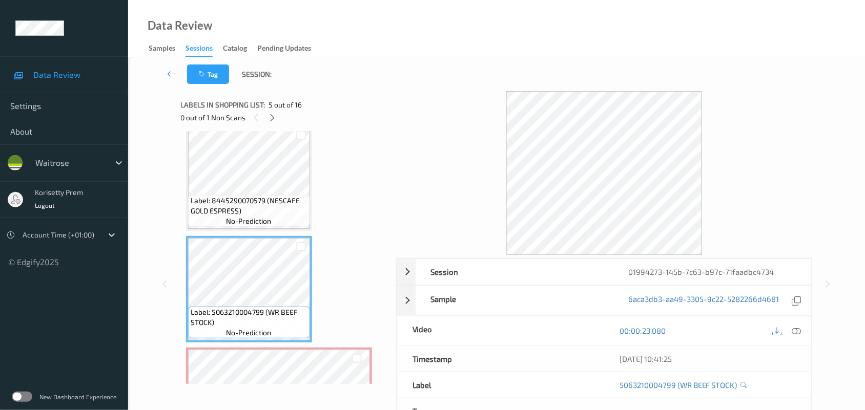
scroll to position [323, 0]
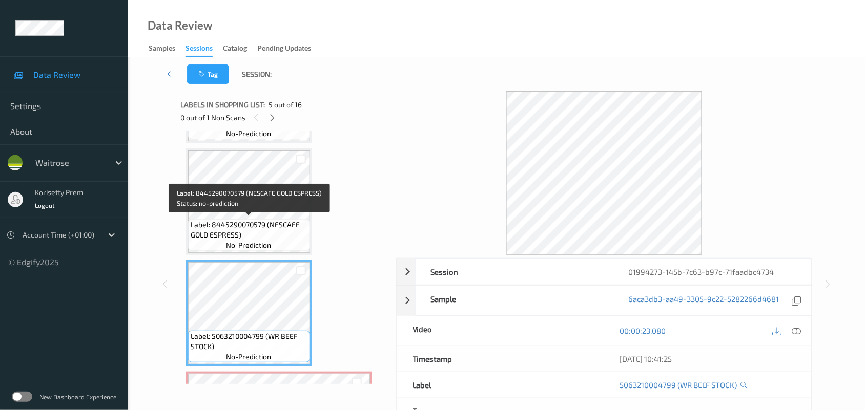
click at [243, 220] on span "Label: 8445290070579 (NESCAFE GOLD ESPRESS)" at bounding box center [249, 230] width 117 height 20
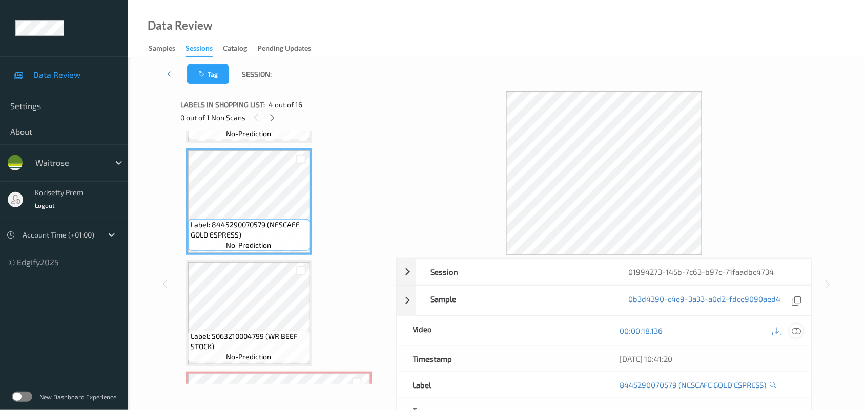
click at [794, 327] on icon at bounding box center [796, 330] width 9 height 9
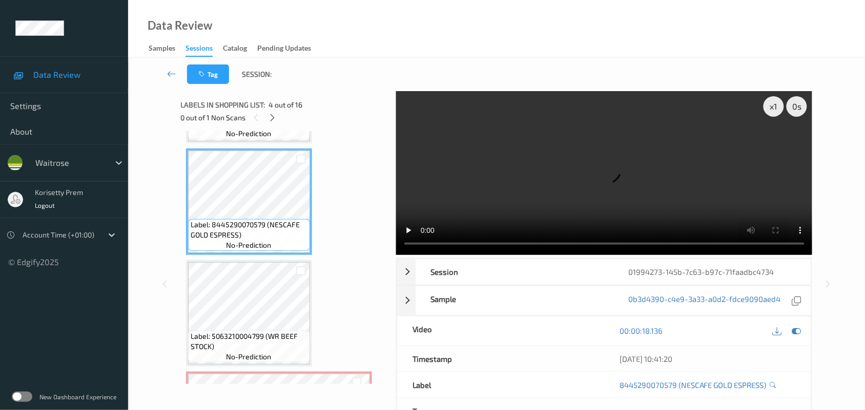
click at [271, 109] on span "4 out of 16" at bounding box center [286, 105] width 34 height 10
click at [271, 113] on icon at bounding box center [272, 117] width 9 height 9
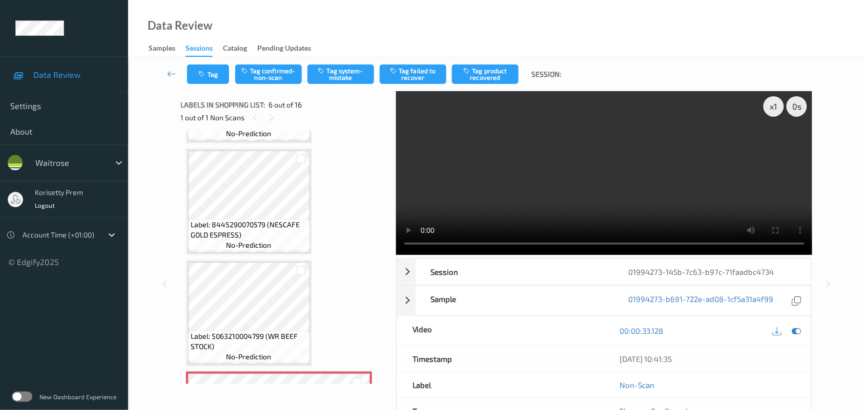
scroll to position [259, 0]
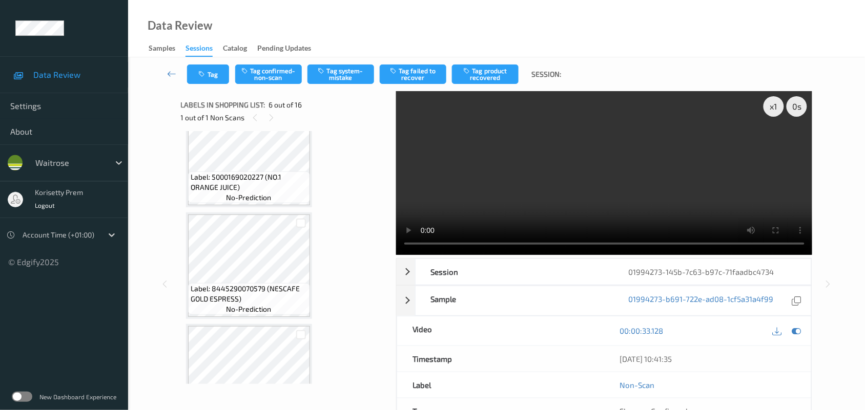
click at [521, 187] on video at bounding box center [604, 173] width 416 height 164
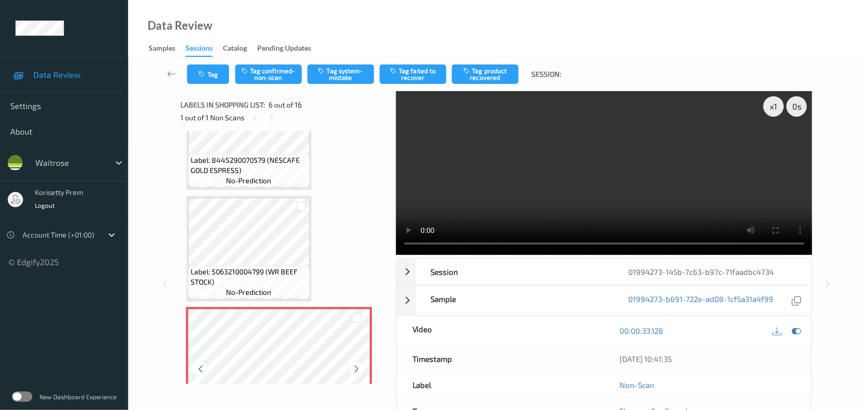
scroll to position [387, 0]
click at [209, 98] on div "Labels in shopping list: 6 out of 16" at bounding box center [285, 104] width 208 height 13
click at [223, 156] on span "Label: 8445290070579 (NESCAFE GOLD ESPRESS)" at bounding box center [249, 166] width 117 height 20
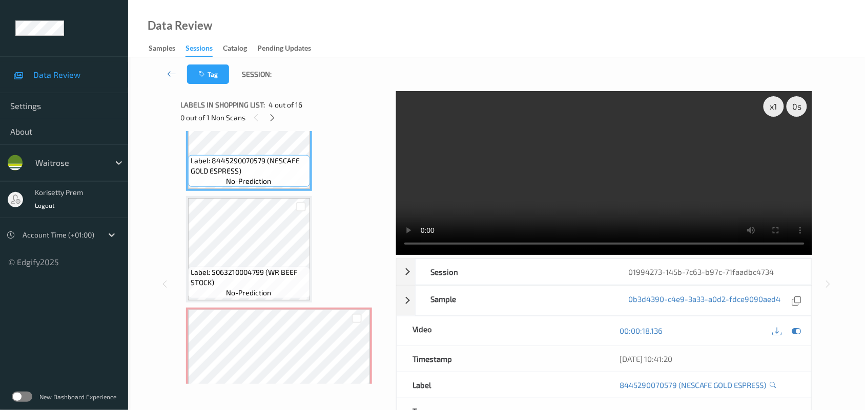
click at [630, 206] on video at bounding box center [604, 173] width 416 height 164
click at [701, 169] on video at bounding box center [604, 173] width 416 height 164
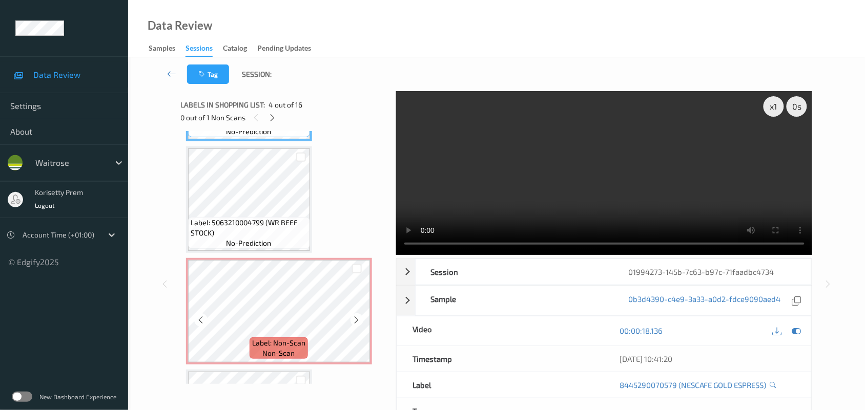
scroll to position [515, 0]
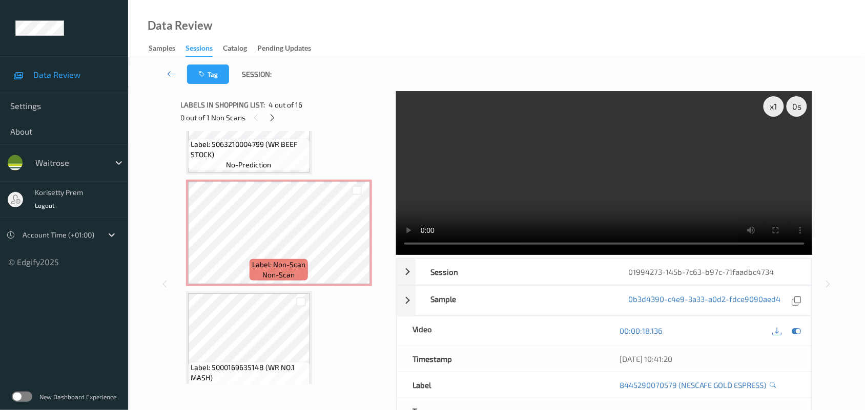
click at [518, 136] on video at bounding box center [604, 173] width 416 height 164
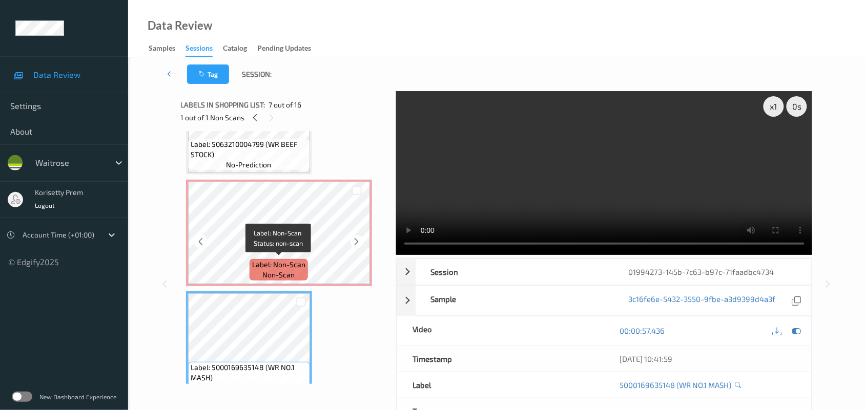
click at [264, 260] on span "Label: Non-Scan" at bounding box center [278, 265] width 53 height 10
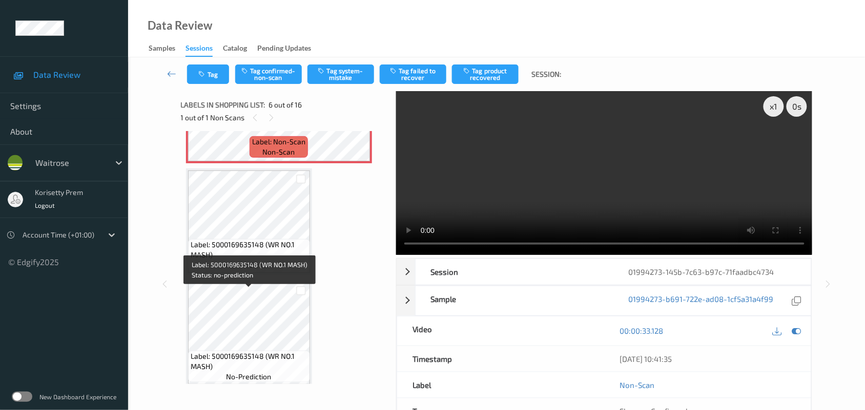
scroll to position [643, 0]
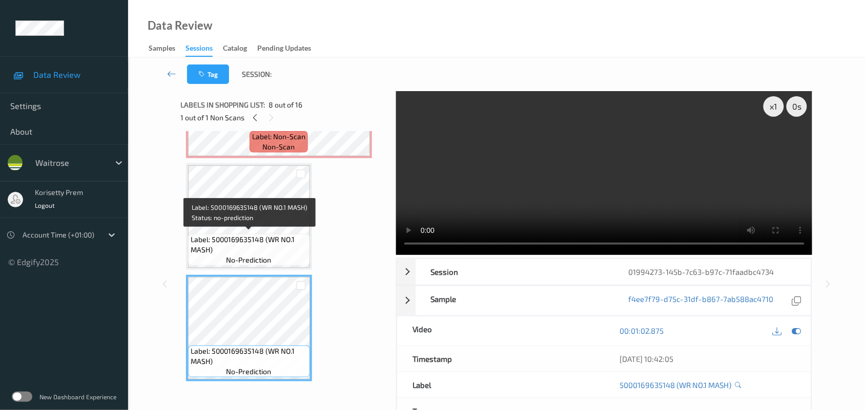
click at [249, 236] on span "Label: 5000169635148 (WR NO.1 MASH)" at bounding box center [249, 245] width 117 height 20
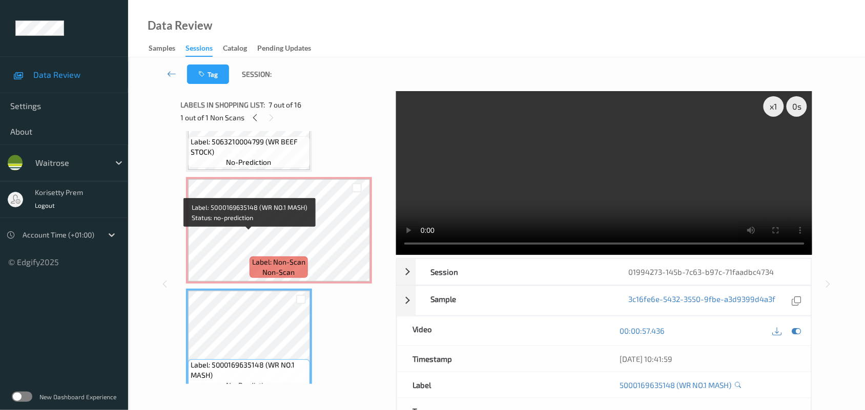
scroll to position [515, 0]
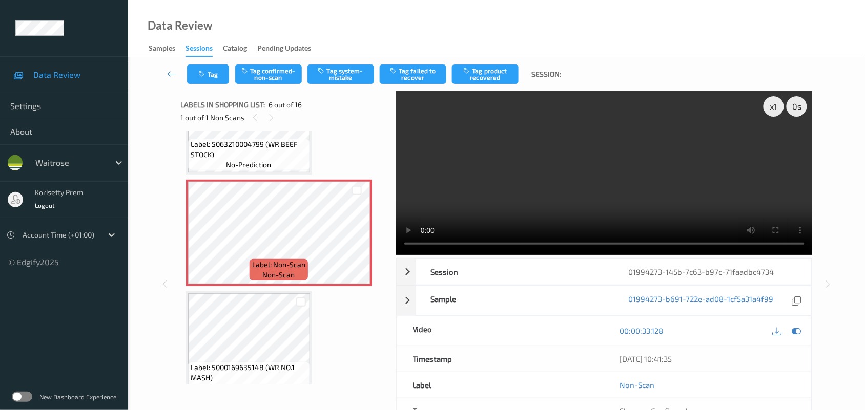
click at [444, 214] on video at bounding box center [604, 173] width 416 height 164
click at [582, 184] on video at bounding box center [604, 173] width 416 height 164
click at [623, 164] on video at bounding box center [604, 173] width 416 height 164
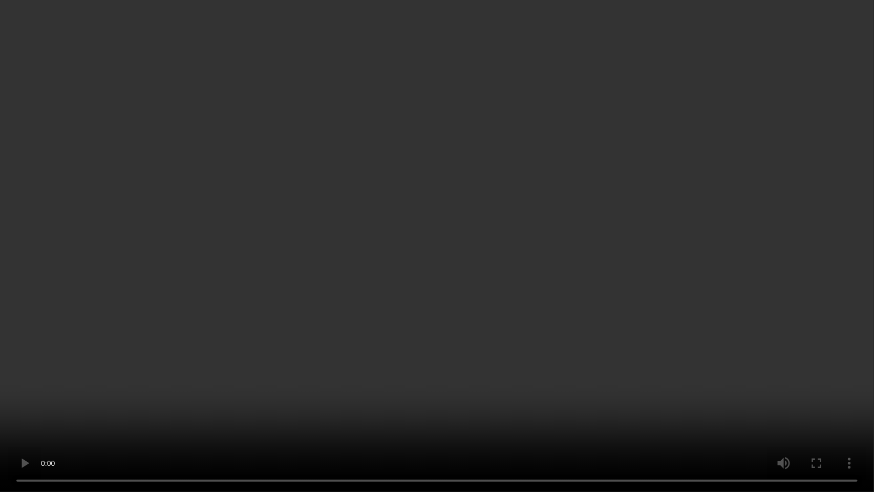
click at [536, 310] on video at bounding box center [437, 246] width 874 height 492
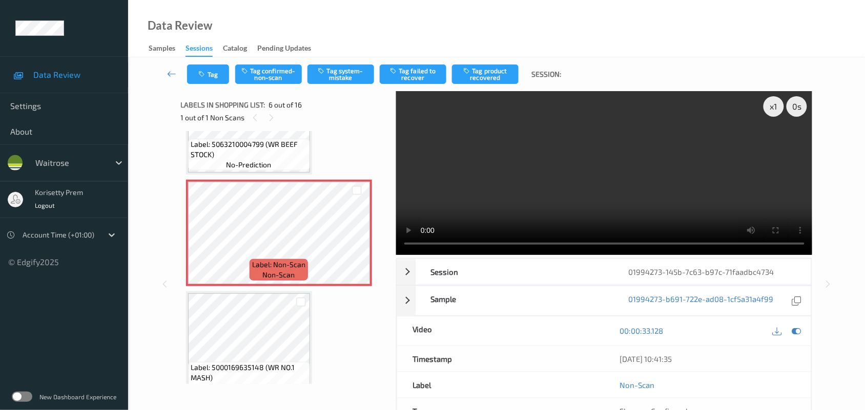
click at [597, 198] on video at bounding box center [604, 173] width 416 height 164
click at [611, 182] on video at bounding box center [604, 173] width 416 height 164
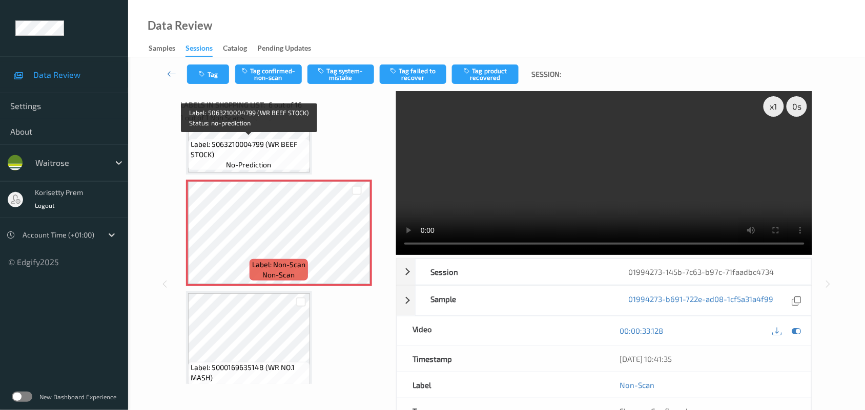
click at [259, 151] on span "Label: 5063210004799 (WR BEEF STOCK)" at bounding box center [249, 149] width 117 height 20
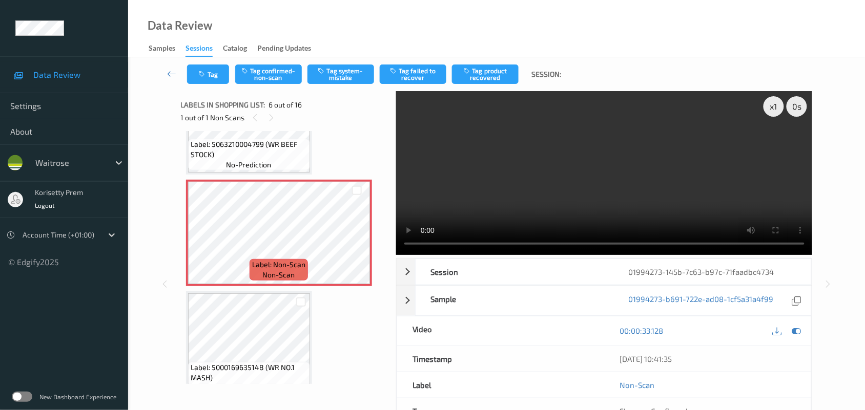
click at [529, 193] on video at bounding box center [604, 173] width 416 height 164
click at [569, 191] on video at bounding box center [604, 173] width 416 height 164
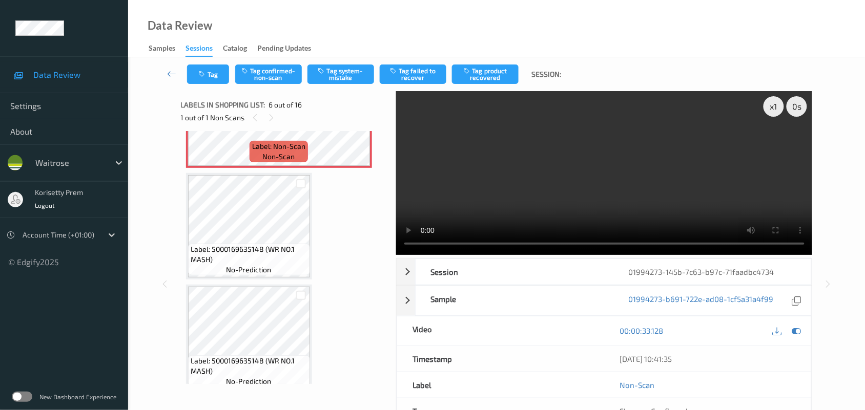
scroll to position [643, 0]
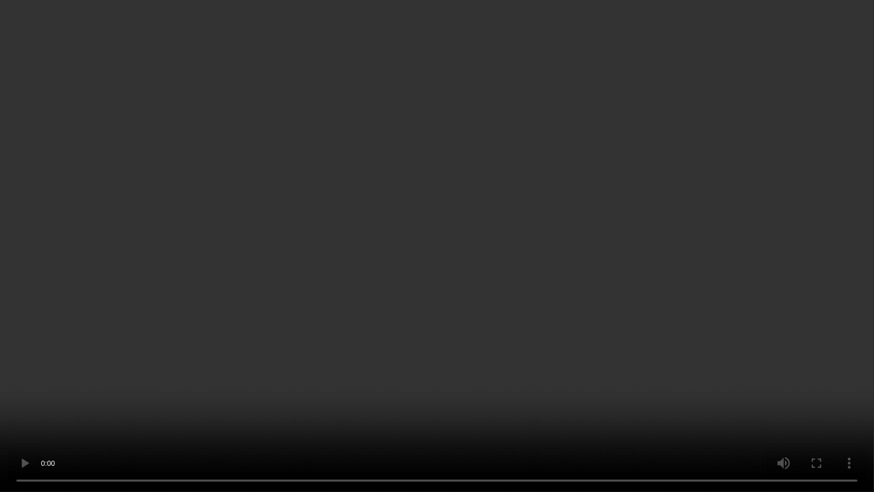
click at [689, 307] on video at bounding box center [437, 246] width 874 height 492
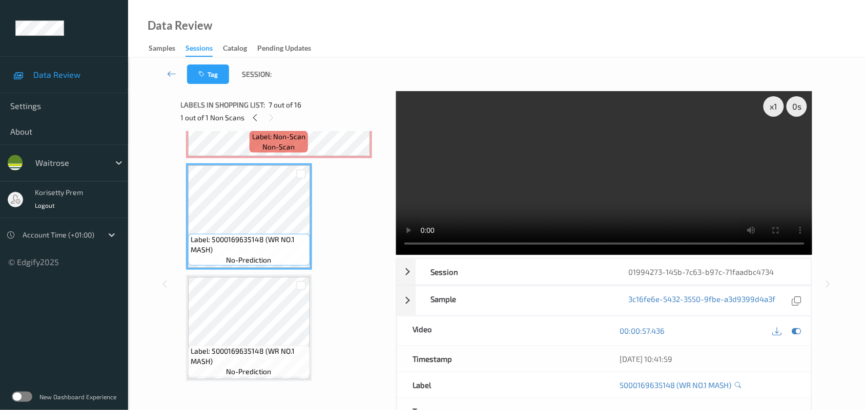
click at [574, 195] on video at bounding box center [604, 173] width 416 height 164
click at [579, 172] on video at bounding box center [604, 173] width 416 height 164
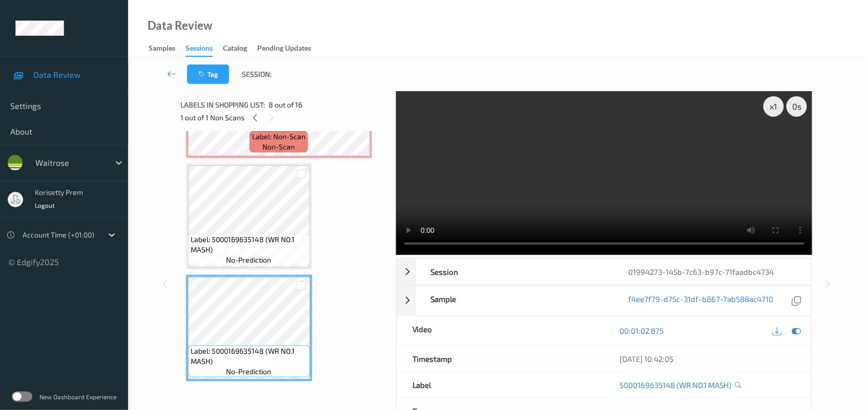
click at [548, 198] on video at bounding box center [604, 173] width 416 height 164
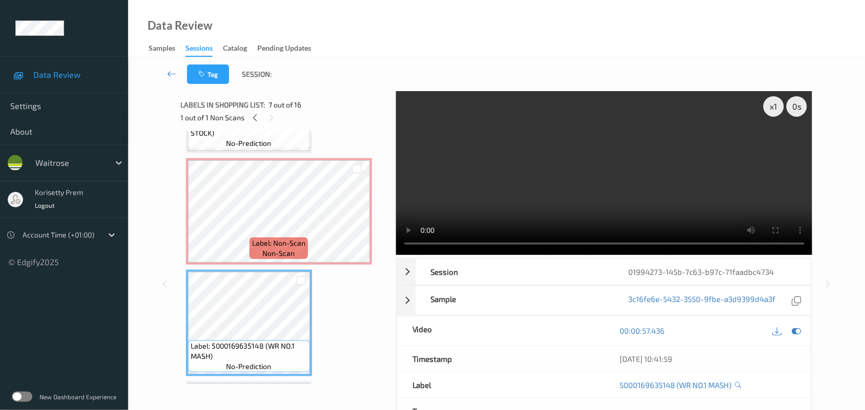
scroll to position [515, 0]
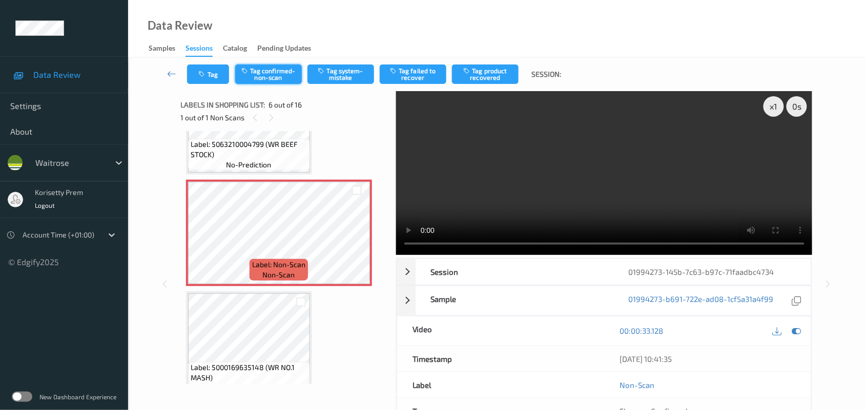
click at [265, 75] on button "Tag confirmed-non-scan" at bounding box center [268, 74] width 67 height 19
click at [490, 75] on button "Tag product recovered" at bounding box center [485, 74] width 67 height 19
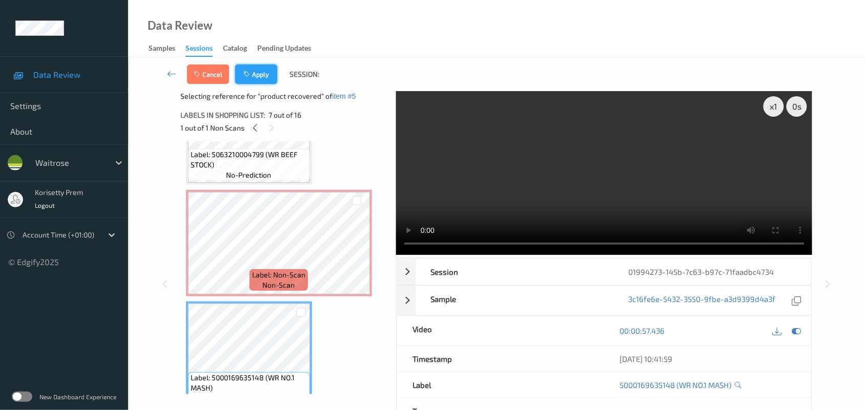
click at [259, 65] on button "Apply" at bounding box center [256, 74] width 42 height 19
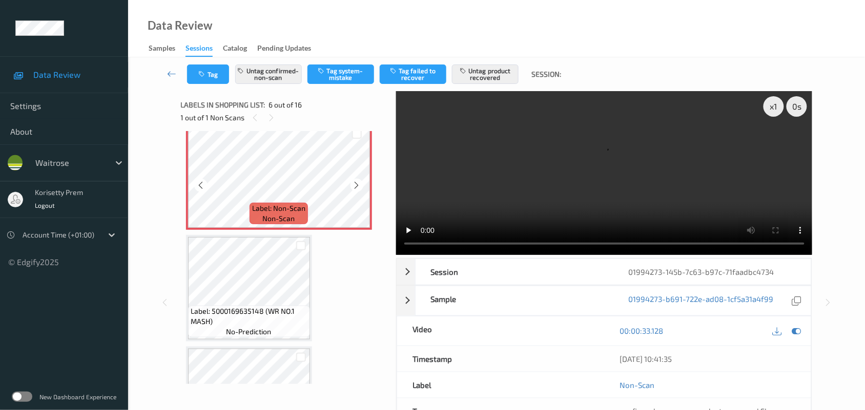
scroll to position [579, 0]
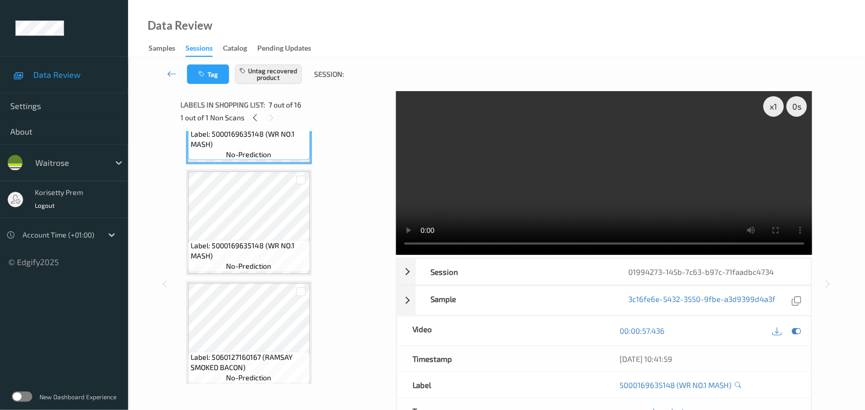
scroll to position [818, 0]
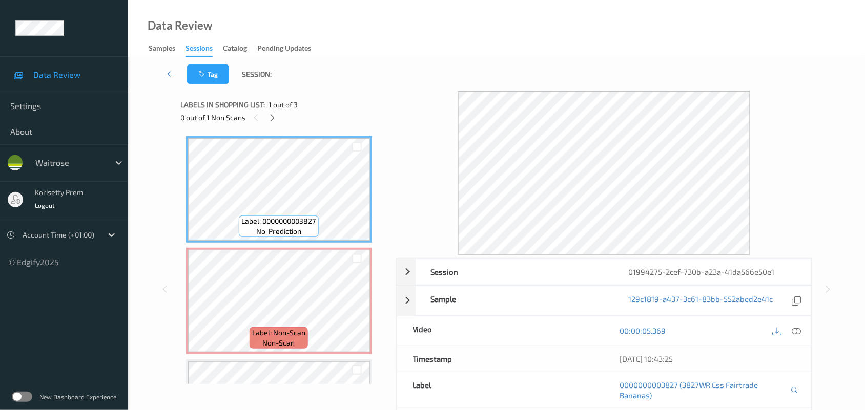
click at [407, 91] on div "Tag Session:" at bounding box center [496, 74] width 694 height 34
click at [274, 116] on icon at bounding box center [272, 117] width 9 height 9
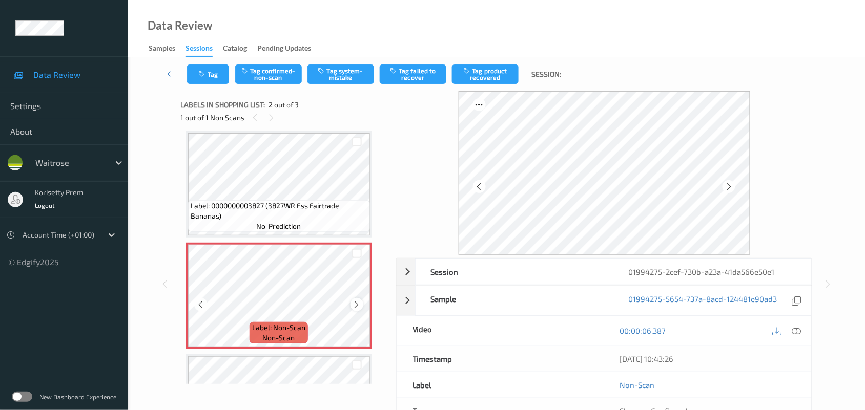
click at [355, 303] on icon at bounding box center [356, 304] width 9 height 9
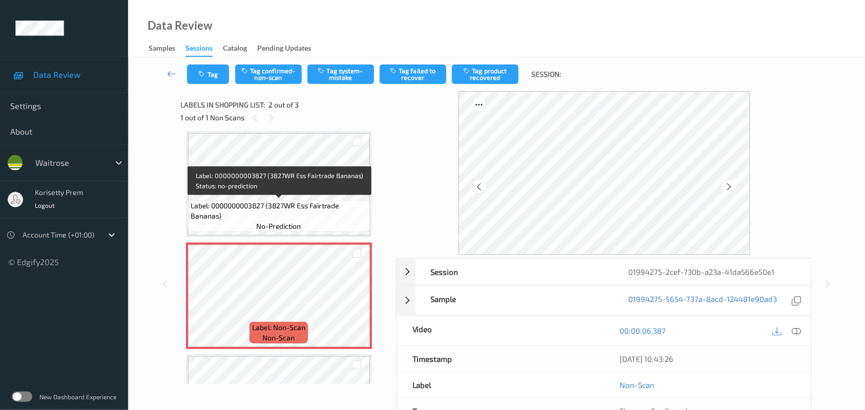
click at [283, 205] on span "Label: 0000000003827 (3827WR Ess Fairtrade Bananas)" at bounding box center [279, 211] width 177 height 20
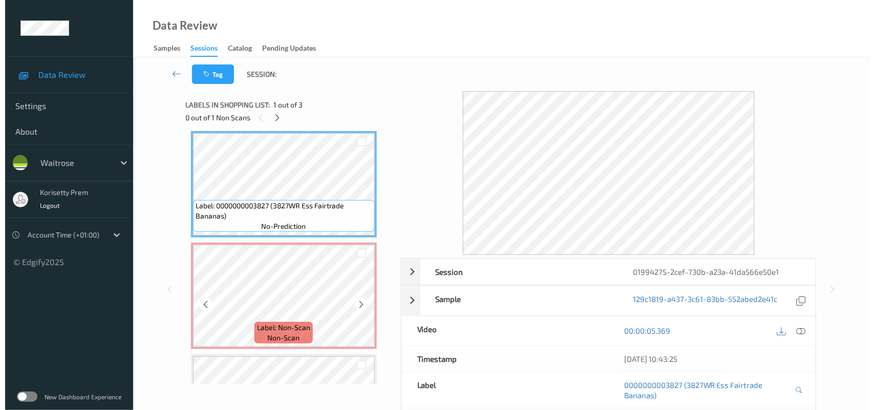
scroll to position [0, 0]
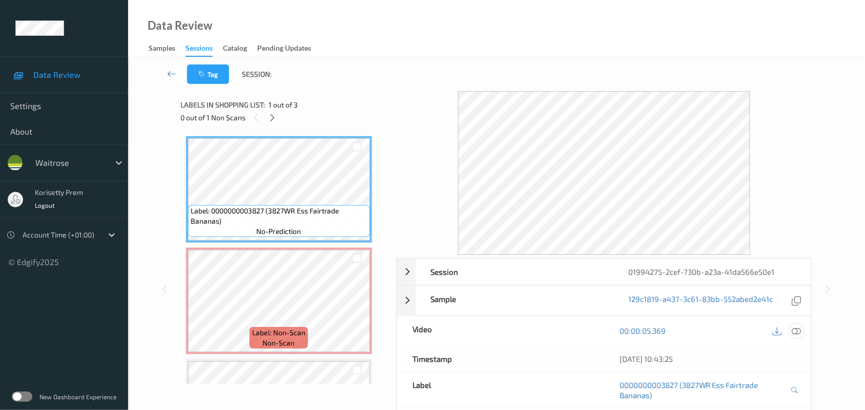
click at [796, 335] on icon at bounding box center [796, 330] width 9 height 9
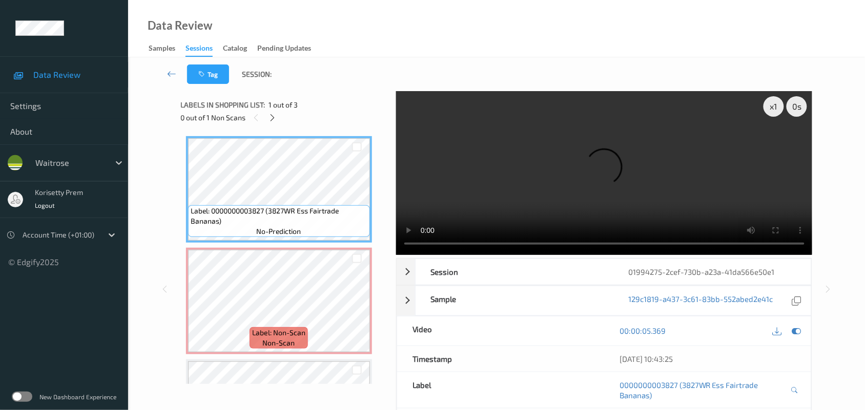
click at [509, 137] on video at bounding box center [604, 173] width 416 height 164
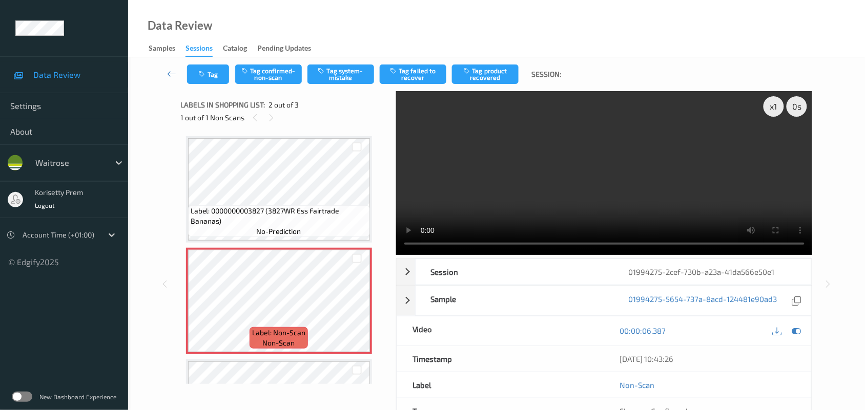
click at [556, 180] on video at bounding box center [604, 173] width 416 height 164
click at [345, 74] on button "Tag system-mistake" at bounding box center [340, 74] width 67 height 19
click at [208, 73] on button "Tag" at bounding box center [208, 74] width 42 height 19
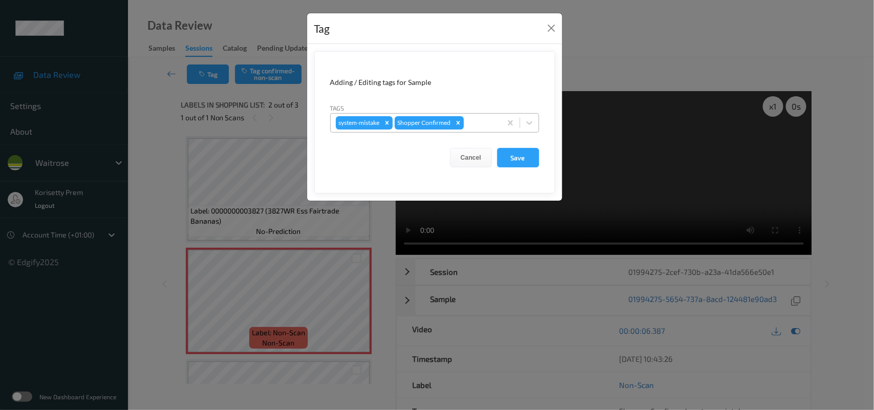
click at [477, 123] on div at bounding box center [481, 123] width 30 height 12
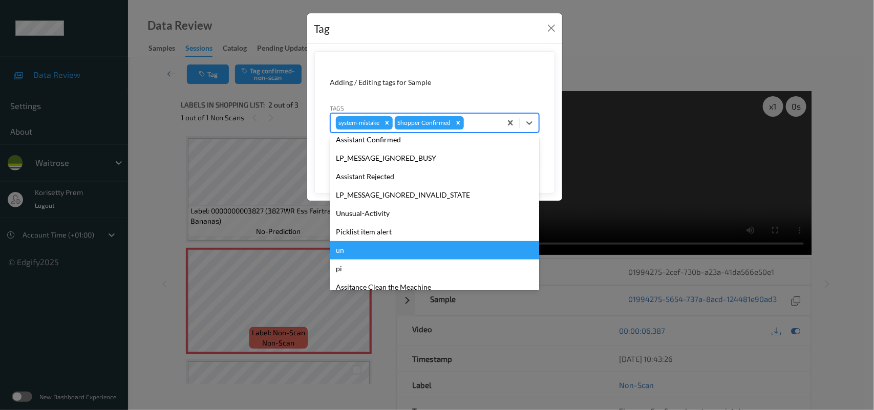
scroll to position [255, 0]
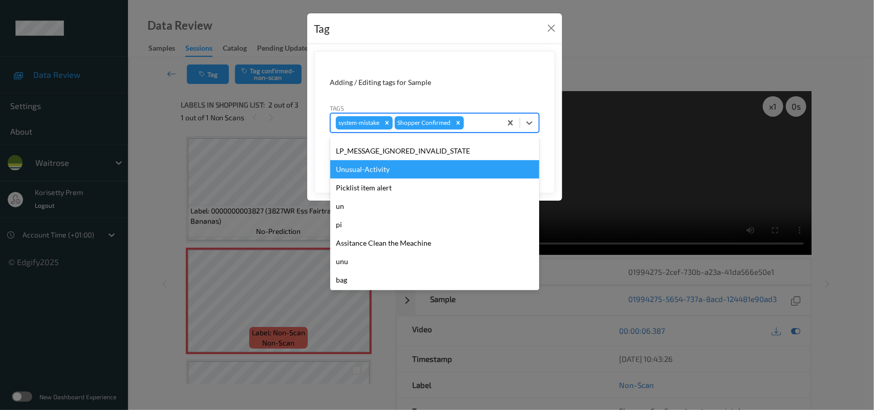
click at [388, 170] on div "Unusual-Activity" at bounding box center [434, 169] width 209 height 18
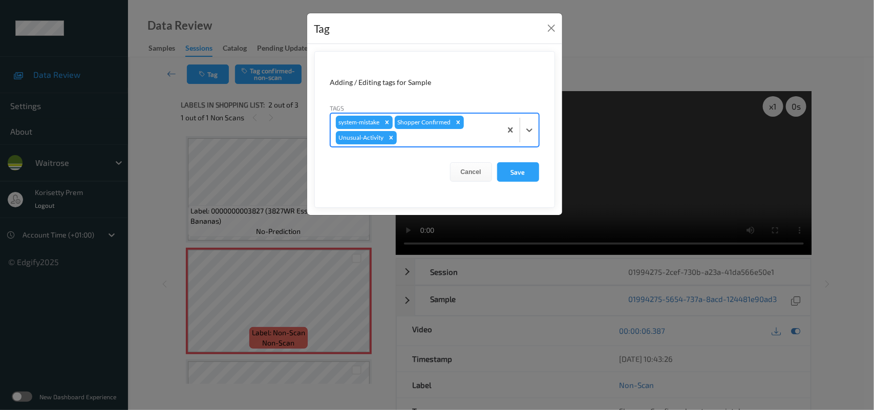
click at [438, 136] on div at bounding box center [447, 138] width 97 height 12
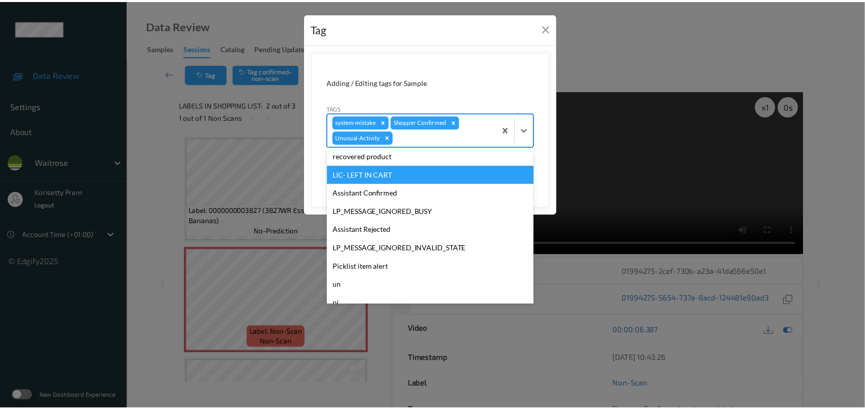
scroll to position [237, 0]
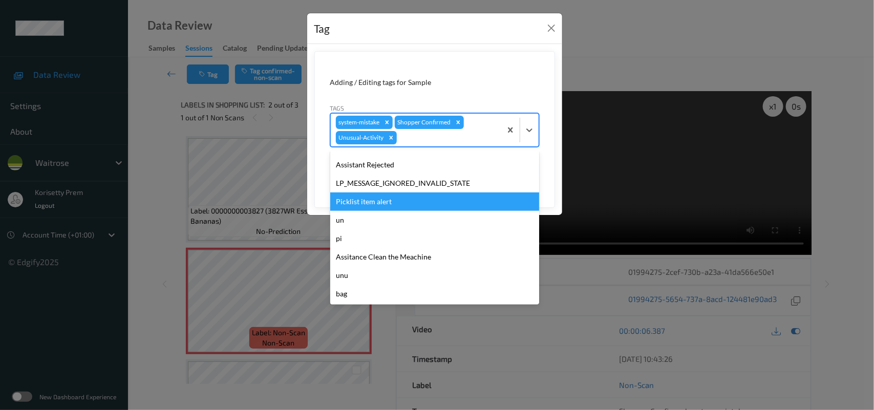
click at [392, 196] on div "Picklist item alert" at bounding box center [434, 202] width 209 height 18
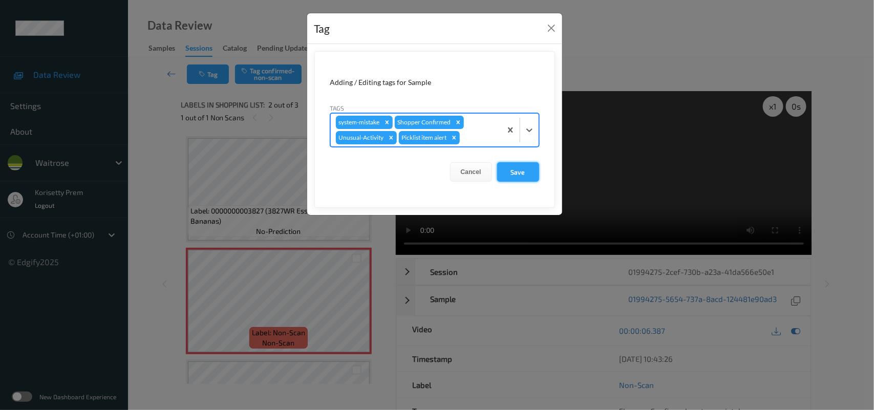
click at [520, 175] on button "Save" at bounding box center [518, 171] width 42 height 19
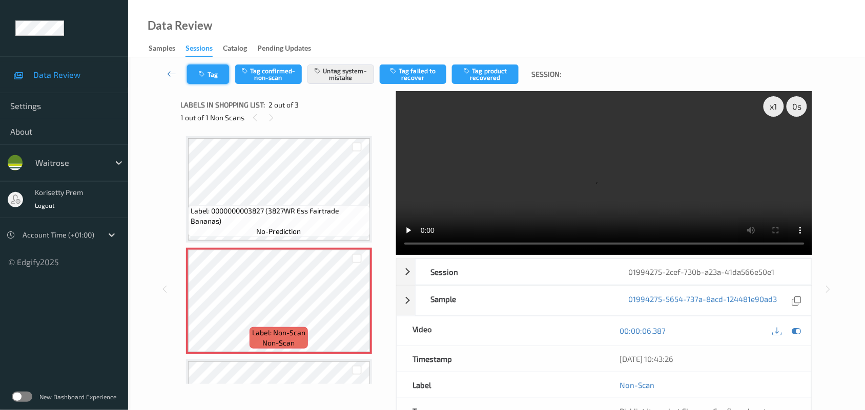
click at [193, 71] on button "Tag" at bounding box center [208, 74] width 42 height 19
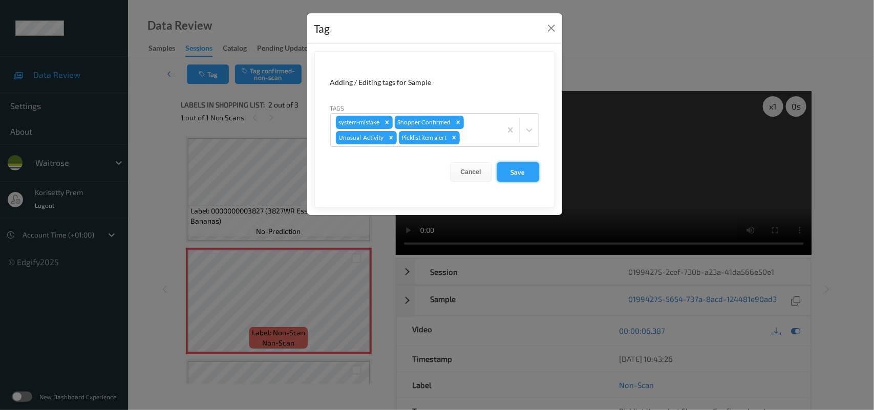
click at [525, 165] on button "Save" at bounding box center [518, 171] width 42 height 19
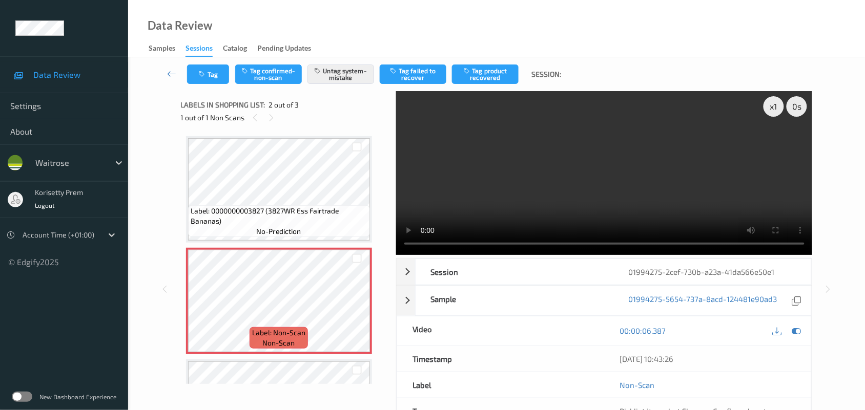
click at [390, 41] on div "Data Review Samples Sessions Catalog Pending Updates" at bounding box center [496, 28] width 736 height 57
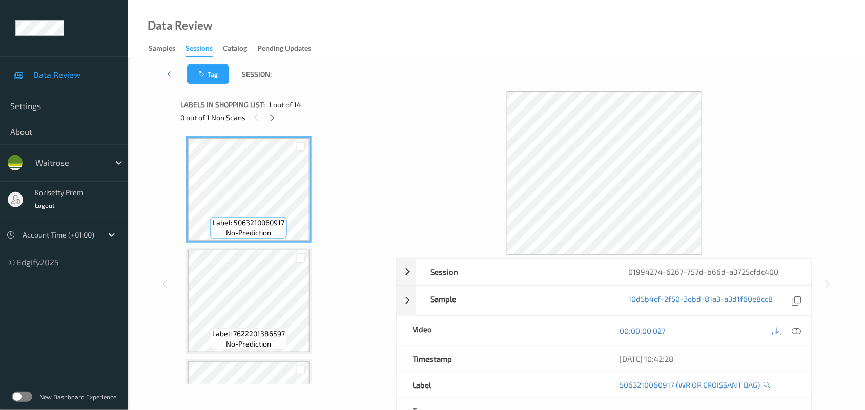
click at [423, 92] on div at bounding box center [604, 173] width 416 height 164
click at [275, 115] on icon at bounding box center [272, 117] width 9 height 9
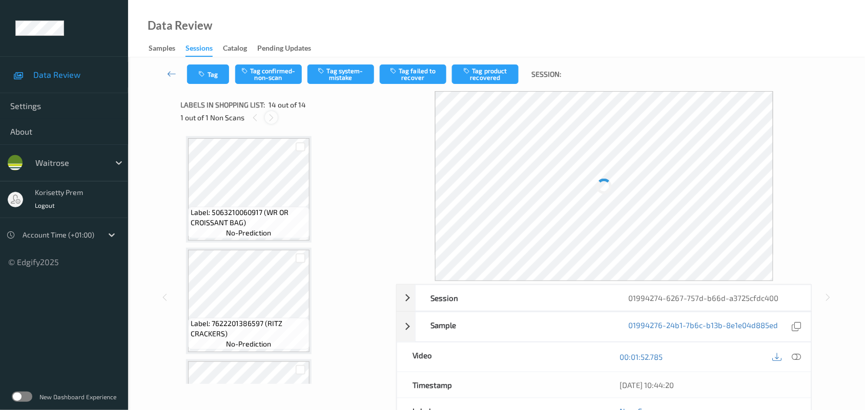
scroll to position [1312, 0]
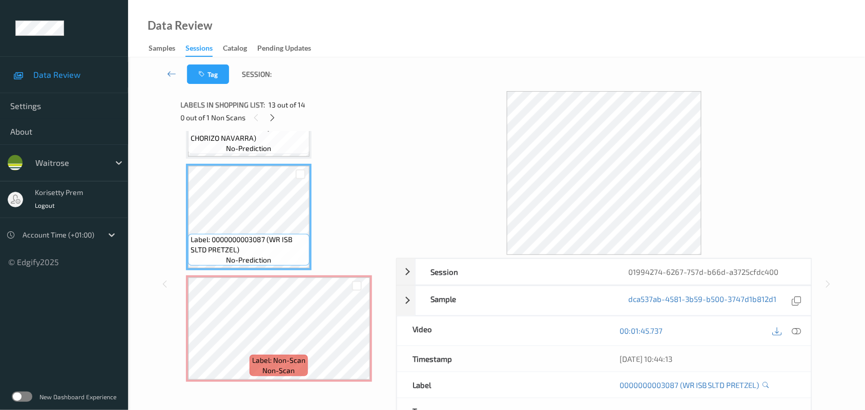
click at [789, 329] on div at bounding box center [786, 331] width 33 height 14
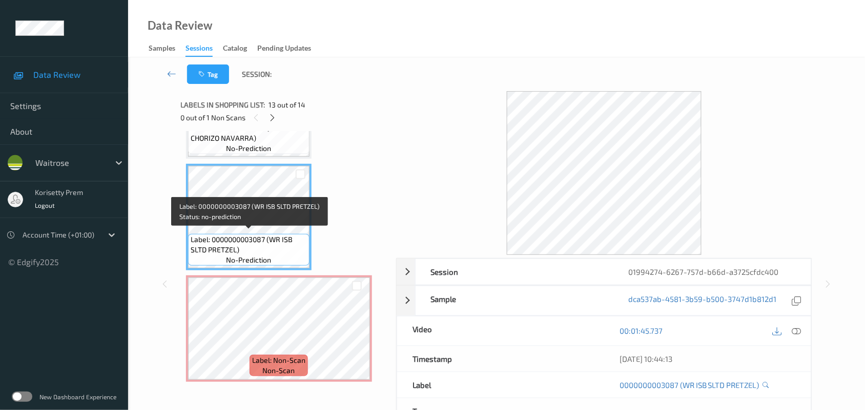
scroll to position [1248, 0]
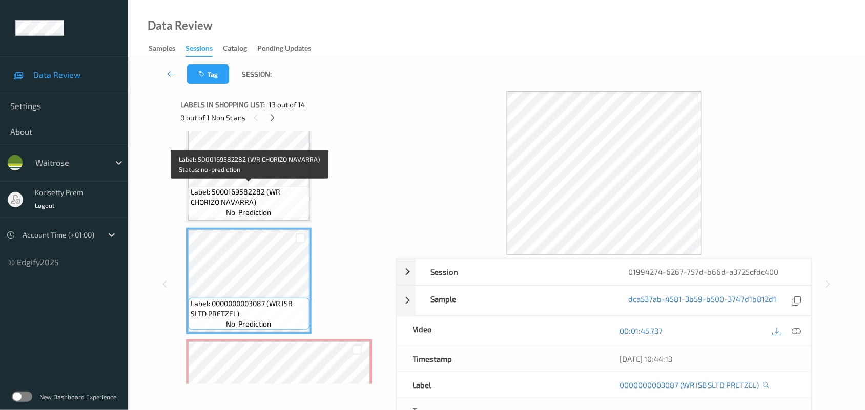
click at [252, 194] on span "Label: 5000169582282 (WR CHORIZO NAVARRA)" at bounding box center [249, 197] width 116 height 20
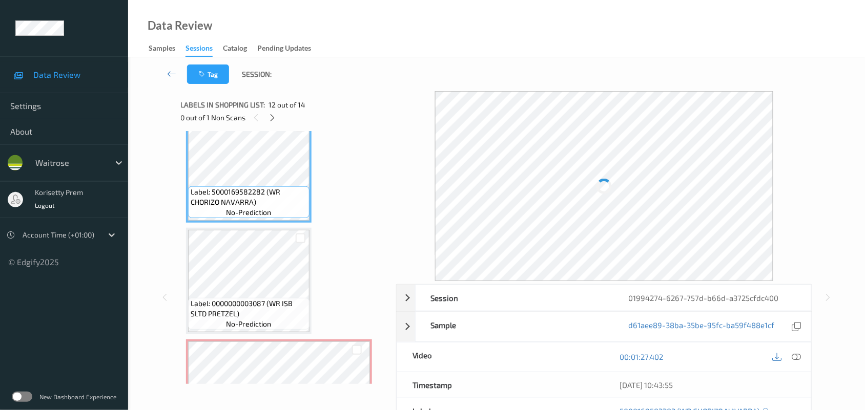
click at [795, 372] on div "[DATE] 10:43:55" at bounding box center [707, 385] width 207 height 26
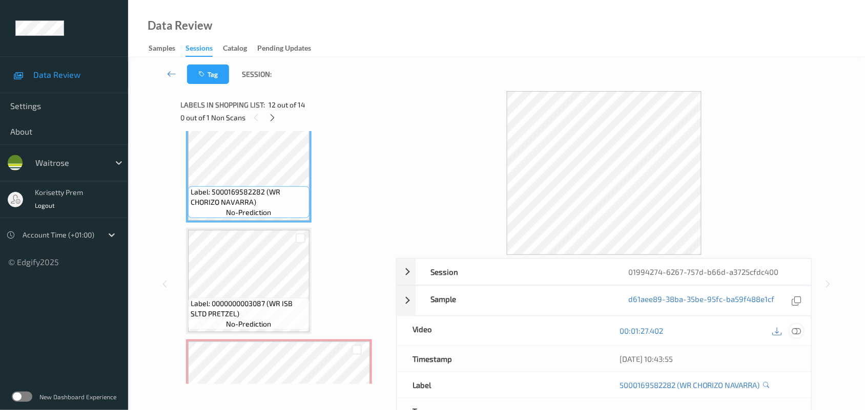
click at [793, 333] on icon at bounding box center [796, 330] width 9 height 9
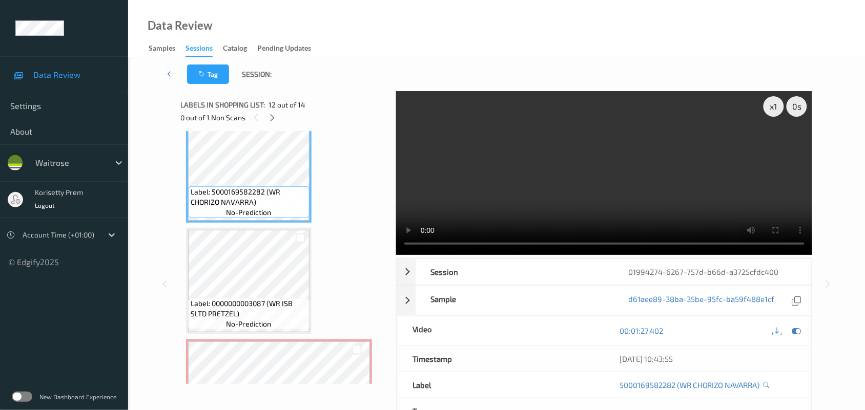
click at [516, 175] on video at bounding box center [604, 173] width 416 height 164
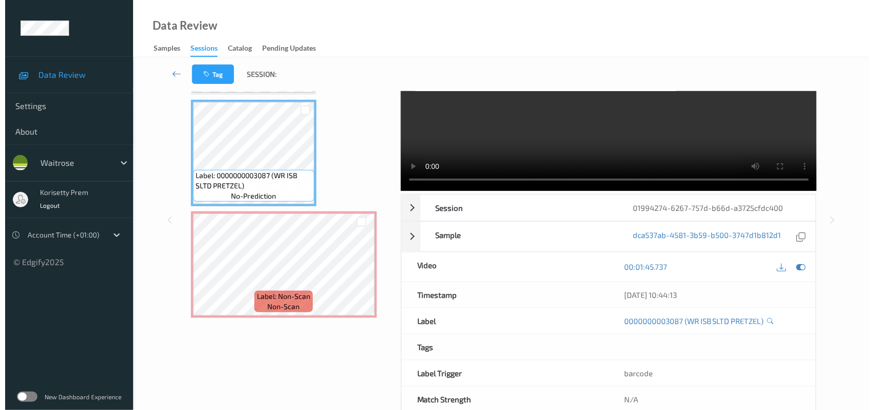
scroll to position [0, 0]
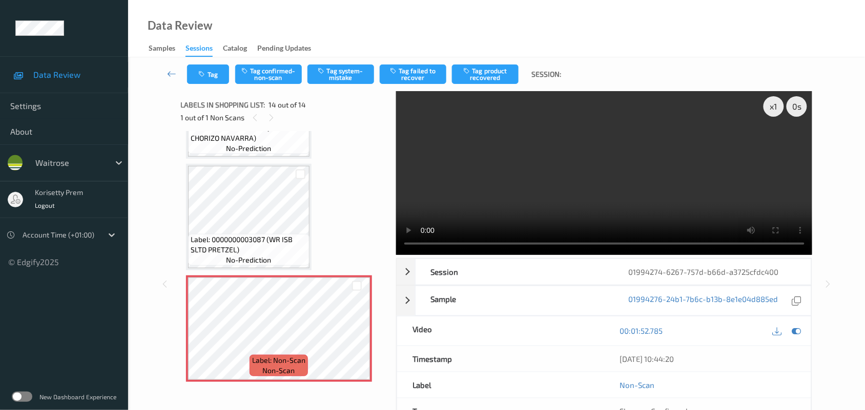
click at [546, 184] on video at bounding box center [604, 173] width 416 height 164
drag, startPoint x: 348, startPoint y: 65, endPoint x: 306, endPoint y: 92, distance: 50.0
click at [349, 65] on button "Tag system-mistake" at bounding box center [340, 74] width 67 height 19
click at [210, 73] on button "Tag" at bounding box center [208, 74] width 42 height 19
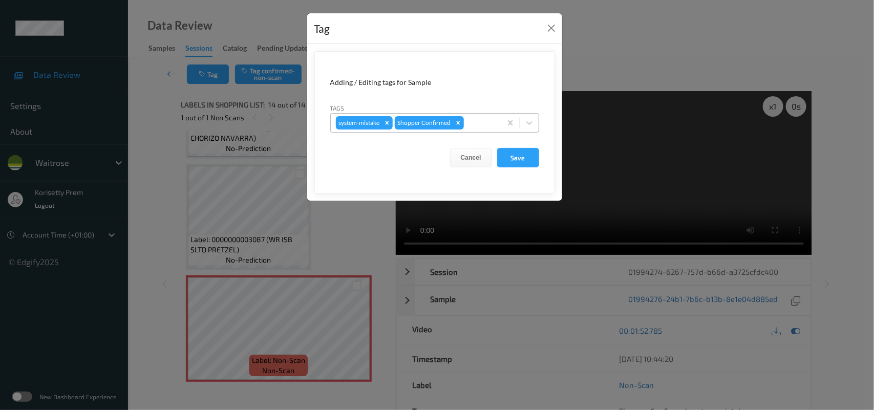
click at [471, 126] on div at bounding box center [481, 123] width 30 height 12
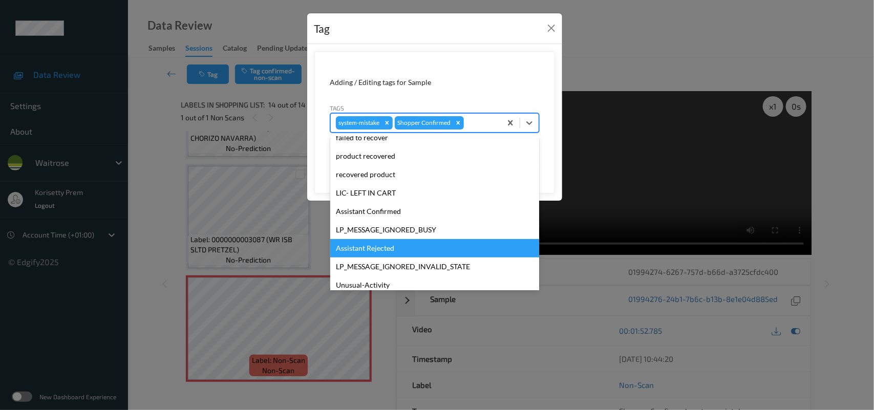
scroll to position [191, 0]
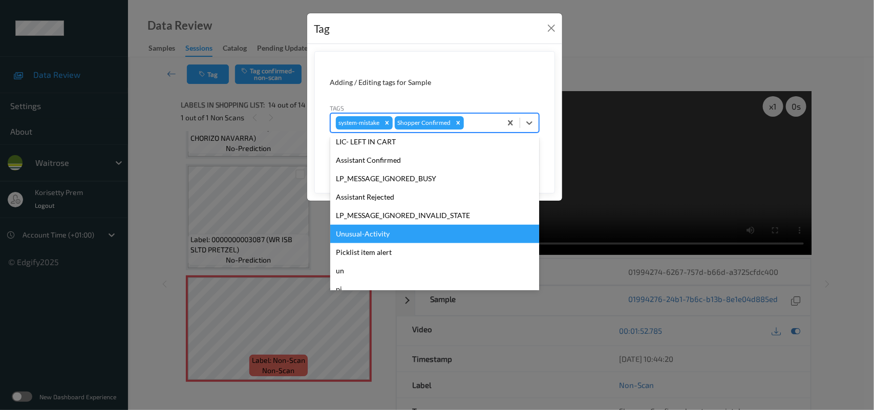
click at [379, 236] on div "Unusual-Activity" at bounding box center [434, 234] width 209 height 18
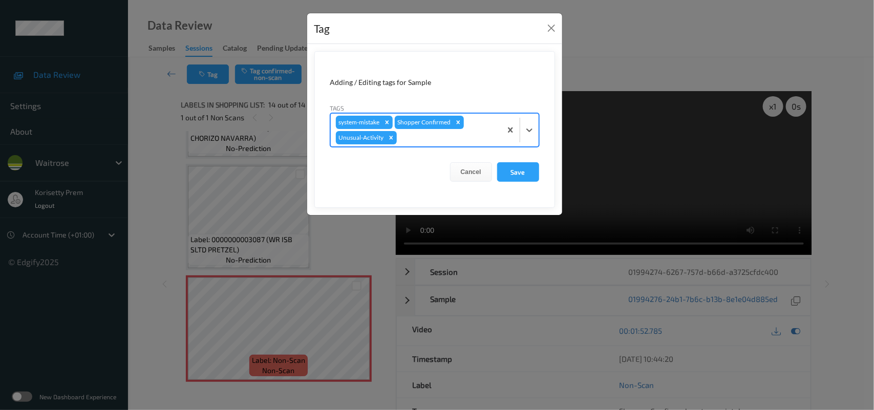
click at [438, 132] on div at bounding box center [447, 138] width 97 height 12
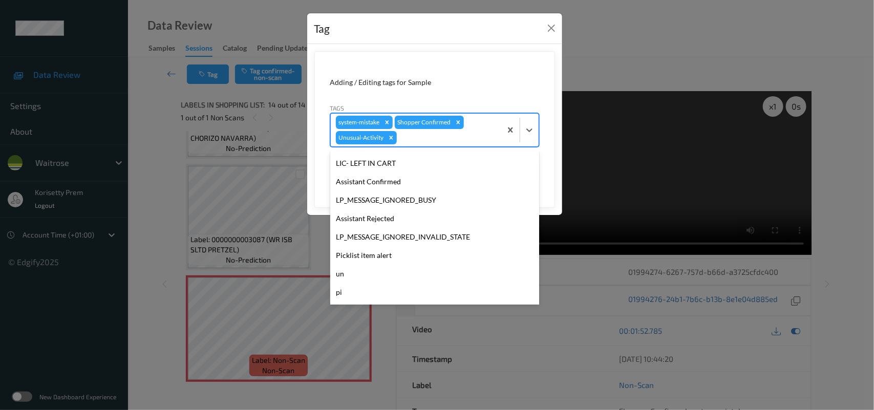
scroll to position [237, 0]
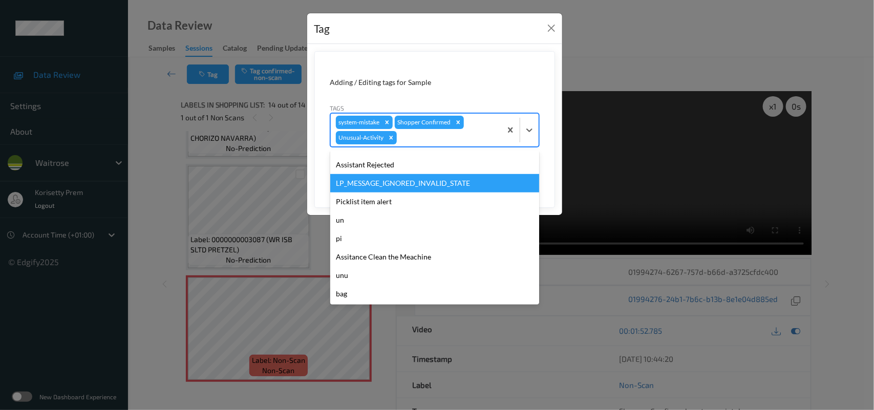
click at [357, 191] on div "LP_MESSAGE_IGNORED_INVALID_STATE" at bounding box center [434, 183] width 209 height 18
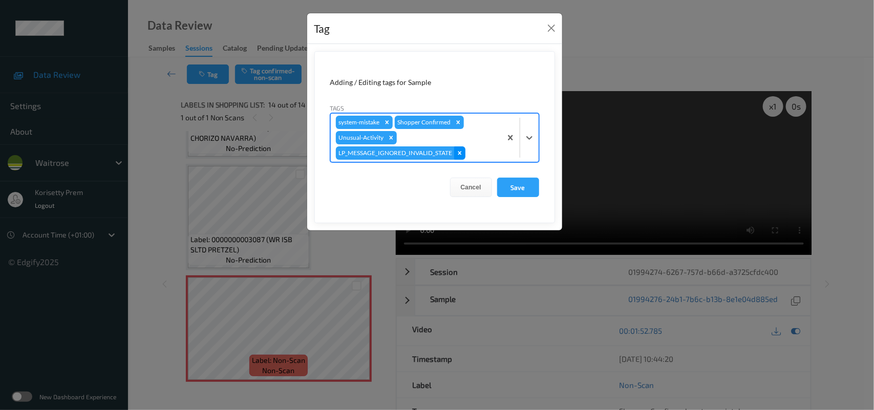
click at [457, 156] on icon "Remove LP_MESSAGE_IGNORED_INVALID_STATE" at bounding box center [459, 153] width 7 height 7
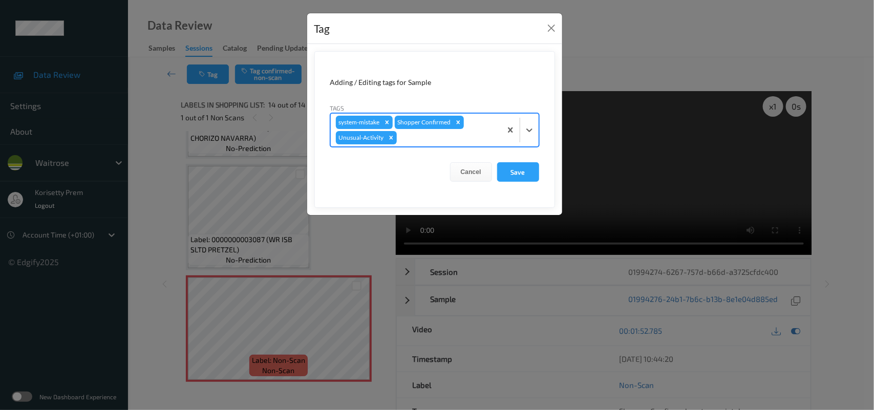
click at [474, 143] on div at bounding box center [447, 138] width 97 height 12
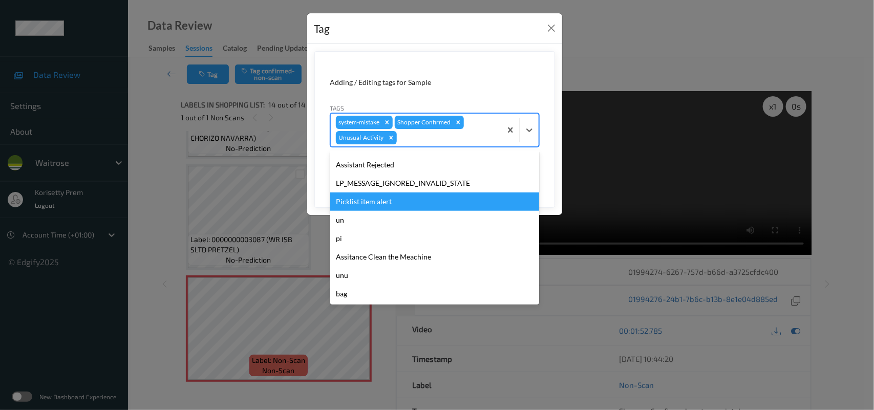
click at [372, 205] on div "Picklist item alert" at bounding box center [434, 202] width 209 height 18
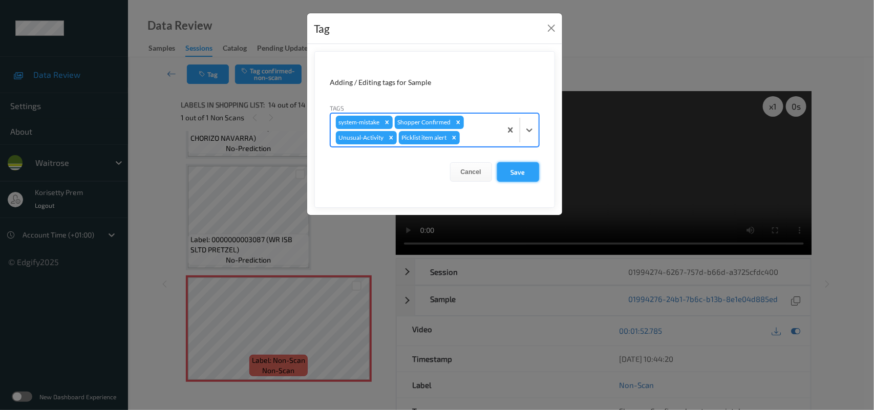
click at [533, 170] on button "Save" at bounding box center [518, 171] width 42 height 19
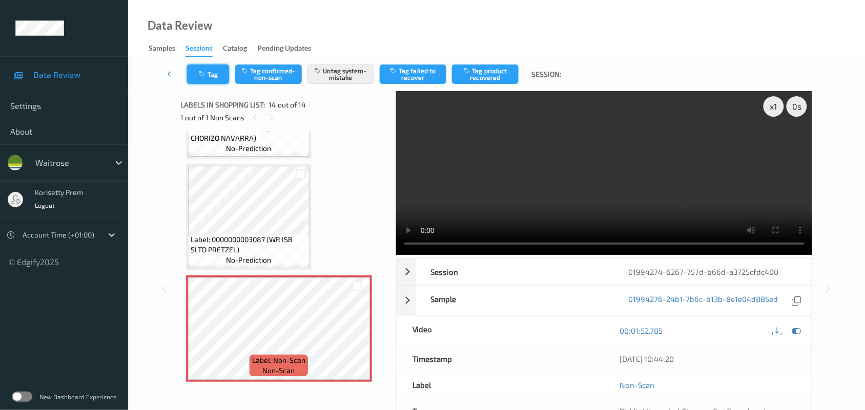
click at [218, 75] on button "Tag" at bounding box center [208, 74] width 42 height 19
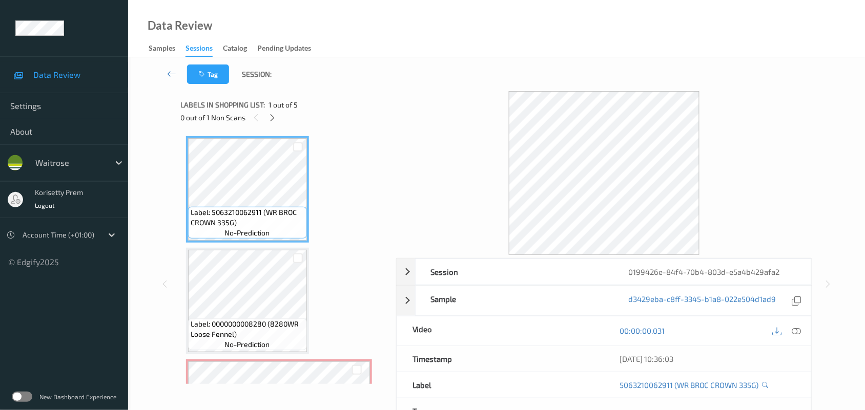
click at [445, 169] on div at bounding box center [604, 173] width 416 height 164
click at [271, 116] on icon at bounding box center [272, 117] width 9 height 9
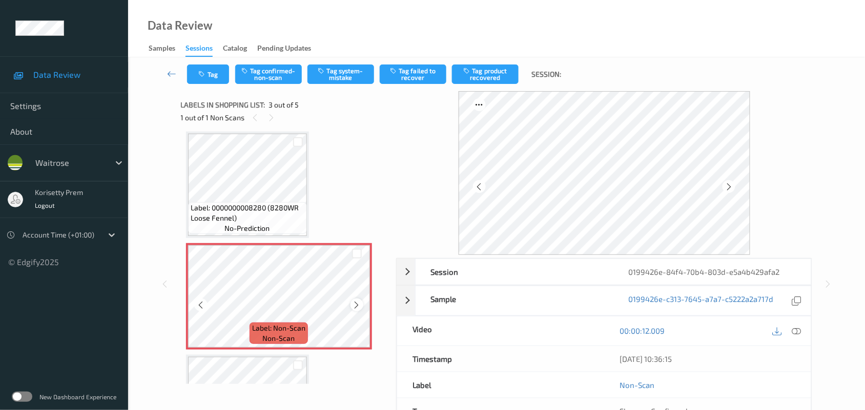
click at [354, 302] on icon at bounding box center [356, 305] width 9 height 9
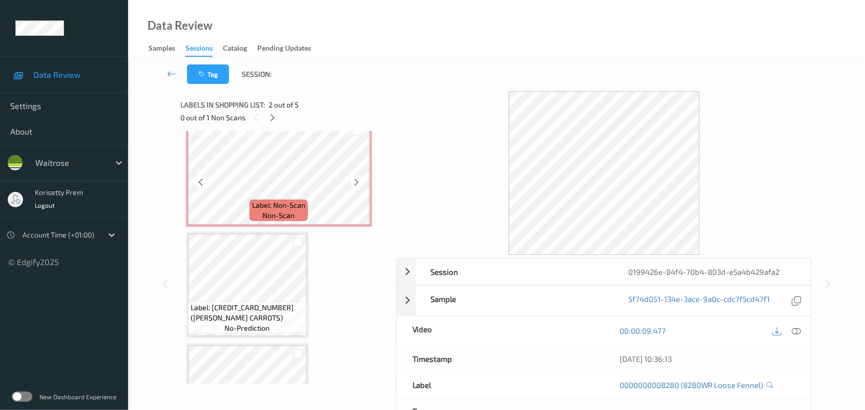
scroll to position [244, 0]
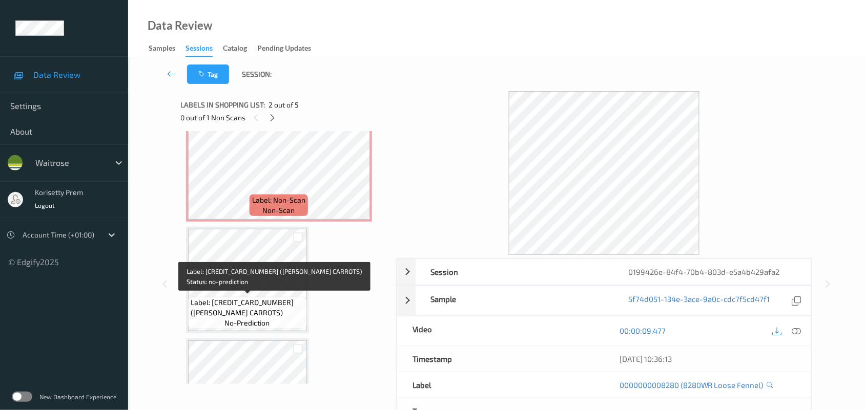
click at [269, 306] on span "Label: 5000169011744 (WR ESS CARROTS)" at bounding box center [248, 308] width 114 height 20
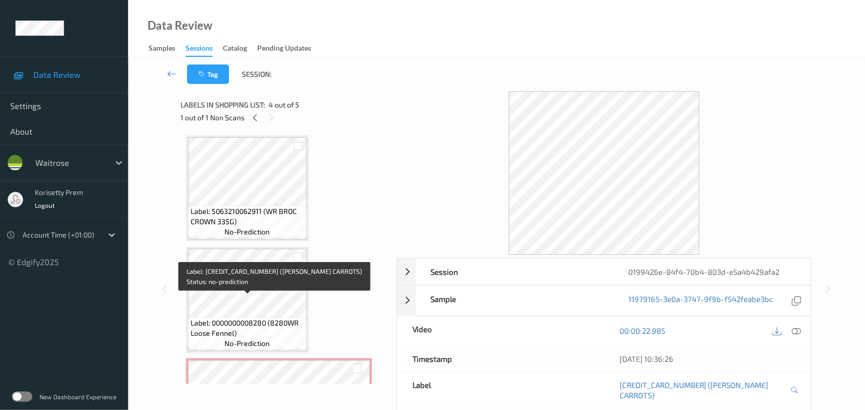
scroll to position [0, 0]
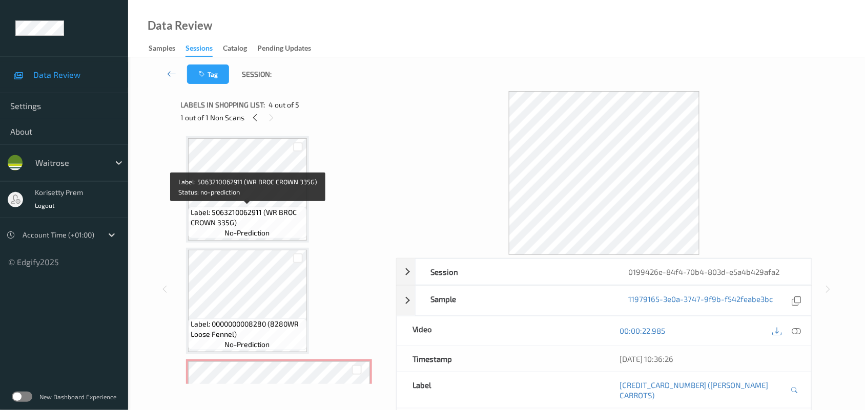
click at [251, 215] on span "Label: 5063210062911 (WR BROC CROWN 335G)" at bounding box center [248, 217] width 114 height 20
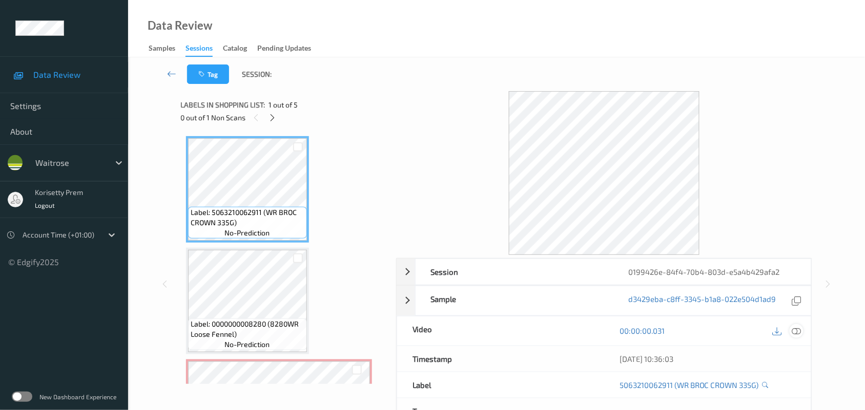
click at [802, 333] on div at bounding box center [796, 331] width 14 height 14
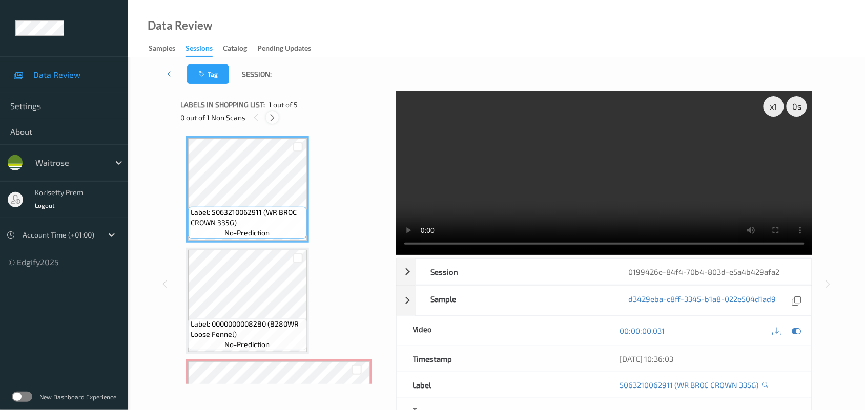
click at [272, 119] on icon at bounding box center [272, 117] width 9 height 9
click at [584, 200] on video at bounding box center [604, 173] width 416 height 164
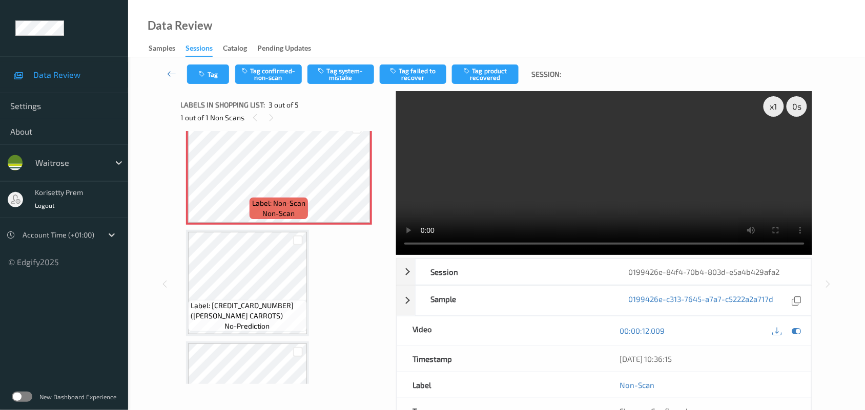
scroll to position [256, 0]
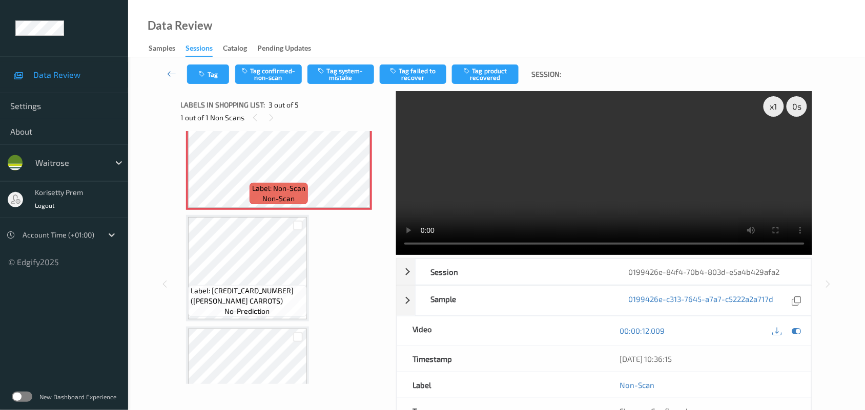
click at [546, 169] on video at bounding box center [604, 173] width 416 height 164
click at [346, 67] on button "Tag system-mistake" at bounding box center [340, 74] width 67 height 19
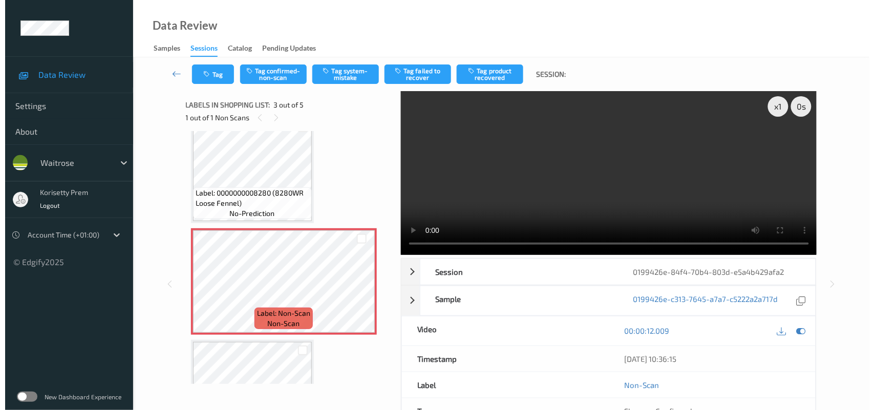
scroll to position [128, 0]
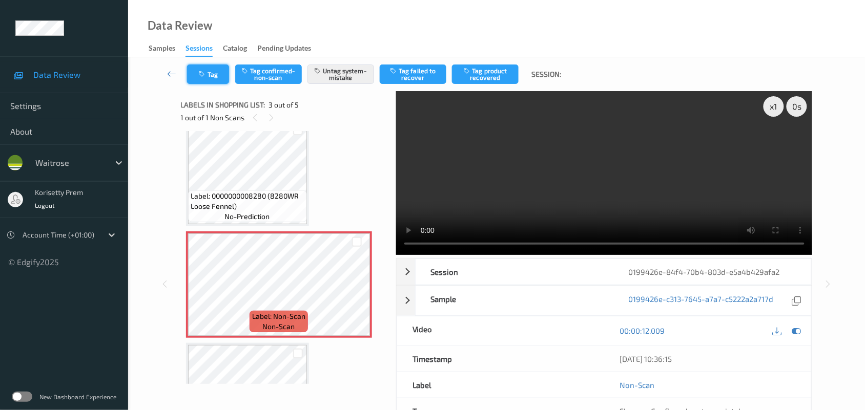
click at [210, 74] on button "Tag" at bounding box center [208, 74] width 42 height 19
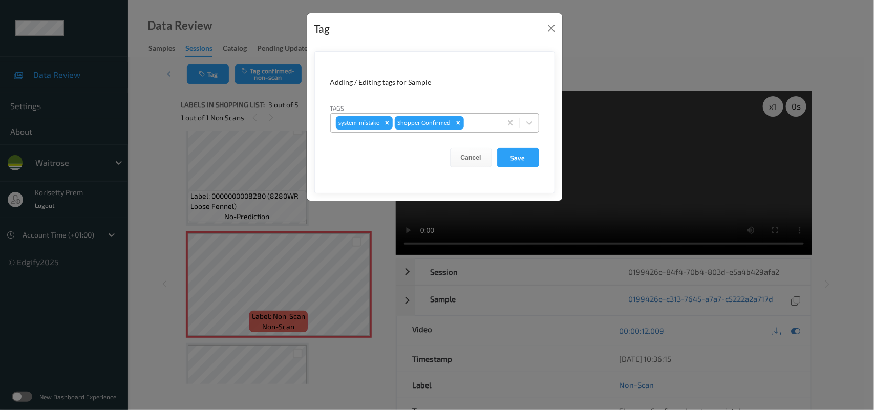
click at [488, 123] on div at bounding box center [481, 123] width 30 height 12
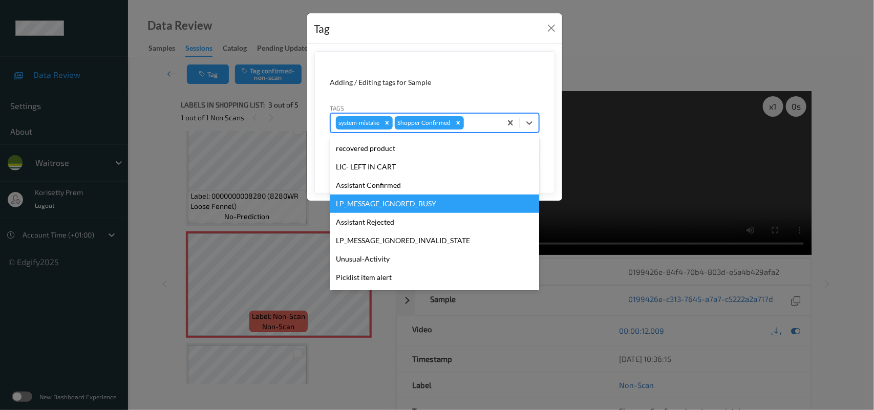
scroll to position [255, 0]
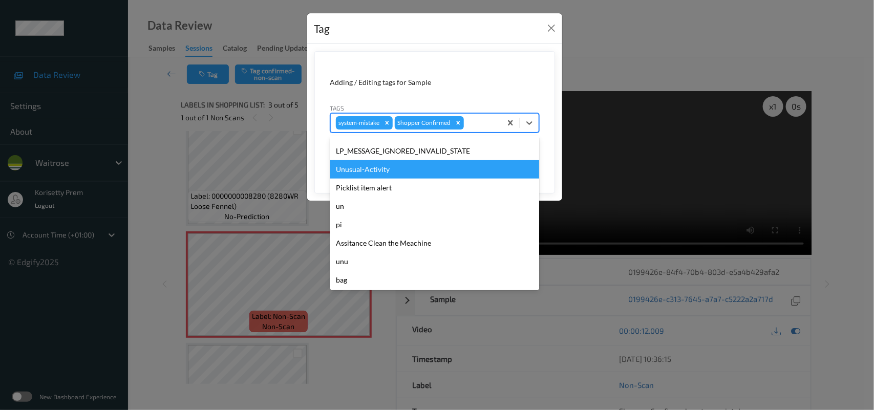
click at [387, 175] on div "Unusual-Activity" at bounding box center [434, 169] width 209 height 18
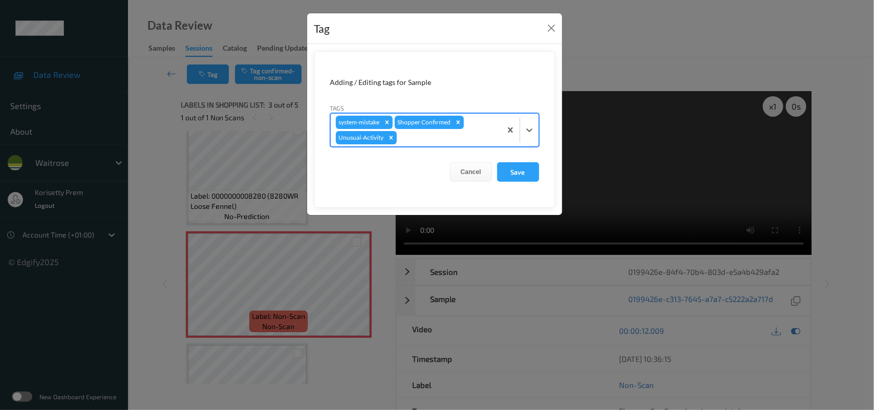
click at [431, 140] on div at bounding box center [447, 138] width 97 height 12
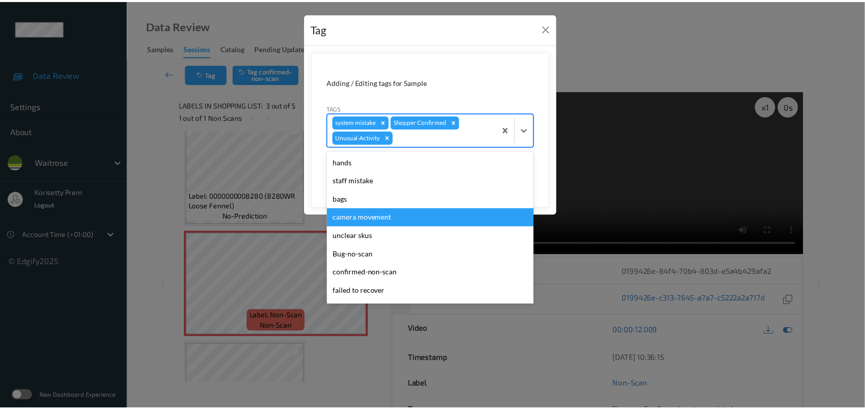
scroll to position [237, 0]
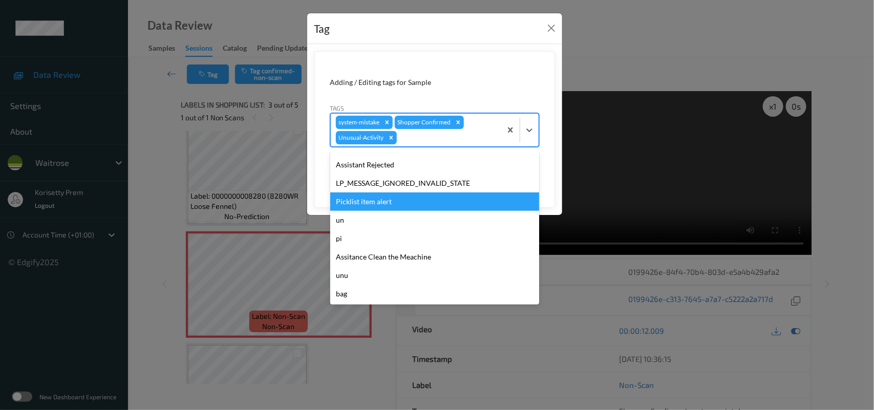
click at [367, 196] on div "Picklist item alert" at bounding box center [434, 202] width 209 height 18
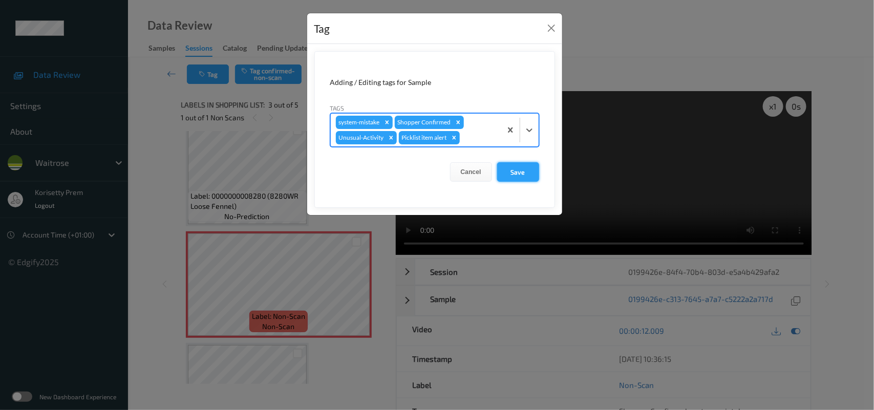
click at [523, 172] on button "Save" at bounding box center [518, 171] width 42 height 19
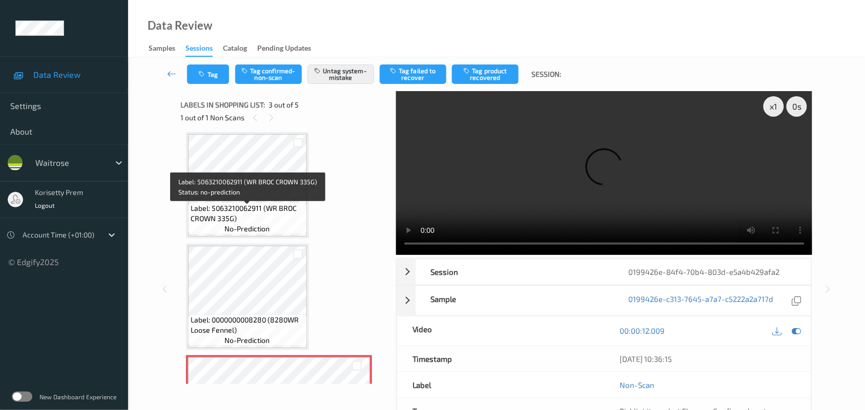
scroll to position [0, 0]
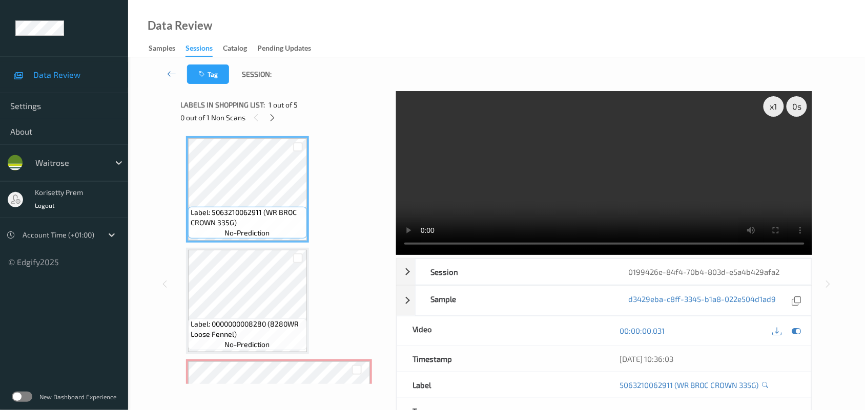
click at [598, 124] on video at bounding box center [604, 173] width 416 height 164
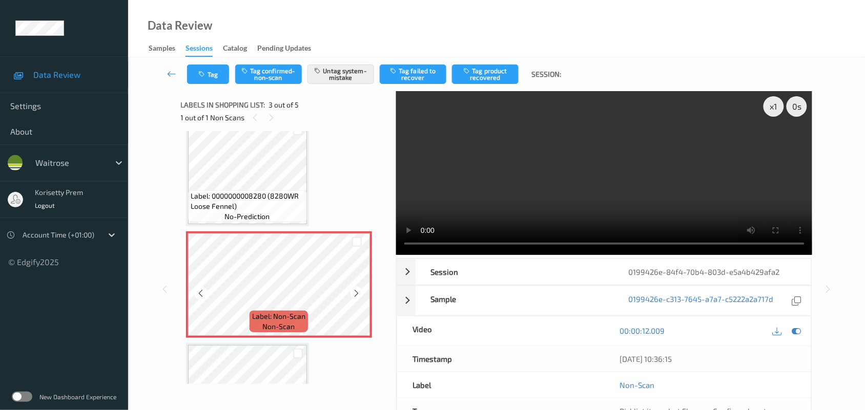
scroll to position [64, 0]
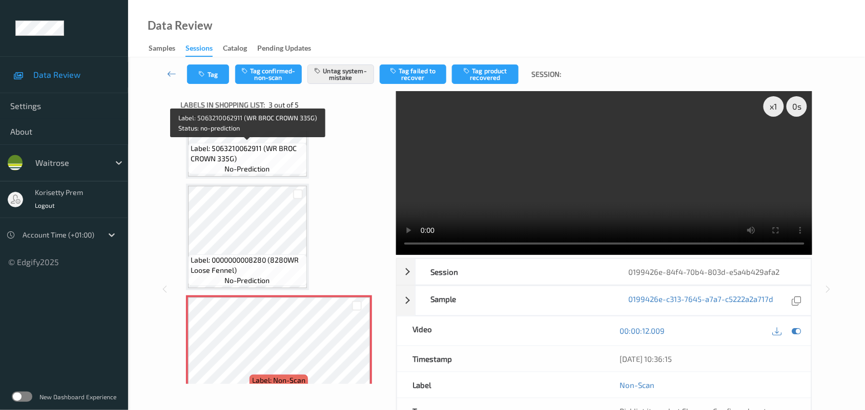
click at [231, 167] on span "no-prediction" at bounding box center [247, 169] width 45 height 10
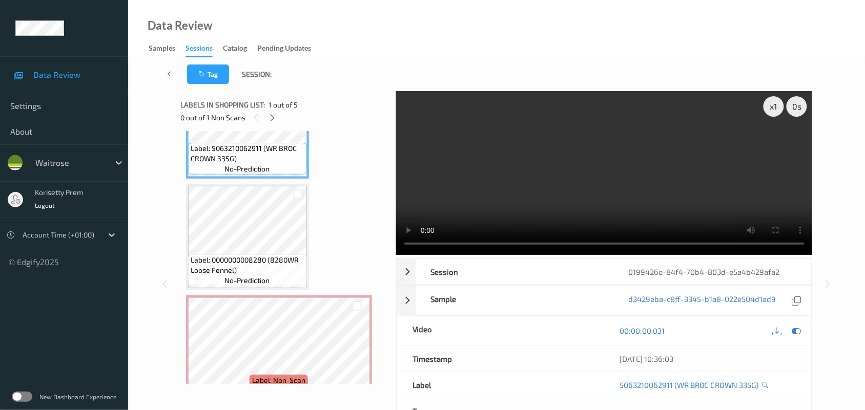
click at [605, 207] on video at bounding box center [604, 173] width 416 height 164
click at [662, 196] on video at bounding box center [604, 173] width 416 height 164
click at [546, 175] on video at bounding box center [604, 173] width 416 height 164
click at [552, 188] on video at bounding box center [604, 173] width 416 height 164
click at [483, 192] on video at bounding box center [604, 173] width 416 height 164
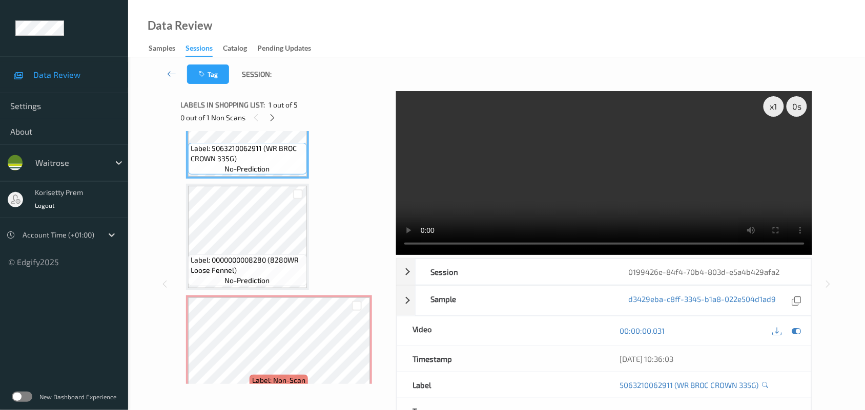
click at [608, 200] on video at bounding box center [604, 173] width 416 height 164
click at [357, 306] on div at bounding box center [357, 306] width 10 height 10
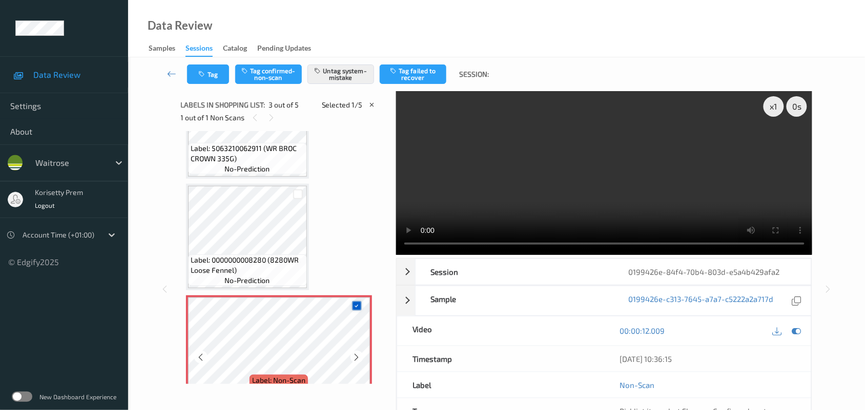
click at [357, 301] on div at bounding box center [357, 306] width 10 height 10
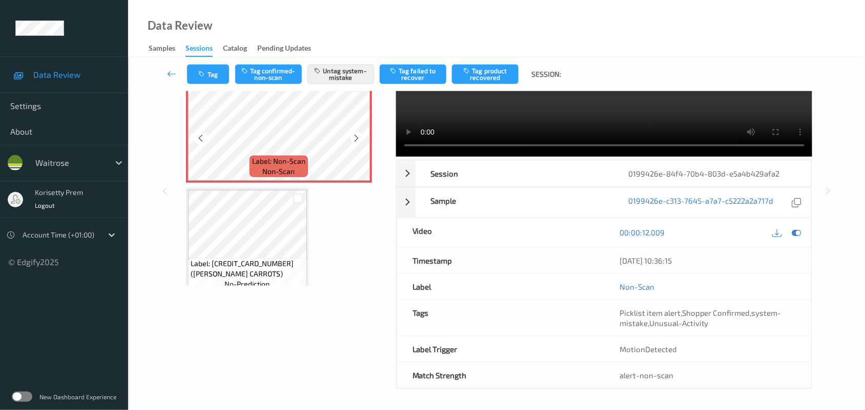
scroll to position [256, 0]
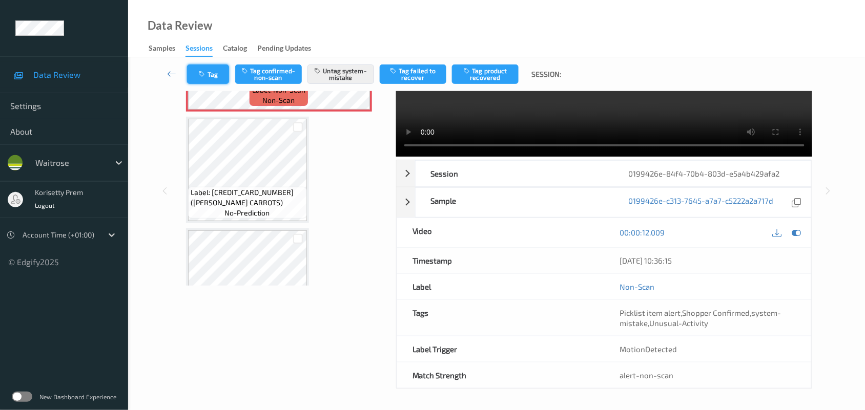
click at [226, 67] on button "Tag" at bounding box center [208, 74] width 42 height 19
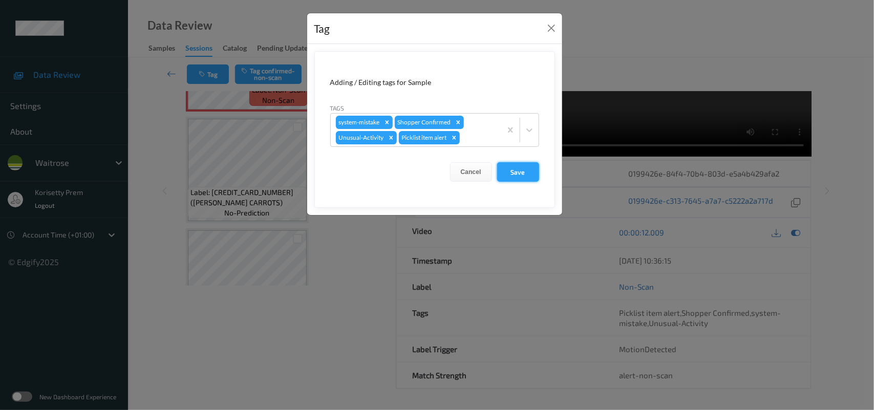
click at [520, 169] on button "Save" at bounding box center [518, 171] width 42 height 19
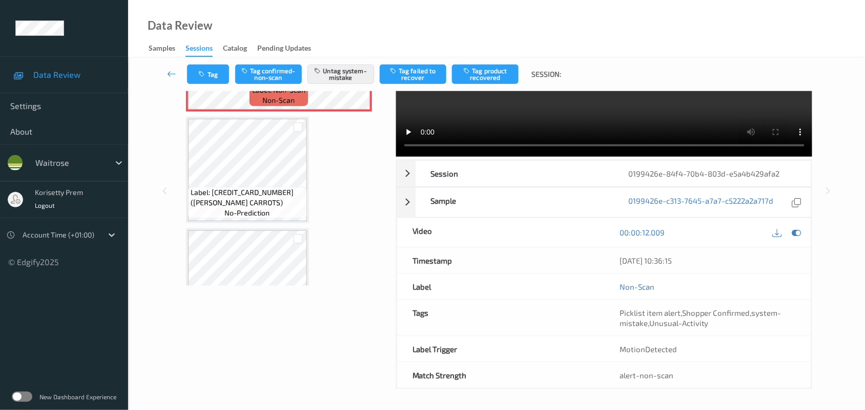
scroll to position [13, 0]
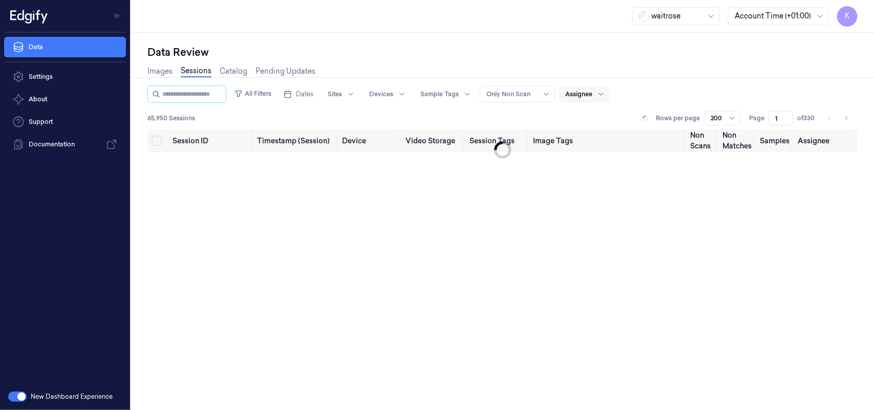
click at [603, 96] on div "Assignee" at bounding box center [584, 94] width 50 height 16
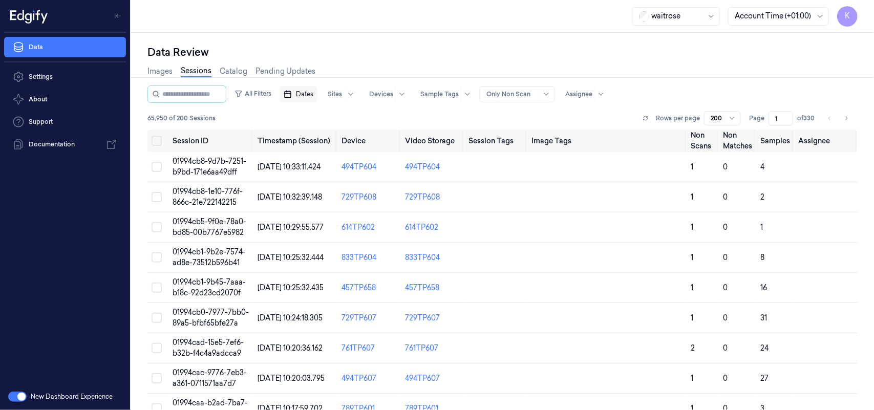
click at [292, 96] on icon "button" at bounding box center [288, 94] width 8 height 8
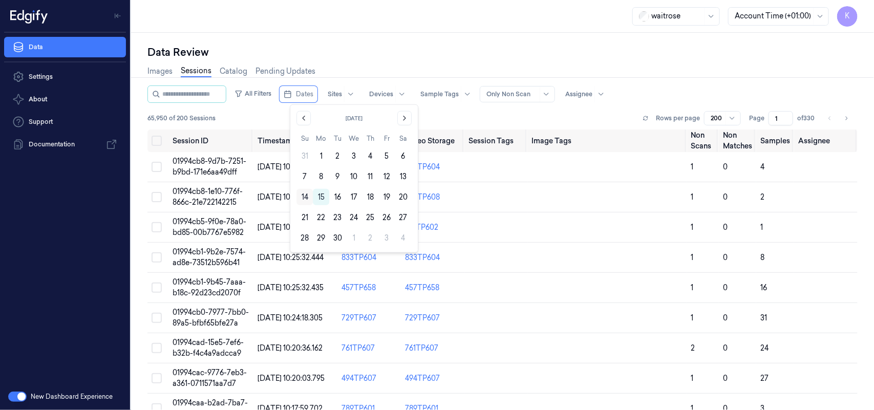
click at [310, 197] on button "14" at bounding box center [305, 197] width 16 height 16
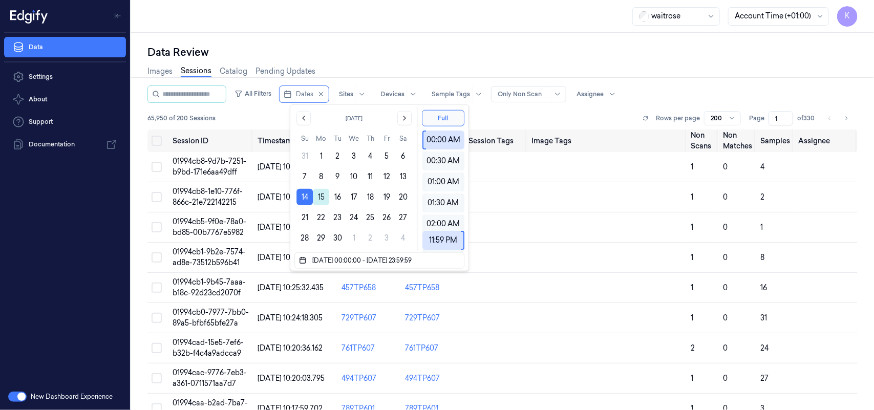
click at [321, 200] on button "15" at bounding box center [321, 197] width 16 height 16
click at [306, 198] on button "14" at bounding box center [305, 197] width 16 height 16
type input "[DATE] 00:00:00 - [DATE] 23:59:59"
click at [641, 50] on div "Data Review" at bounding box center [502, 52] width 710 height 14
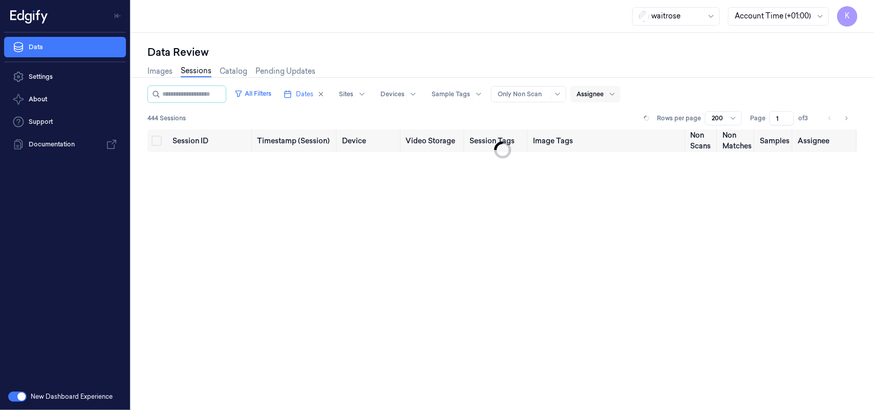
click at [596, 96] on div at bounding box center [590, 94] width 27 height 9
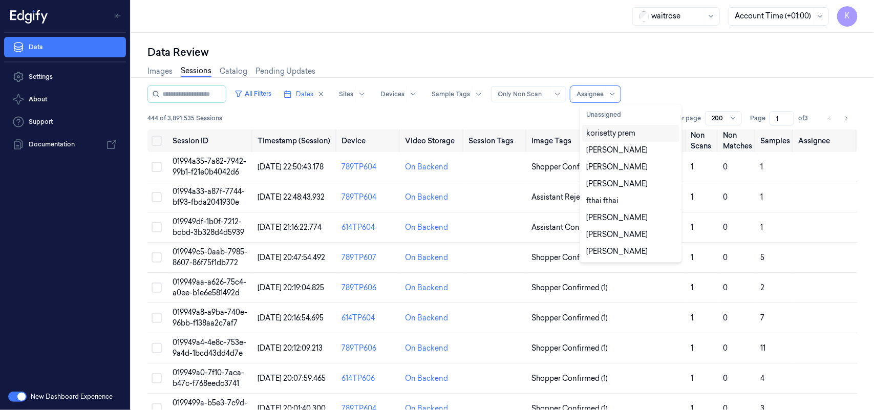
click at [620, 132] on div "korisetty prem" at bounding box center [610, 133] width 49 height 11
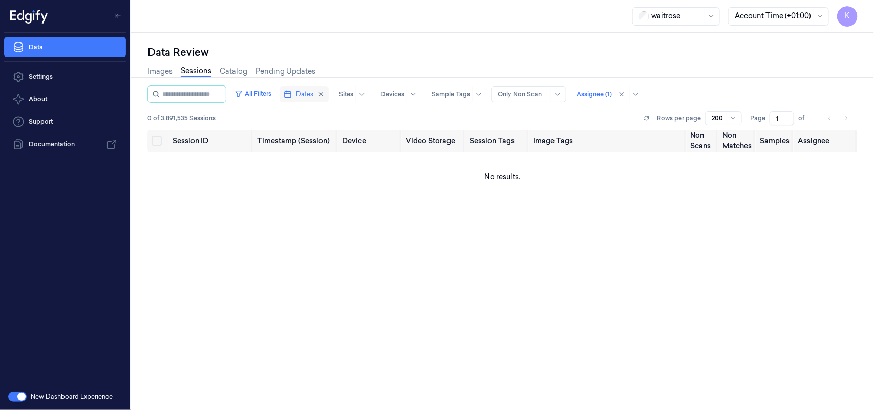
click at [309, 95] on span "Dates" at bounding box center [304, 94] width 17 height 9
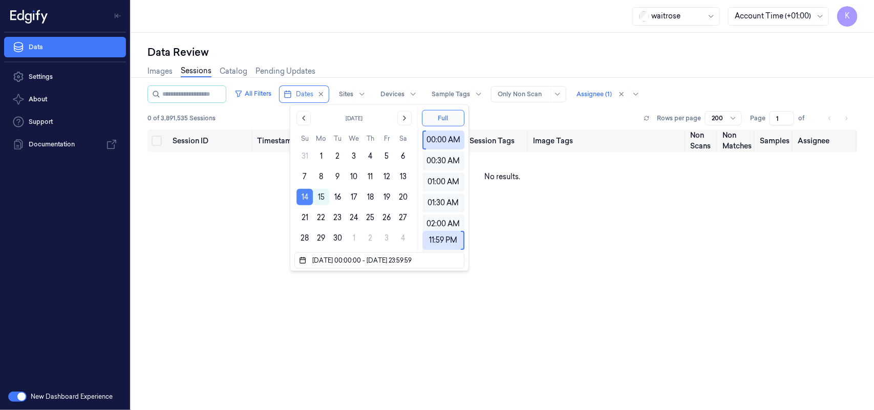
click at [299, 198] on button "14" at bounding box center [305, 197] width 16 height 16
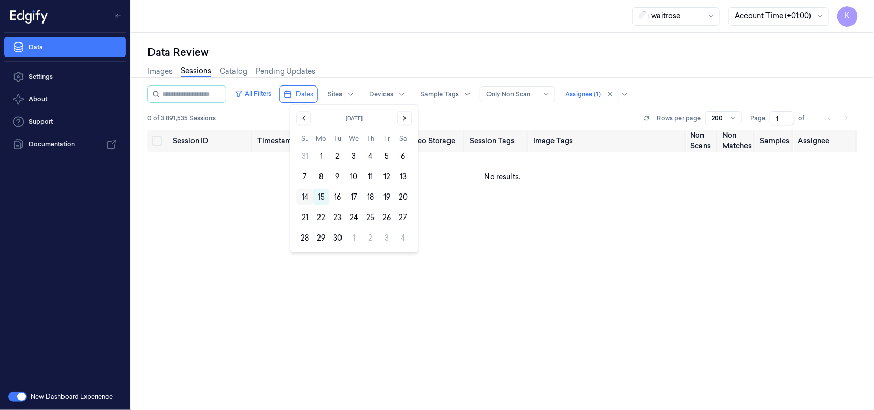
click at [303, 196] on button "14" at bounding box center [305, 197] width 16 height 16
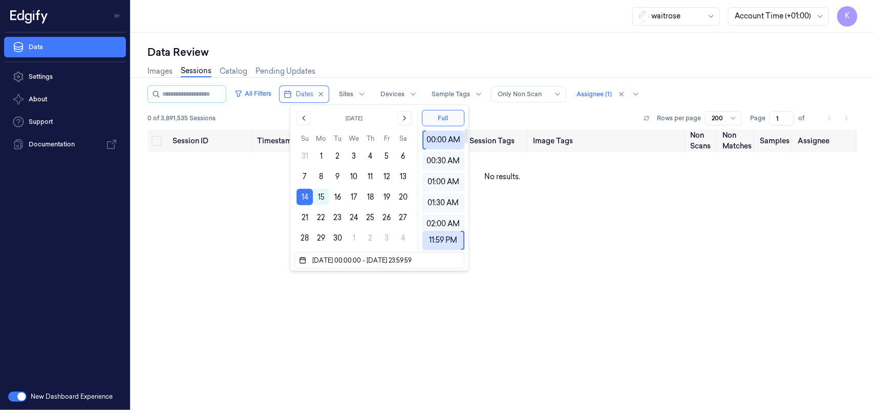
click at [687, 72] on div "Images Sessions Catalog Pending Updates" at bounding box center [502, 72] width 710 height 26
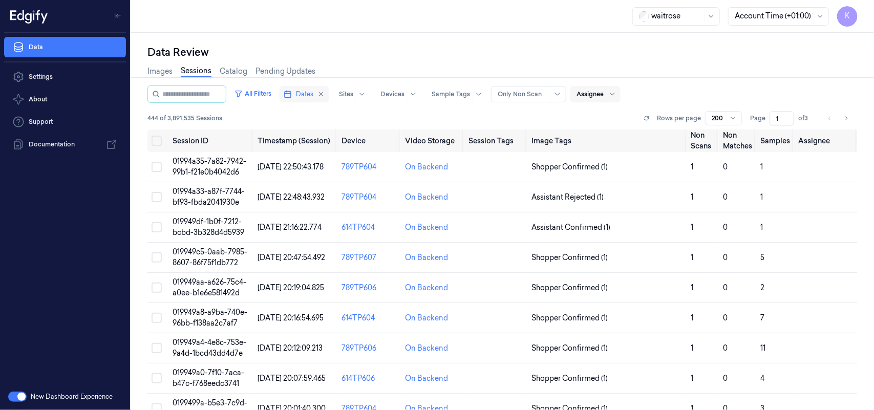
click at [313, 96] on span "Dates" at bounding box center [304, 94] width 17 height 9
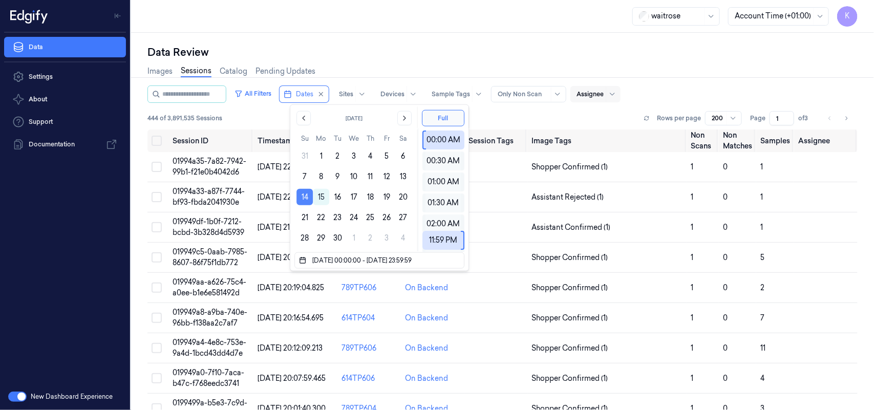
click at [303, 195] on button "14" at bounding box center [305, 197] width 16 height 16
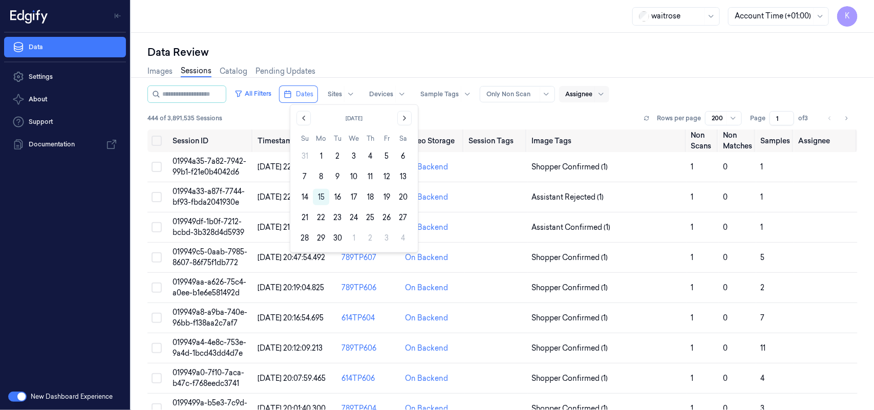
click at [507, 42] on div "Data Review Images Sessions Catalog Pending Updates All Filters Dates Sites Dev…" at bounding box center [502, 221] width 743 height 377
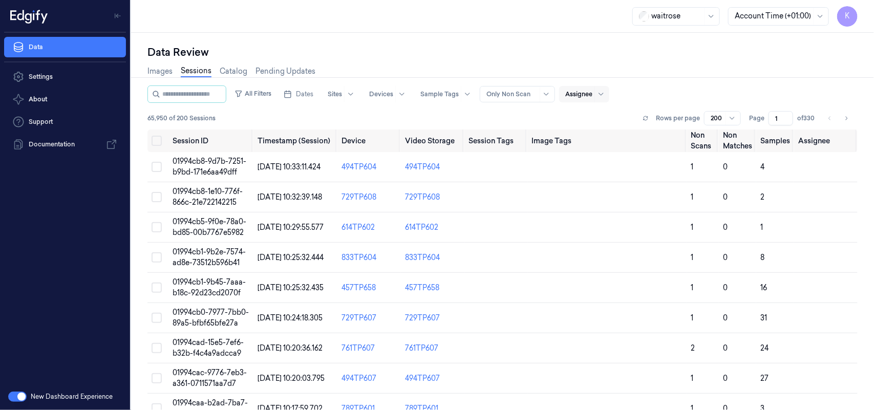
click at [574, 59] on div "Images Sessions Catalog Pending Updates" at bounding box center [502, 72] width 710 height 26
click at [311, 94] on span "Dates" at bounding box center [304, 94] width 17 height 9
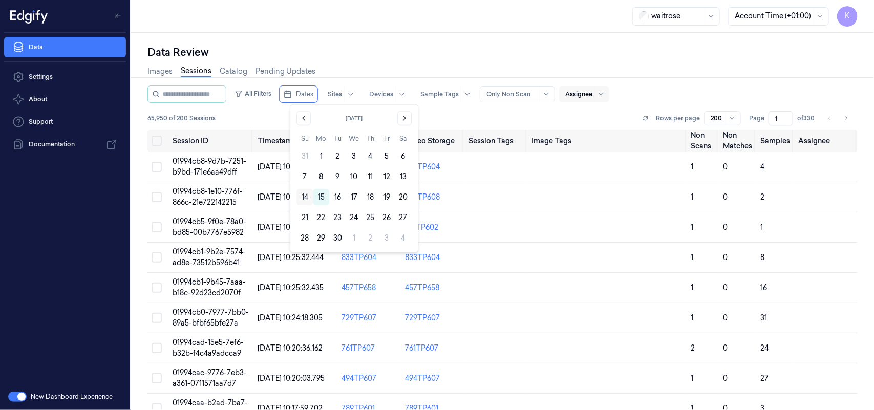
click at [303, 196] on button "14" at bounding box center [305, 197] width 16 height 16
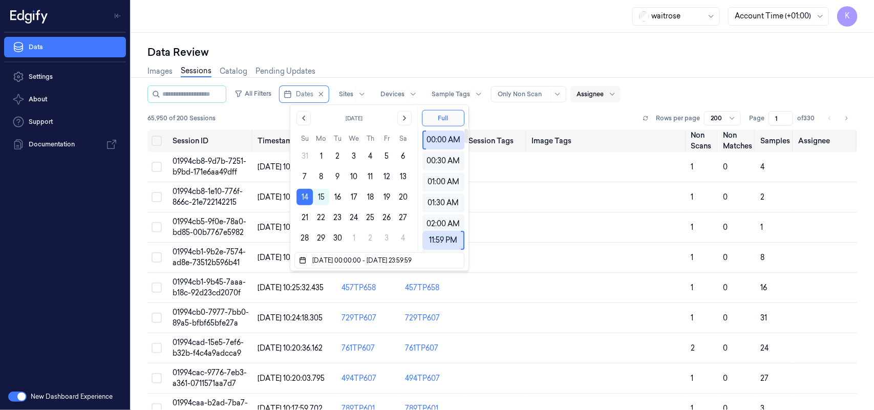
click at [465, 44] on div "Data Review Images Sessions Catalog Pending Updates All Filters Dates Sites Dev…" at bounding box center [502, 221] width 743 height 377
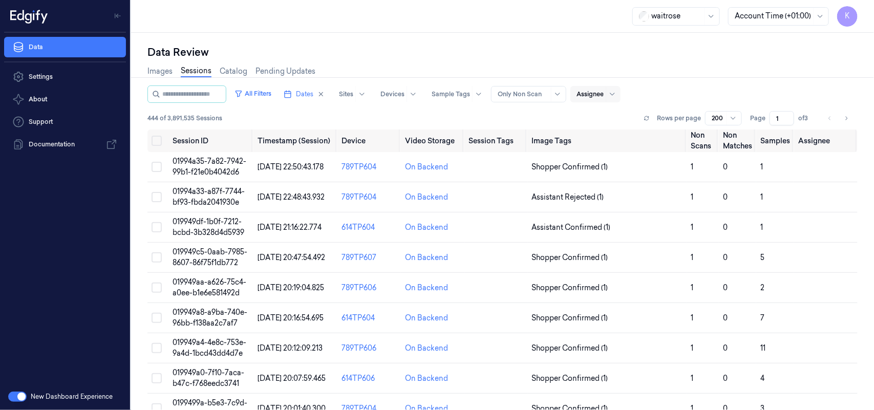
click at [604, 99] on div "Assignee" at bounding box center [590, 94] width 27 height 16
click at [604, 91] on div at bounding box center [590, 94] width 27 height 9
type input "p"
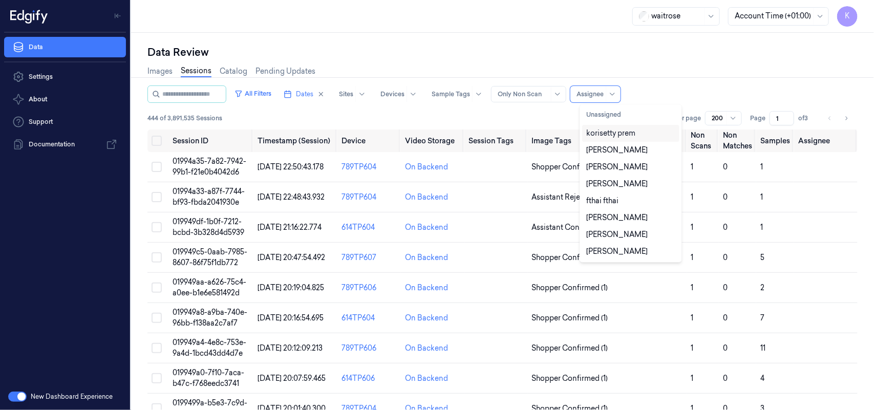
click at [608, 131] on div "korisetty prem" at bounding box center [610, 133] width 49 height 11
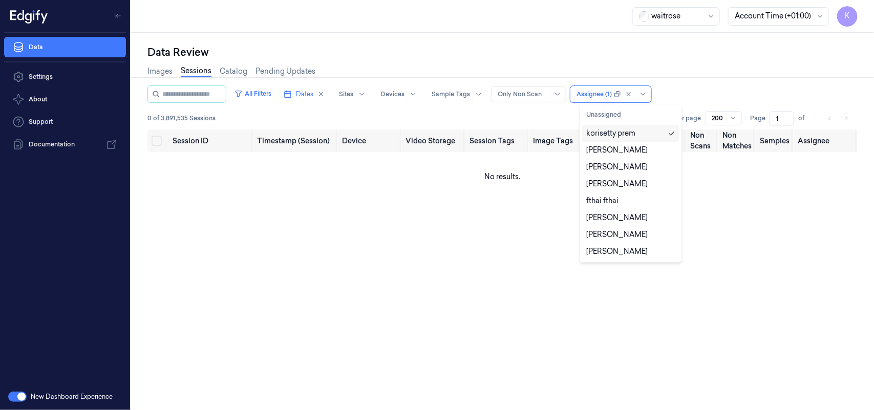
click at [570, 53] on div "Data Review" at bounding box center [502, 52] width 710 height 14
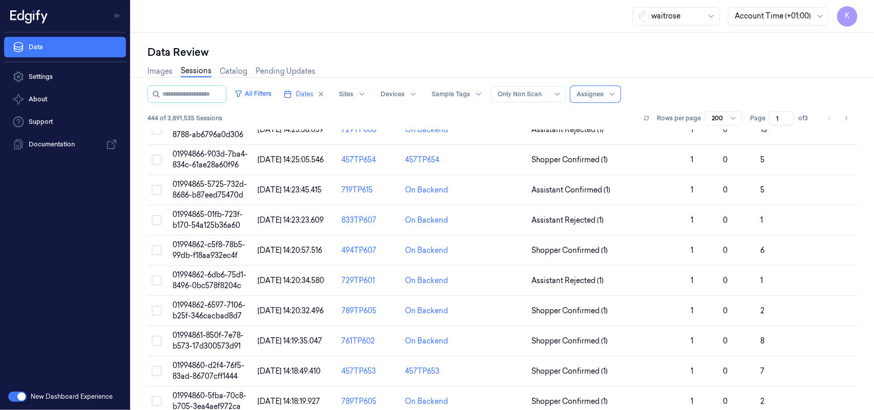
scroll to position [5878, 0]
click at [844, 120] on icon "Go to next page" at bounding box center [847, 118] width 6 height 8
type input "2"
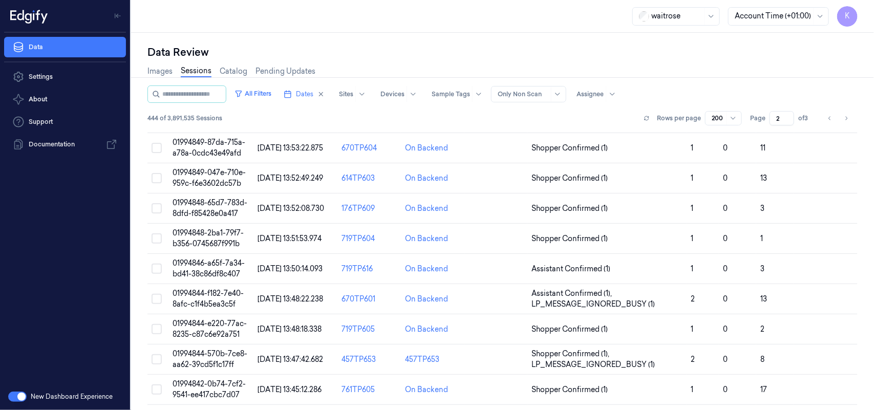
scroll to position [576, 0]
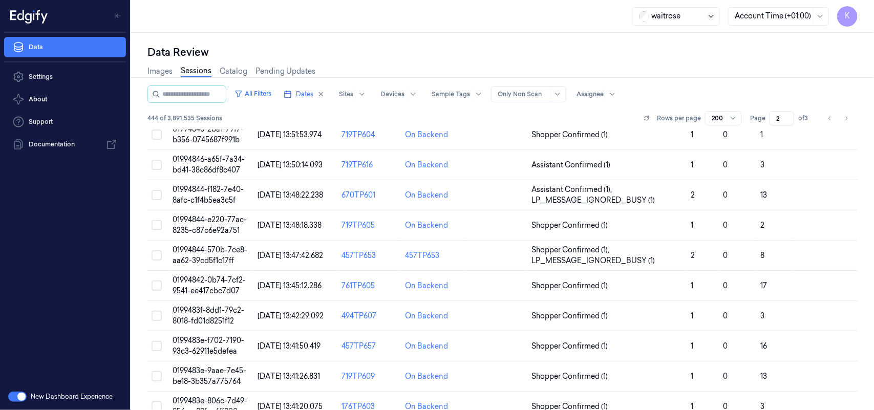
click at [713, 15] on icon at bounding box center [711, 16] width 5 height 3
click at [586, 35] on div "Data Review Images Sessions Catalog Pending Updates All Filters Dates Sites Dev…" at bounding box center [502, 221] width 743 height 377
click at [12, 395] on button "button" at bounding box center [17, 397] width 18 height 10
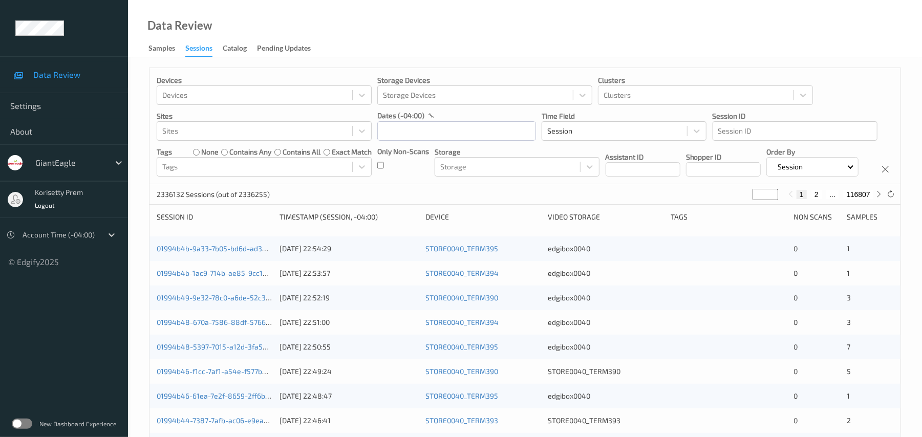
click at [17, 421] on label at bounding box center [22, 424] width 20 height 10
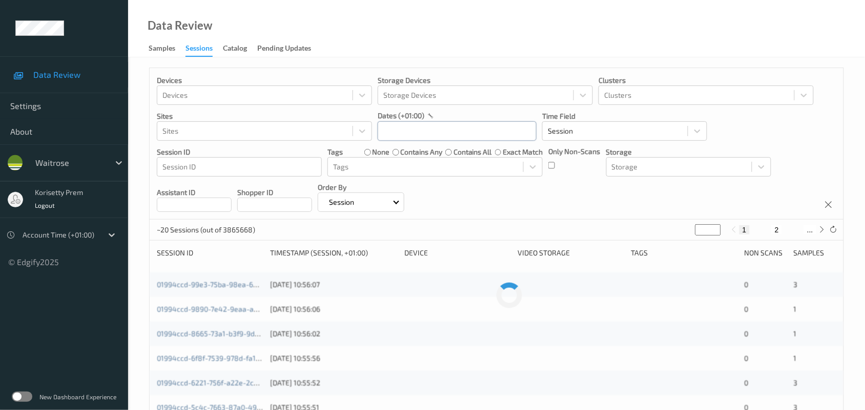
click at [479, 141] on input "text" at bounding box center [456, 130] width 159 height 19
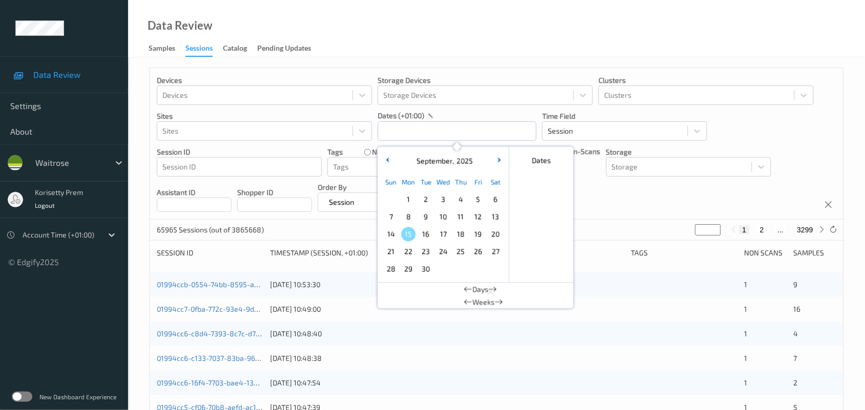
click at [496, 220] on span "13" at bounding box center [495, 217] width 14 height 14
type input "[DATE] 00:00 -> [DATE] 23:59"
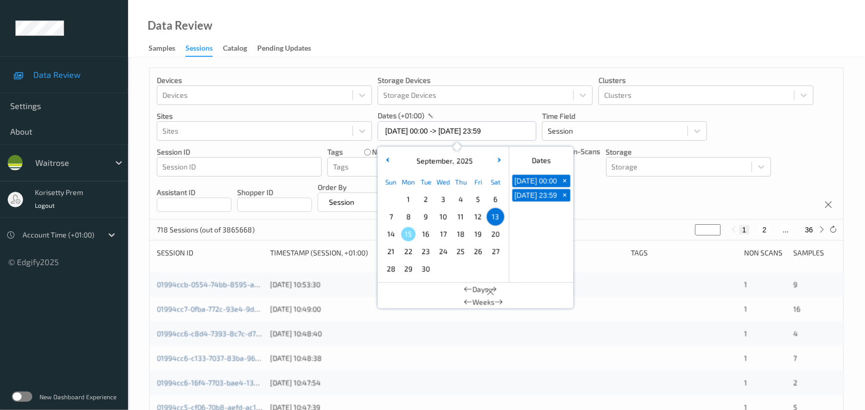
click at [603, 206] on div "Devices Devices Storage Devices Storage Devices Clusters Clusters Sites Sites d…" at bounding box center [496, 144] width 693 height 152
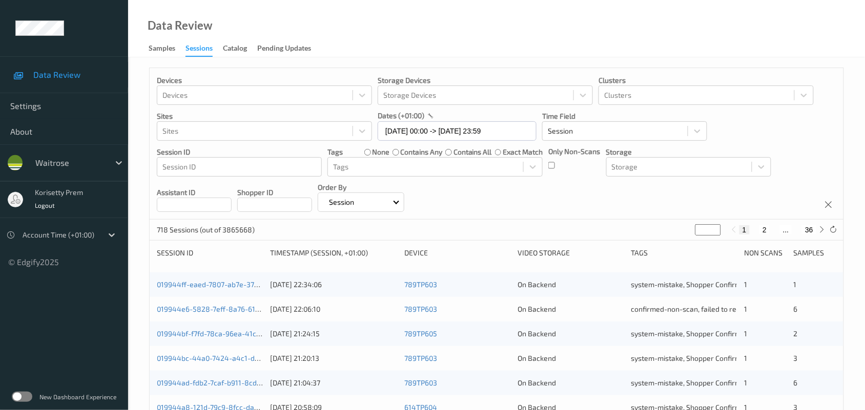
click at [810, 234] on button "36" at bounding box center [809, 229] width 14 height 9
type input "**"
click at [735, 236] on div at bounding box center [733, 229] width 11 height 11
type input "**"
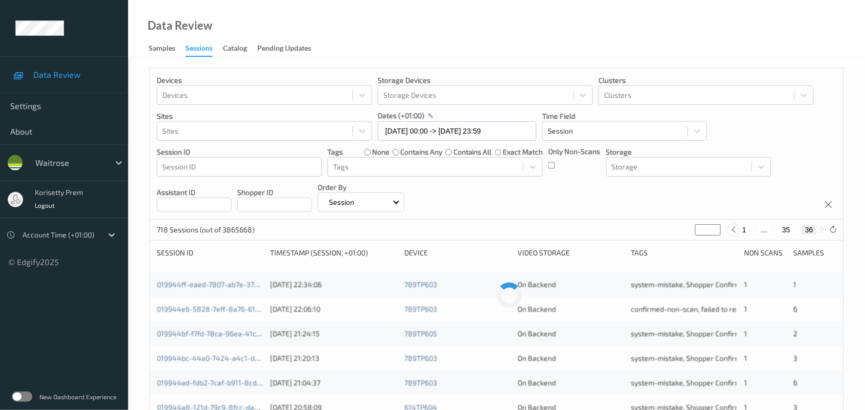
type input "**"
click at [734, 235] on div at bounding box center [733, 229] width 11 height 11
type input "**"
click at [734, 235] on div at bounding box center [731, 229] width 11 height 11
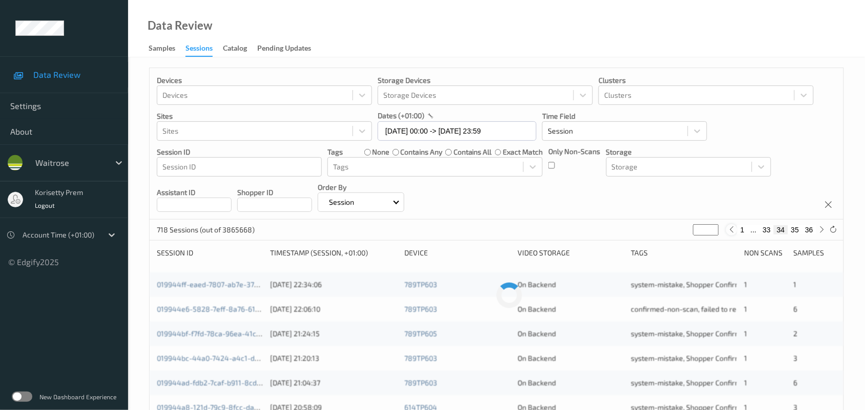
type input "**"
click at [722, 233] on icon at bounding box center [719, 230] width 8 height 8
type input "**"
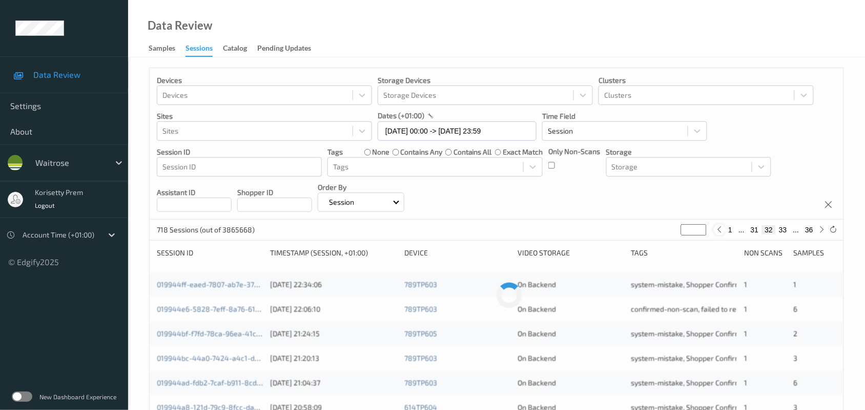
click at [720, 233] on icon at bounding box center [719, 230] width 8 height 8
type input "**"
click at [720, 233] on icon at bounding box center [719, 230] width 8 height 8
type input "**"
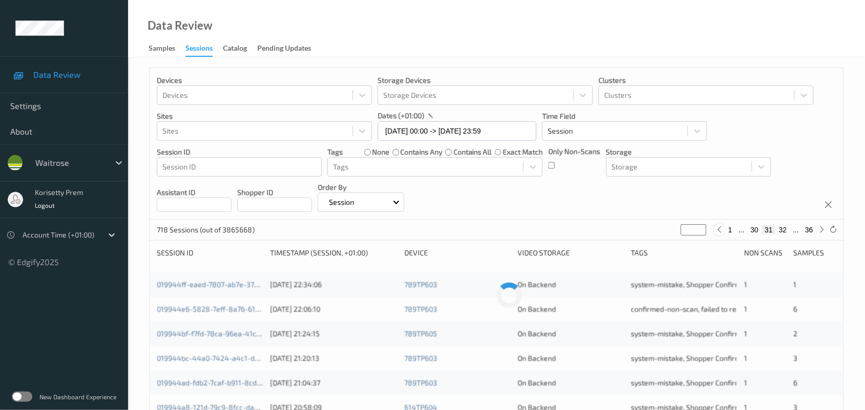
type input "**"
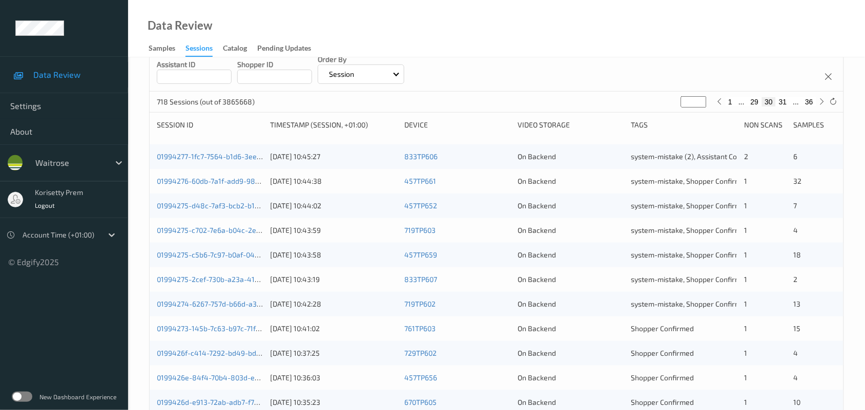
scroll to position [256, 0]
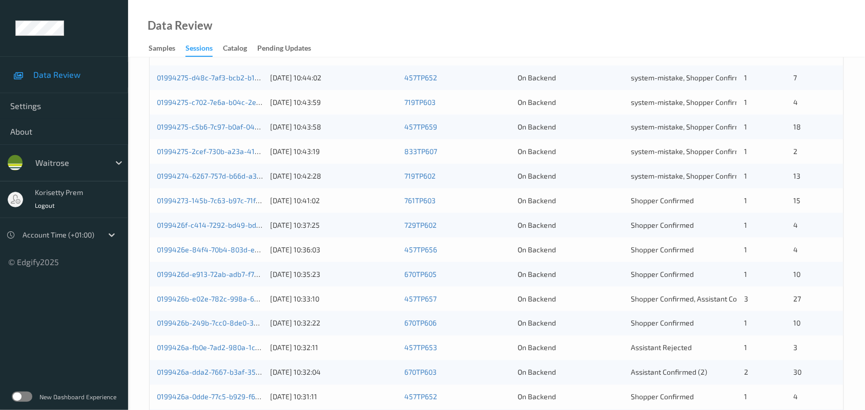
click at [300, 292] on div "0199426b-e02e-782c-998a-6ecdf90eb03d [DATE] 10:33:10 457TP657 On Backend Shoppe…" at bounding box center [496, 299] width 693 height 25
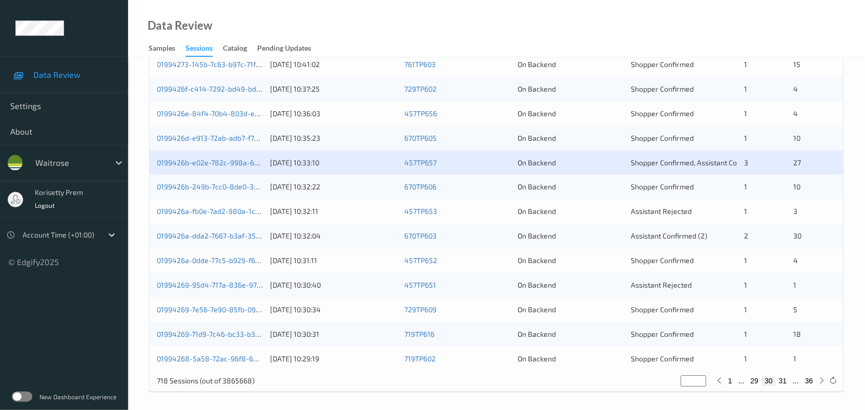
scroll to position [396, 0]
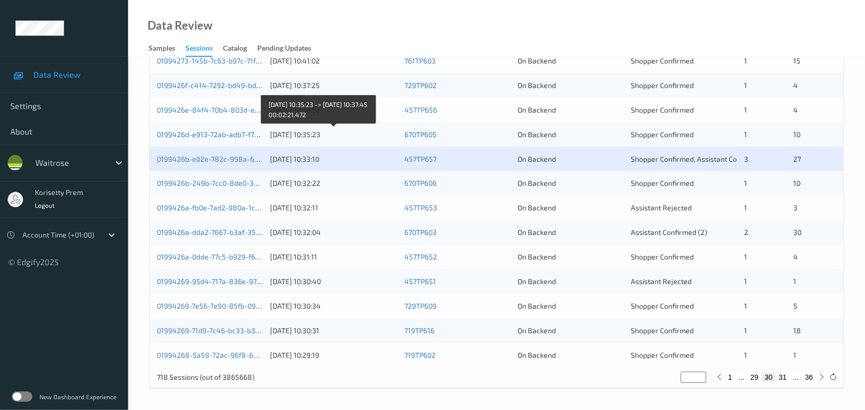
click at [301, 134] on div "[DATE] 10:35:23" at bounding box center [333, 135] width 127 height 10
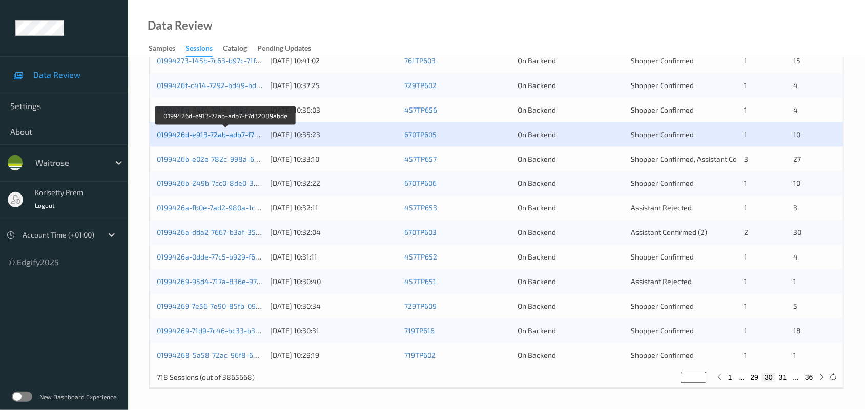
click at [241, 133] on link "0199426d-e913-72ab-adb7-f7d32089abde" at bounding box center [226, 134] width 139 height 9
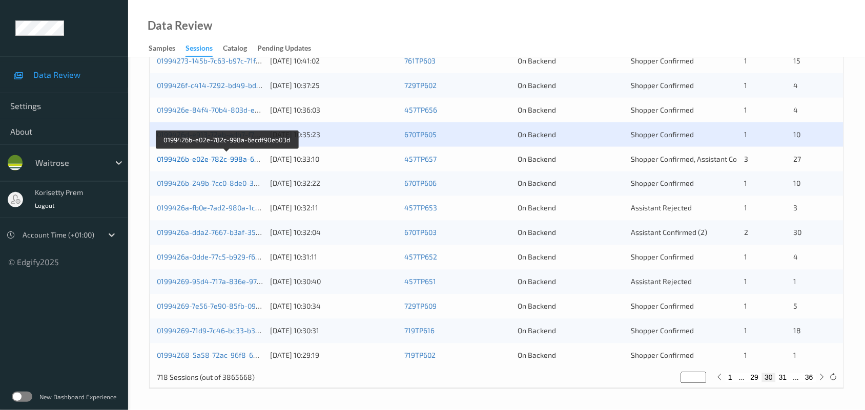
click at [245, 157] on link "0199426b-e02e-782c-998a-6ecdf90eb03d" at bounding box center [227, 159] width 140 height 9
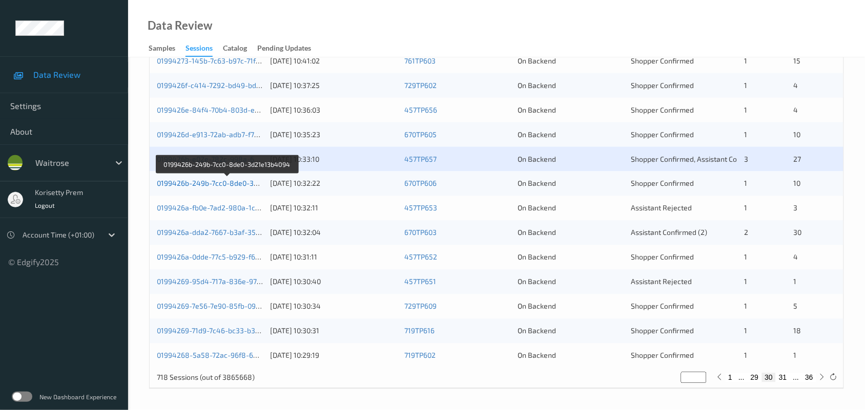
click at [244, 187] on link "0199426b-249b-7cc0-8de0-3d21e13b4094" at bounding box center [227, 183] width 141 height 9
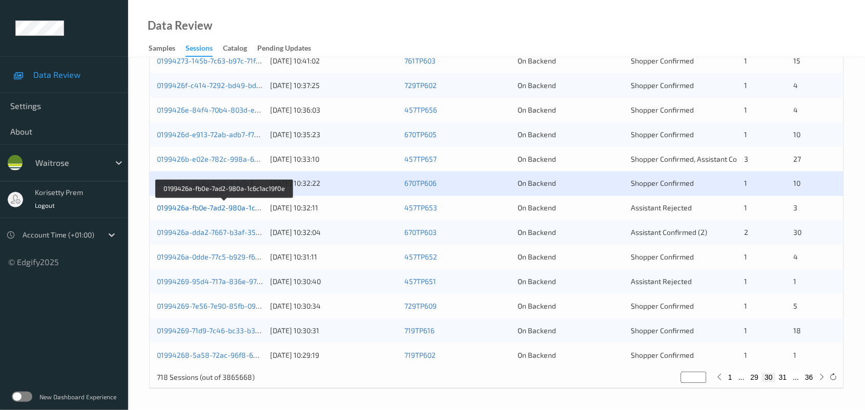
click at [239, 208] on link "0199426a-fb0e-7ad2-980a-1c6c1ac19f0e" at bounding box center [224, 208] width 135 height 9
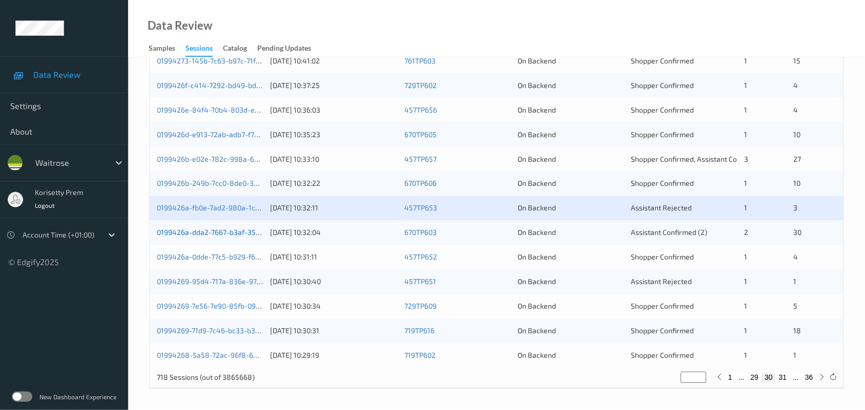
click at [232, 231] on link "0199426a-dda2-7667-b3af-35854ed0745e" at bounding box center [227, 232] width 141 height 9
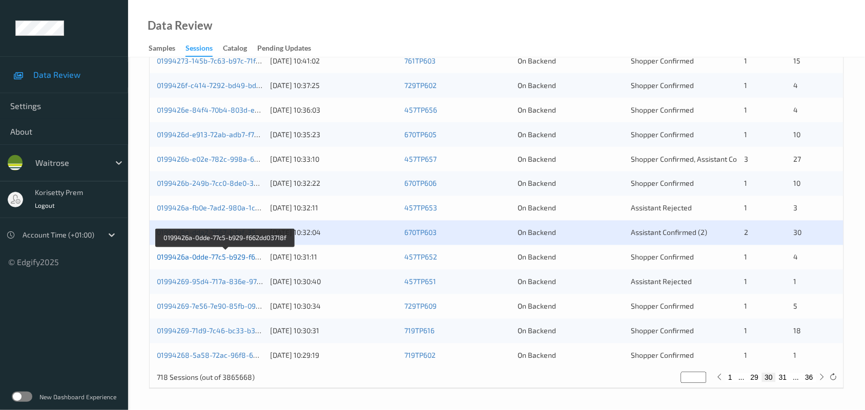
click at [230, 257] on link "0199426a-0dde-77c5-b929-f662dd03718f" at bounding box center [225, 257] width 137 height 9
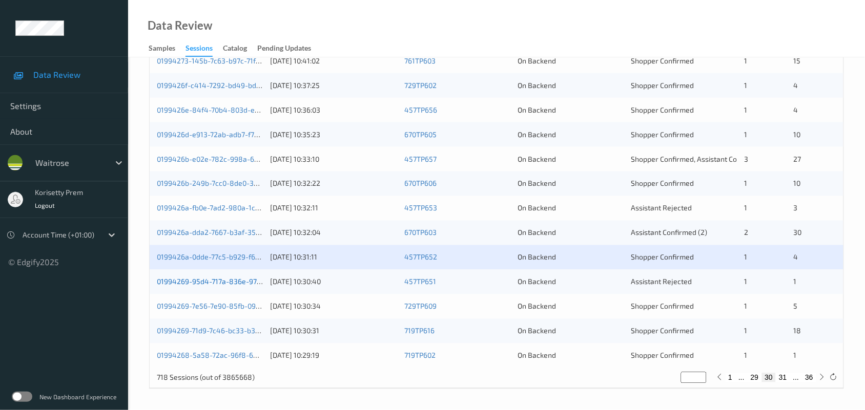
click at [241, 282] on link "01994269-95d4-717a-836e-97a684ac91ec" at bounding box center [227, 282] width 140 height 9
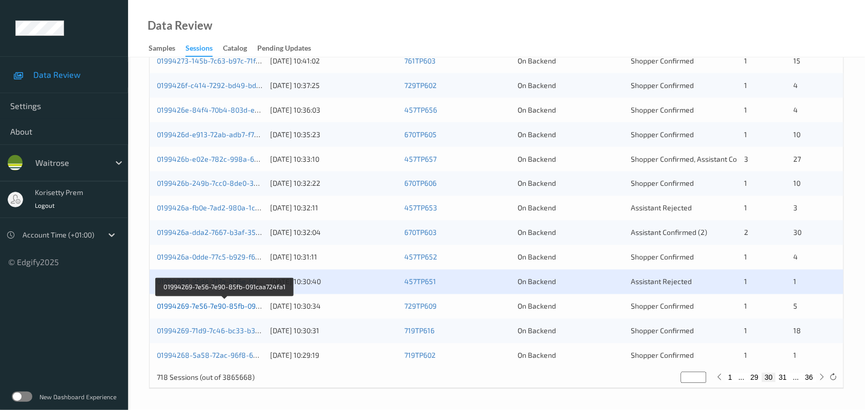
click at [246, 310] on link "01994269-7e56-7e90-85fb-091caa724fa1" at bounding box center [225, 306] width 136 height 9
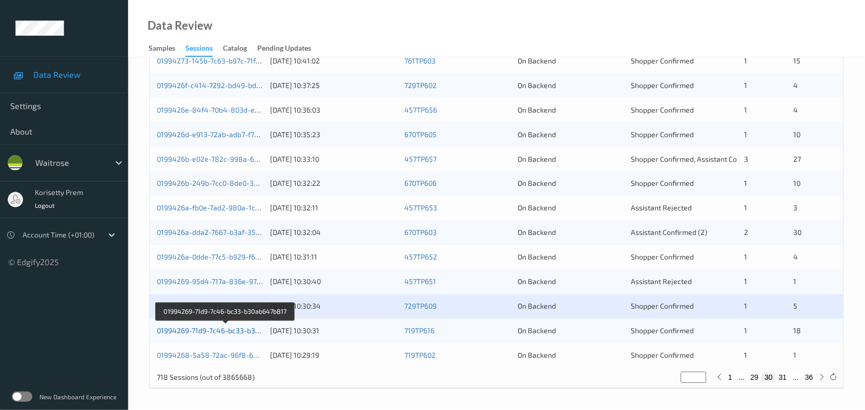
click at [248, 329] on link "01994269-71d9-7c46-bc33-b30ab647b817" at bounding box center [226, 331] width 138 height 9
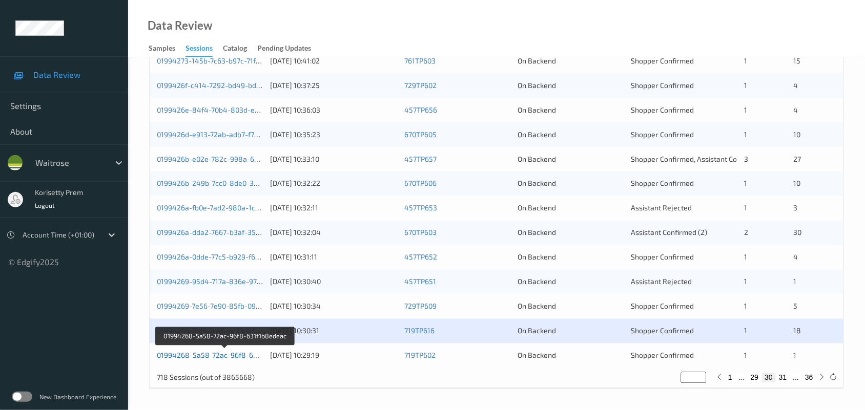
click at [249, 356] on link "01994268-5a58-72ac-96f8-631f1b8edeac" at bounding box center [226, 355] width 138 height 9
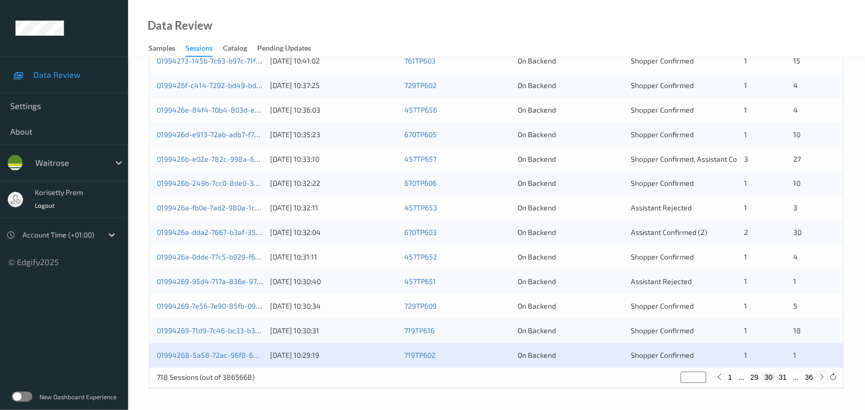
click at [817, 377] on div at bounding box center [821, 377] width 11 height 11
type input "**"
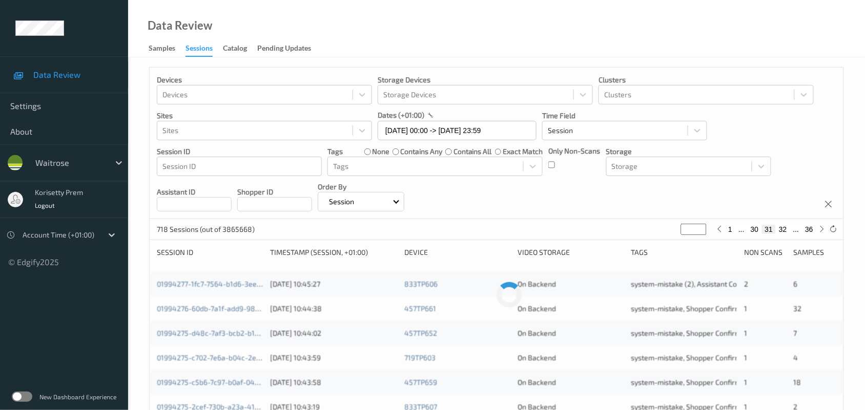
scroll to position [0, 0]
click at [823, 228] on icon at bounding box center [822, 230] width 8 height 8
type input "**"
click at [823, 228] on icon at bounding box center [822, 230] width 8 height 8
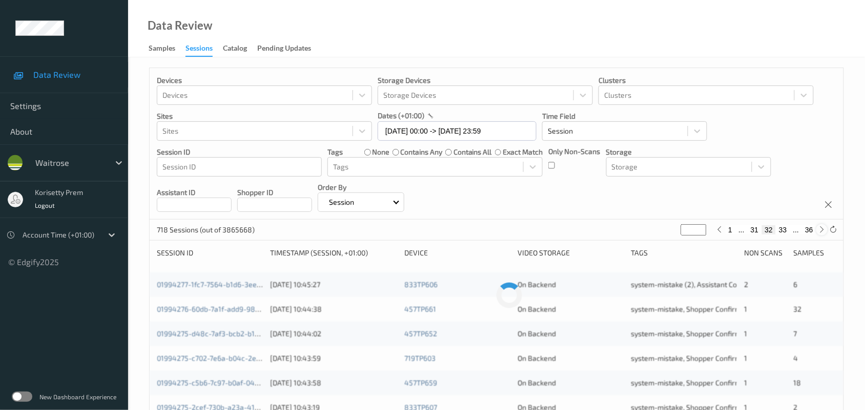
type input "**"
click at [823, 228] on icon at bounding box center [822, 230] width 8 height 8
type input "**"
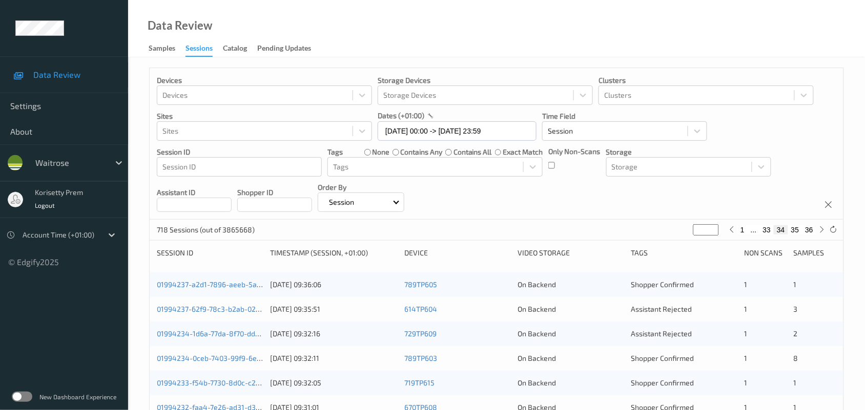
click at [584, 205] on div "Devices Devices Storage Devices Storage Devices Clusters Clusters Sites Sites d…" at bounding box center [496, 144] width 693 height 152
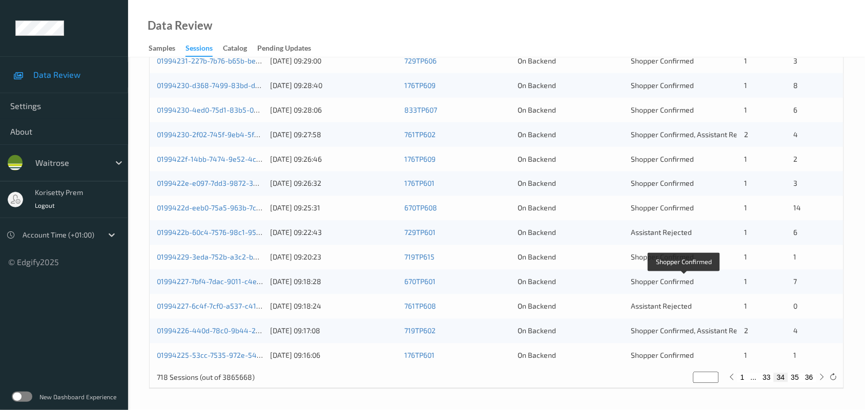
scroll to position [76, 0]
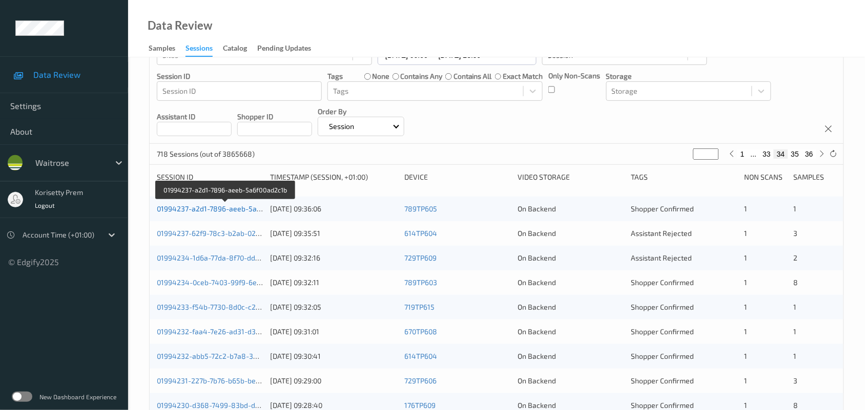
click at [229, 208] on link "01994237-a2d1-7896-aeeb-5a6f00ad2c1b" at bounding box center [226, 208] width 138 height 9
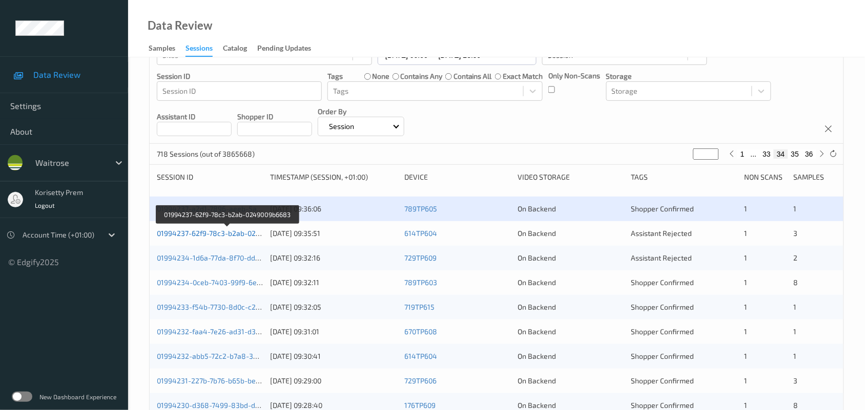
click at [242, 235] on link "01994237-62f9-78c3-b2ab-0249009b6683" at bounding box center [227, 233] width 141 height 9
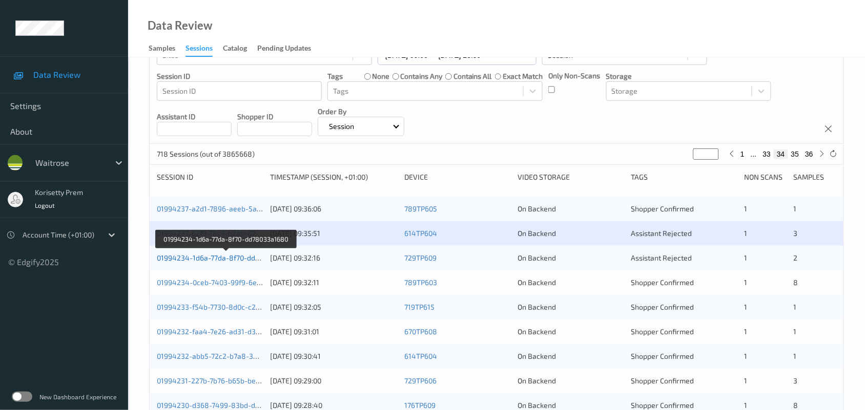
click at [245, 256] on link "01994234-1d6a-77da-8f70-dd78033a1680" at bounding box center [226, 258] width 139 height 9
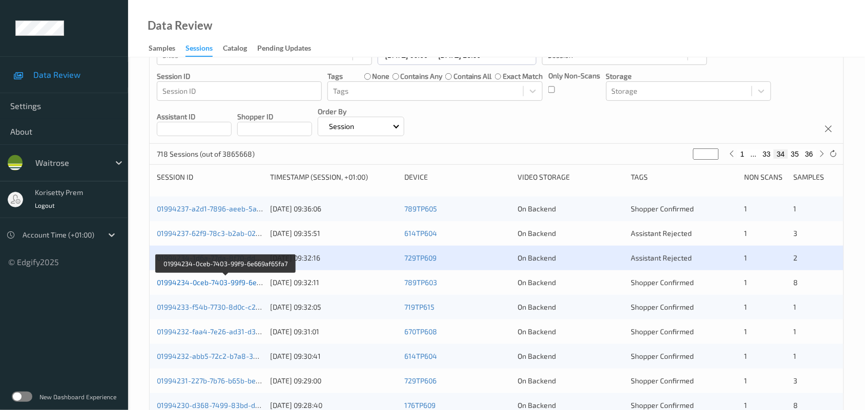
click at [245, 280] on link "01994234-0ceb-7403-99f9-6e669af65fa7" at bounding box center [225, 282] width 137 height 9
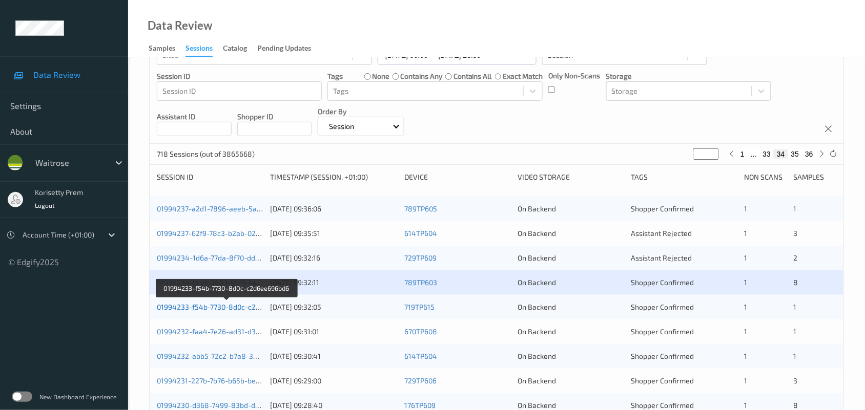
click at [246, 308] on link "01994233-f54b-7730-8d0c-c2d6ee696bd6" at bounding box center [227, 307] width 140 height 9
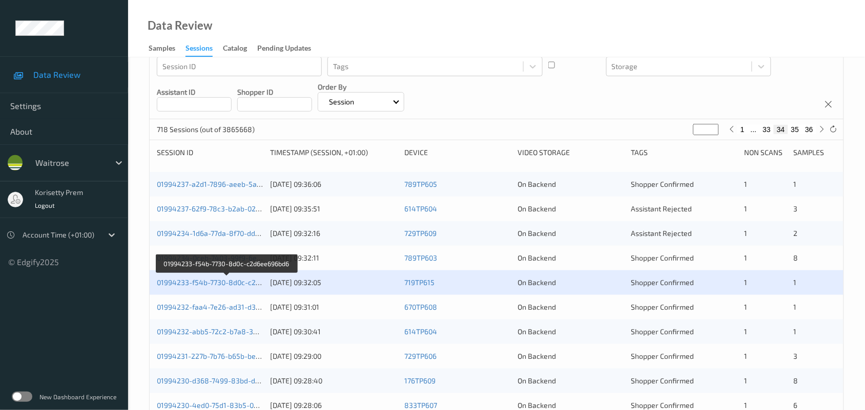
scroll to position [101, 0]
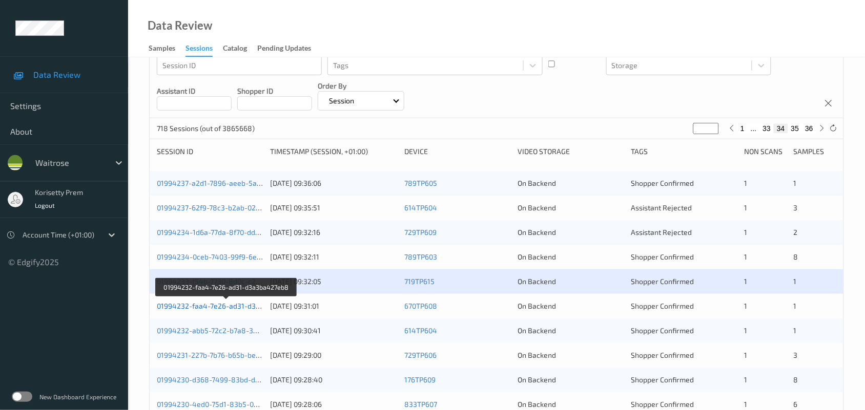
click at [236, 305] on link "01994232-faa4-7e26-ad31-d3a3ba427eb8" at bounding box center [227, 306] width 140 height 9
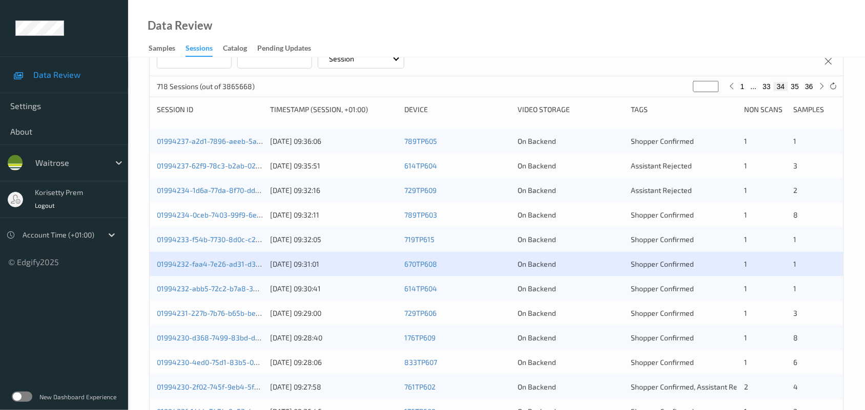
scroll to position [165, 0]
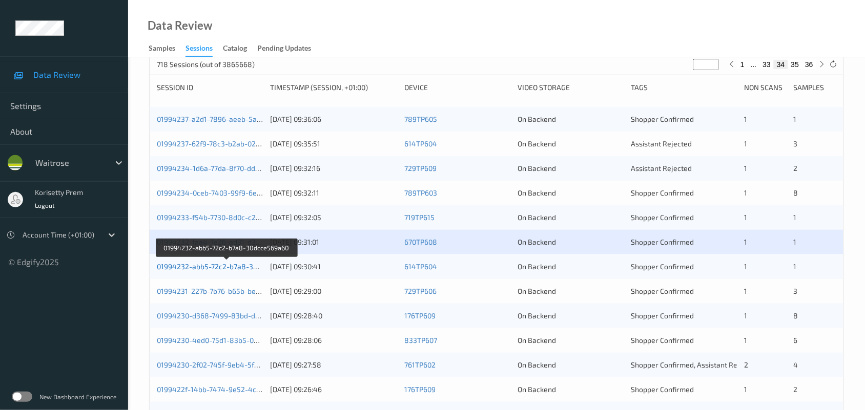
click at [249, 265] on link "01994232-abb5-72c2-b7a8-30dcce569a60" at bounding box center [227, 266] width 140 height 9
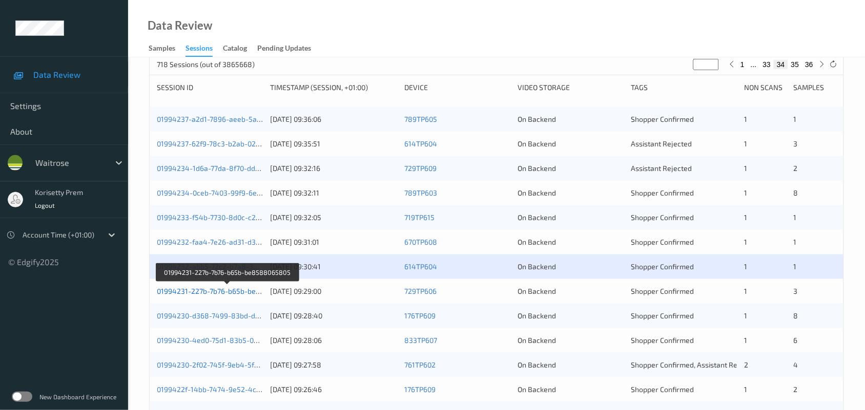
click at [243, 290] on link "01994231-227b-7b76-b65b-be8588065805" at bounding box center [228, 291] width 142 height 9
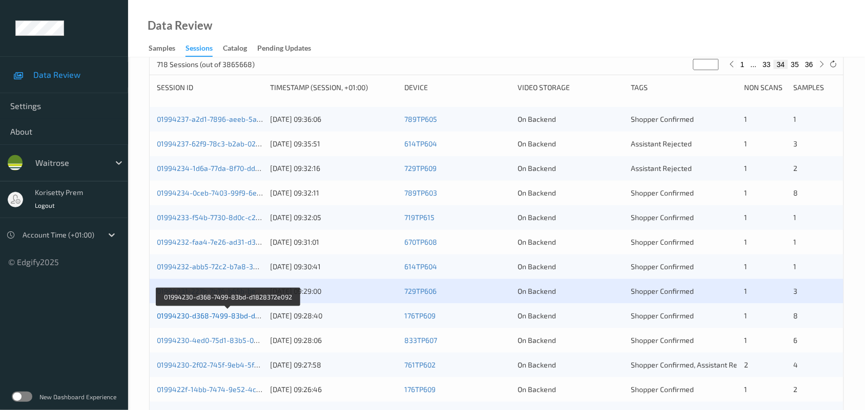
click at [245, 318] on link "01994230-d368-7499-83bd-d1828372e092" at bounding box center [228, 315] width 143 height 9
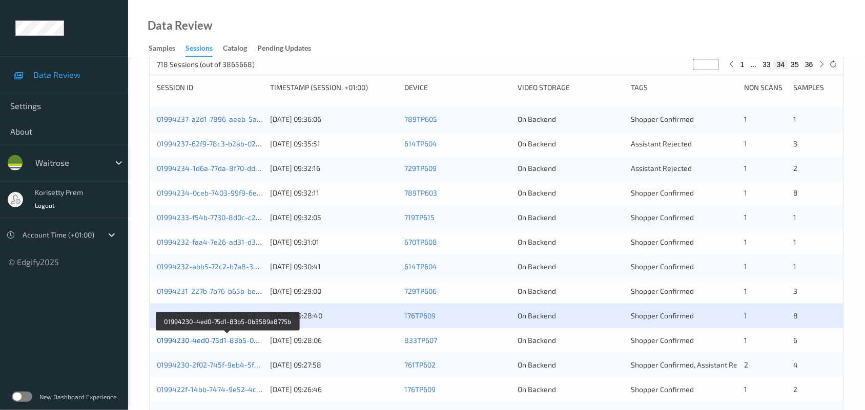
click at [244, 342] on link "01994230-4ed0-75d1-83b5-0b3589a8775b" at bounding box center [228, 340] width 142 height 9
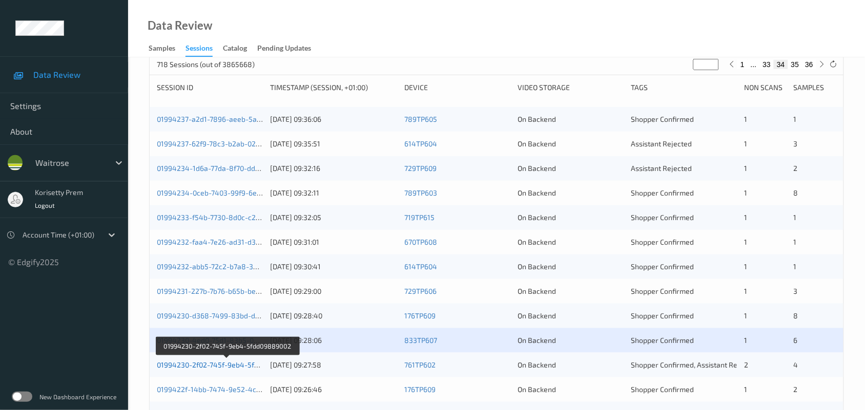
click at [250, 365] on link "01994230-2f02-745f-9eb4-5fdd09889002" at bounding box center [226, 365] width 139 height 9
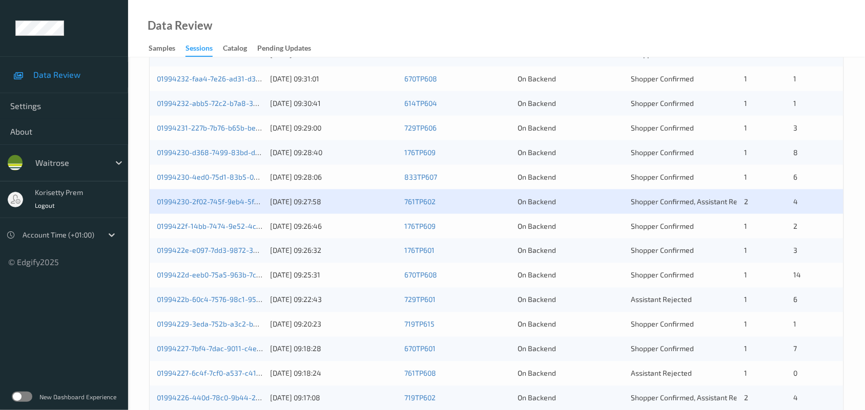
scroll to position [332, 0]
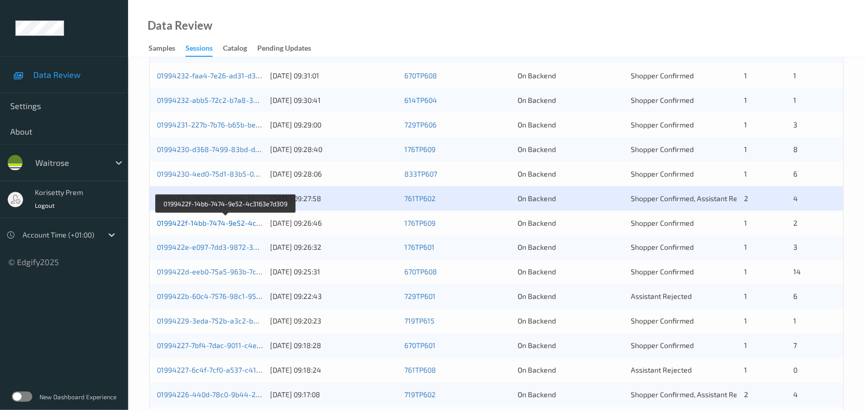
click at [224, 222] on link "0199422f-14bb-7474-9e52-4c3163e7d309" at bounding box center [226, 223] width 139 height 9
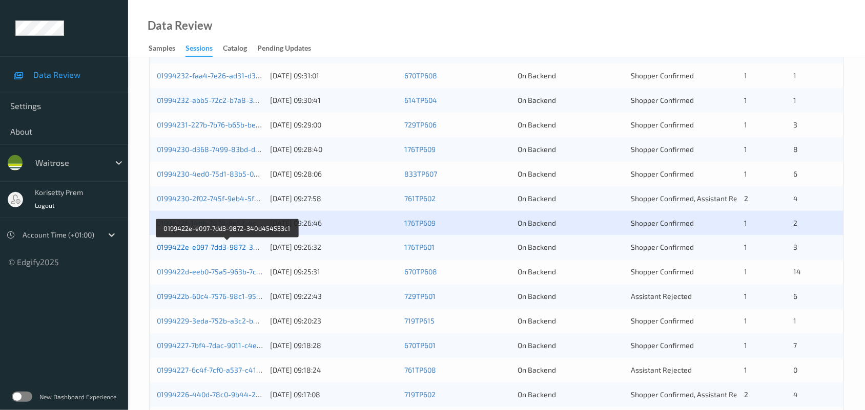
click at [234, 248] on link "0199422e-e097-7dd3-9872-340d454533c1" at bounding box center [227, 247] width 141 height 9
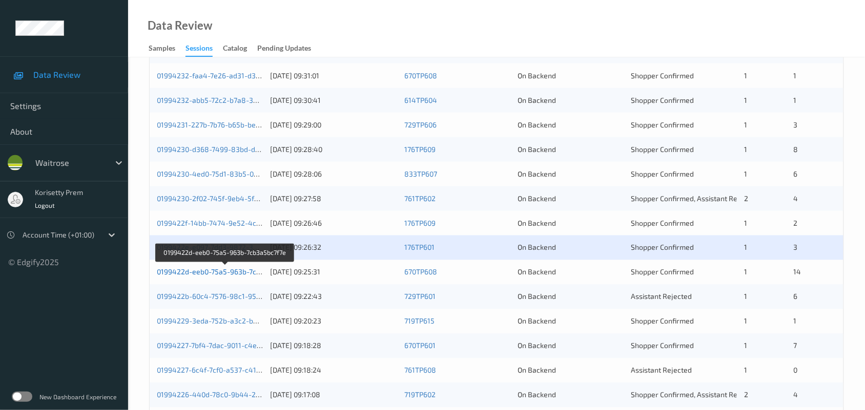
click at [241, 272] on link "0199422d-eeb0-75a5-963b-7cb3a5bc7f7e" at bounding box center [225, 272] width 137 height 9
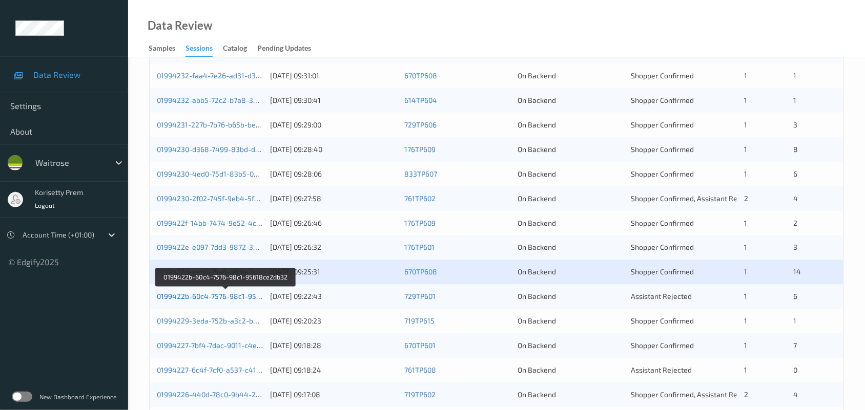
click at [240, 296] on link "0199422b-60c4-7576-98c1-95618ce2db32" at bounding box center [226, 296] width 139 height 9
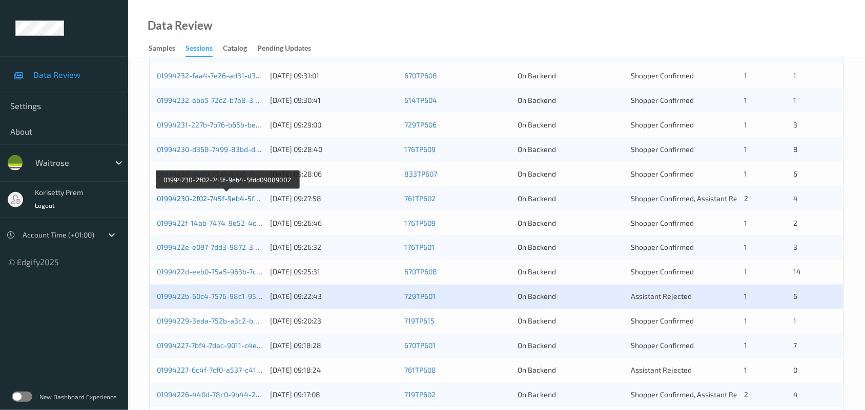
click at [249, 198] on link "01994230-2f02-745f-9eb4-5fdd09889002" at bounding box center [226, 198] width 139 height 9
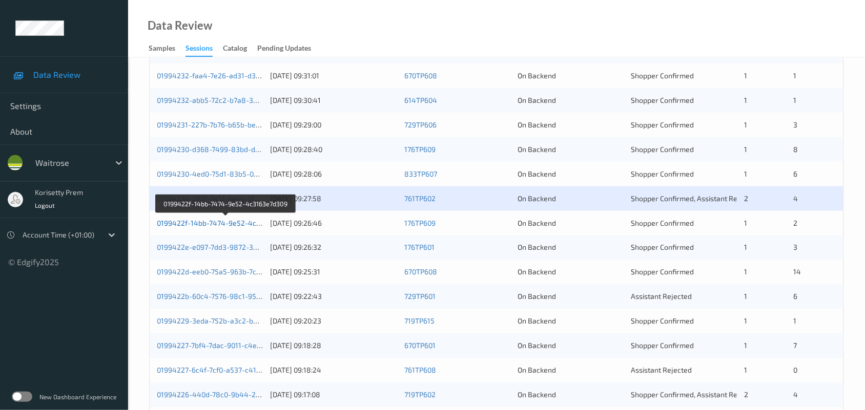
click at [241, 225] on link "0199422f-14bb-7474-9e52-4c3163e7d309" at bounding box center [226, 223] width 139 height 9
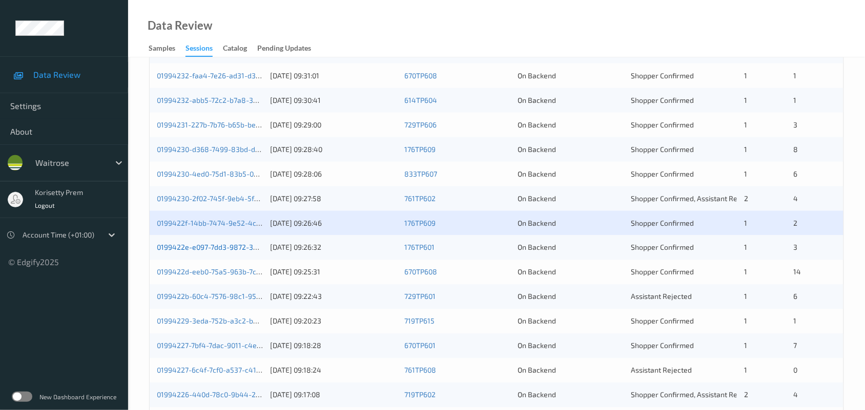
click at [244, 250] on link "0199422e-e097-7dd3-9872-340d454533c1" at bounding box center [227, 247] width 141 height 9
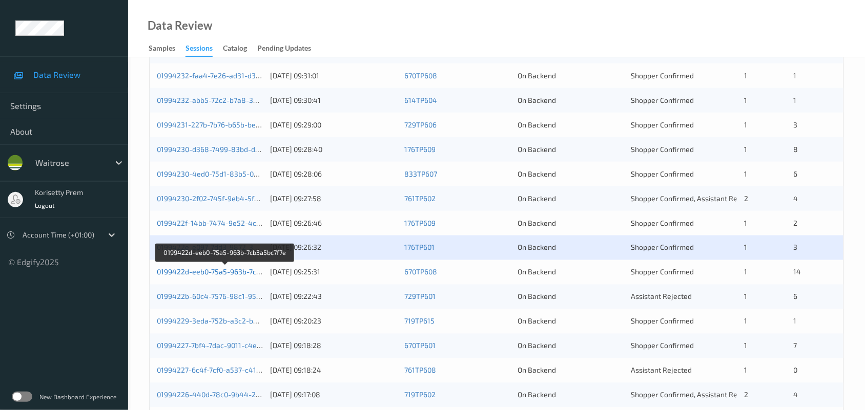
drag, startPoint x: 251, startPoint y: 270, endPoint x: 285, endPoint y: 285, distance: 37.4
click at [251, 271] on link "0199422d-eeb0-75a5-963b-7cb3a5bc7f7e" at bounding box center [225, 272] width 137 height 9
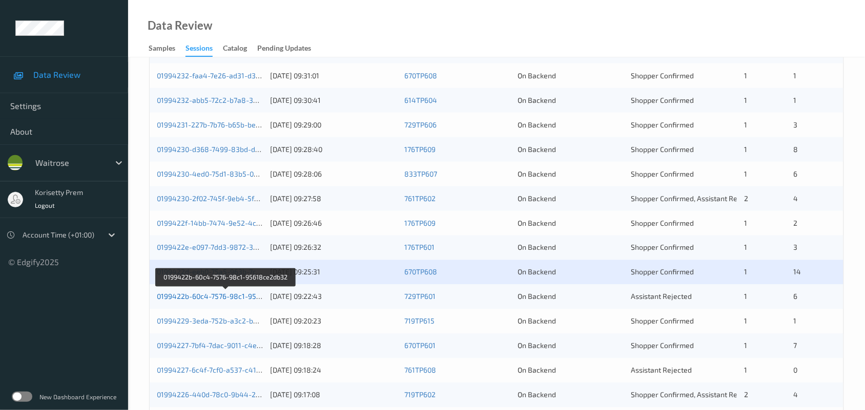
click at [250, 296] on link "0199422b-60c4-7576-98c1-95618ce2db32" at bounding box center [226, 296] width 139 height 9
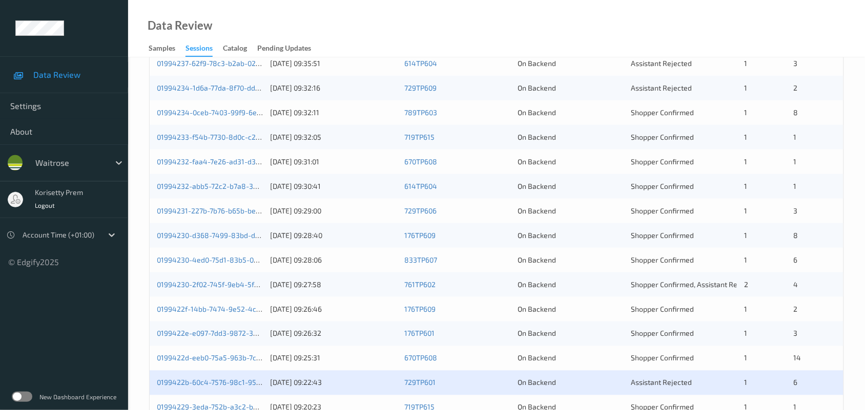
scroll to position [268, 0]
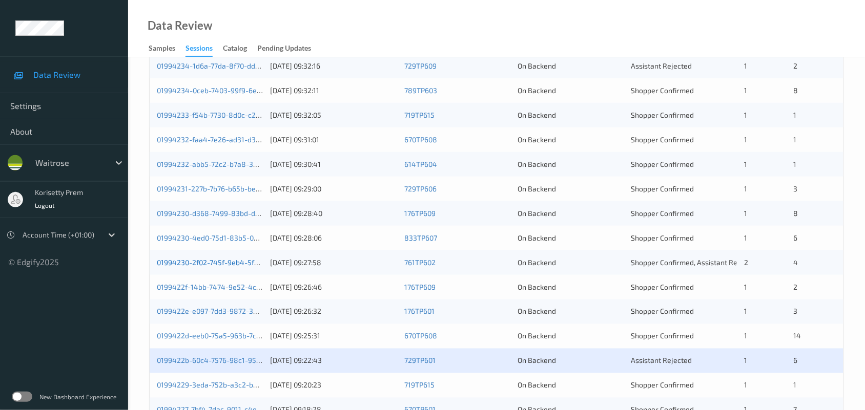
click at [235, 265] on link "01994230-2f02-745f-9eb4-5fdd09889002" at bounding box center [226, 262] width 139 height 9
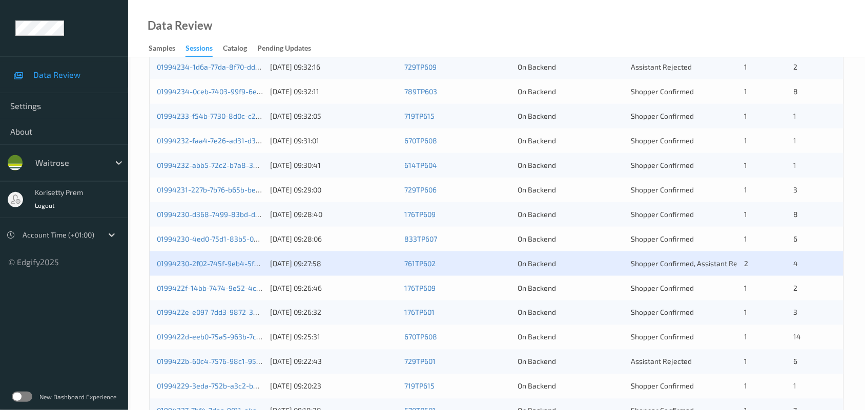
scroll to position [268, 0]
click at [242, 261] on link "01994230-2f02-745f-9eb4-5fdd09889002" at bounding box center [226, 262] width 139 height 9
click at [245, 285] on link "0199422f-14bb-7474-9e52-4c3163e7d309" at bounding box center [226, 287] width 139 height 9
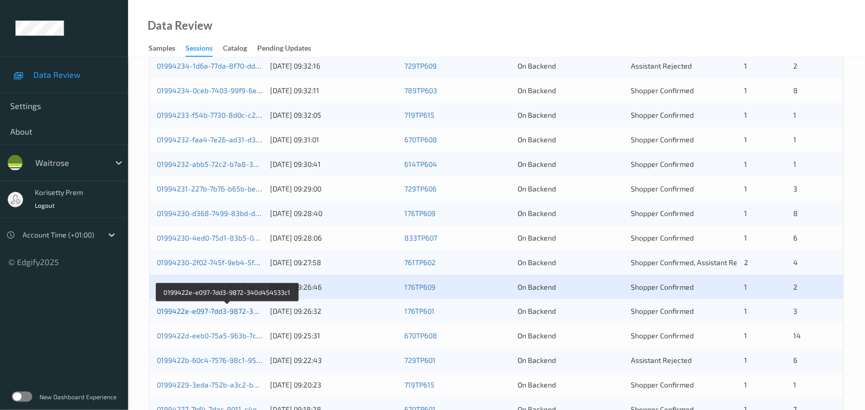
click at [242, 307] on link "0199422e-e097-7dd3-9872-340d454533c1" at bounding box center [227, 311] width 141 height 9
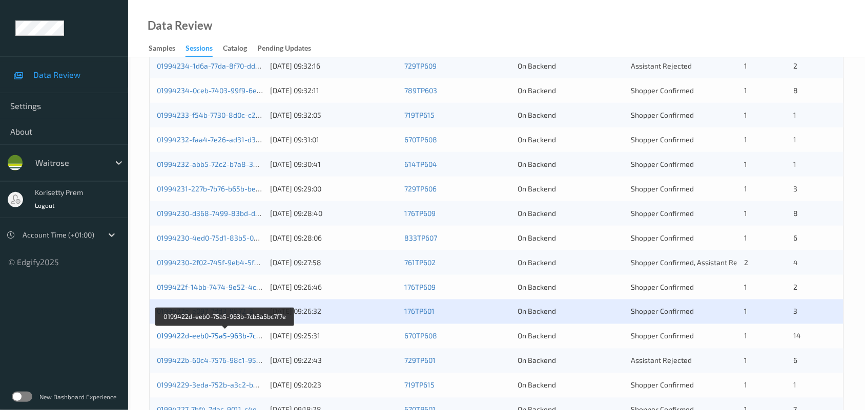
click at [241, 334] on link "0199422d-eeb0-75a5-963b-7cb3a5bc7f7e" at bounding box center [225, 336] width 137 height 9
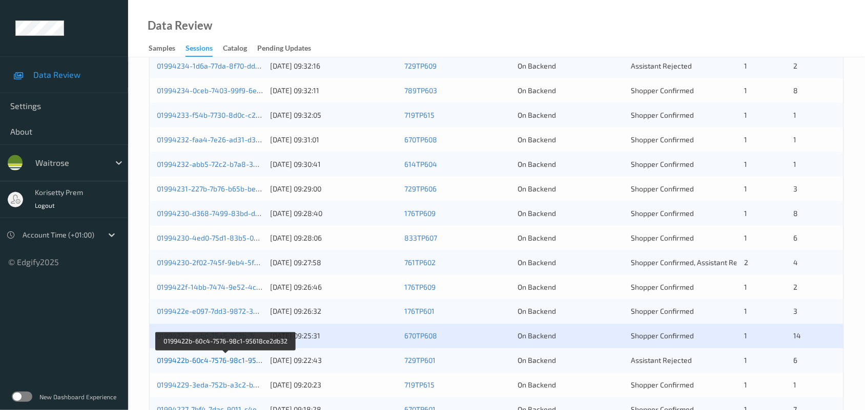
click at [246, 361] on link "0199422b-60c4-7576-98c1-95618ce2db32" at bounding box center [226, 360] width 139 height 9
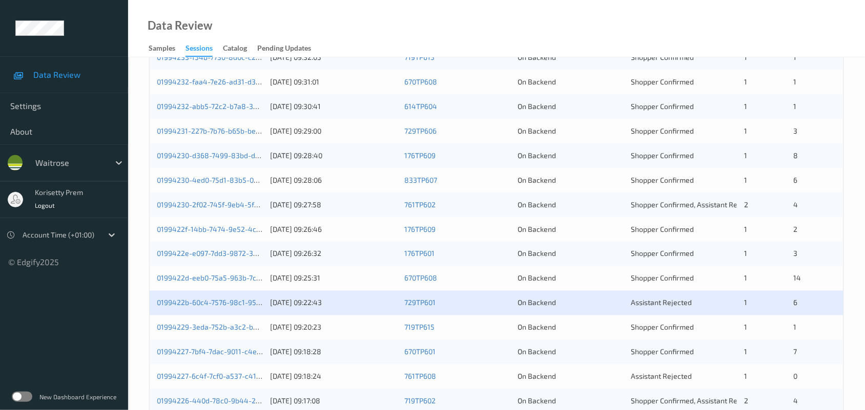
scroll to position [396, 0]
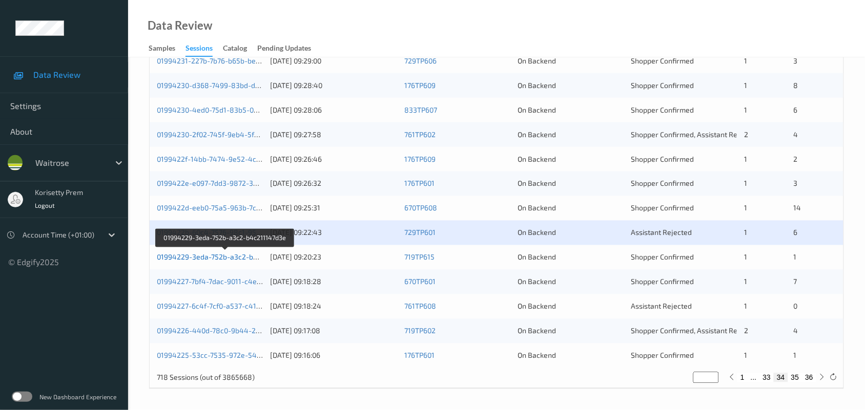
click at [218, 255] on link "01994229-3eda-752b-a3c2-b4c211147d3e" at bounding box center [226, 257] width 138 height 9
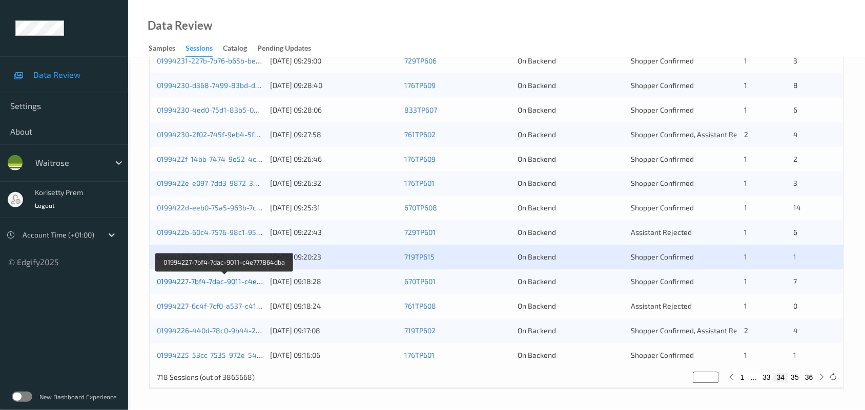
click at [242, 283] on link "01994227-7bf4-7dac-9011-c4e777864dba" at bounding box center [225, 282] width 136 height 9
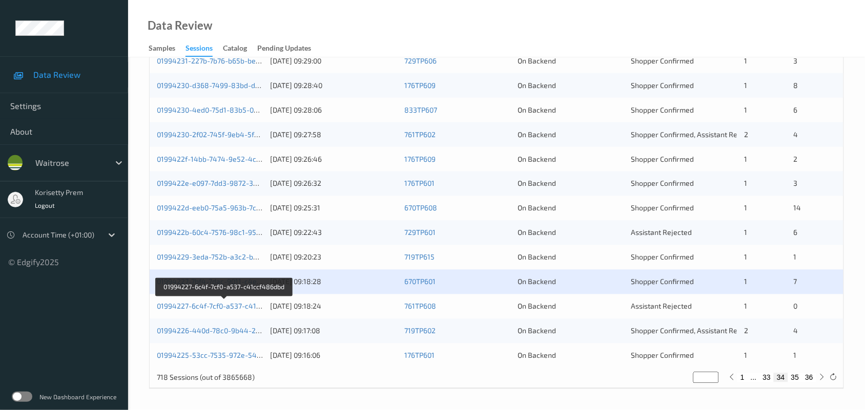
click at [243, 310] on div "01994227-6c4f-7cf0-a537-c41ccf486dbd" at bounding box center [210, 307] width 106 height 10
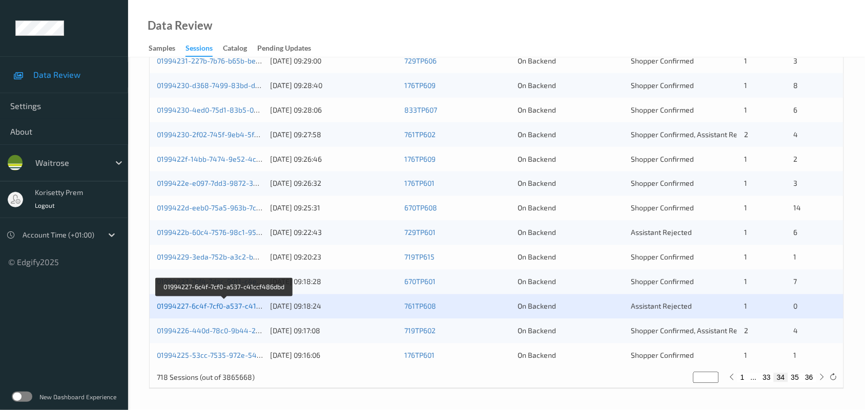
click at [245, 308] on link "01994227-6c4f-7cf0-a537-c41ccf486dbd" at bounding box center [224, 306] width 135 height 9
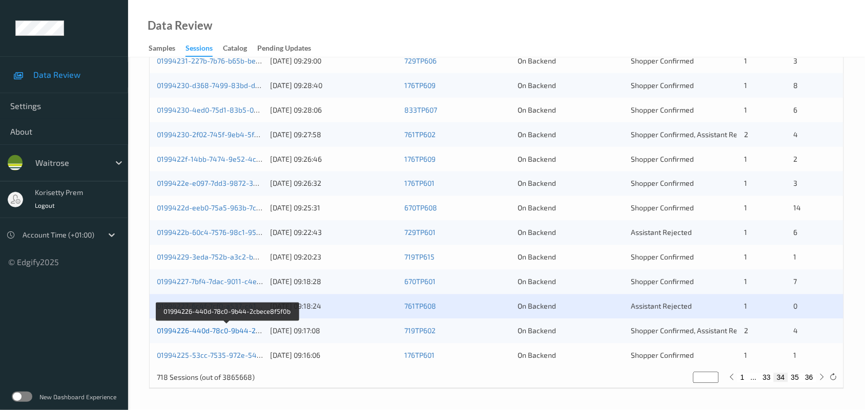
click at [240, 329] on link "01994226-440d-78c0-9b44-2cbece8f5f0b" at bounding box center [227, 331] width 140 height 9
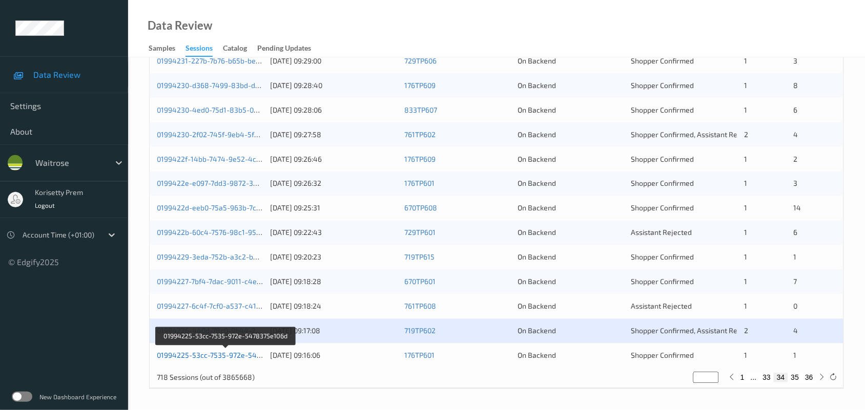
click at [246, 352] on link "01994225-53cc-7535-972e-5478375e106d" at bounding box center [226, 355] width 139 height 9
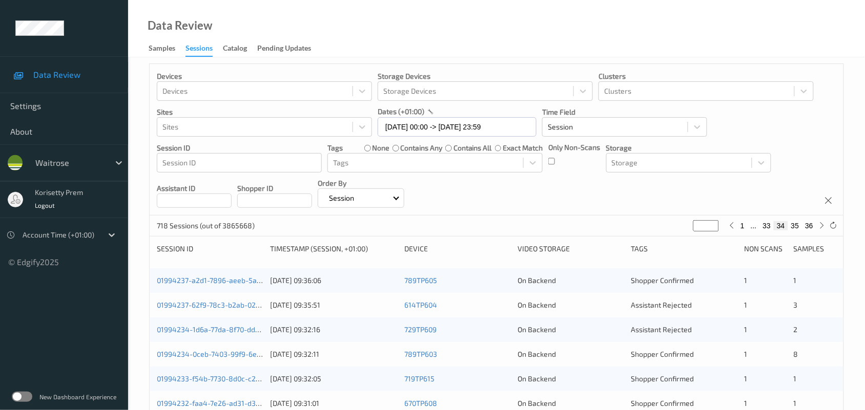
scroll to position [0, 0]
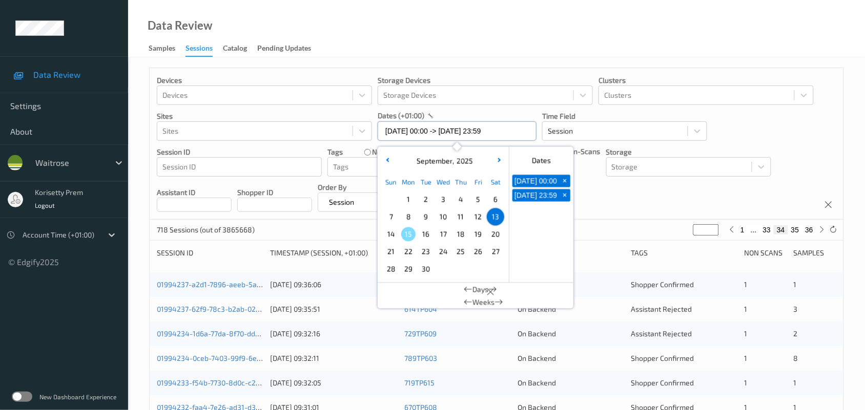
click at [487, 136] on input "[DATE] 00:00 -> [DATE] 23:59" at bounding box center [456, 130] width 159 height 19
click at [391, 231] on span "14" at bounding box center [391, 234] width 14 height 14
type input "[DATE] 00:00"
type input "*"
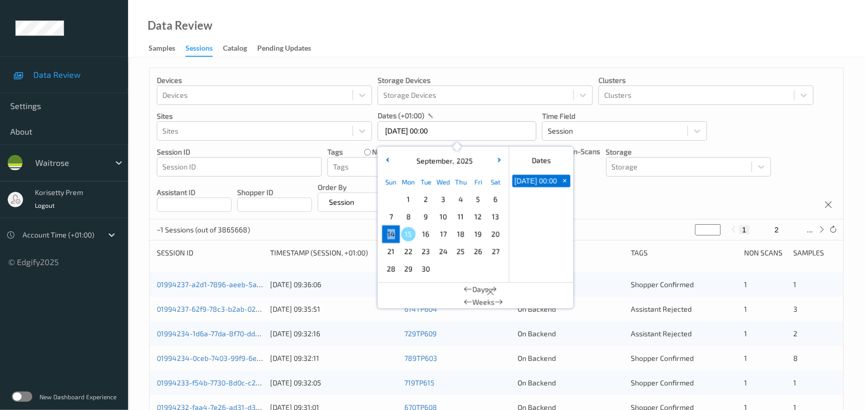
click at [391, 231] on span "14" at bounding box center [391, 234] width 14 height 14
type input "[DATE] 00:00 -> [DATE] 23:59"
click at [621, 193] on div "Devices Devices Storage Devices Storage Devices Clusters Clusters Sites Sites d…" at bounding box center [496, 144] width 693 height 152
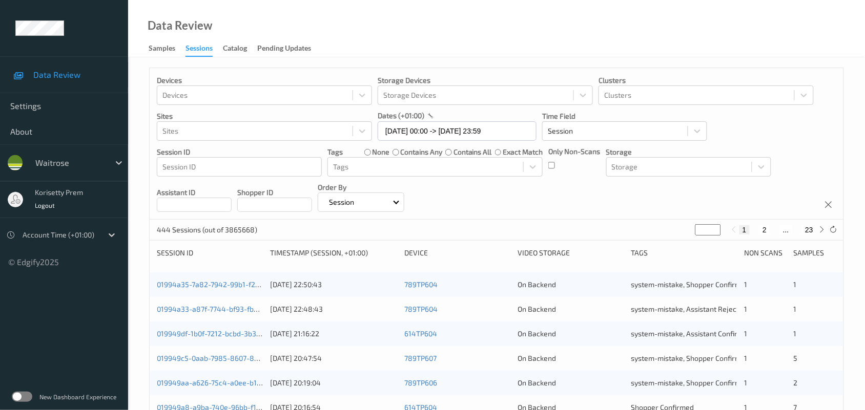
click at [764, 233] on button "2" at bounding box center [764, 229] width 10 height 9
type input "*"
click at [583, 198] on div "Devices Devices Storage Devices Storage Devices Clusters Clusters Sites Sites d…" at bounding box center [496, 144] width 693 height 152
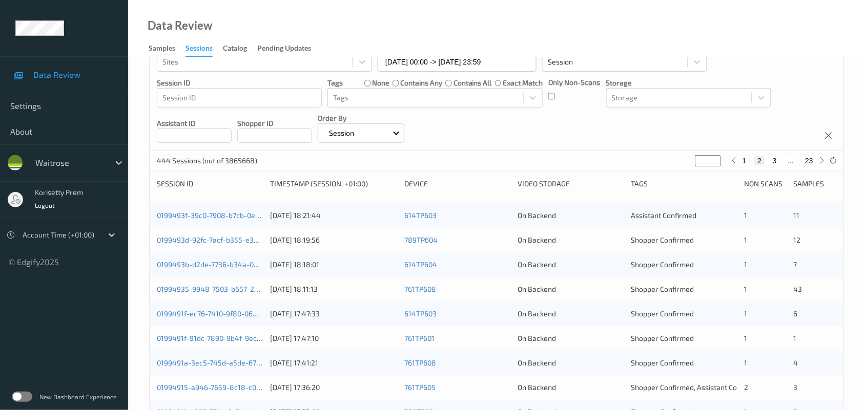
scroll to position [192, 0]
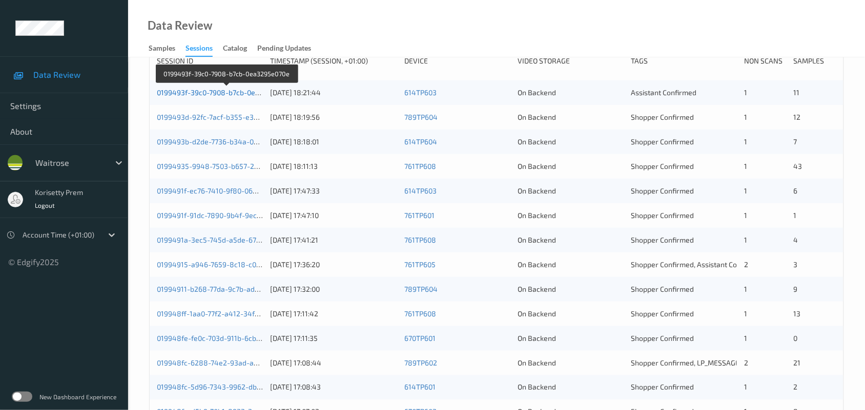
click at [241, 91] on link "0199493f-39c0-7908-b7cb-0ea3295e070e" at bounding box center [226, 92] width 139 height 9
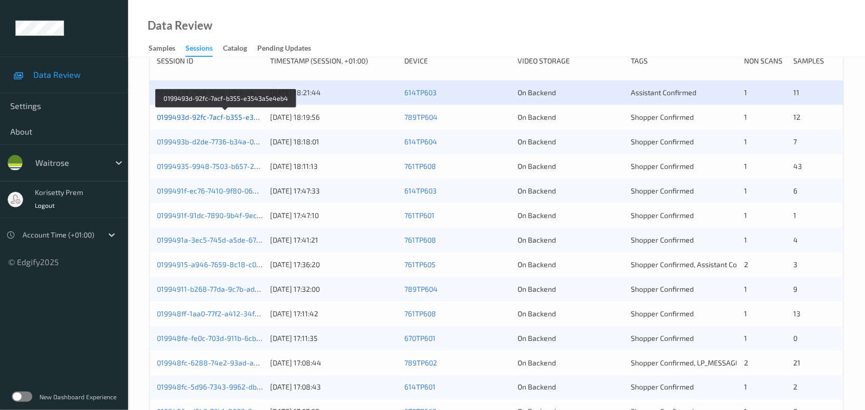
click at [239, 116] on link "0199493d-92fc-7acf-b355-e3543a5e4eb4" at bounding box center [226, 117] width 139 height 9
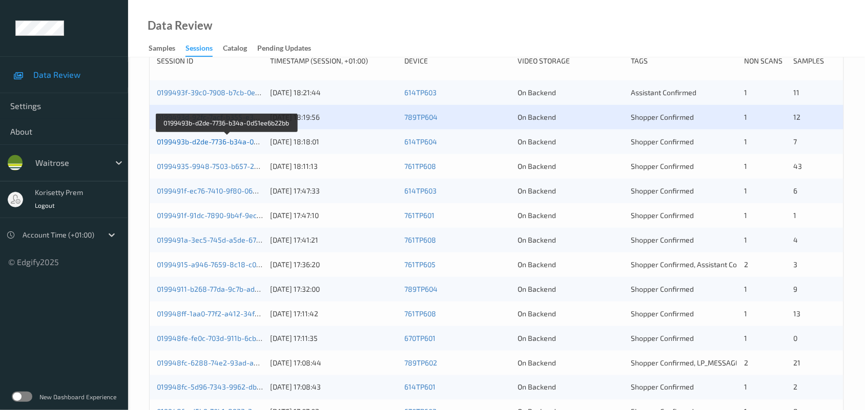
click at [248, 140] on link "0199493b-d2de-7736-b34a-0d51ee6b22bb" at bounding box center [227, 141] width 141 height 9
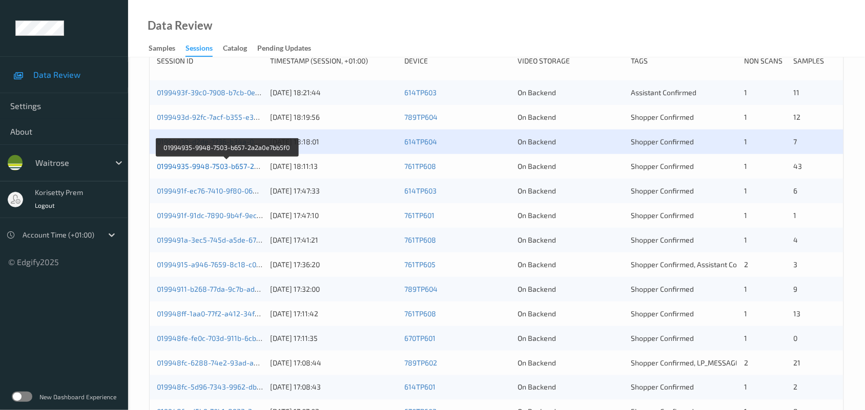
click at [242, 165] on link "01994935-9948-7503-b657-2a2a0e7bb5f0" at bounding box center [227, 166] width 140 height 9
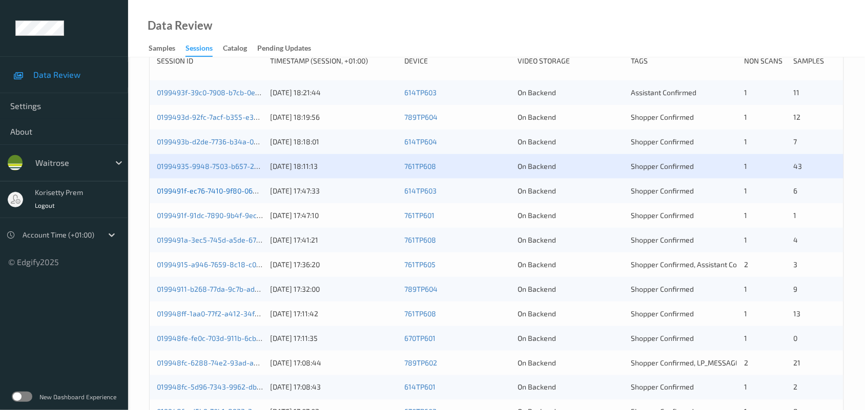
click at [242, 191] on link "0199491f-ec76-7410-9f80-068d6d934030" at bounding box center [226, 190] width 138 height 9
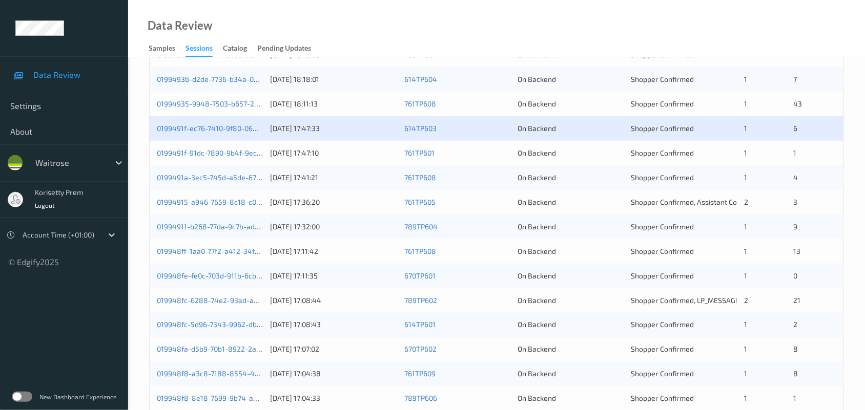
scroll to position [256, 0]
click at [239, 152] on link "0199491f-91dc-7890-9b4f-9ec882da8167" at bounding box center [225, 151] width 137 height 9
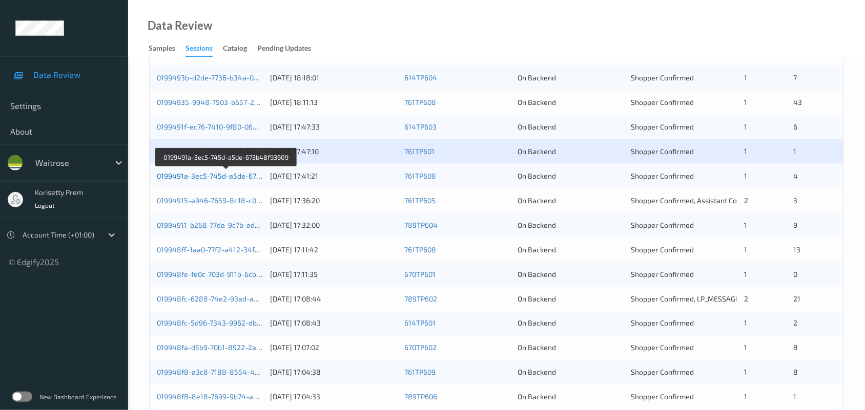
click at [242, 179] on link "0199491a-3ec5-745d-a5de-673b48f93609" at bounding box center [227, 176] width 140 height 9
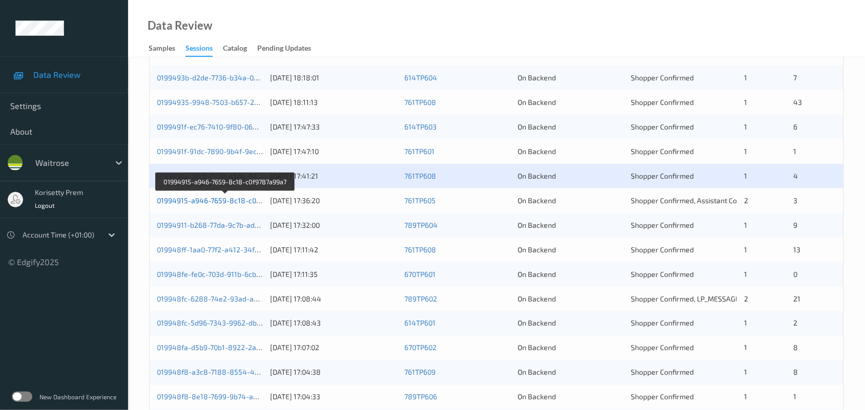
click at [244, 200] on link "01994915-a946-7659-8c18-c0f9787a99a7" at bounding box center [226, 200] width 138 height 9
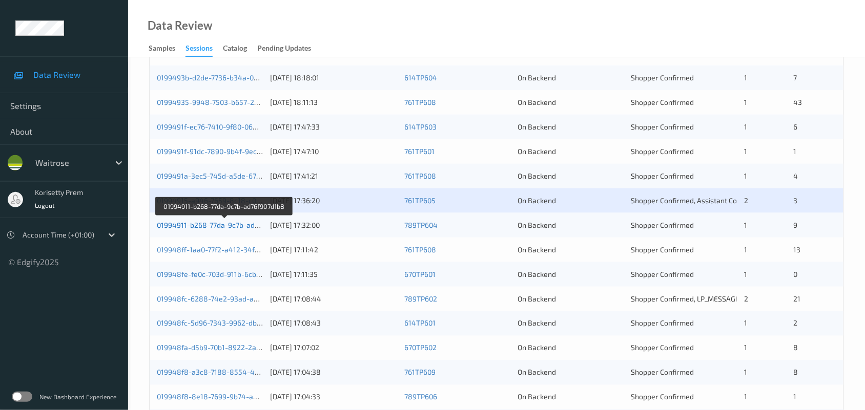
click at [244, 223] on link "01994911-b268-77da-9c7b-ad76f907d1b8" at bounding box center [225, 225] width 136 height 9
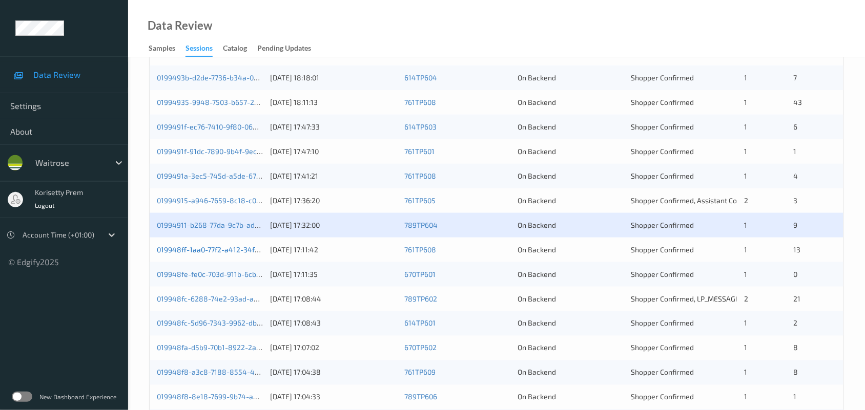
click at [243, 246] on link "019948ff-1aa0-77f2-a412-34f3160be8a1" at bounding box center [223, 249] width 133 height 9
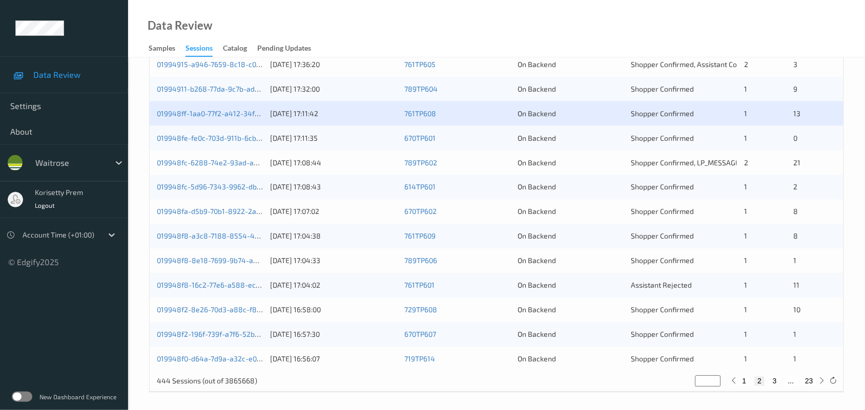
scroll to position [396, 0]
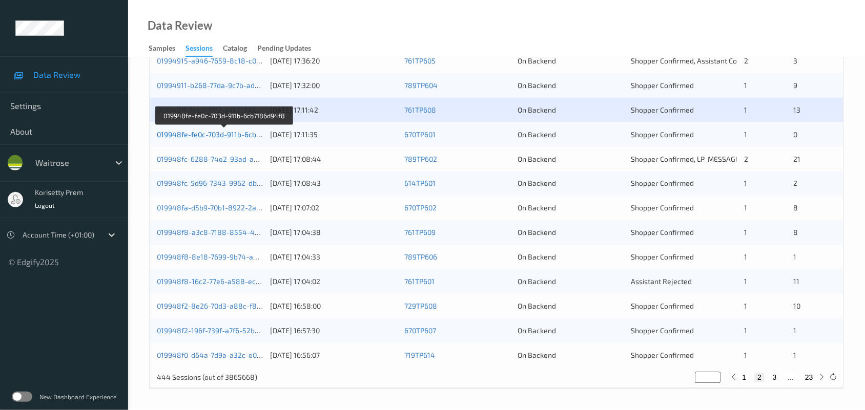
click at [244, 133] on link "019948fe-fe0c-703d-911b-6cb7186d94f8" at bounding box center [224, 134] width 135 height 9
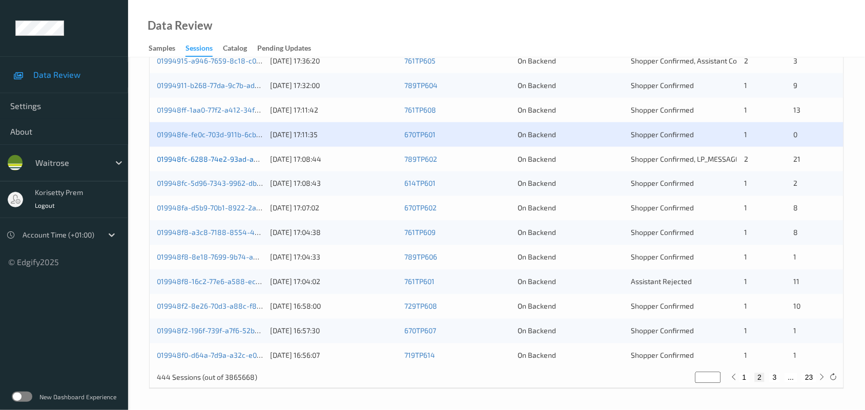
click at [235, 159] on link "019948fc-6288-74e2-93ad-a5b1af8eaafe" at bounding box center [226, 159] width 138 height 9
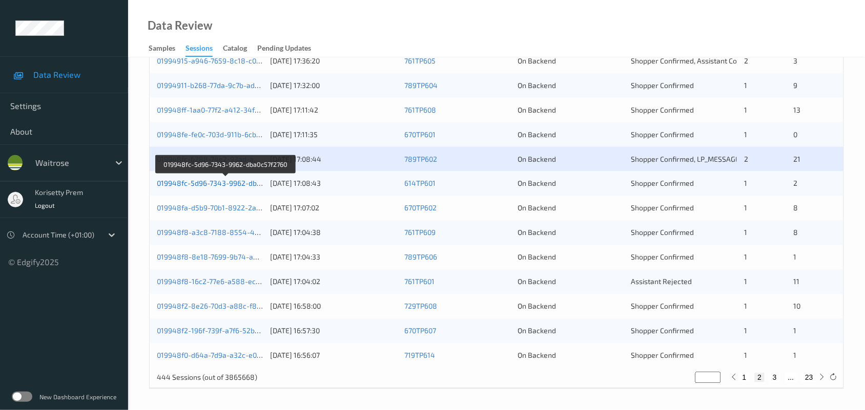
click at [240, 185] on link "019948fc-5d96-7343-9962-dba0c57f2760" at bounding box center [226, 183] width 138 height 9
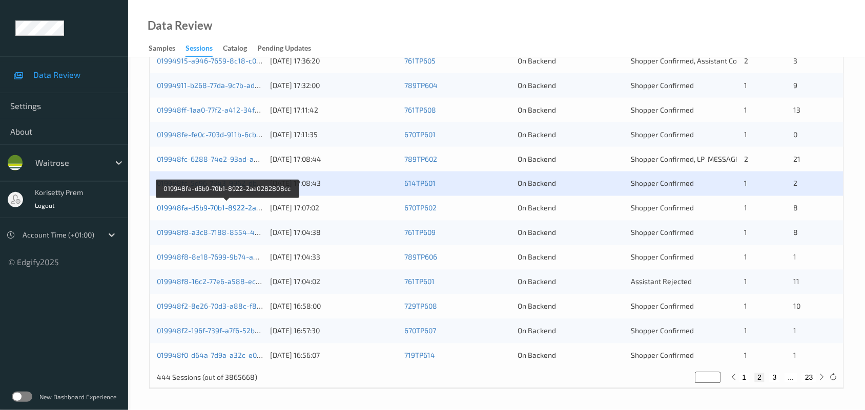
click at [247, 208] on link "019948fa-d5b9-70b1-8922-2aa0282808cc" at bounding box center [227, 208] width 141 height 9
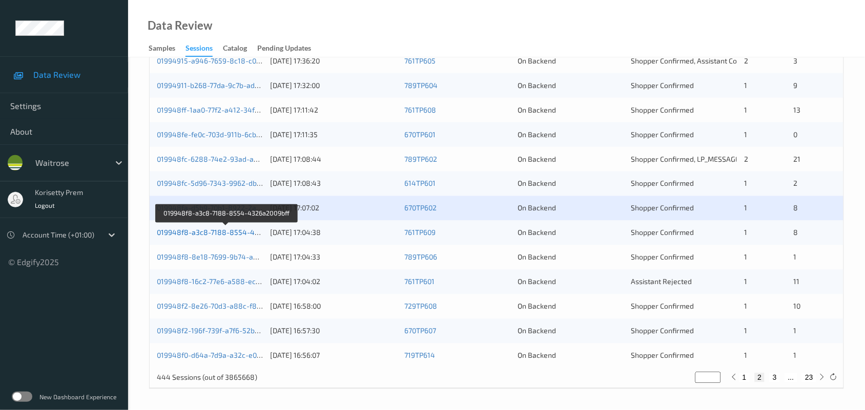
click at [242, 234] on link "019948f8-a3c8-7188-8554-4326a2009bff" at bounding box center [227, 232] width 140 height 9
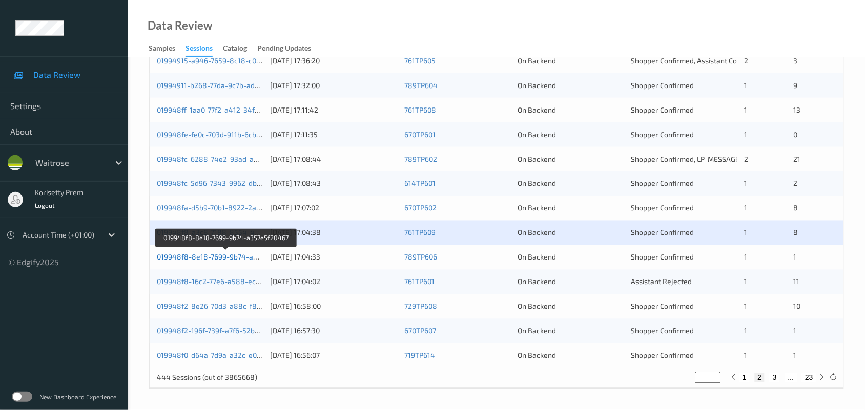
click at [223, 255] on link "019948f8-8e18-7699-9b74-a357e5f20467" at bounding box center [226, 257] width 139 height 9
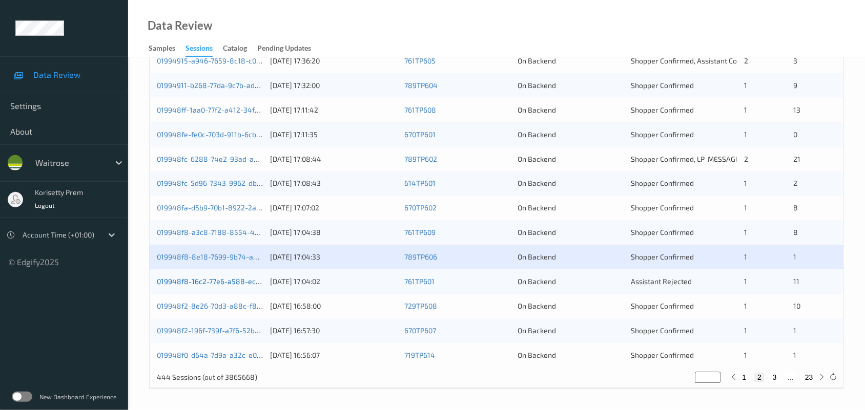
click at [242, 280] on link "019948f8-16c2-77e6-a588-ec6e90719a4e" at bounding box center [226, 282] width 139 height 9
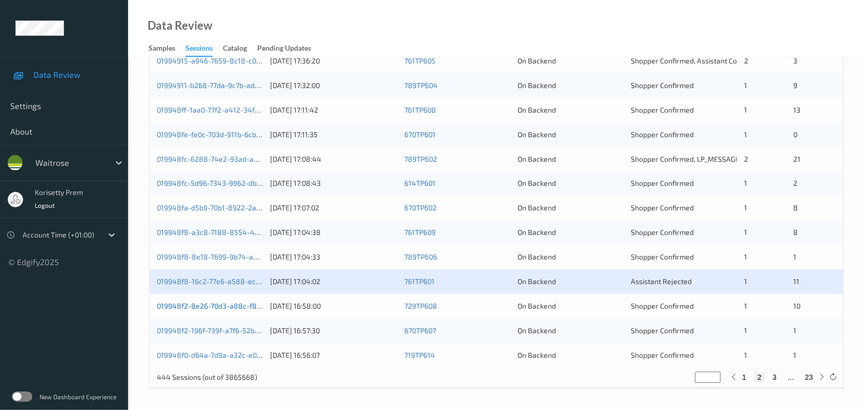
click at [243, 305] on link "019948f2-8e26-70d3-a88c-f84283b254cc" at bounding box center [227, 306] width 141 height 9
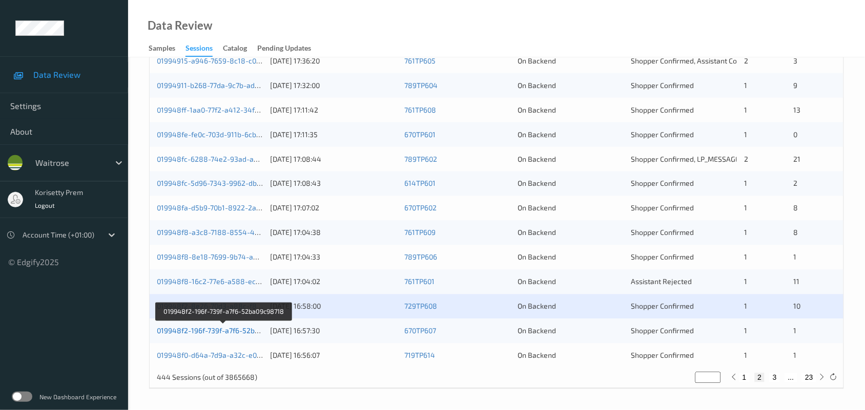
click at [244, 333] on link "019948f2-196f-739f-a7f6-52ba09c98718" at bounding box center [224, 331] width 134 height 9
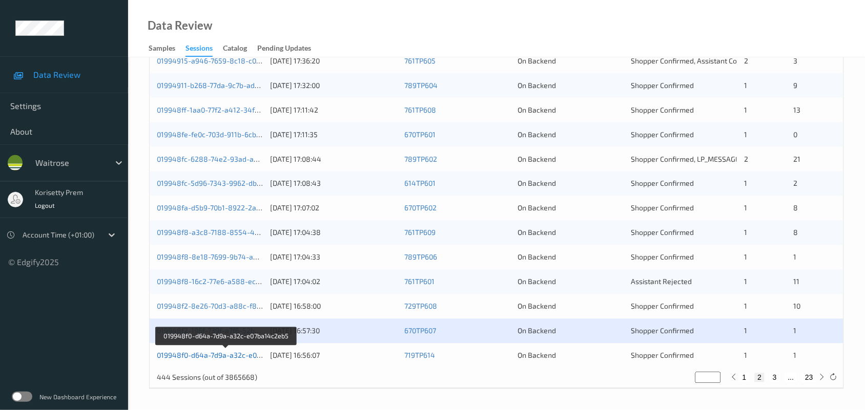
click at [242, 355] on link "019948f0-d64a-7d9a-a32c-e07ba14c2eb5" at bounding box center [226, 355] width 139 height 9
